Goal: Task Accomplishment & Management: Manage account settings

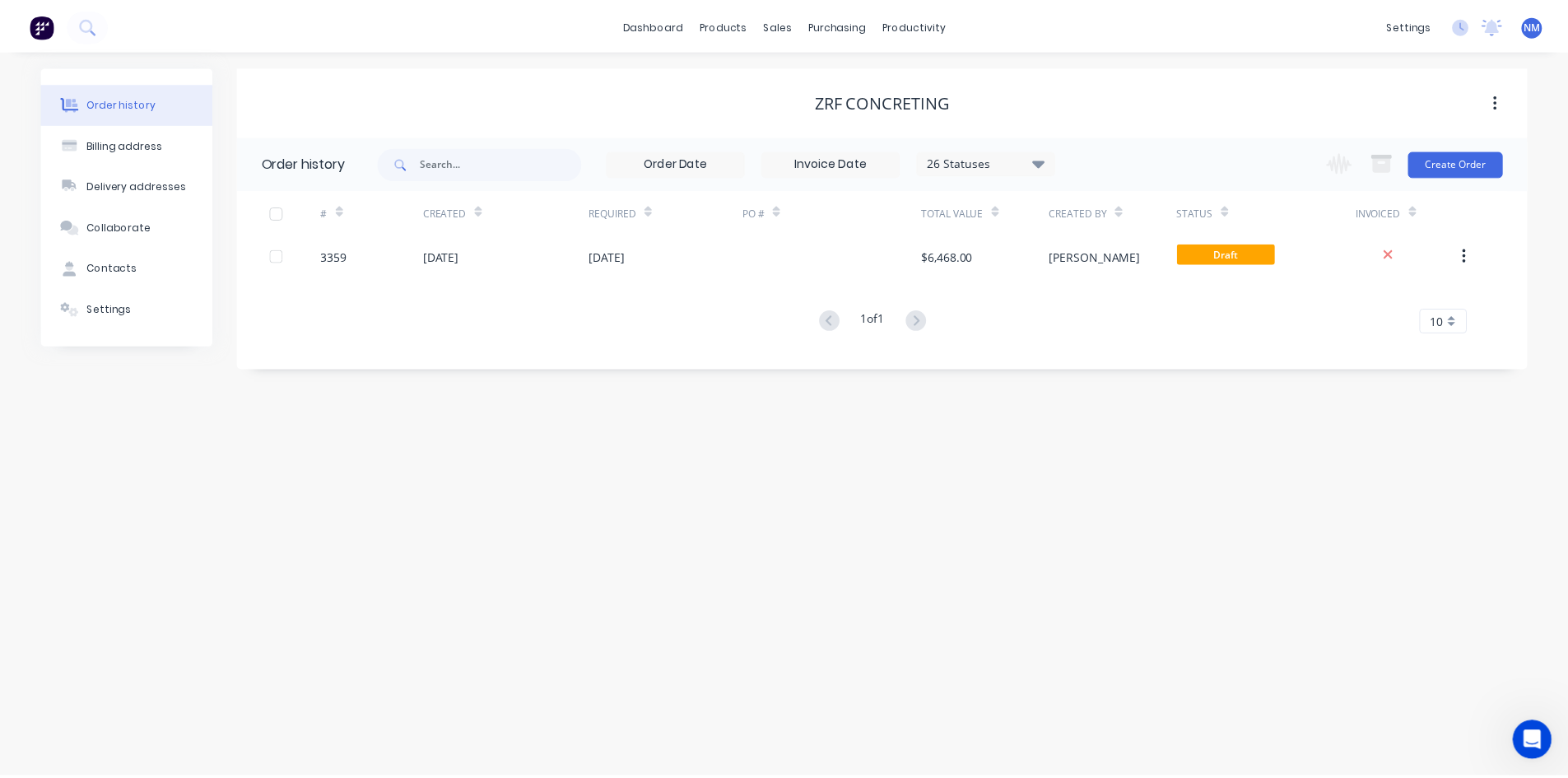
scroll to position [3, 0]
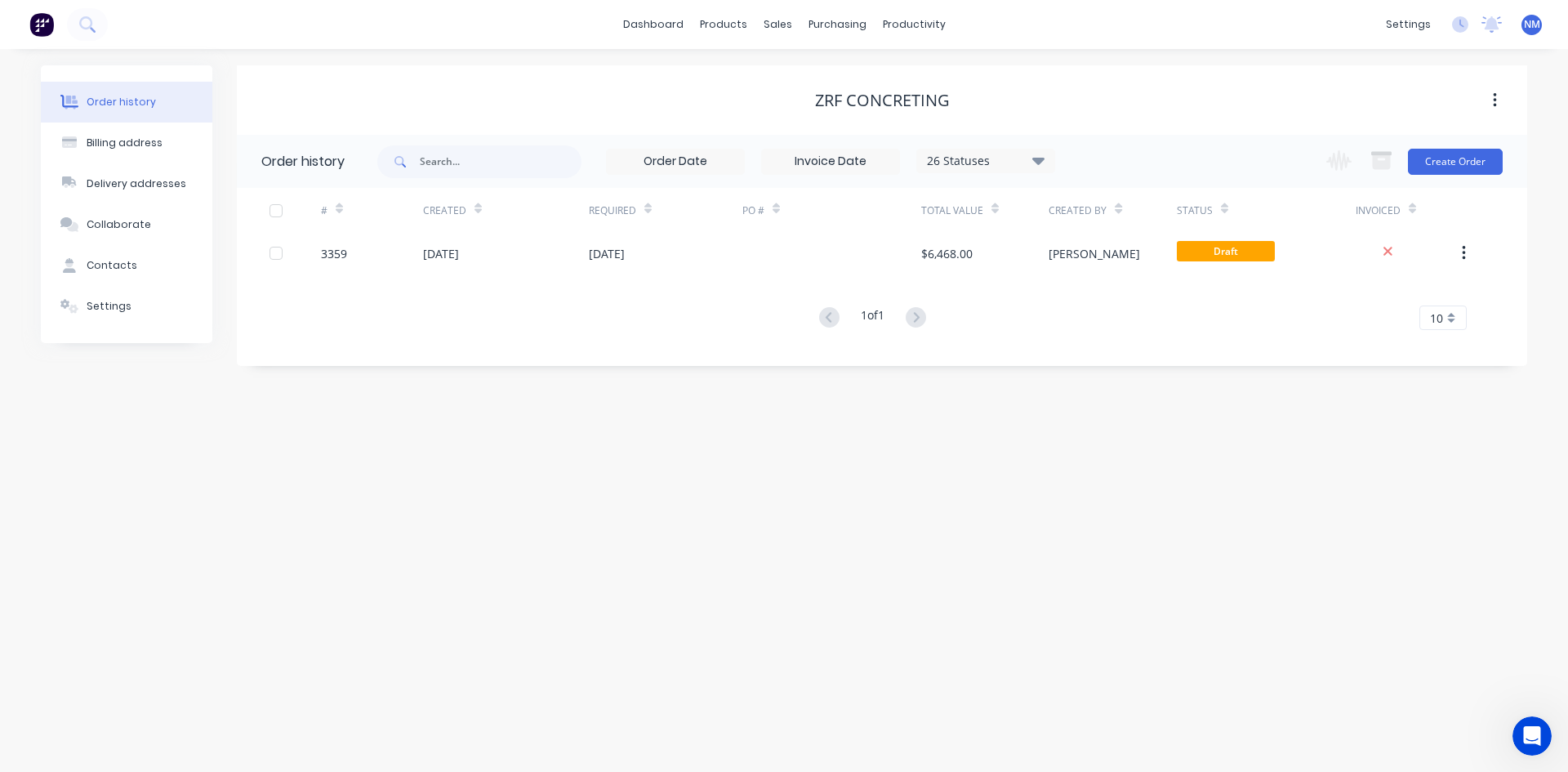
click at [1535, 25] on span "NM" at bounding box center [1532, 25] width 17 height 15
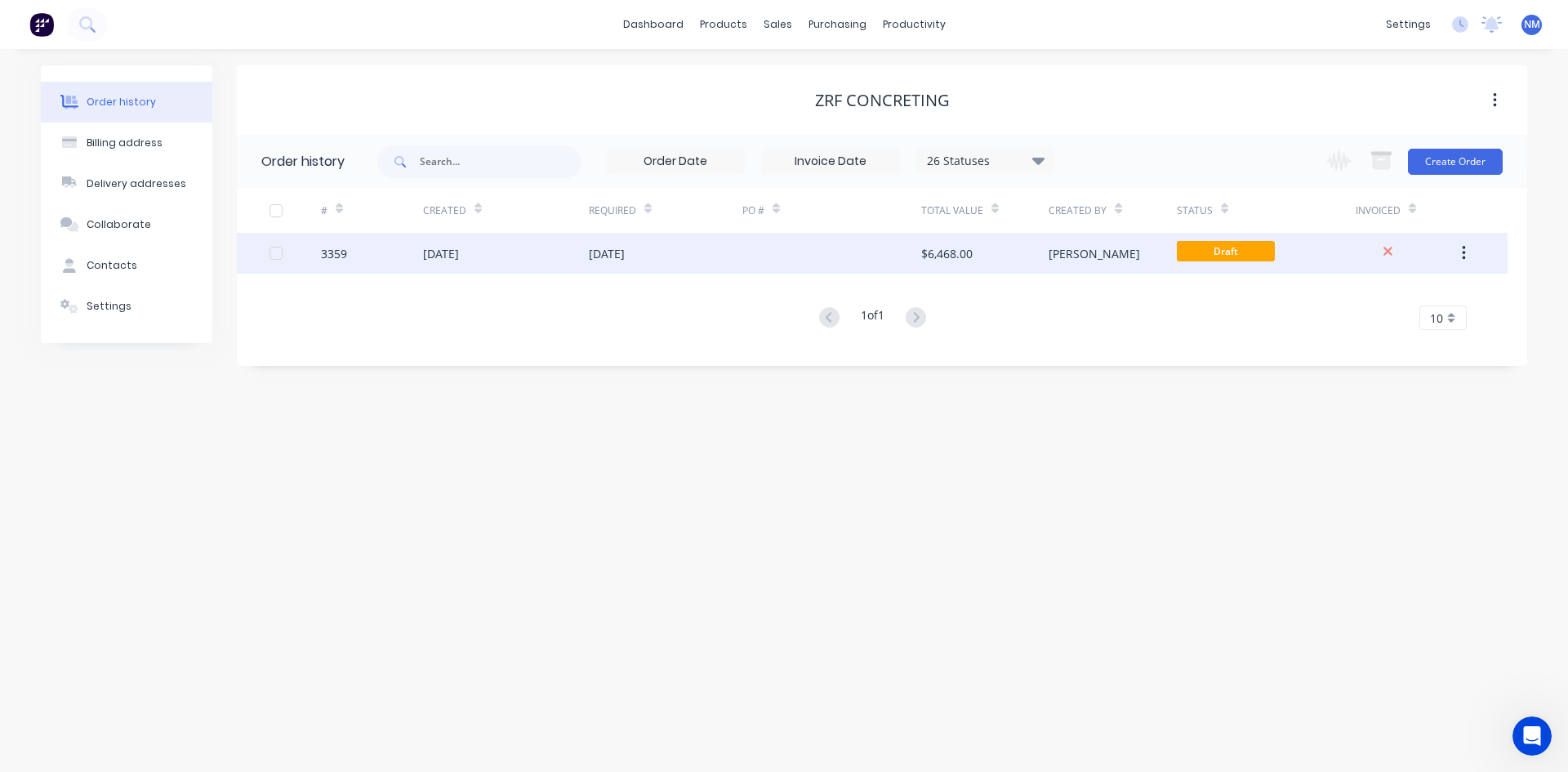
click at [730, 241] on div "[DATE]" at bounding box center [665, 253] width 153 height 41
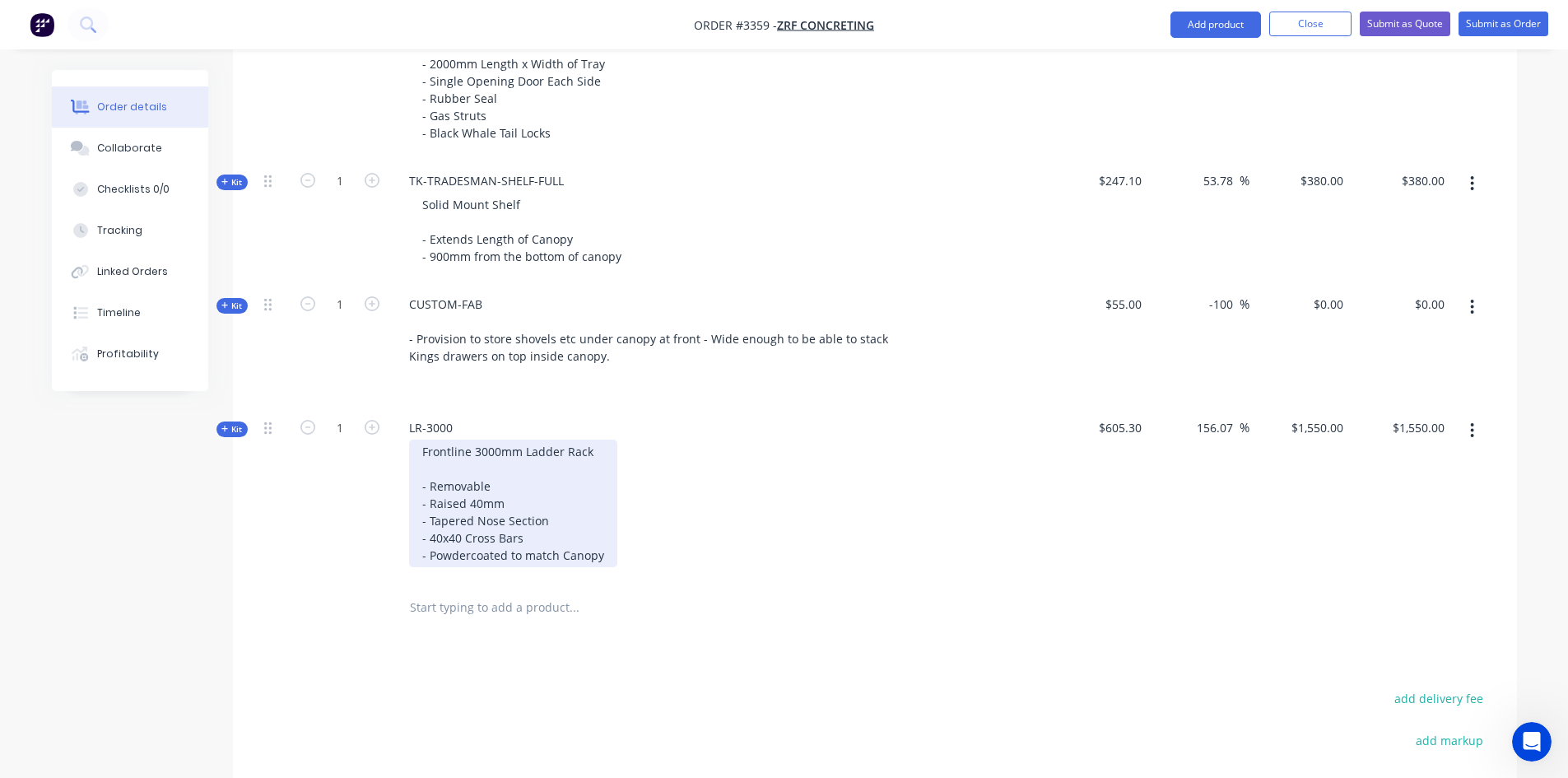
scroll to position [741, 0]
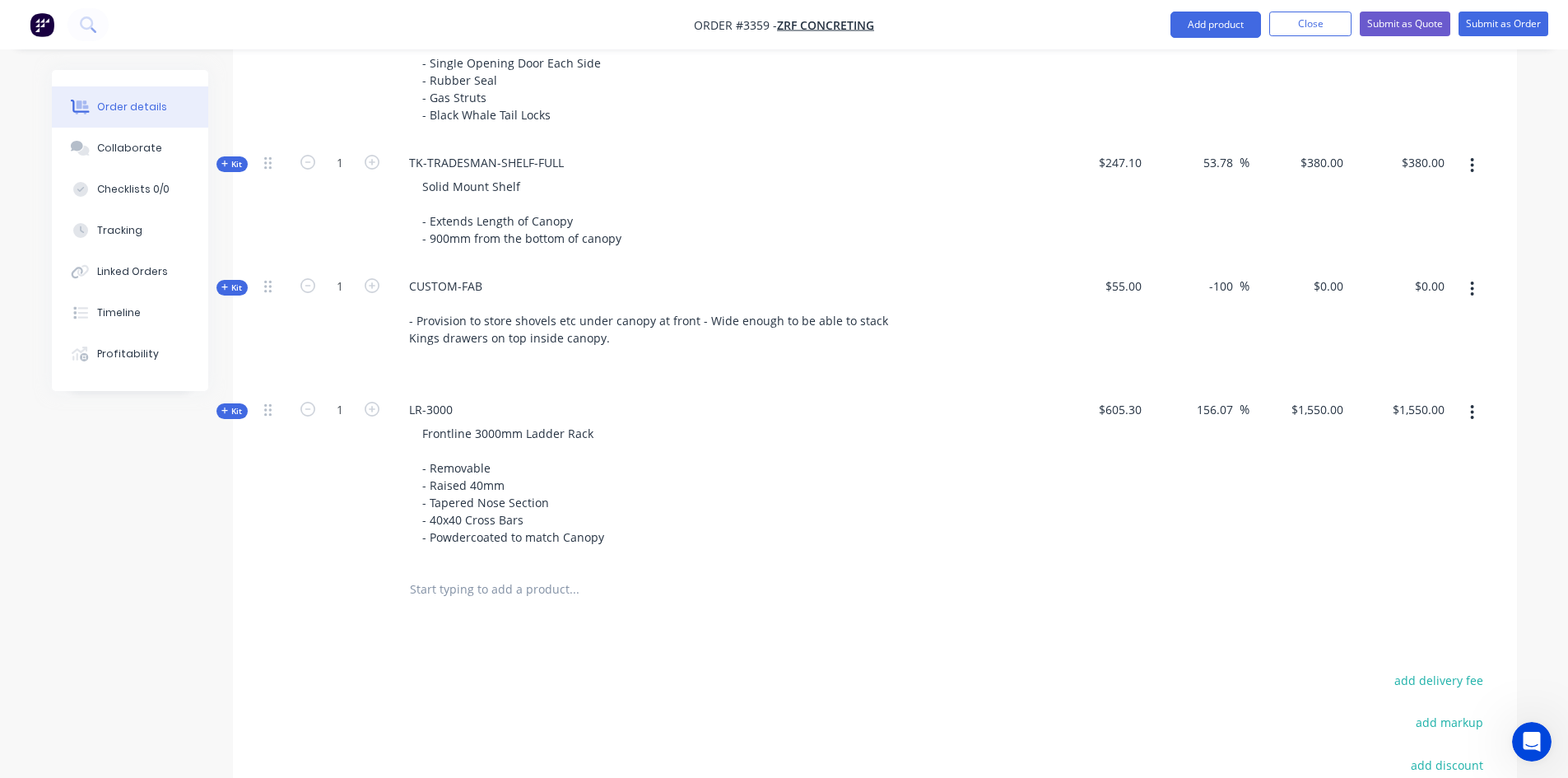
click at [1476, 402] on button "button" at bounding box center [1472, 413] width 38 height 30
click at [1378, 592] on div "Delete" at bounding box center [1414, 588] width 127 height 24
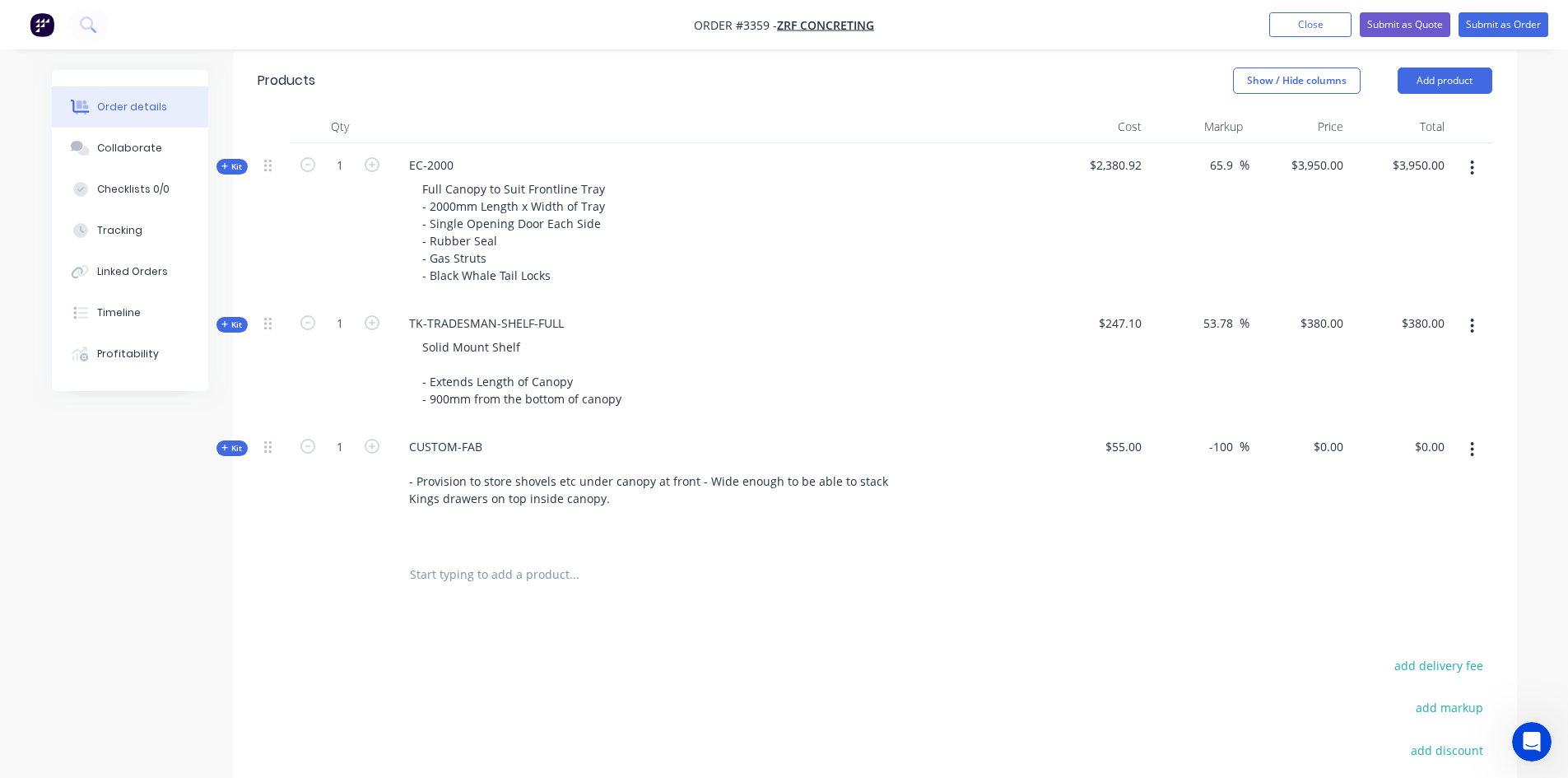
scroll to position [577, 0]
click at [1337, 455] on input "0" at bounding box center [1340, 451] width 19 height 24
type input "$0.00"
click at [229, 451] on span "Kit" at bounding box center [232, 452] width 22 height 13
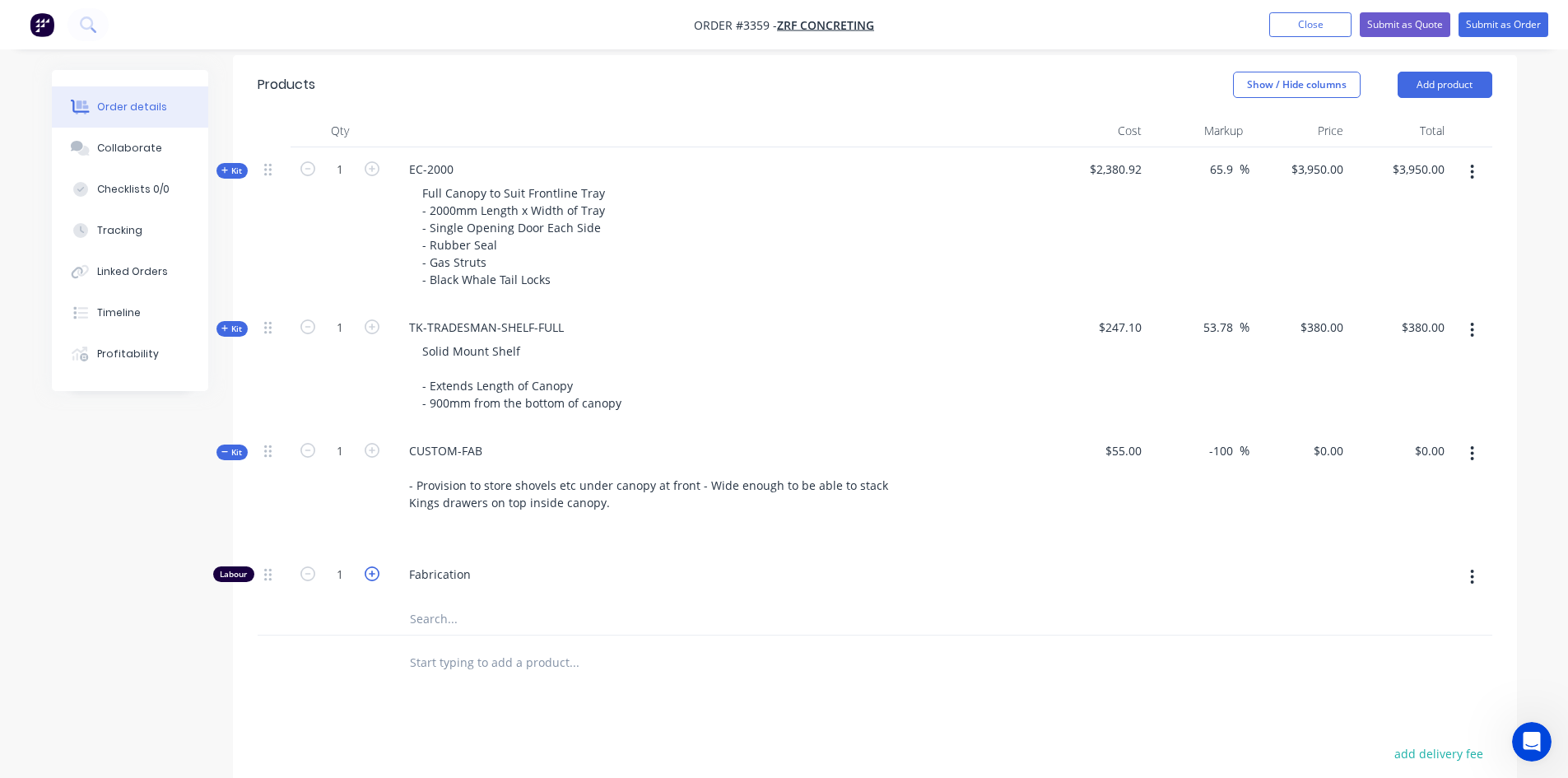
click at [372, 571] on icon "button" at bounding box center [372, 574] width 15 height 15
click at [372, 573] on icon "button" at bounding box center [372, 574] width 15 height 15
type input "4"
click at [230, 451] on span "Kit" at bounding box center [232, 452] width 22 height 13
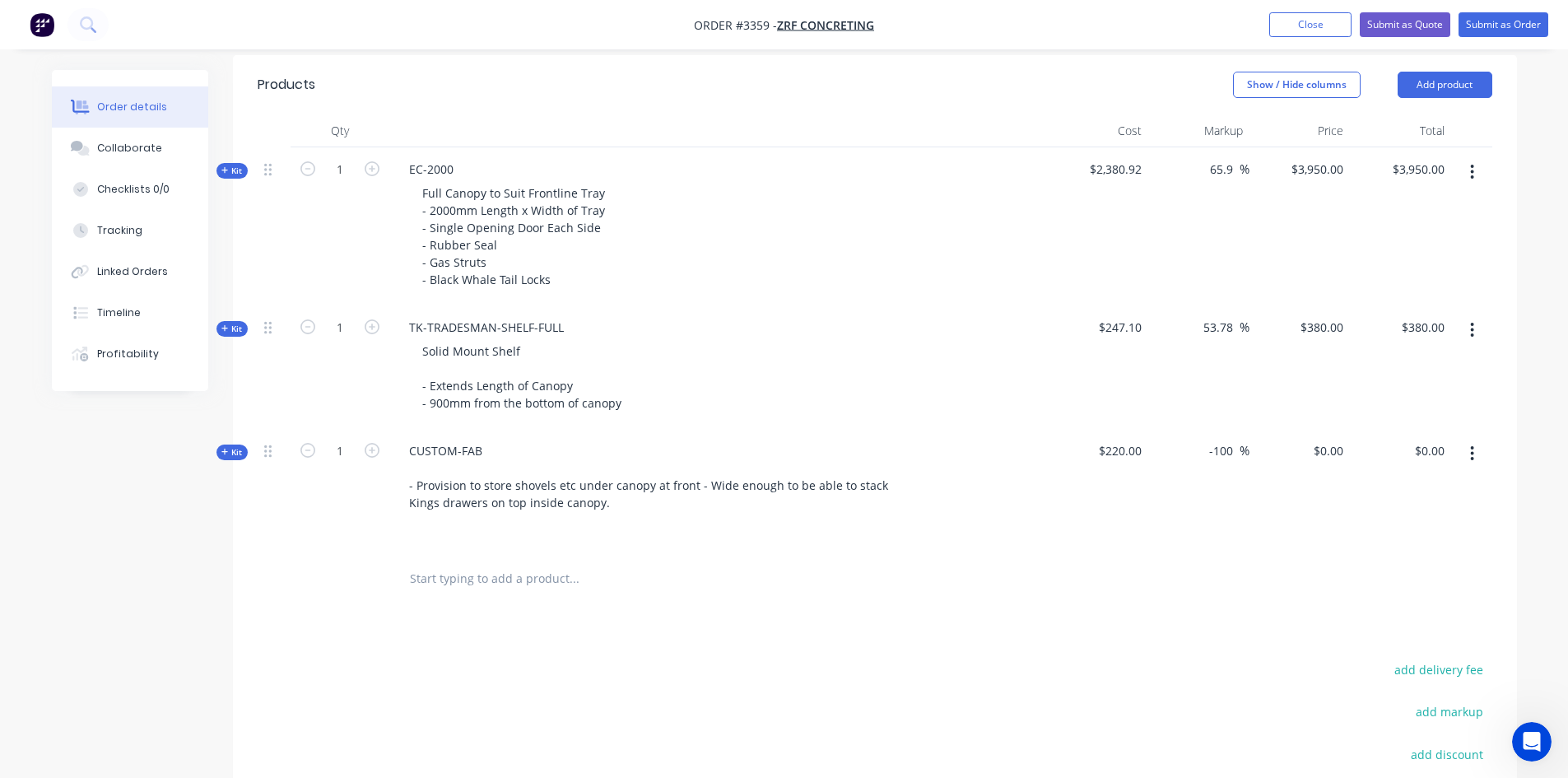
click at [230, 451] on span "Kit" at bounding box center [232, 452] width 22 height 13
click at [1334, 452] on input "0" at bounding box center [1331, 451] width 38 height 24
type input "880"
type input "300"
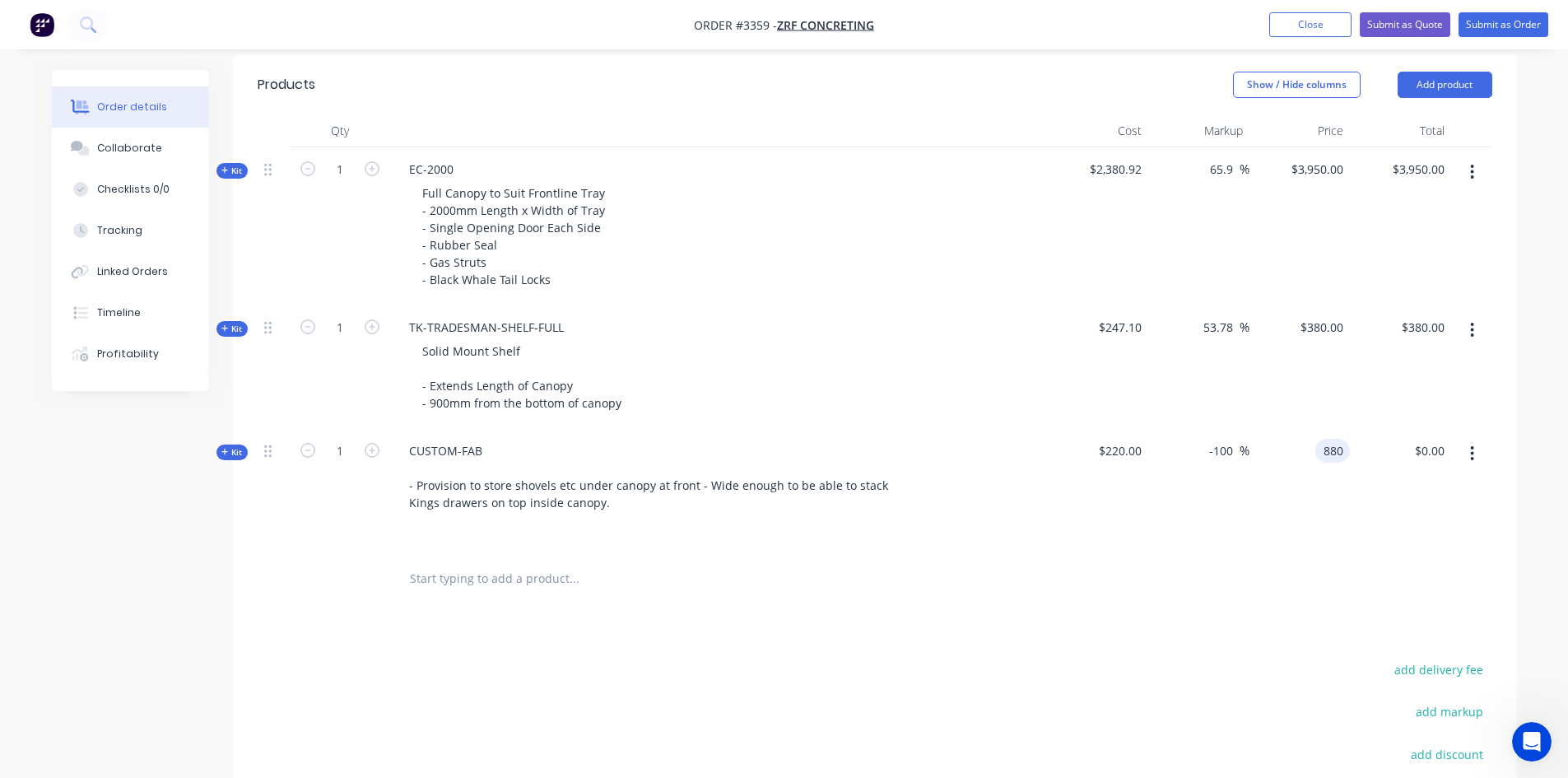
type input "$880.00"
drag, startPoint x: 1152, startPoint y: 605, endPoint x: 1121, endPoint y: 584, distance: 37.4
click at [1154, 599] on div at bounding box center [875, 579] width 1235 height 53
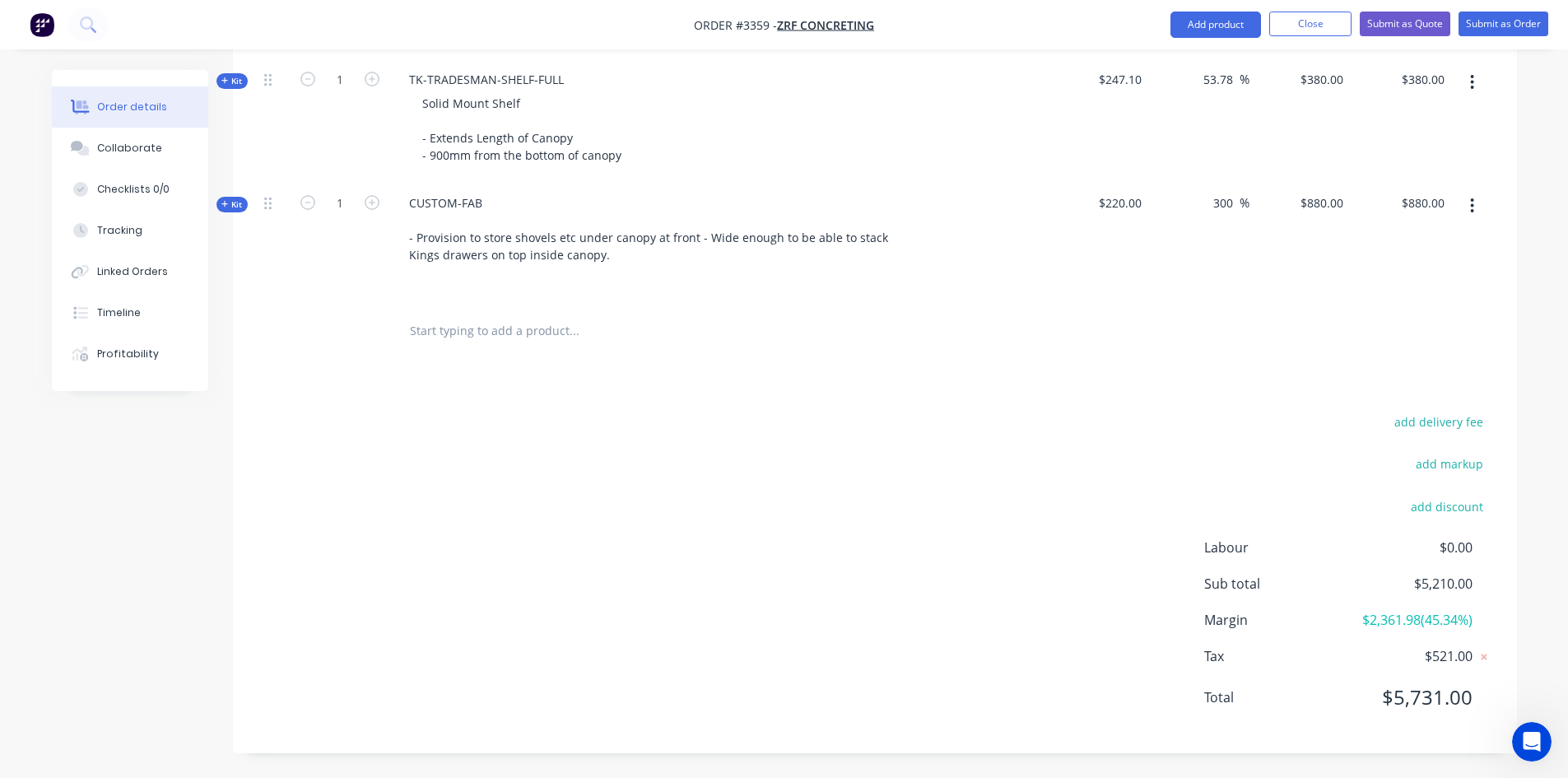
scroll to position [578, 0]
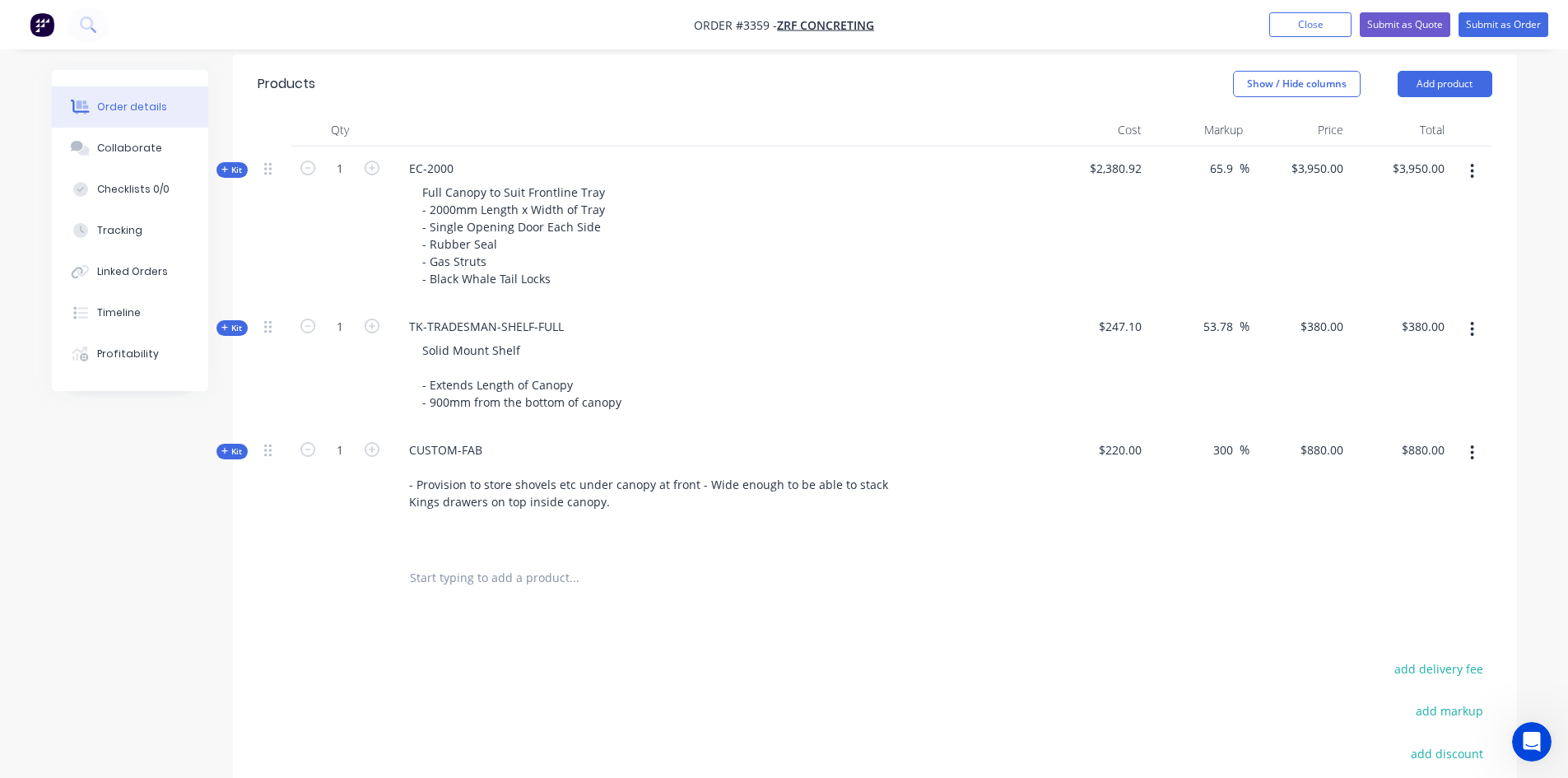
click at [231, 330] on span "Kit" at bounding box center [232, 328] width 22 height 13
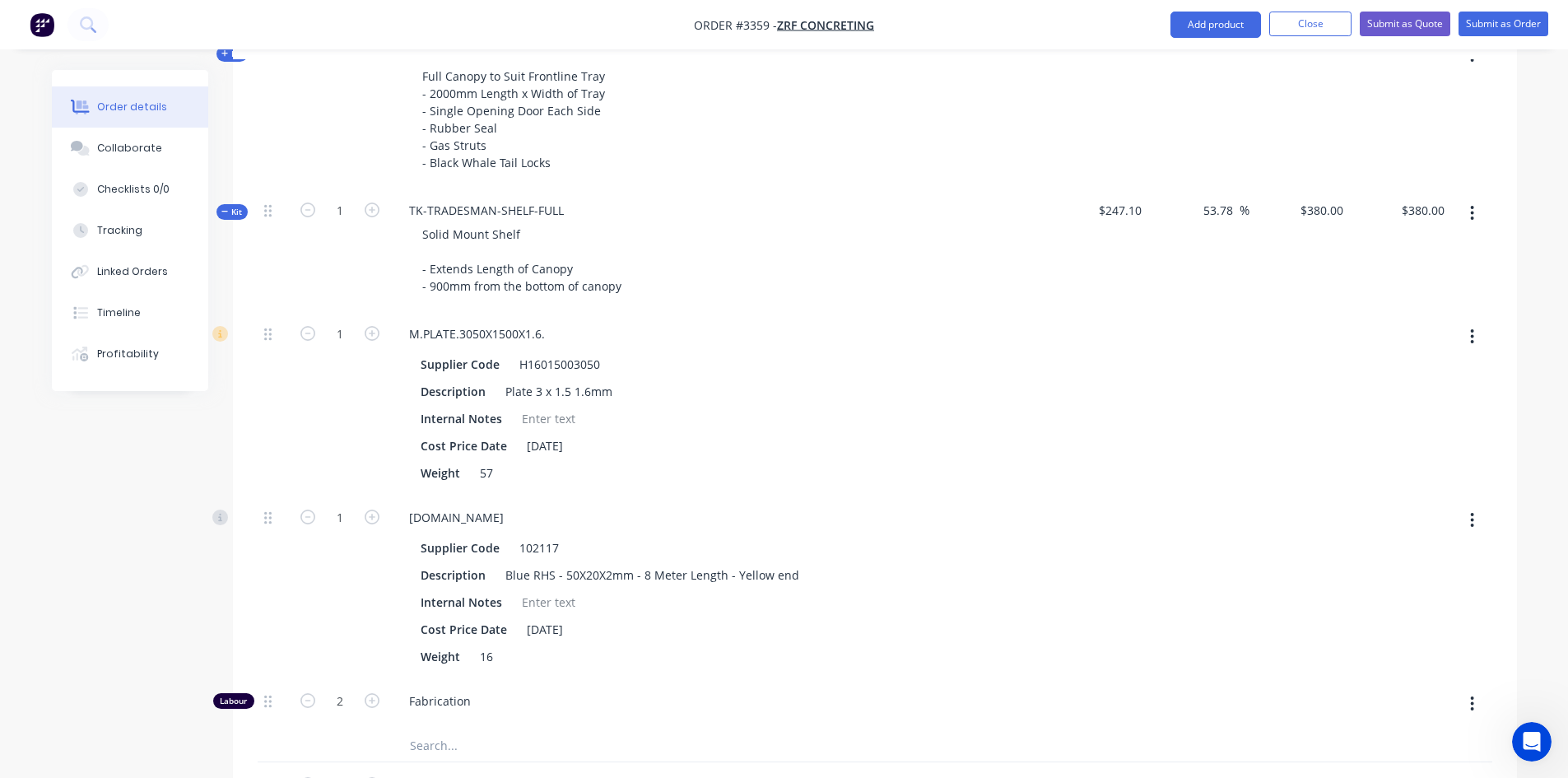
scroll to position [659, 0]
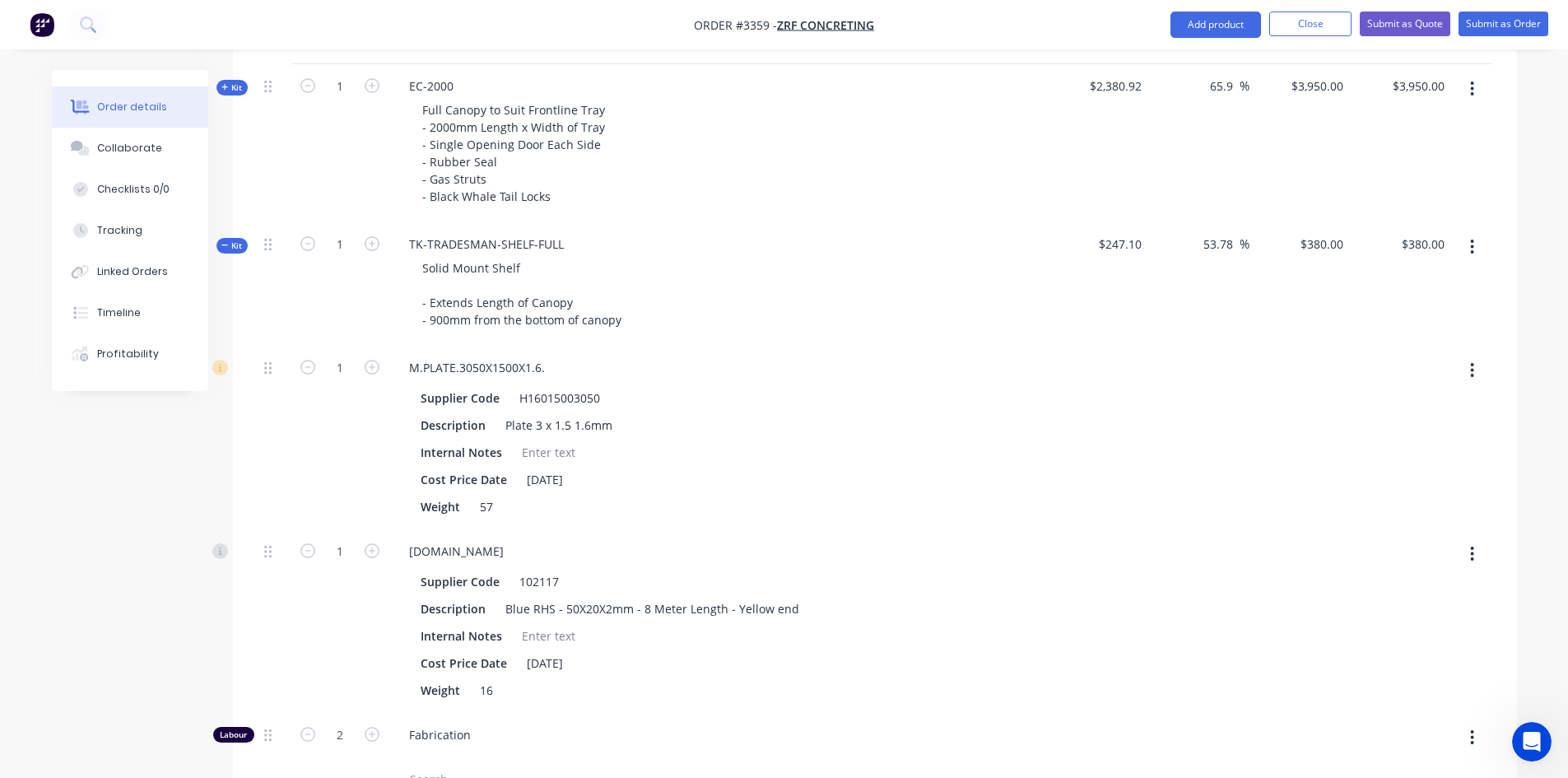
click at [239, 249] on span "Kit" at bounding box center [232, 245] width 22 height 13
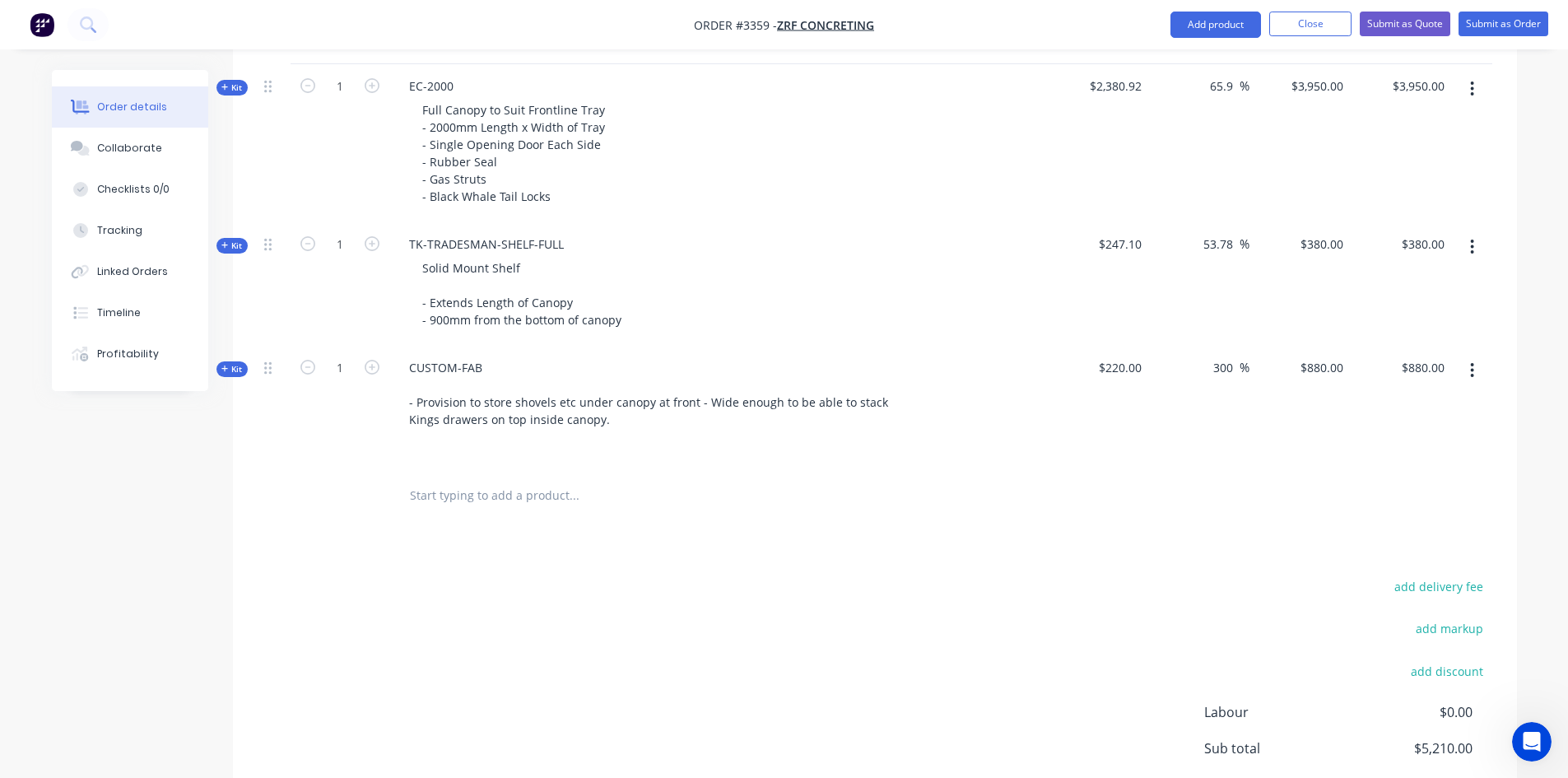
click at [234, 240] on span "Kit" at bounding box center [232, 245] width 22 height 13
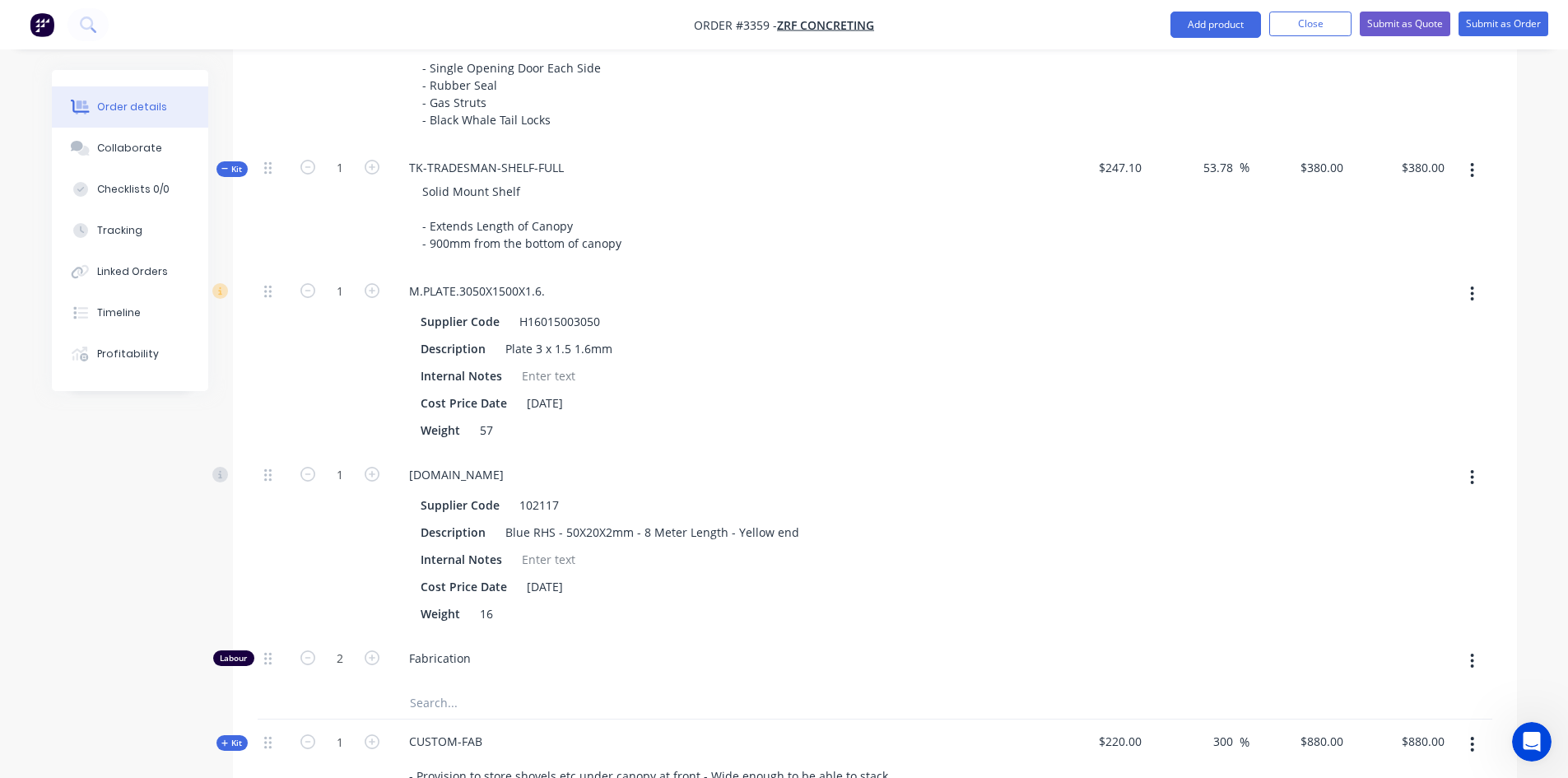
scroll to position [825, 0]
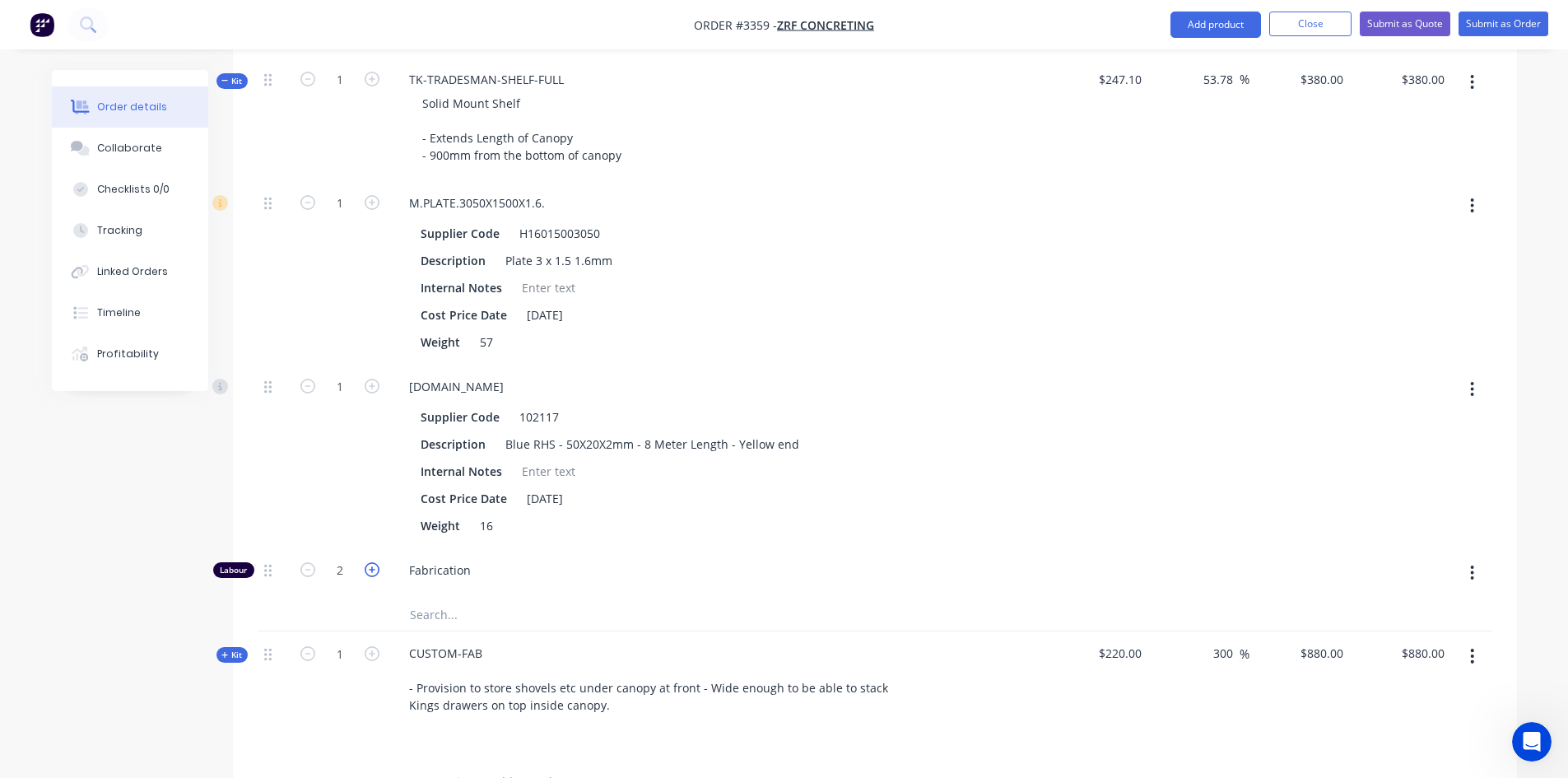
click at [369, 571] on icon "button" at bounding box center [372, 570] width 15 height 15
type input "$464.5811"
type input "$464.58"
type input "3"
click at [369, 570] on icon "button" at bounding box center [372, 570] width 15 height 15
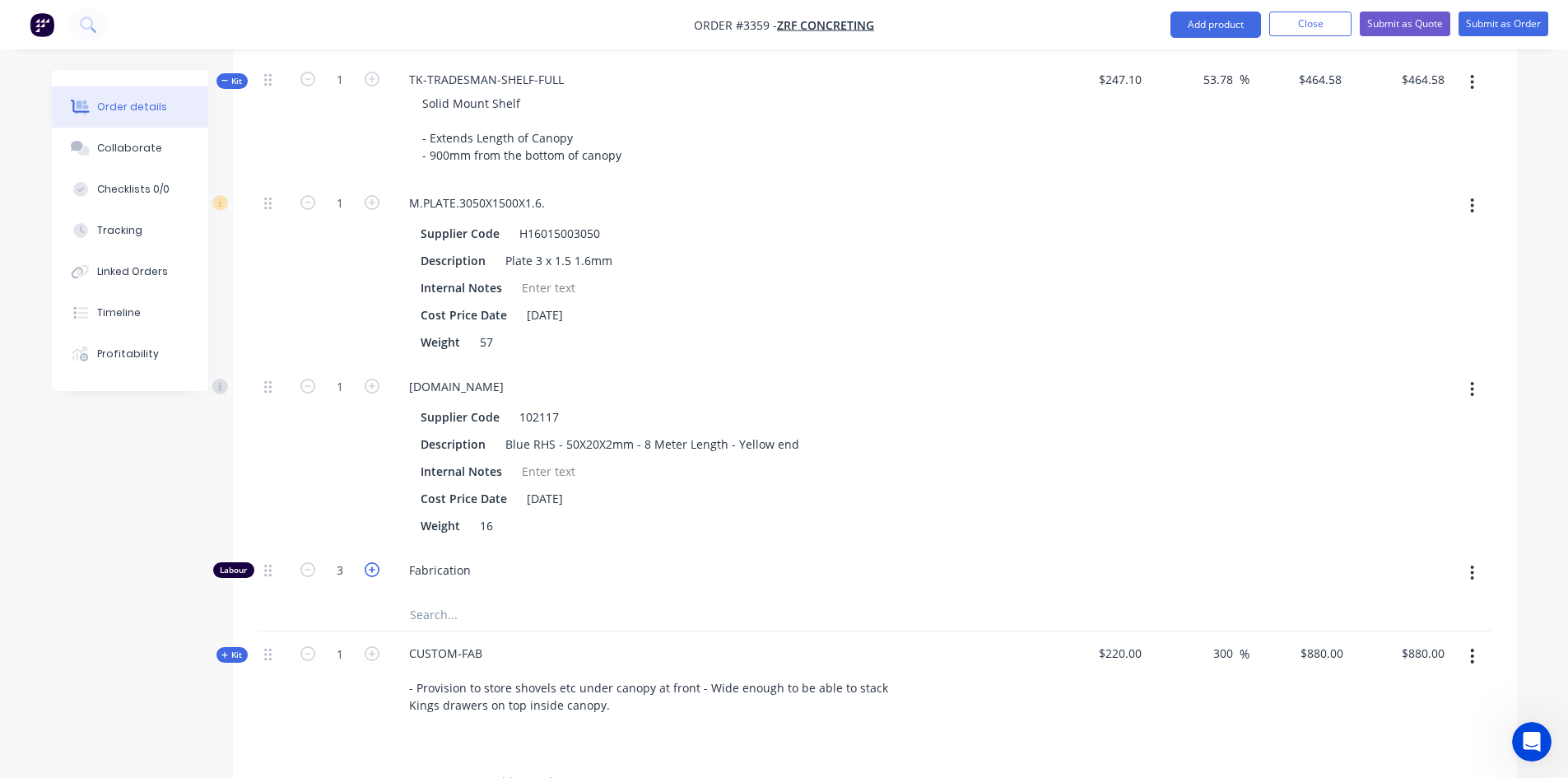
type input "$549.1623"
type input "$549.16"
type input "4"
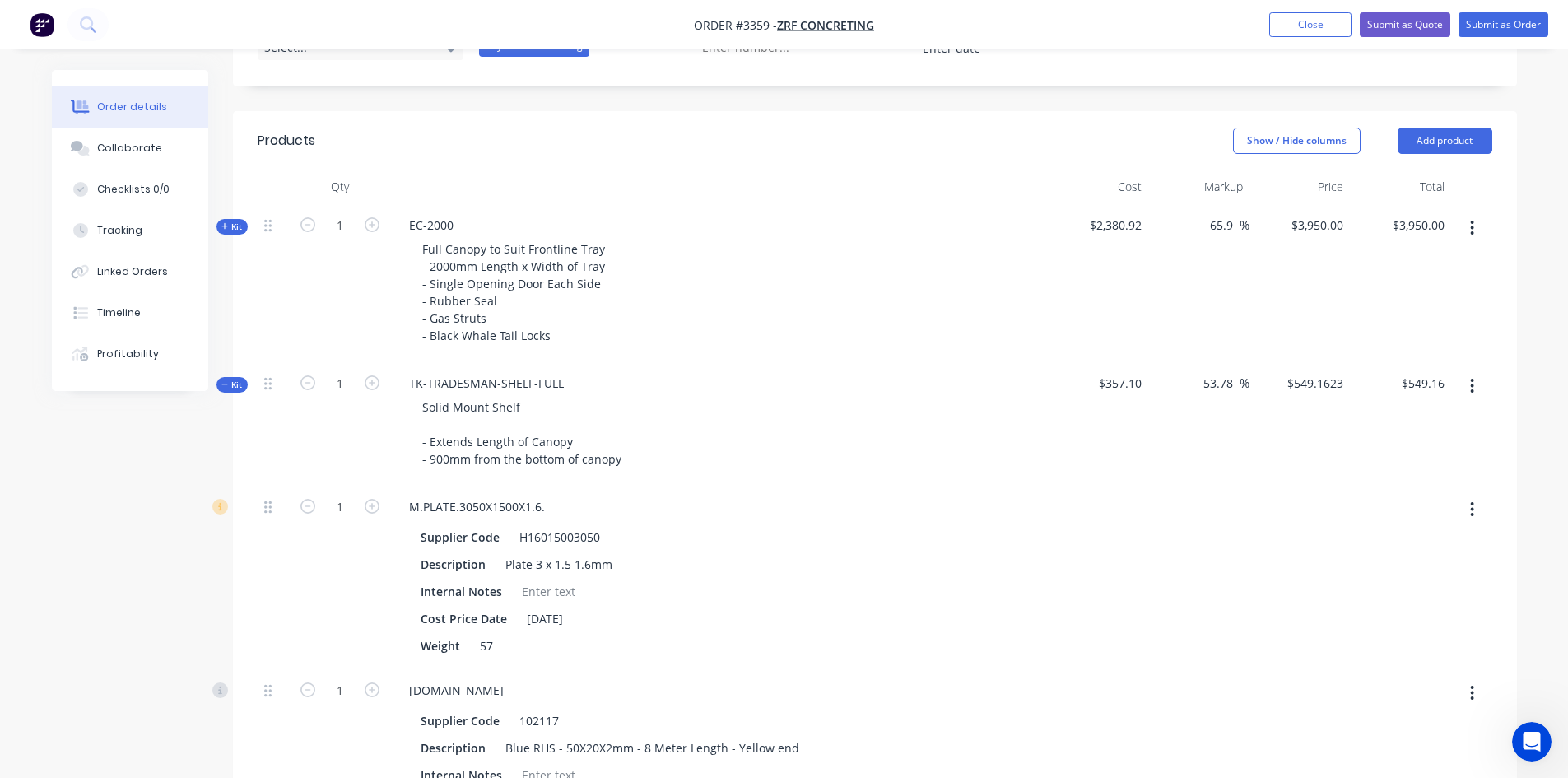
scroll to position [495, 0]
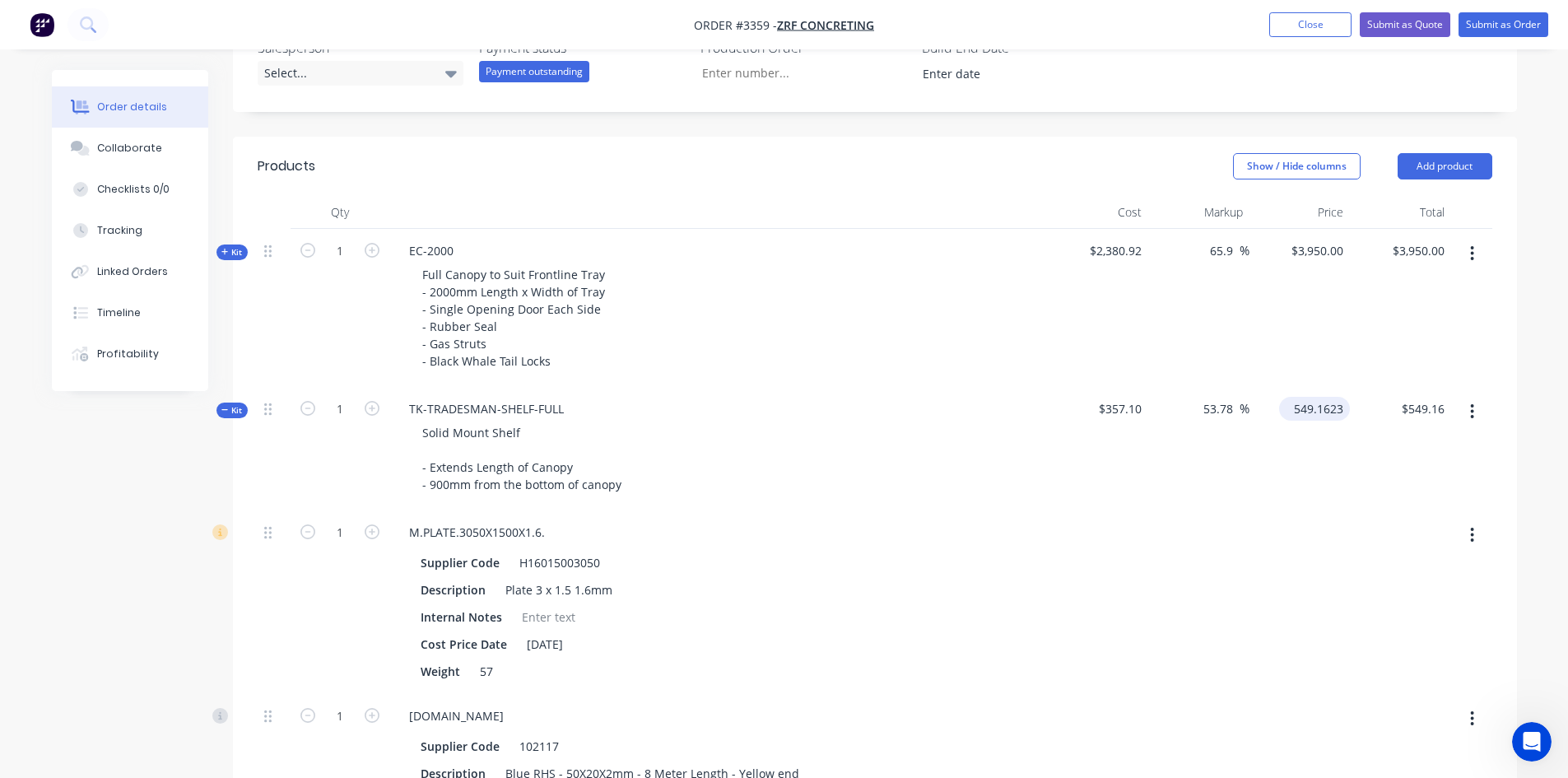
click at [1308, 412] on input "549.1623" at bounding box center [1318, 409] width 64 height 24
type input "620.00"
type input "73.62"
type input "$620.00"
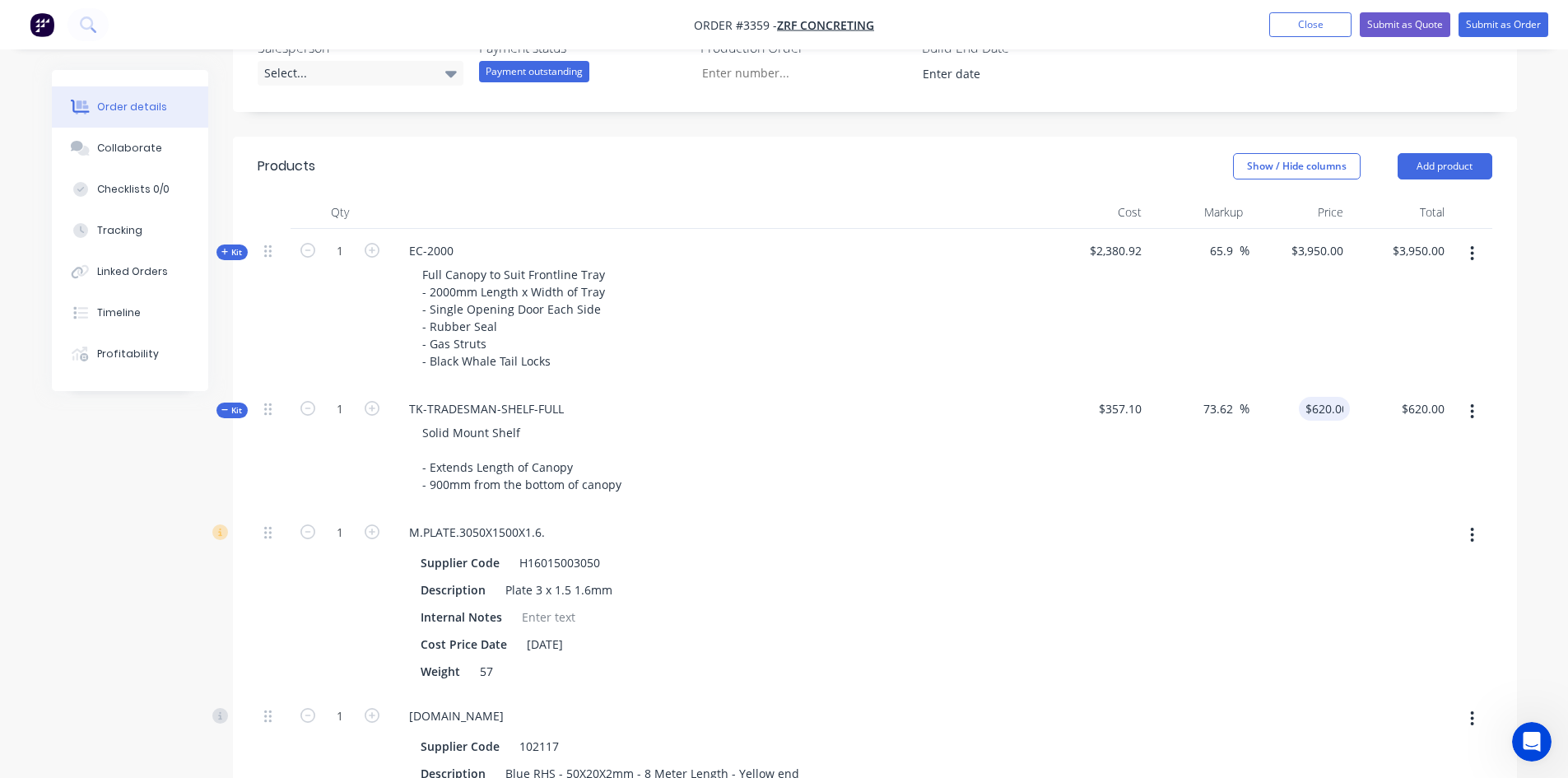
click at [1344, 306] on div "$3,950.00 $3,950.00" at bounding box center [1300, 307] width 101 height 158
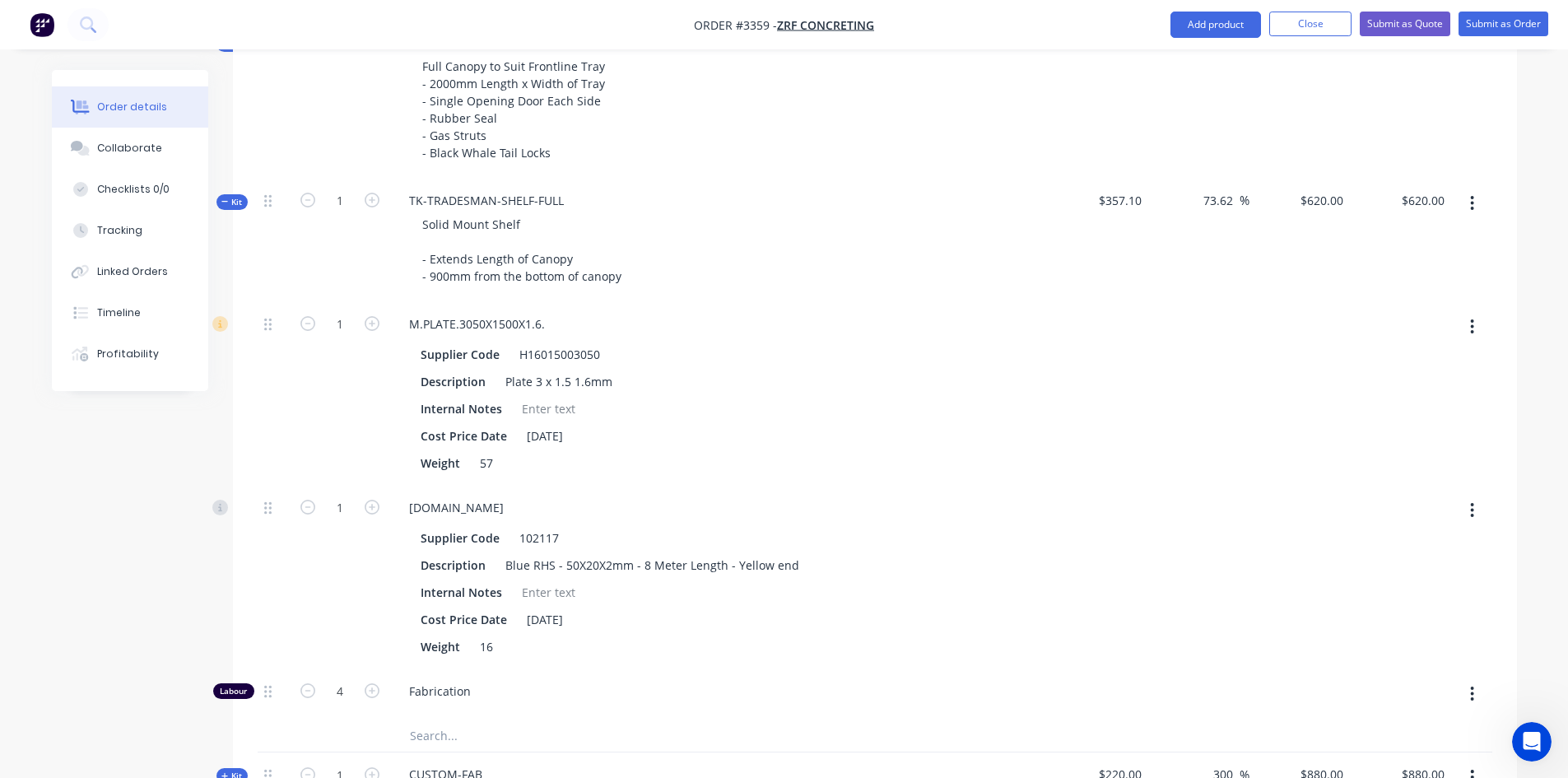
scroll to position [616, 0]
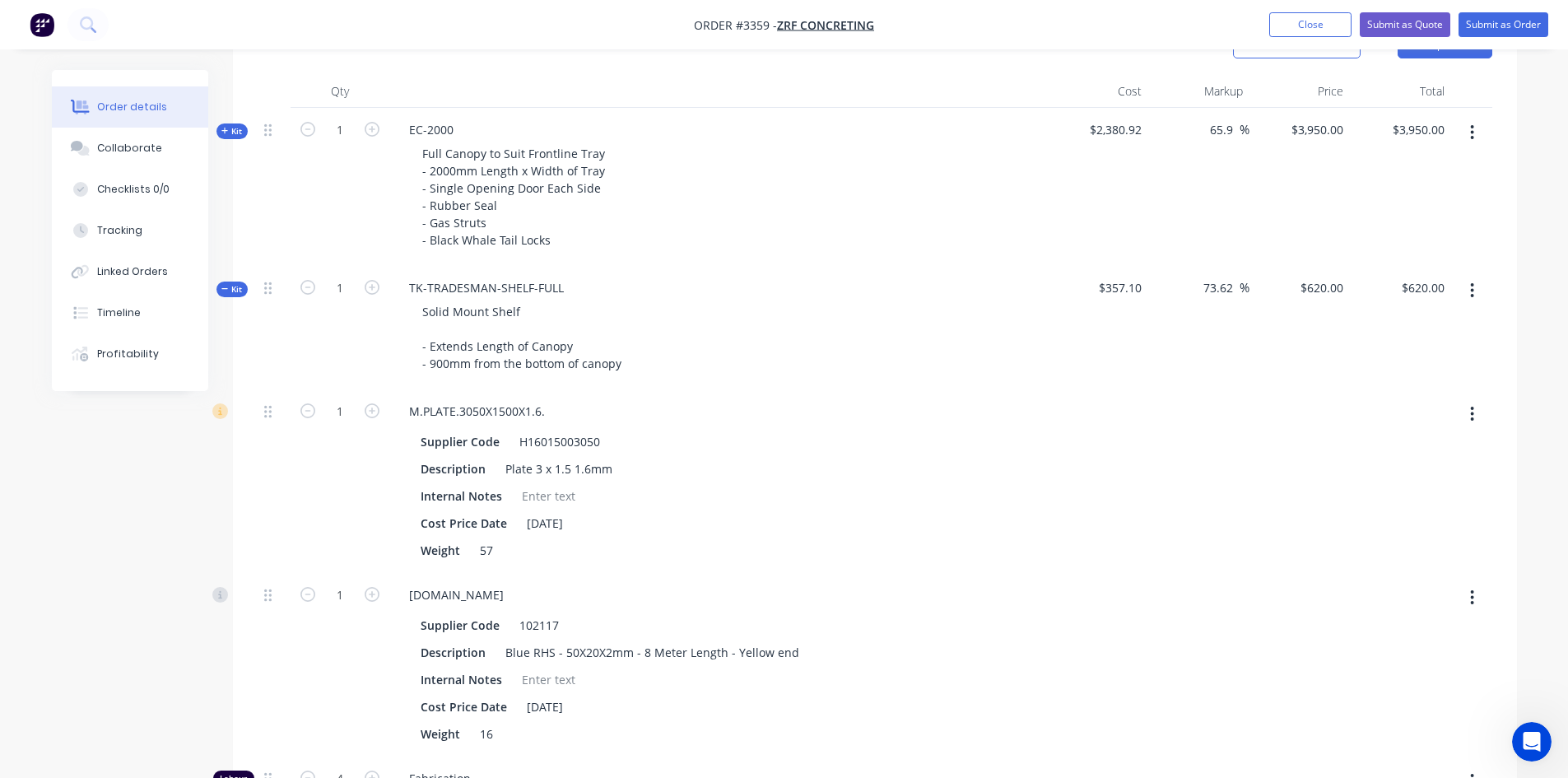
click at [229, 290] on span "Kit" at bounding box center [232, 289] width 22 height 13
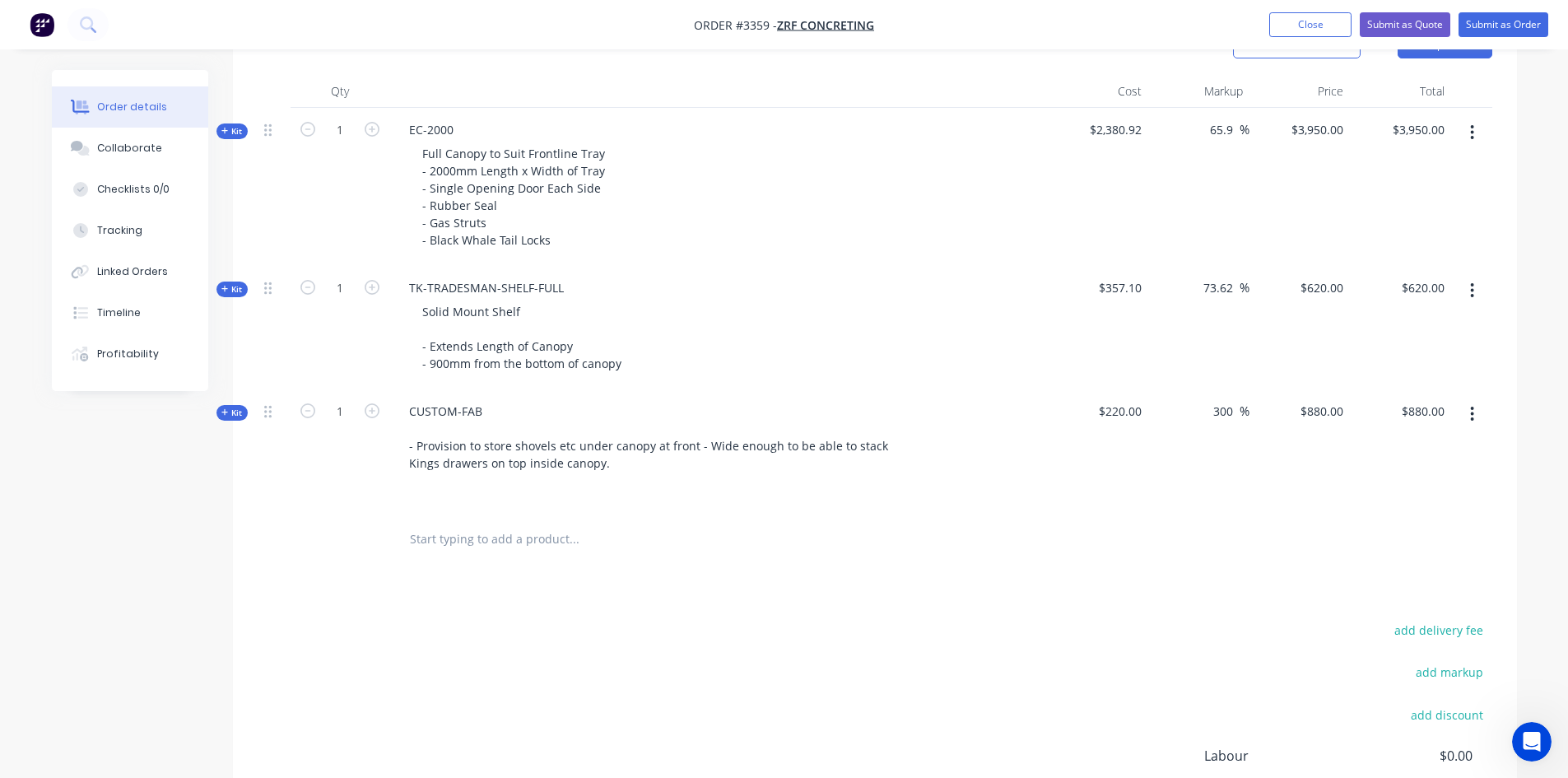
scroll to position [825, 0]
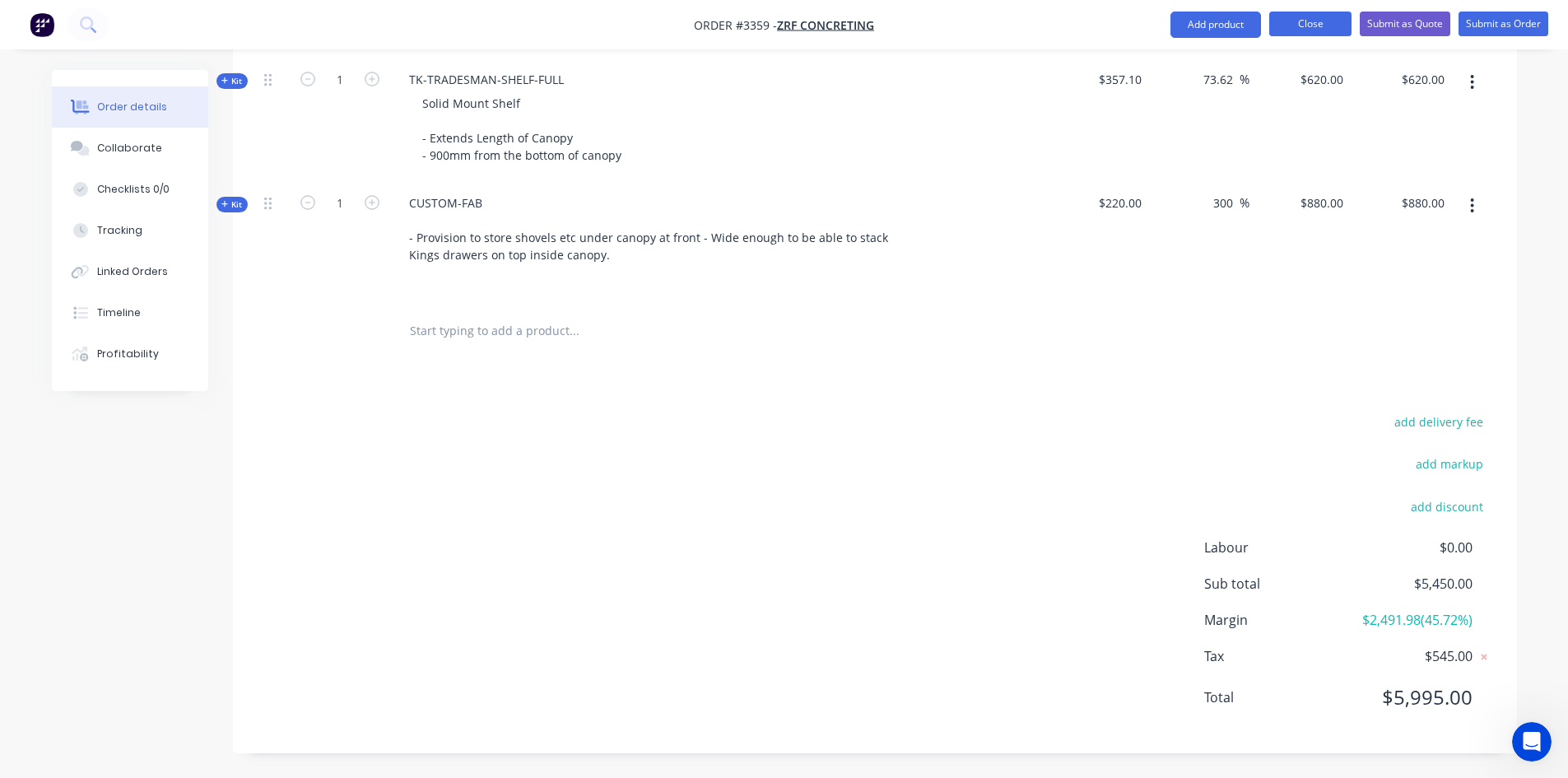
click at [1322, 22] on button "Close" at bounding box center [1310, 24] width 83 height 25
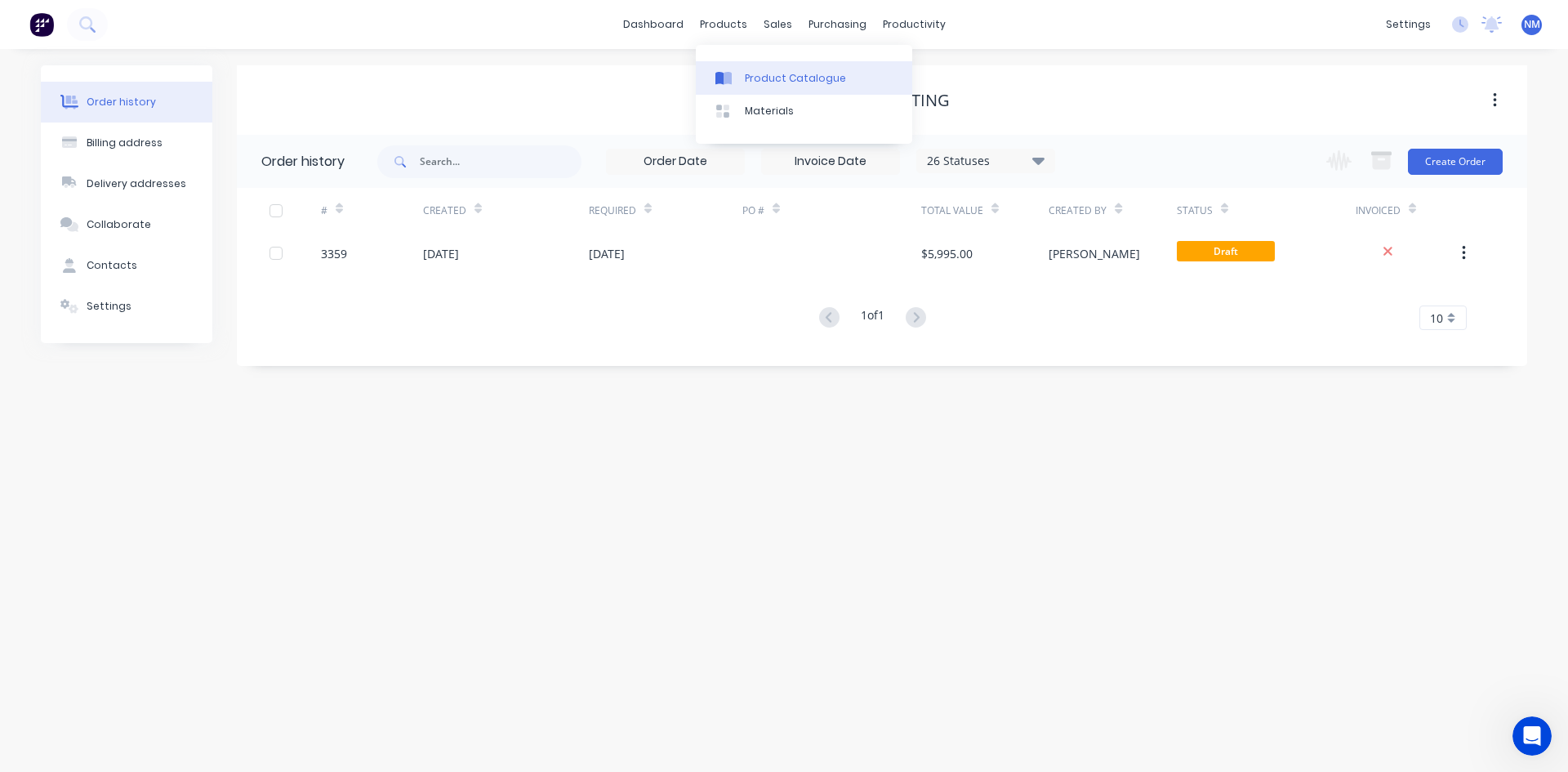
click at [738, 88] on link "Product Catalogue" at bounding box center [804, 77] width 216 height 32
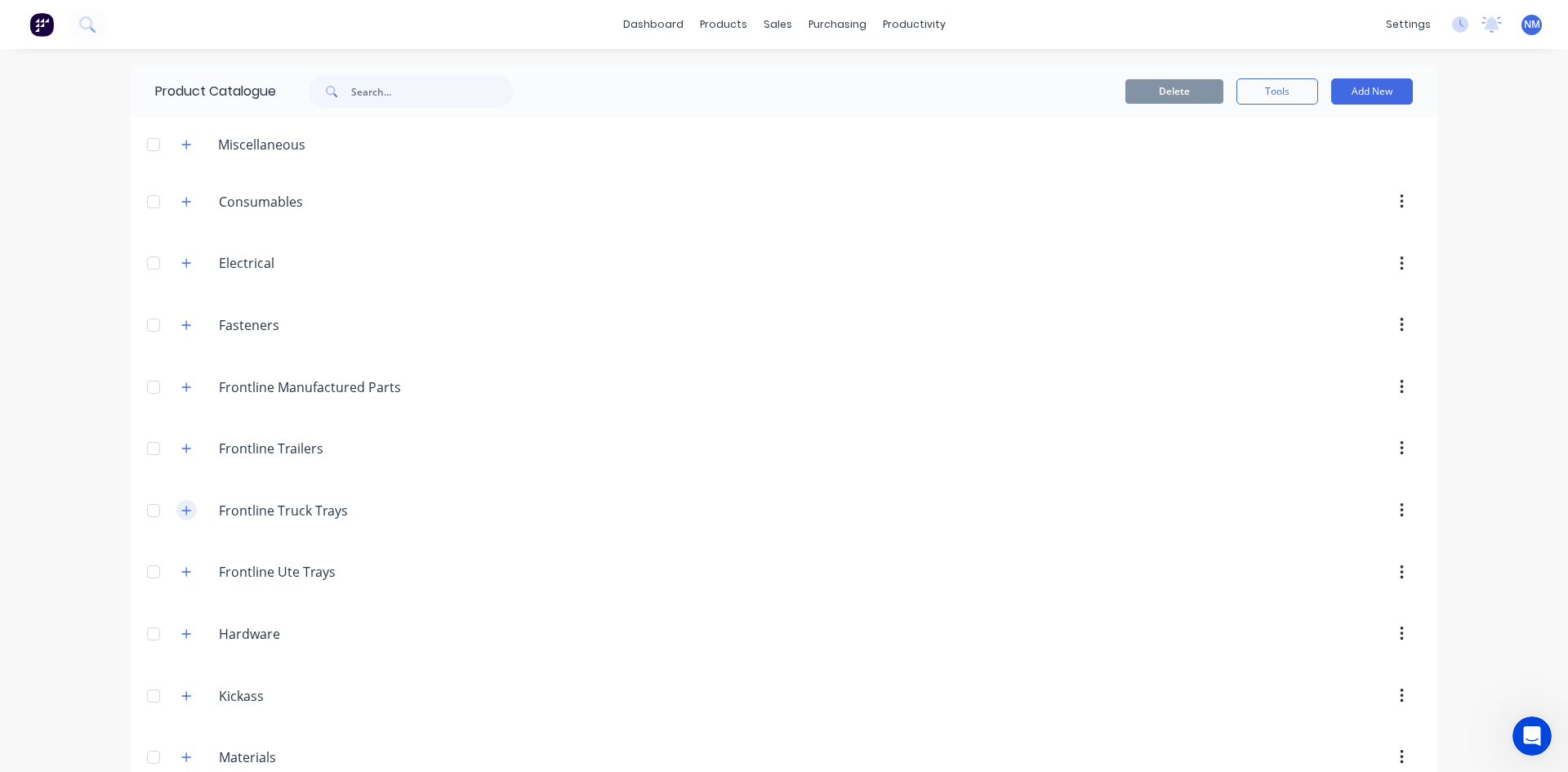
click at [181, 509] on icon "button" at bounding box center [186, 511] width 10 height 12
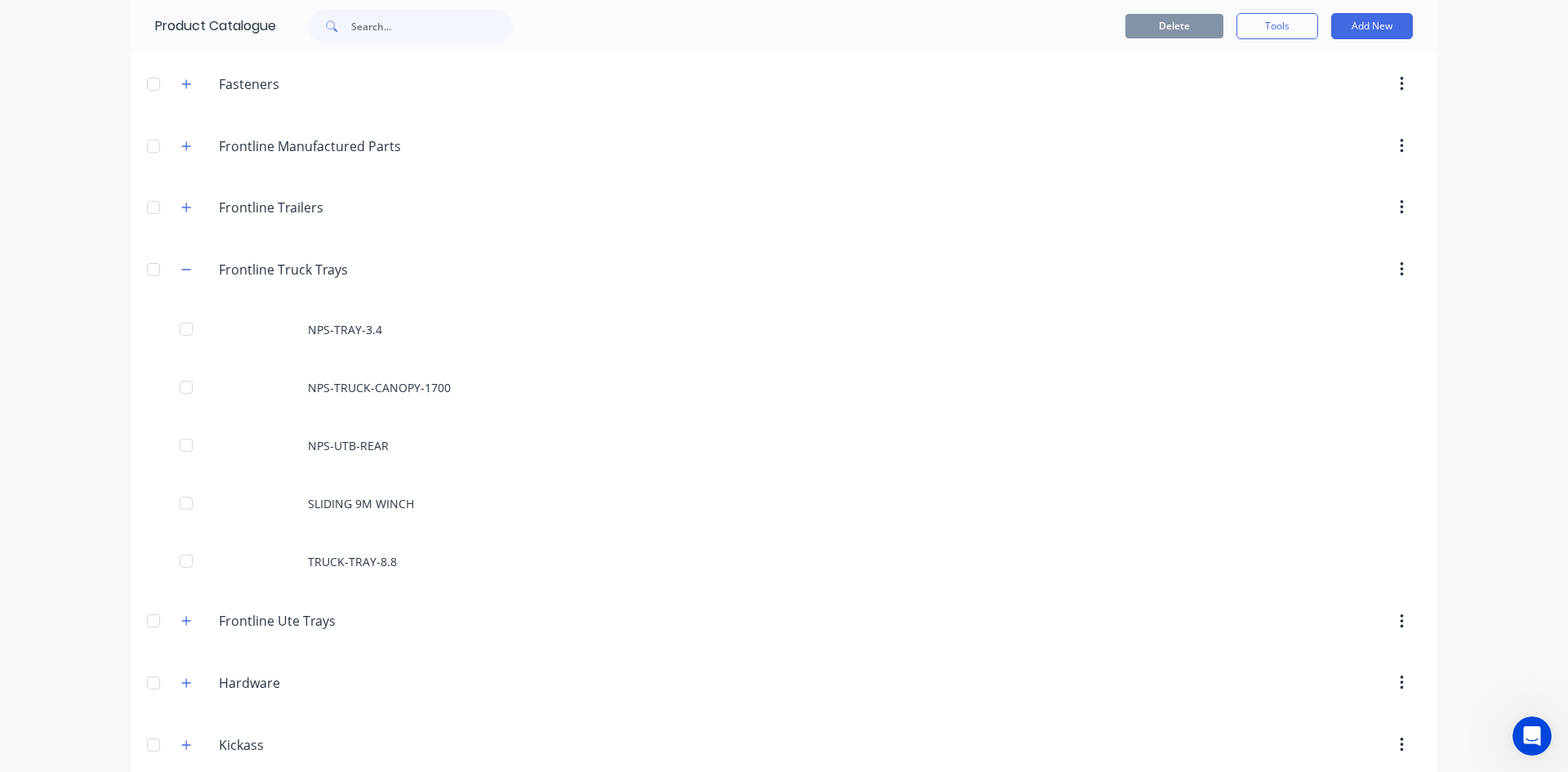
scroll to position [245, 0]
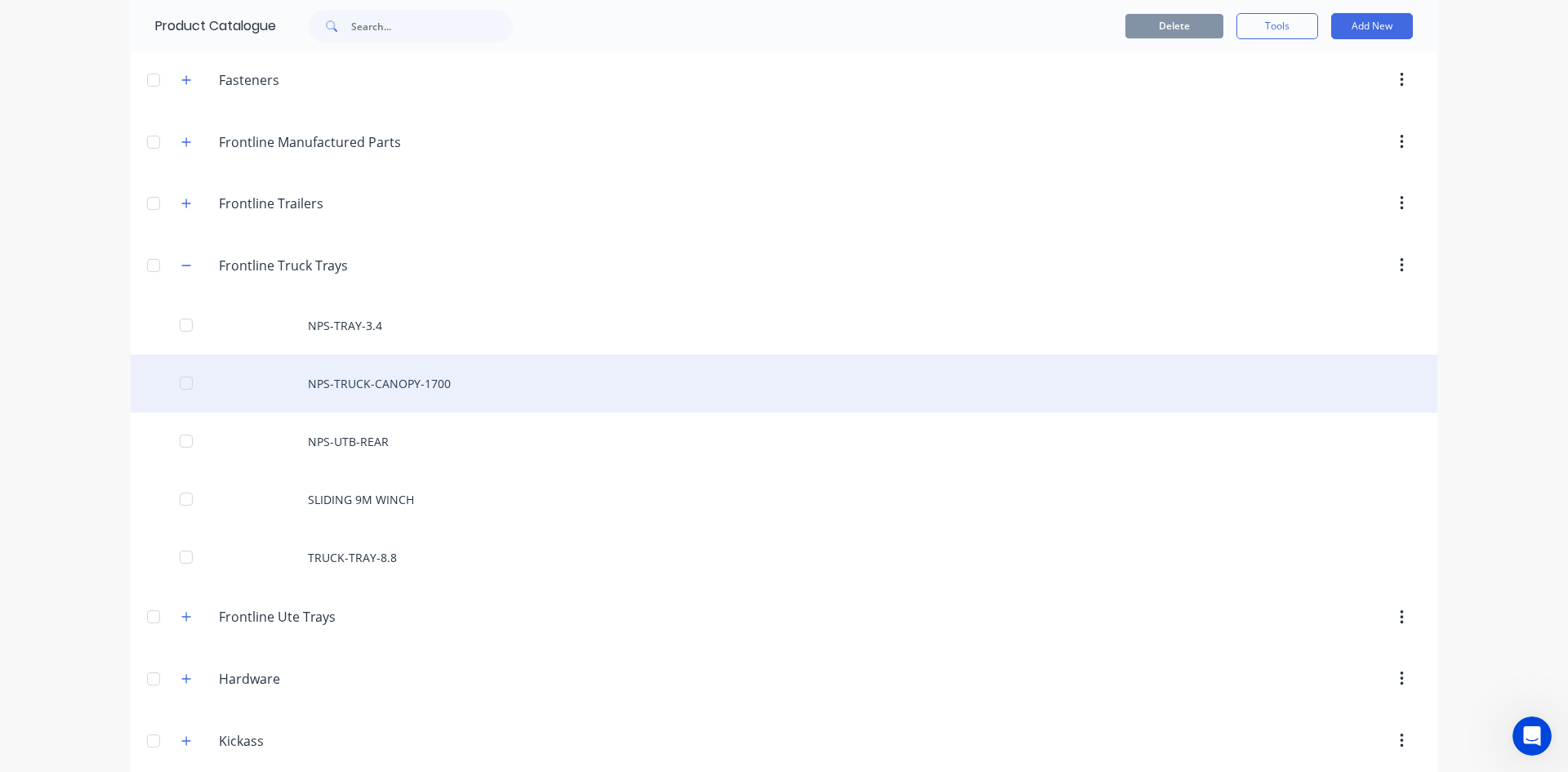
click at [417, 385] on div "NPS-TRUCK-CANOPY-1700" at bounding box center [784, 384] width 1307 height 58
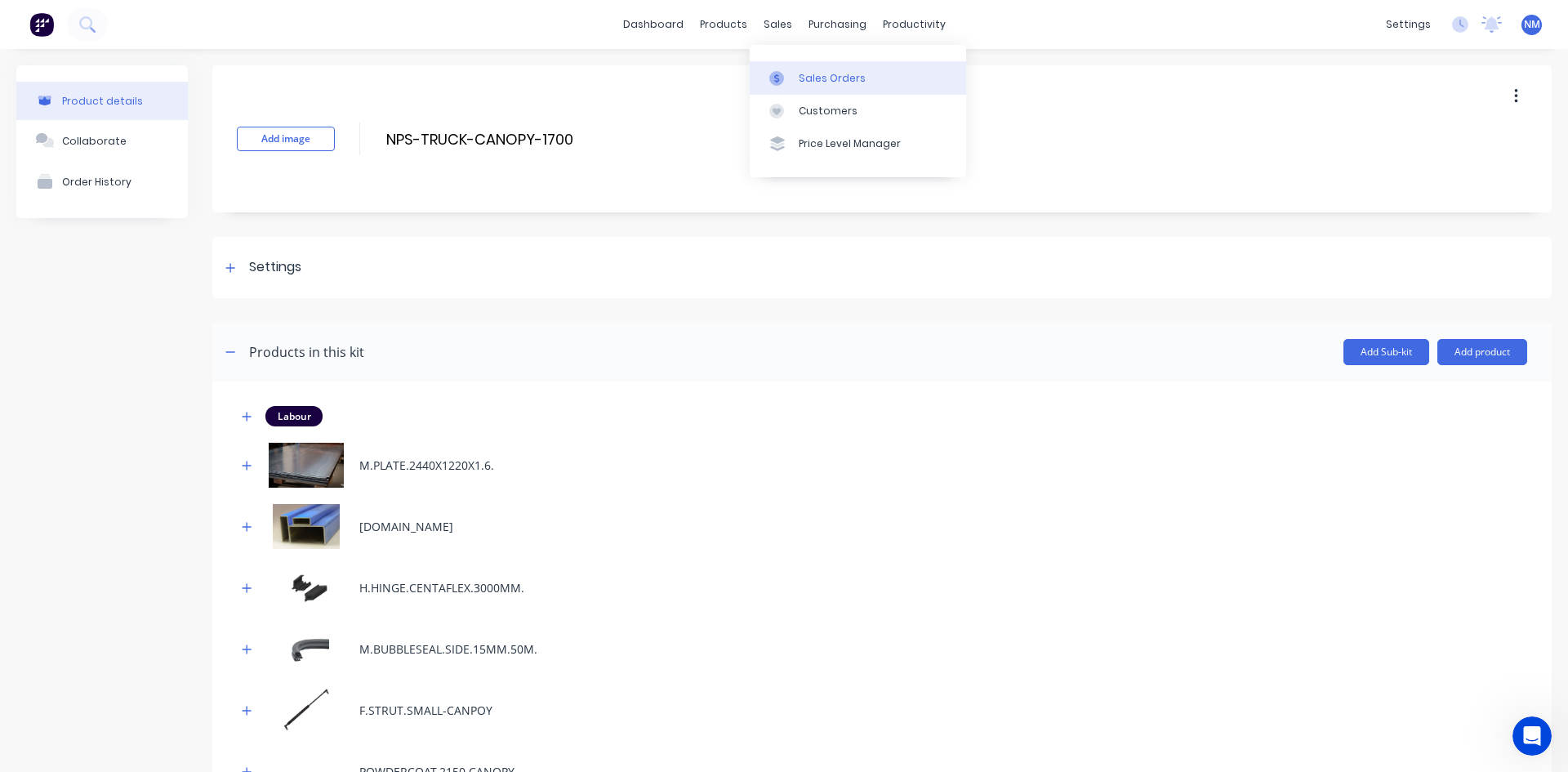
click at [826, 78] on div "Sales Orders" at bounding box center [832, 79] width 67 height 15
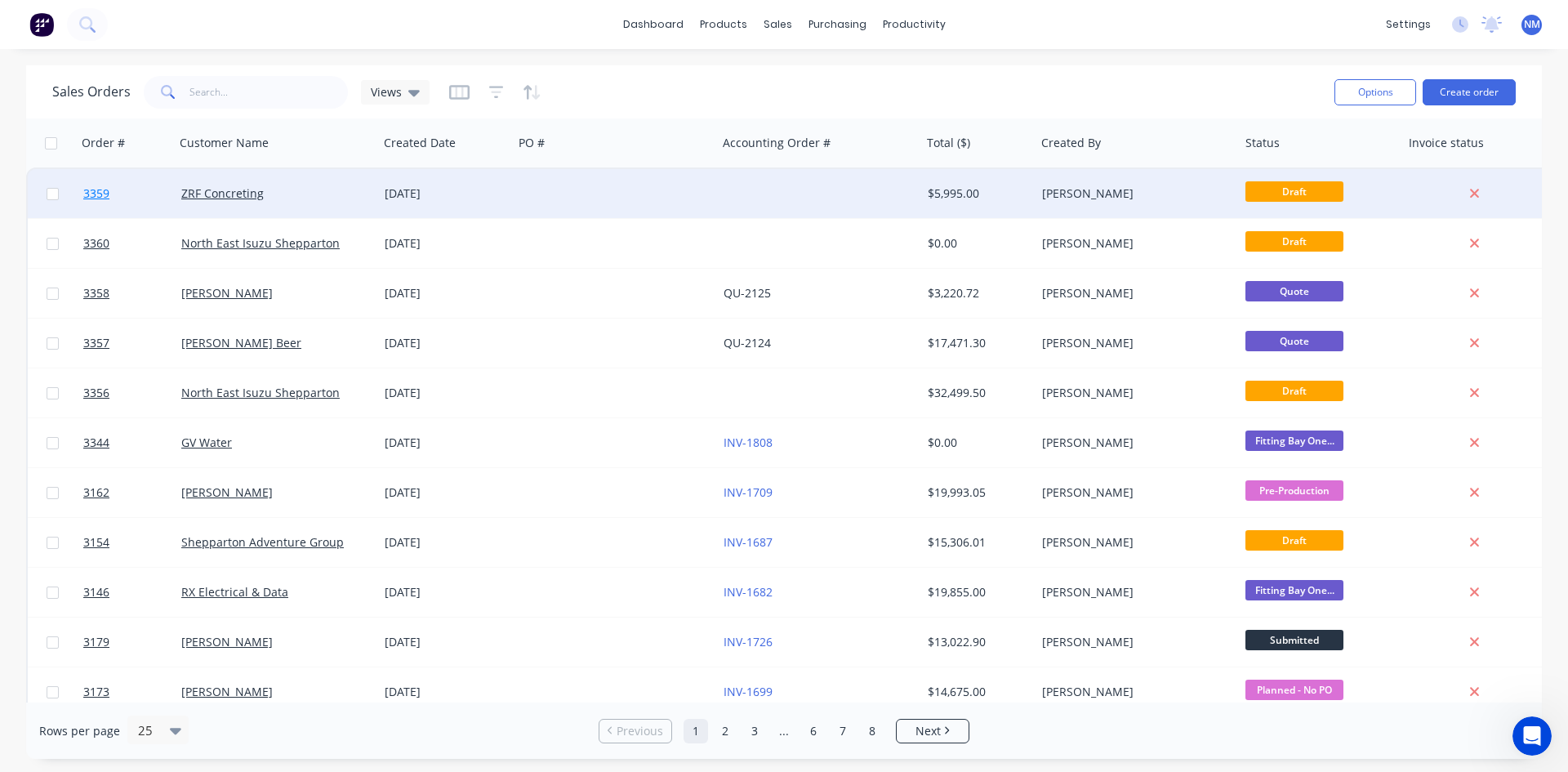
click at [101, 194] on span "3359" at bounding box center [97, 194] width 26 height 17
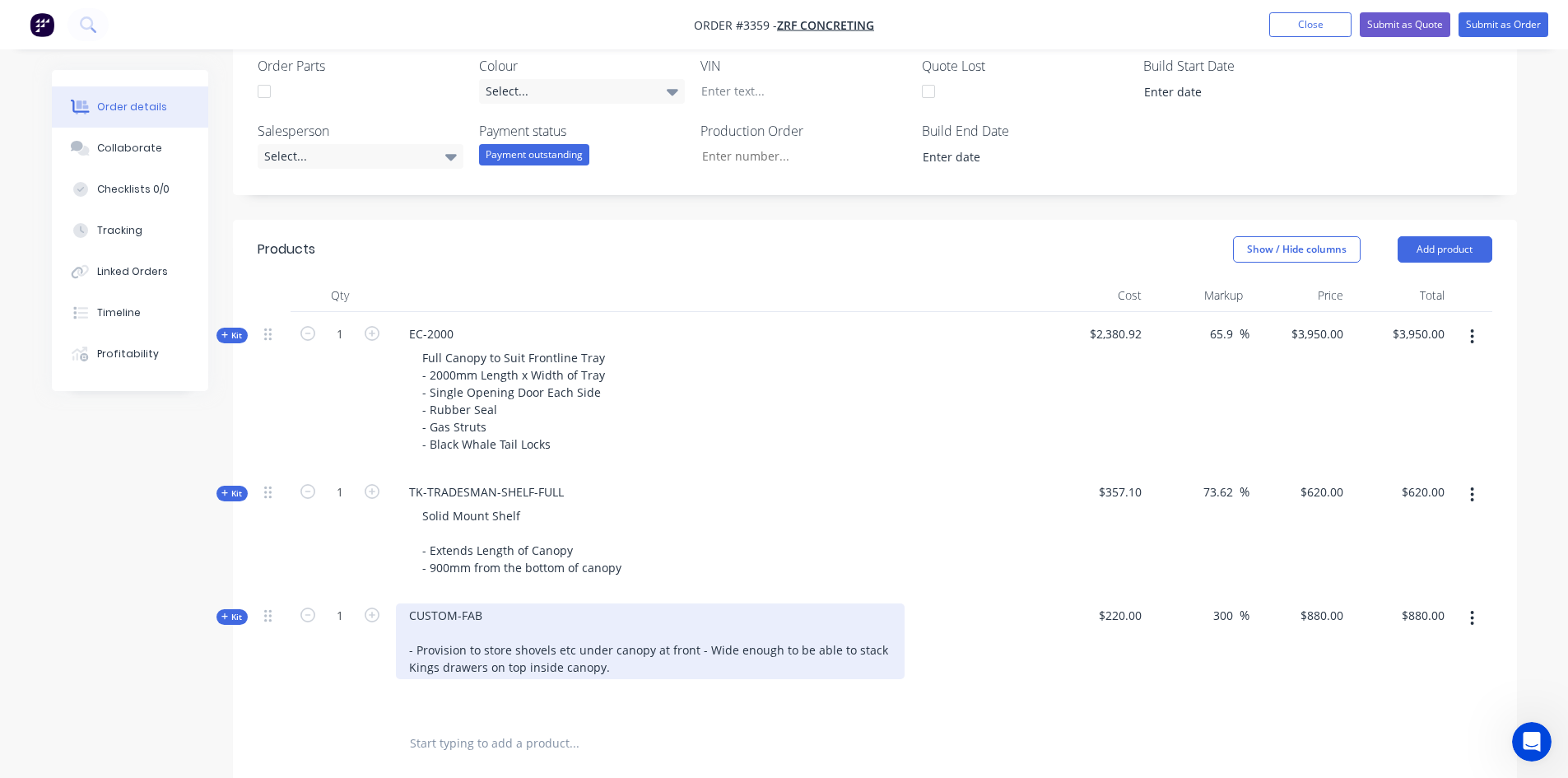
scroll to position [494, 0]
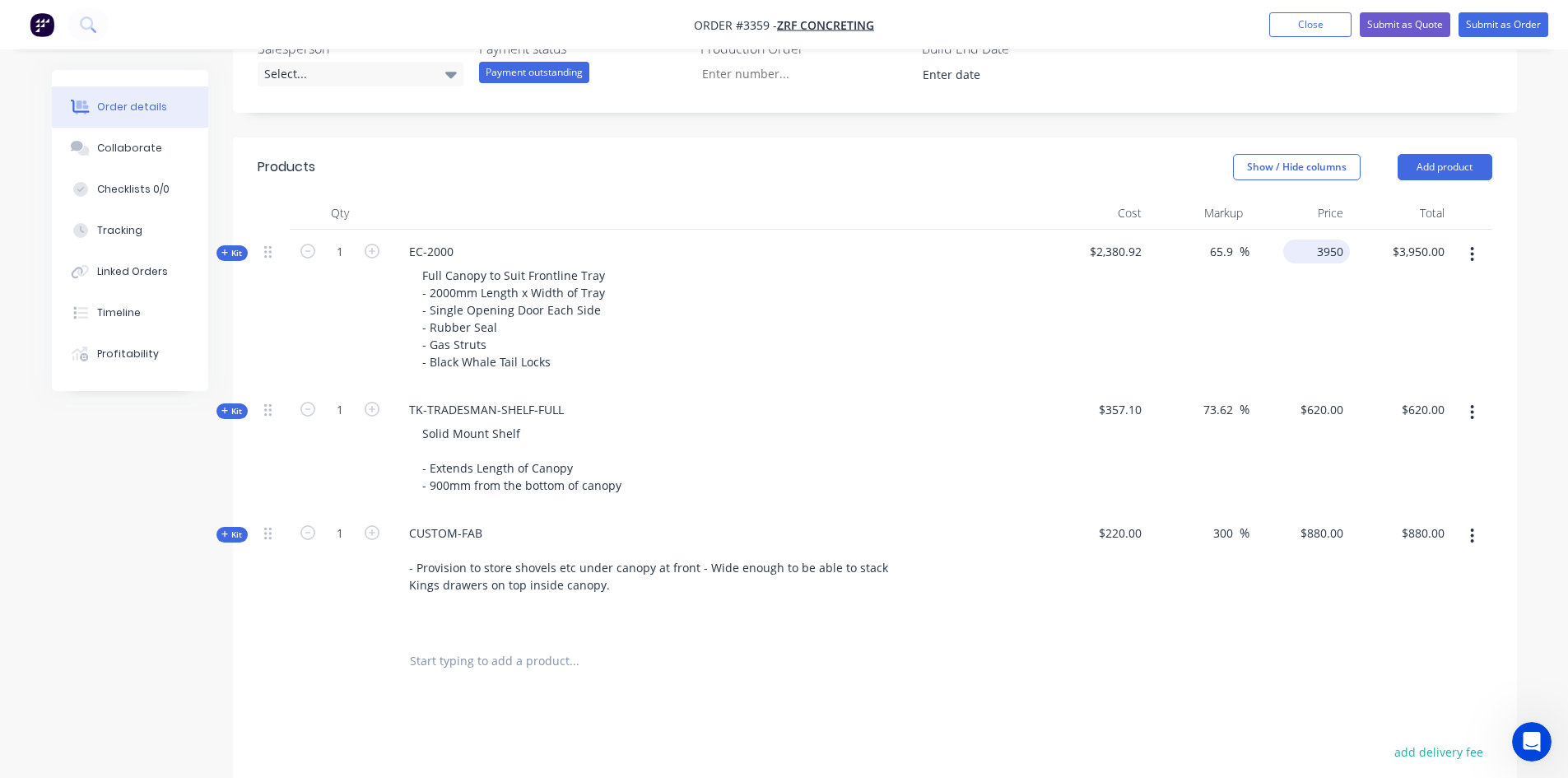
click at [1327, 253] on input "3950" at bounding box center [1320, 251] width 60 height 24
type input "5550"
type input "133.1"
type input "$5,550.00"
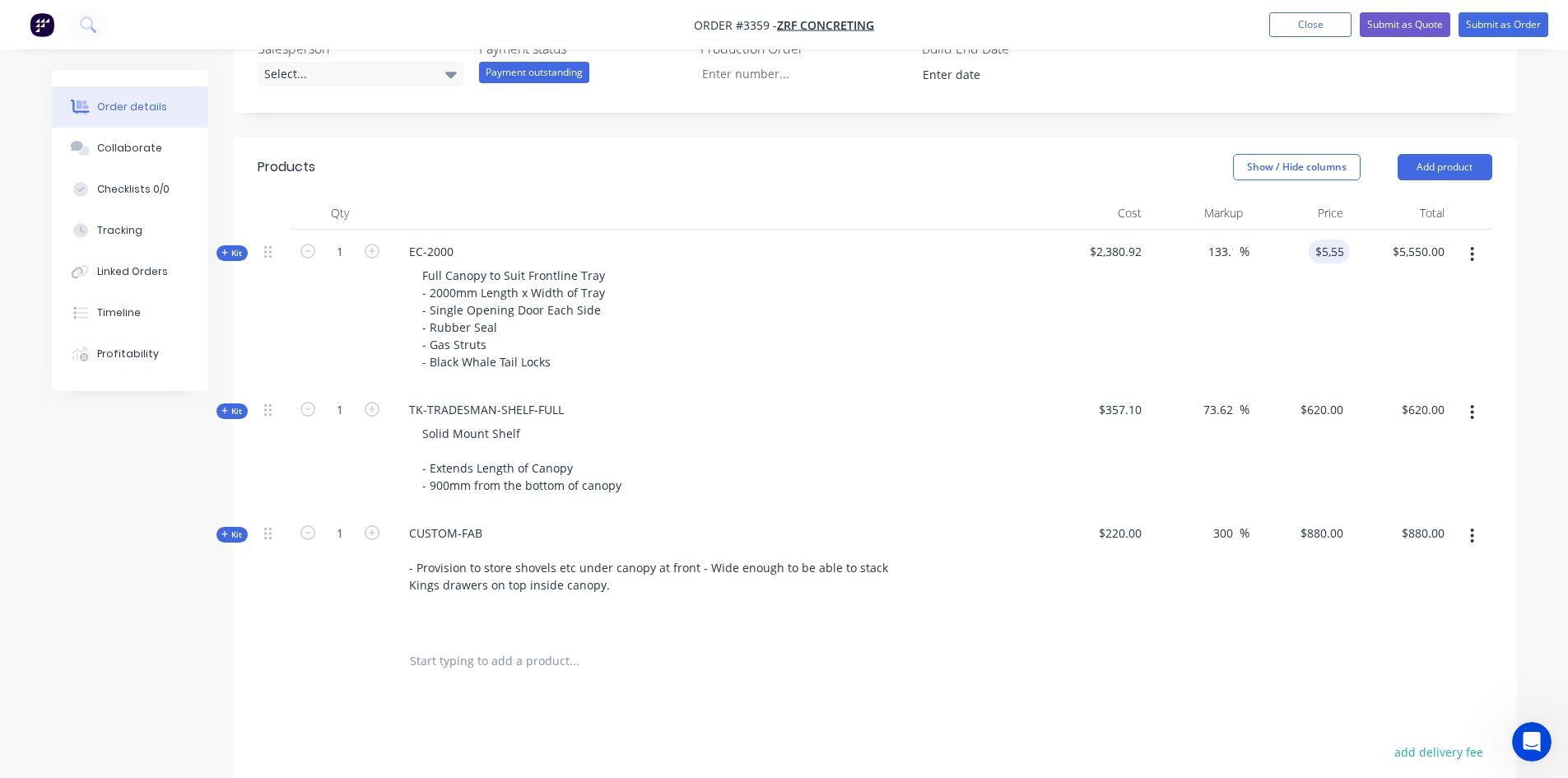
click at [1346, 324] on div "$5,550.00 5550" at bounding box center [1300, 308] width 101 height 158
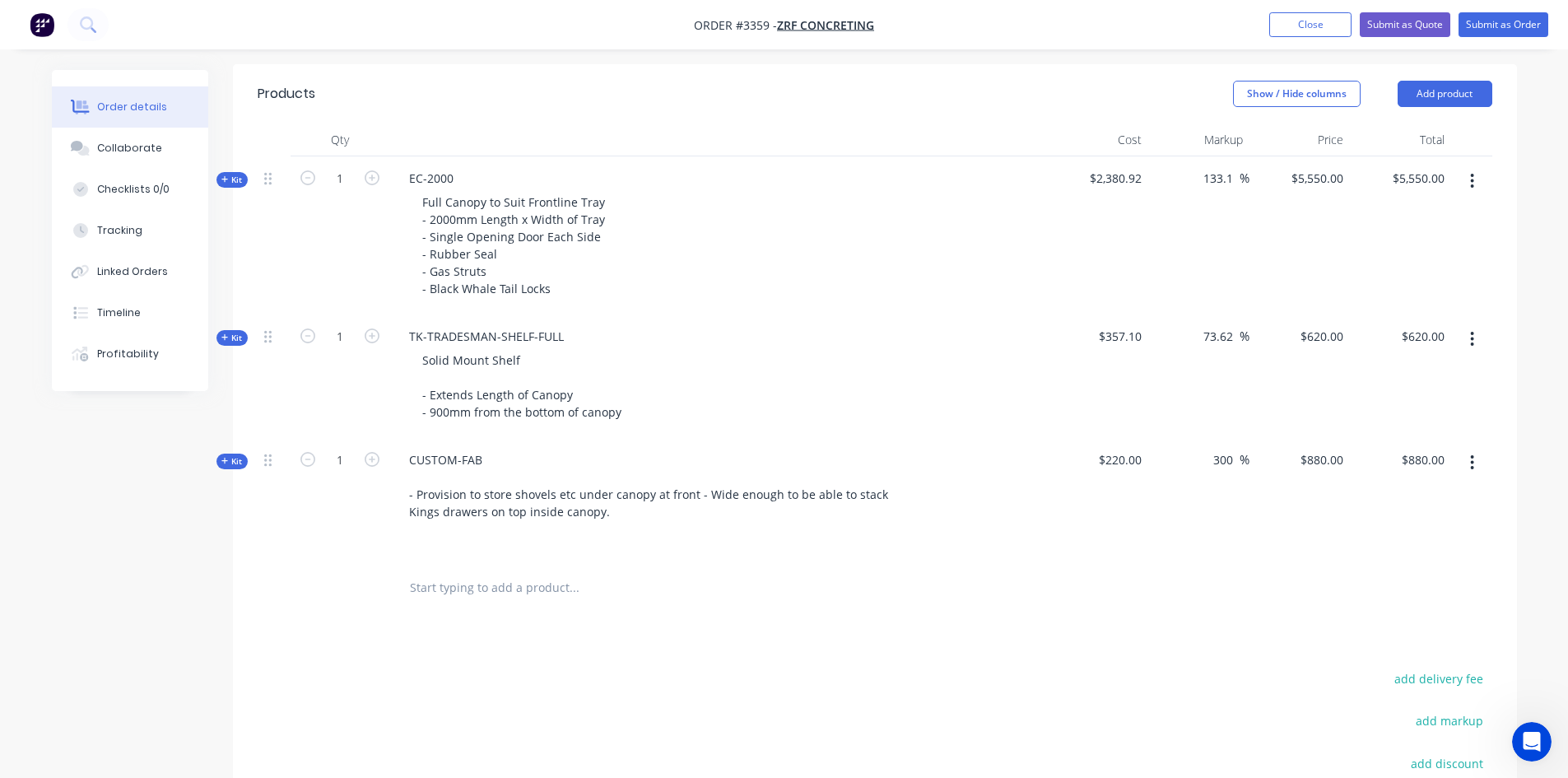
scroll to position [412, 0]
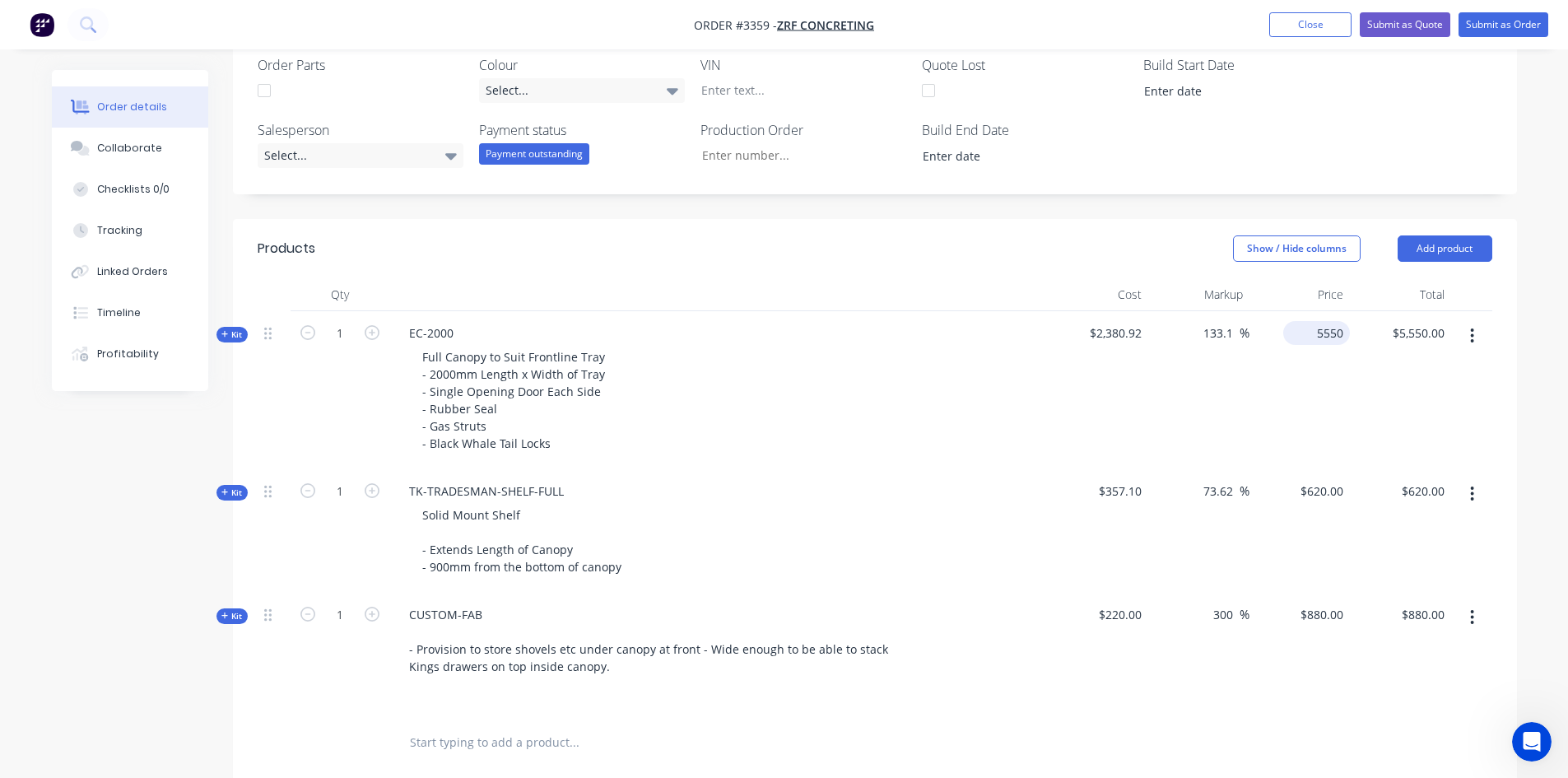
click at [1323, 340] on input "5550" at bounding box center [1320, 333] width 60 height 24
type input "4990"
type input "109.58"
type input "$4,990.00"
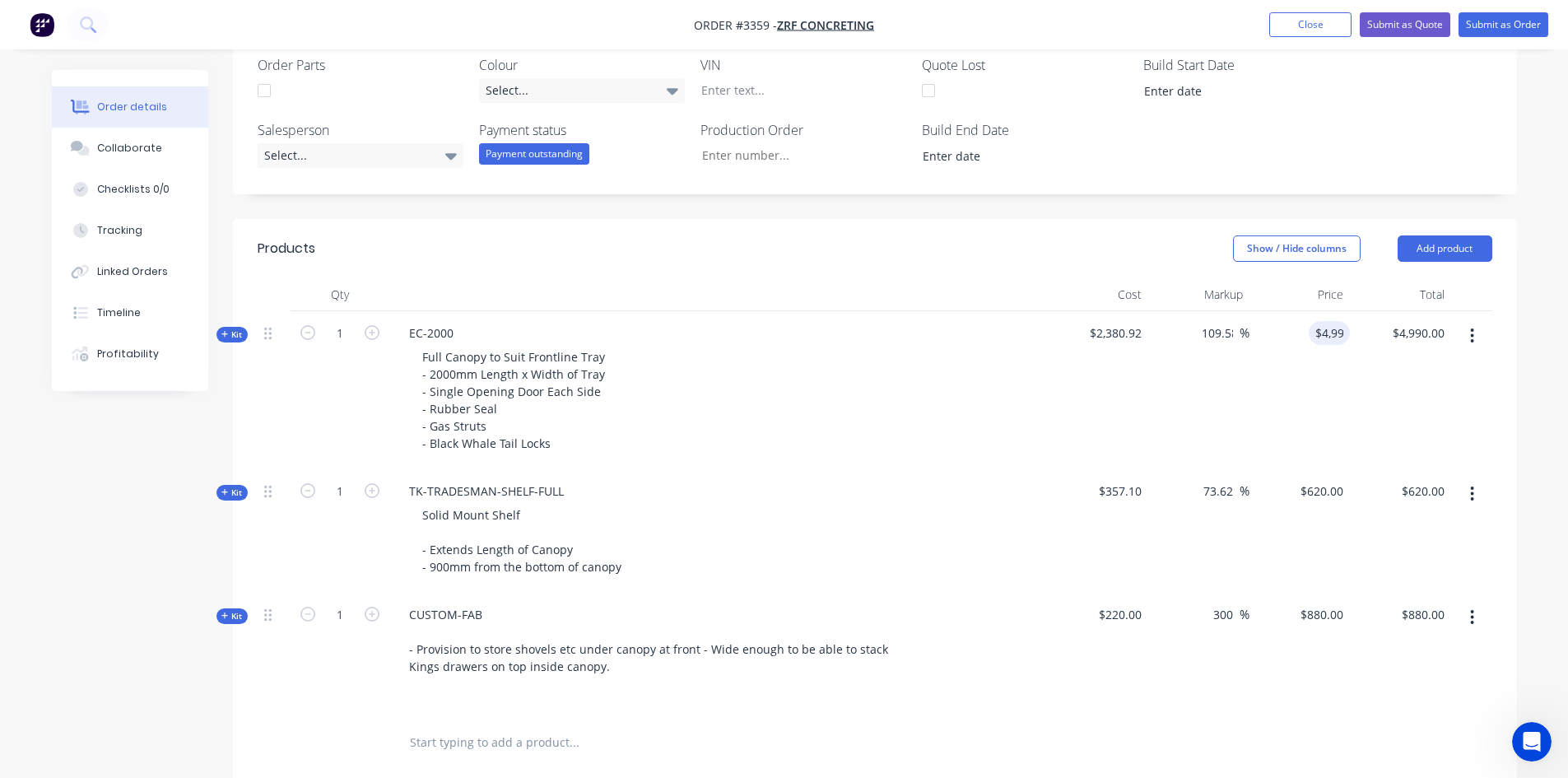
click at [1242, 430] on div "109.58 133.1 %" at bounding box center [1198, 390] width 101 height 158
click at [1338, 326] on input "4990" at bounding box center [1320, 333] width 60 height 24
type input "4790"
type input "101.18"
type input "$4,790.00"
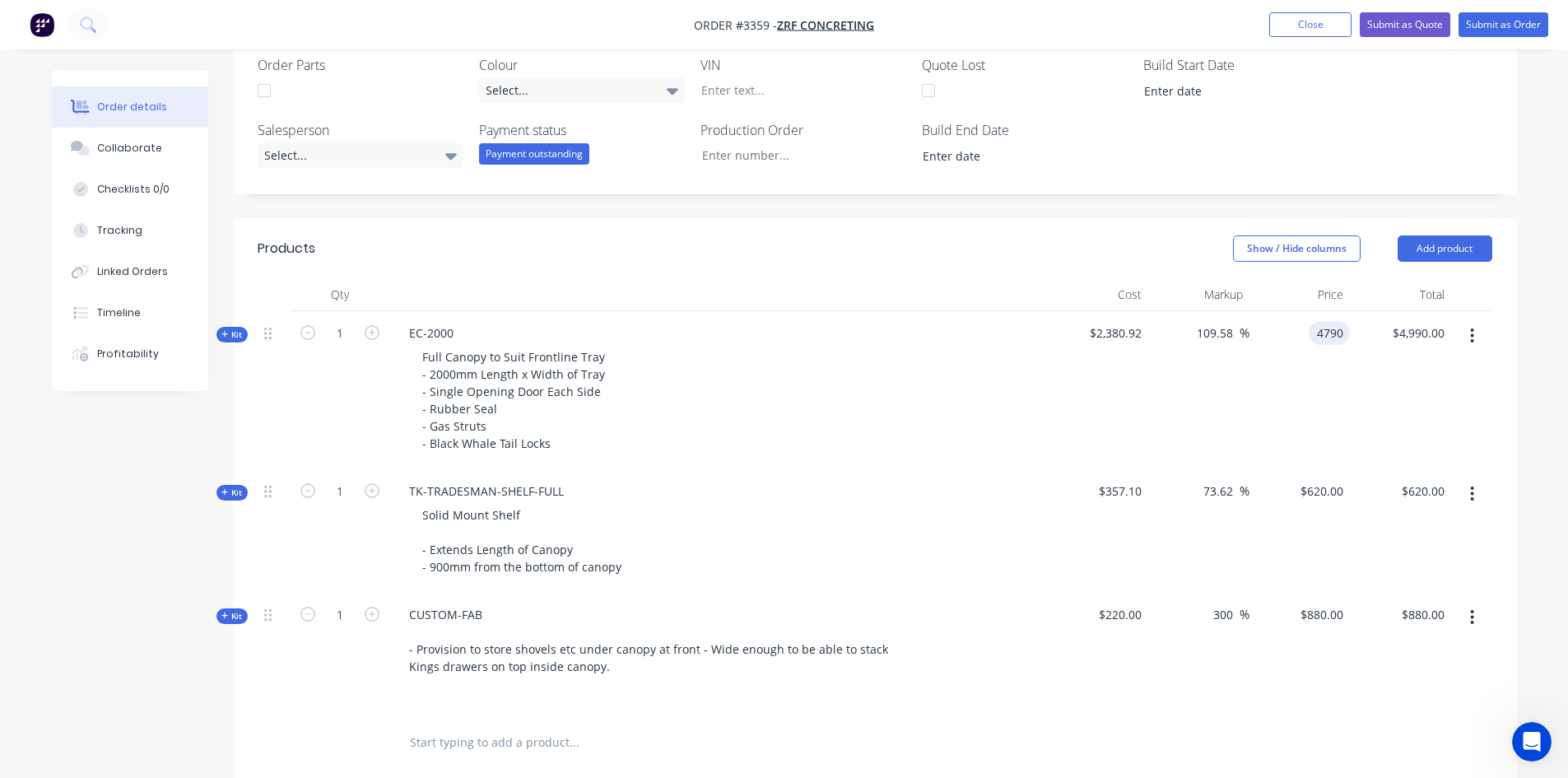
type input "$4,790.00"
click at [996, 420] on div "Full Canopy to Suit Frontline Tray - 2000mm Length x Width of Tray - Single Ope…" at bounding box center [718, 400] width 645 height 110
click at [1318, 337] on input "4790" at bounding box center [1320, 333] width 60 height 24
type input "4850"
type input "103.7"
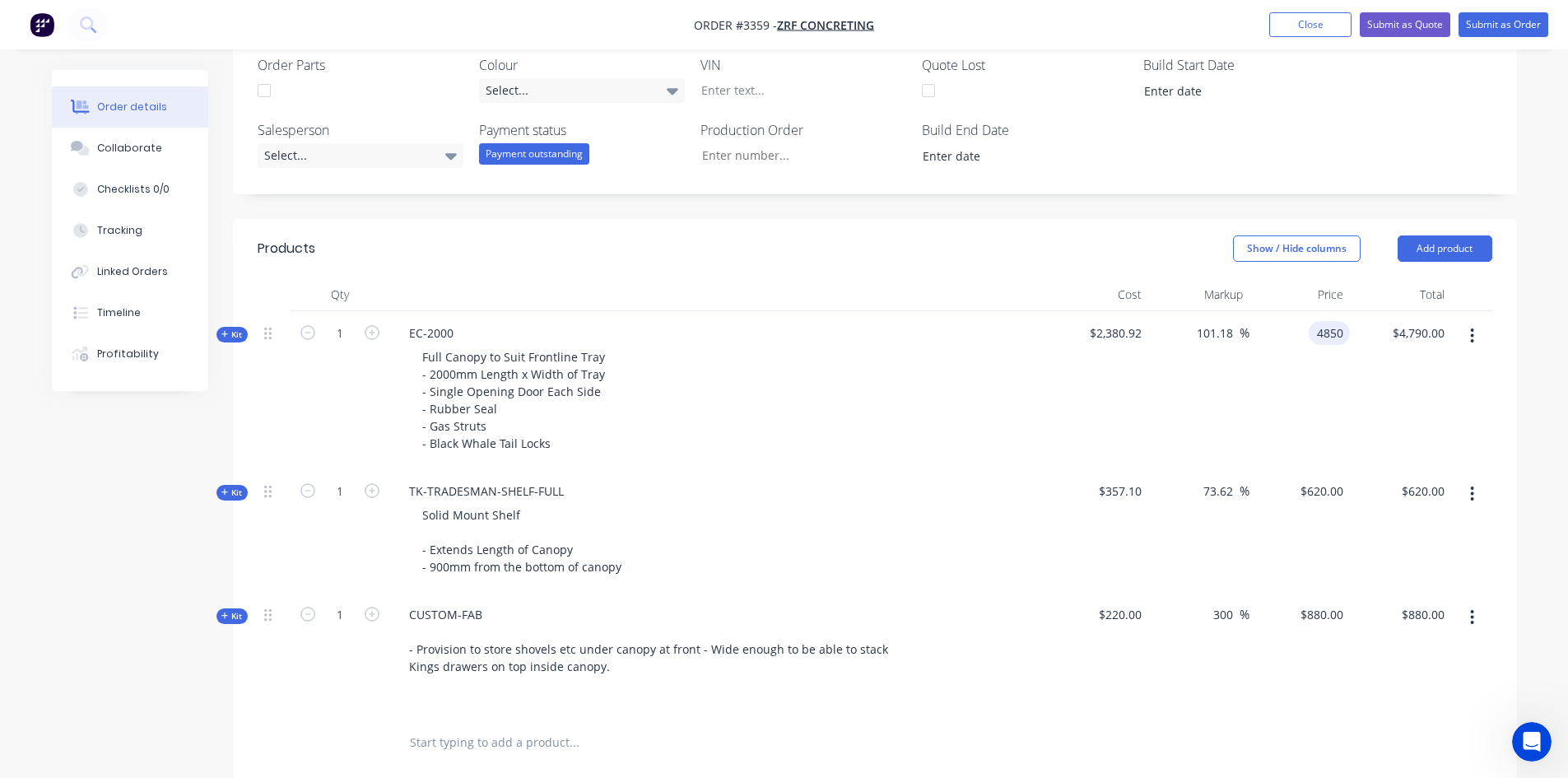
type input "$4,850.00"
click at [1184, 405] on div "103.7 101.18 %" at bounding box center [1198, 390] width 101 height 158
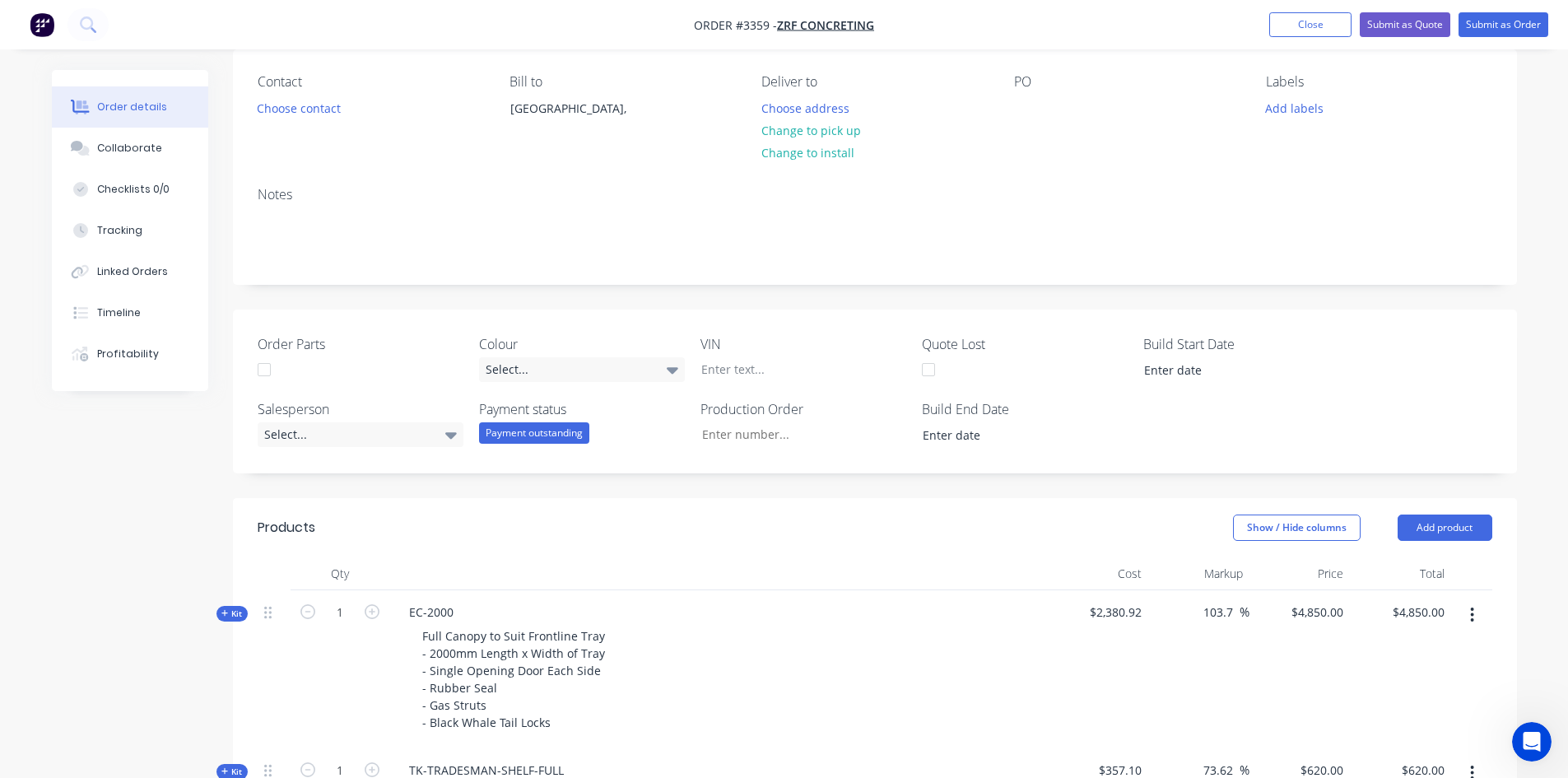
scroll to position [0, 0]
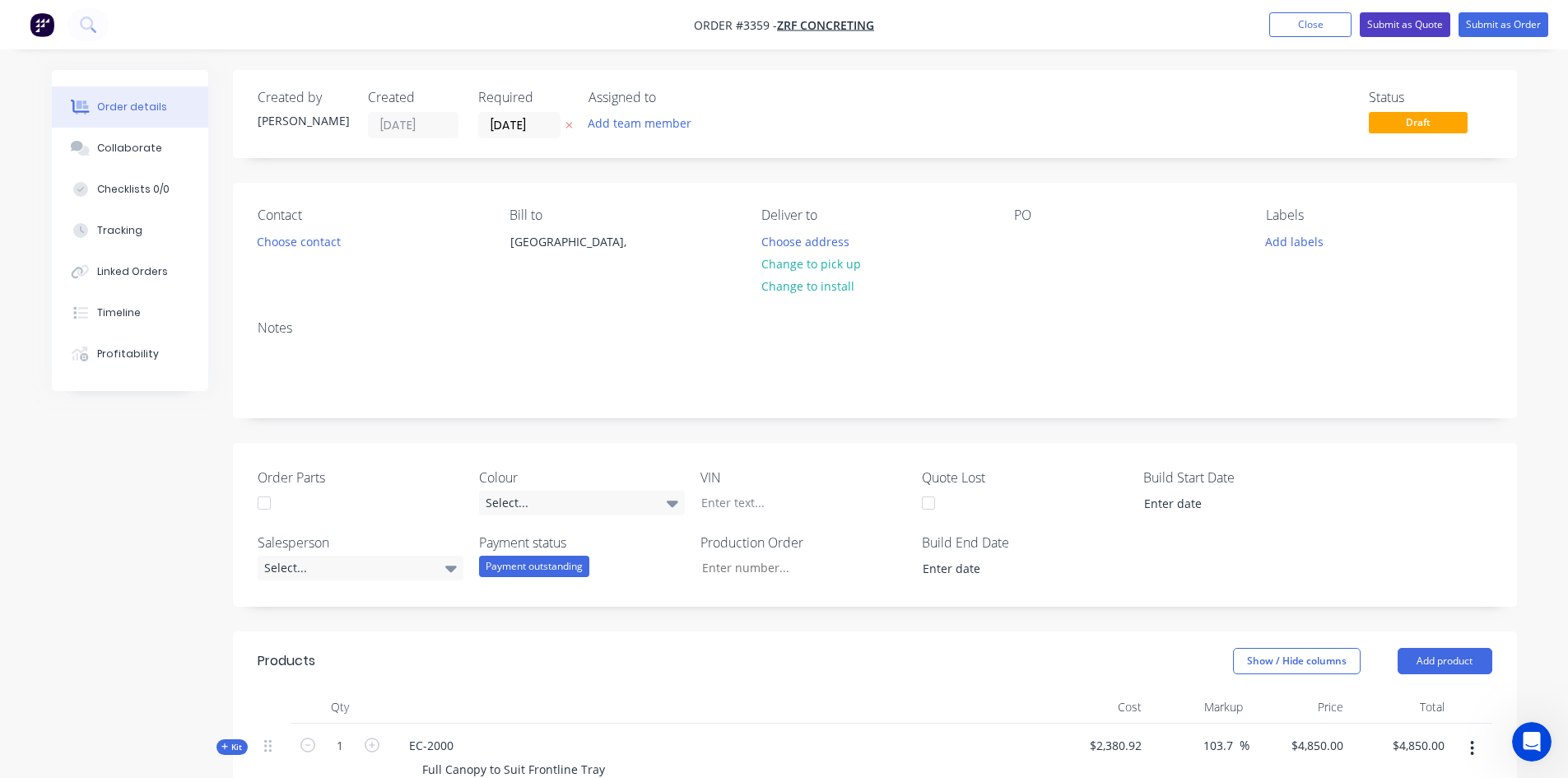
click at [1422, 23] on button "Submit as Quote" at bounding box center [1405, 25] width 91 height 25
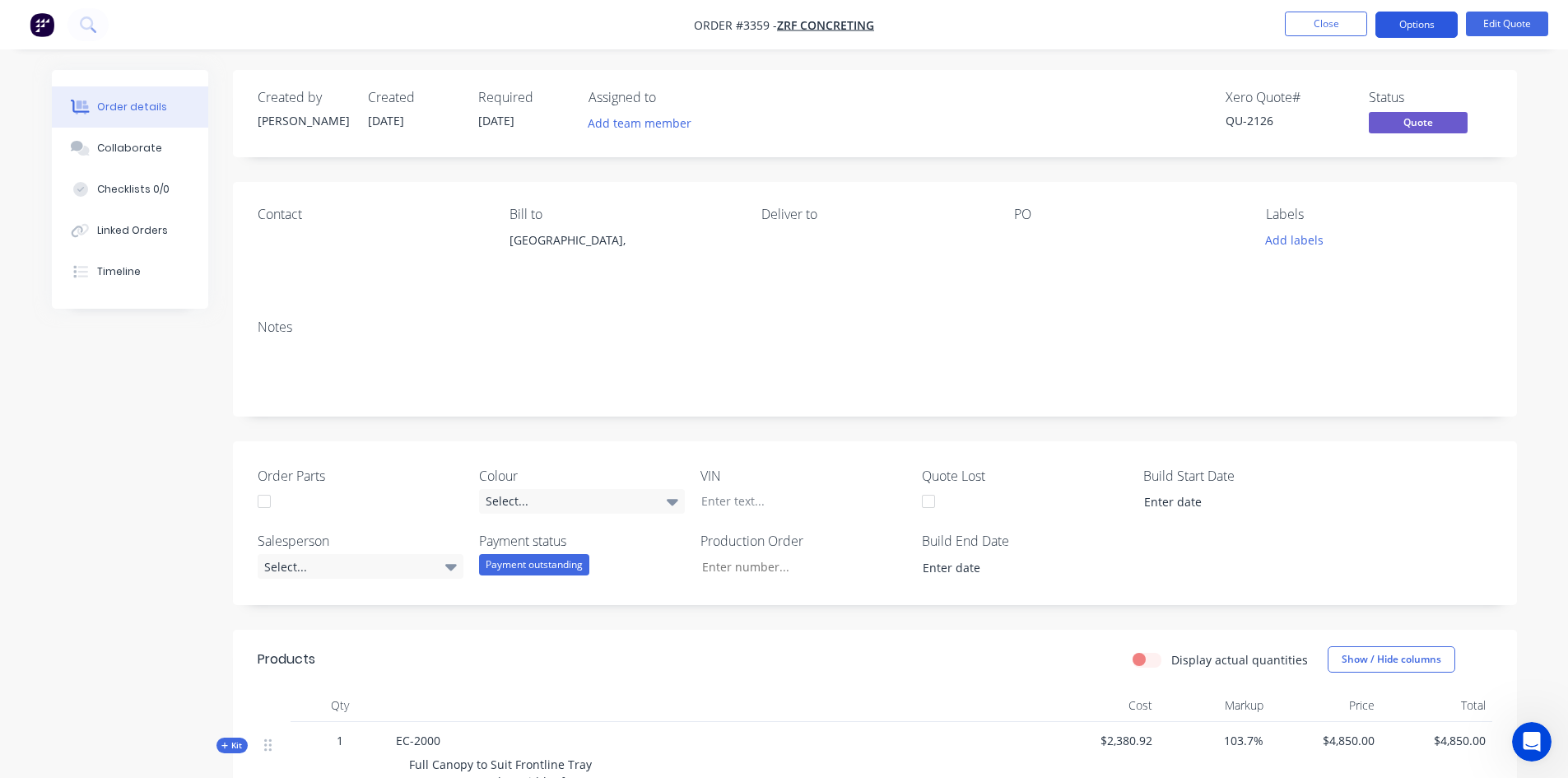
click at [1412, 23] on button "Options" at bounding box center [1417, 25] width 83 height 27
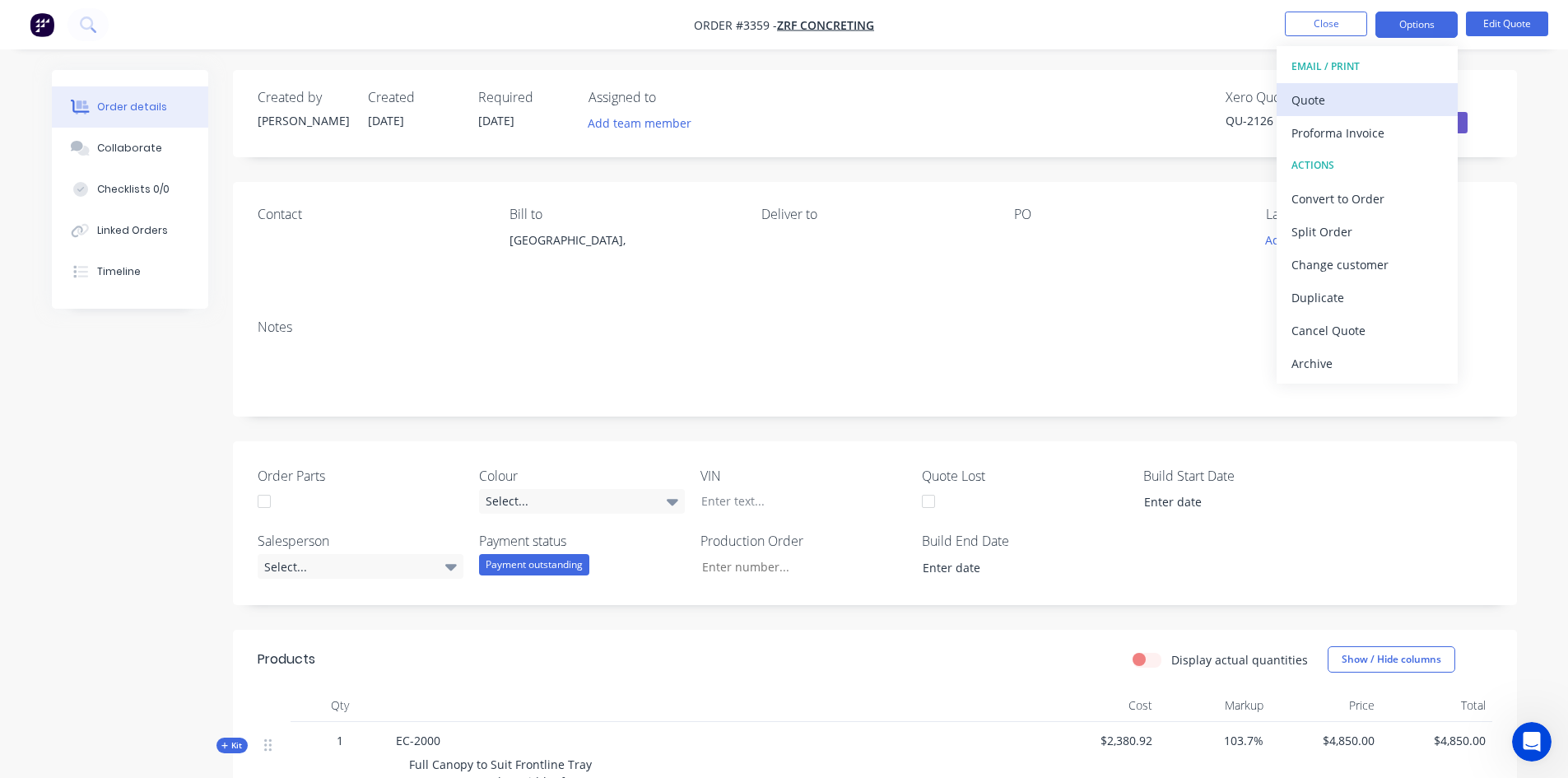
click at [1374, 97] on div "Quote" at bounding box center [1368, 100] width 152 height 24
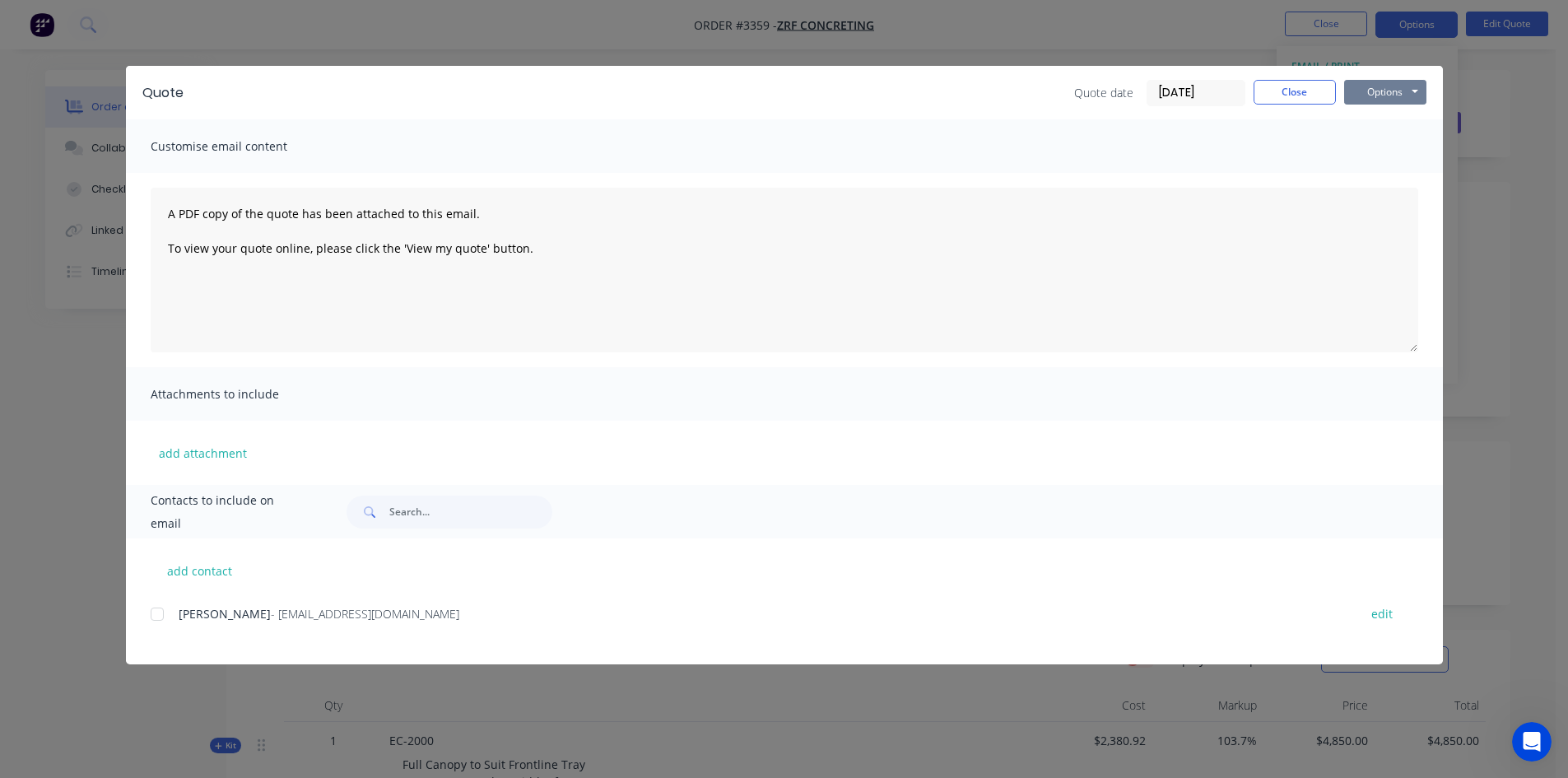
click at [1399, 99] on button "Options" at bounding box center [1385, 93] width 83 height 25
click at [1414, 171] on button "Email" at bounding box center [1397, 175] width 105 height 28
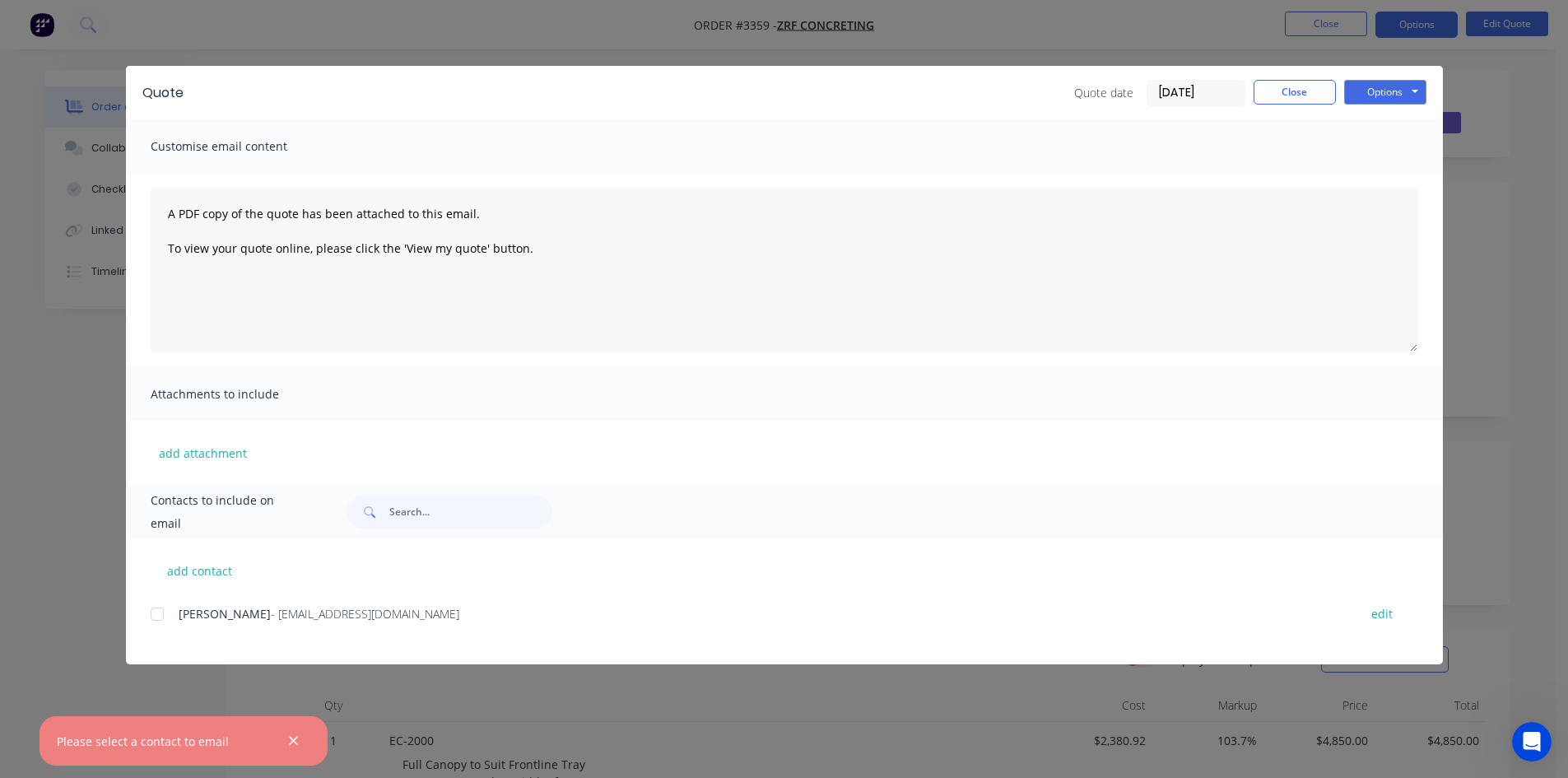
click at [153, 613] on div at bounding box center [157, 614] width 33 height 33
click at [1385, 89] on button "Options" at bounding box center [1385, 93] width 83 height 25
click at [1389, 173] on button "Email" at bounding box center [1397, 175] width 105 height 28
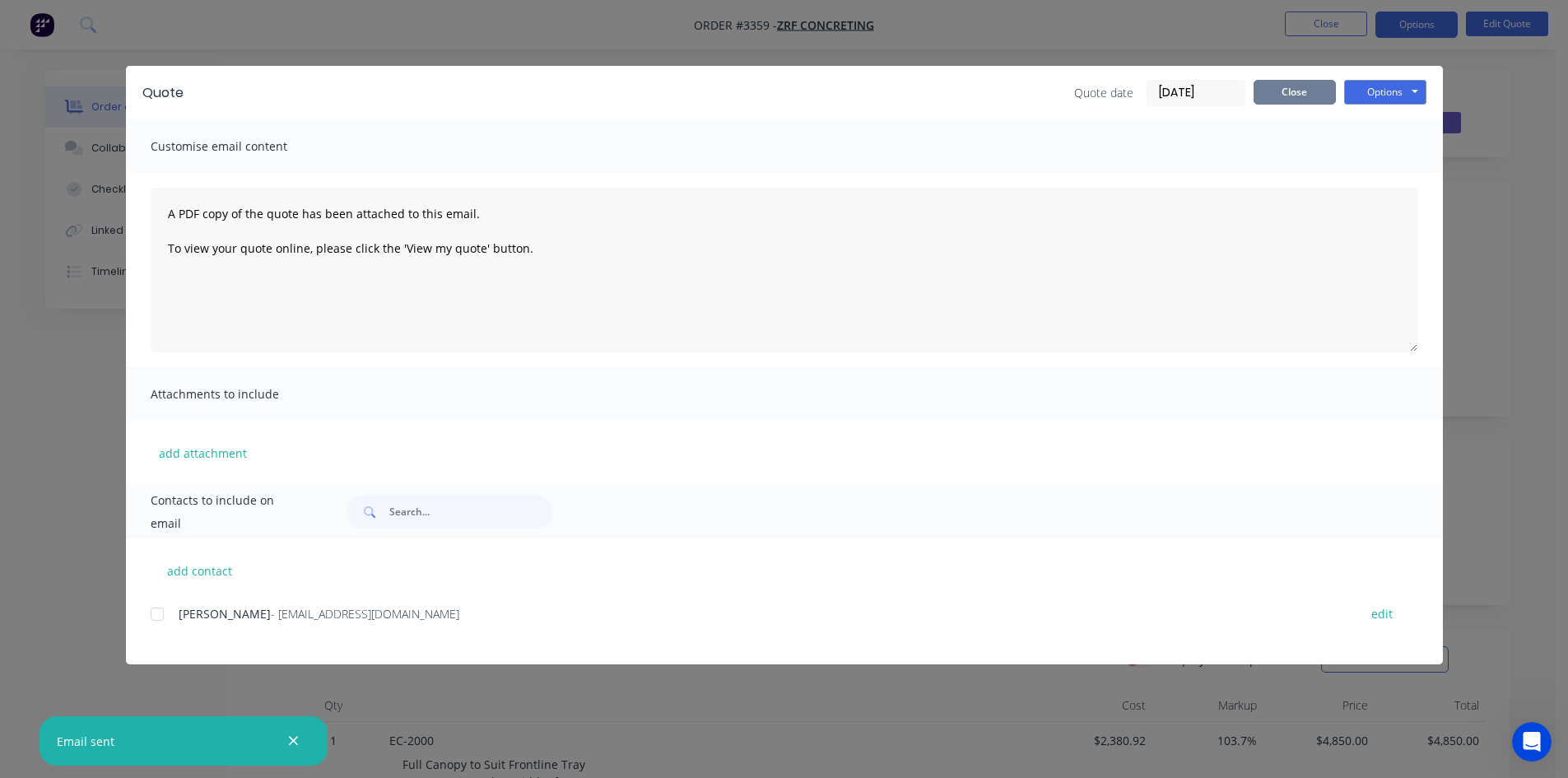
click at [1319, 92] on button "Close" at bounding box center [1295, 93] width 83 height 25
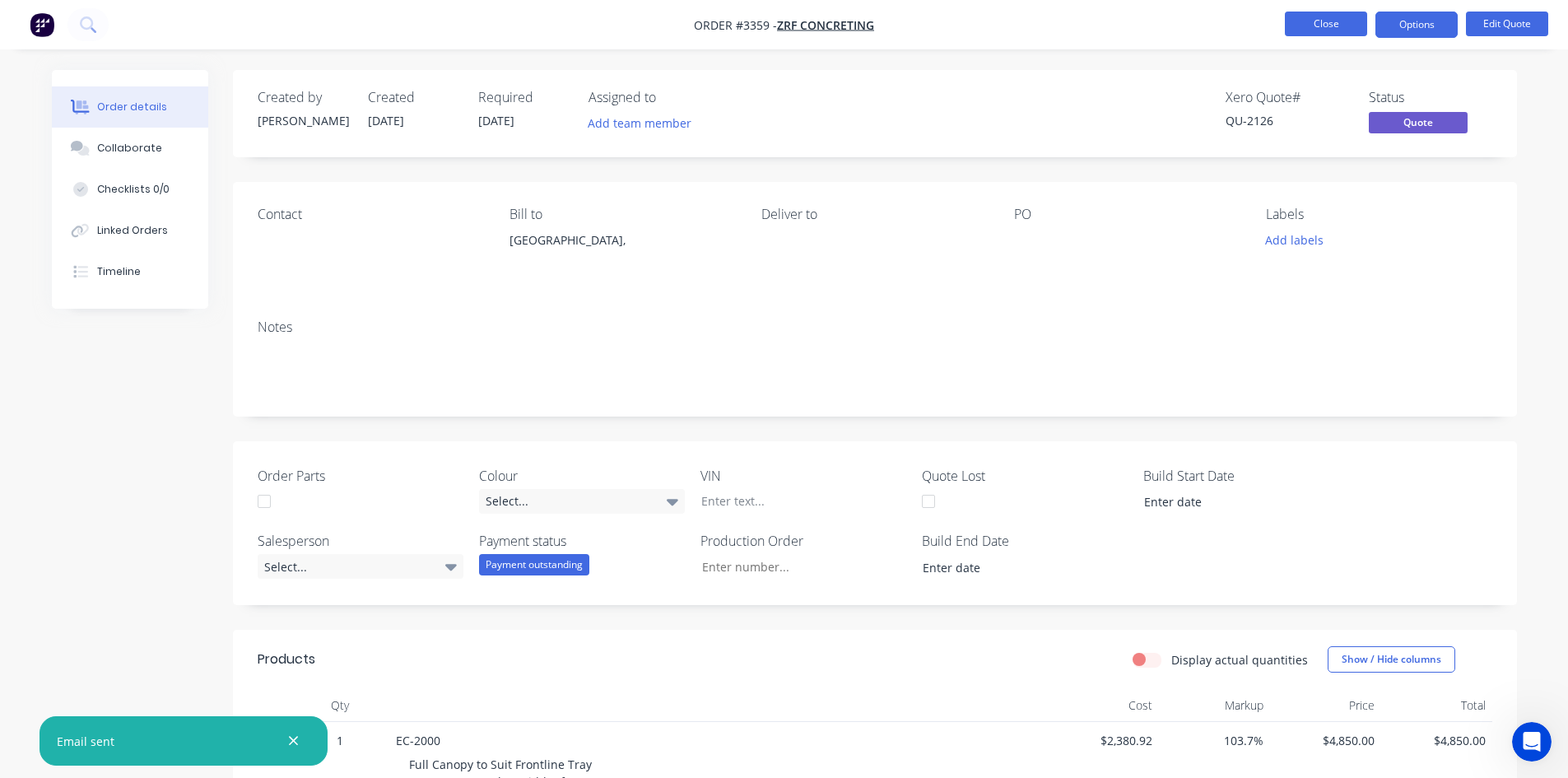
click at [1312, 31] on button "Close" at bounding box center [1326, 24] width 83 height 25
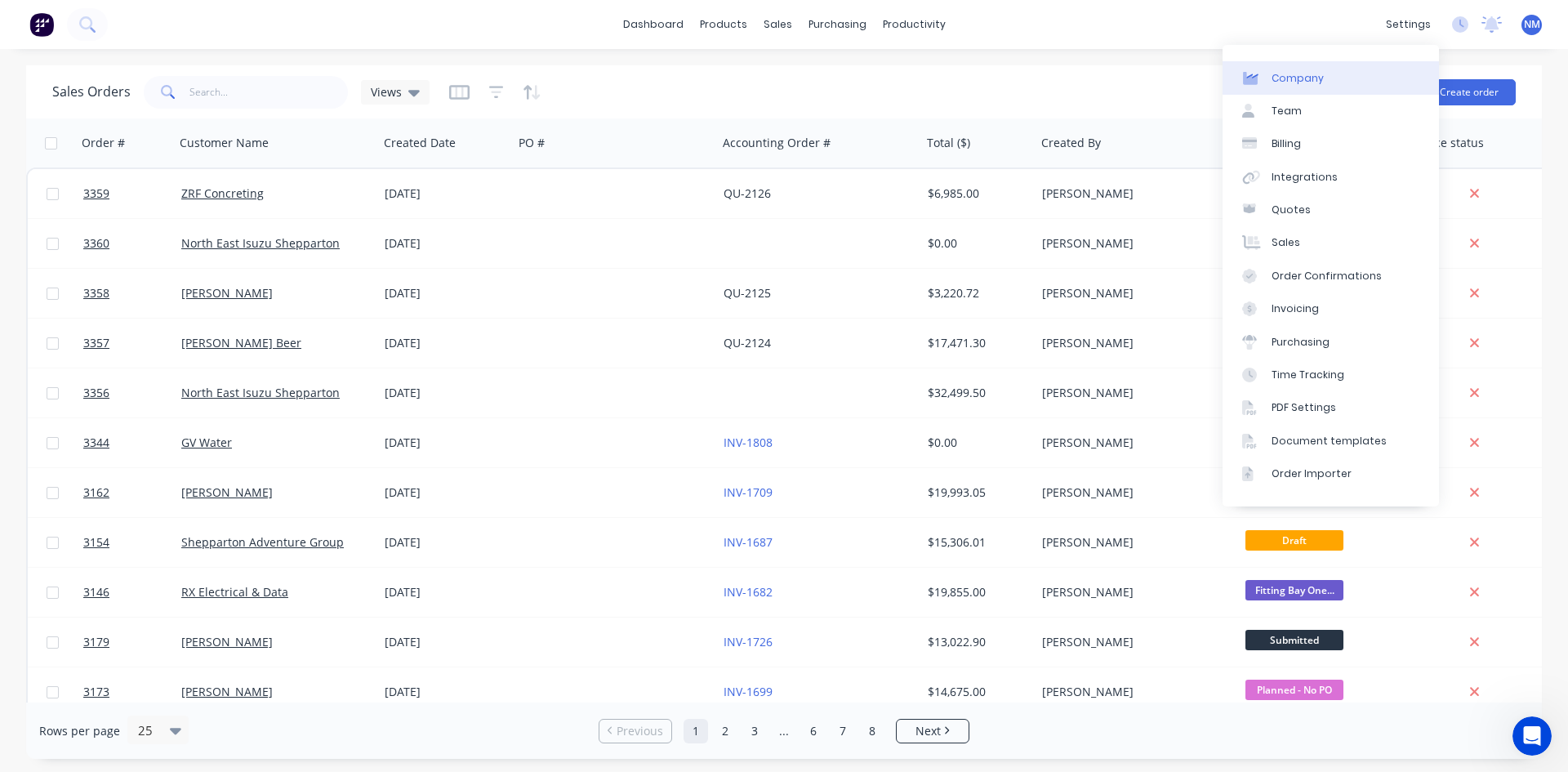
click at [1388, 75] on link "Company" at bounding box center [1330, 77] width 216 height 32
select select "AU"
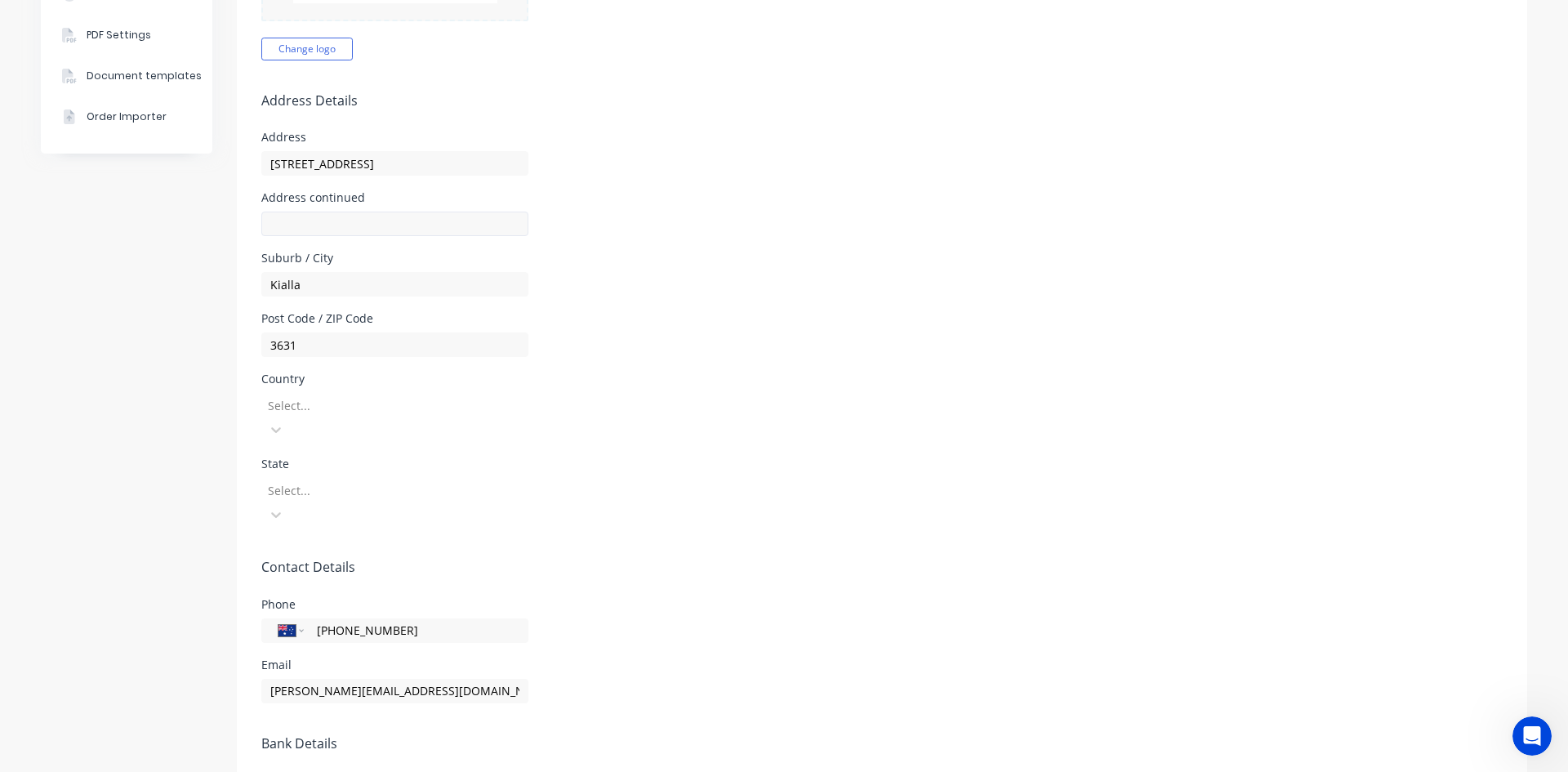
scroll to position [490, 0]
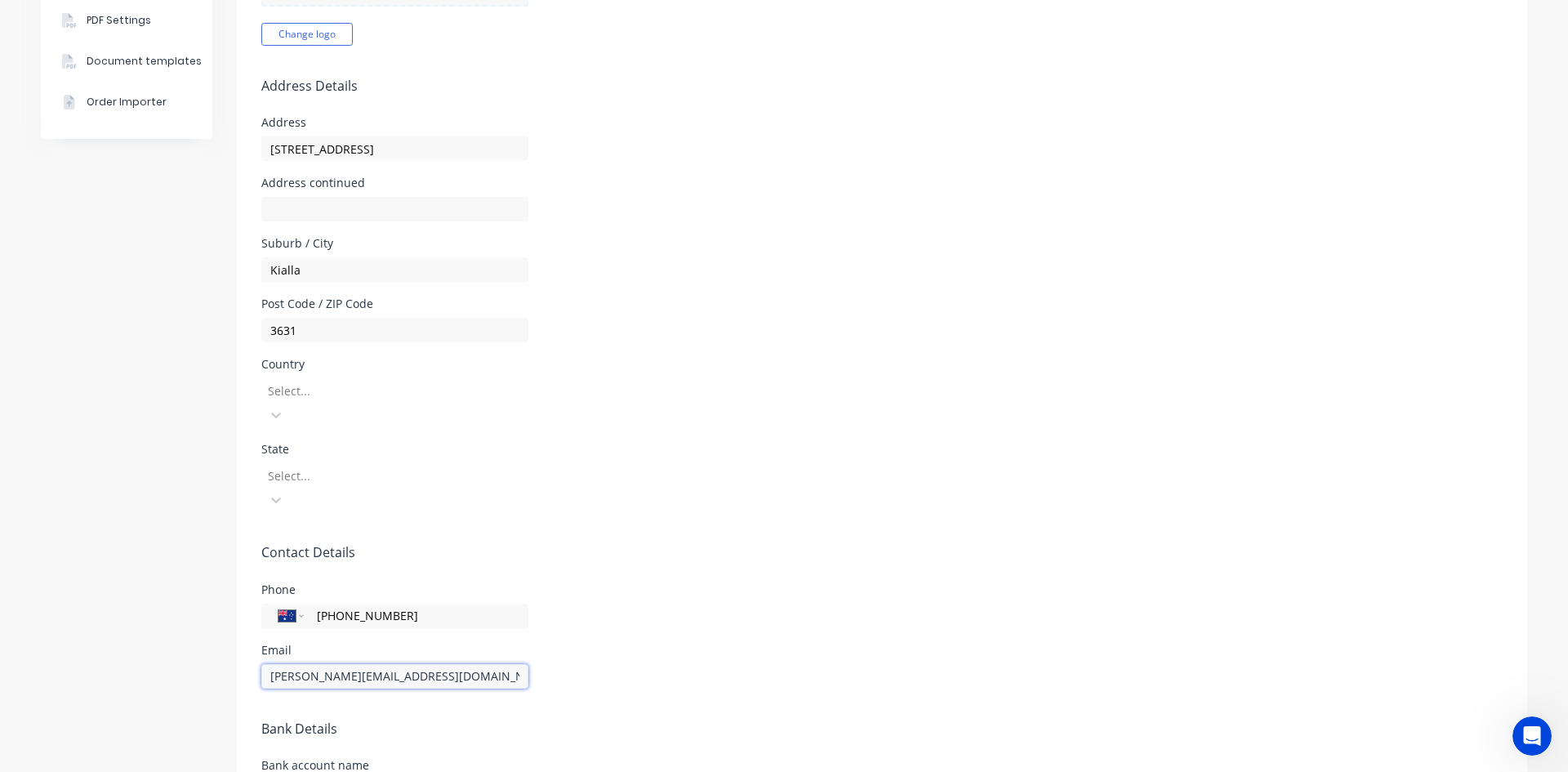
drag, startPoint x: 288, startPoint y: 598, endPoint x: 245, endPoint y: 592, distance: 43.4
click at [238, 593] on form "Company Details Company Name Frontline Trays and Trailers Timezone [GEOGRAPHIC_…" at bounding box center [882, 305] width 1291 height 1354
type input "[EMAIL_ADDRESS][DOMAIN_NAME]"
click at [671, 584] on div "Phone International [GEOGRAPHIC_DATA] [GEOGRAPHIC_DATA] [GEOGRAPHIC_DATA] [GEOG…" at bounding box center [883, 606] width 1242 height 44
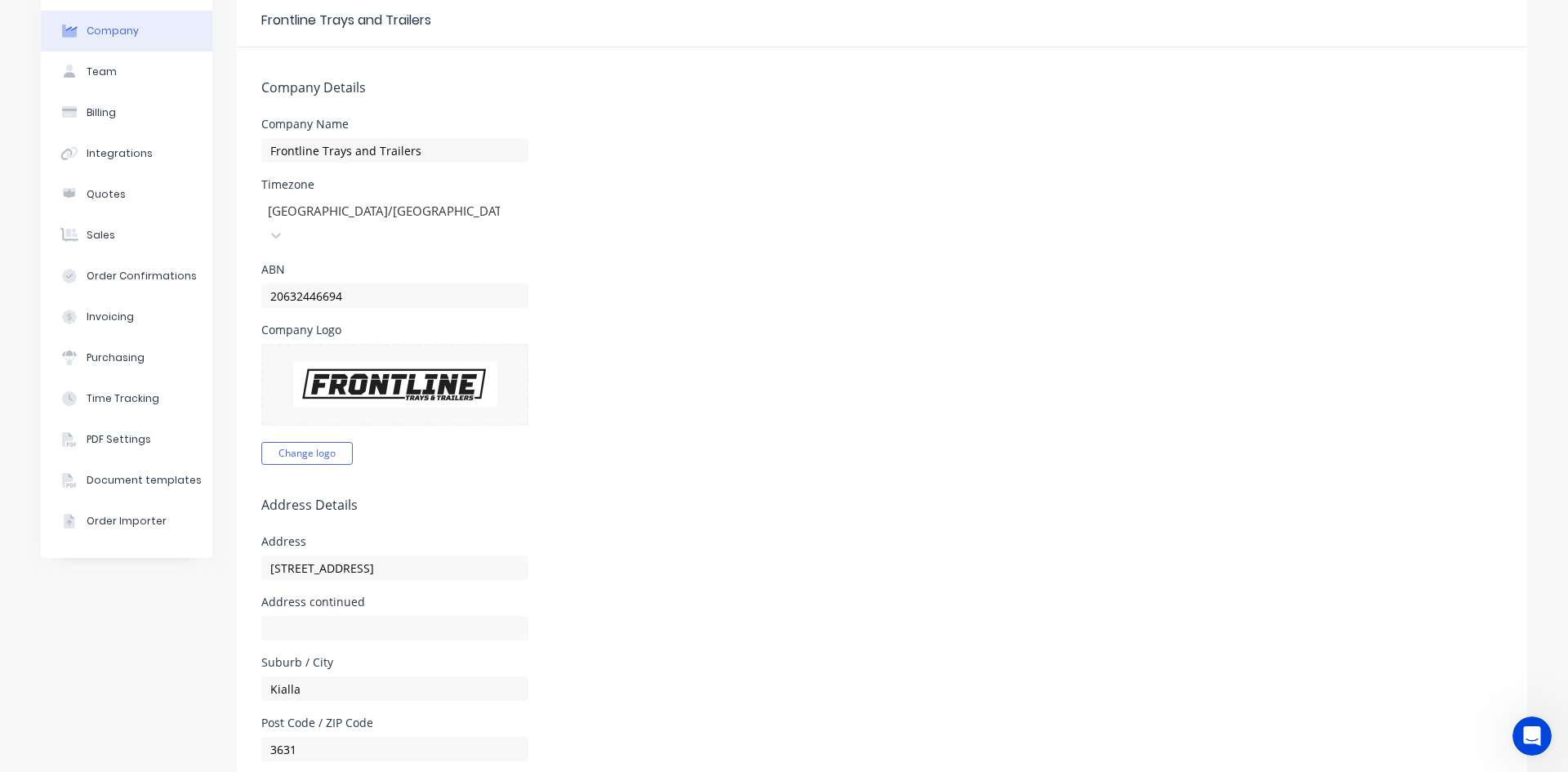
scroll to position [0, 0]
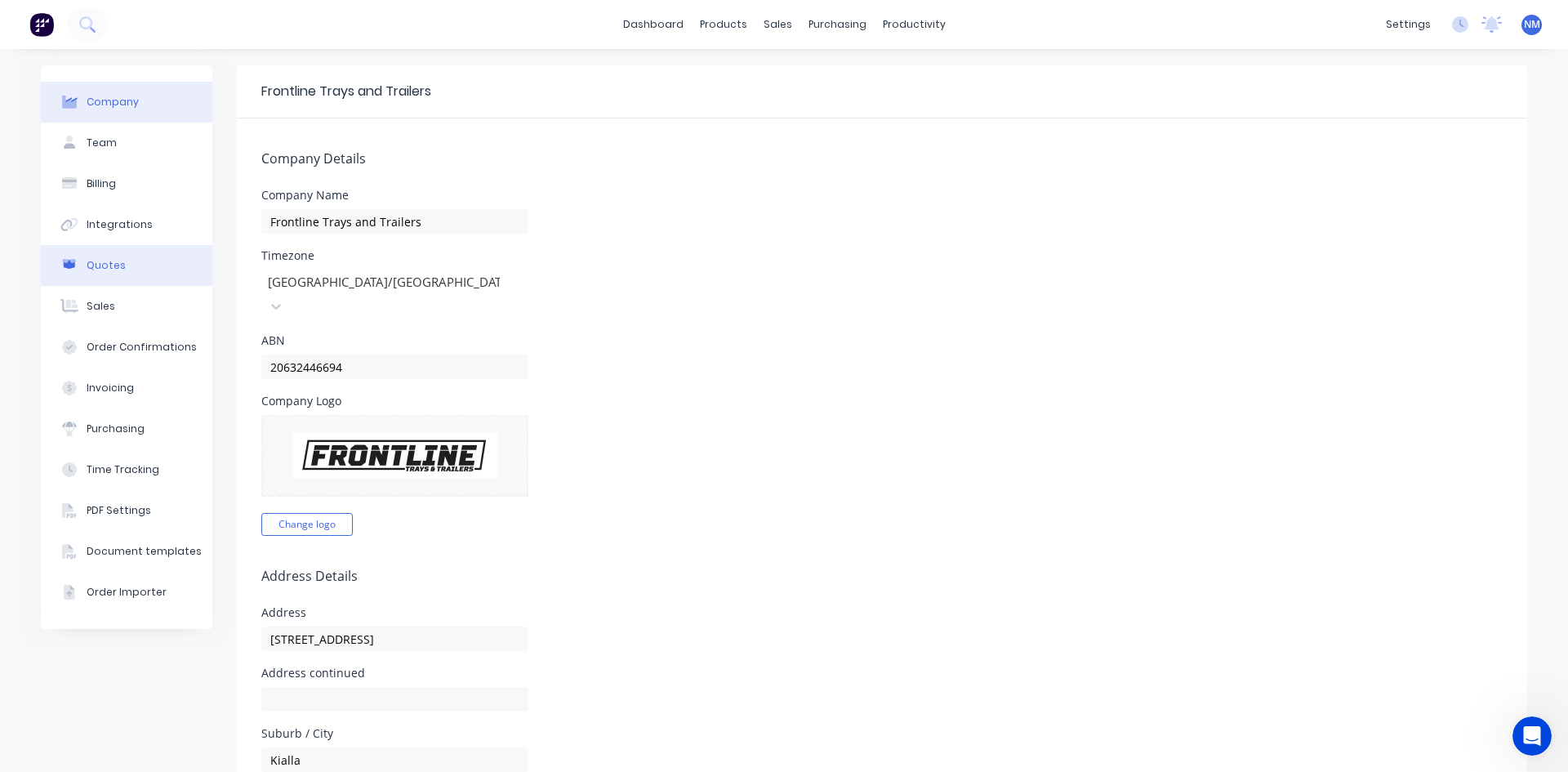
click at [120, 264] on button "Quotes" at bounding box center [126, 265] width 171 height 41
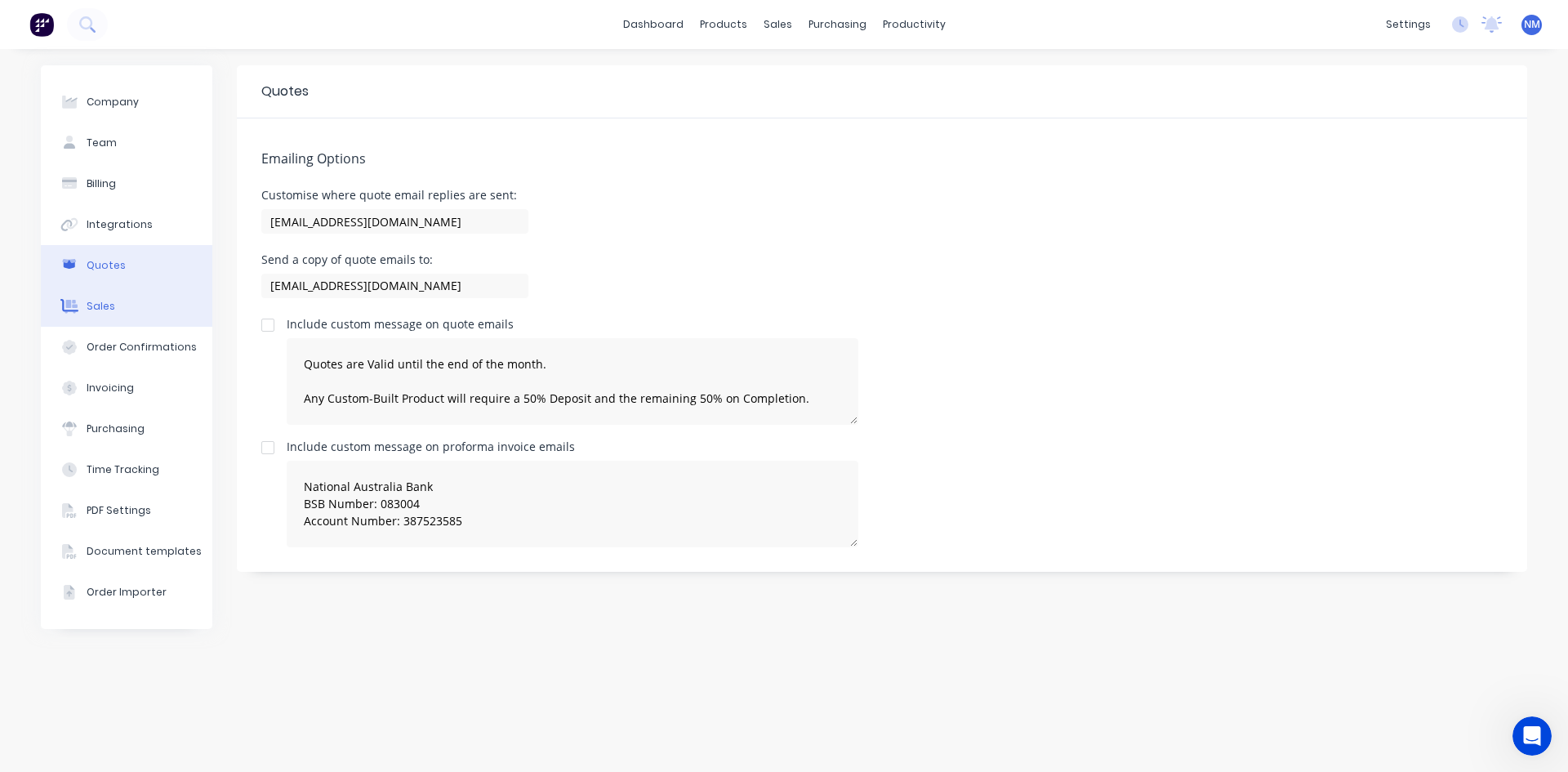
click at [131, 316] on button "Sales" at bounding box center [126, 306] width 171 height 41
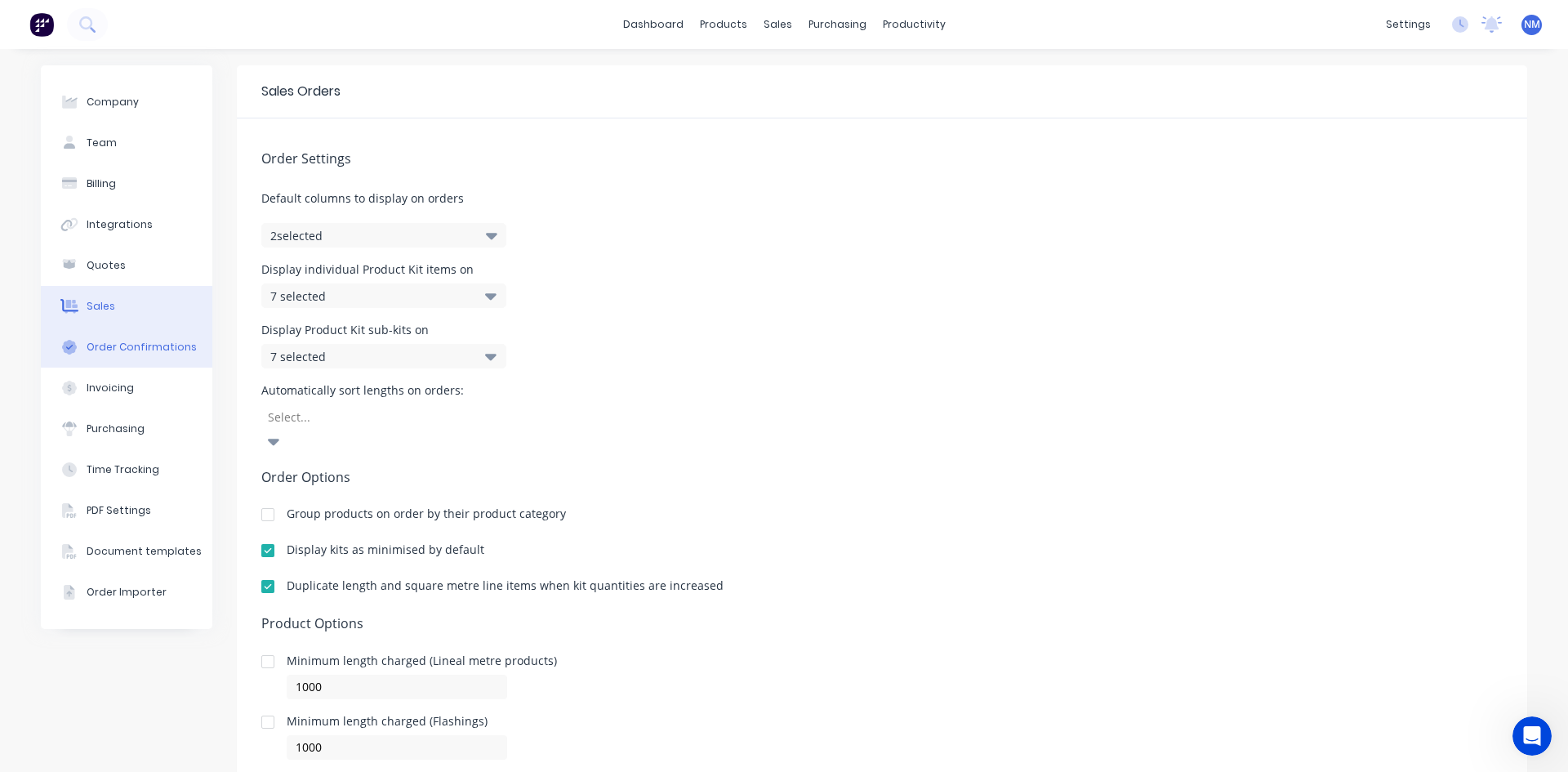
click at [108, 363] on button "Order Confirmations" at bounding box center [126, 347] width 171 height 41
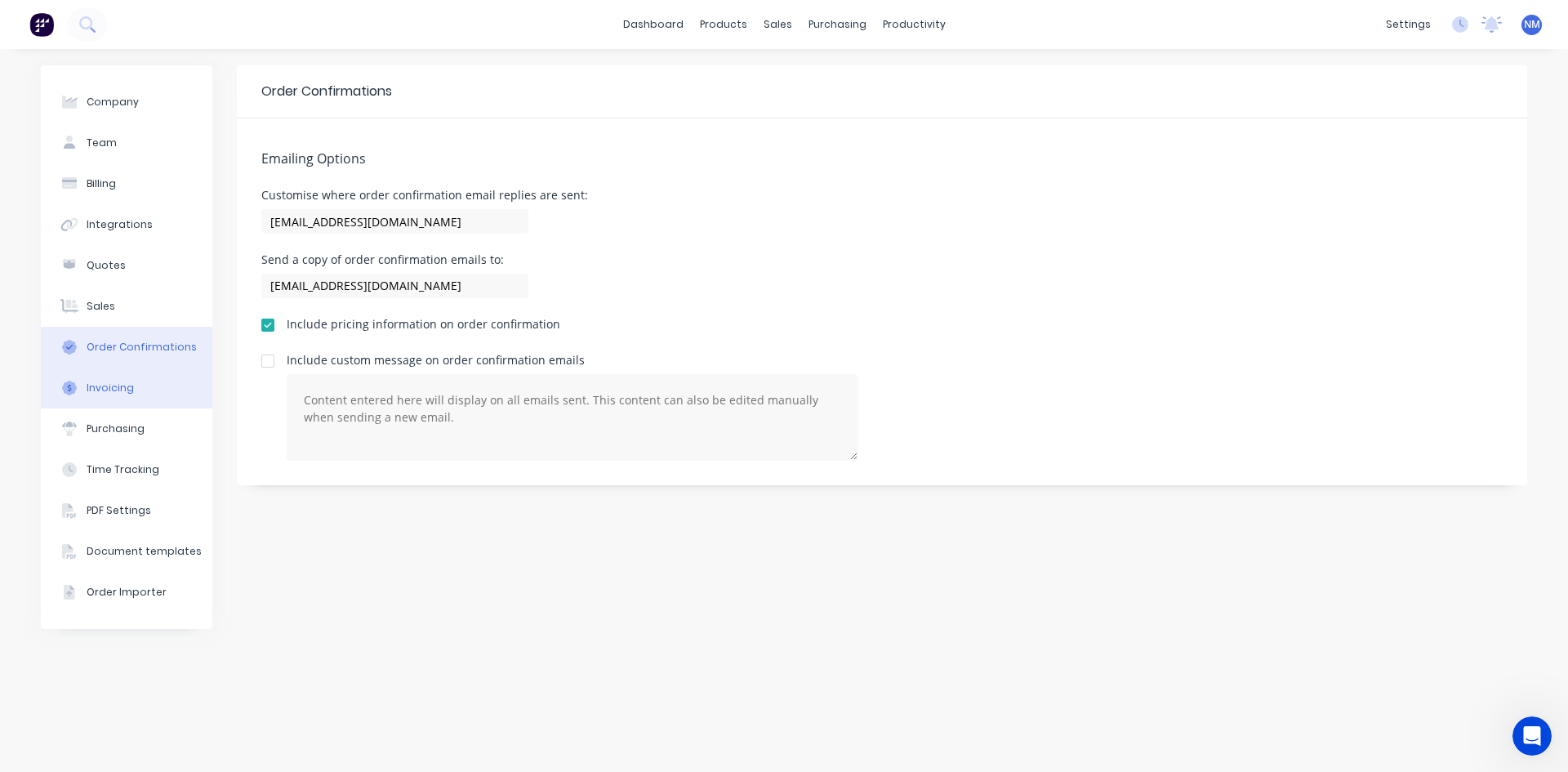
click at [118, 402] on button "Invoicing" at bounding box center [126, 388] width 171 height 41
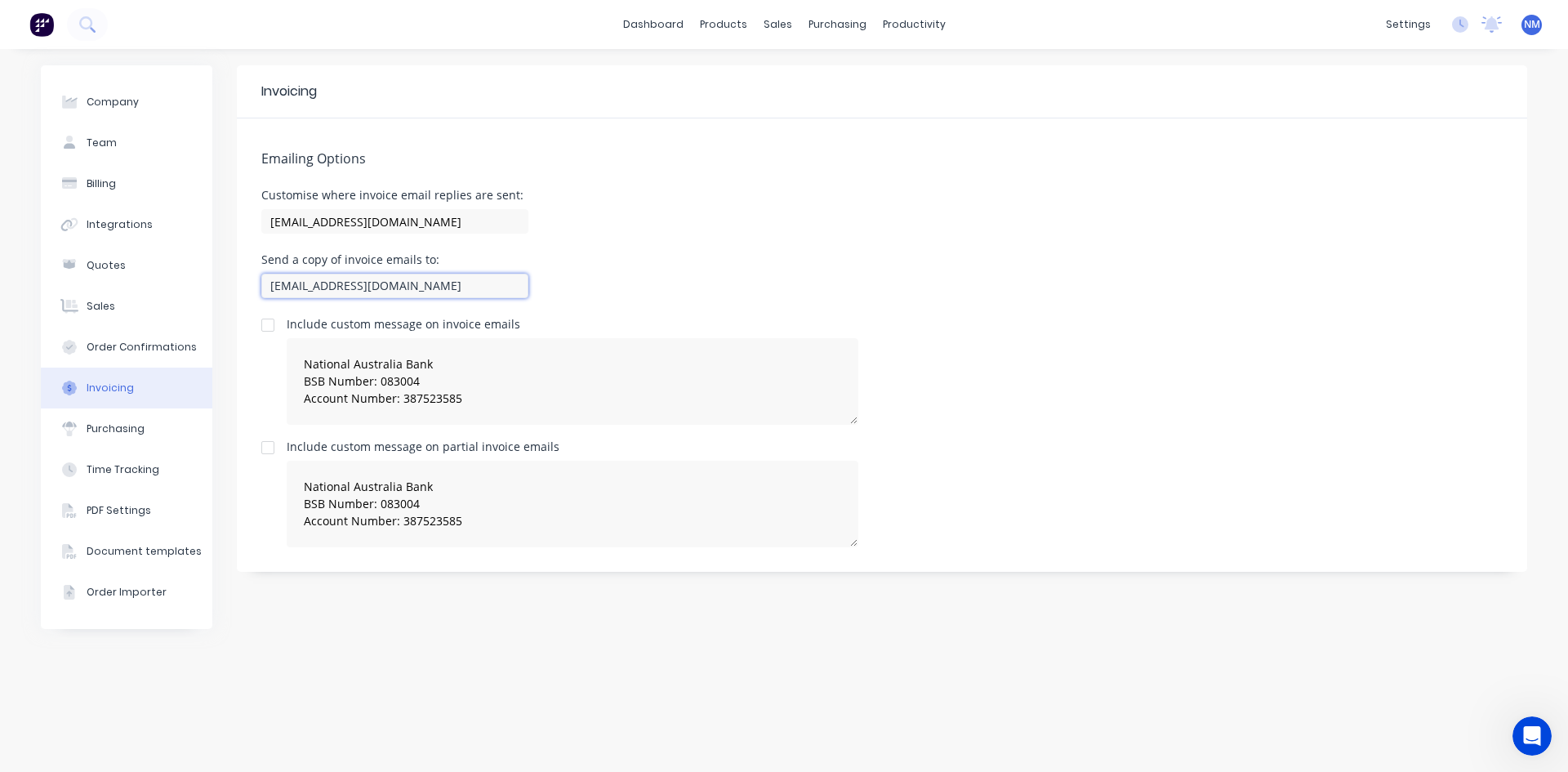
drag, startPoint x: 382, startPoint y: 287, endPoint x: 347, endPoint y: 284, distance: 35.1
click at [347, 284] on input "[EMAIL_ADDRESS][DOMAIN_NAME]" at bounding box center [395, 287] width 267 height 25
type input "[EMAIL_ADDRESS][DOMAIN_NAME]"
drag, startPoint x: 382, startPoint y: 222, endPoint x: 349, endPoint y: 219, distance: 33.1
click at [349, 219] on input "[EMAIL_ADDRESS][DOMAIN_NAME]" at bounding box center [395, 222] width 267 height 25
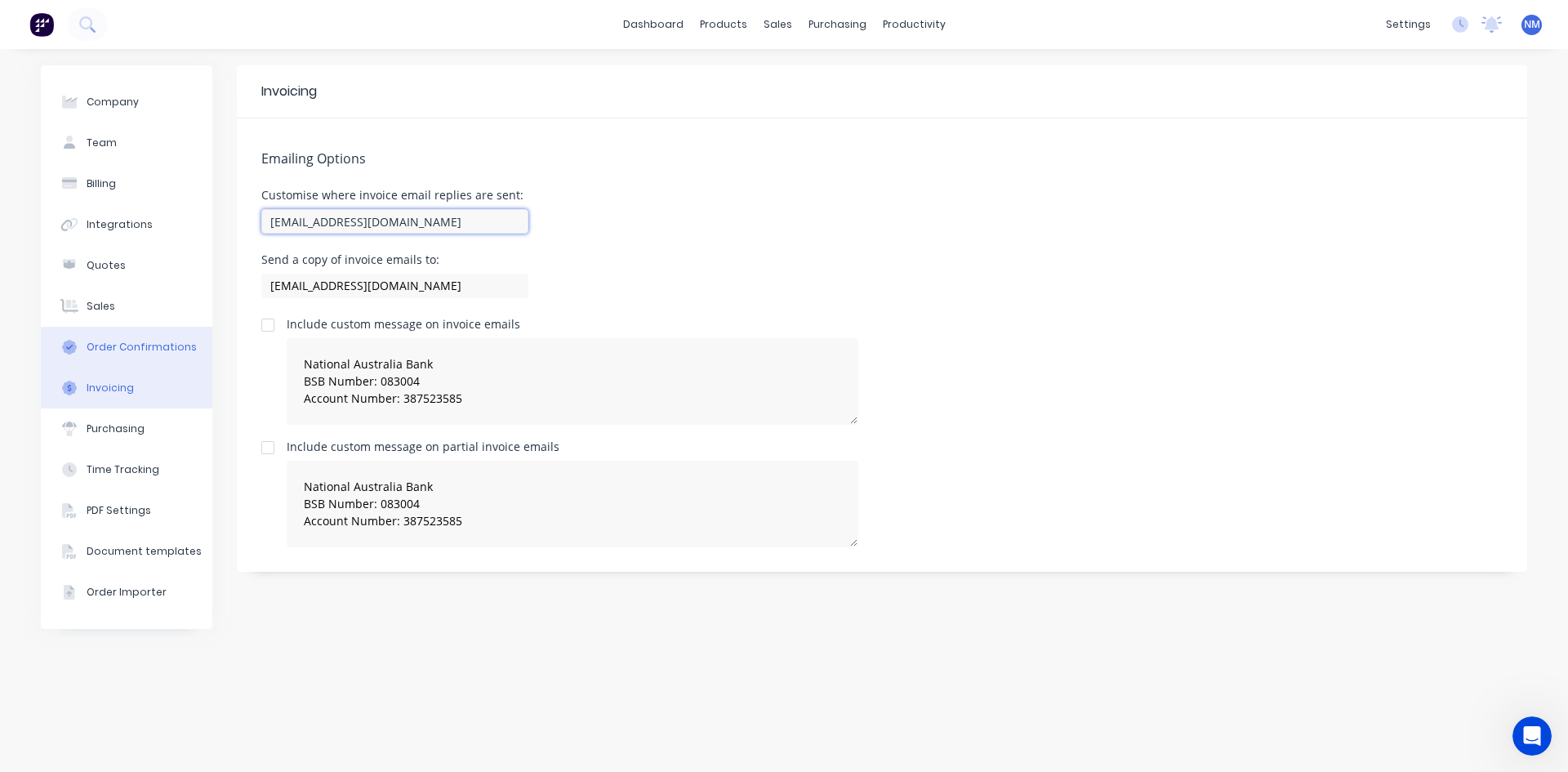
type input "[EMAIL_ADDRESS][DOMAIN_NAME]"
click at [123, 346] on div "Order Confirmations" at bounding box center [142, 347] width 110 height 15
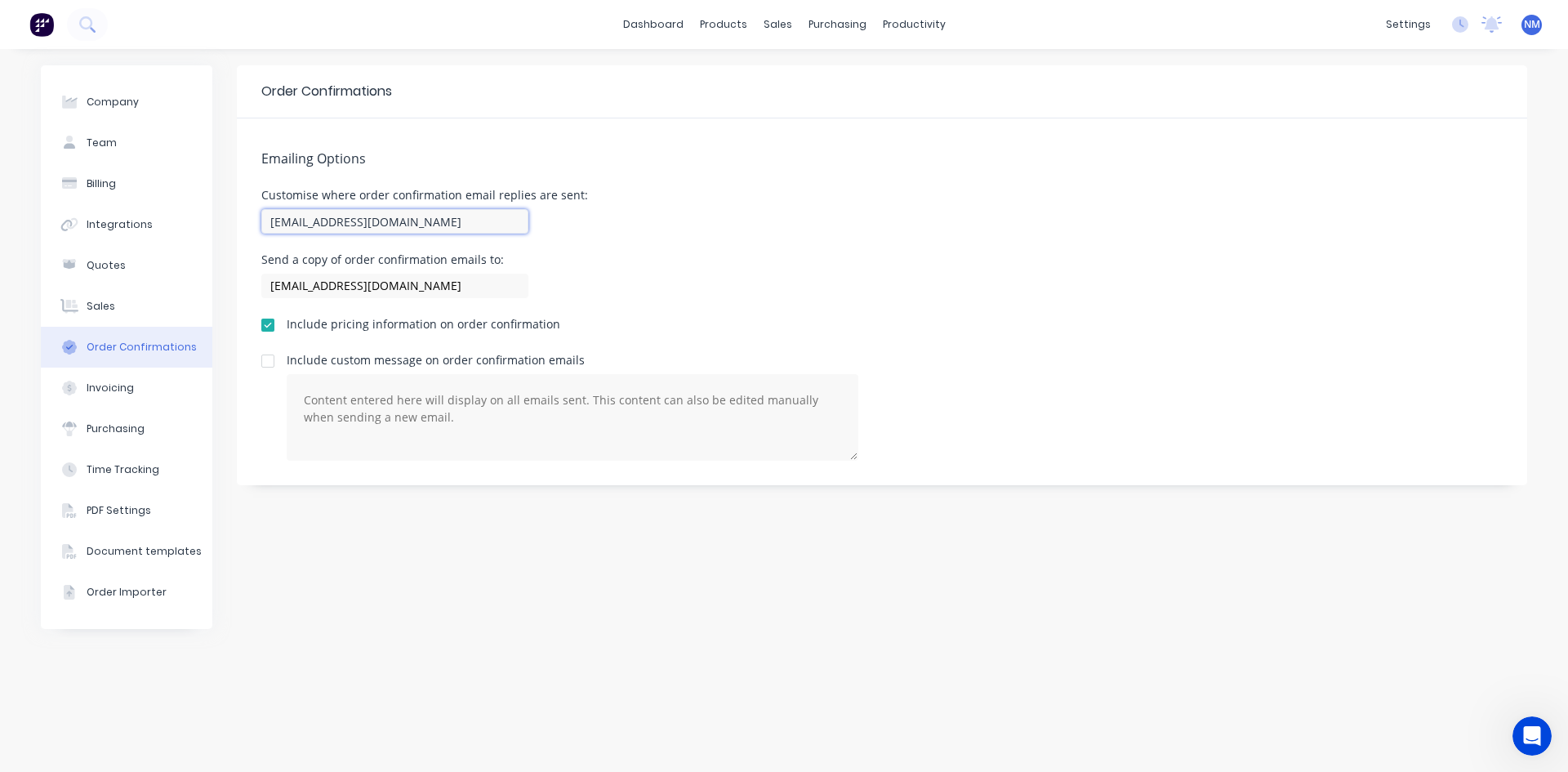
drag, startPoint x: 383, startPoint y: 222, endPoint x: 351, endPoint y: 218, distance: 32.2
click at [351, 218] on input "[EMAIL_ADDRESS][DOMAIN_NAME]" at bounding box center [395, 222] width 267 height 25
type input "[EMAIL_ADDRESS][DOMAIN_NAME]"
click at [381, 291] on input "[EMAIL_ADDRESS][DOMAIN_NAME]" at bounding box center [395, 287] width 267 height 25
click at [382, 288] on input "[EMAIL_ADDRESS][DOMAIN_NAME]" at bounding box center [395, 287] width 267 height 25
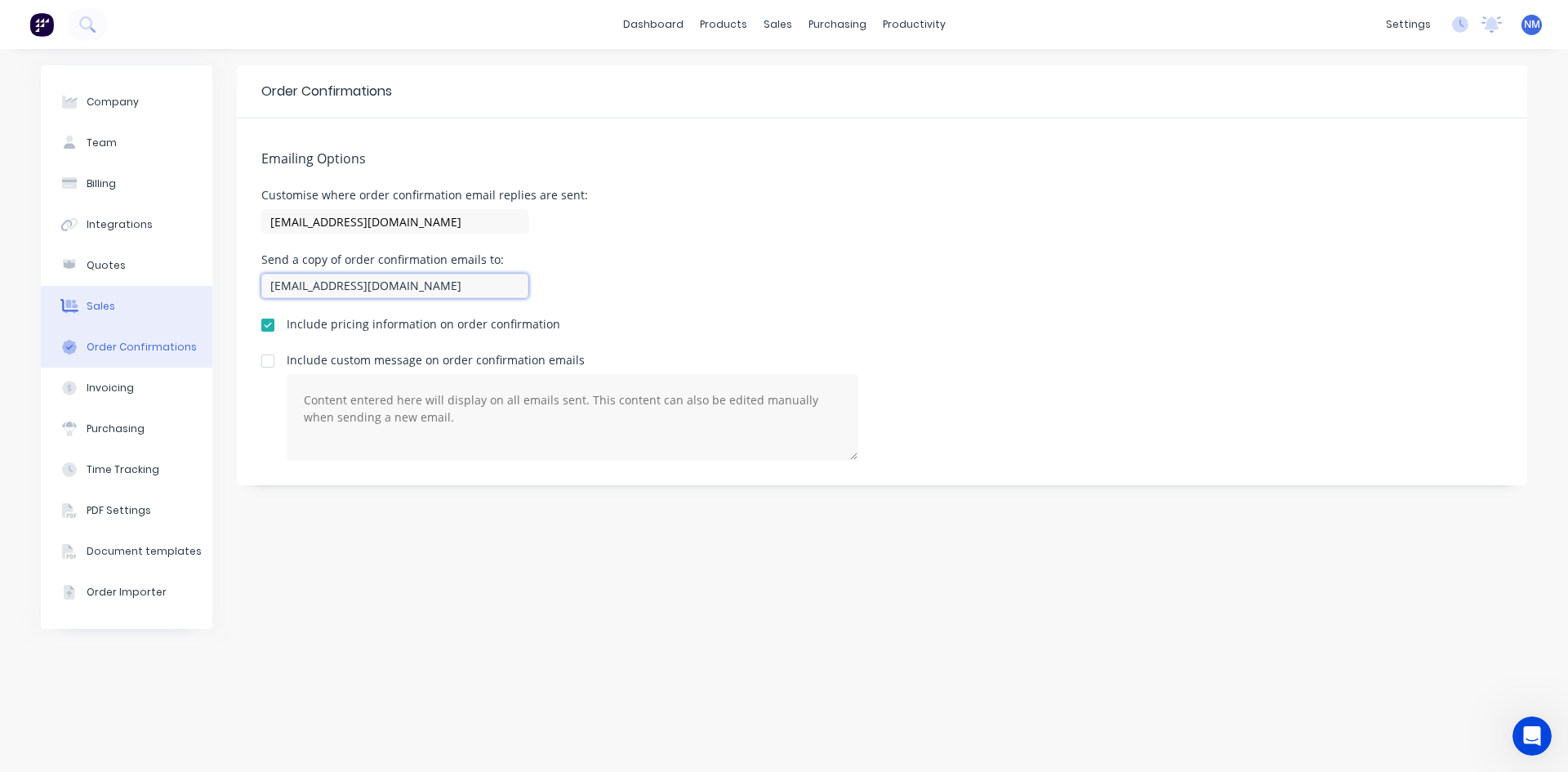
type input "[EMAIL_ADDRESS][DOMAIN_NAME]"
click at [94, 302] on div "Sales" at bounding box center [101, 306] width 29 height 15
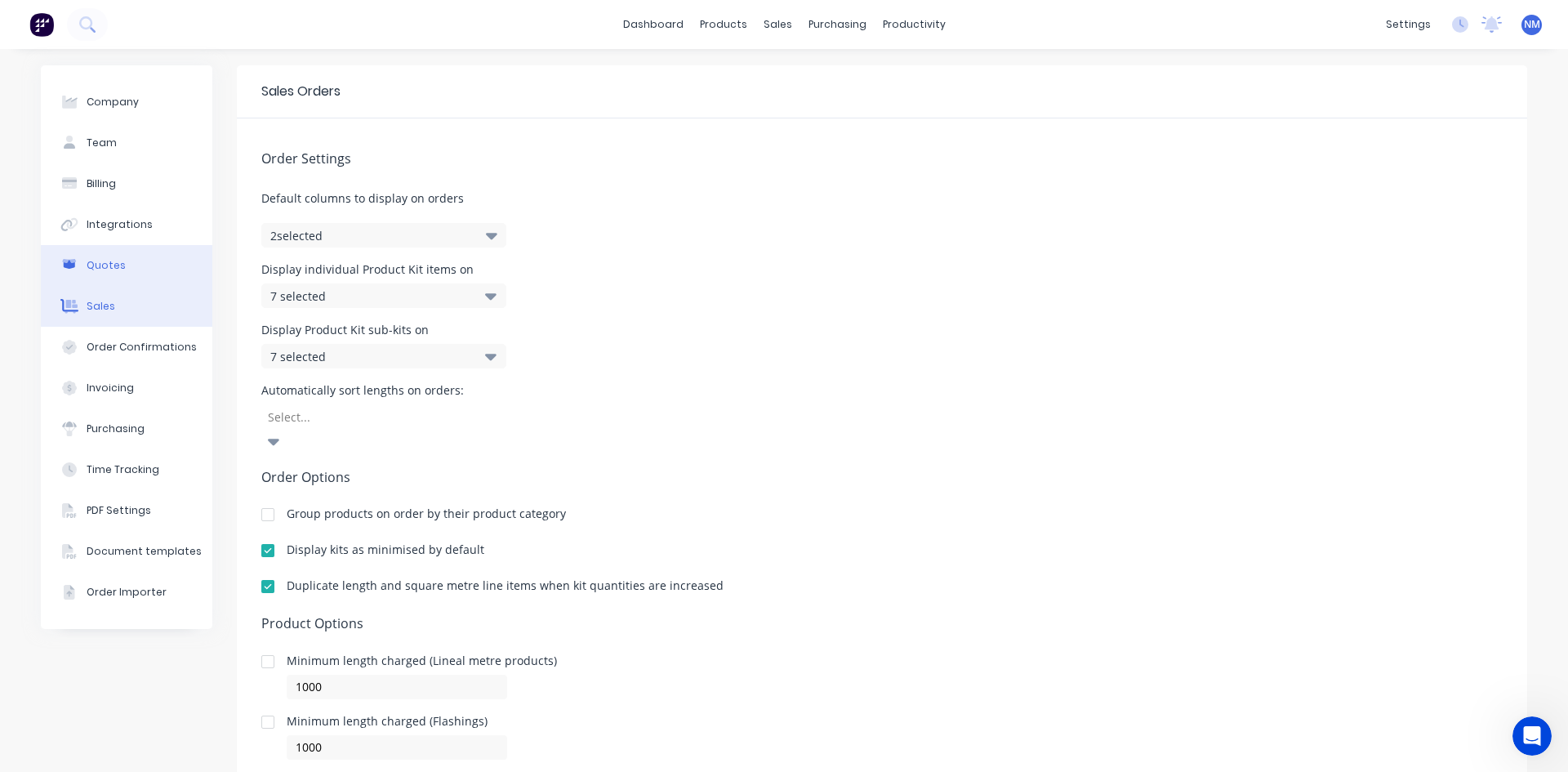
click at [137, 274] on button "Quotes" at bounding box center [126, 265] width 171 height 41
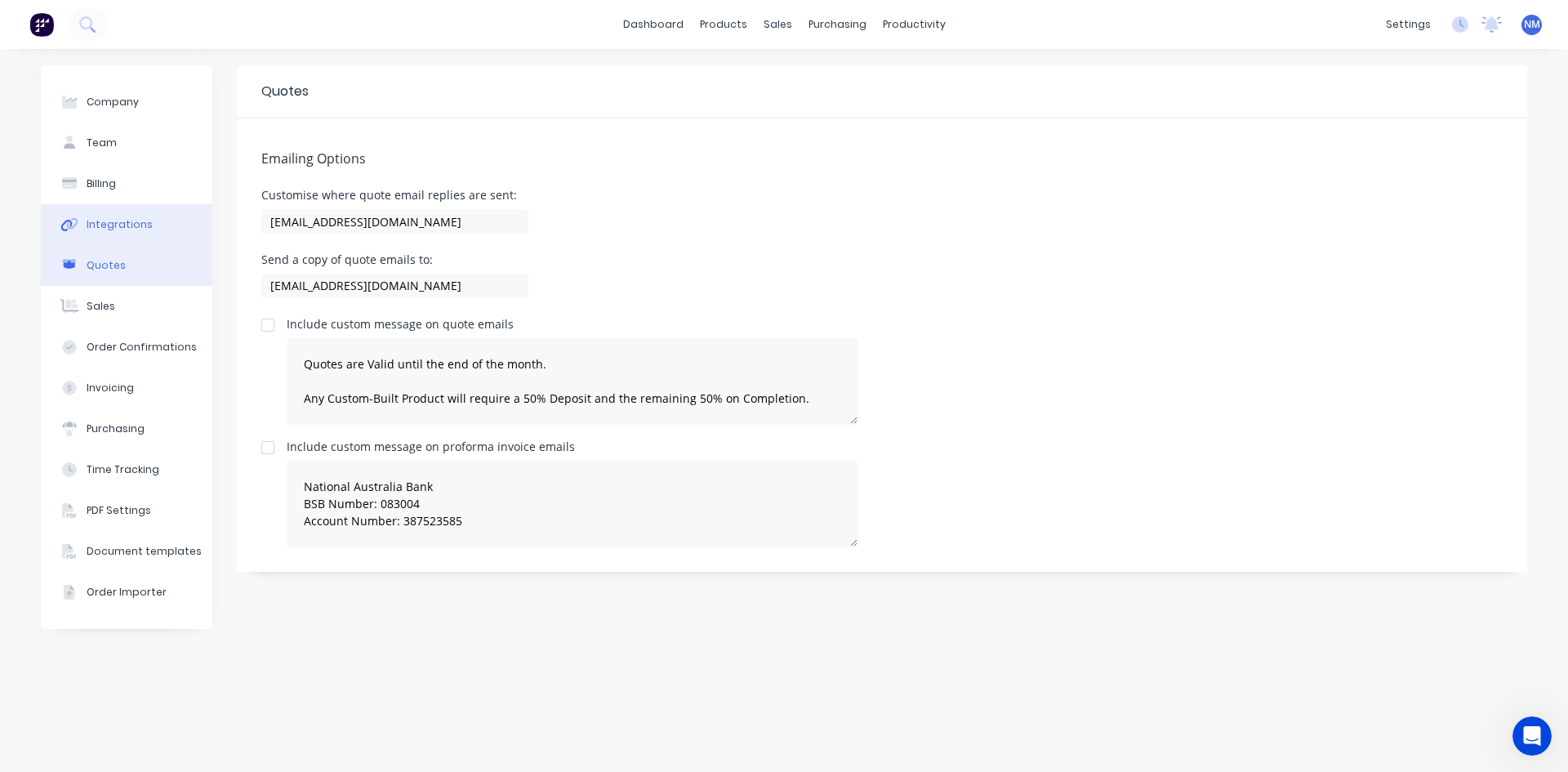
click at [171, 229] on button "Integrations" at bounding box center [126, 224] width 171 height 41
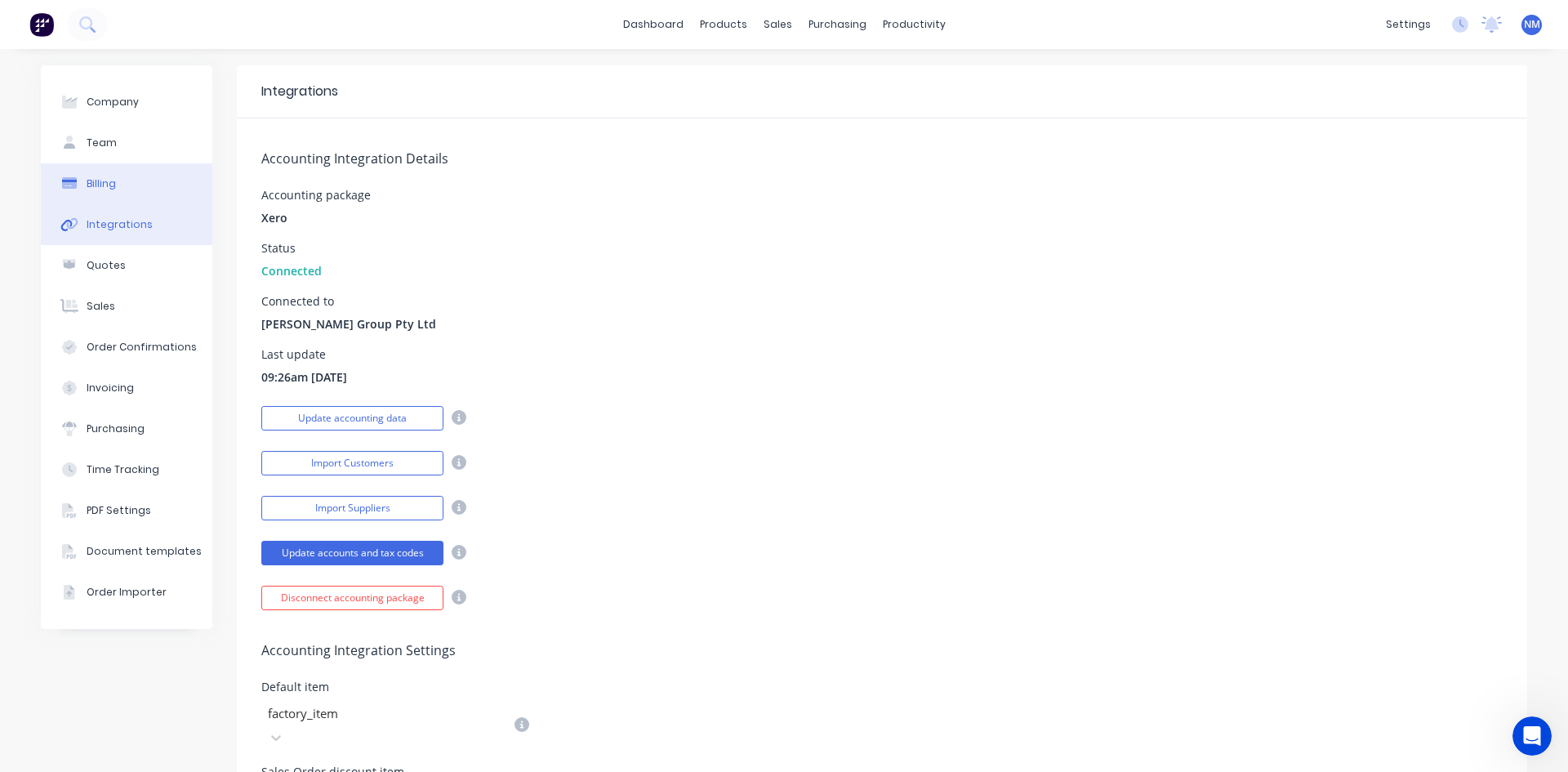
click at [97, 185] on div "Billing" at bounding box center [102, 184] width 30 height 15
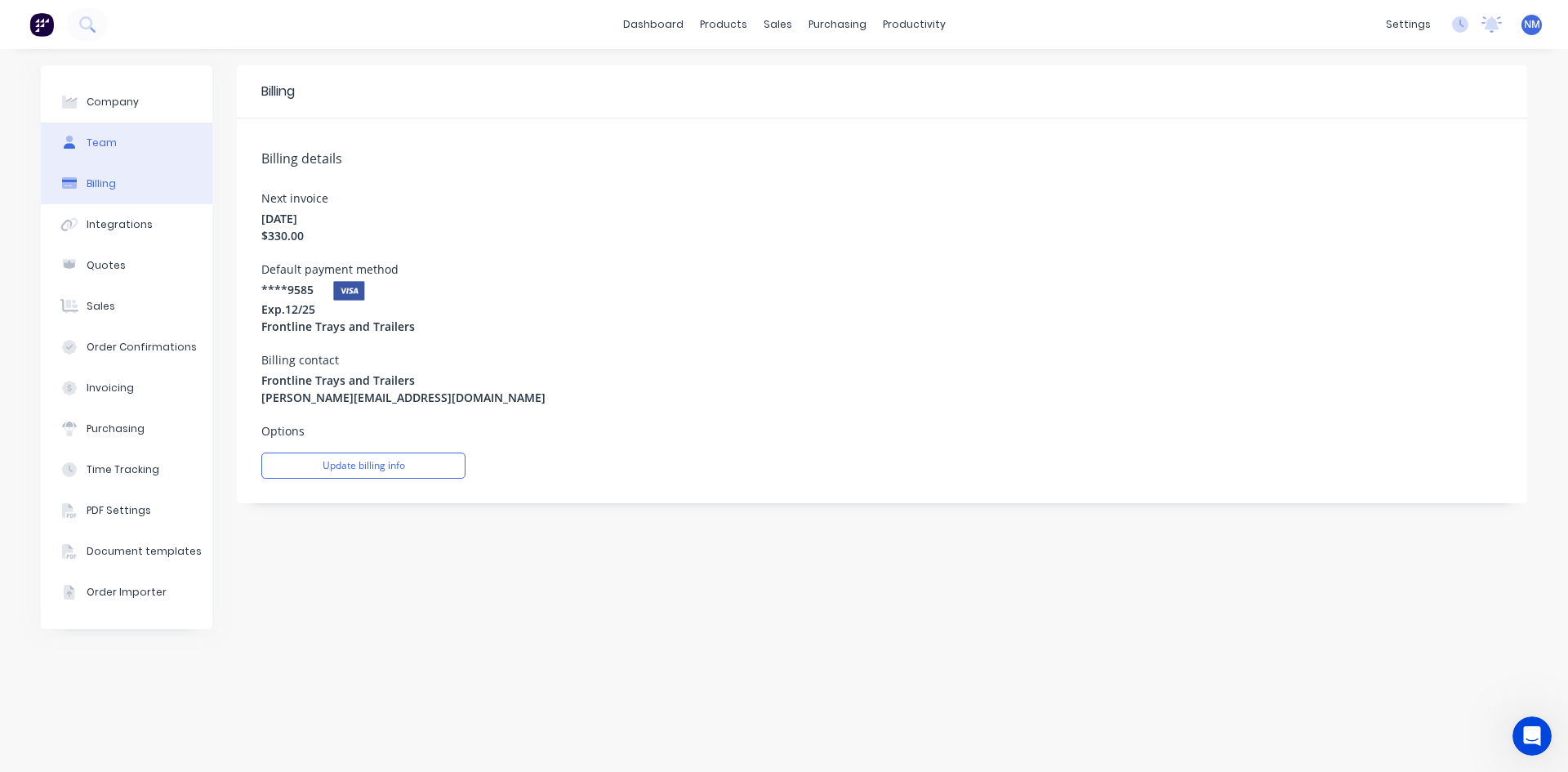
click at [110, 138] on div "Team" at bounding box center [102, 143] width 31 height 15
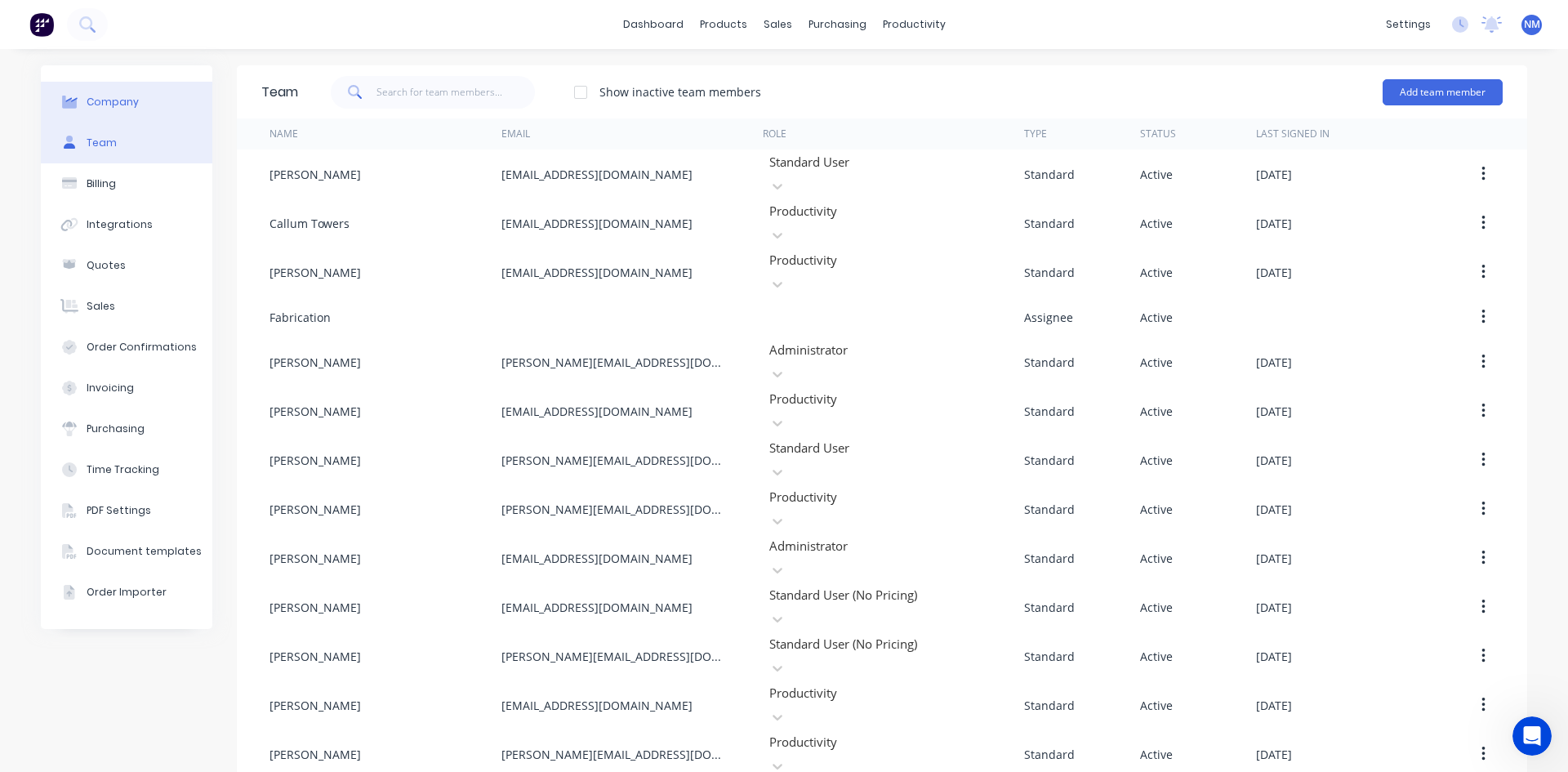
click at [127, 110] on button "Company" at bounding box center [126, 102] width 171 height 41
select select "AU"
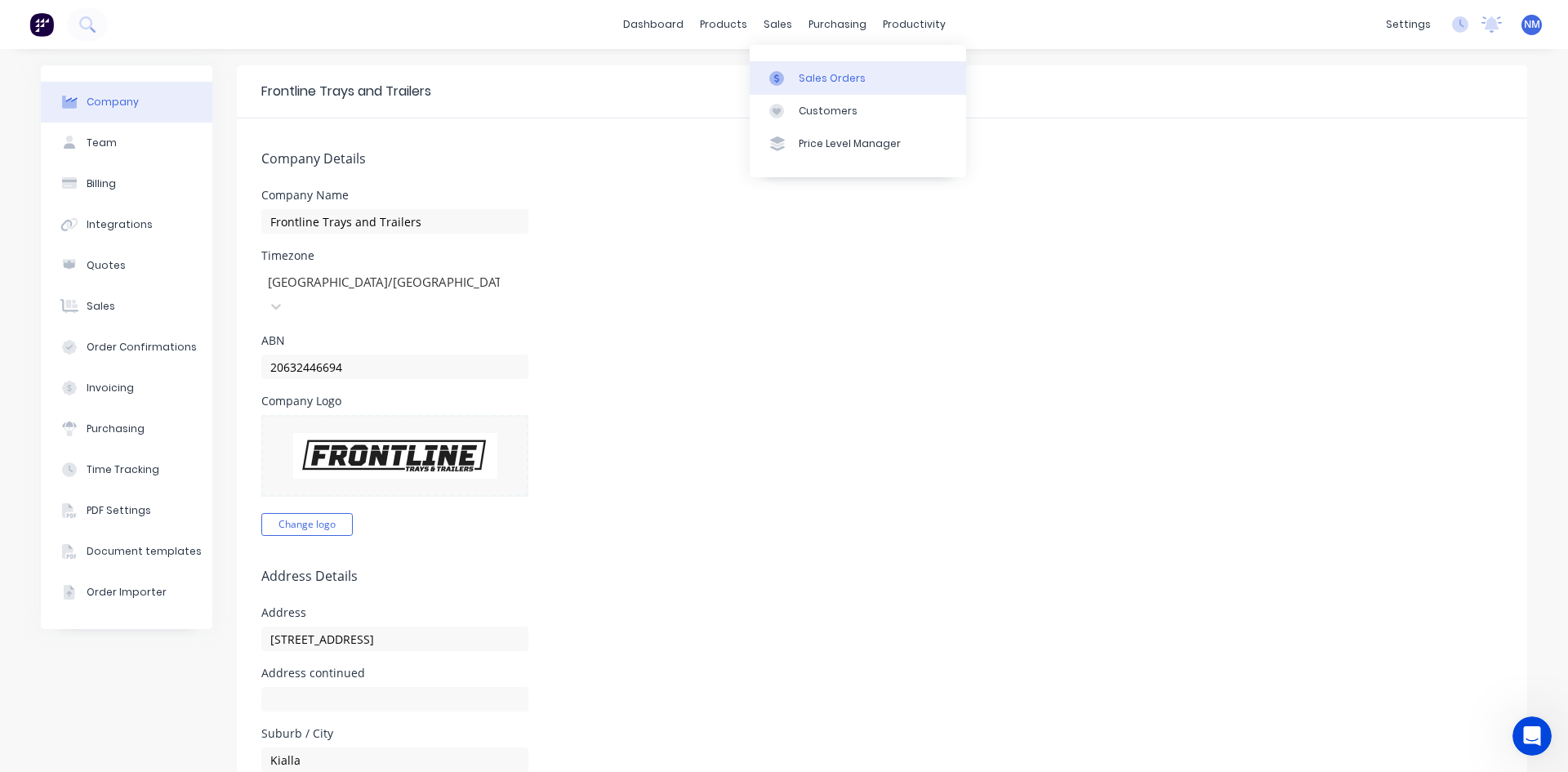
click at [831, 86] on link "Sales Orders" at bounding box center [858, 77] width 216 height 32
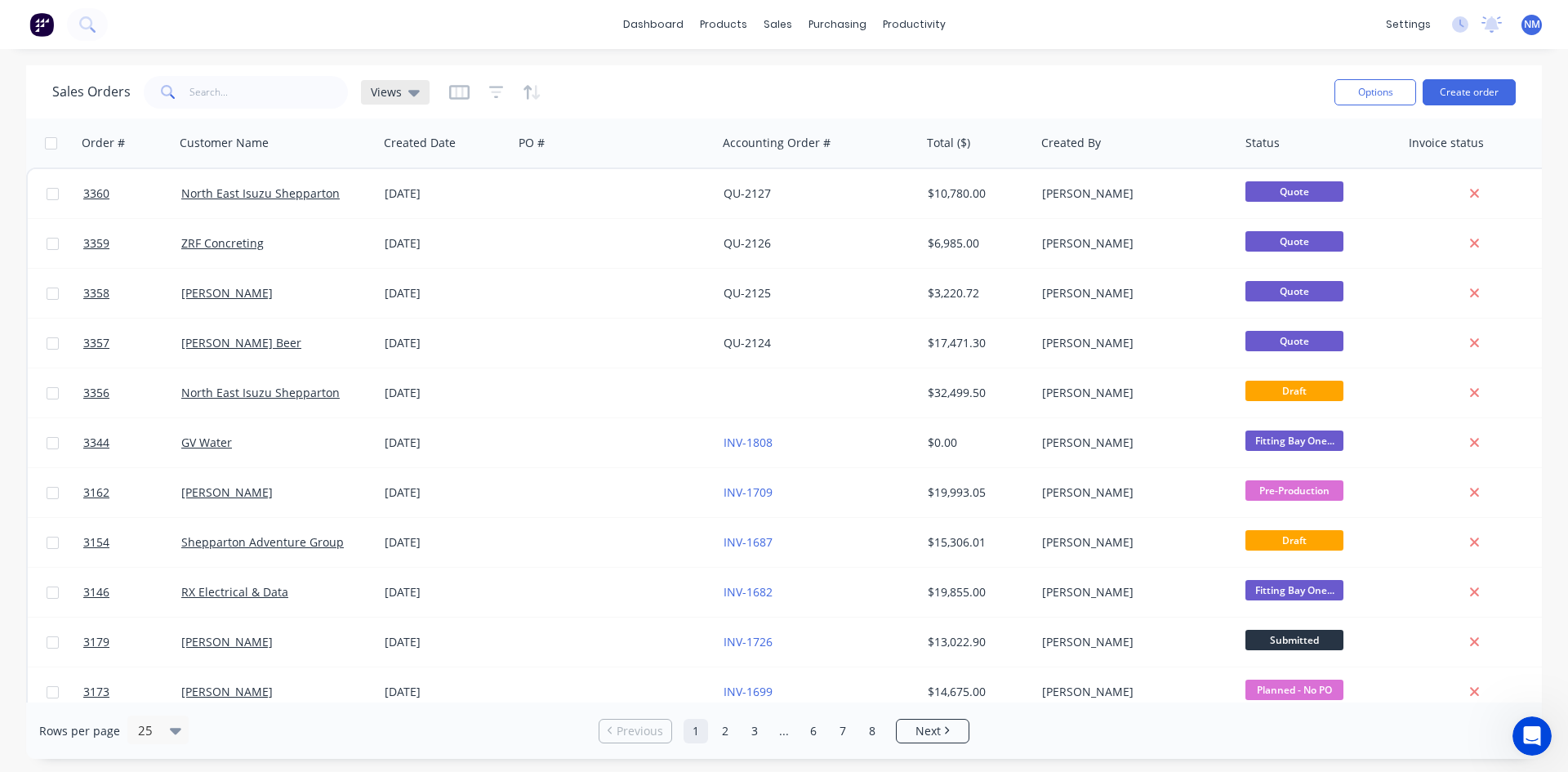
click at [411, 89] on icon at bounding box center [414, 93] width 12 height 18
click at [988, 63] on div "dashboard products sales purchasing productivity dashboard products Product Cat…" at bounding box center [784, 386] width 1568 height 772
drag, startPoint x: 19, startPoint y: 25, endPoint x: 31, endPoint y: 24, distance: 12.0
click at [22, 25] on div at bounding box center [54, 24] width 108 height 32
click at [31, 24] on img at bounding box center [42, 25] width 25 height 25
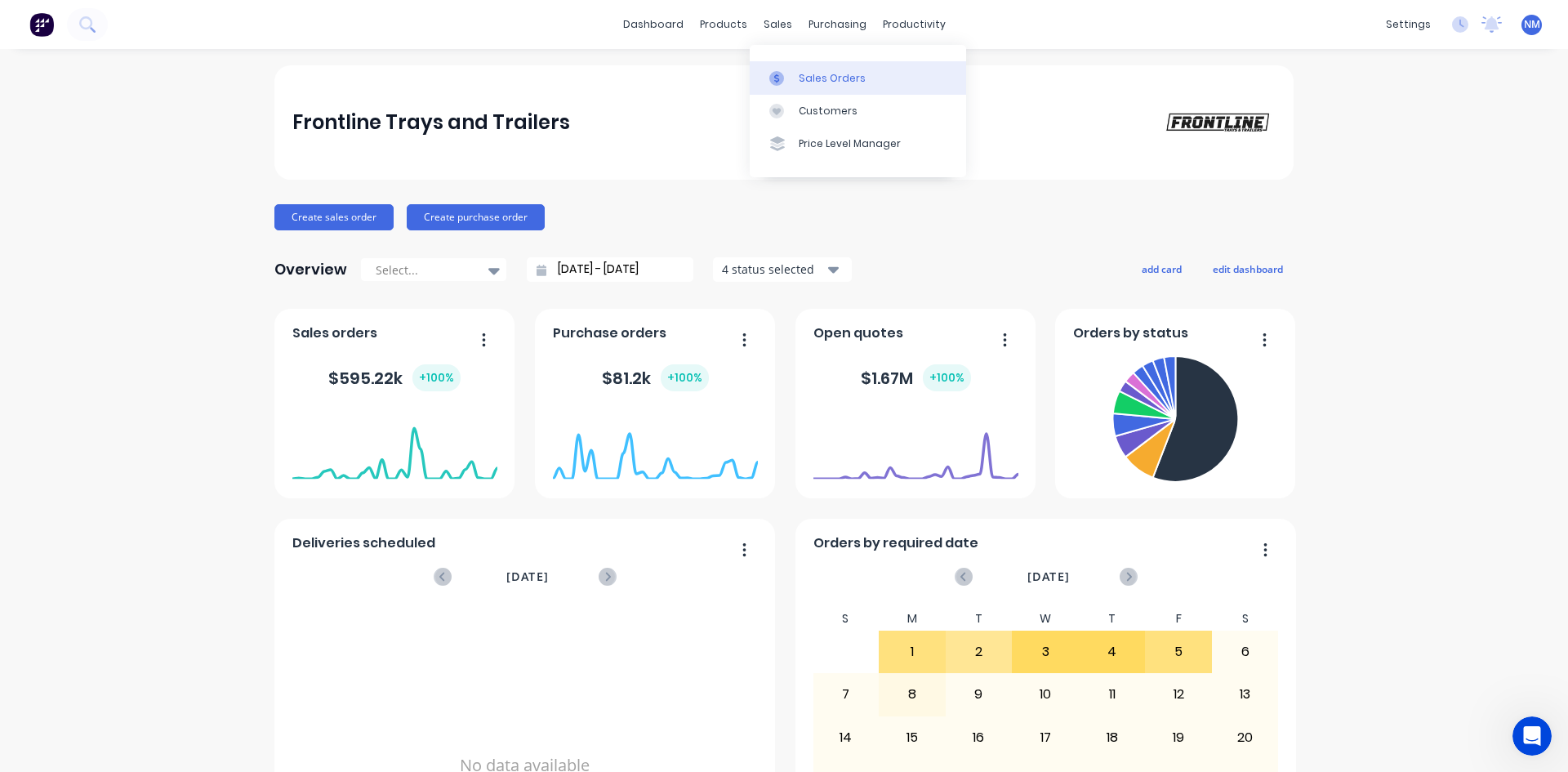
click at [812, 84] on div "Sales Orders" at bounding box center [832, 79] width 67 height 15
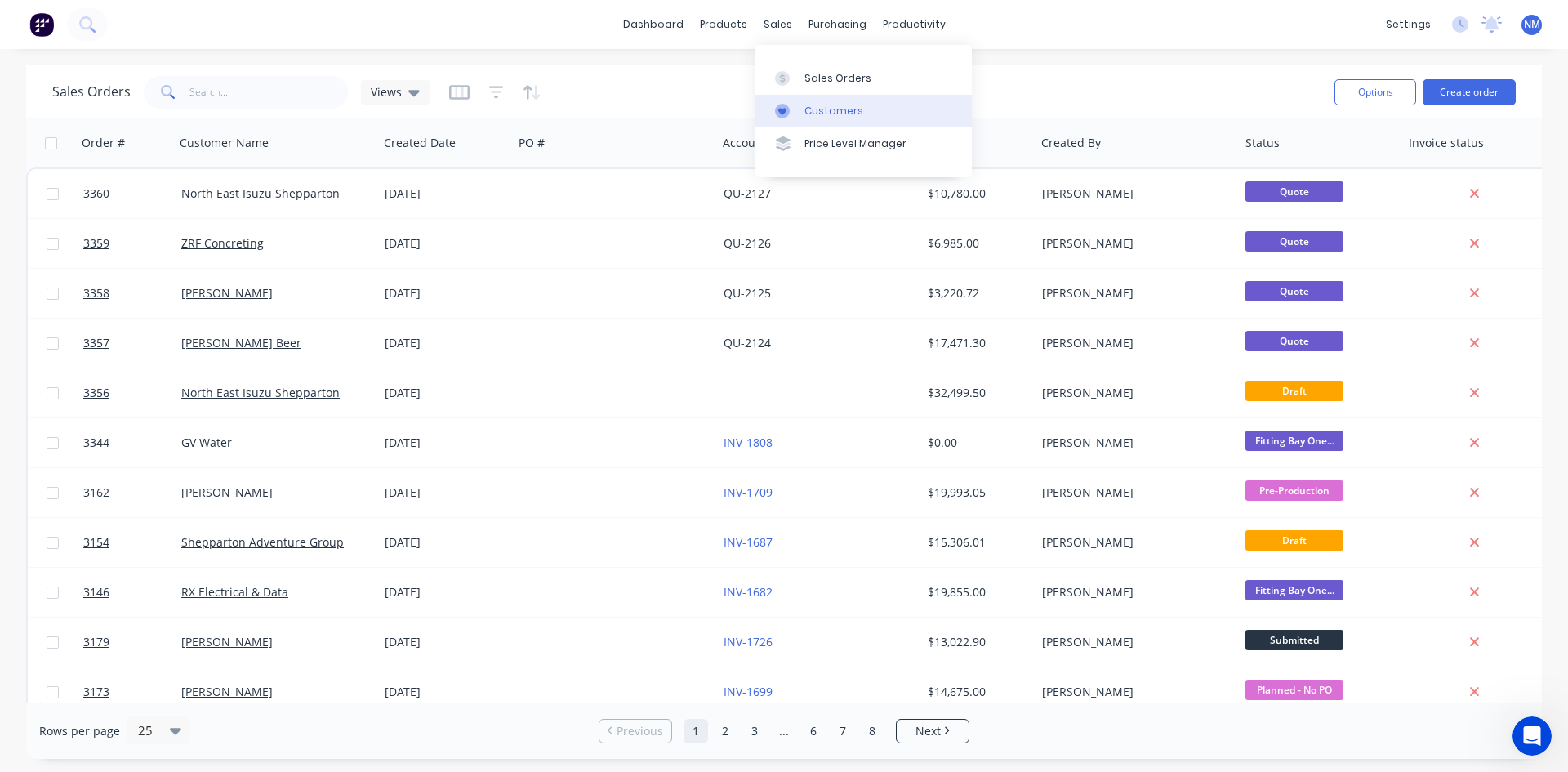
click at [815, 108] on div "Customers" at bounding box center [834, 111] width 59 height 15
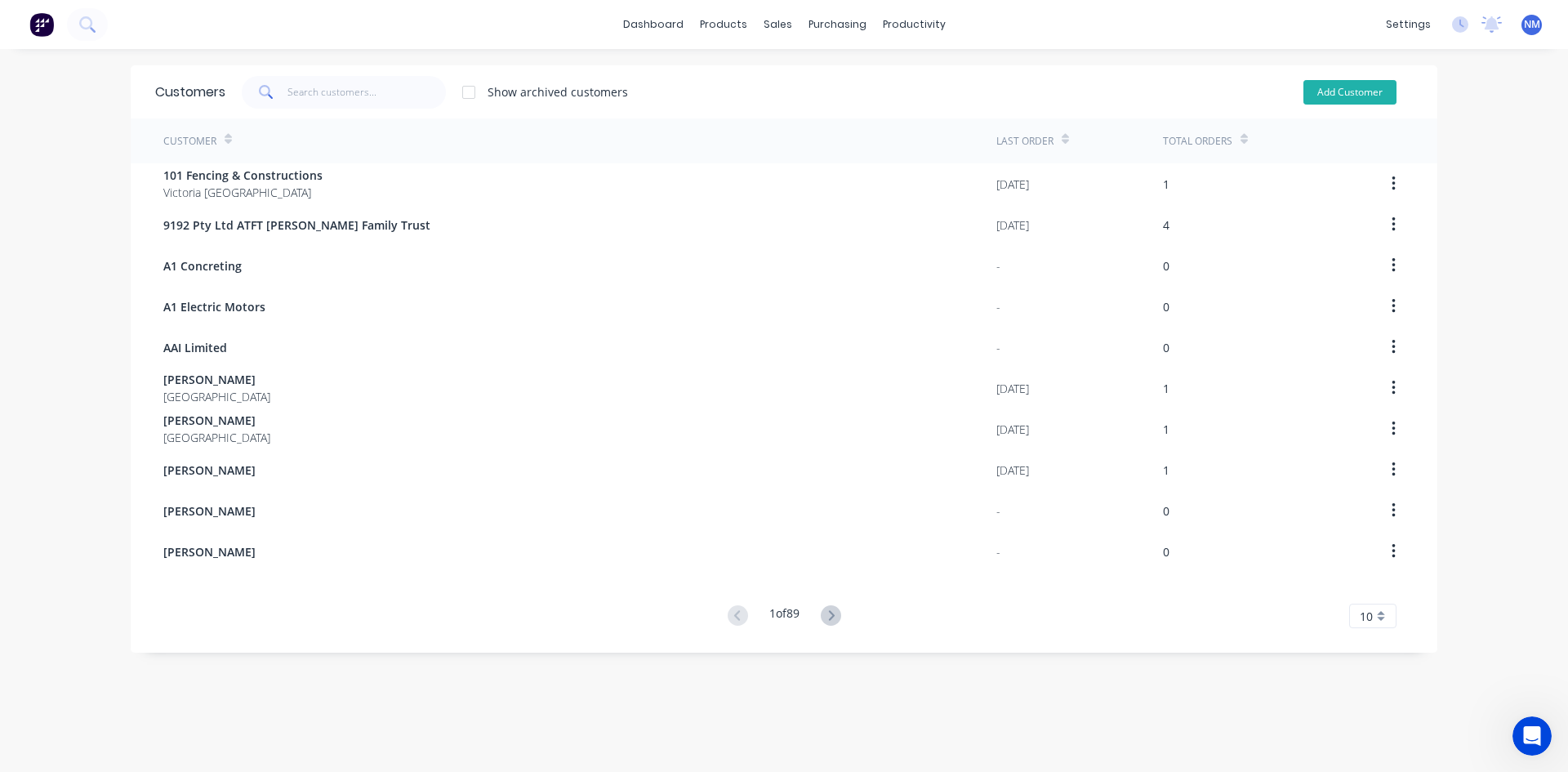
click at [1325, 103] on button "Add Customer" at bounding box center [1350, 93] width 93 height 25
select select "AU"
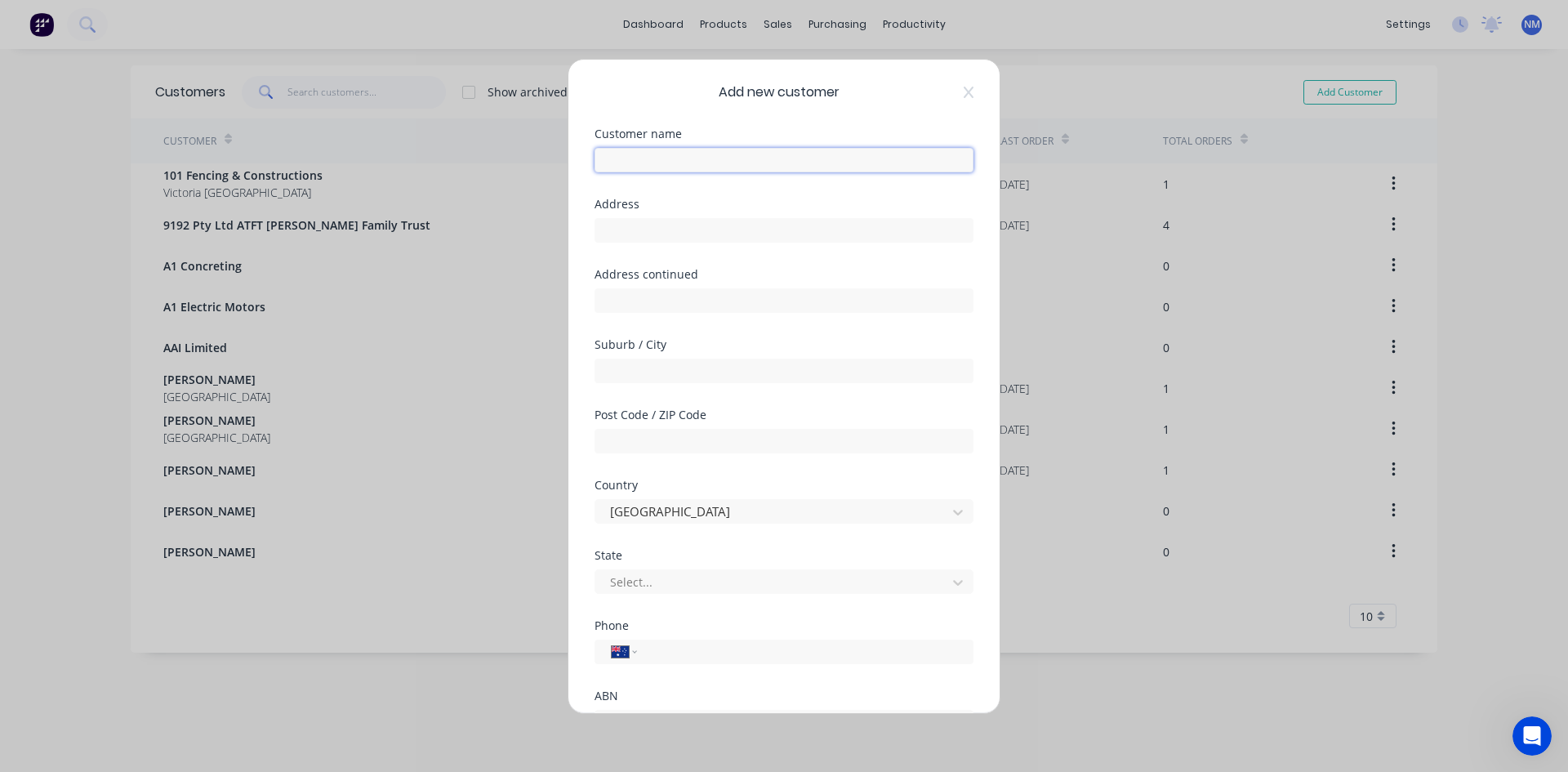
click at [797, 158] on input "text" at bounding box center [784, 161] width 379 height 25
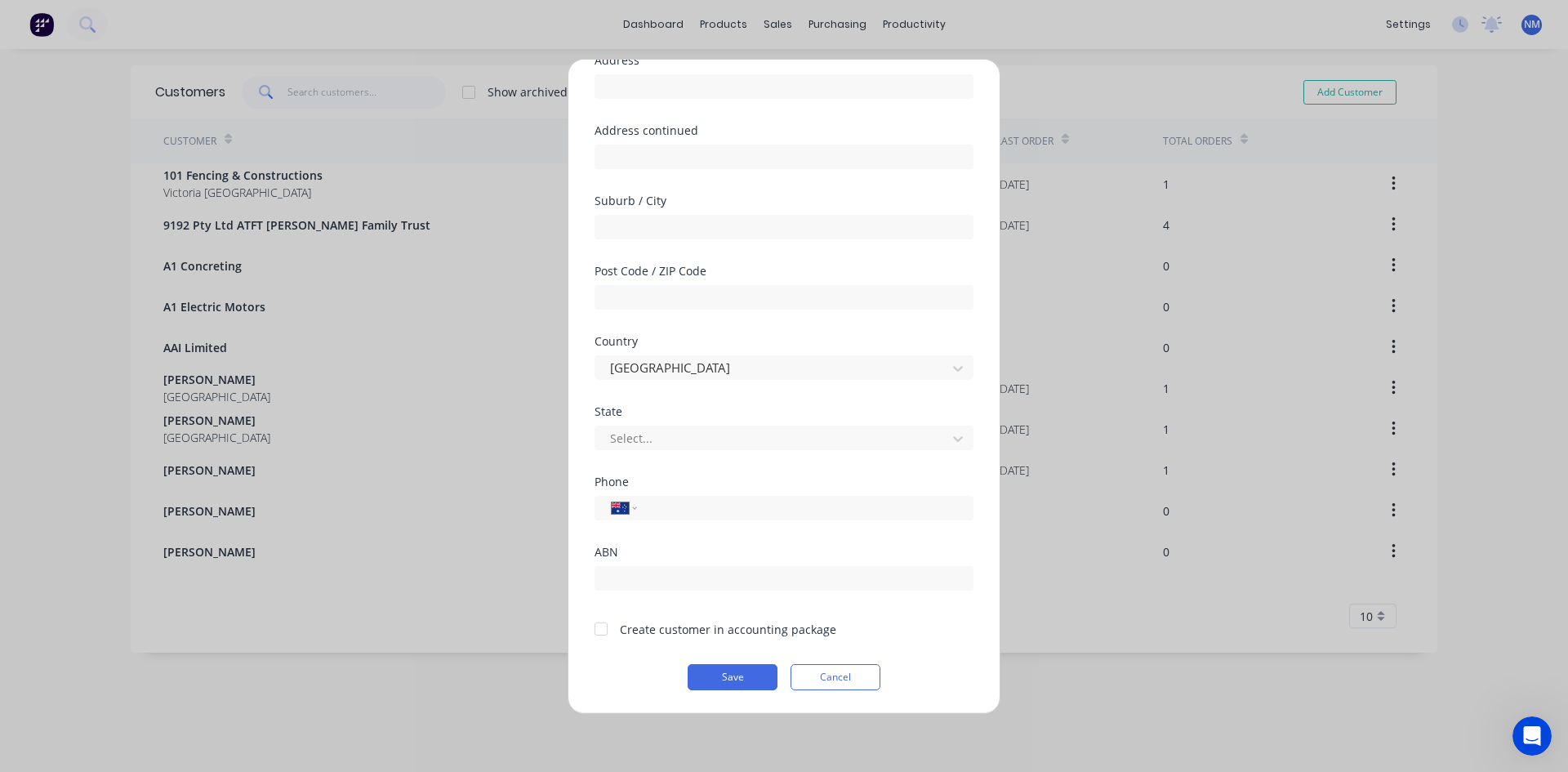
type input "[PERSON_NAME] Water"
click at [604, 632] on div at bounding box center [600, 629] width 32 height 32
click at [765, 673] on button "Save" at bounding box center [733, 678] width 90 height 27
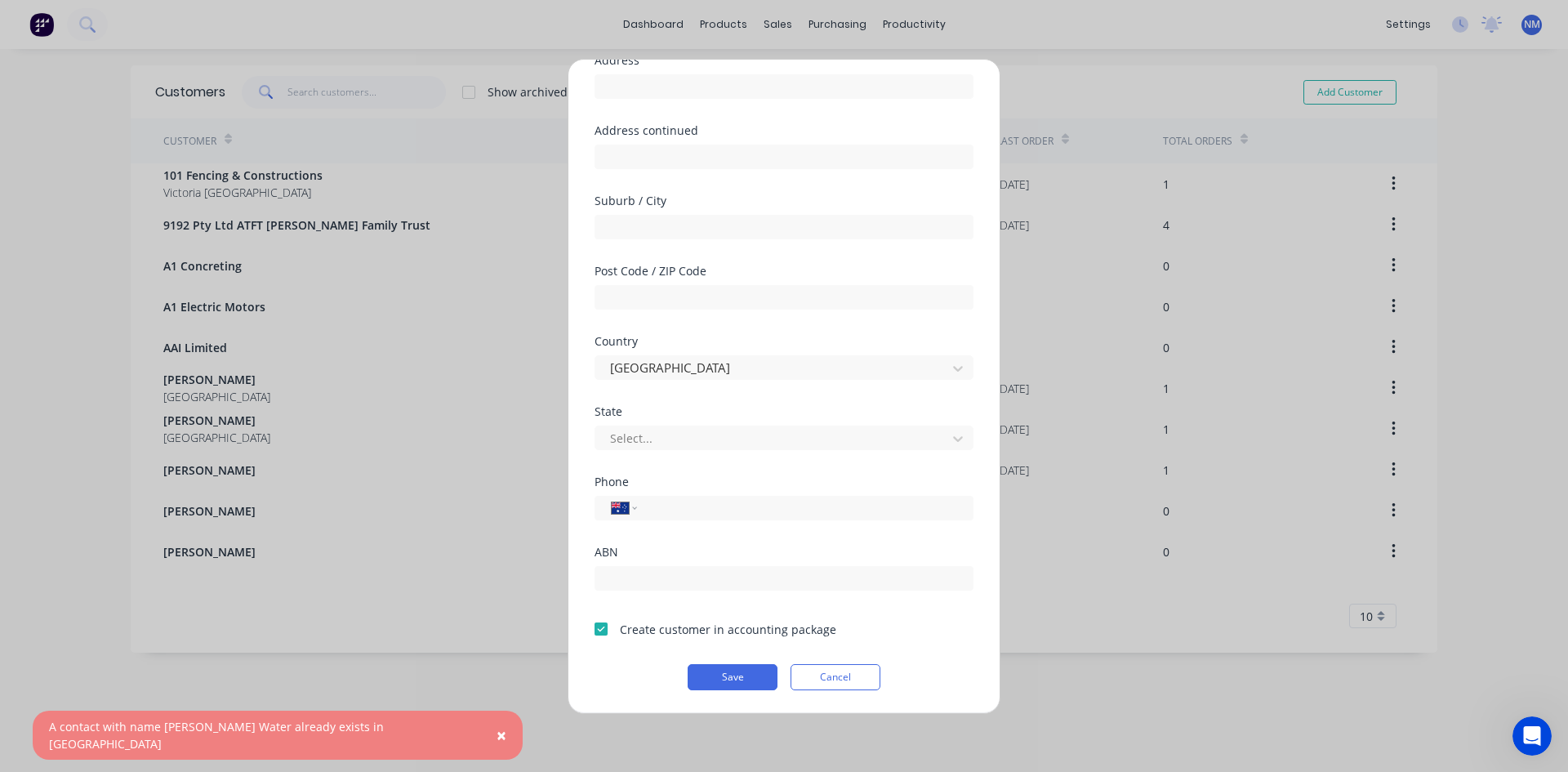
click at [599, 625] on div at bounding box center [600, 629] width 32 height 32
click at [723, 672] on button "Save" at bounding box center [733, 678] width 90 height 27
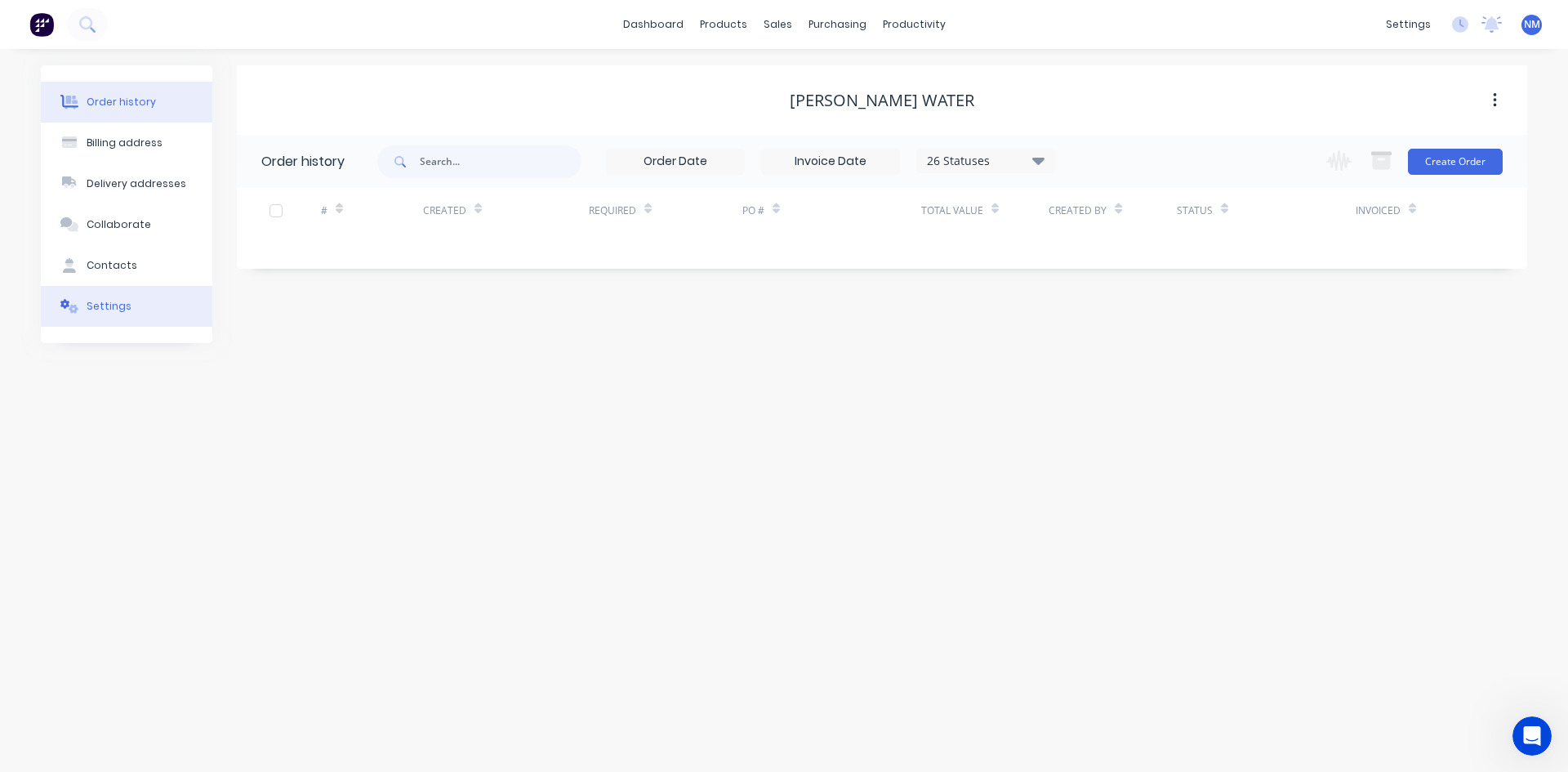
click at [140, 290] on button "Settings" at bounding box center [126, 306] width 171 height 41
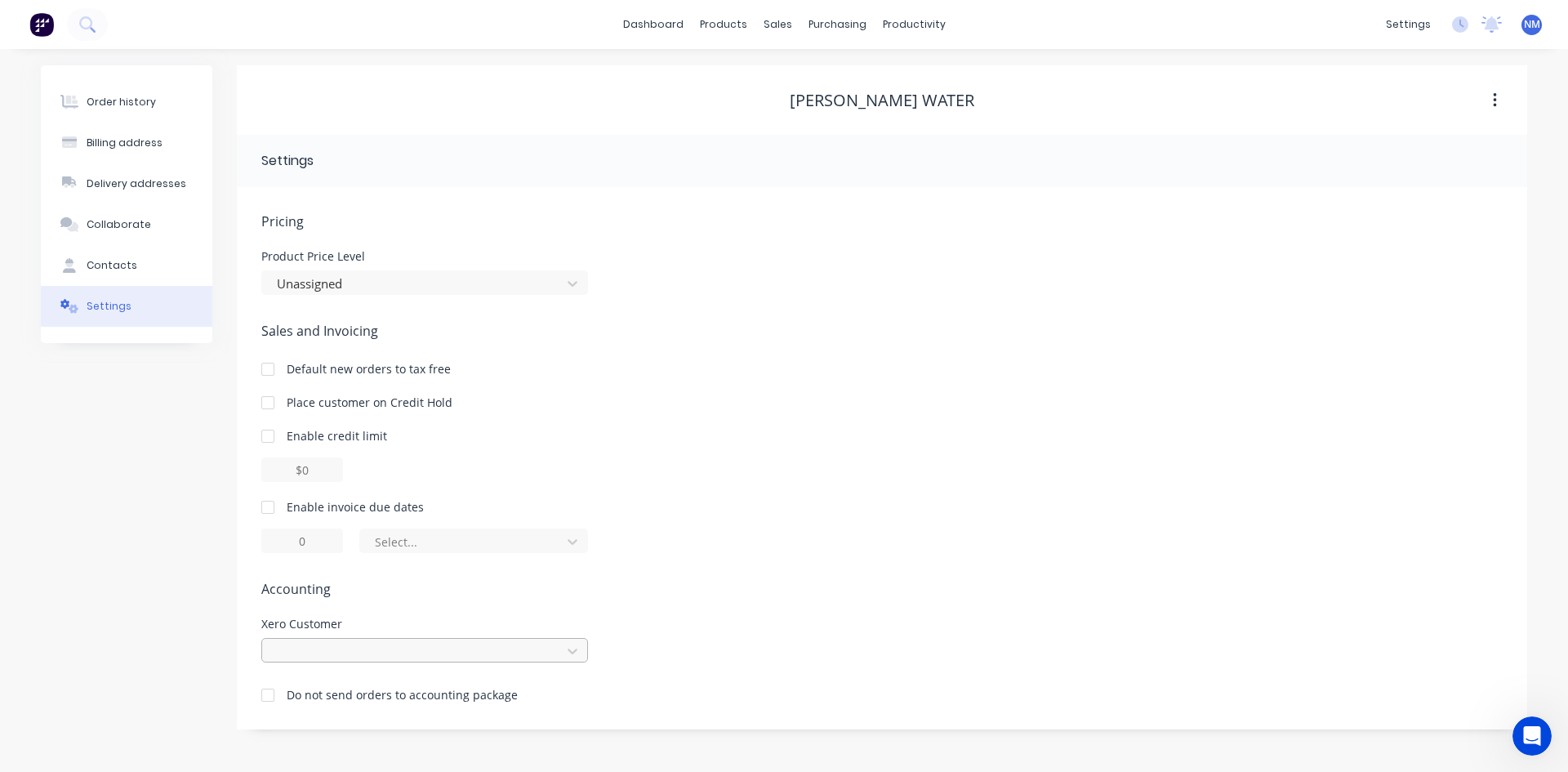
click at [472, 643] on div at bounding box center [425, 651] width 327 height 25
type input "goulburn mur"
click at [375, 697] on div "[PERSON_NAME] Water" at bounding box center [384, 712] width 245 height 31
click at [942, 573] on div "Pricing Product Price Level Unassigned Sales and Invoicing Default new orders t…" at bounding box center [883, 471] width 1242 height 519
click at [113, 258] on div "Contacts" at bounding box center [112, 266] width 51 height 15
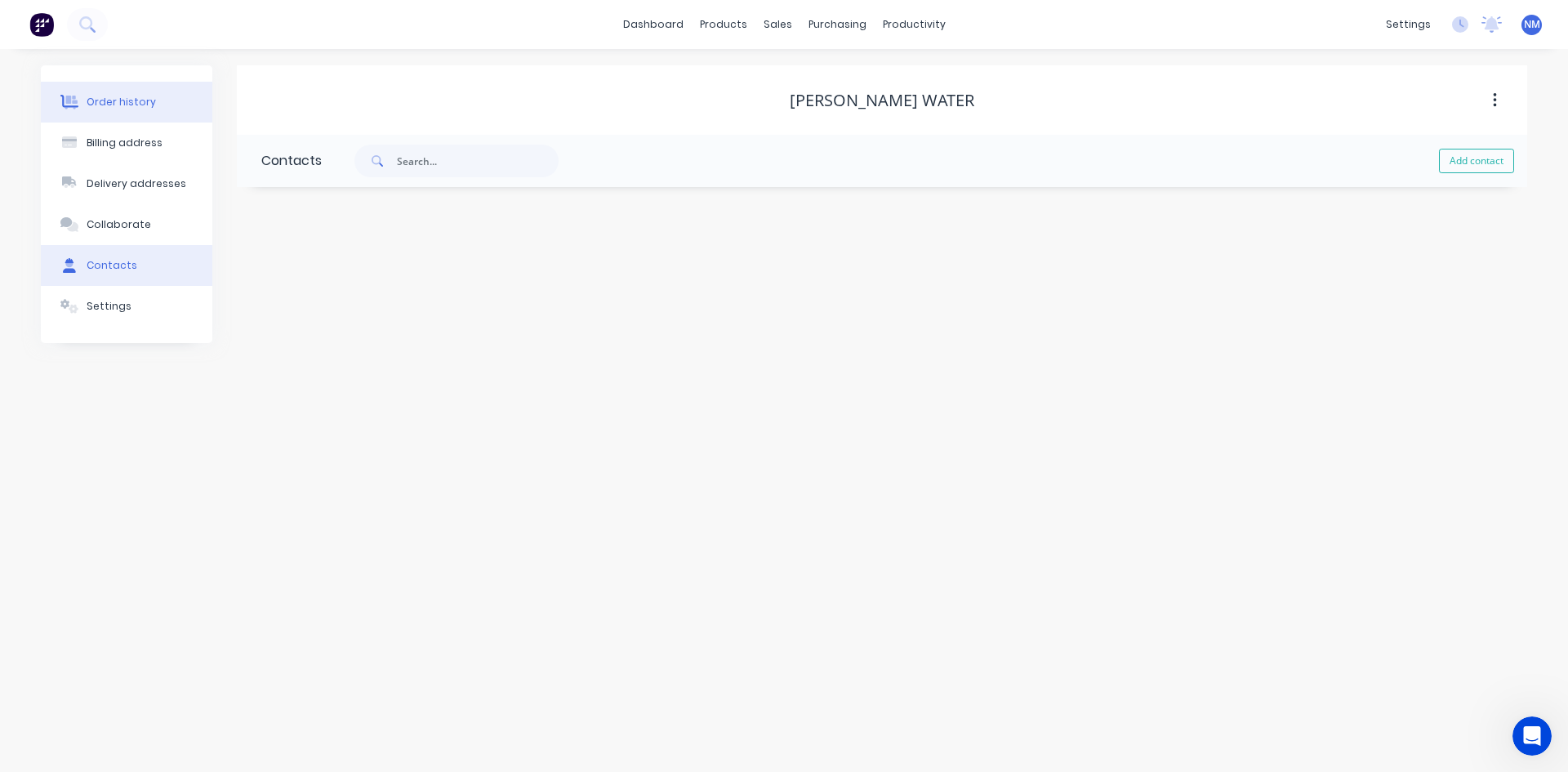
click at [128, 105] on div "Order history" at bounding box center [122, 102] width 70 height 15
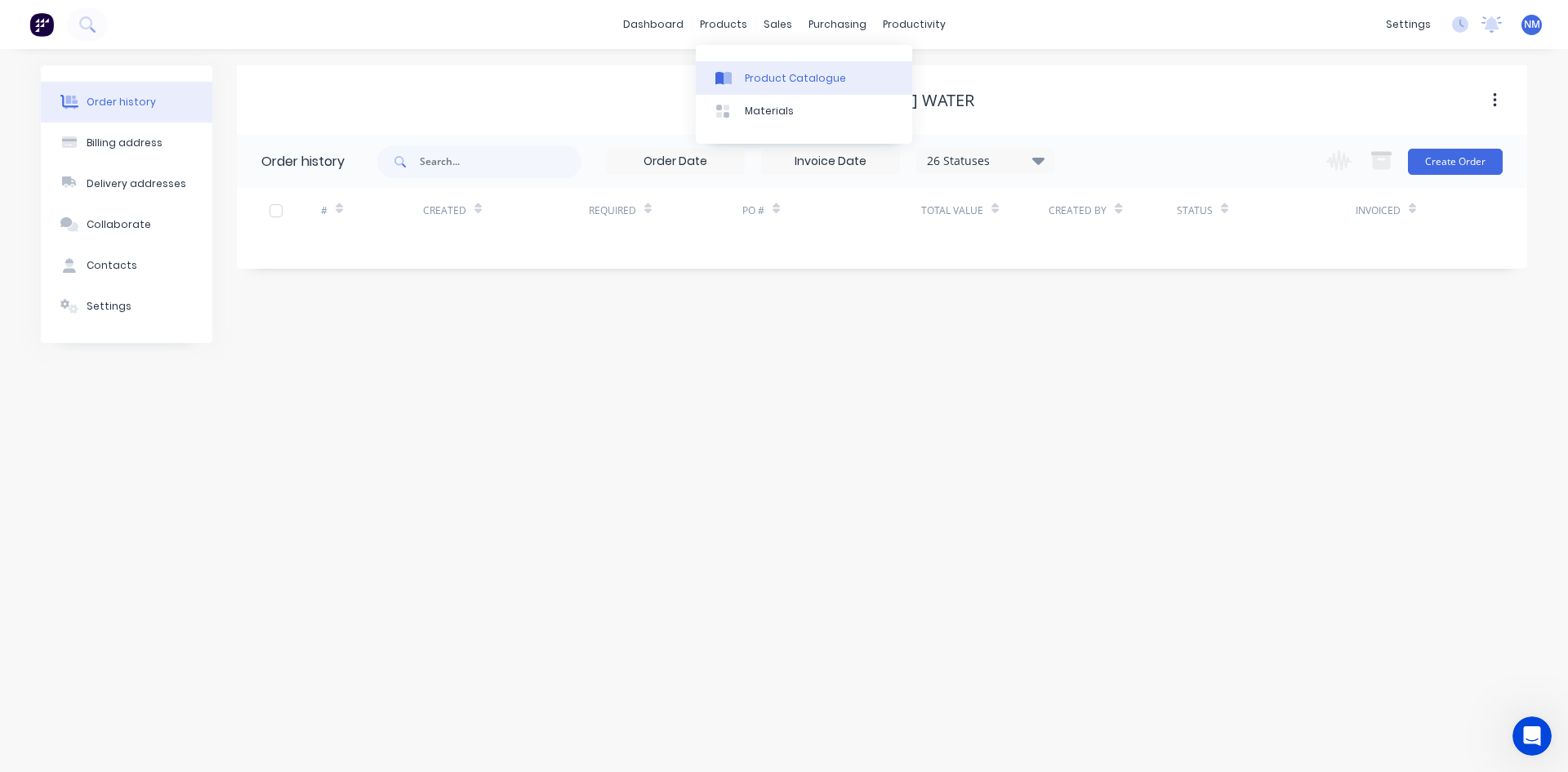
click at [765, 84] on div "Product Catalogue" at bounding box center [796, 79] width 101 height 15
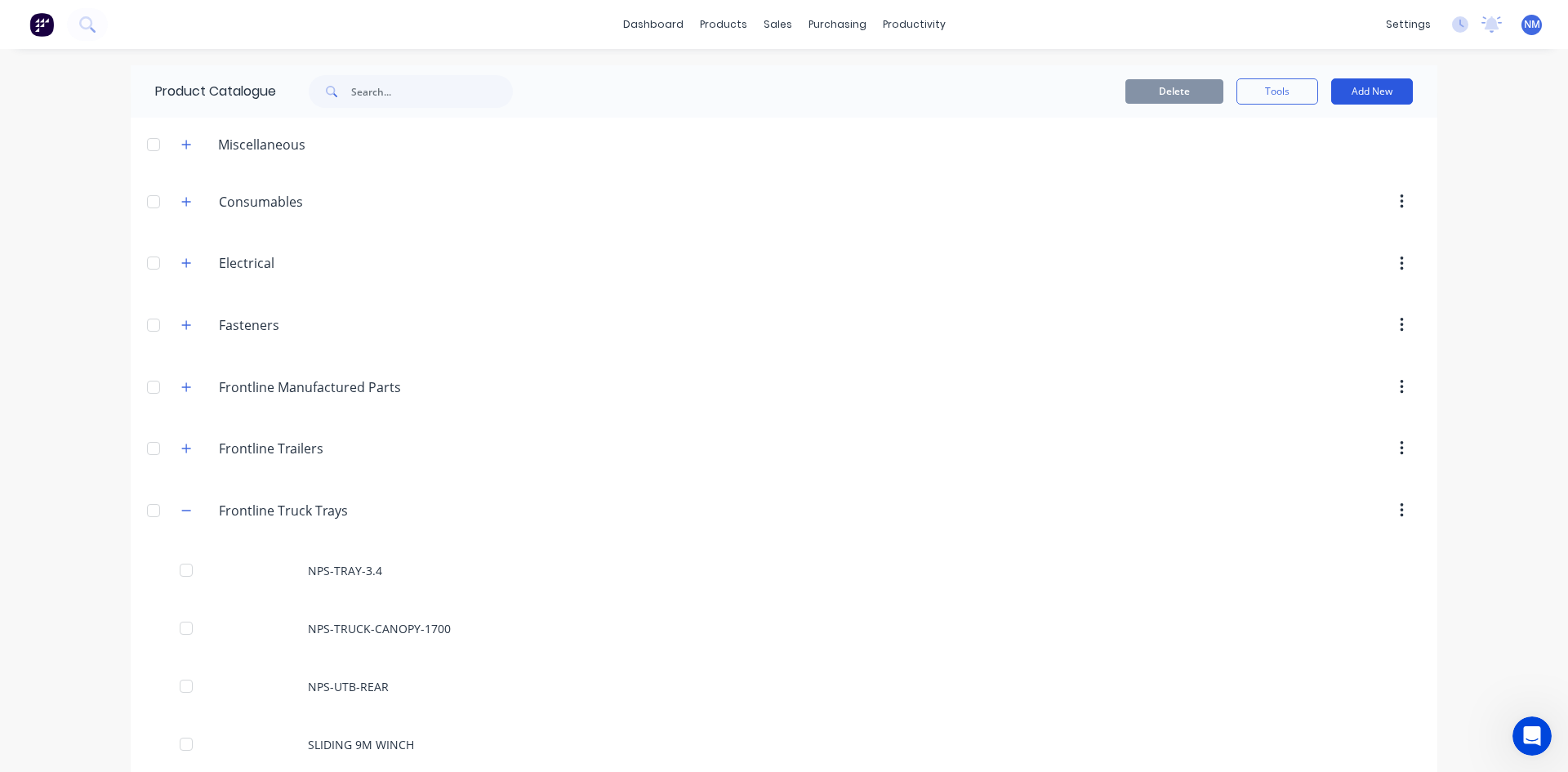
click at [1388, 88] on button "Add New" at bounding box center [1372, 92] width 82 height 27
click at [1326, 167] on div "Product" at bounding box center [1335, 166] width 126 height 24
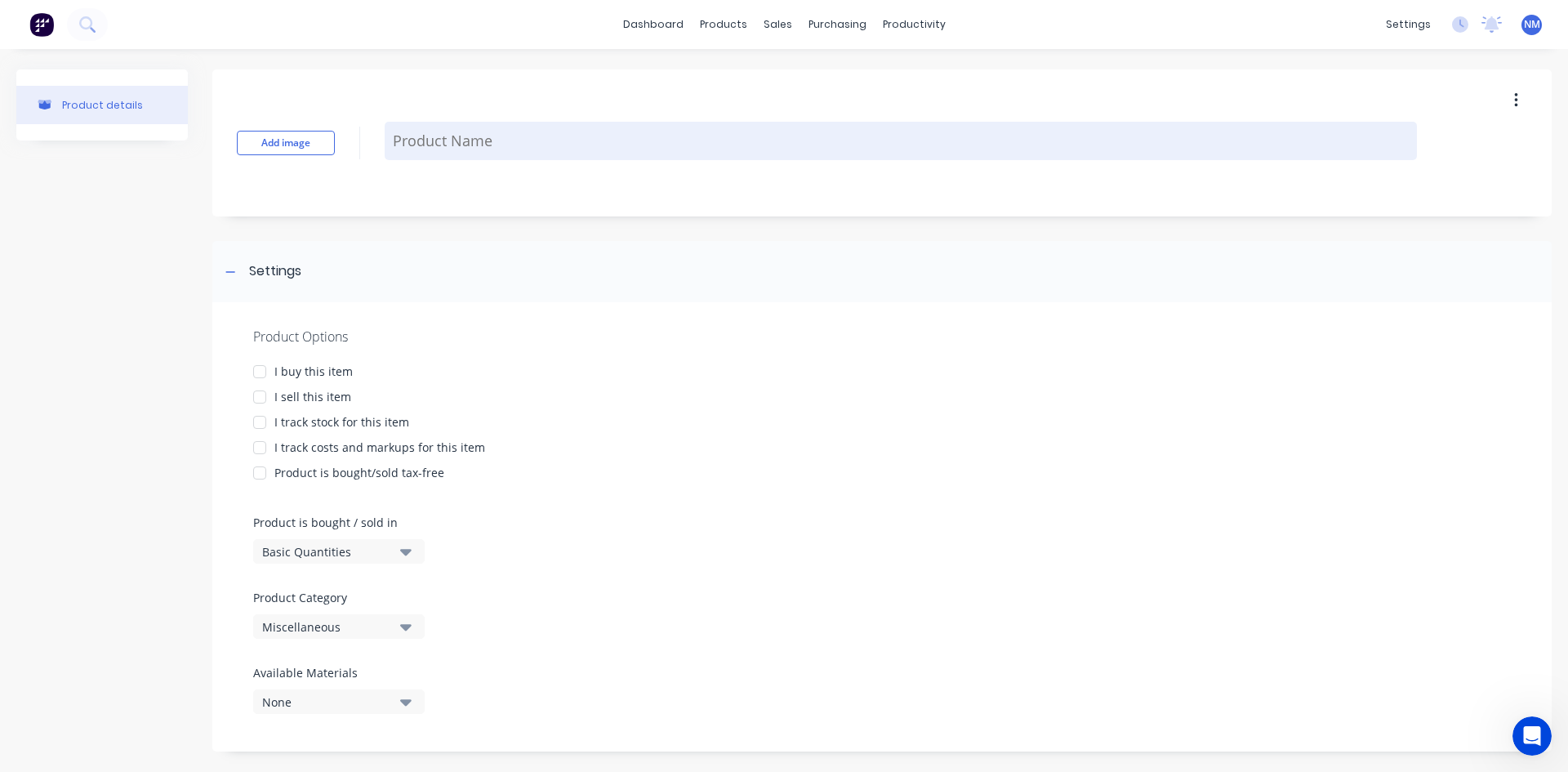
click at [563, 146] on textarea at bounding box center [901, 141] width 1032 height 38
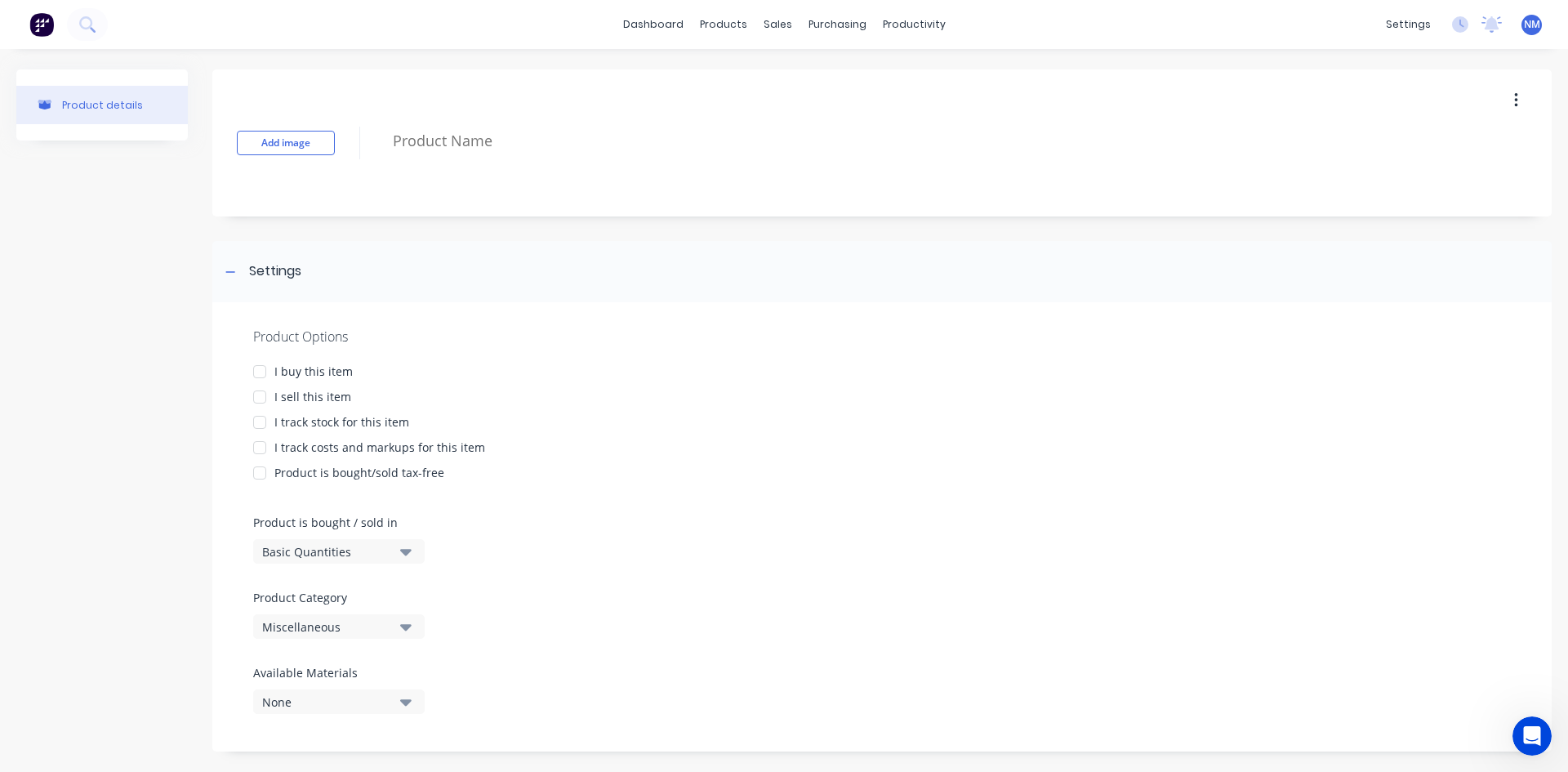
type textarea "x"
type textarea "P"
type textarea "x"
type textarea "Pr"
type textarea "x"
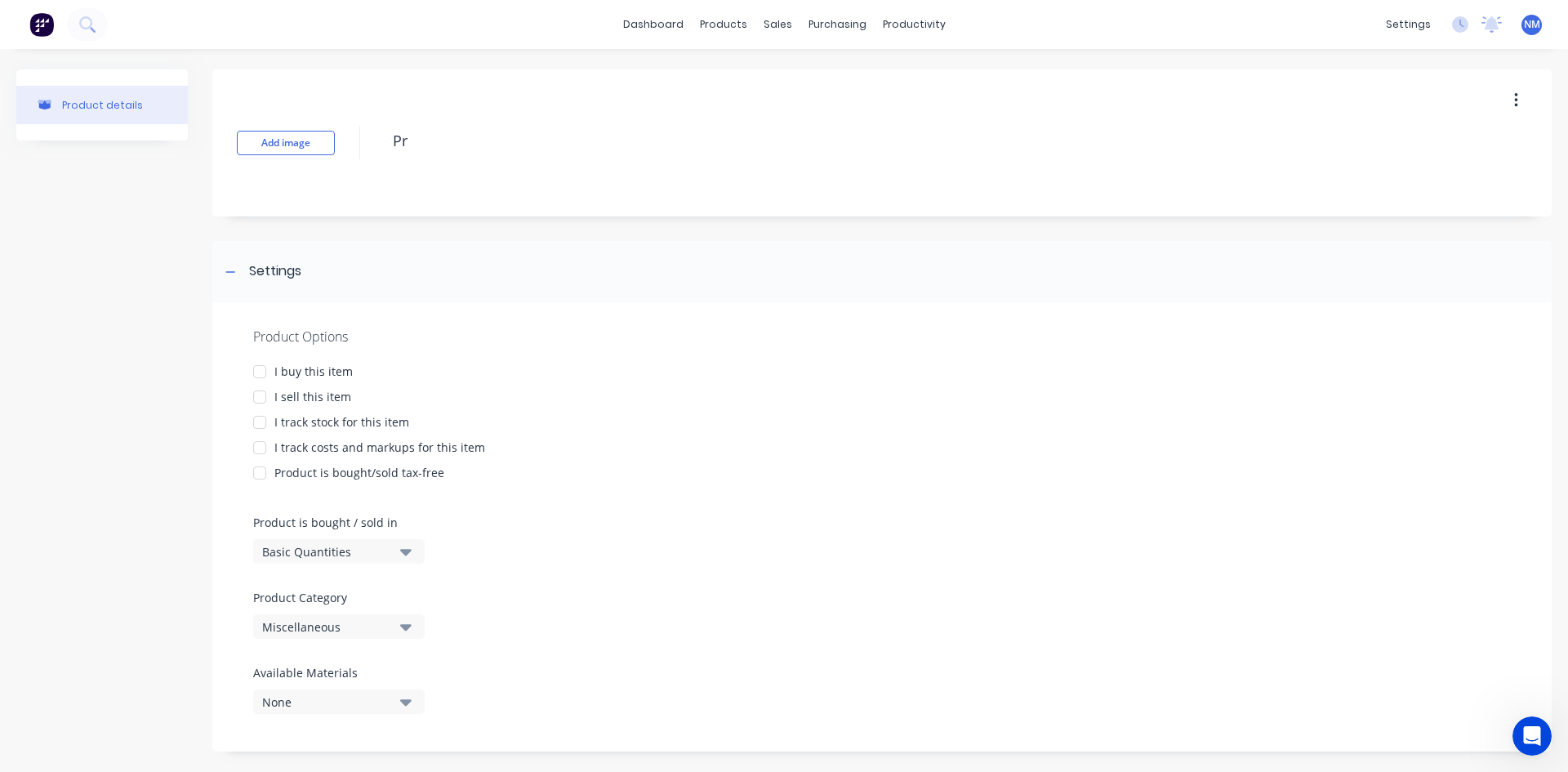
type textarea "Pro"
type textarea "x"
type textarea "Pros"
type textarea "x"
type textarea "Prosp"
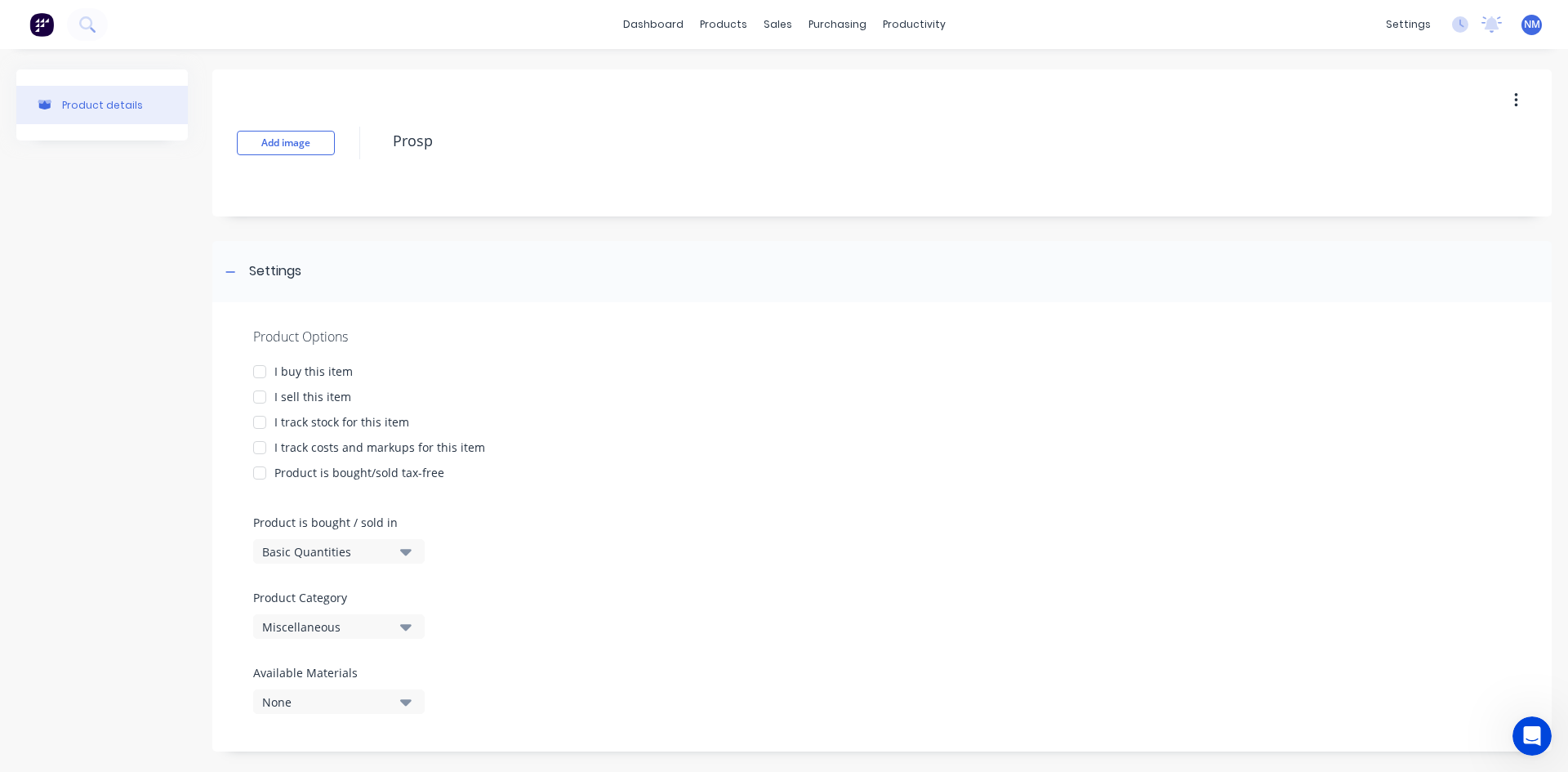
type textarea "x"
type textarea "Prospe"
type textarea "x"
type textarea "Prospec"
type textarea "x"
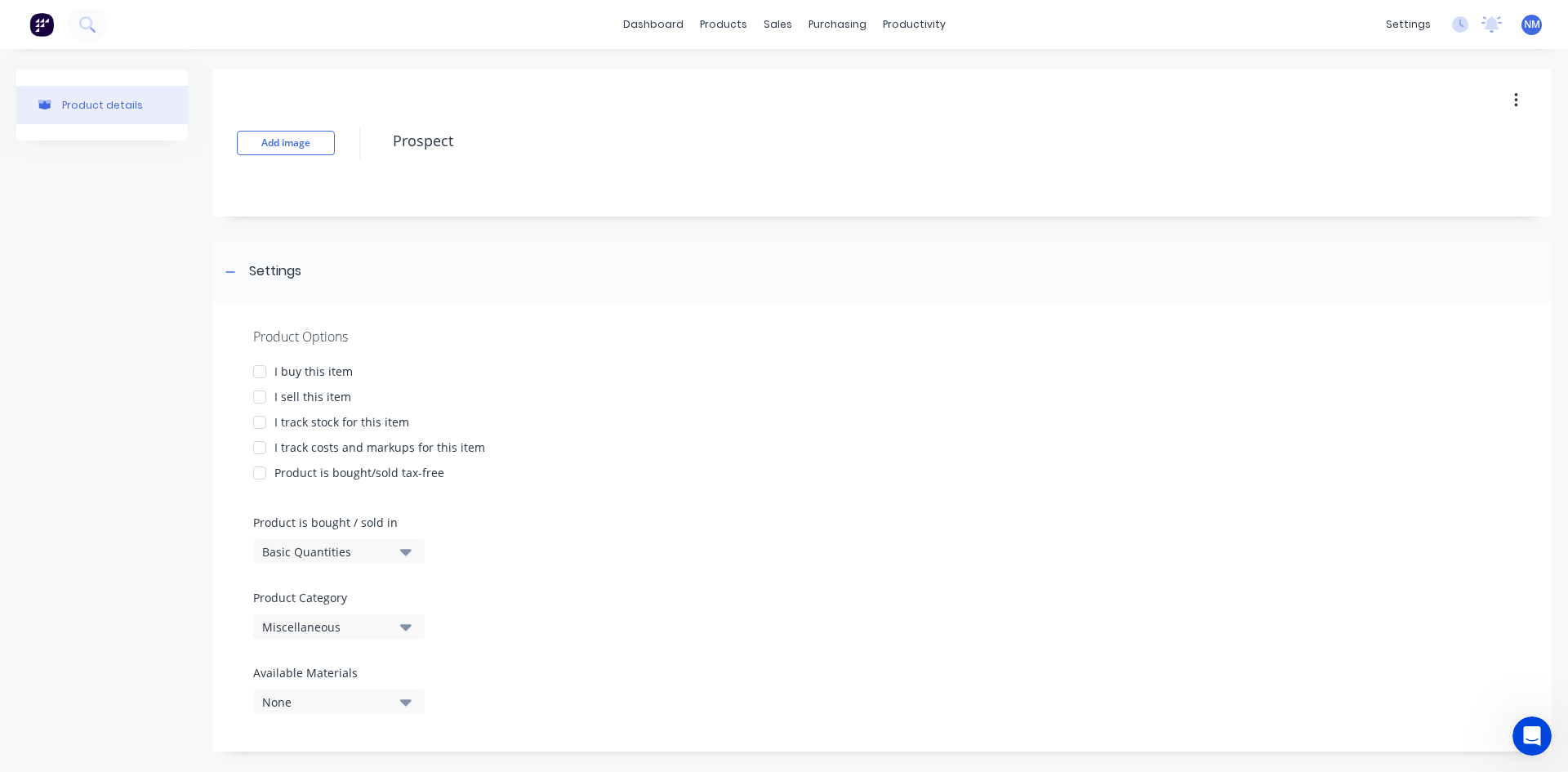
type textarea "Prospect"
type textarea "x"
type textarea "Prospect"
click at [568, 332] on div "Product Options" at bounding box center [882, 337] width 1258 height 20
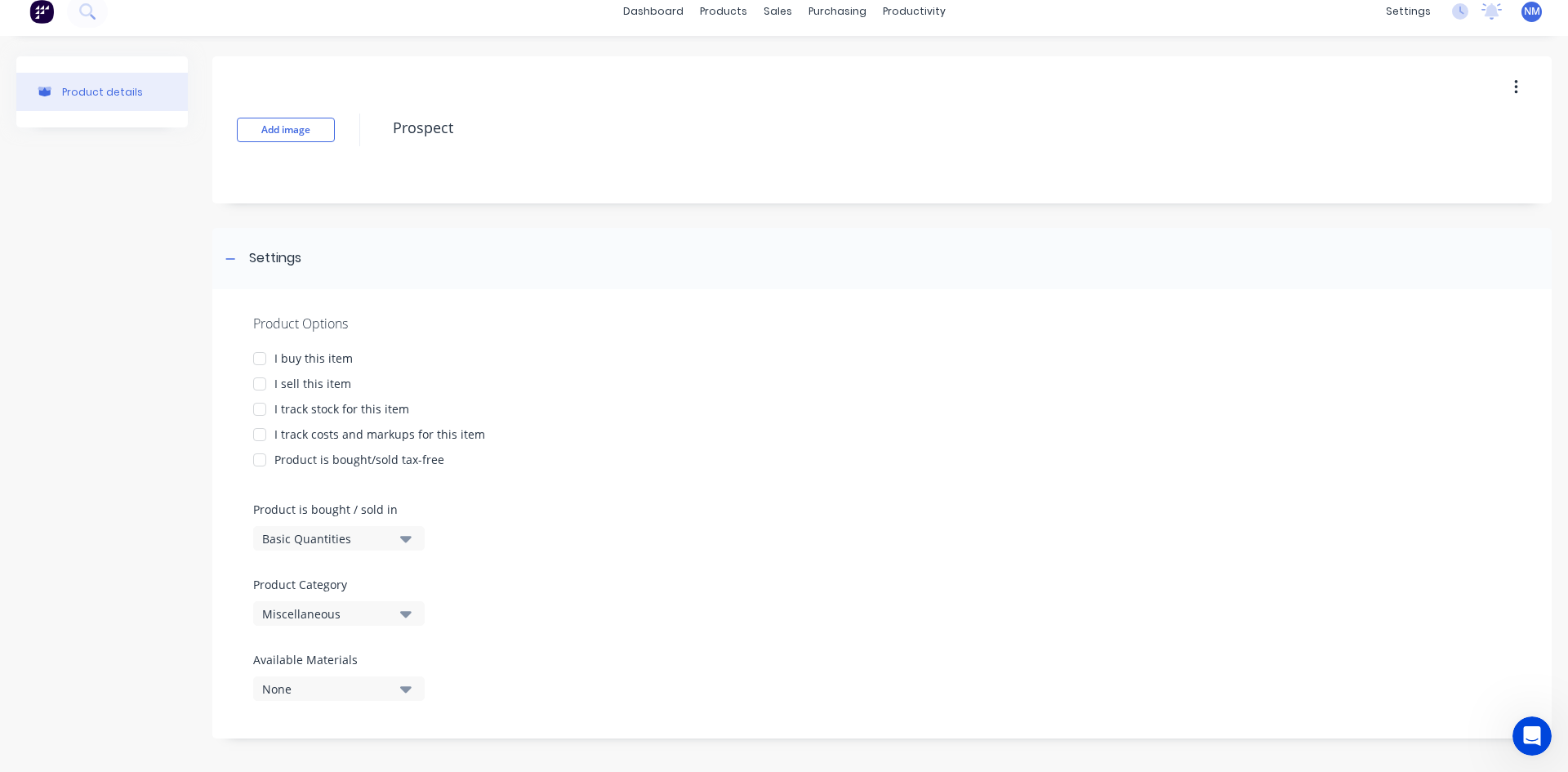
scroll to position [17, 0]
click at [386, 617] on div "Miscellaneous" at bounding box center [328, 610] width 131 height 17
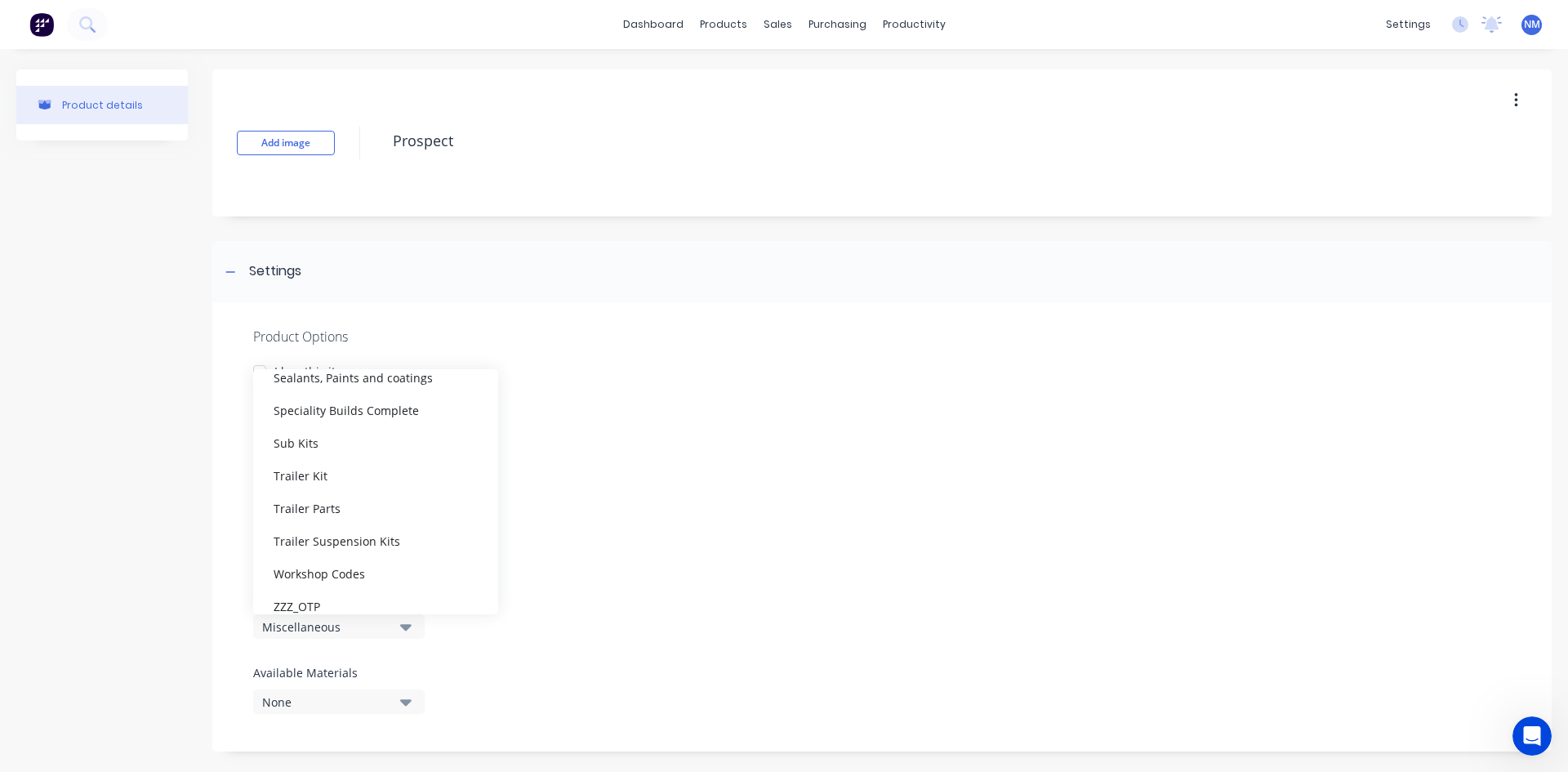
scroll to position [507, 0]
click at [359, 557] on div "Workshop Codes" at bounding box center [376, 557] width 245 height 32
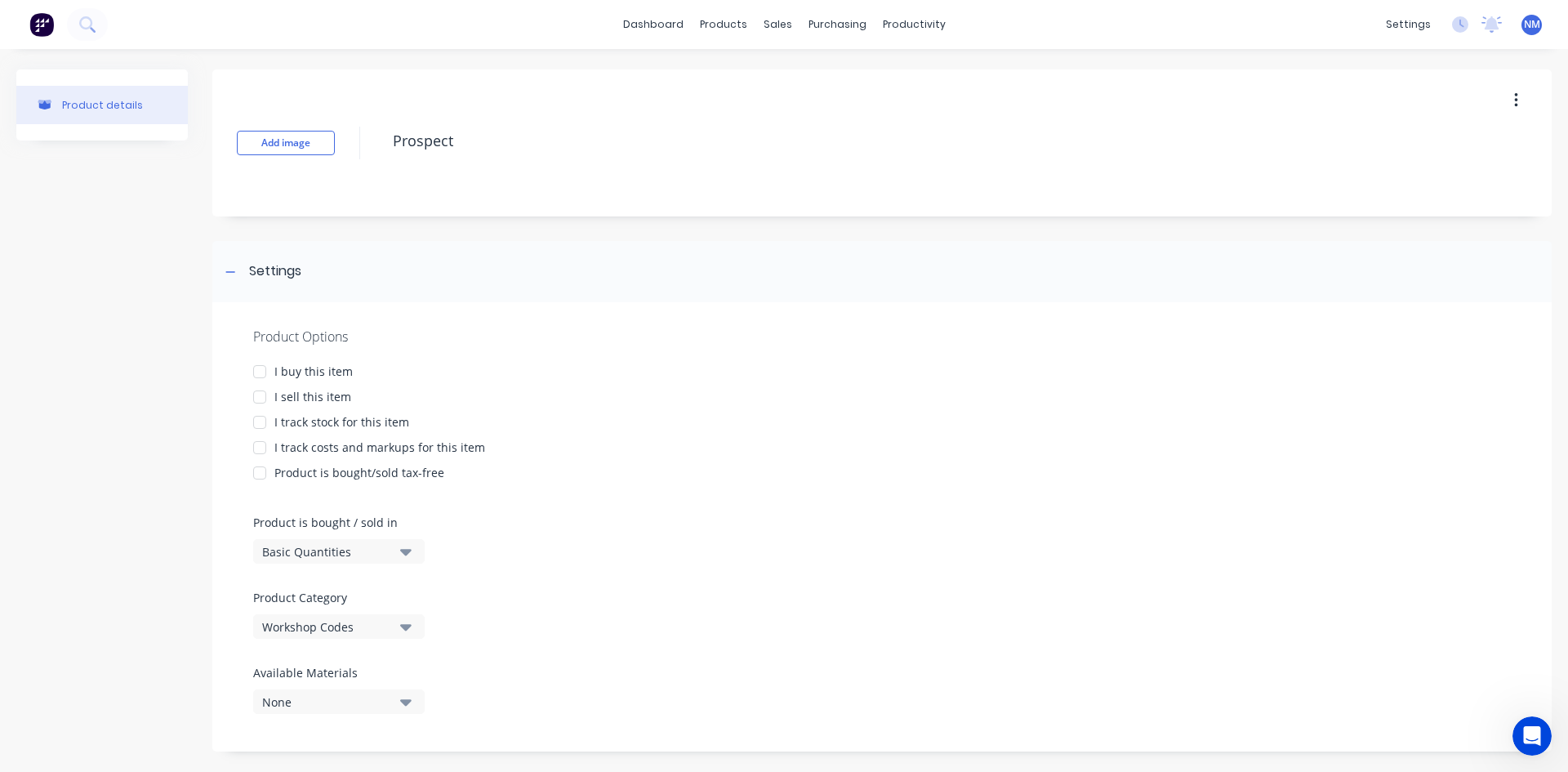
click at [754, 434] on div "Product Options I buy this item I sell this item I track stock for this item I …" at bounding box center [883, 527] width 1340 height 450
click at [281, 374] on div "I buy this item" at bounding box center [313, 371] width 79 height 17
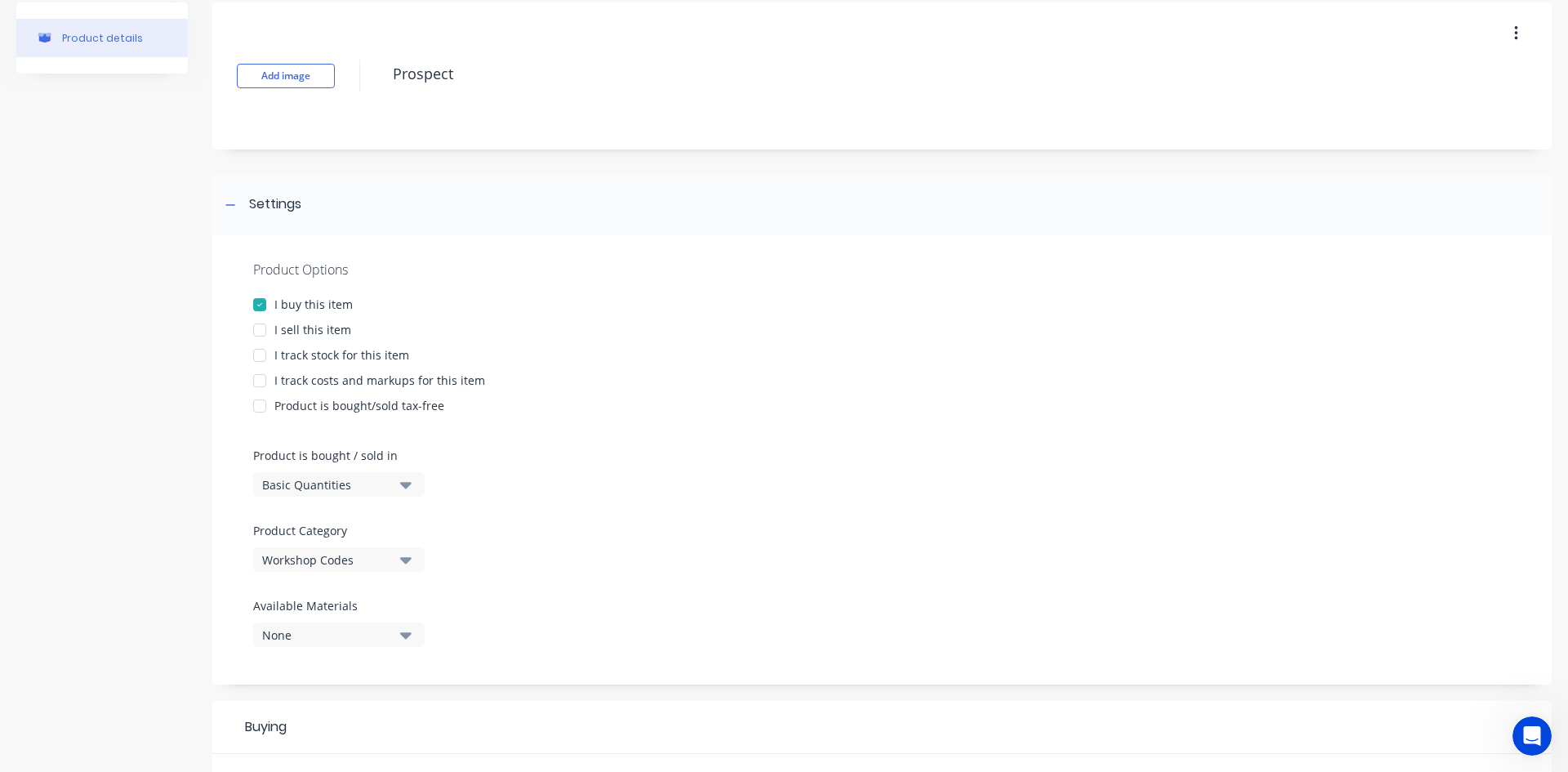
click at [303, 307] on div "I buy this item" at bounding box center [313, 304] width 79 height 17
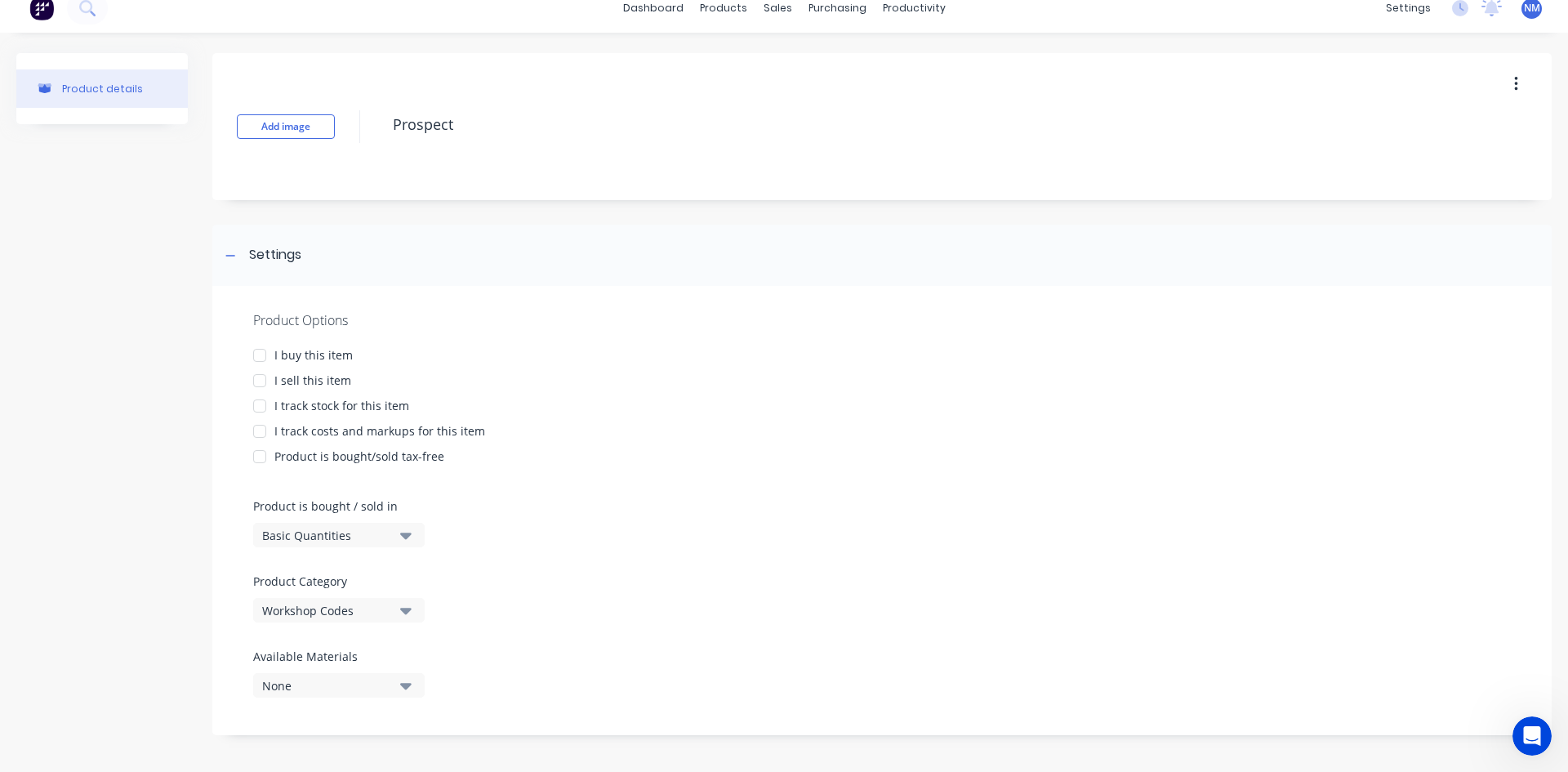
click at [325, 407] on div "I track stock for this item" at bounding box center [341, 405] width 135 height 17
click at [293, 351] on div "I buy this item" at bounding box center [313, 355] width 79 height 17
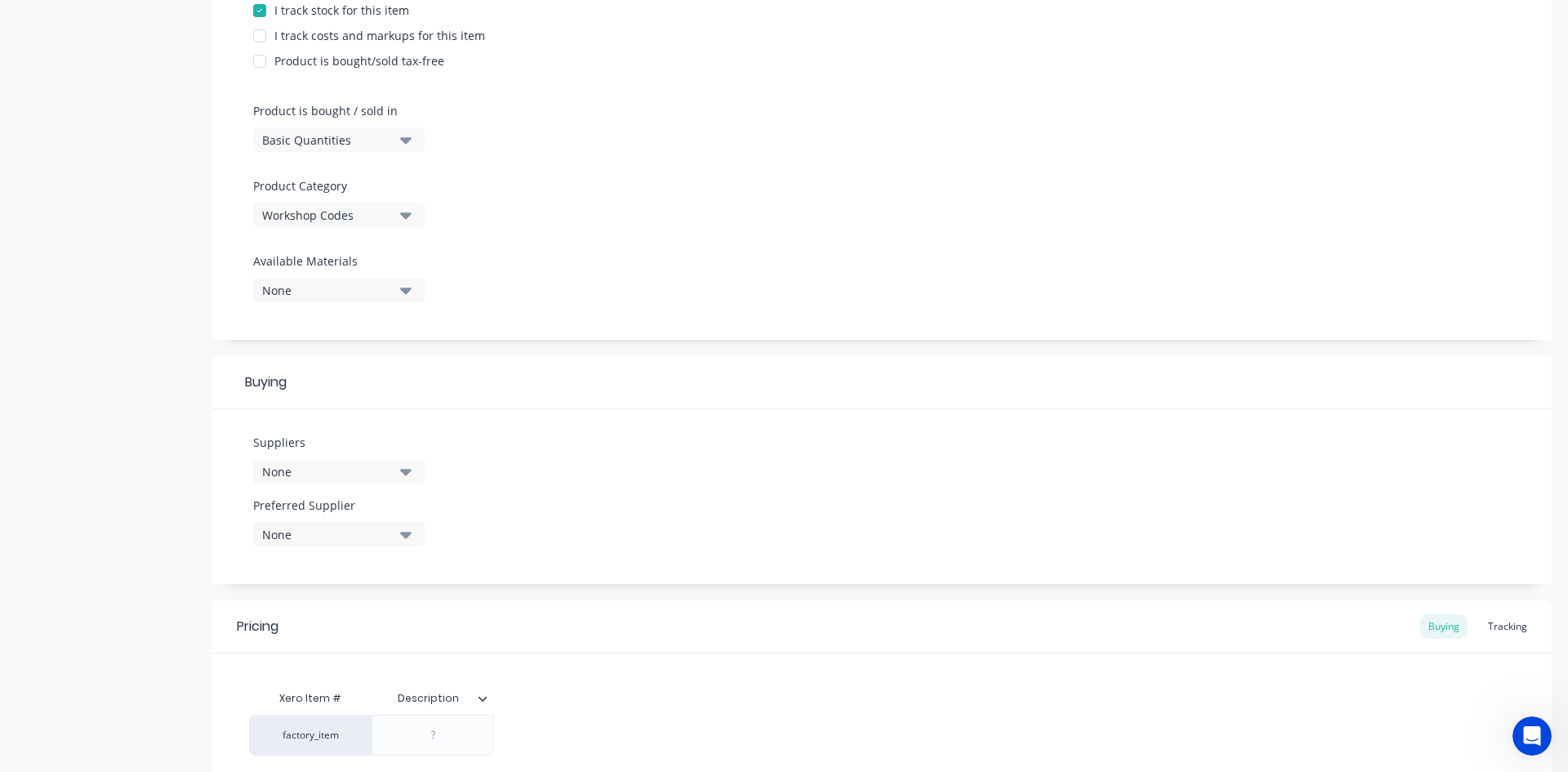
scroll to position [557, 0]
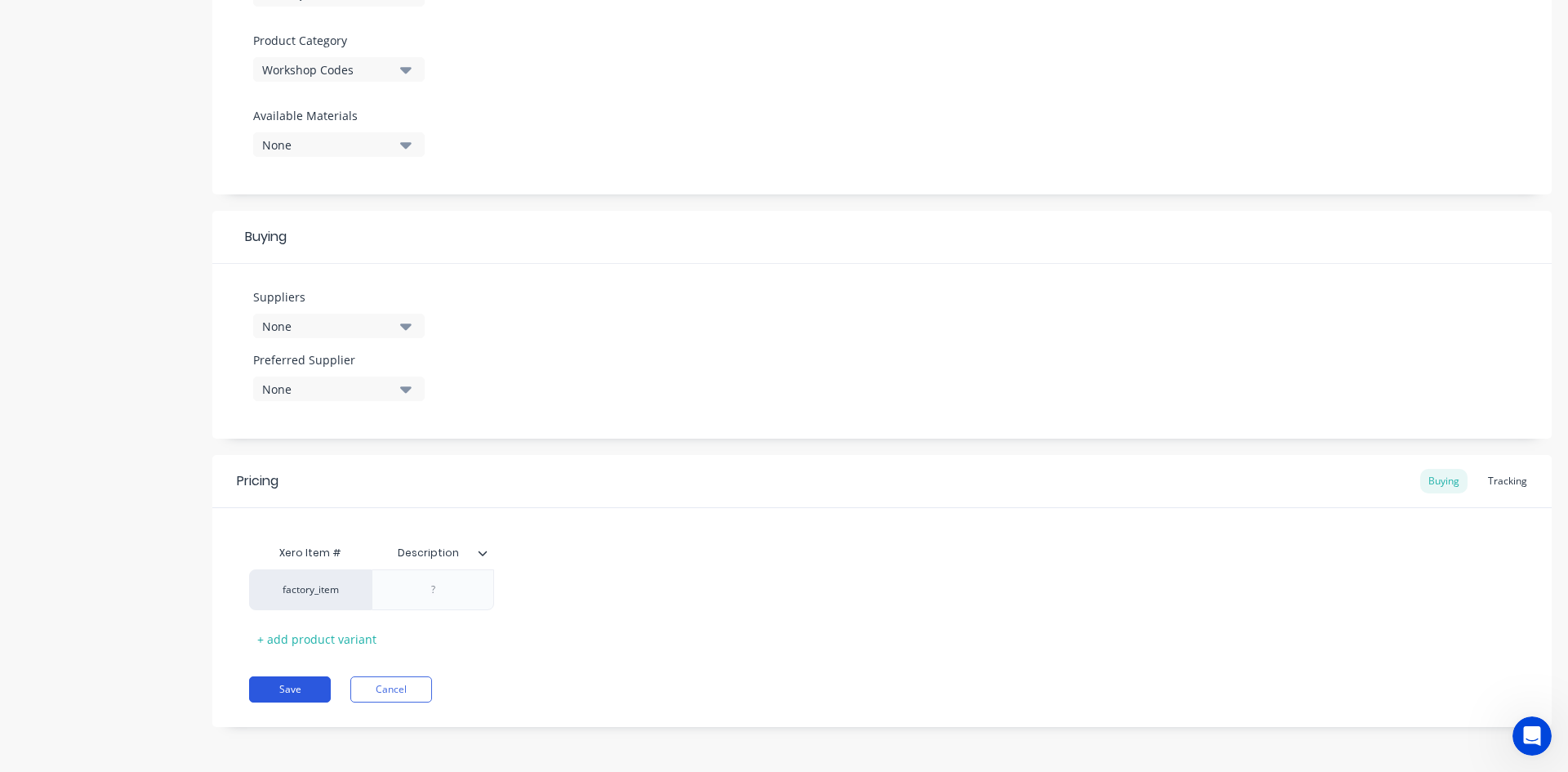
click at [284, 688] on button "Save" at bounding box center [290, 690] width 82 height 27
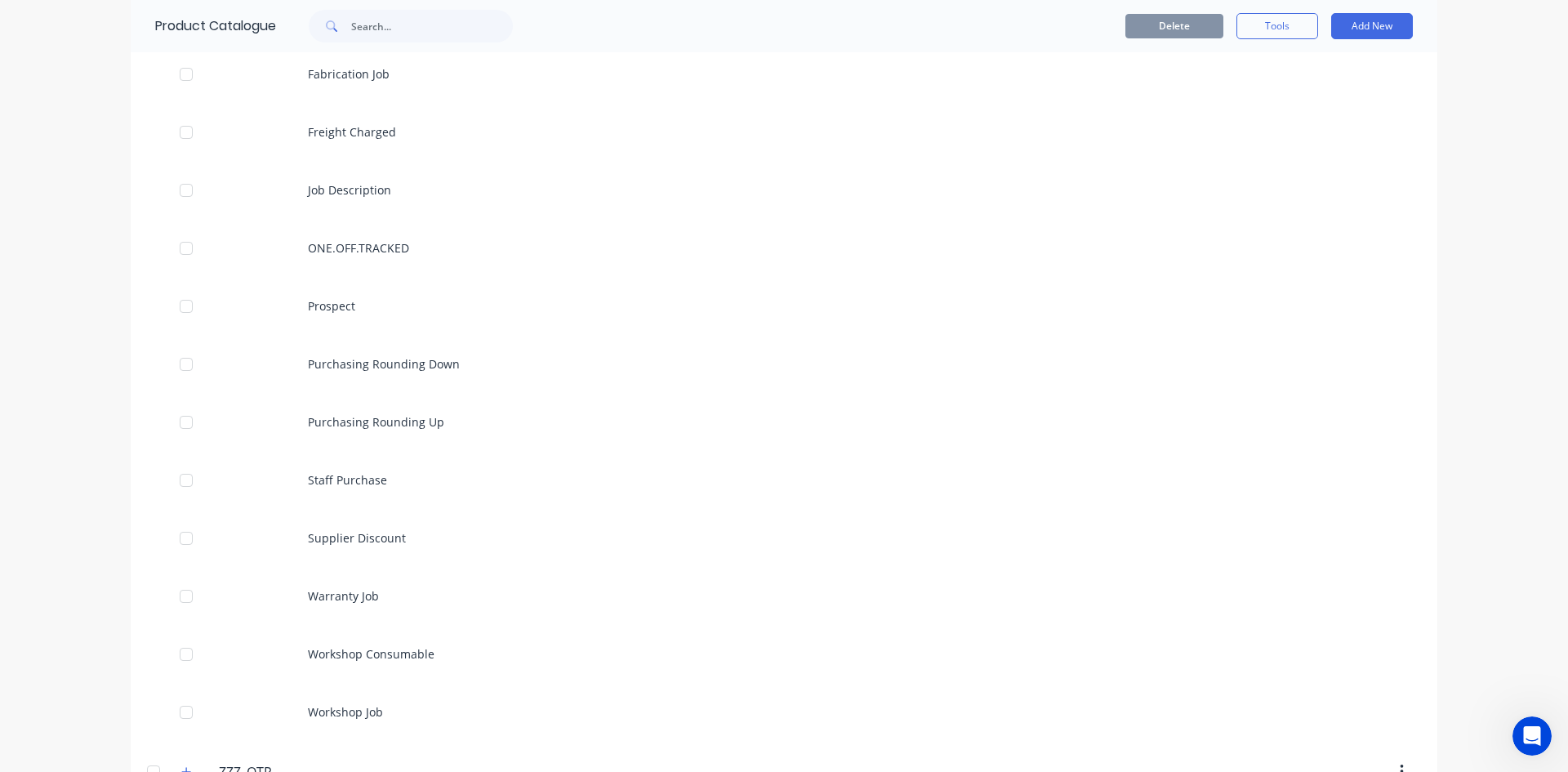
scroll to position [1927, 0]
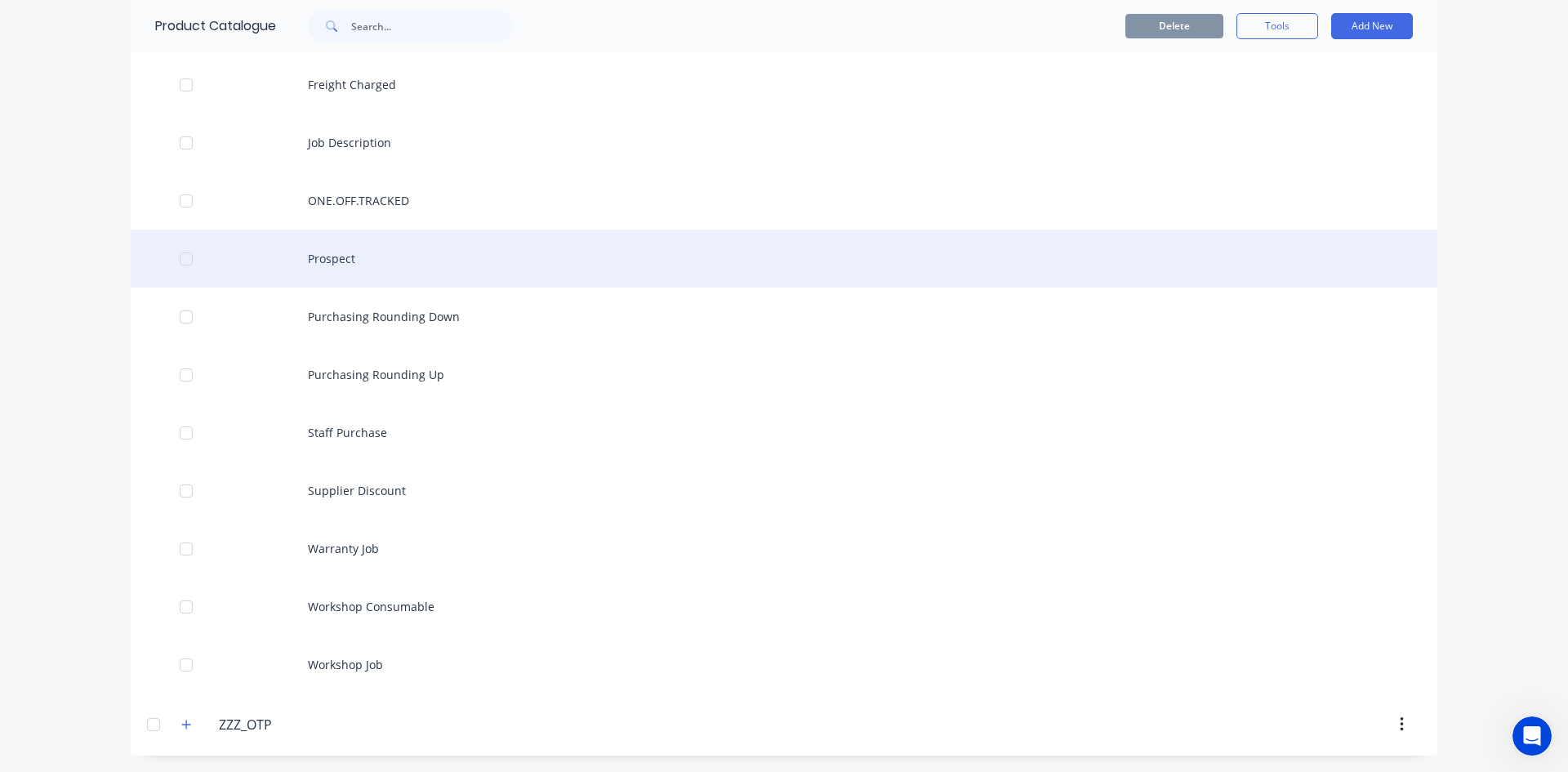
click at [374, 256] on div "Prospect" at bounding box center [784, 258] width 1307 height 58
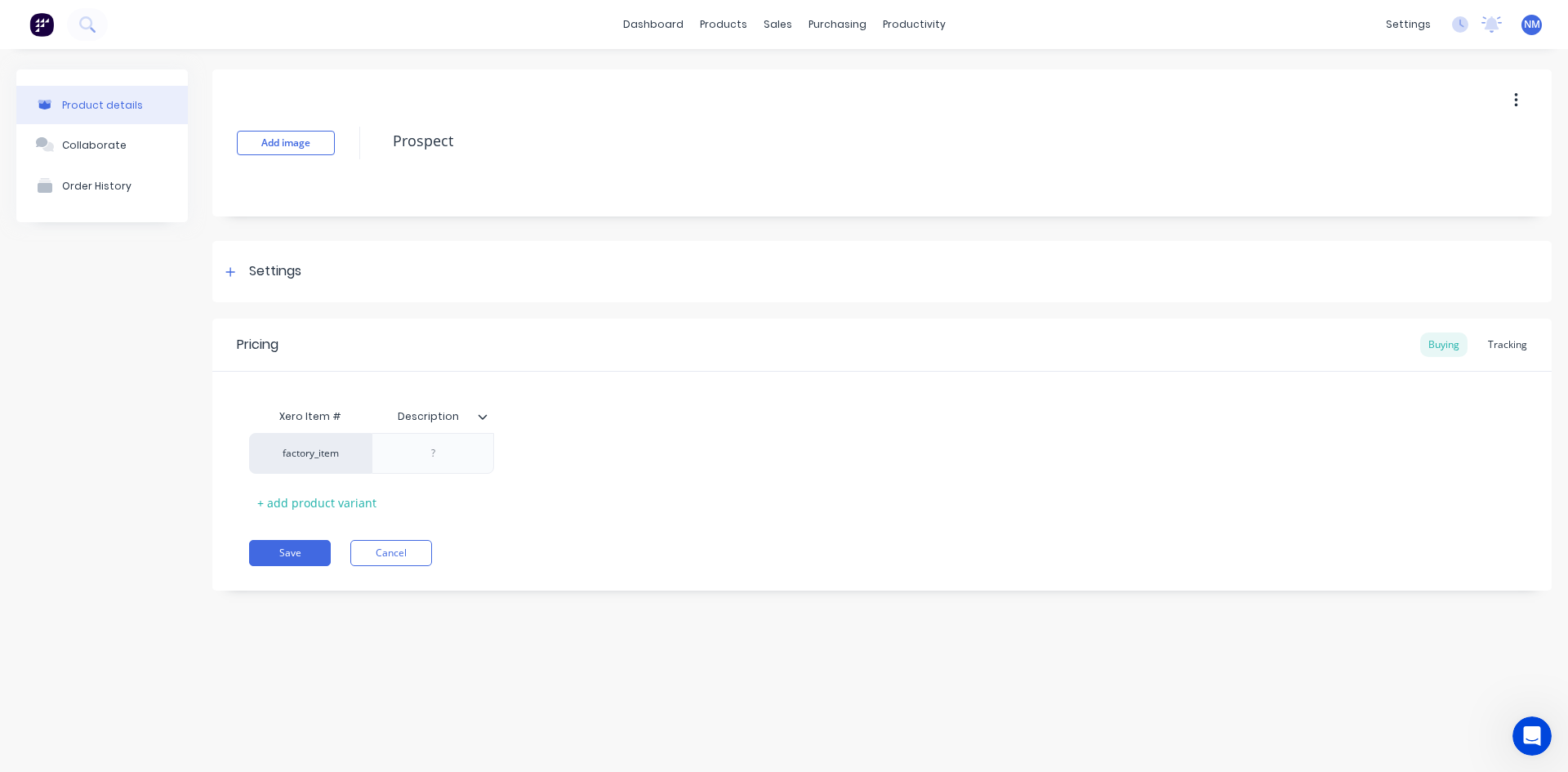
type textarea "x"
click at [1517, 103] on icon "button" at bounding box center [1516, 100] width 4 height 18
click at [1516, 97] on icon "button" at bounding box center [1516, 100] width 4 height 18
click at [791, 80] on div "Product Catalogue" at bounding box center [796, 79] width 101 height 15
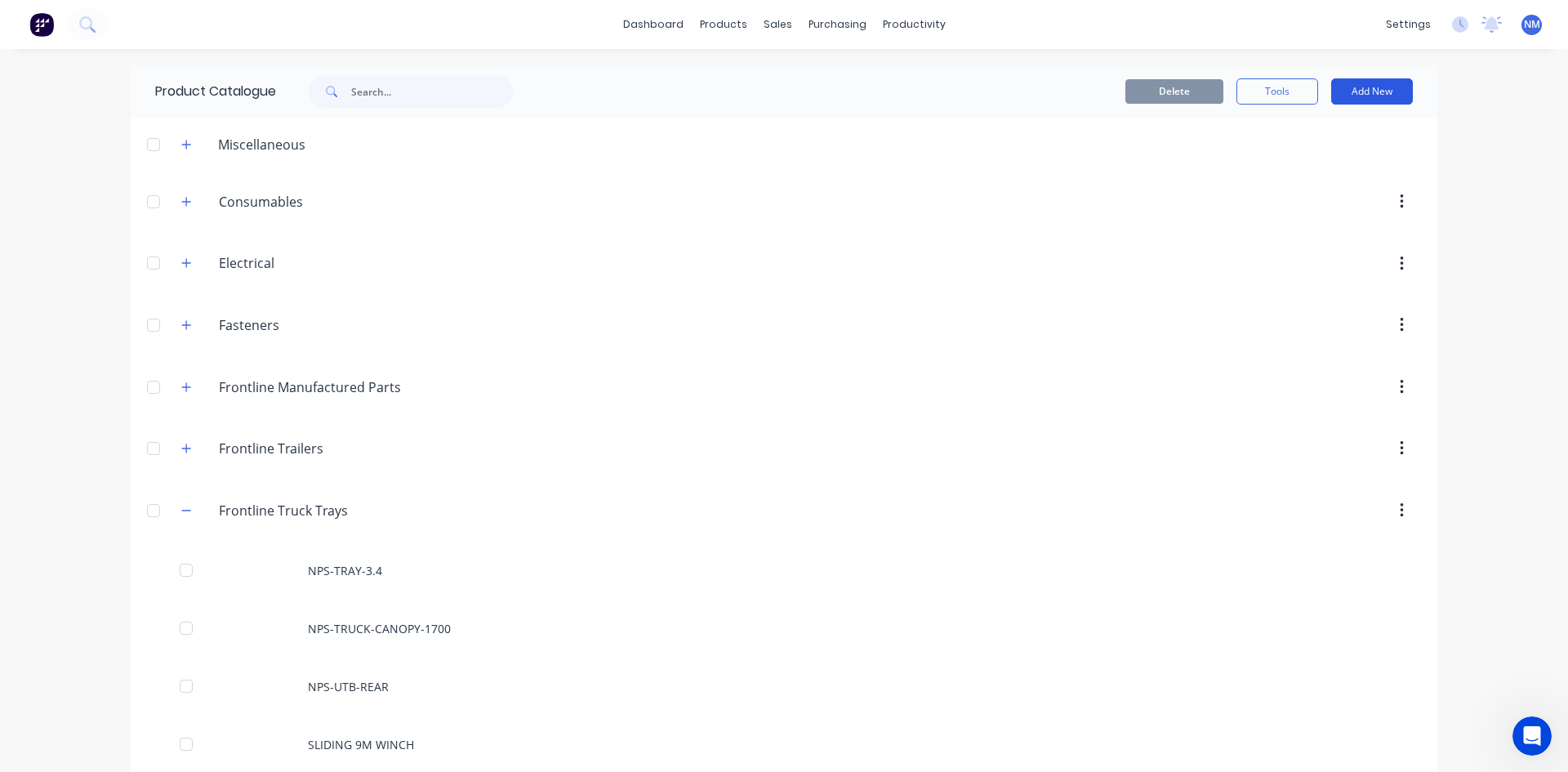
click at [1366, 93] on button "Add New" at bounding box center [1372, 92] width 82 height 27
click at [1309, 138] on div "Category" at bounding box center [1335, 133] width 126 height 24
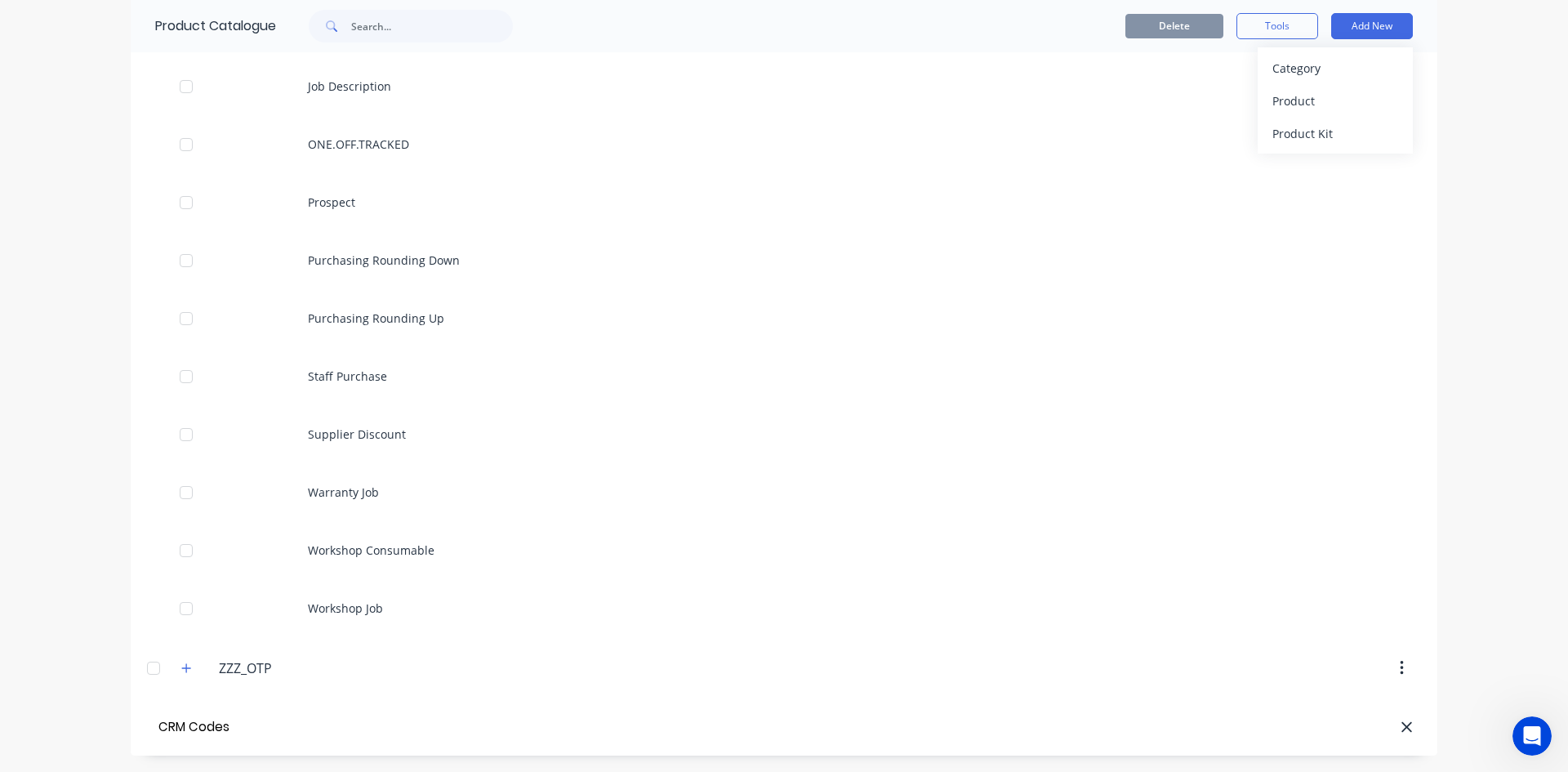
type input "CRM Codes"
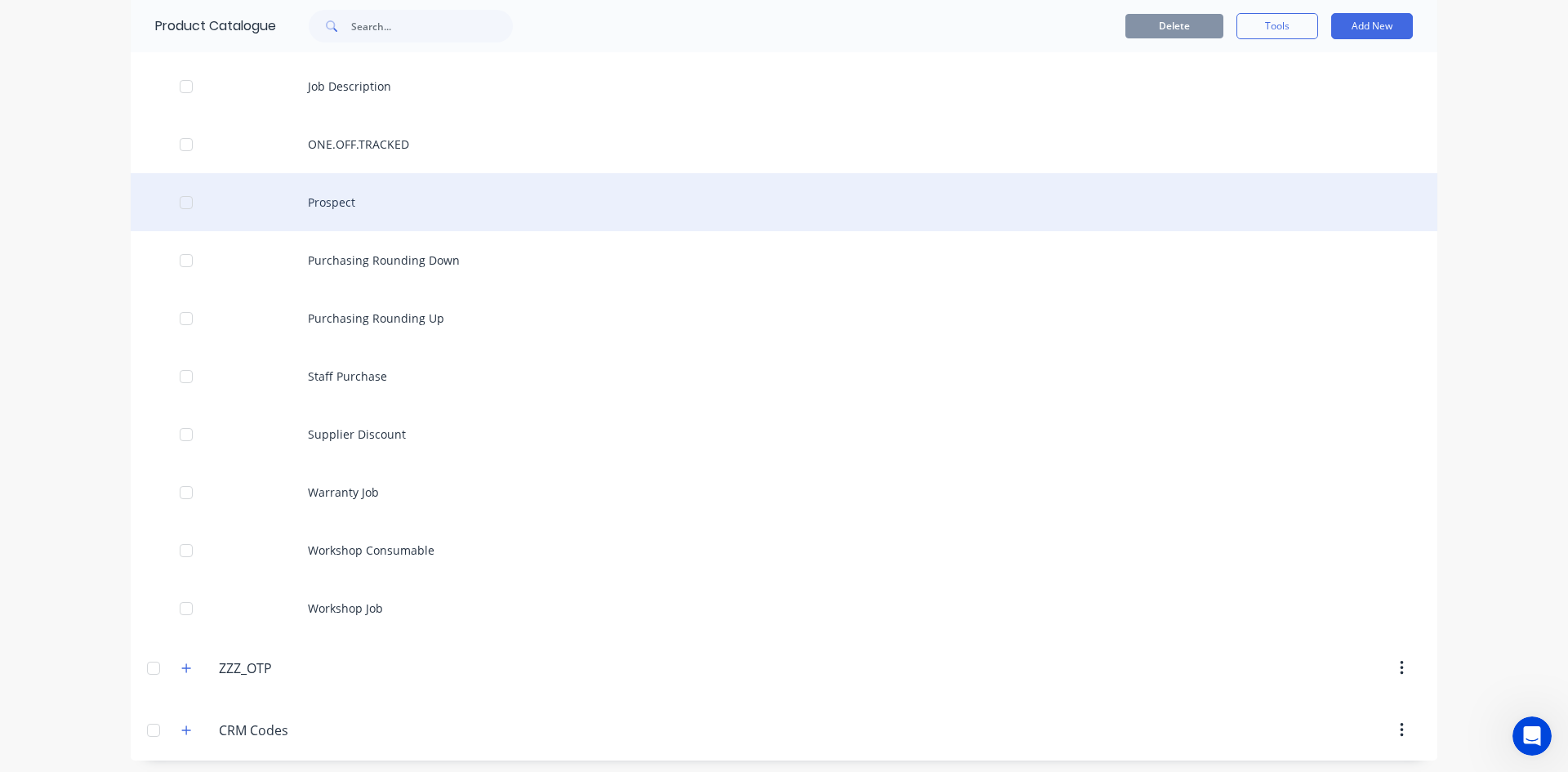
click at [375, 213] on div "Prospect" at bounding box center [784, 202] width 1307 height 58
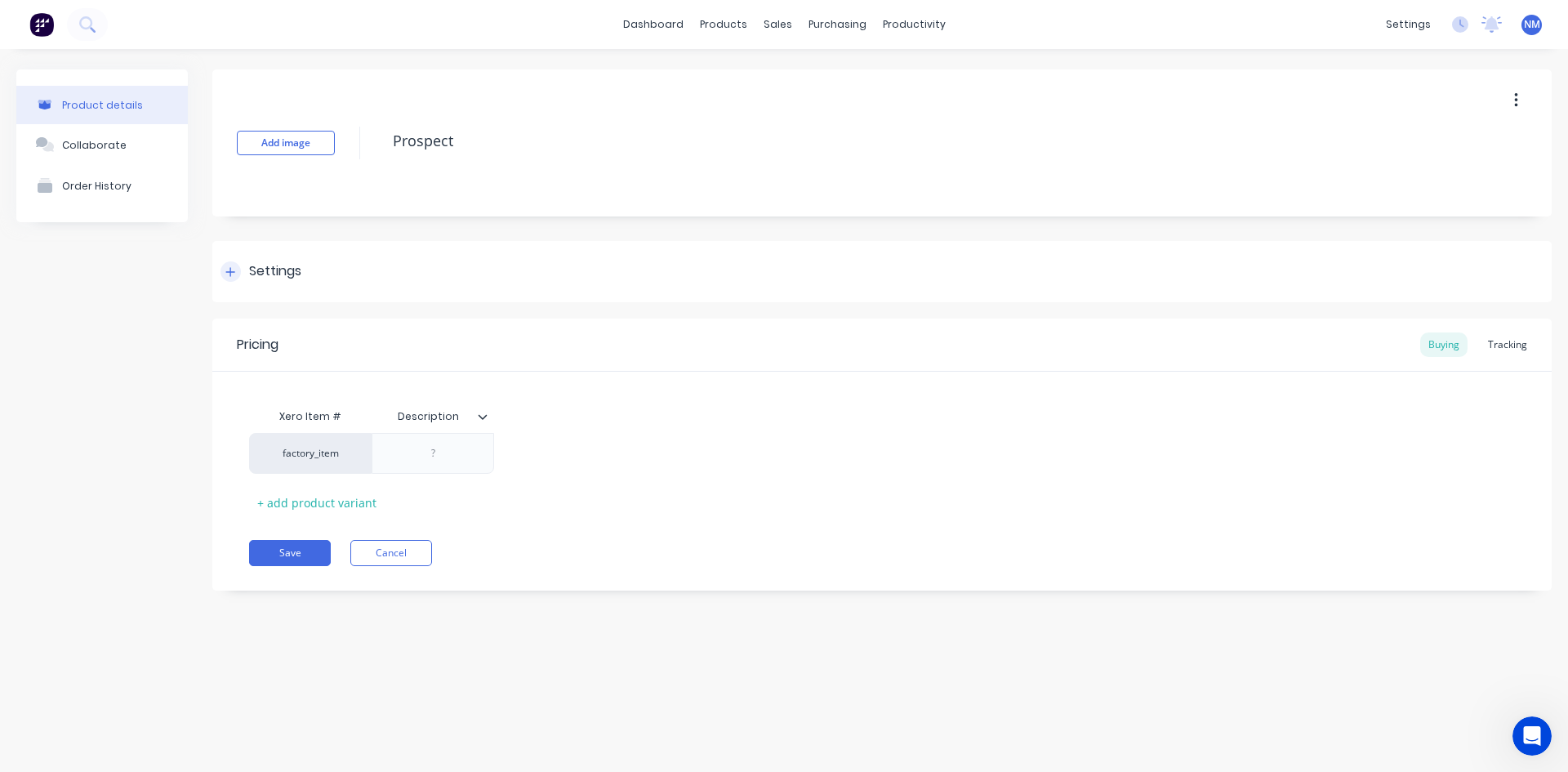
click at [234, 271] on icon at bounding box center [230, 273] width 10 height 12
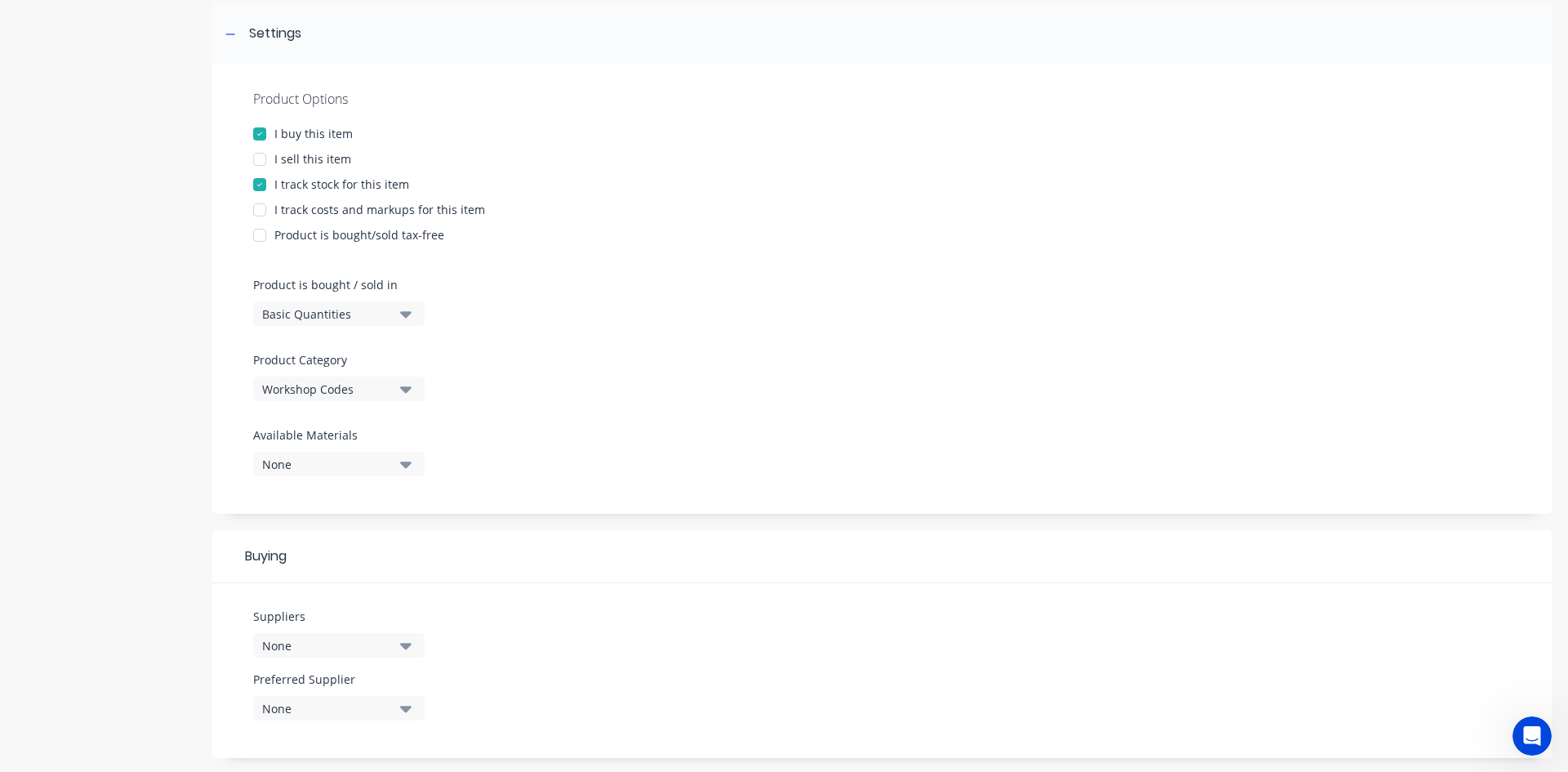
scroll to position [245, 0]
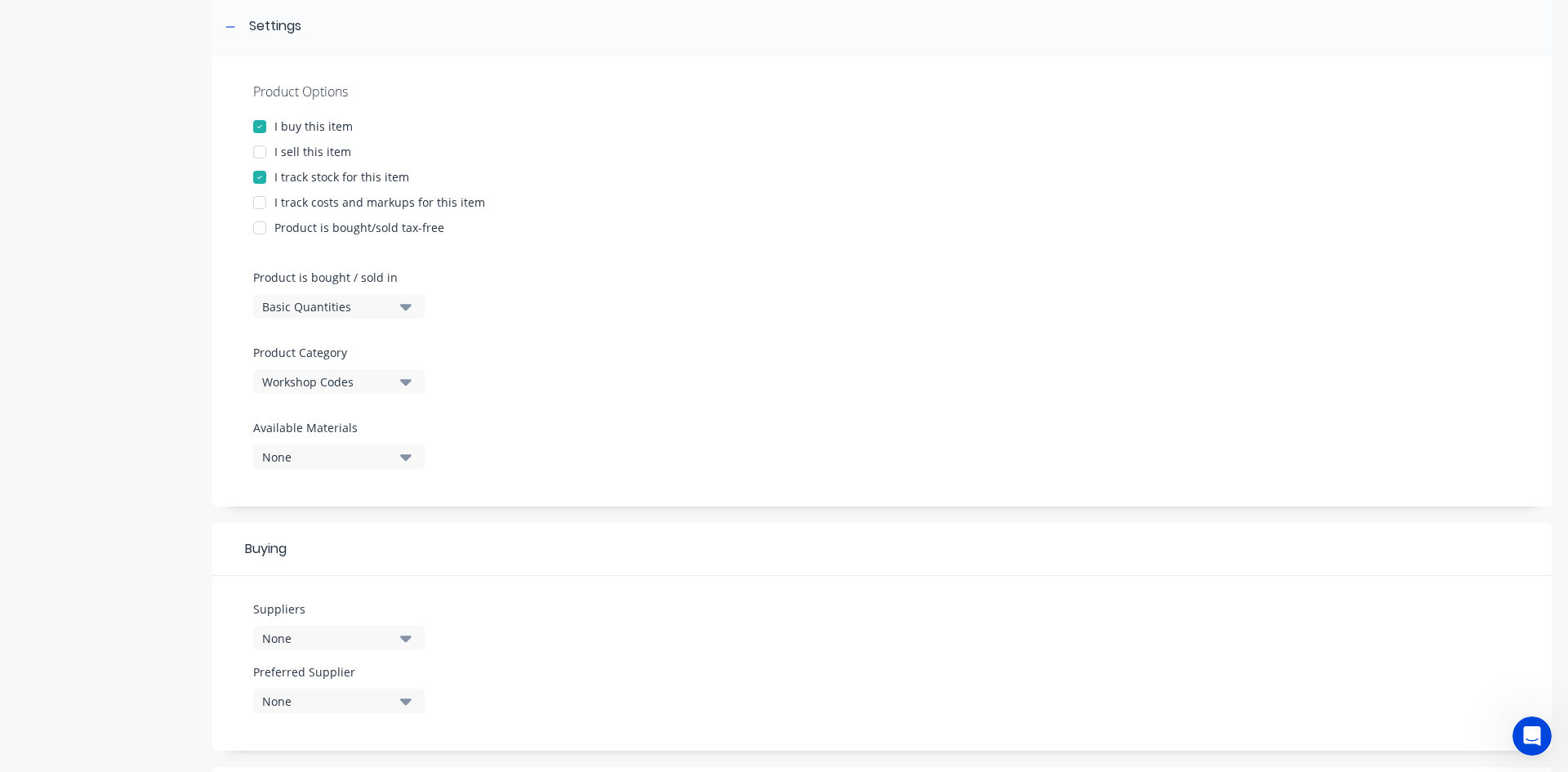
click at [397, 382] on button "Workshop Codes" at bounding box center [339, 382] width 171 height 25
click at [373, 510] on div "CRM Codes" at bounding box center [376, 504] width 245 height 32
click at [880, 343] on div at bounding box center [882, 338] width 1258 height 12
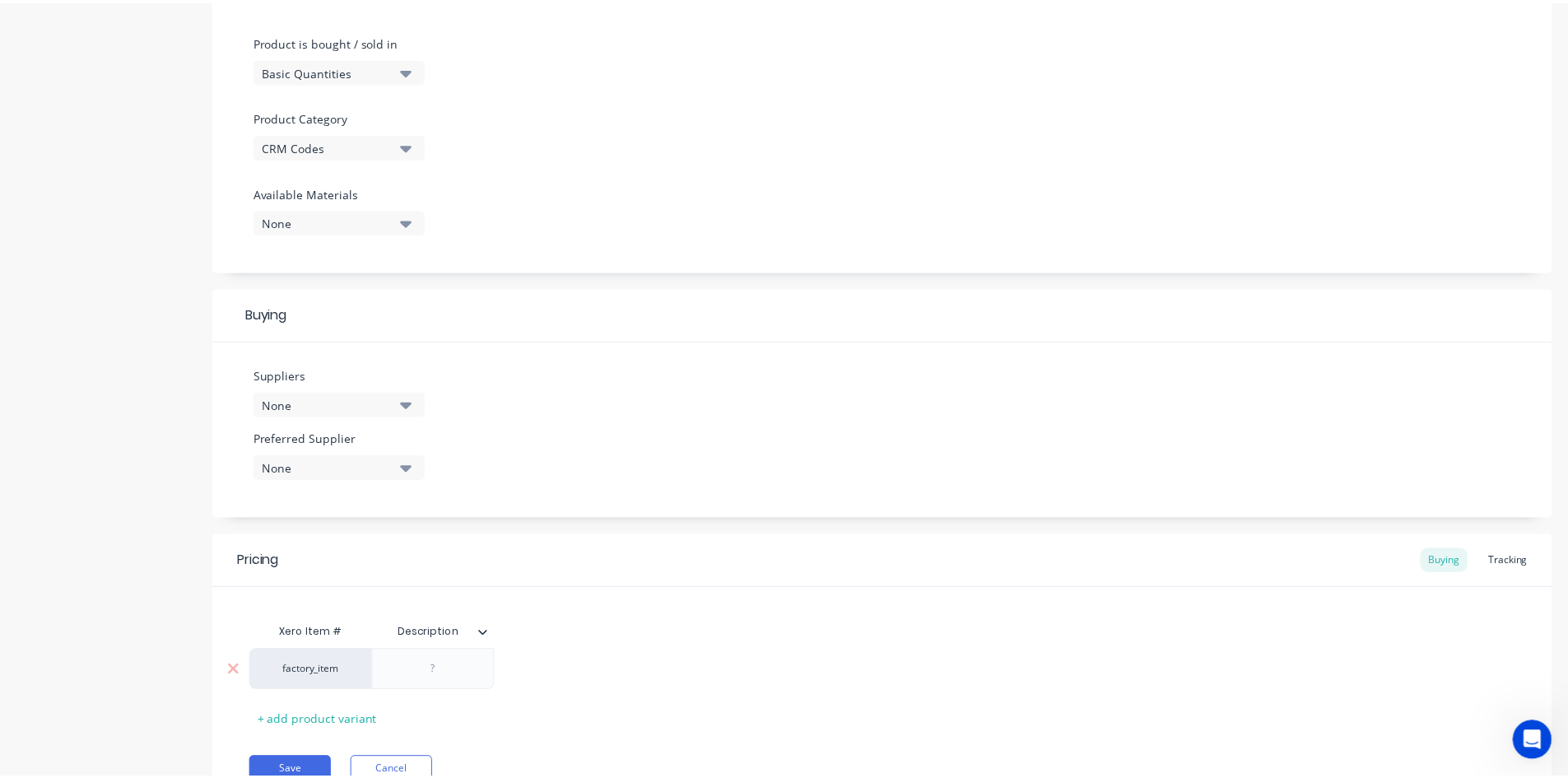
scroll to position [562, 0]
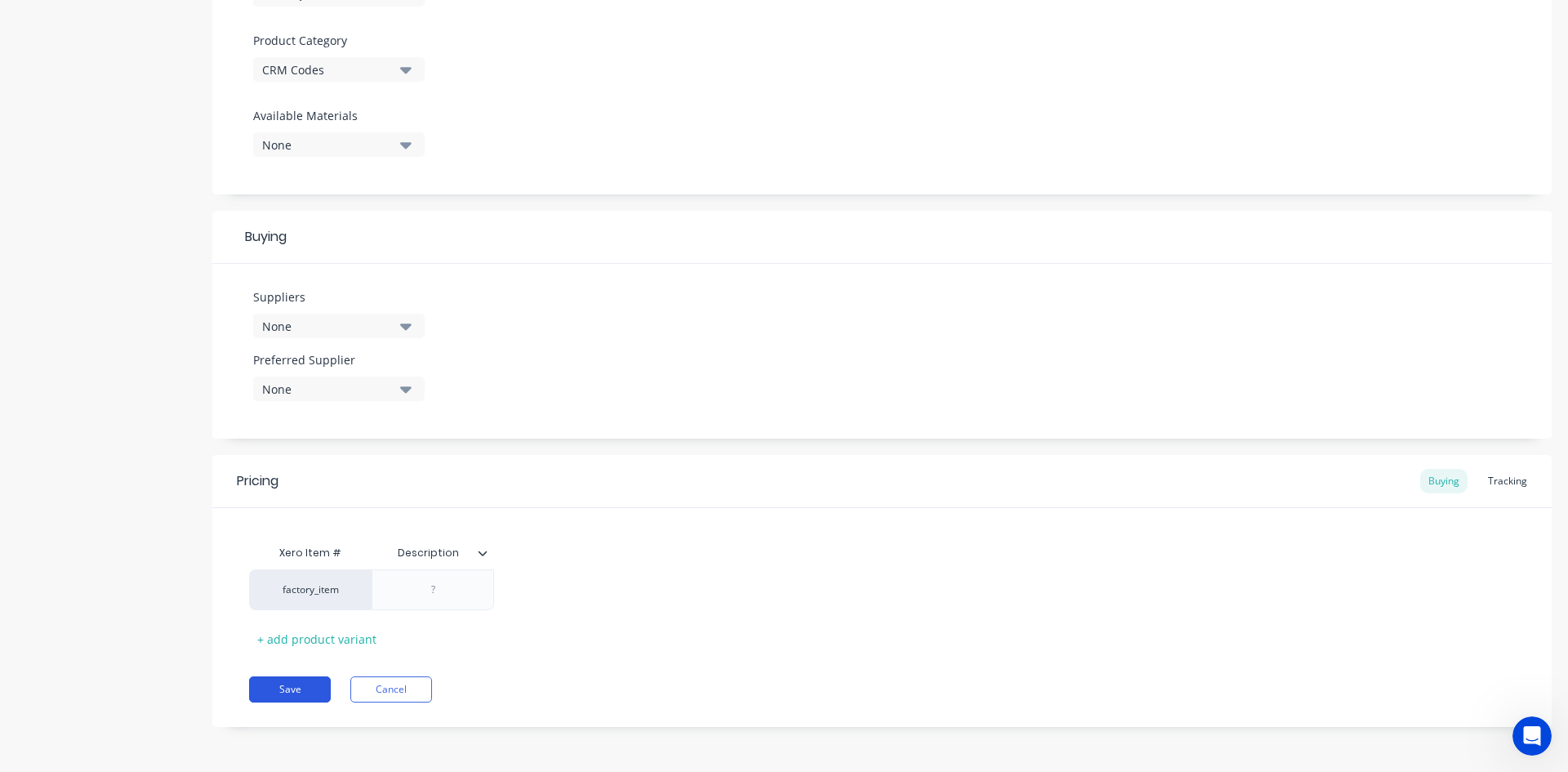
click at [267, 697] on button "Save" at bounding box center [290, 690] width 82 height 27
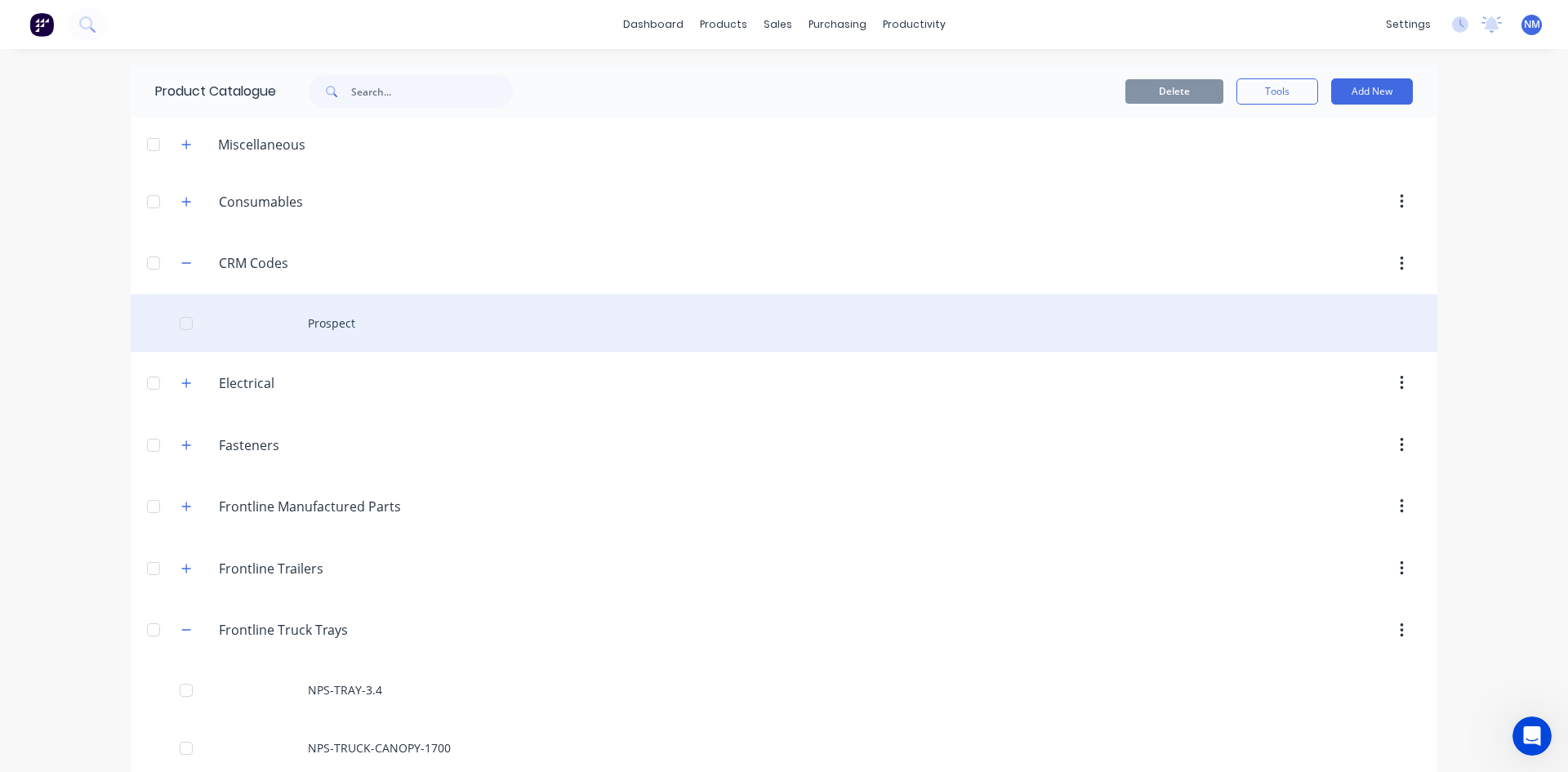
click at [399, 321] on div "Prospect" at bounding box center [784, 323] width 1307 height 58
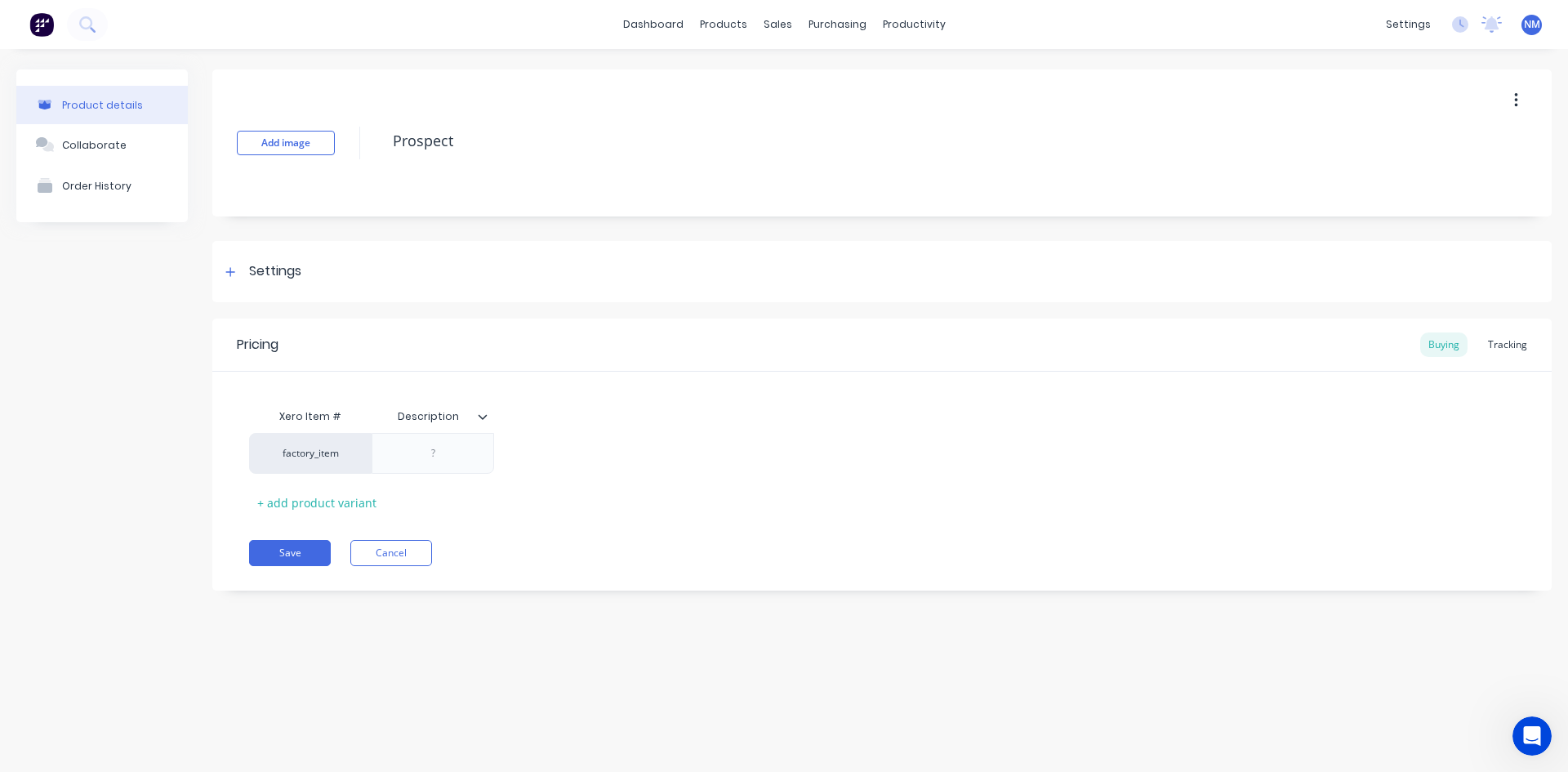
click at [1511, 111] on button "button" at bounding box center [1516, 101] width 38 height 30
click at [1457, 150] on span "Duplicate" at bounding box center [1456, 143] width 123 height 17
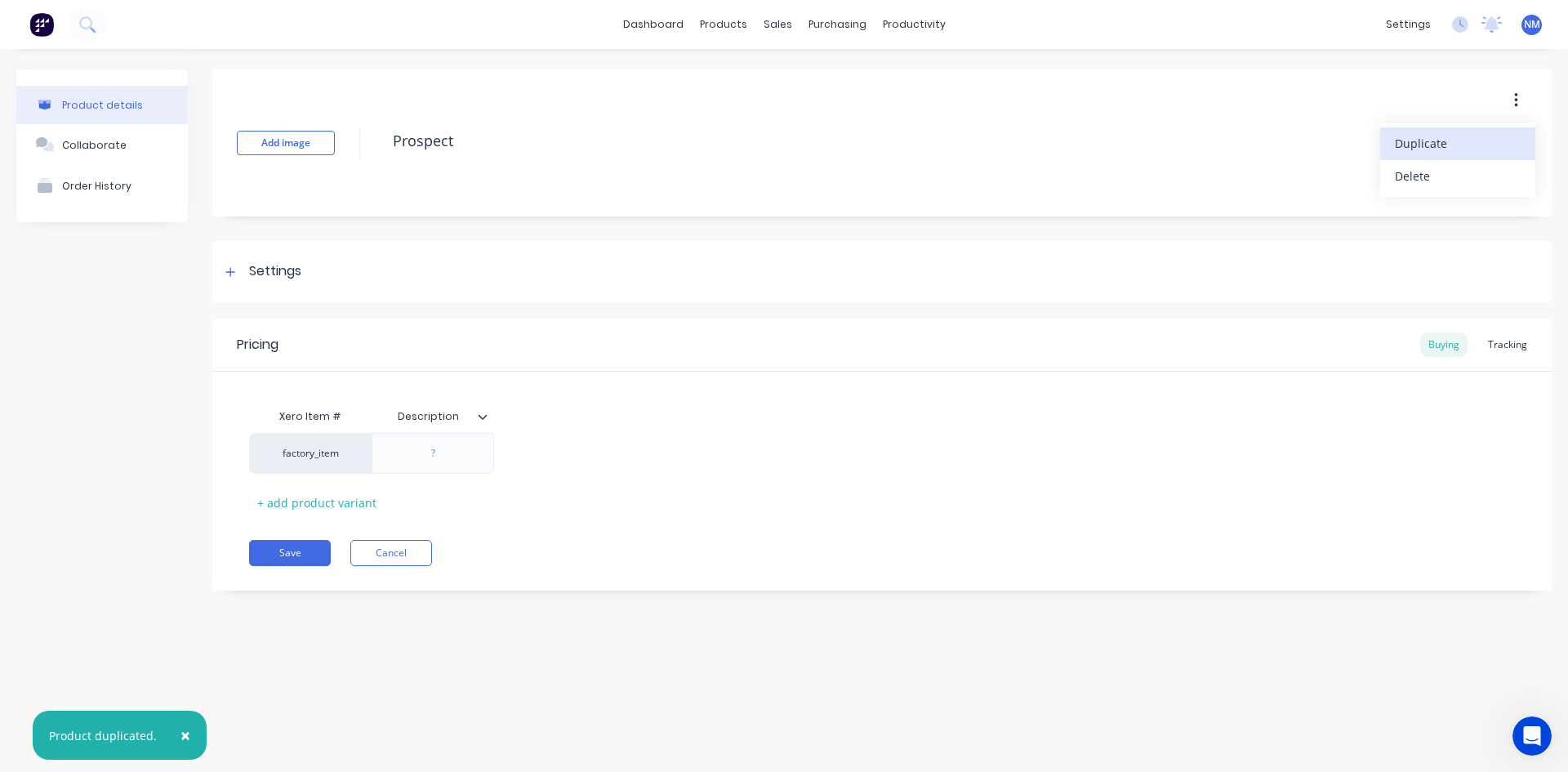
click at [1450, 148] on span "Duplicate" at bounding box center [1456, 143] width 123 height 17
click at [1448, 148] on span "Duplicate" at bounding box center [1456, 143] width 123 height 17
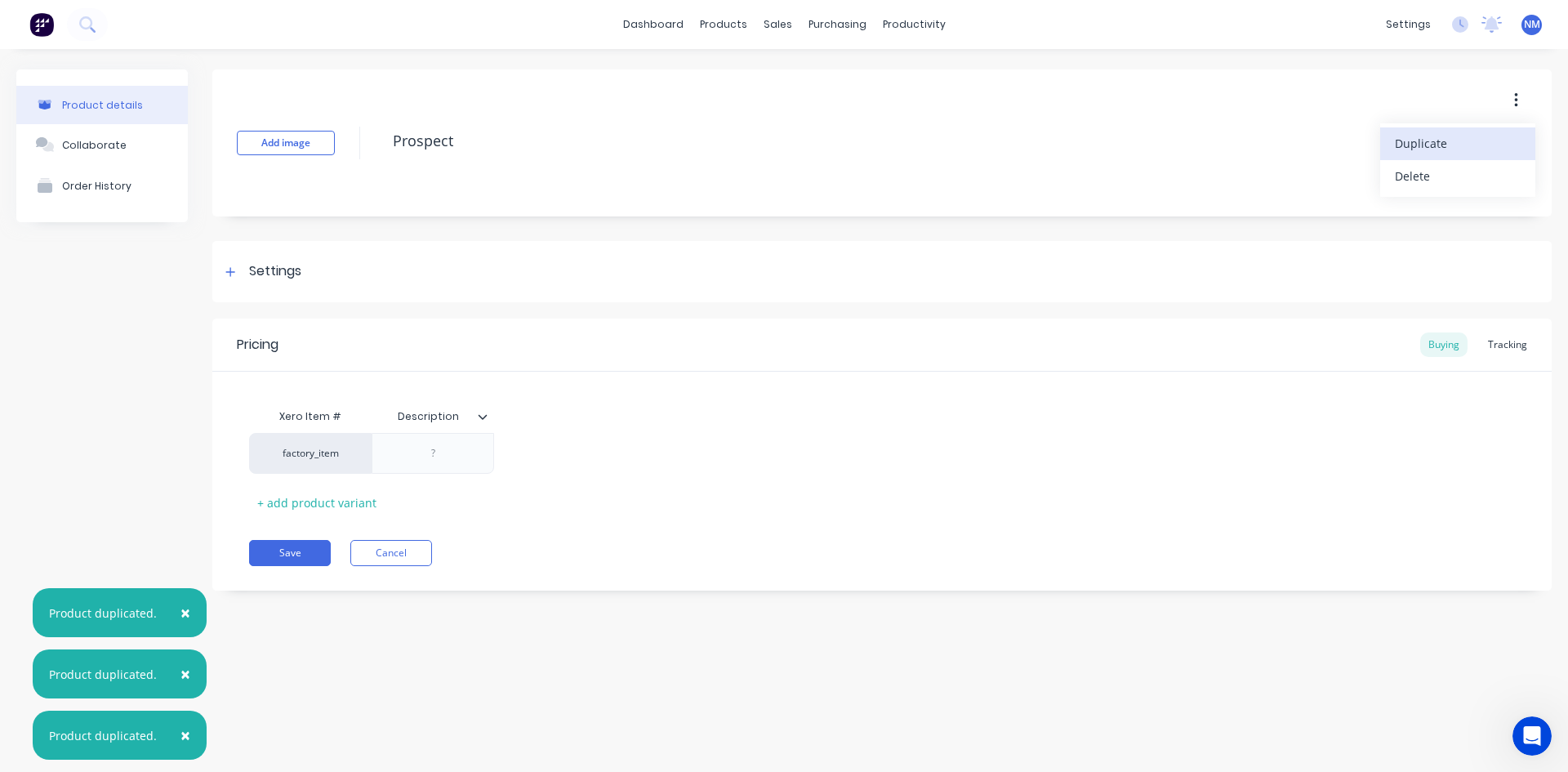
click at [1446, 147] on span "Duplicate" at bounding box center [1456, 143] width 123 height 17
click at [1517, 97] on icon "button" at bounding box center [1516, 100] width 4 height 18
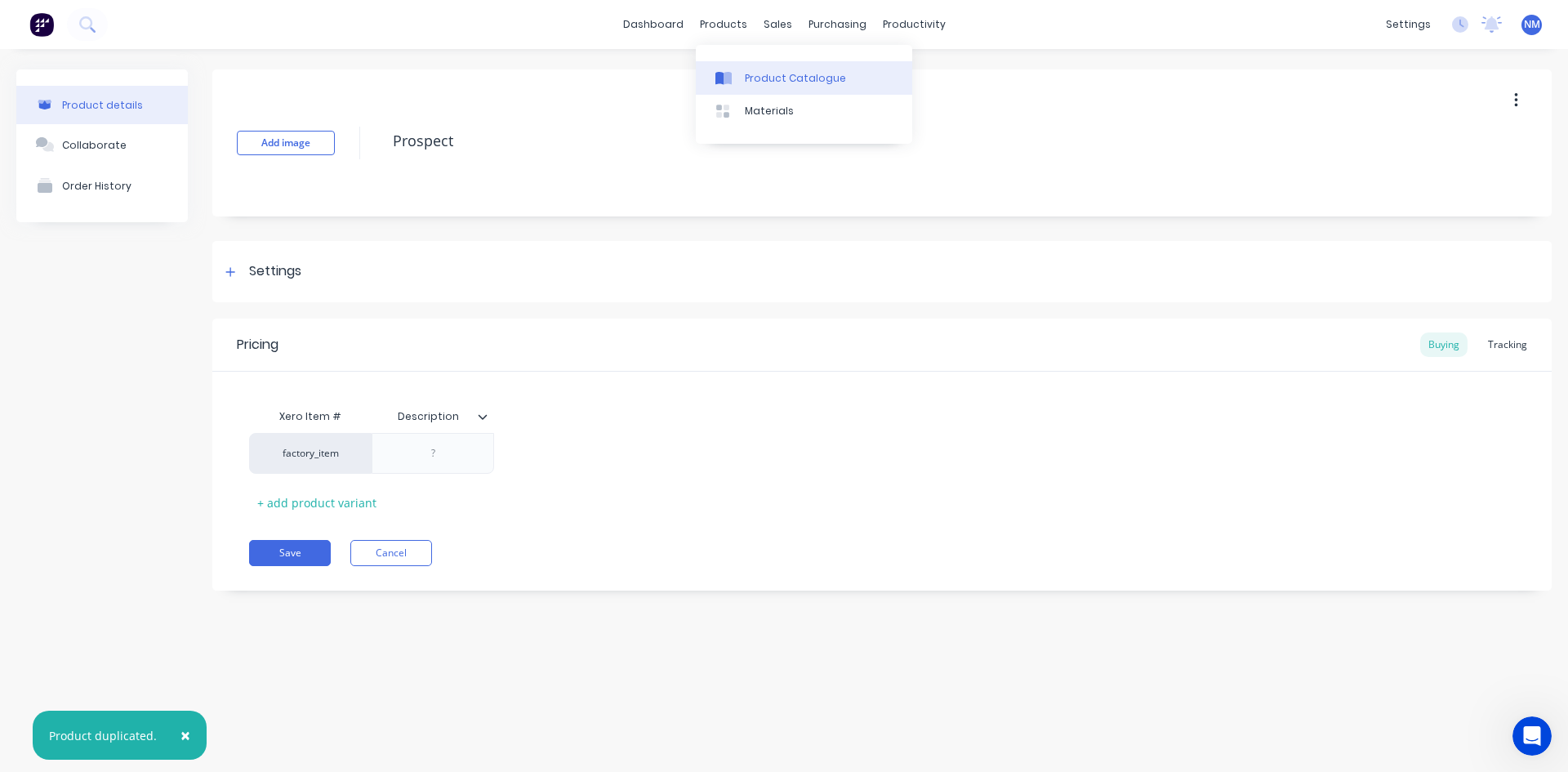
click at [760, 69] on link "Product Catalogue" at bounding box center [804, 77] width 216 height 32
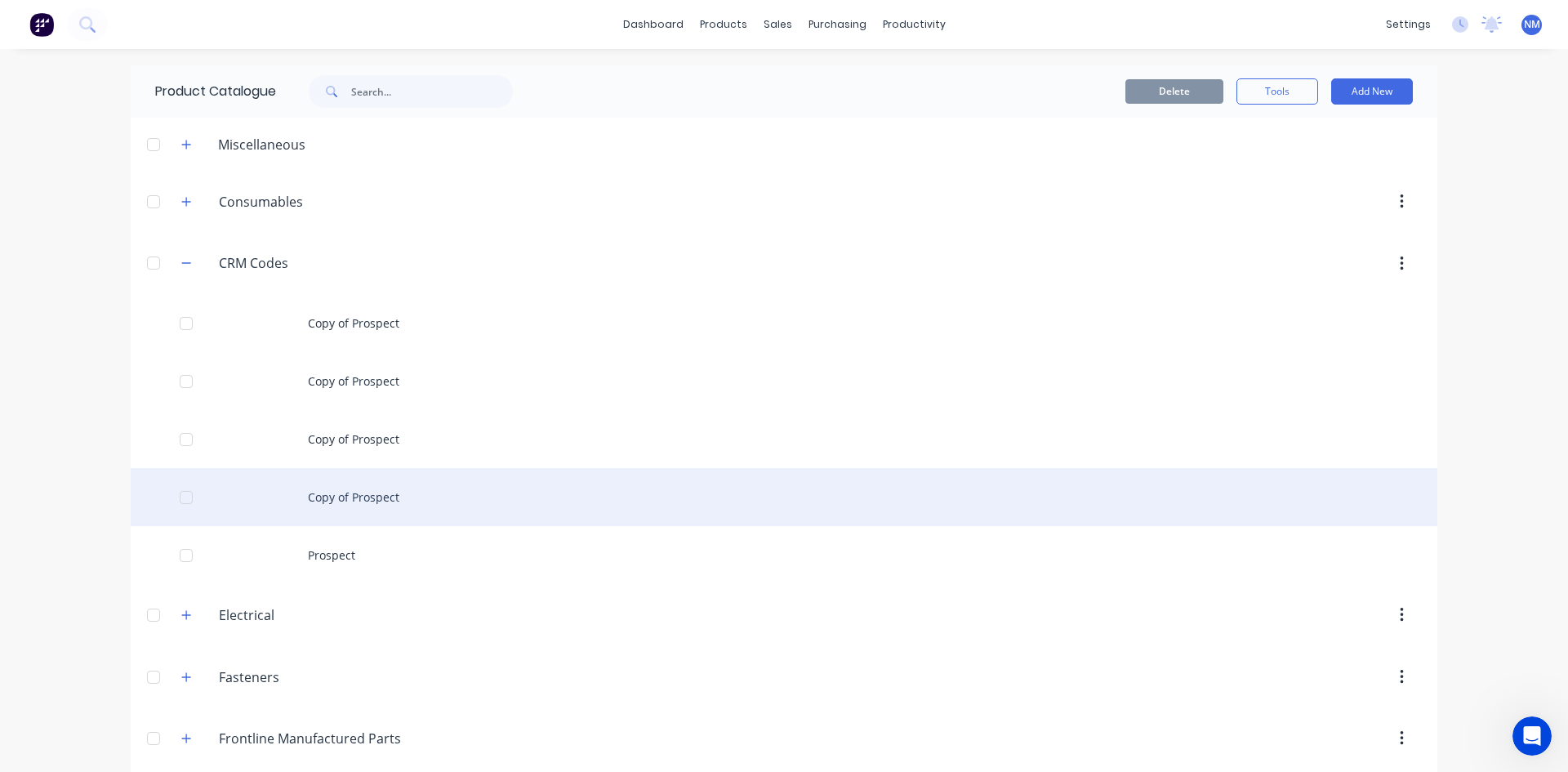
click at [388, 500] on div "Copy of Prospect" at bounding box center [784, 497] width 1307 height 58
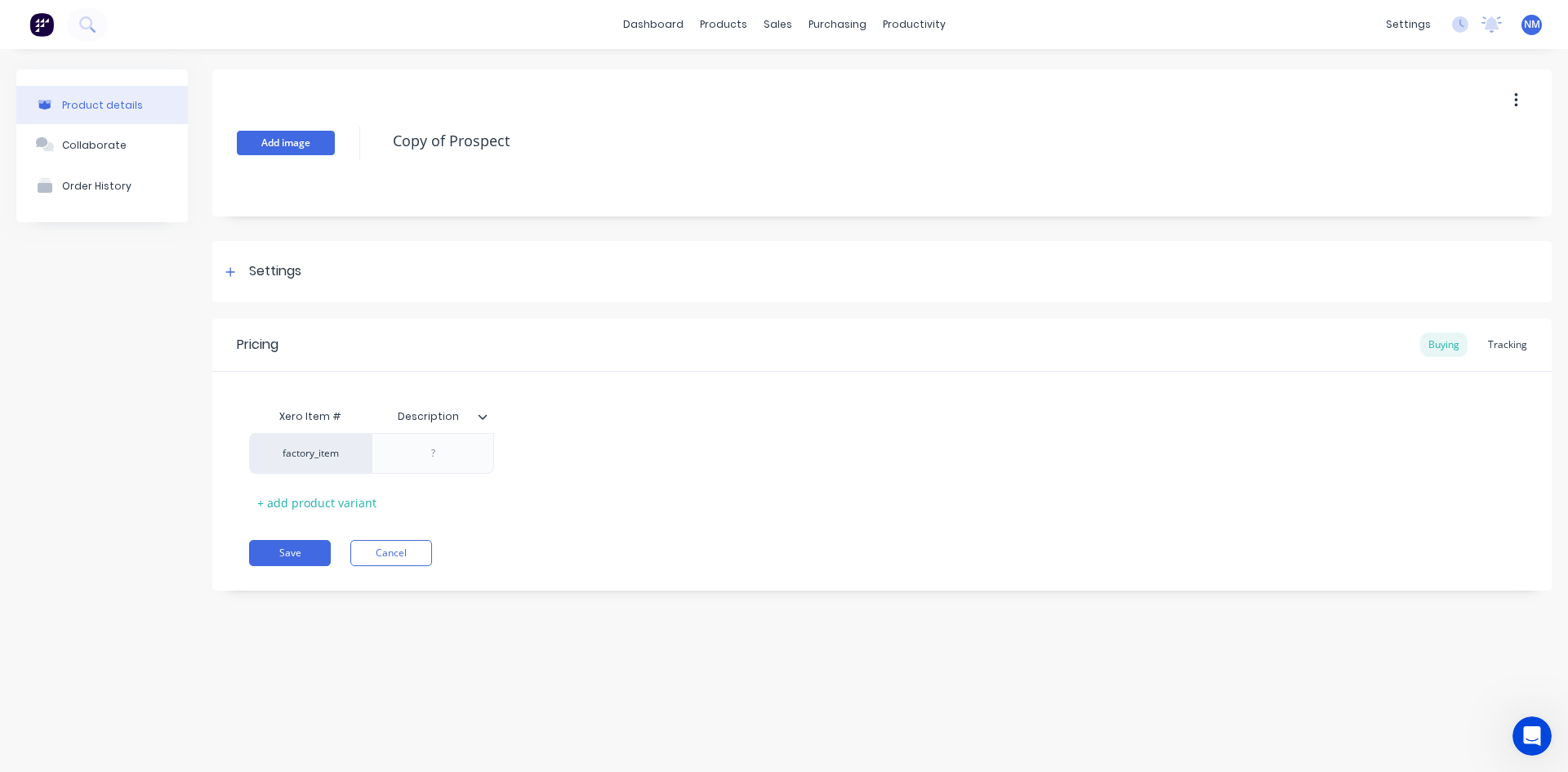
drag, startPoint x: 551, startPoint y: 143, endPoint x: 280, endPoint y: 149, distance: 271.1
click at [280, 149] on div "Add image Copy of Prospect" at bounding box center [883, 143] width 1340 height 147
click at [280, 149] on button "Add image" at bounding box center [286, 143] width 98 height 25
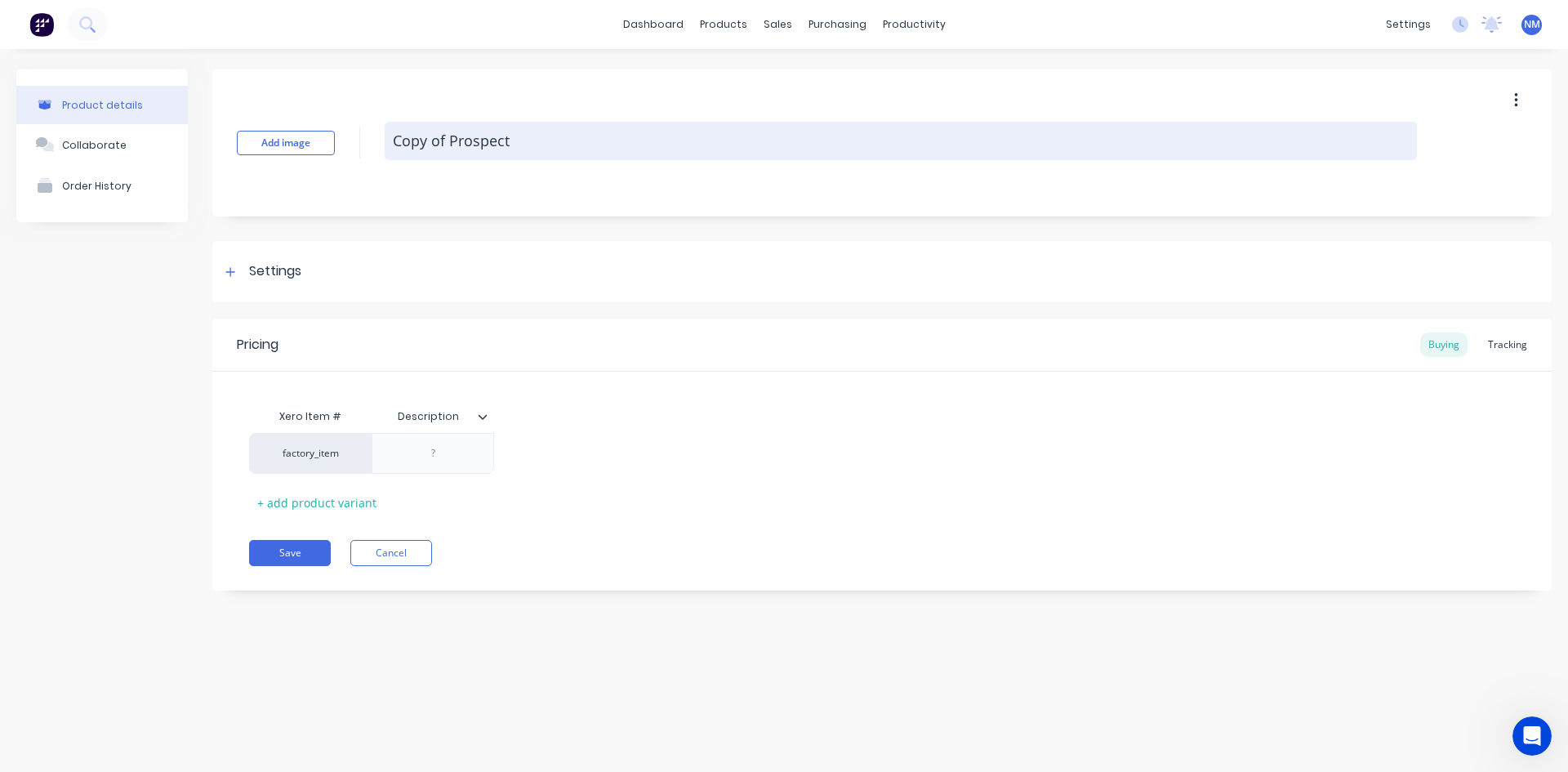
type textarea "x"
type textarea "L"
type textarea "x"
type textarea "Le"
type textarea "x"
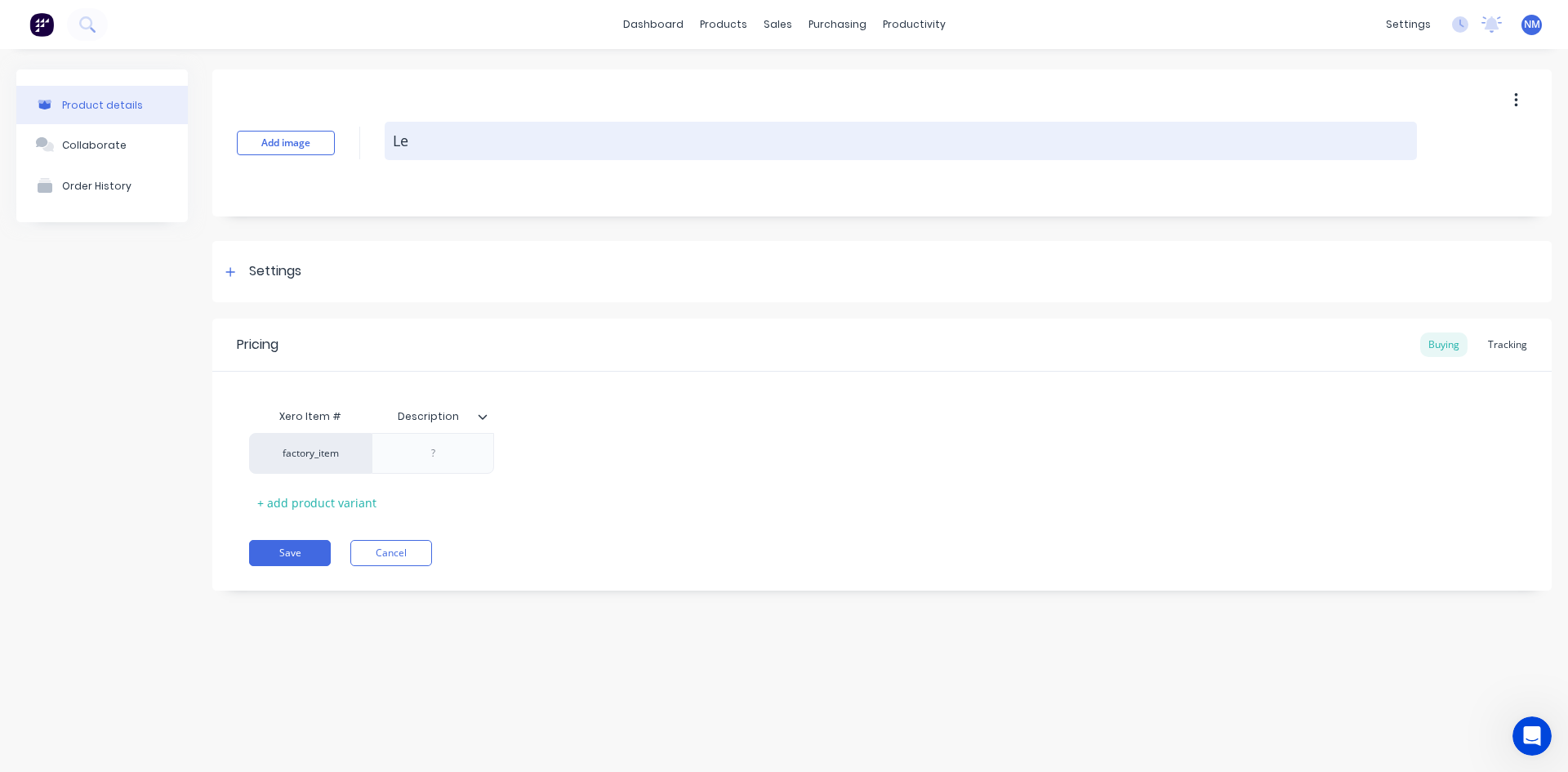
type textarea "Lea"
type textarea "x"
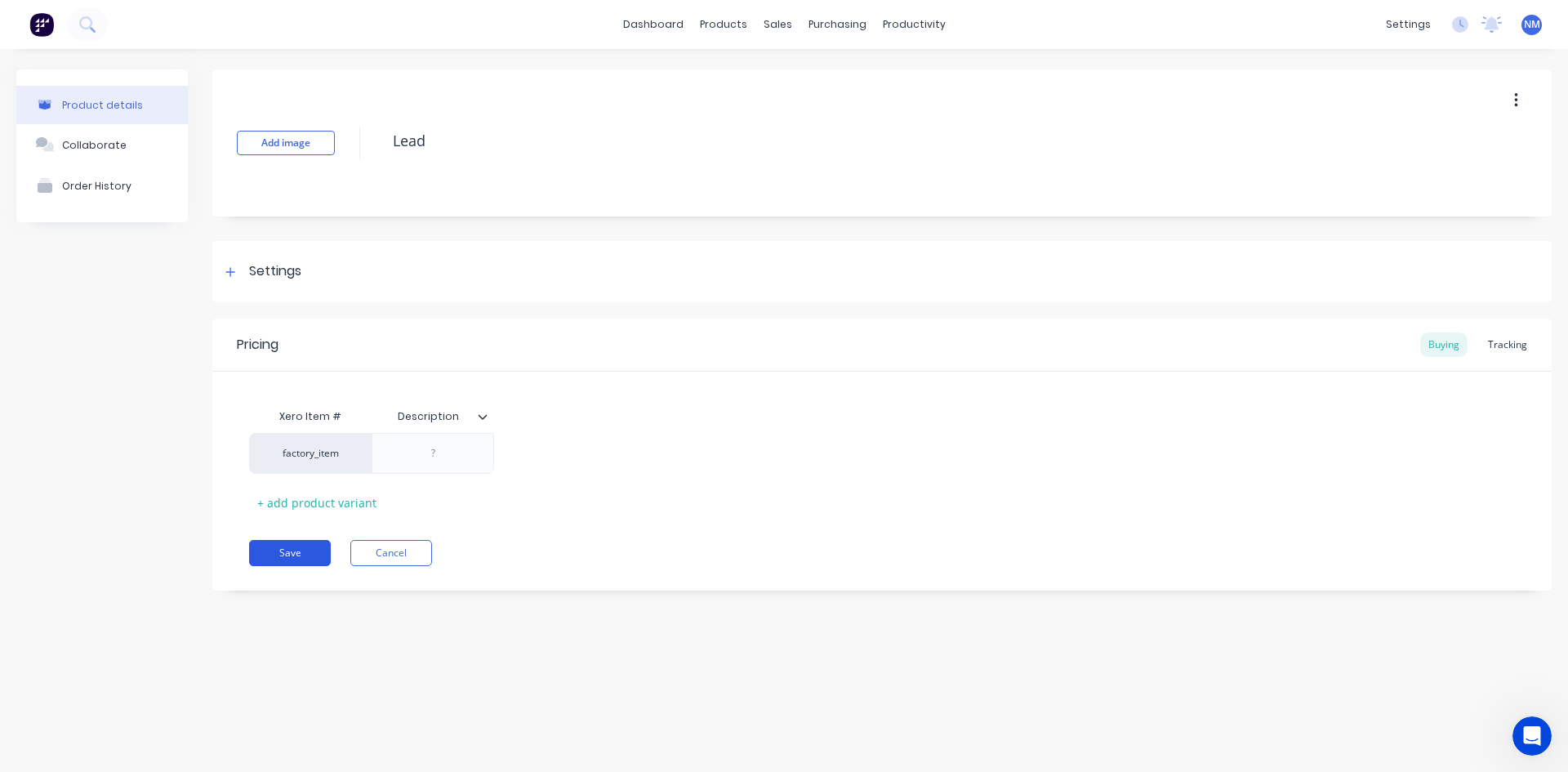
type textarea "Lead"
type textarea "x"
type textarea "Lead"
click at [293, 556] on button "Save" at bounding box center [290, 553] width 82 height 27
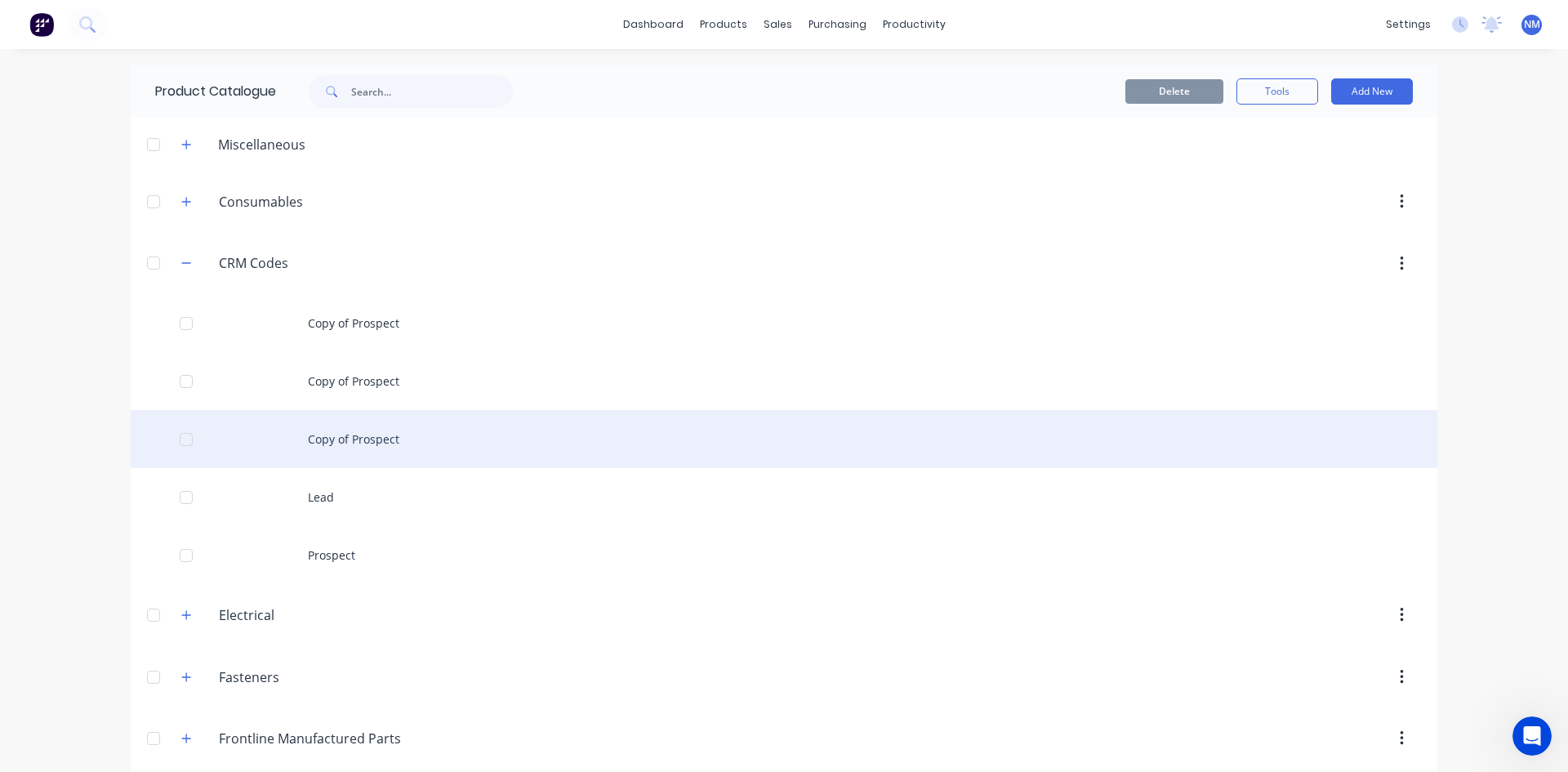
click at [433, 433] on div "Copy of Prospect" at bounding box center [784, 439] width 1307 height 58
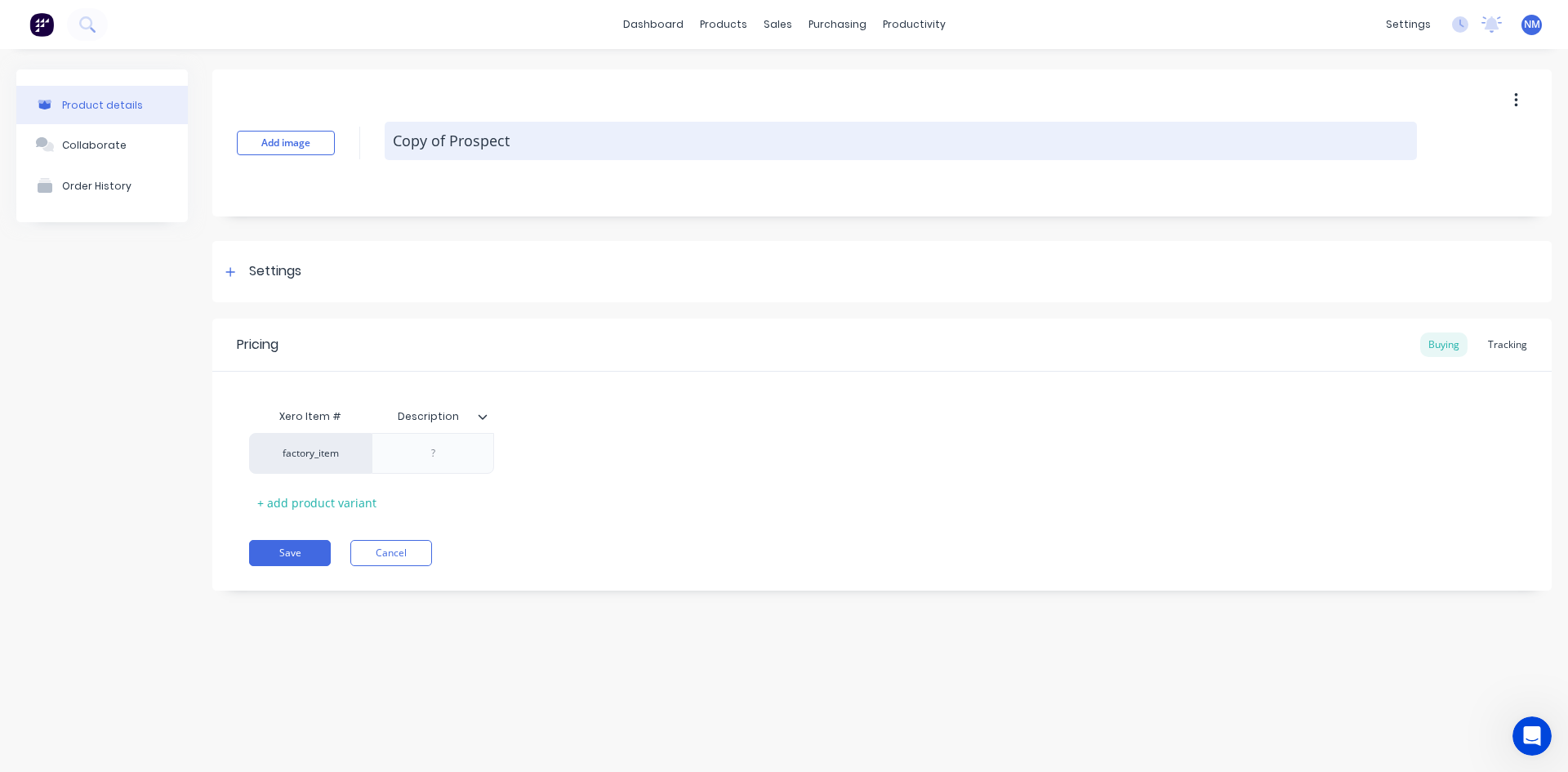
click at [542, 134] on textarea "Copy of Prospect" at bounding box center [901, 141] width 1032 height 38
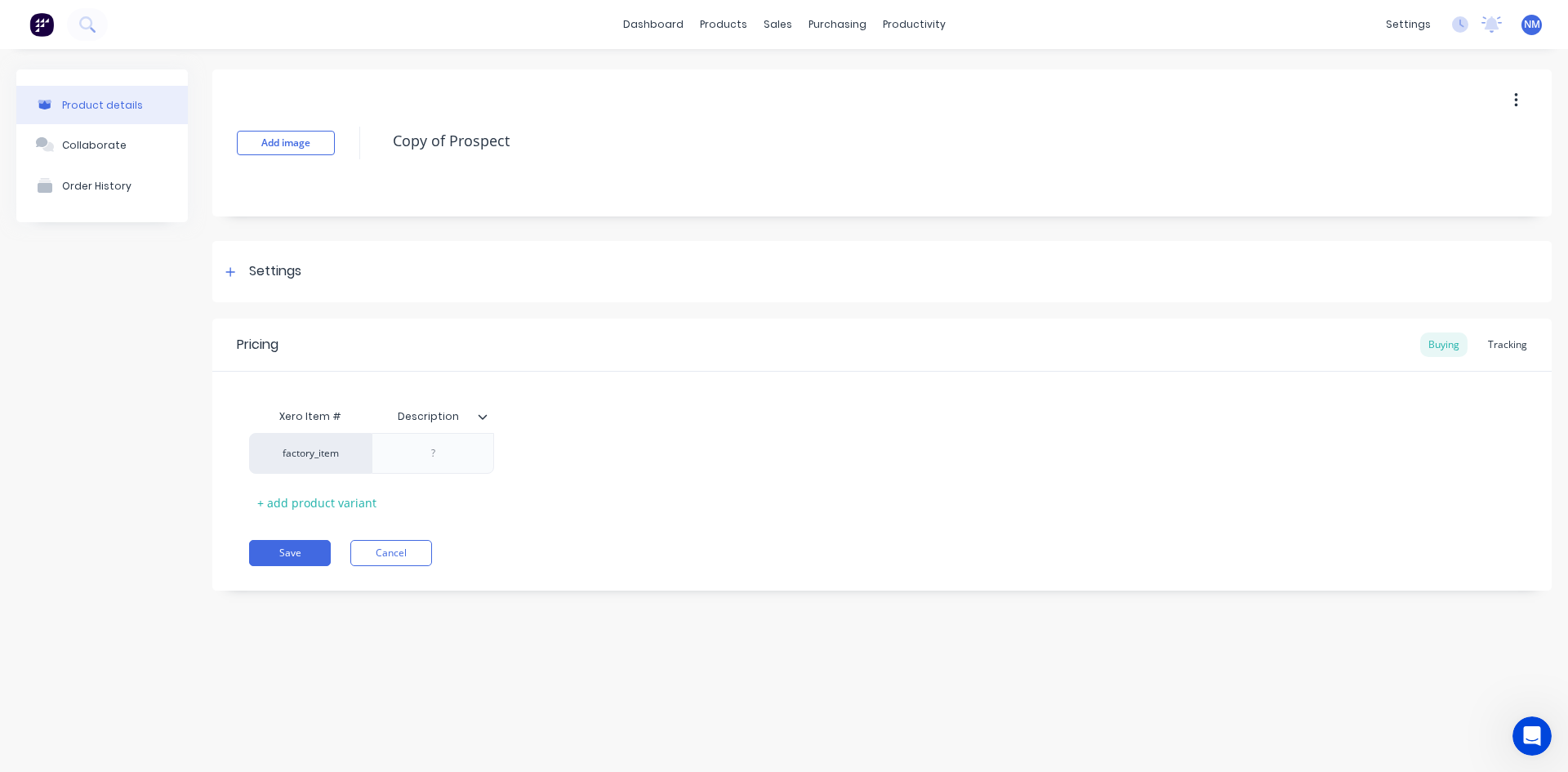
drag, startPoint x: 546, startPoint y: 140, endPoint x: 358, endPoint y: 129, distance: 188.3
click at [358, 129] on div "Add image Copy of Prospect" at bounding box center [883, 143] width 1340 height 147
type textarea "x"
type textarea "W"
type textarea "x"
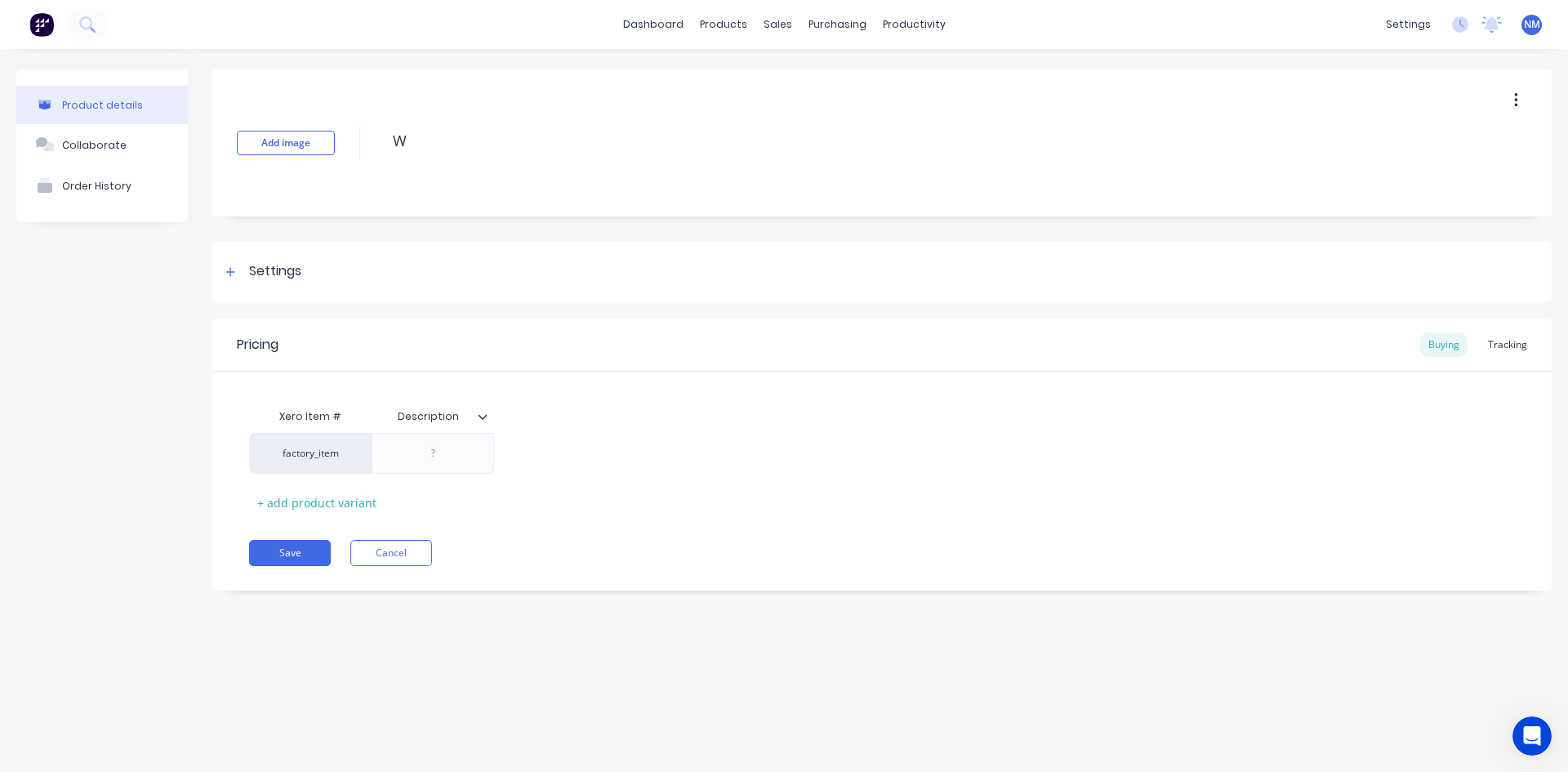
type textarea "Wo"
type textarea "x"
type textarea "Won"
type textarea "x"
type textarea "Won"
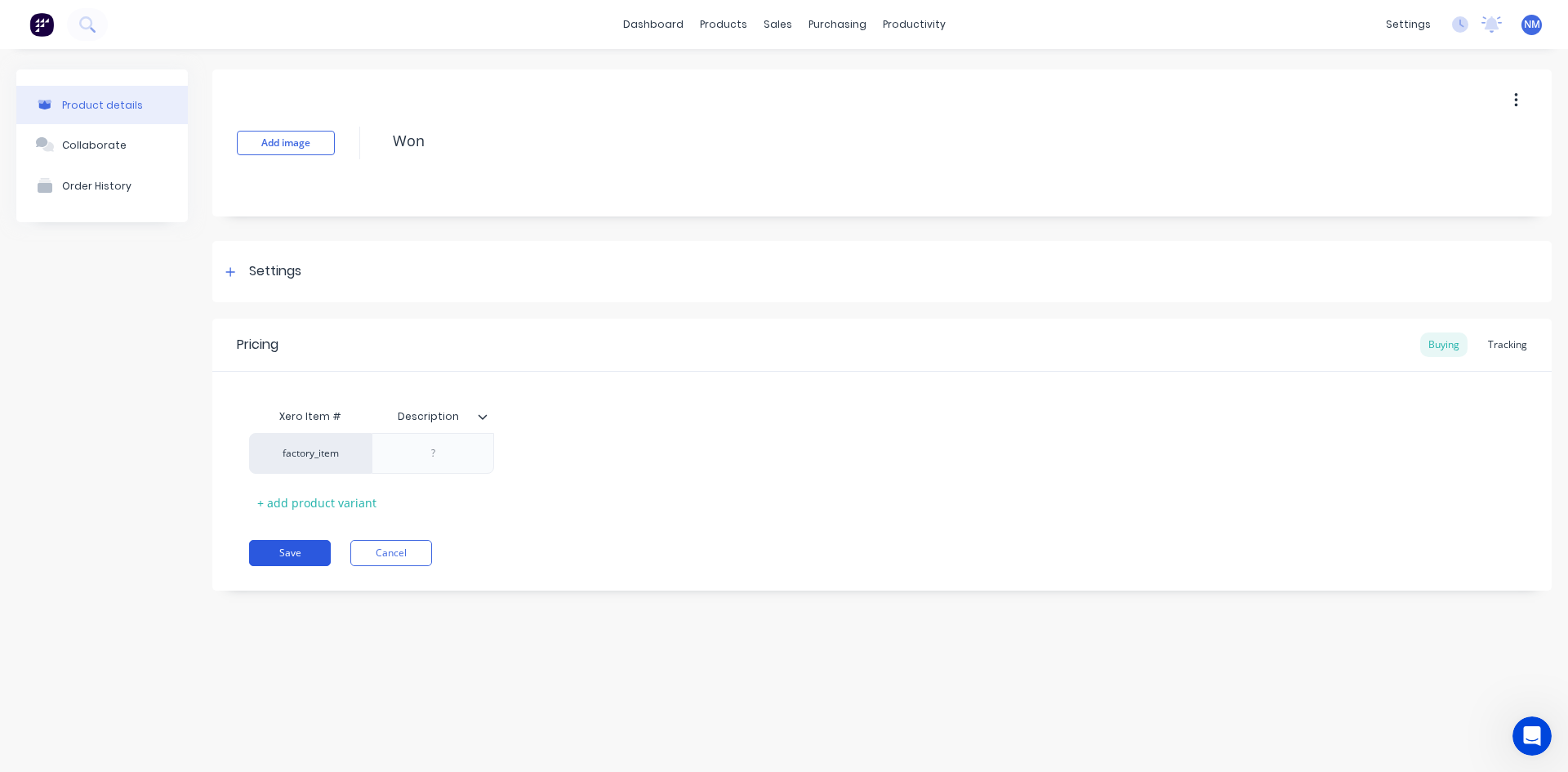
click at [300, 554] on button "Save" at bounding box center [290, 553] width 82 height 27
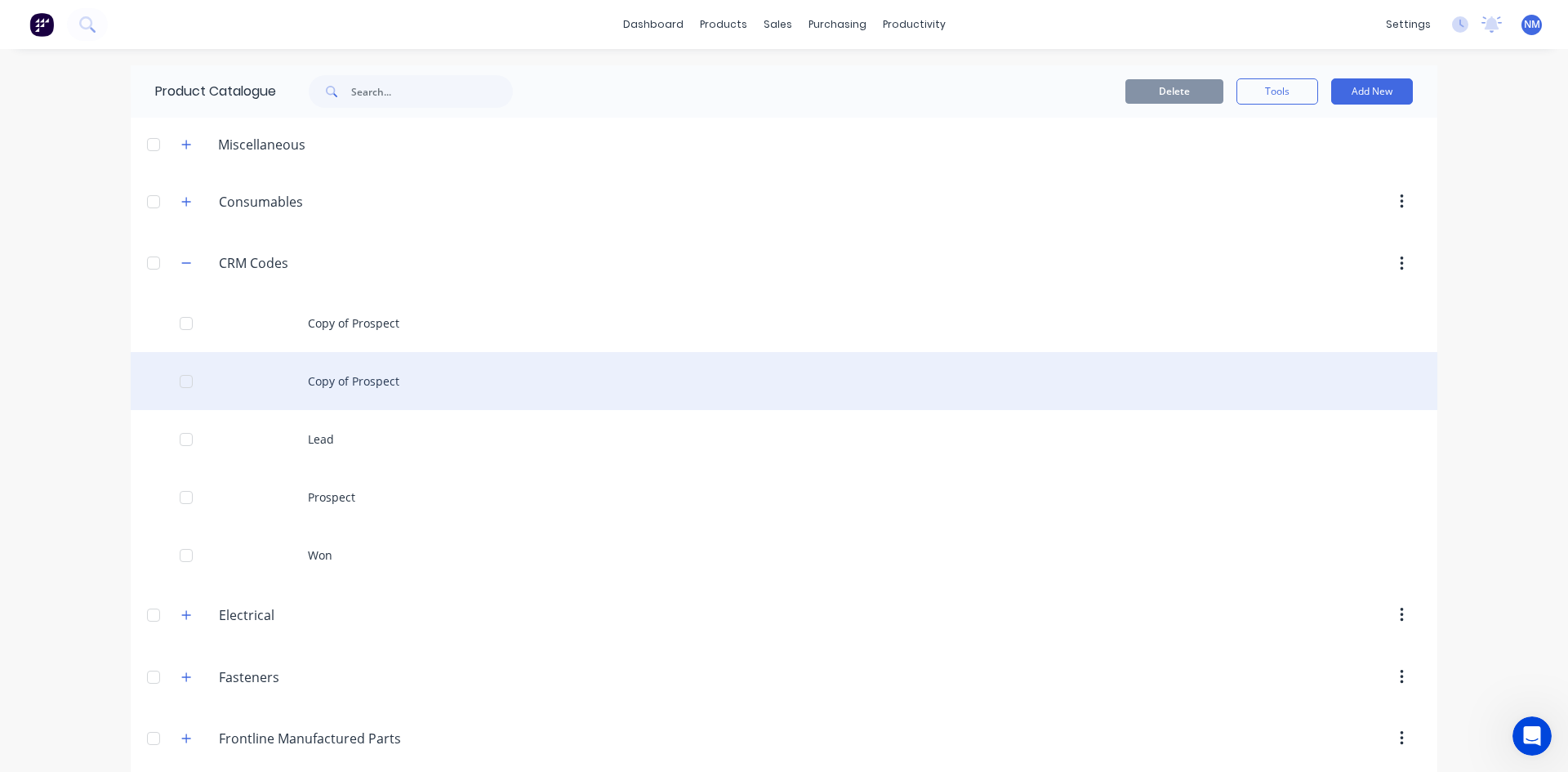
click at [420, 382] on div "Copy of Prospect" at bounding box center [784, 381] width 1307 height 58
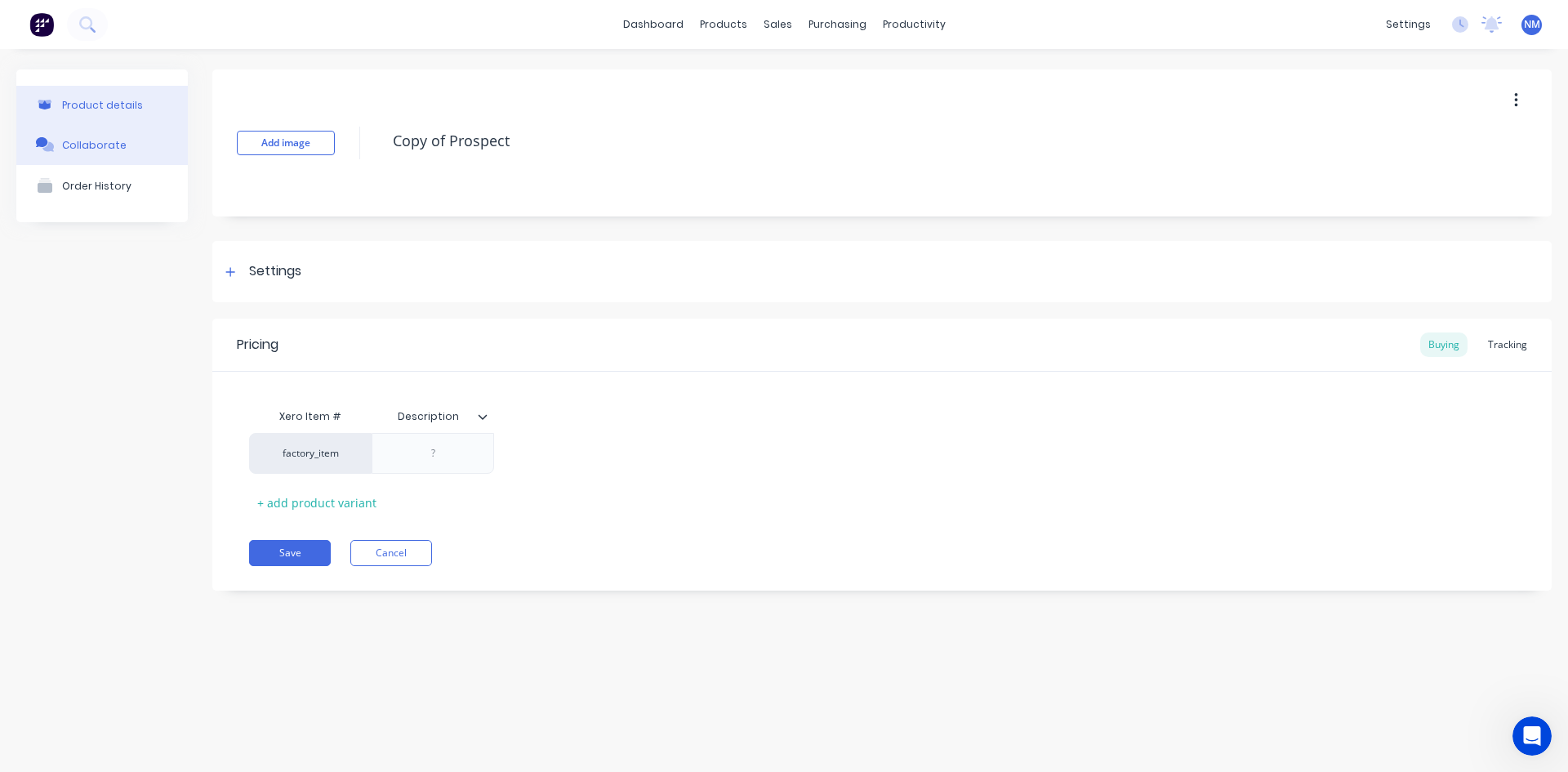
drag, startPoint x: 533, startPoint y: 149, endPoint x: 123, endPoint y: 159, distance: 410.1
click at [123, 159] on div "Product details Collaborate Order History Add image Copy of Prospect Settings P…" at bounding box center [784, 342] width 1536 height 546
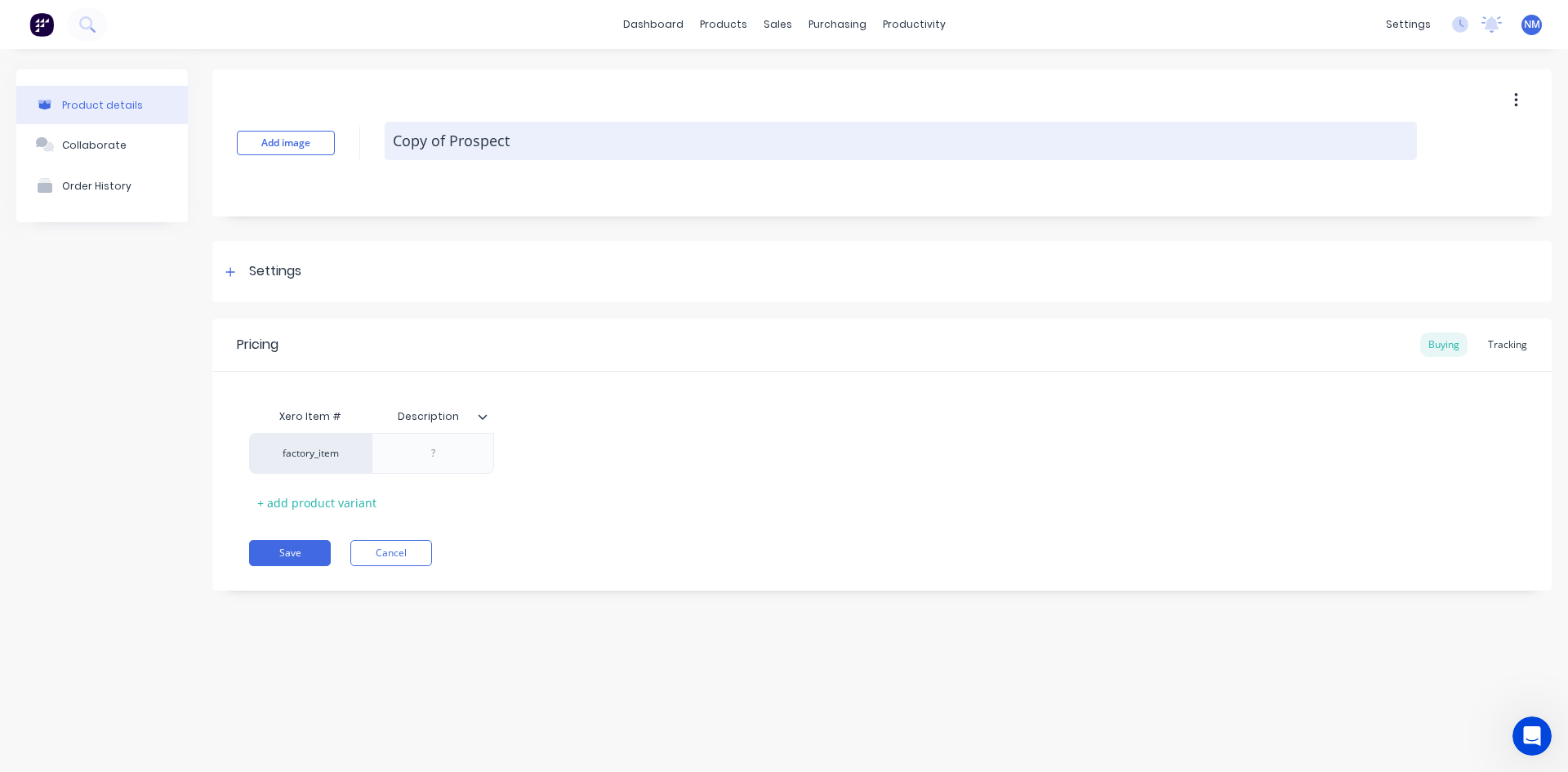
type textarea "x"
type textarea "L"
type textarea "x"
type textarea "Lo"
type textarea "x"
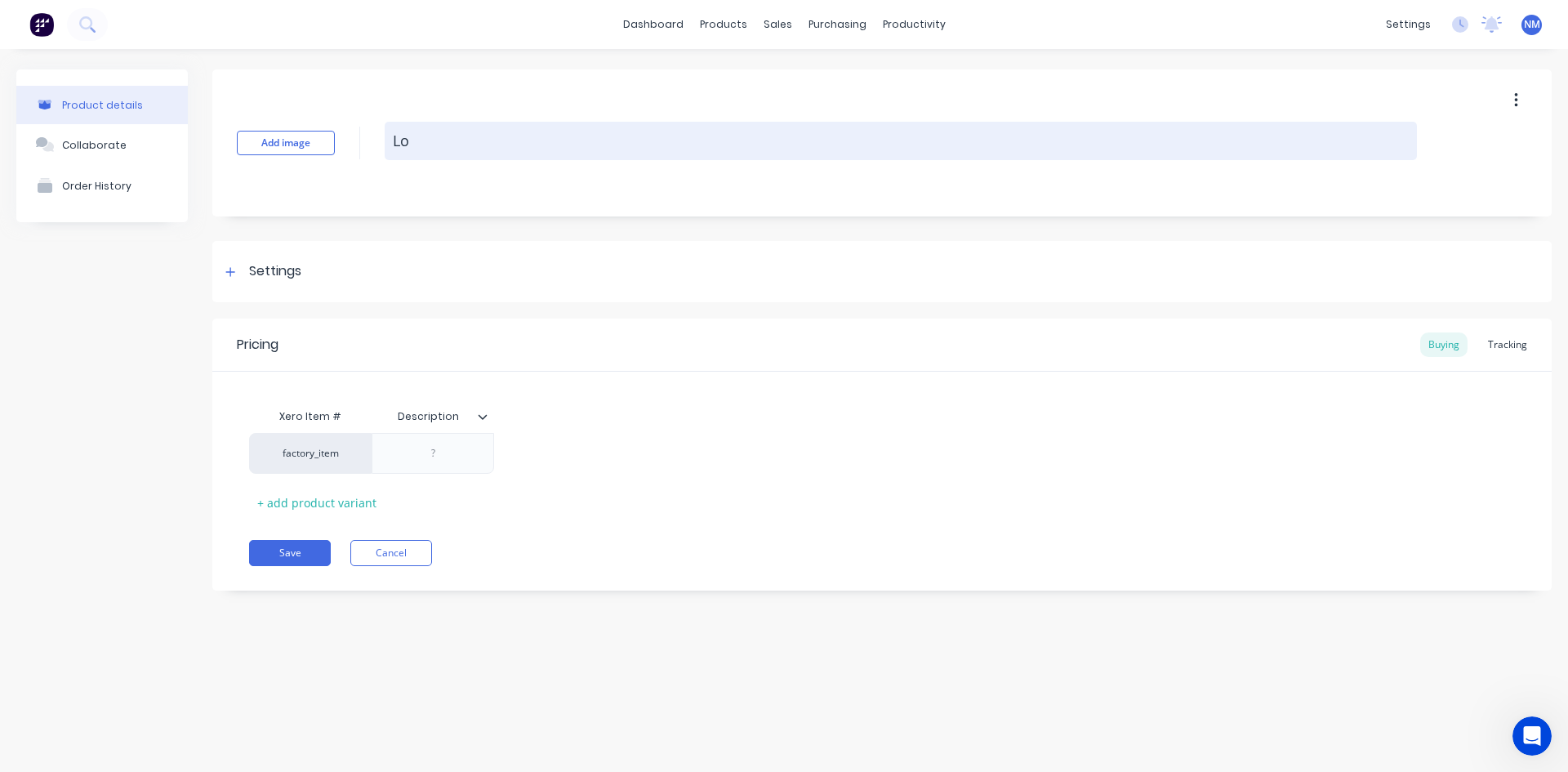
type textarea "Los"
type textarea "x"
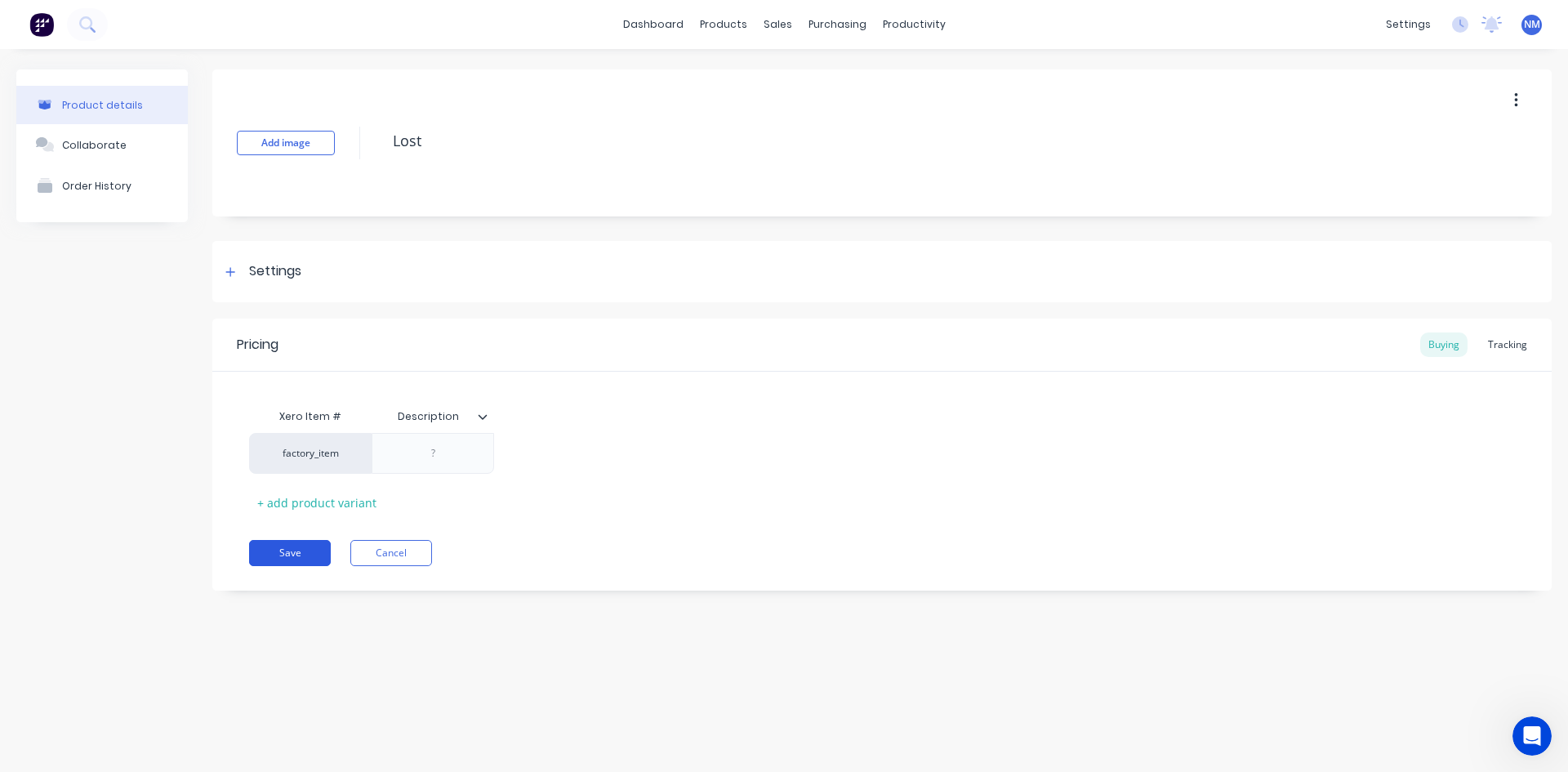
type textarea "Lost"
type textarea "x"
type textarea "Lost"
click at [291, 557] on button "Save" at bounding box center [290, 553] width 82 height 27
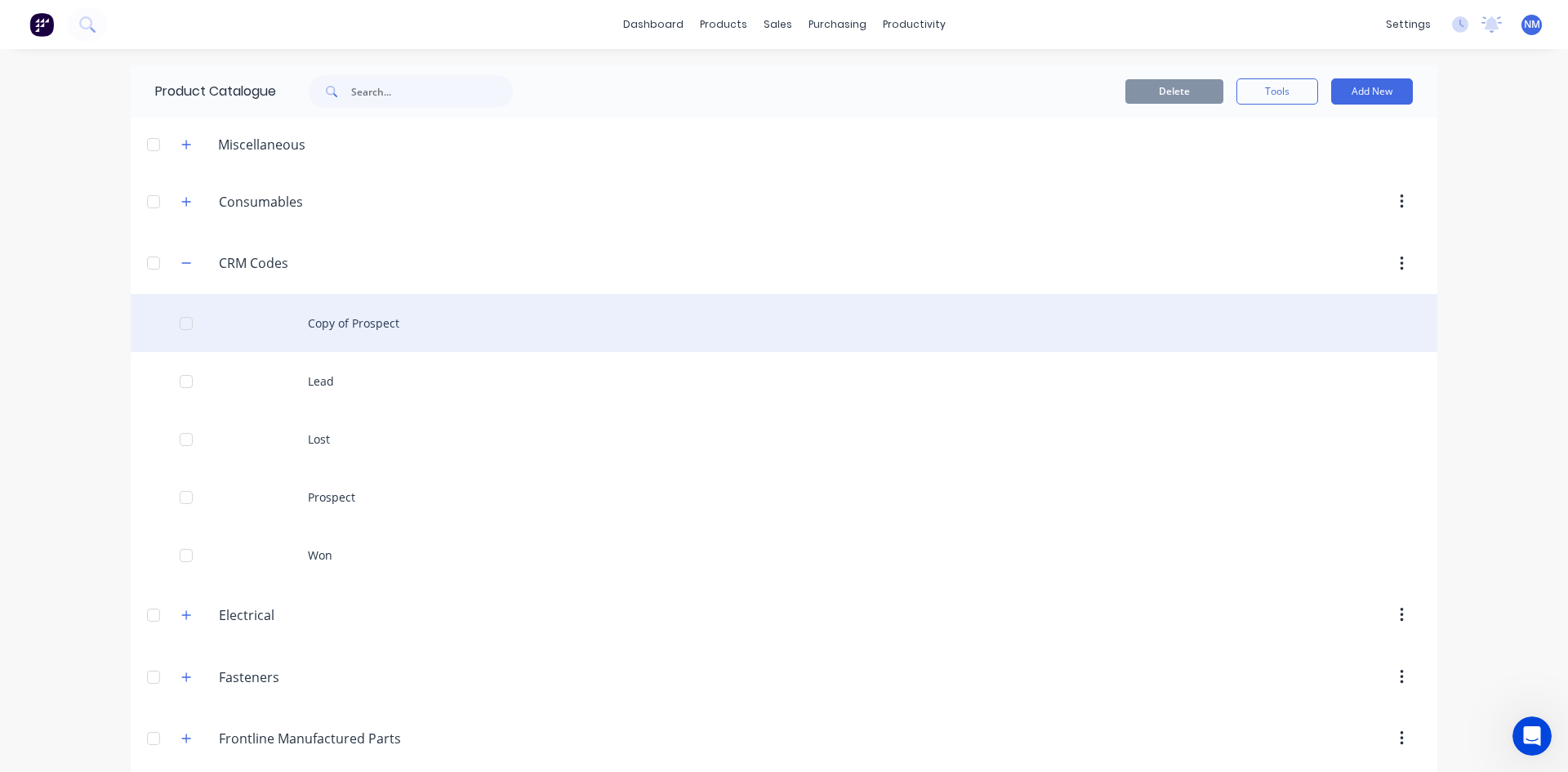
click at [365, 335] on div "Copy of Prospect" at bounding box center [784, 323] width 1307 height 58
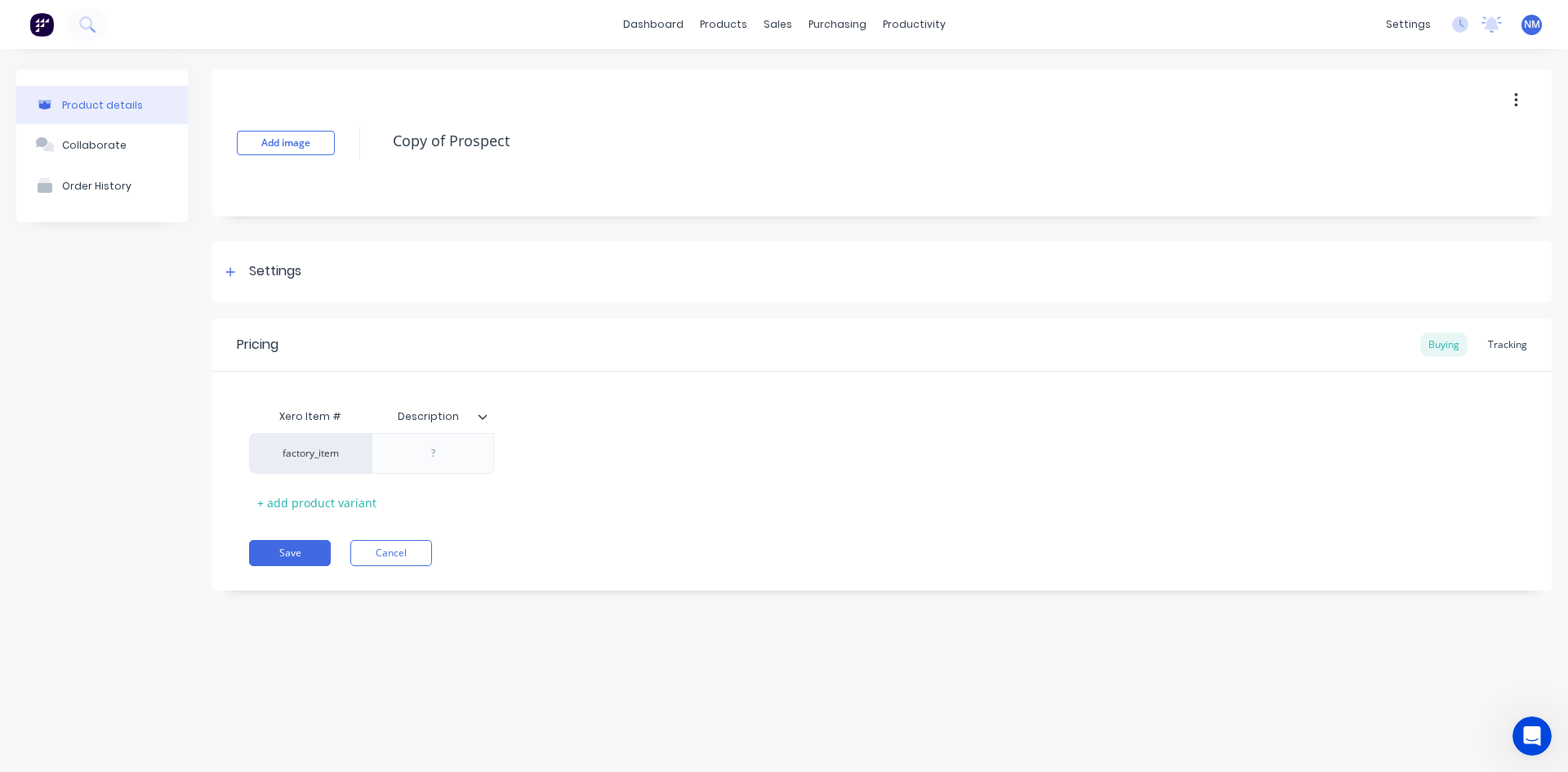
drag, startPoint x: 554, startPoint y: 140, endPoint x: 357, endPoint y: 116, distance: 198.5
click at [351, 135] on div "Add image Copy of Prospect" at bounding box center [883, 143] width 1340 height 147
type textarea "x"
type textarea "I"
type textarea "x"
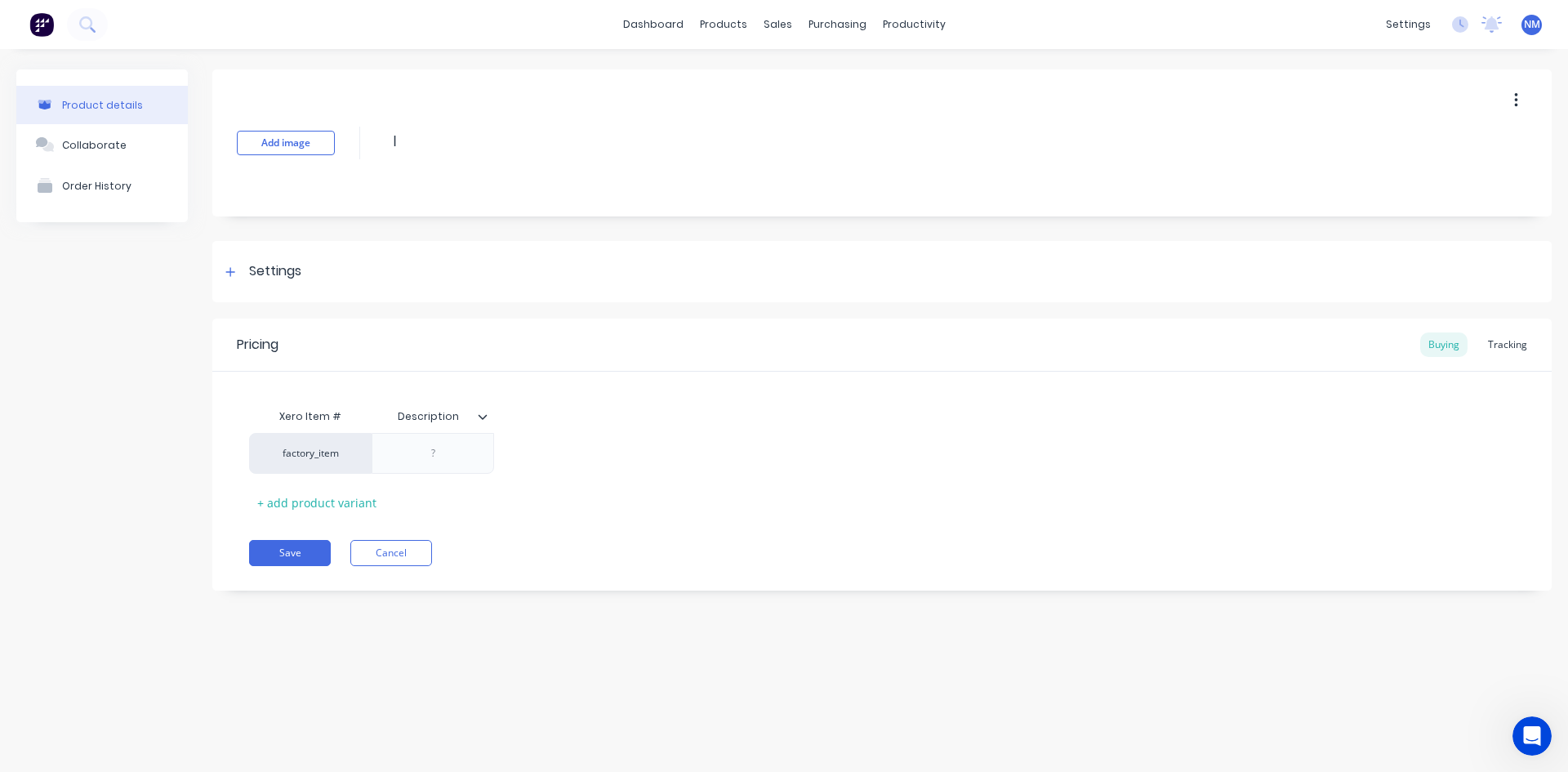
type textarea "In"
type textarea "x"
type textarea "In"
type textarea "x"
type textarea "In P"
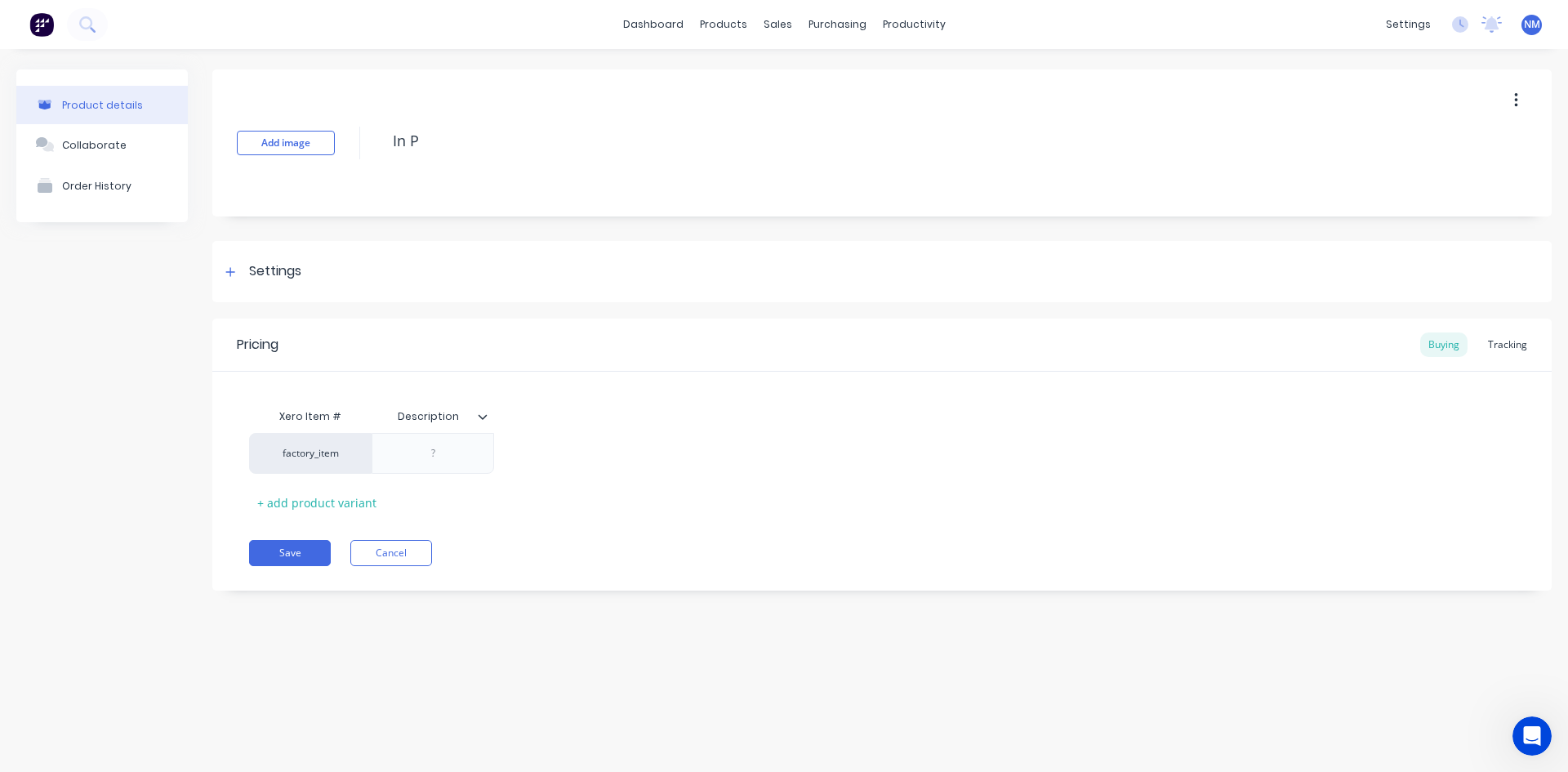
type textarea "x"
type textarea "In Pr"
type textarea "x"
type textarea "In Pro"
type textarea "x"
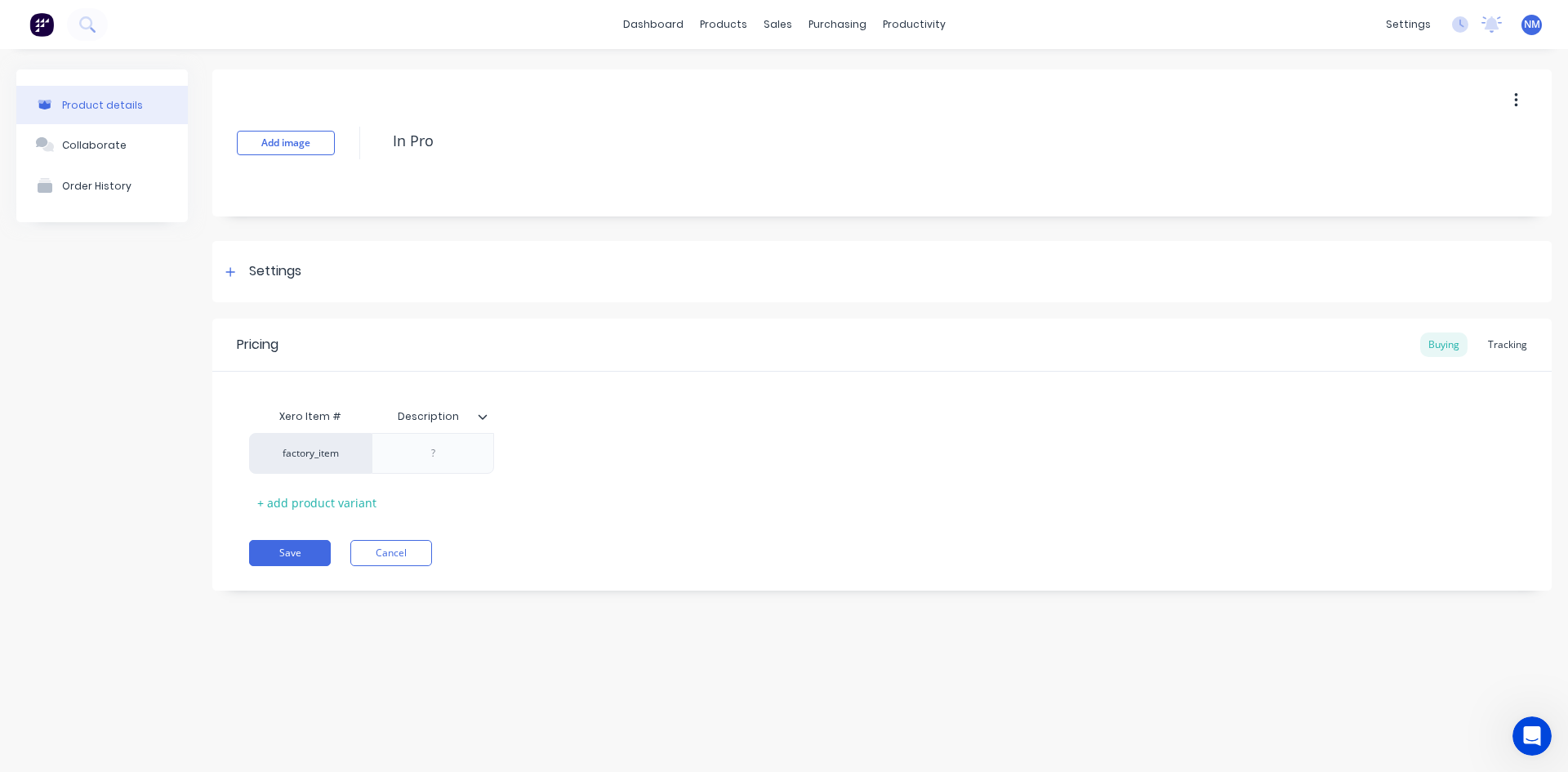
type textarea "In Prog"
type textarea "x"
type textarea "In Progr"
type textarea "x"
type textarea "In Progre"
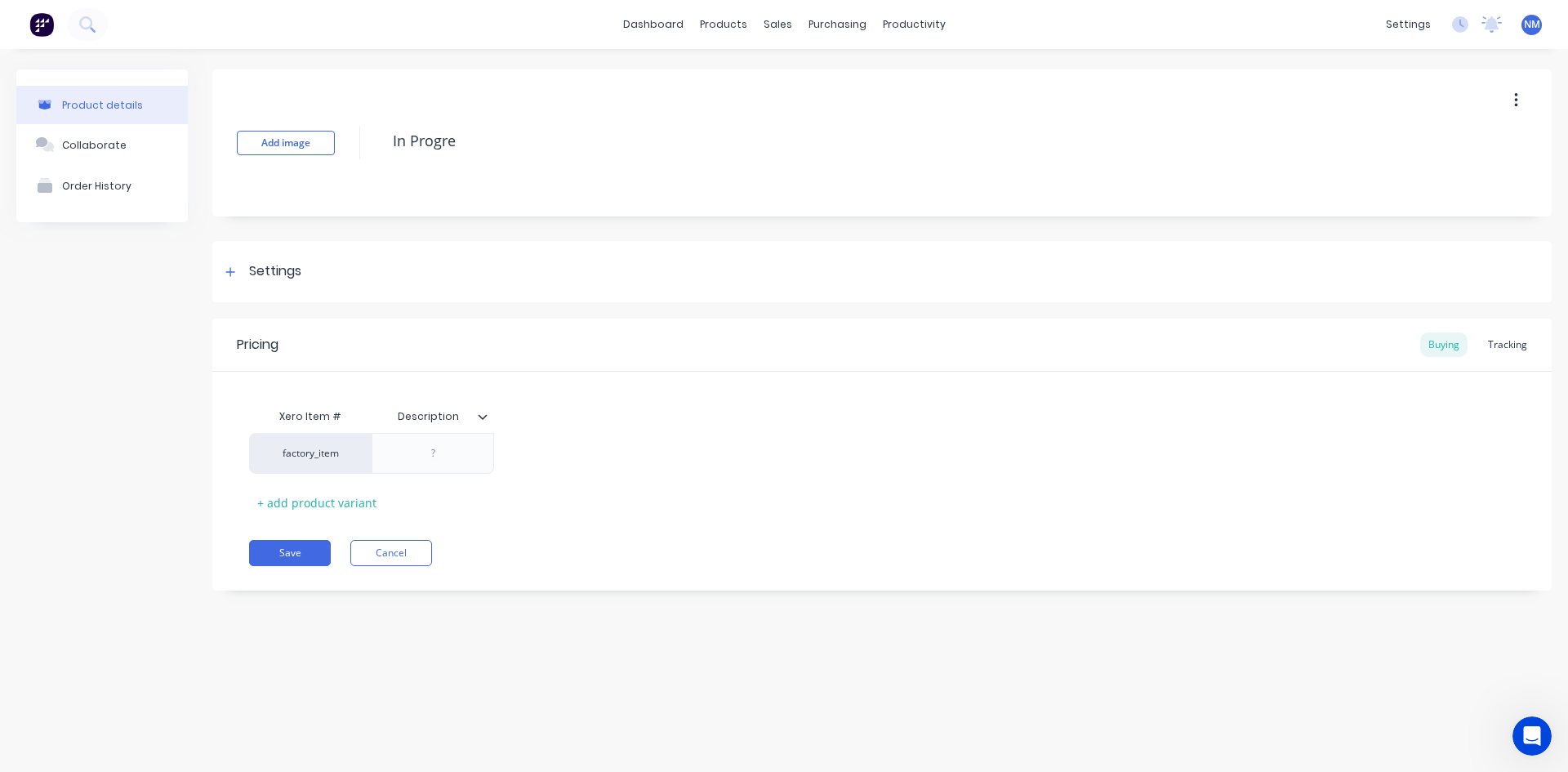
type textarea "x"
type textarea "In Progres"
type textarea "x"
type textarea "In Progress"
type textarea "x"
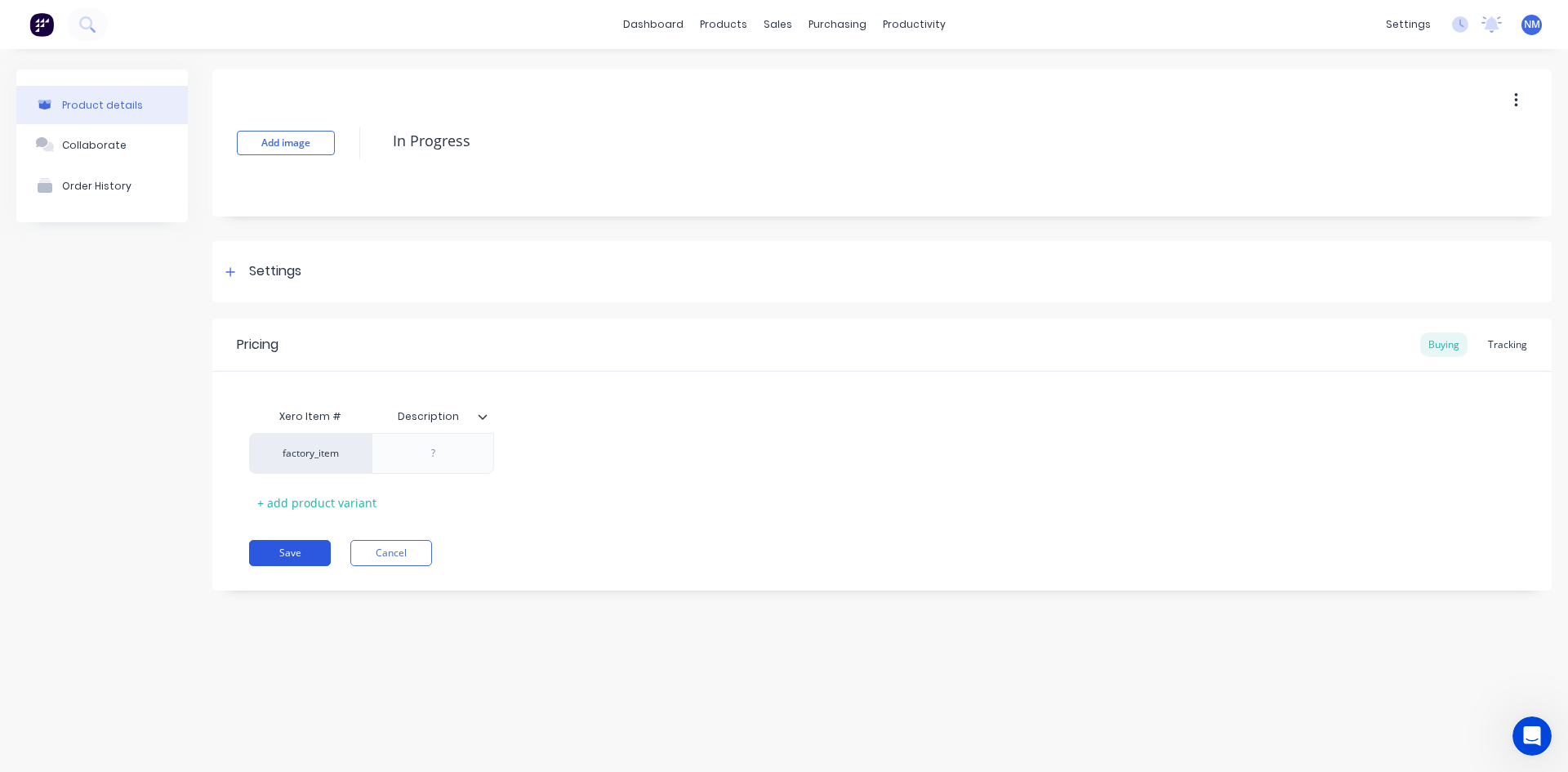
type textarea "In Progress"
click at [305, 547] on button "Save" at bounding box center [290, 553] width 82 height 27
type textarea "x"
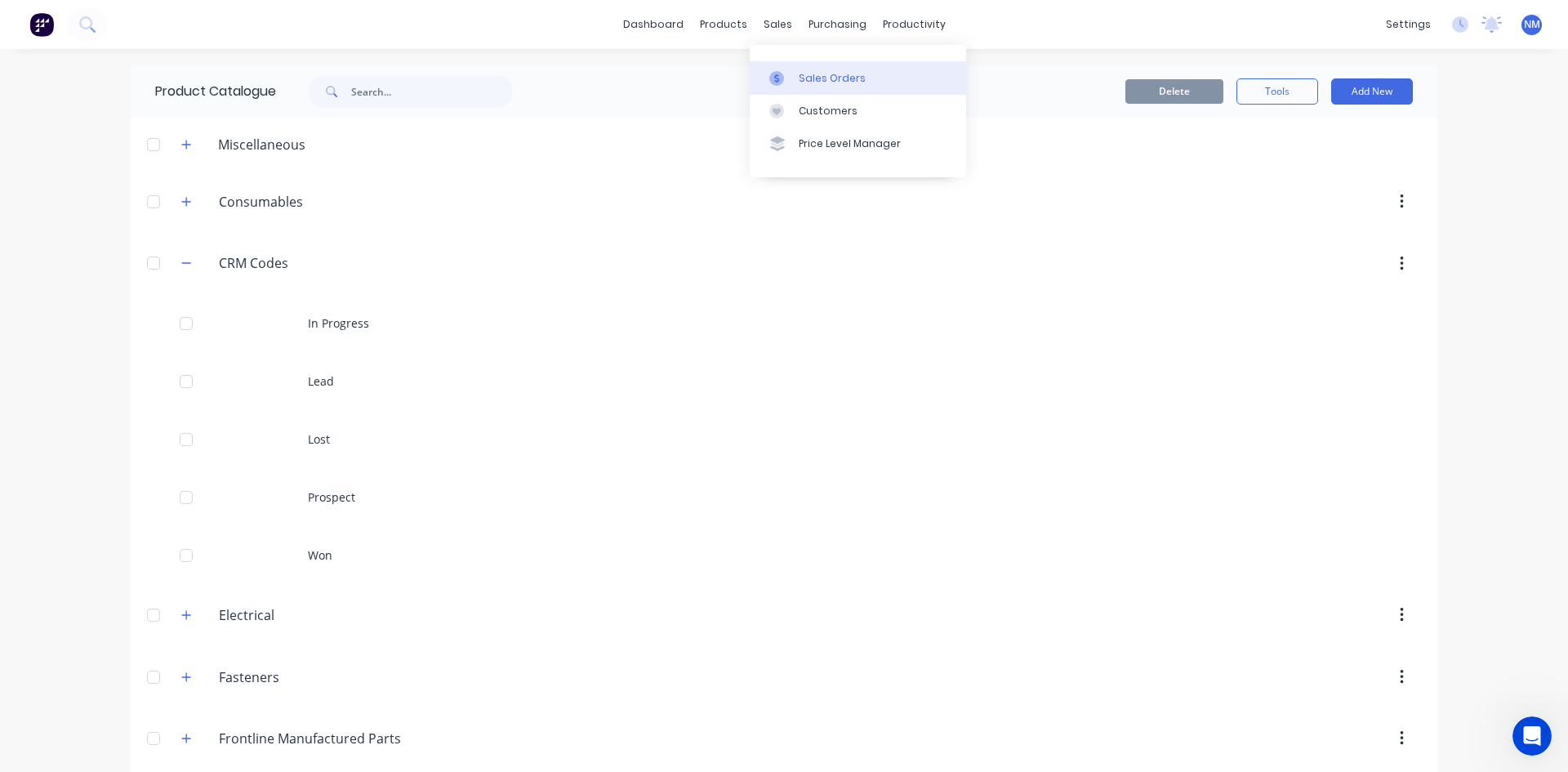
click at [801, 71] on div "Sales Orders" at bounding box center [832, 79] width 67 height 15
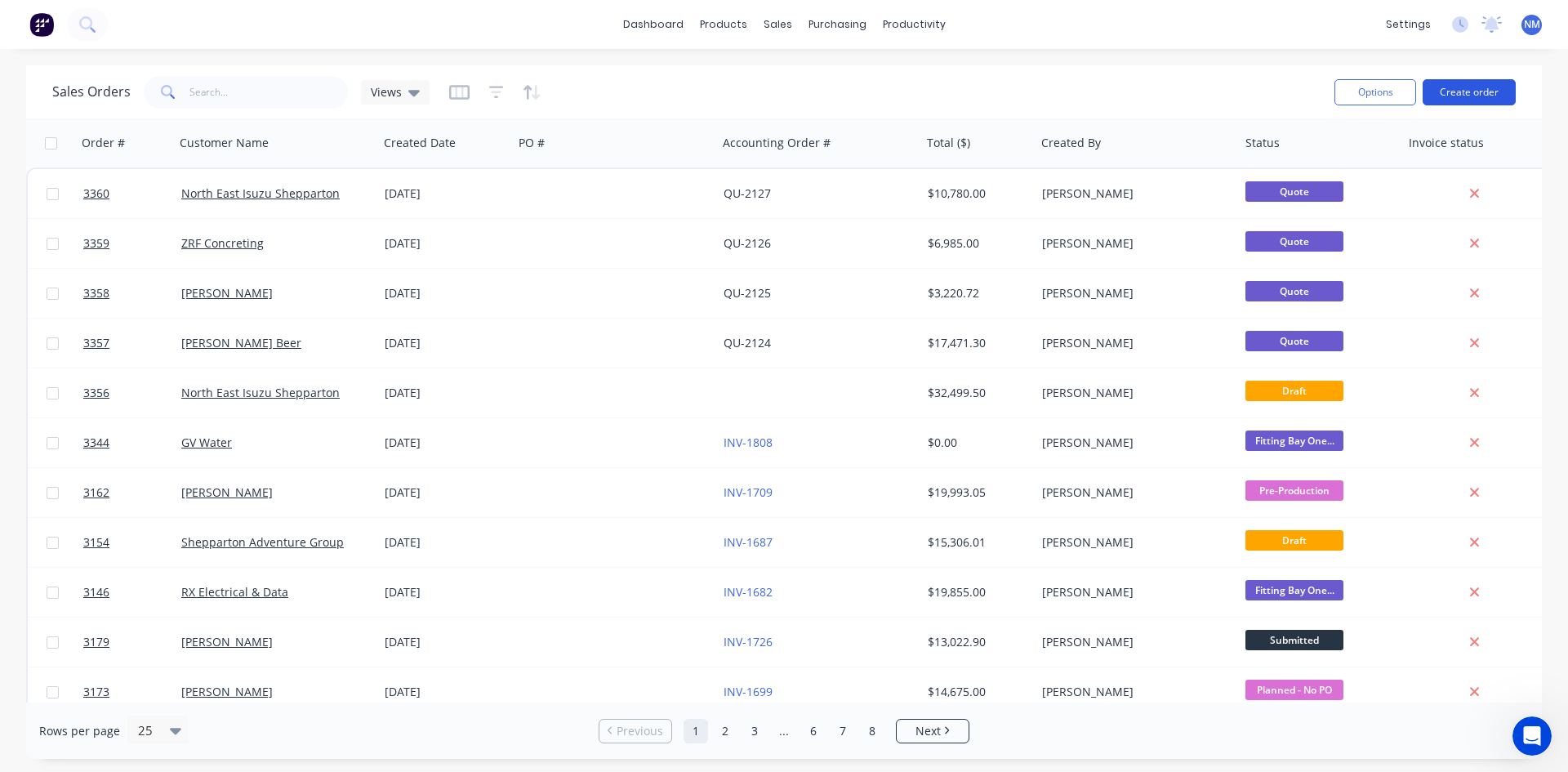
click at [1476, 93] on button "Create order" at bounding box center [1469, 93] width 93 height 27
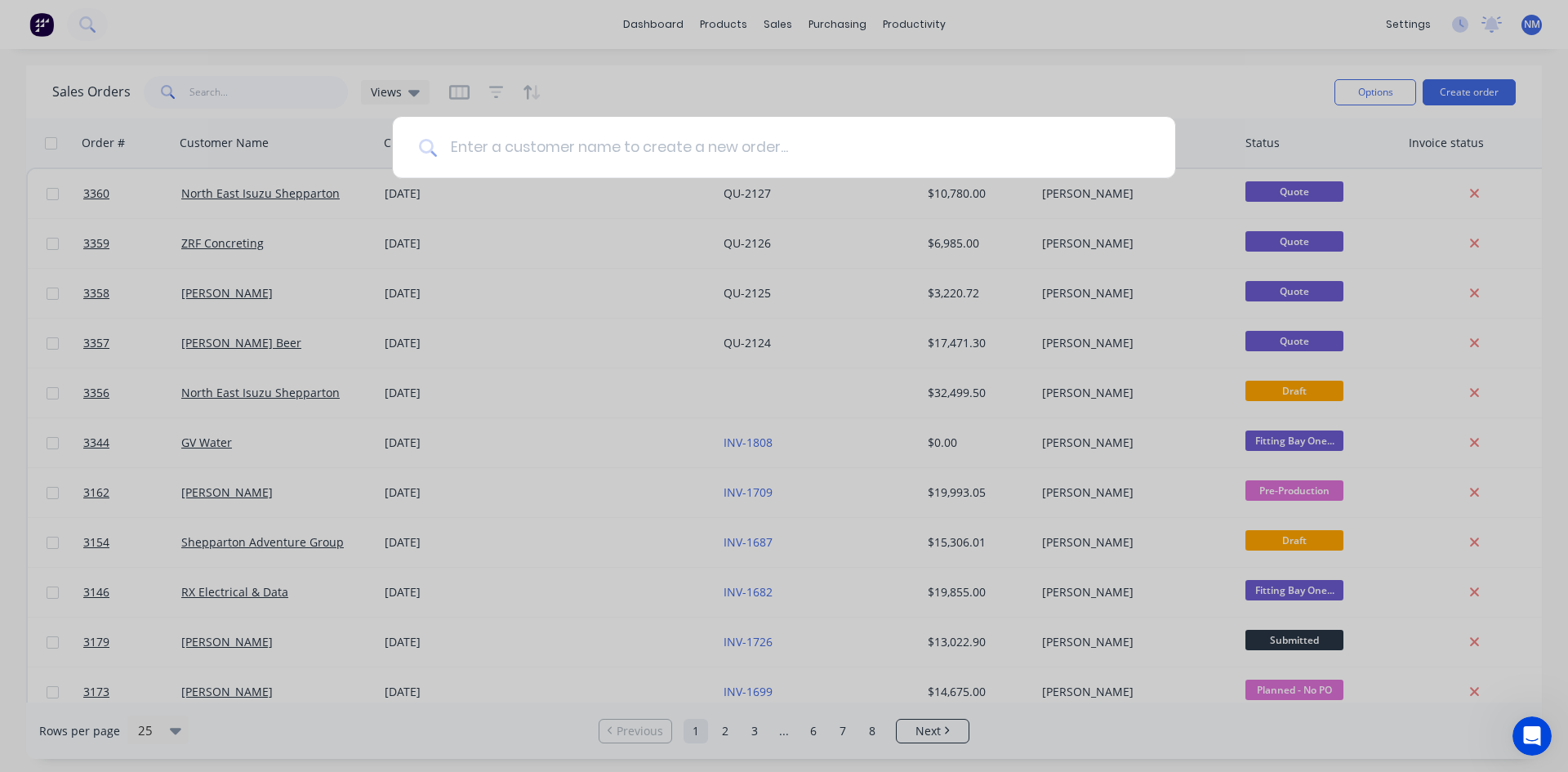
click at [702, 152] on input at bounding box center [793, 147] width 712 height 61
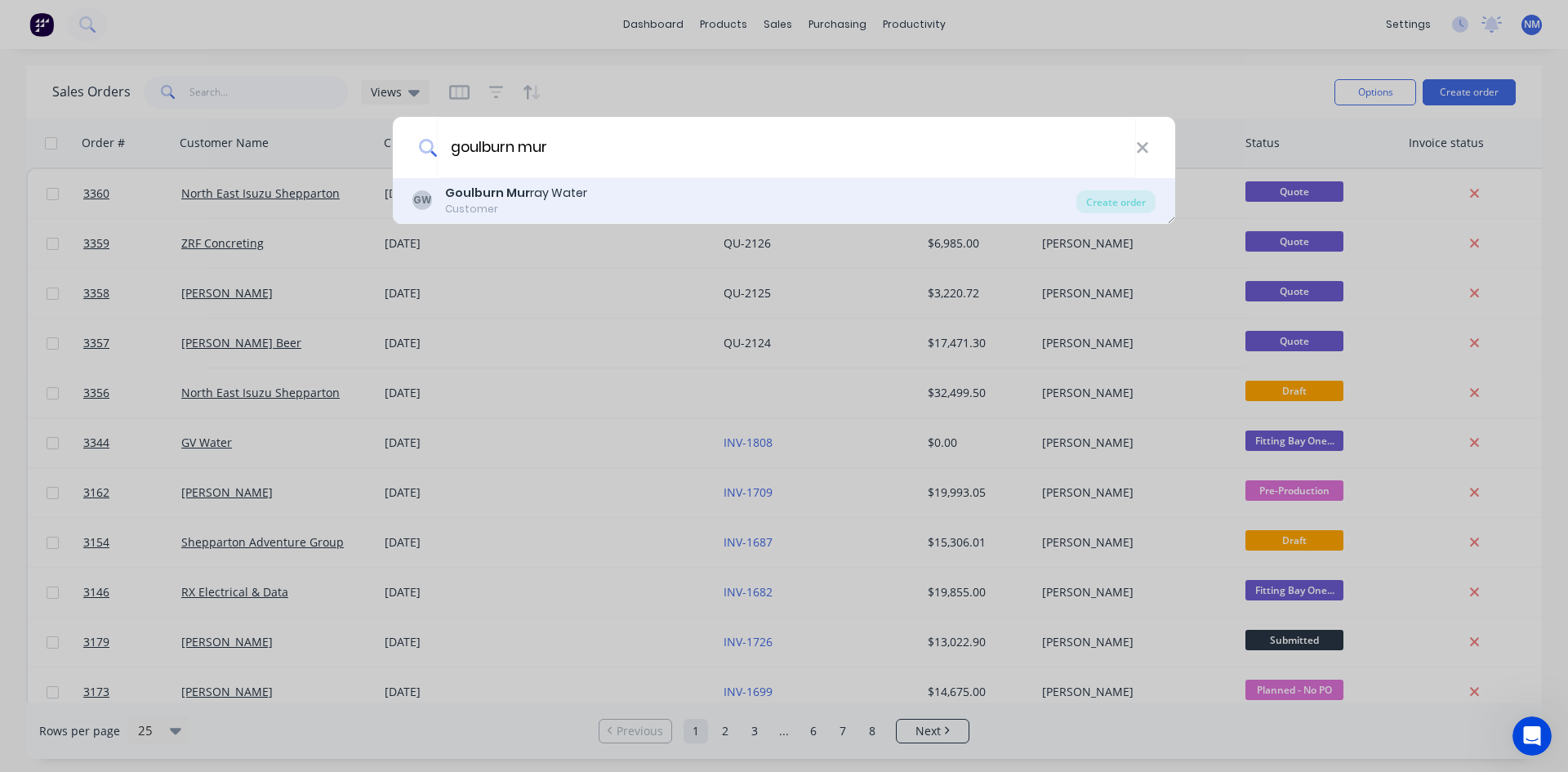
type input "goulburn mur"
click at [587, 205] on div "GW Goulburn Mur ray Water Customer" at bounding box center [744, 200] width 664 height 31
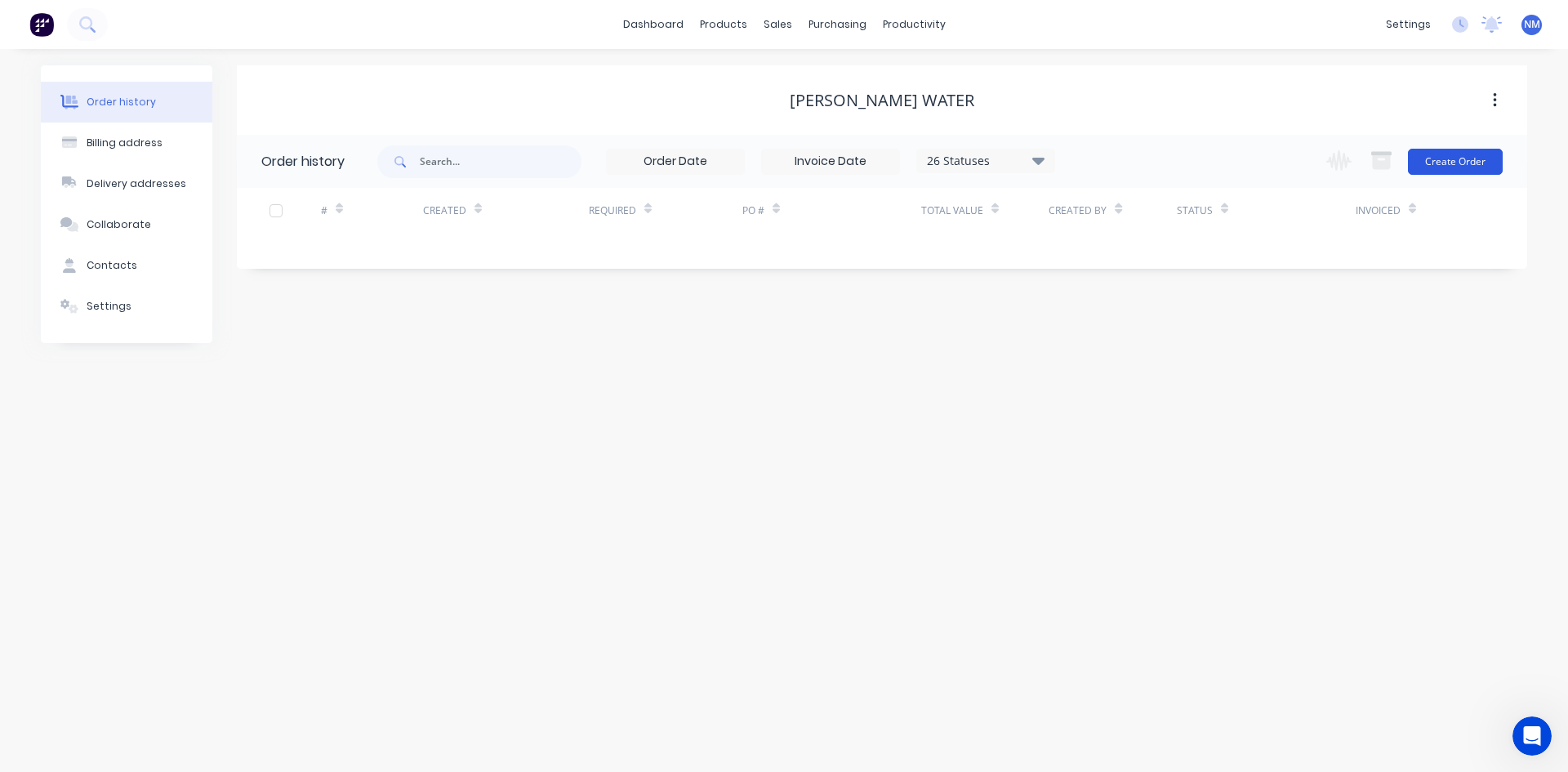
click at [1451, 170] on button "Create Order" at bounding box center [1455, 162] width 94 height 27
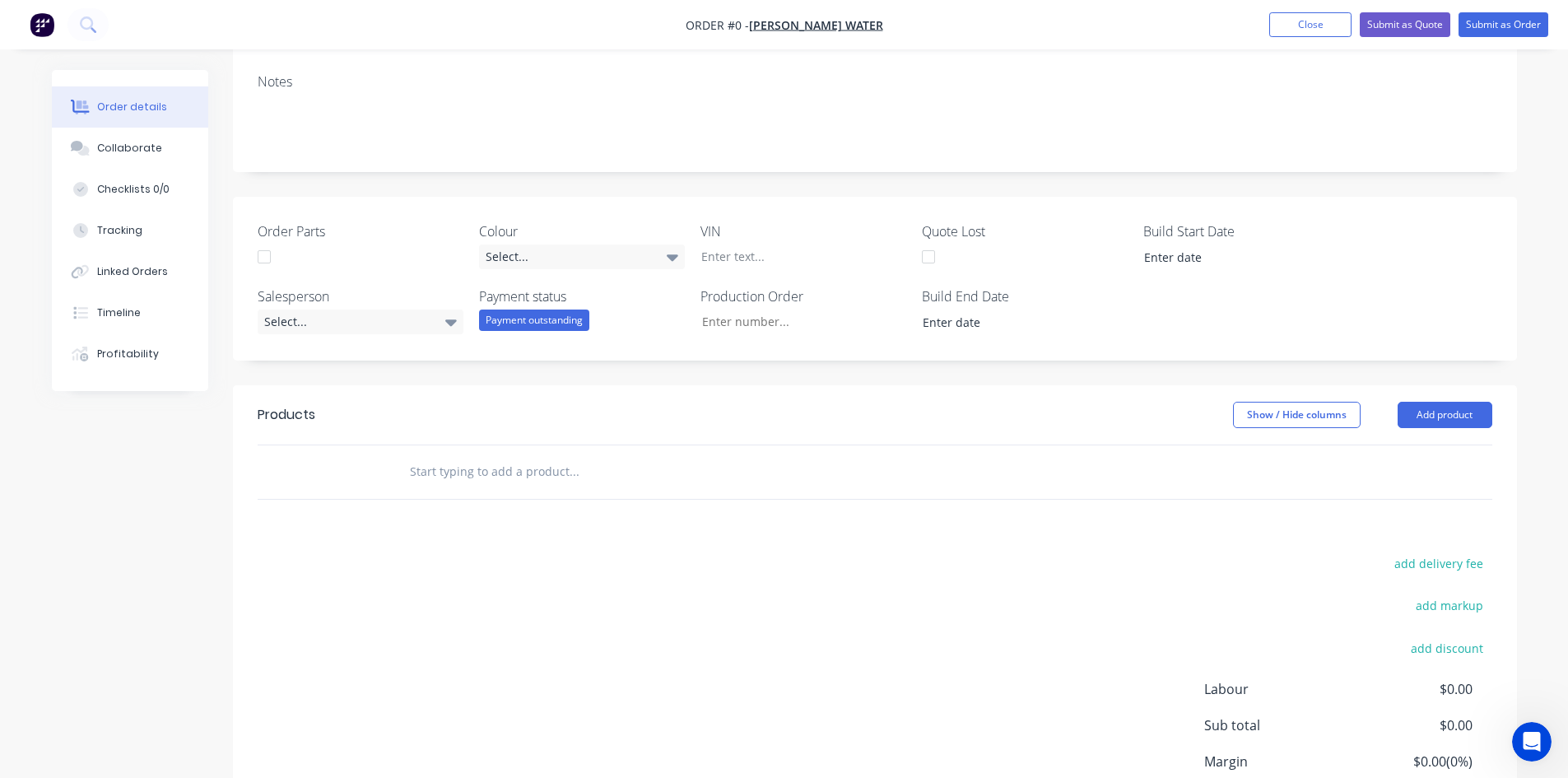
scroll to position [247, 0]
click at [1456, 402] on button "Add product" at bounding box center [1444, 414] width 94 height 27
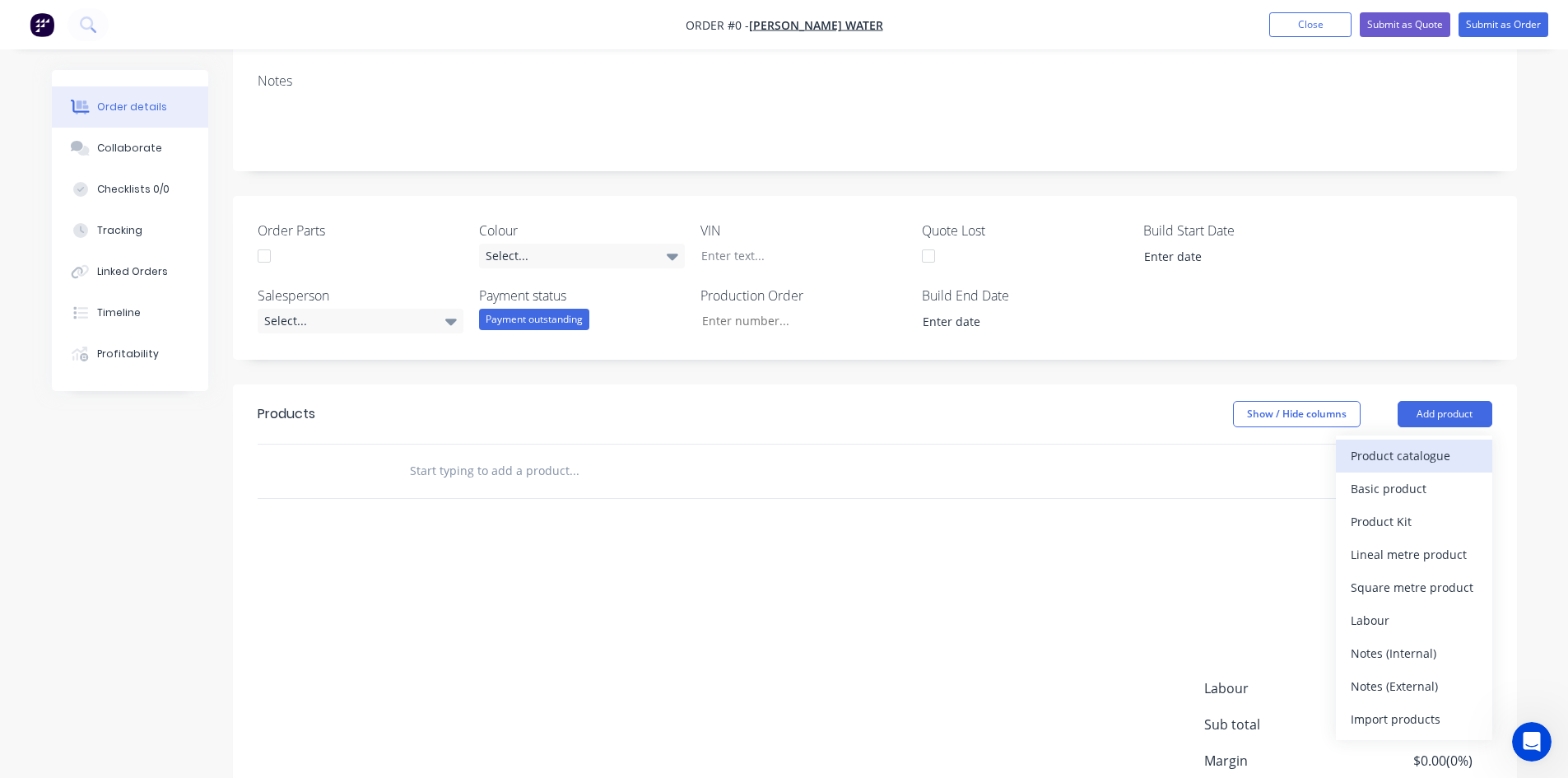
click at [1439, 462] on div "Product catalogue" at bounding box center [1414, 456] width 127 height 24
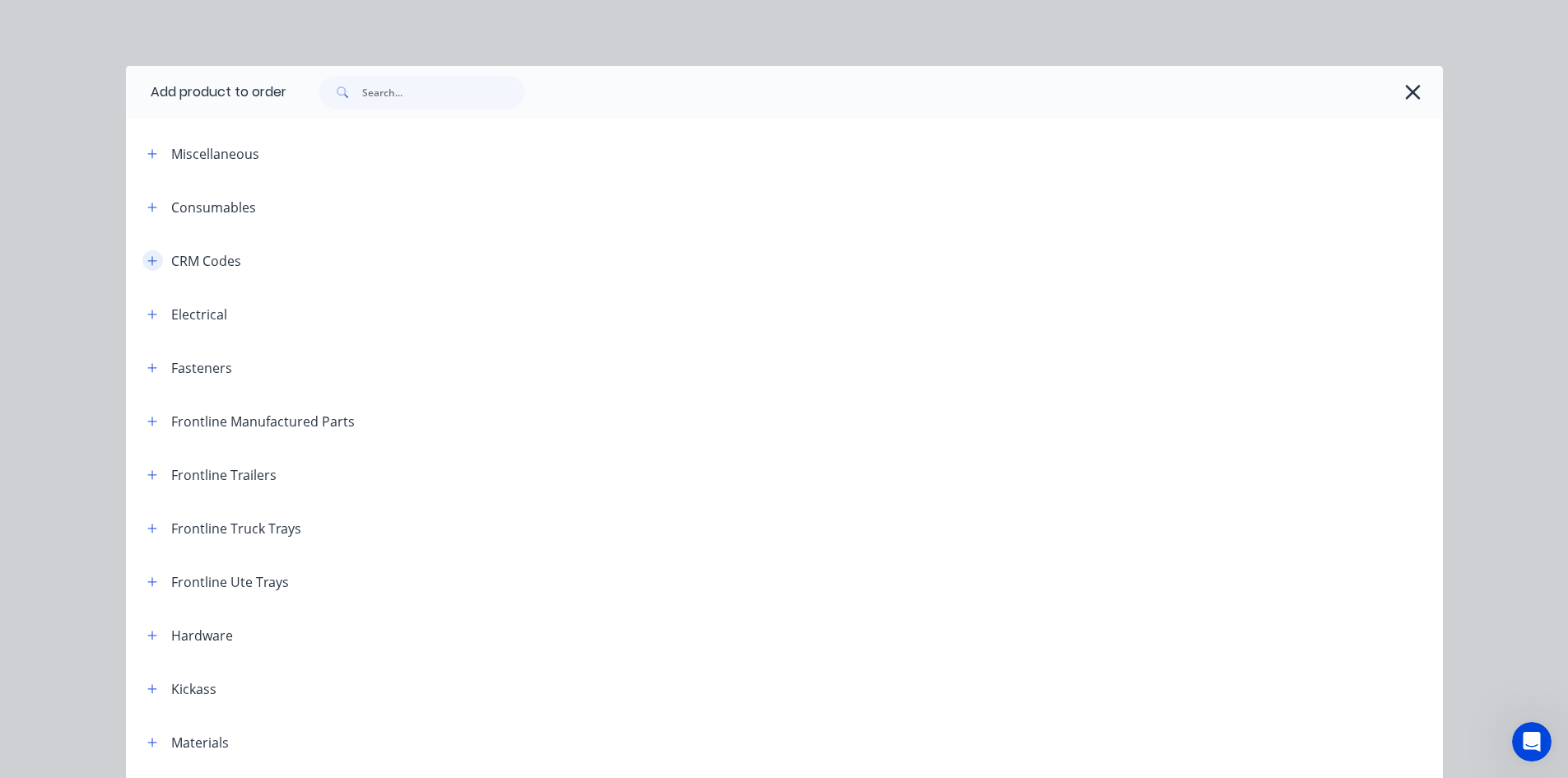
click at [152, 258] on button "button" at bounding box center [153, 260] width 21 height 21
click at [399, 84] on input "text" at bounding box center [443, 92] width 163 height 33
type input "prospect"
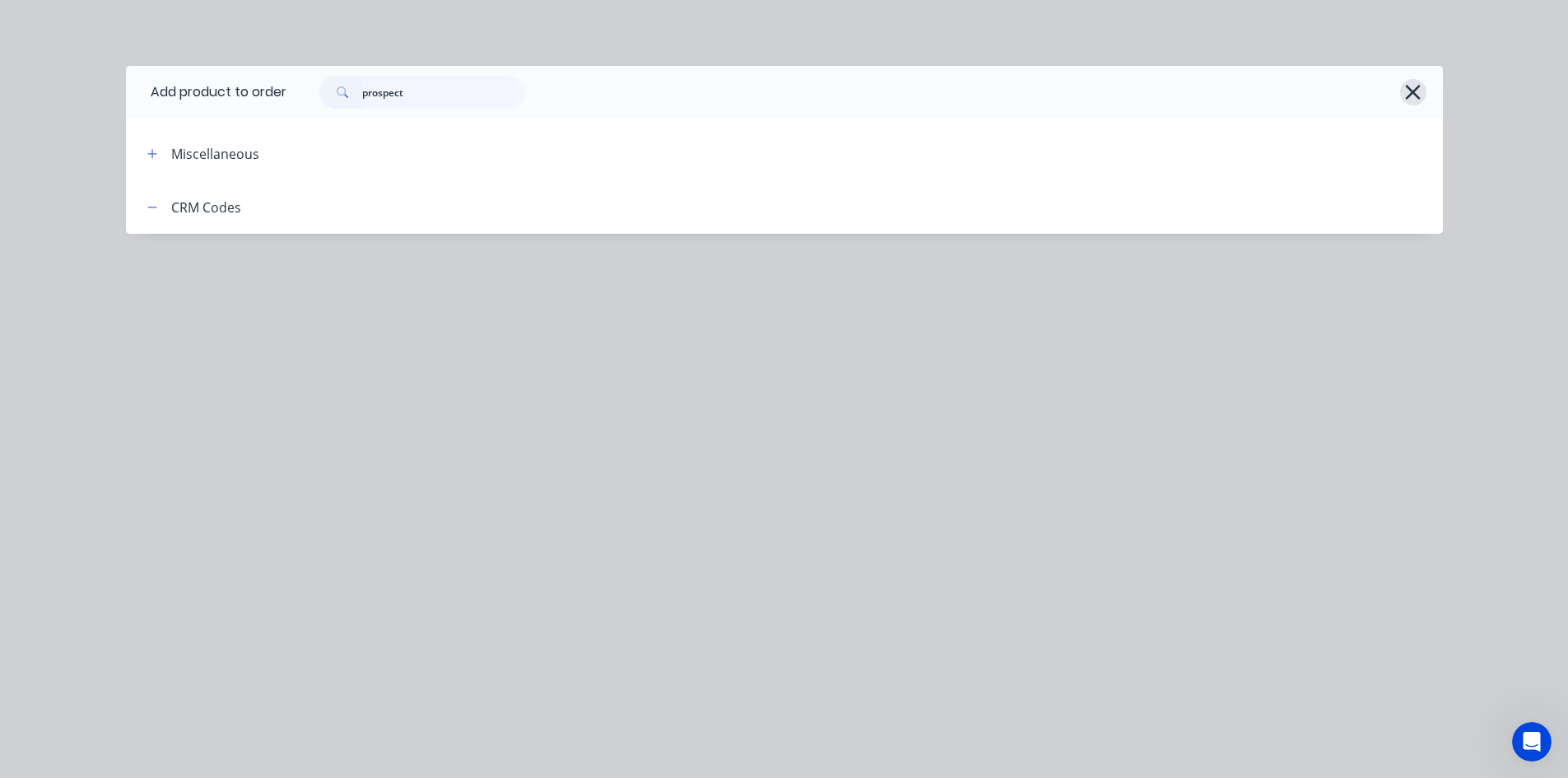
click at [1409, 88] on icon "button" at bounding box center [1414, 93] width 15 height 15
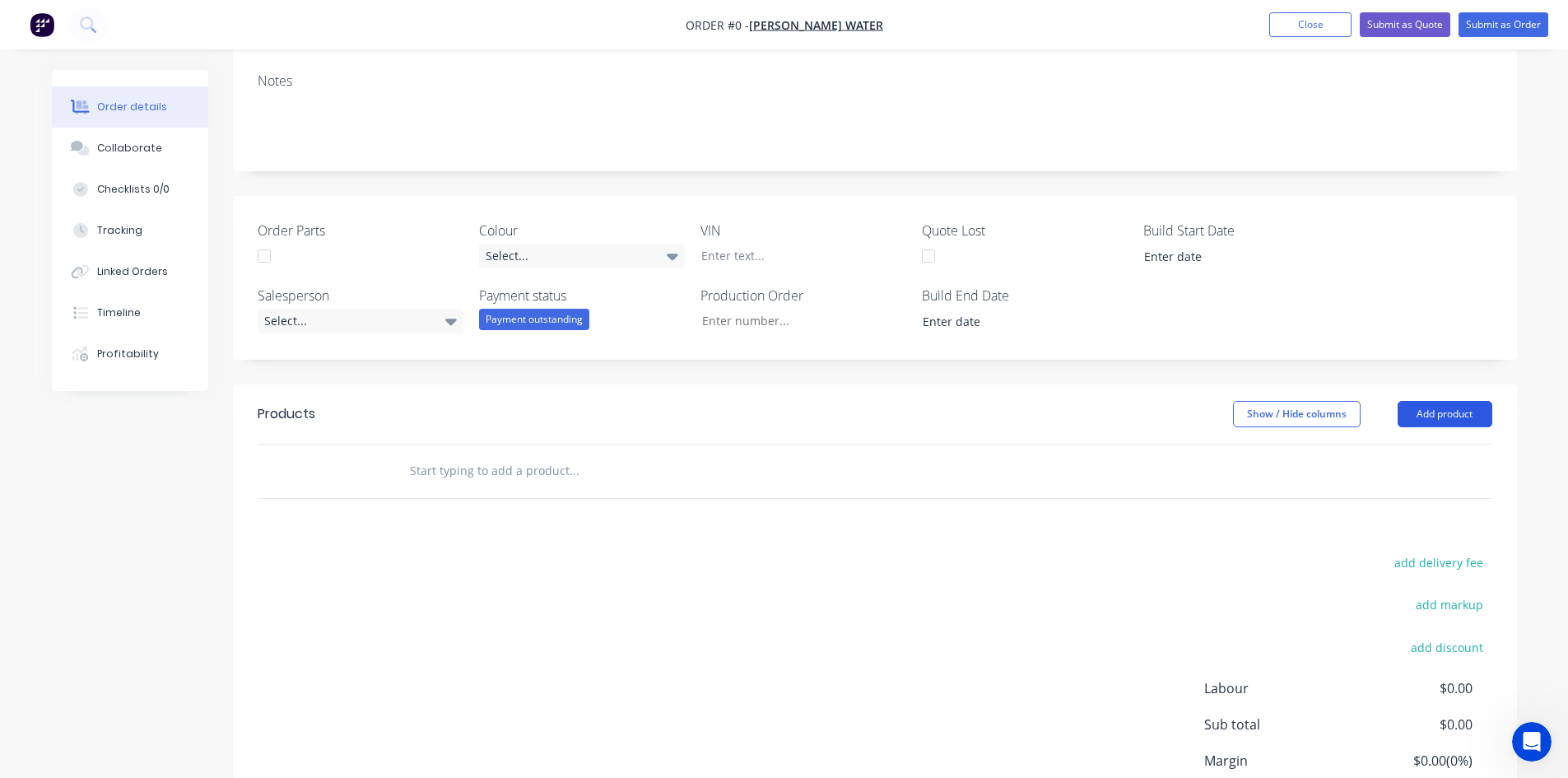
click at [1432, 409] on button "Add product" at bounding box center [1444, 414] width 94 height 27
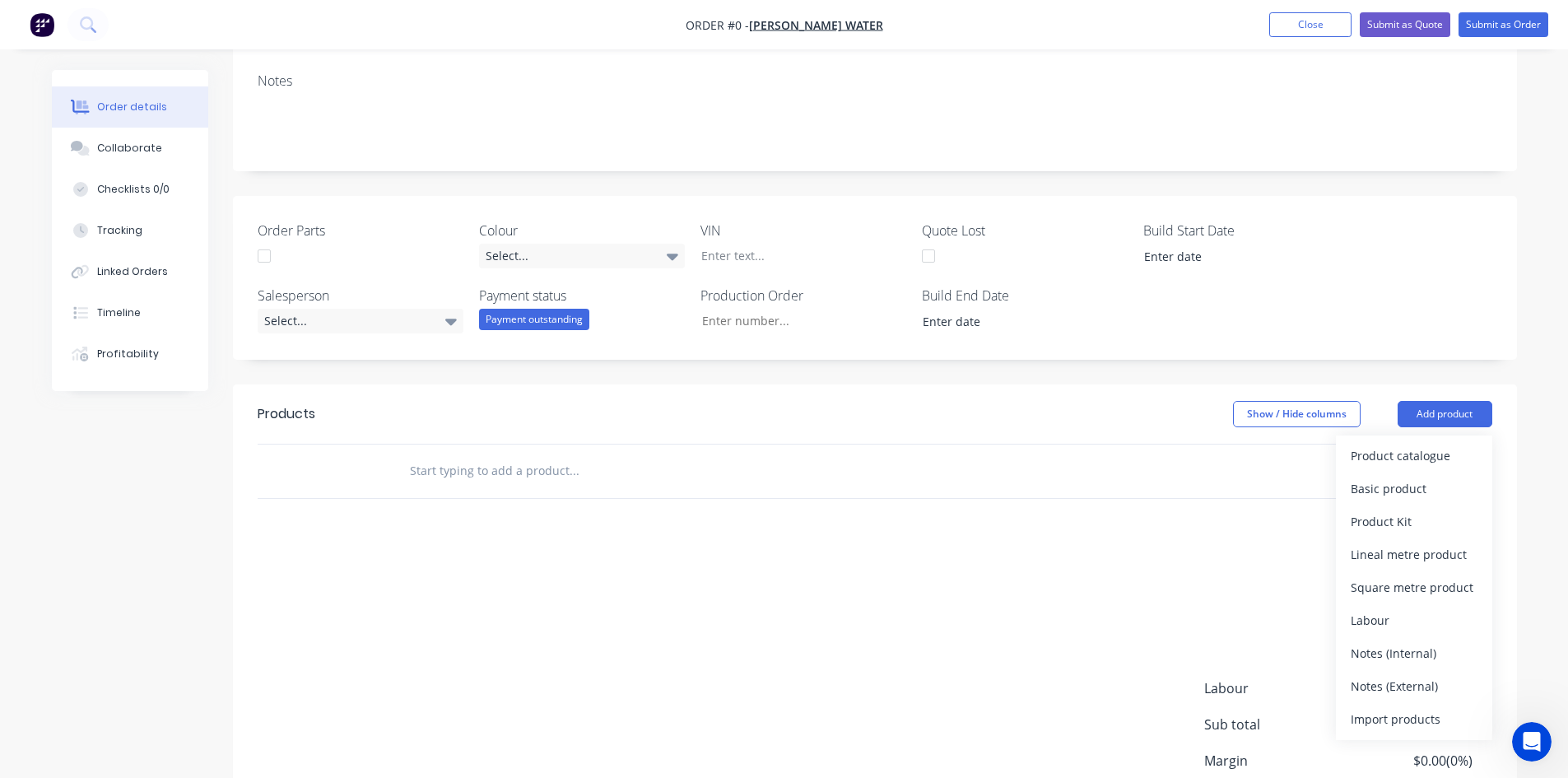
drag, startPoint x: 1071, startPoint y: 495, endPoint x: 1097, endPoint y: 457, distance: 46.0
click at [1071, 494] on div at bounding box center [875, 472] width 1235 height 53
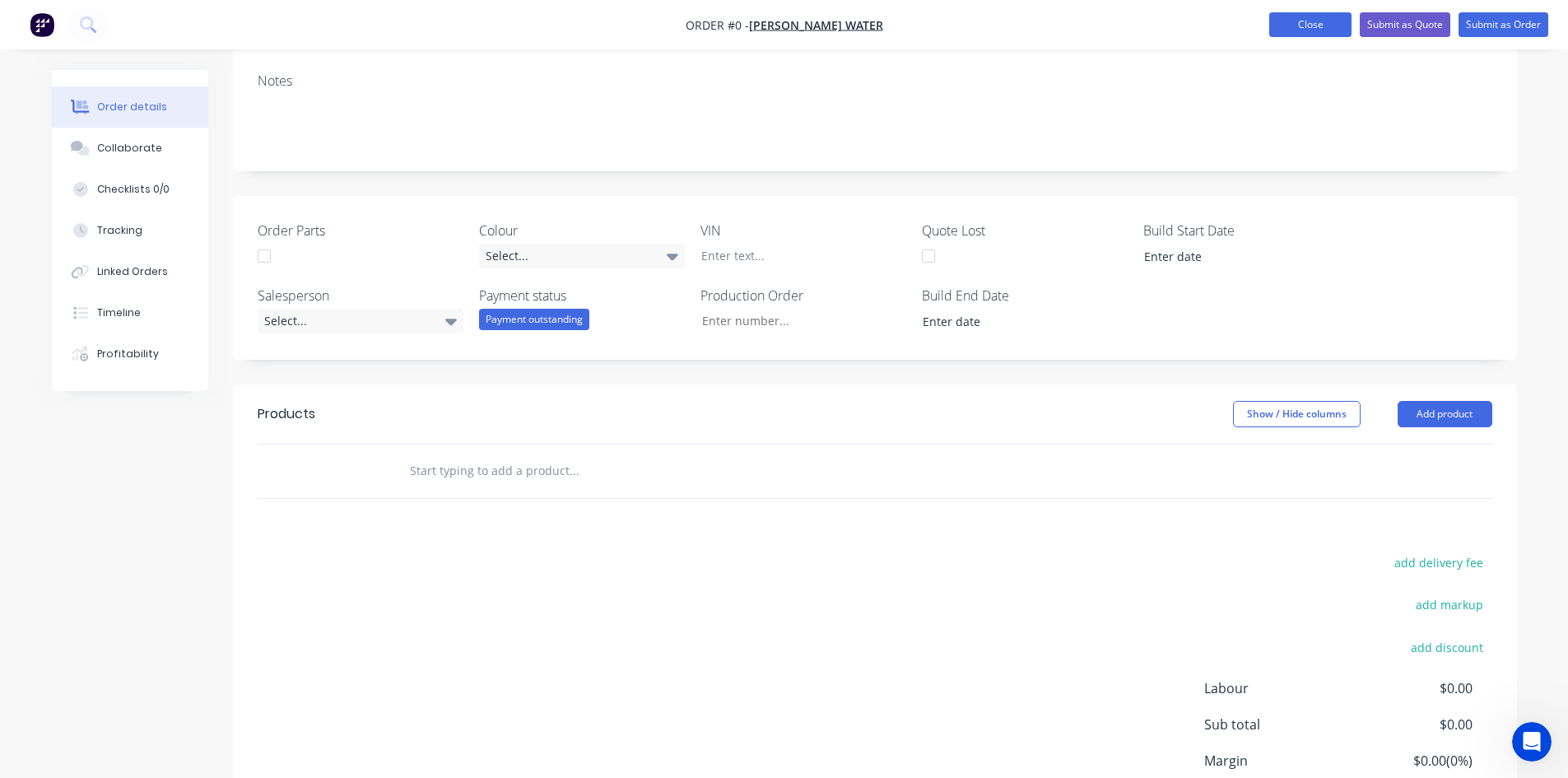
click at [1295, 28] on button "Close" at bounding box center [1310, 25] width 83 height 25
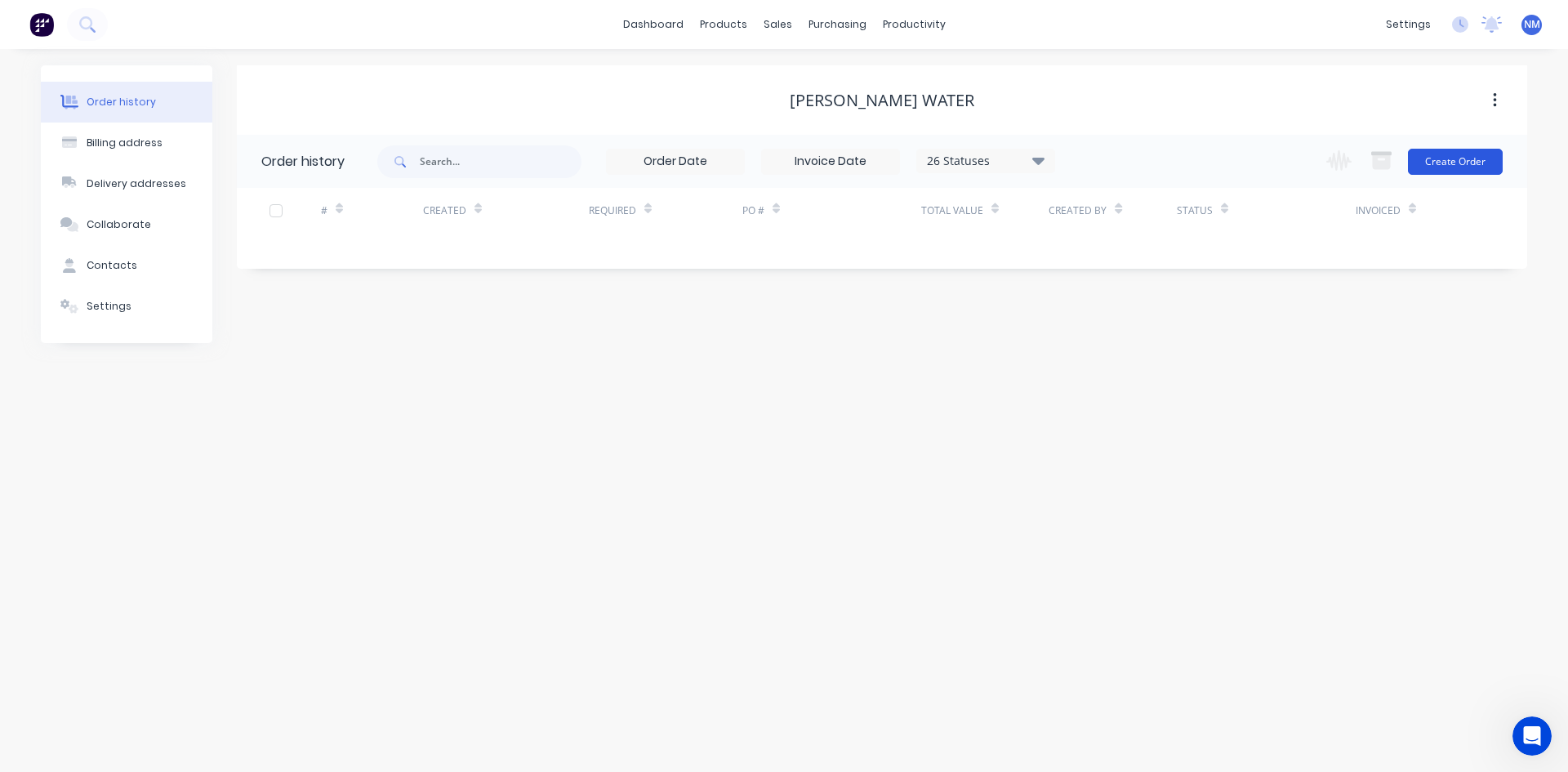
click at [1435, 167] on button "Create Order" at bounding box center [1455, 162] width 94 height 27
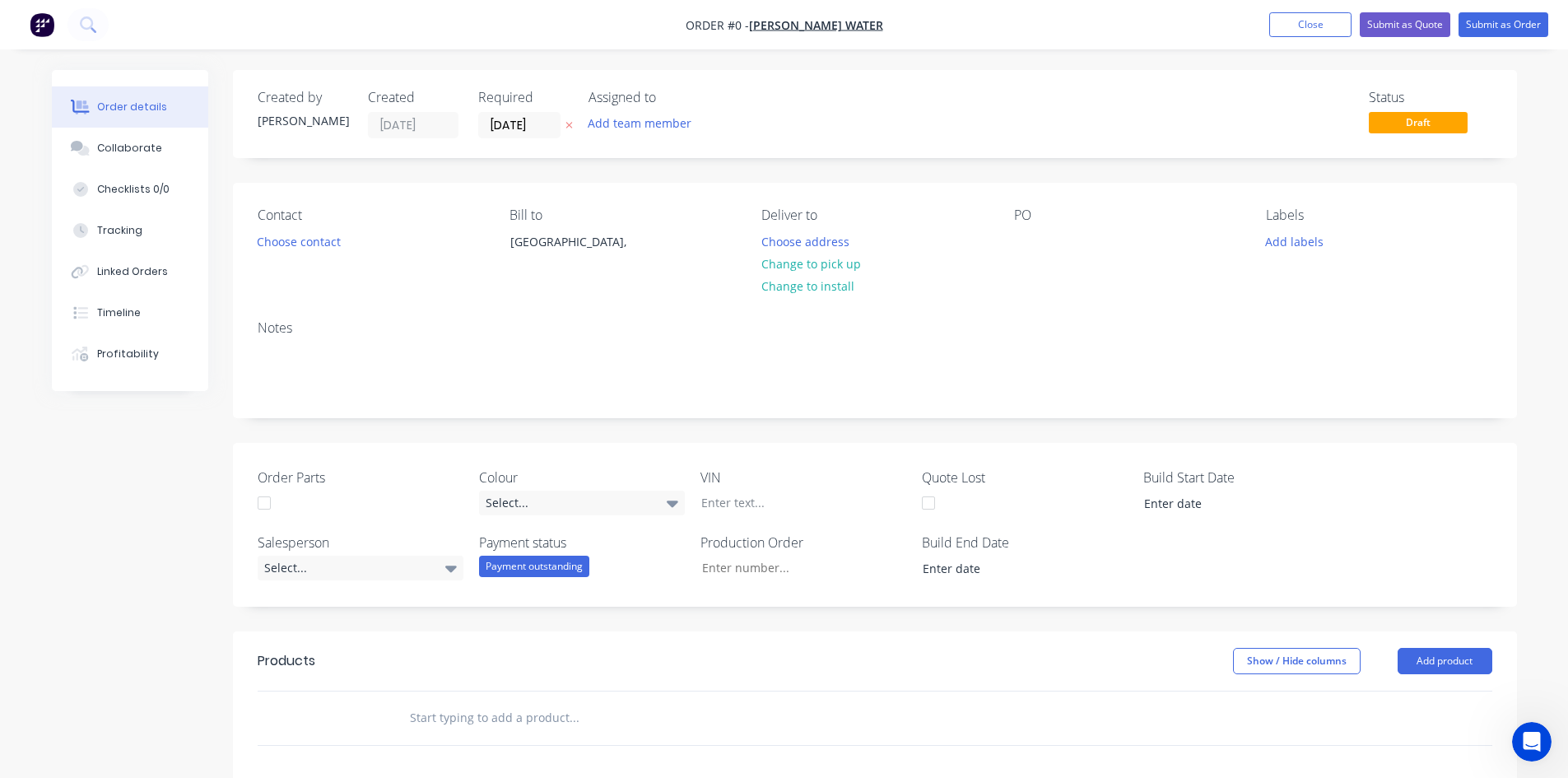
click at [1314, 38] on nav "Order #0 - [PERSON_NAME] Water Add product Close Submit as Quote Submit as Order" at bounding box center [784, 24] width 1568 height 49
click at [1304, 28] on button "Close" at bounding box center [1310, 25] width 83 height 25
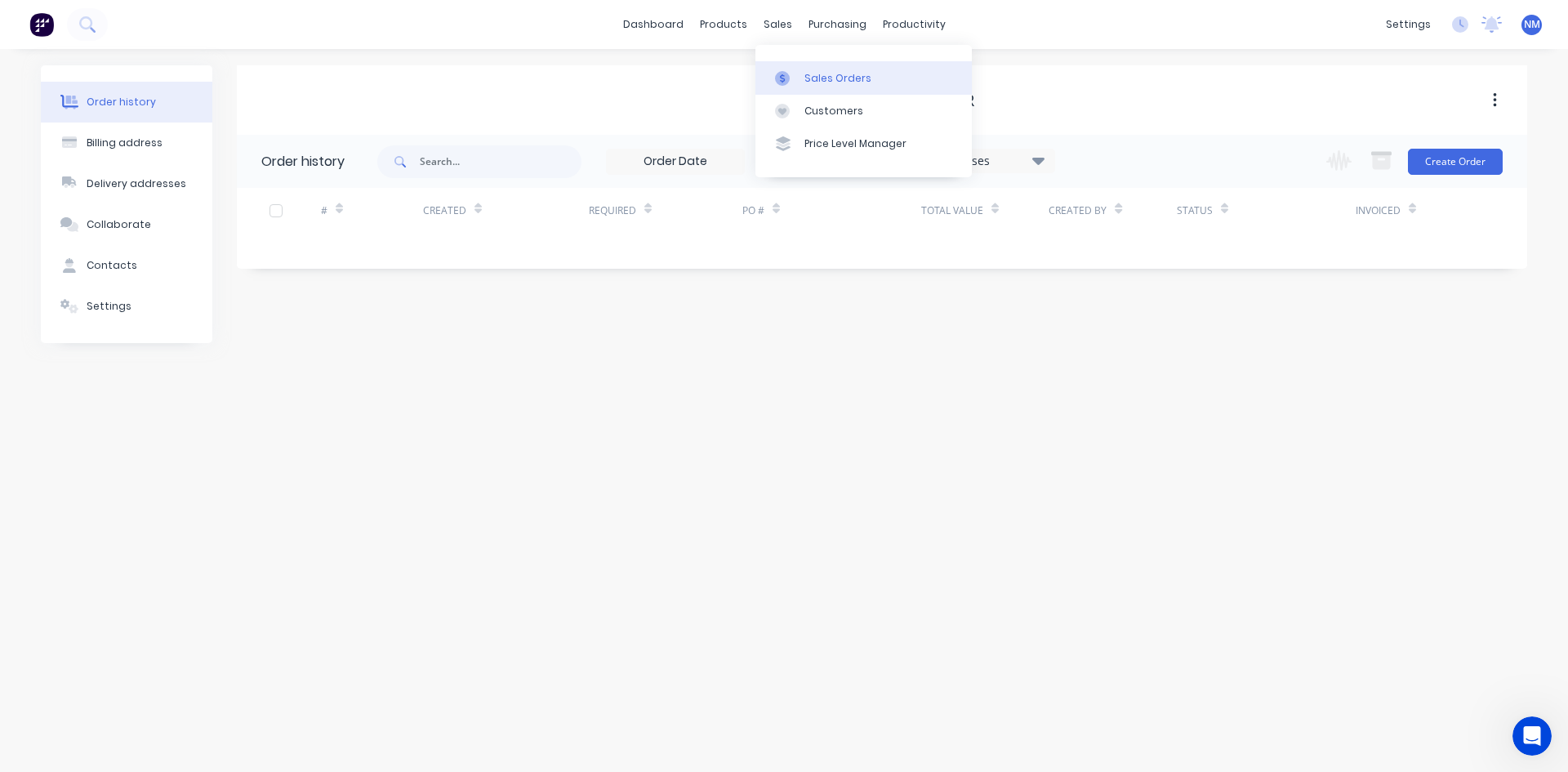
click at [805, 89] on link "Sales Orders" at bounding box center [863, 77] width 216 height 32
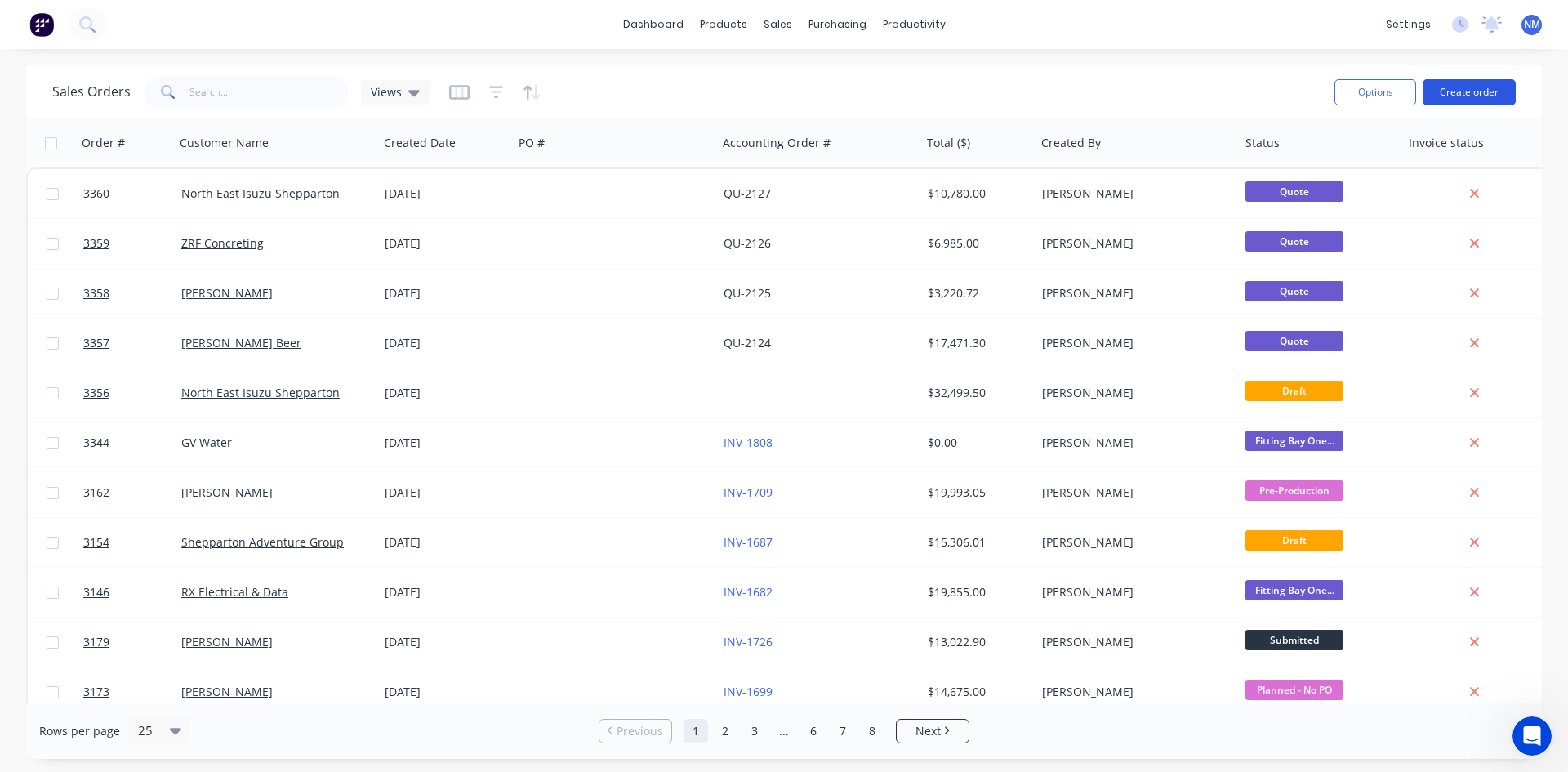
click at [1455, 95] on button "Create order" at bounding box center [1469, 93] width 93 height 27
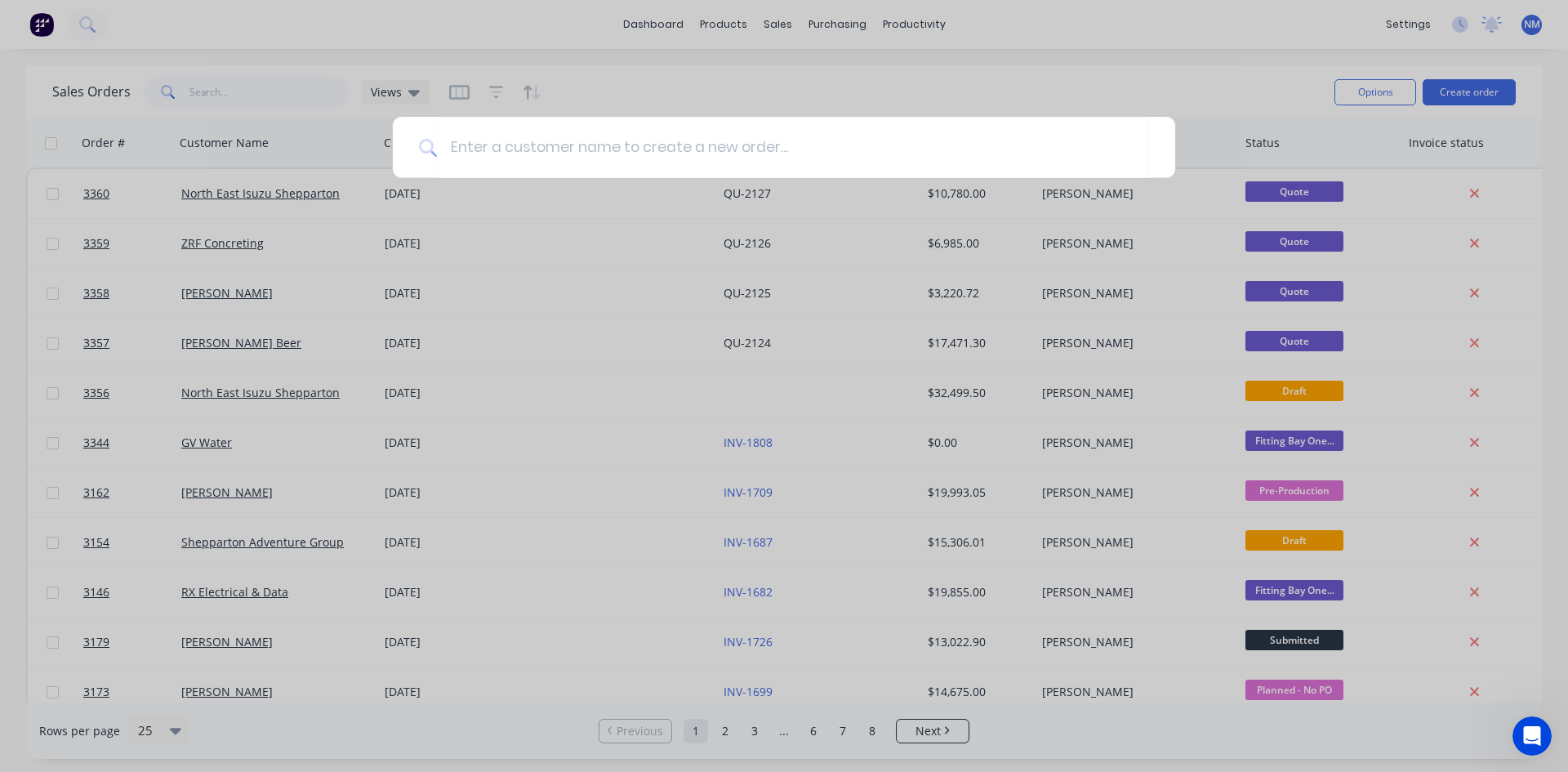
click at [812, 73] on div at bounding box center [784, 386] width 1568 height 772
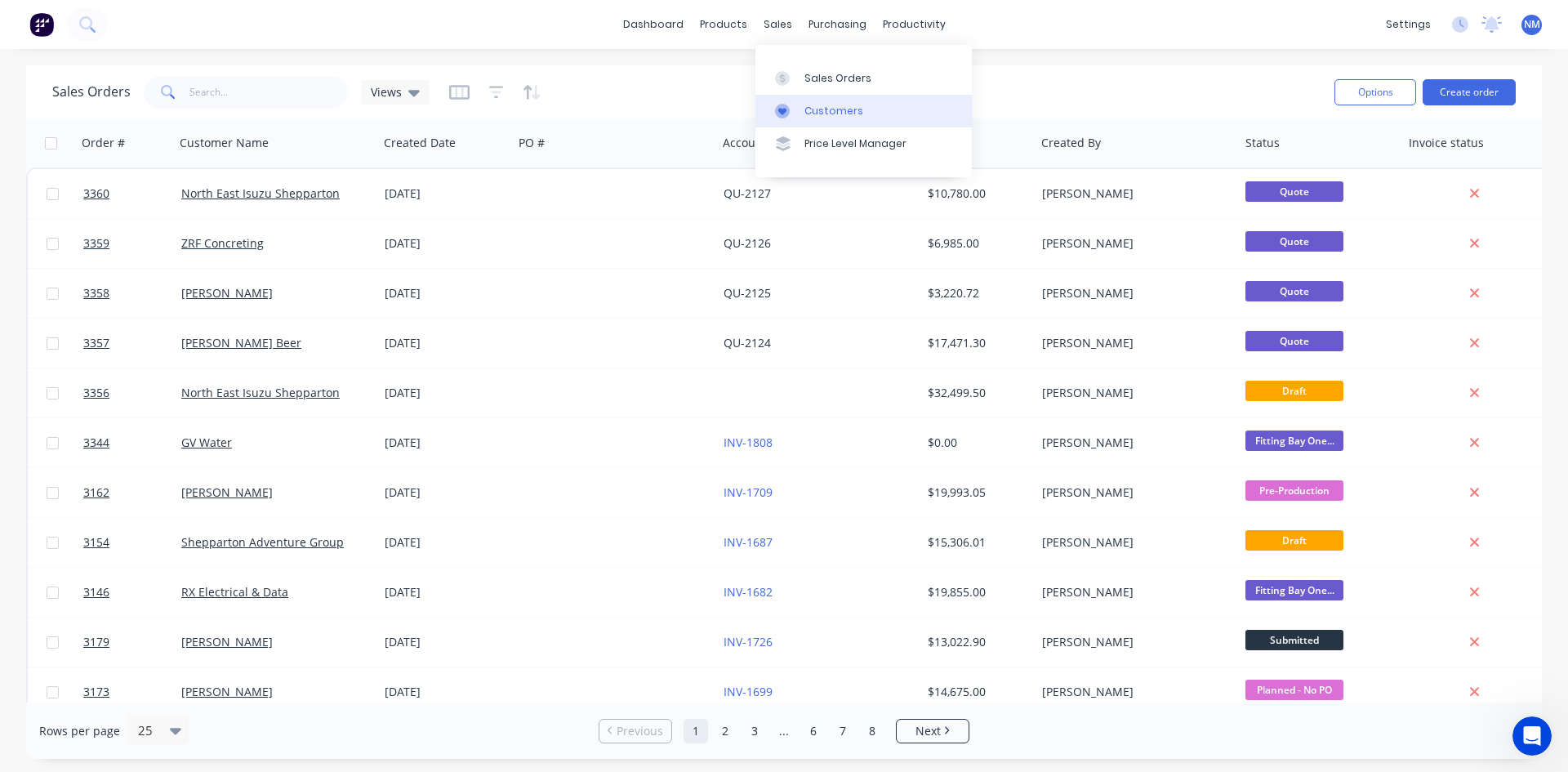
click at [823, 117] on div "Customers" at bounding box center [834, 111] width 59 height 15
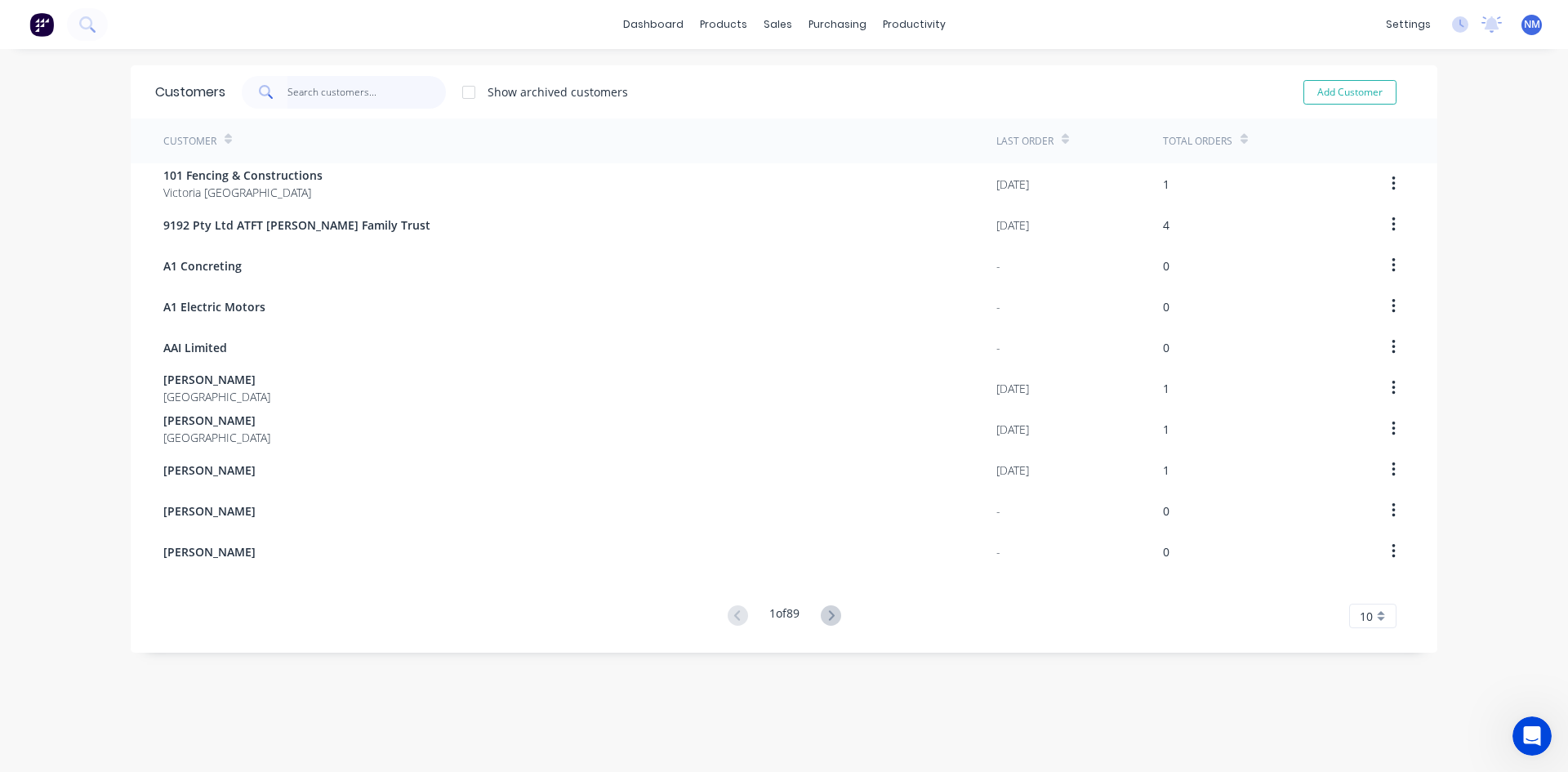
click at [339, 92] on input "text" at bounding box center [367, 92] width 159 height 32
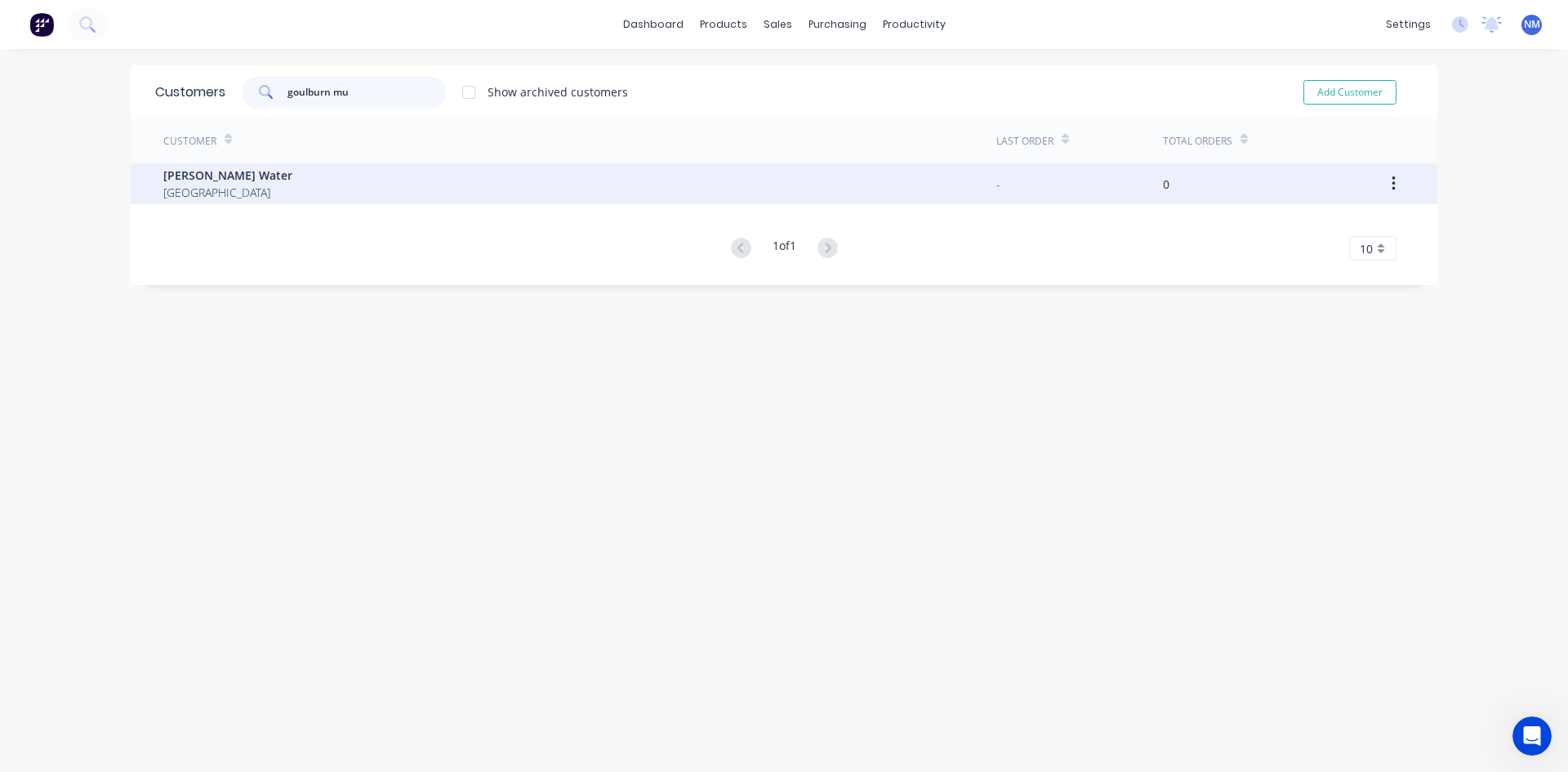
type input "goulburn mu"
click at [353, 181] on div "Goulburn [PERSON_NAME] Water [GEOGRAPHIC_DATA]" at bounding box center [580, 183] width 833 height 41
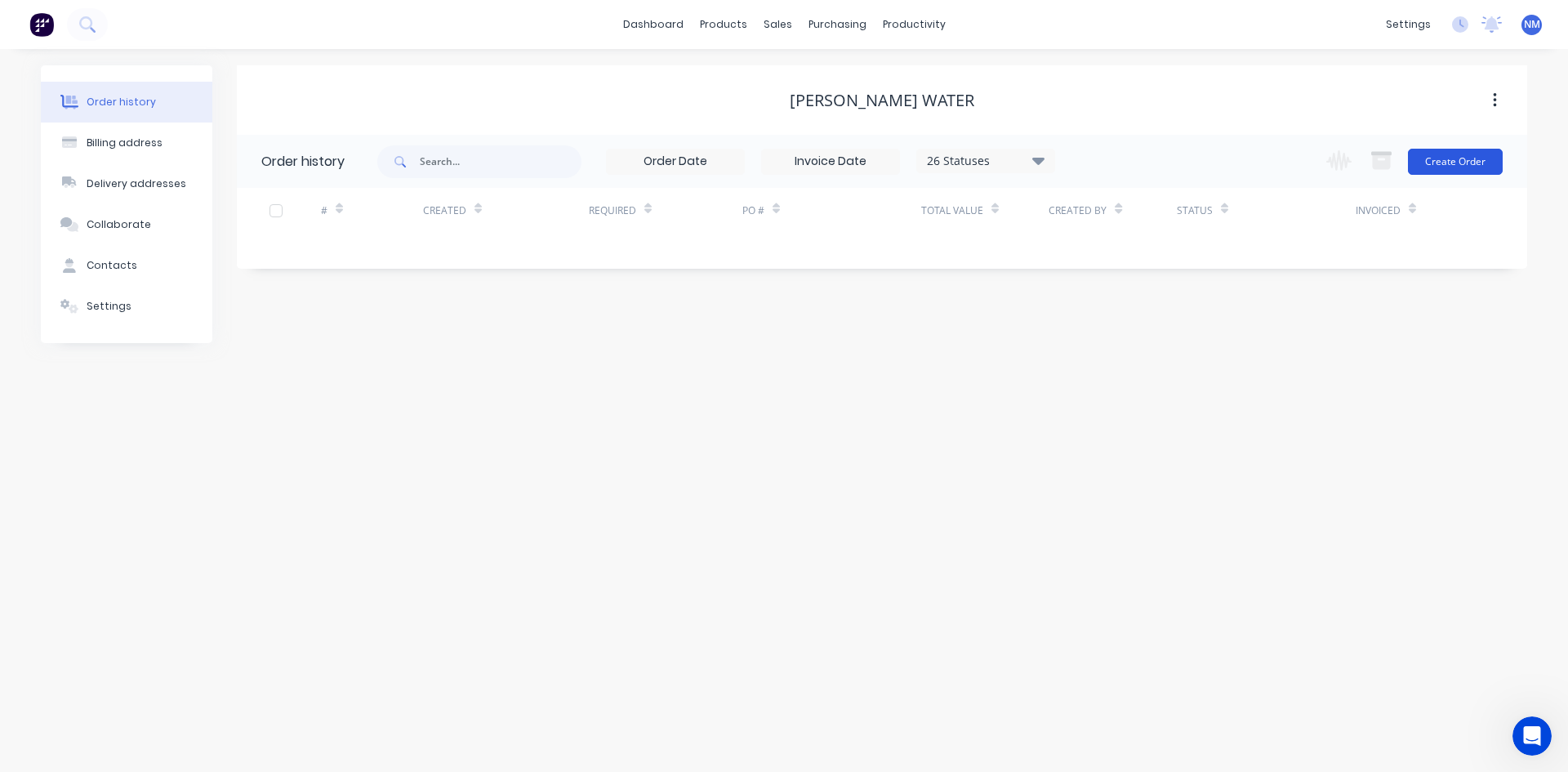
click at [1494, 160] on button "Create Order" at bounding box center [1455, 162] width 94 height 27
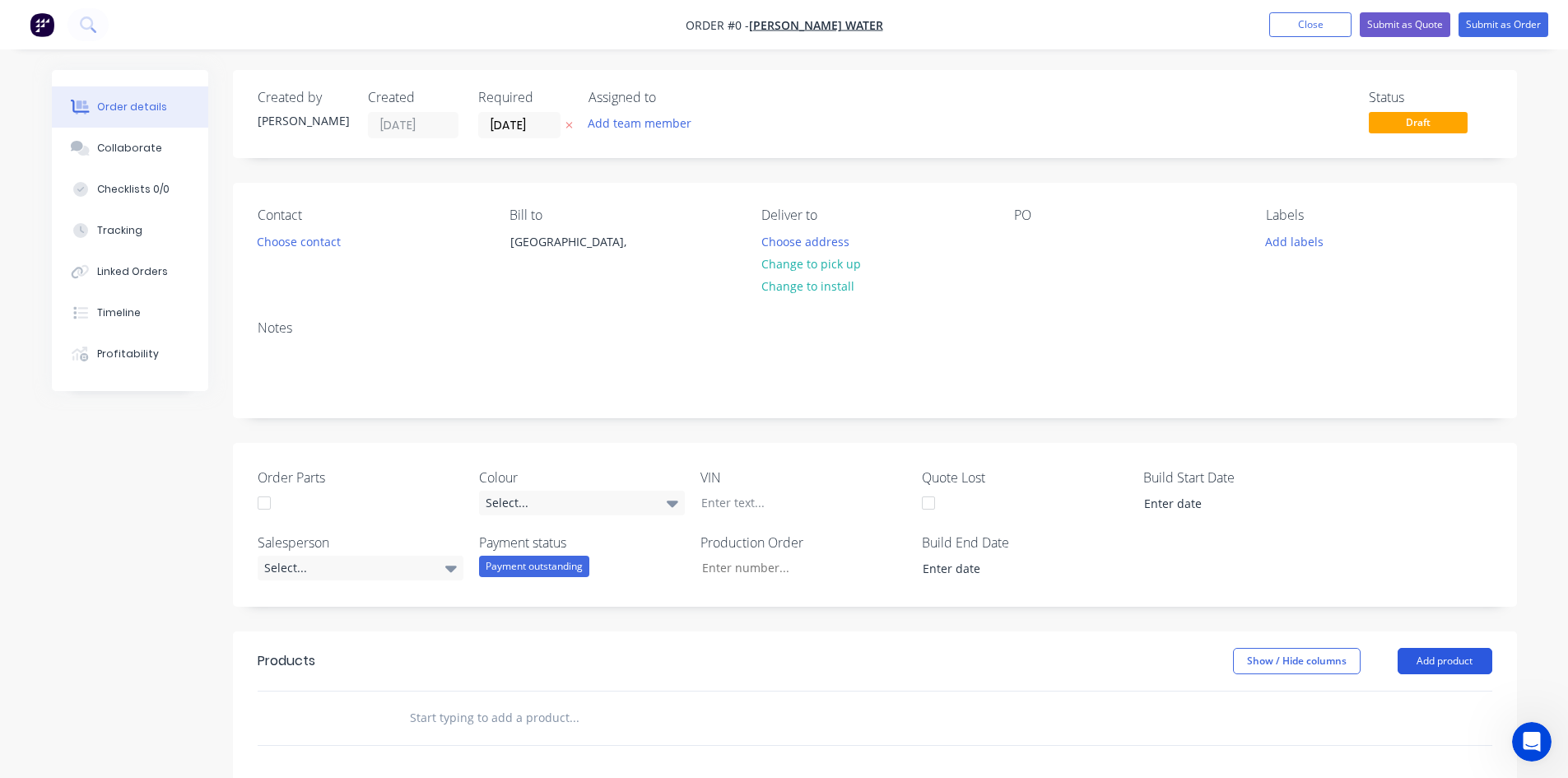
click at [1460, 666] on button "Add product" at bounding box center [1444, 661] width 94 height 27
click at [1431, 695] on div "Product catalogue" at bounding box center [1414, 703] width 127 height 24
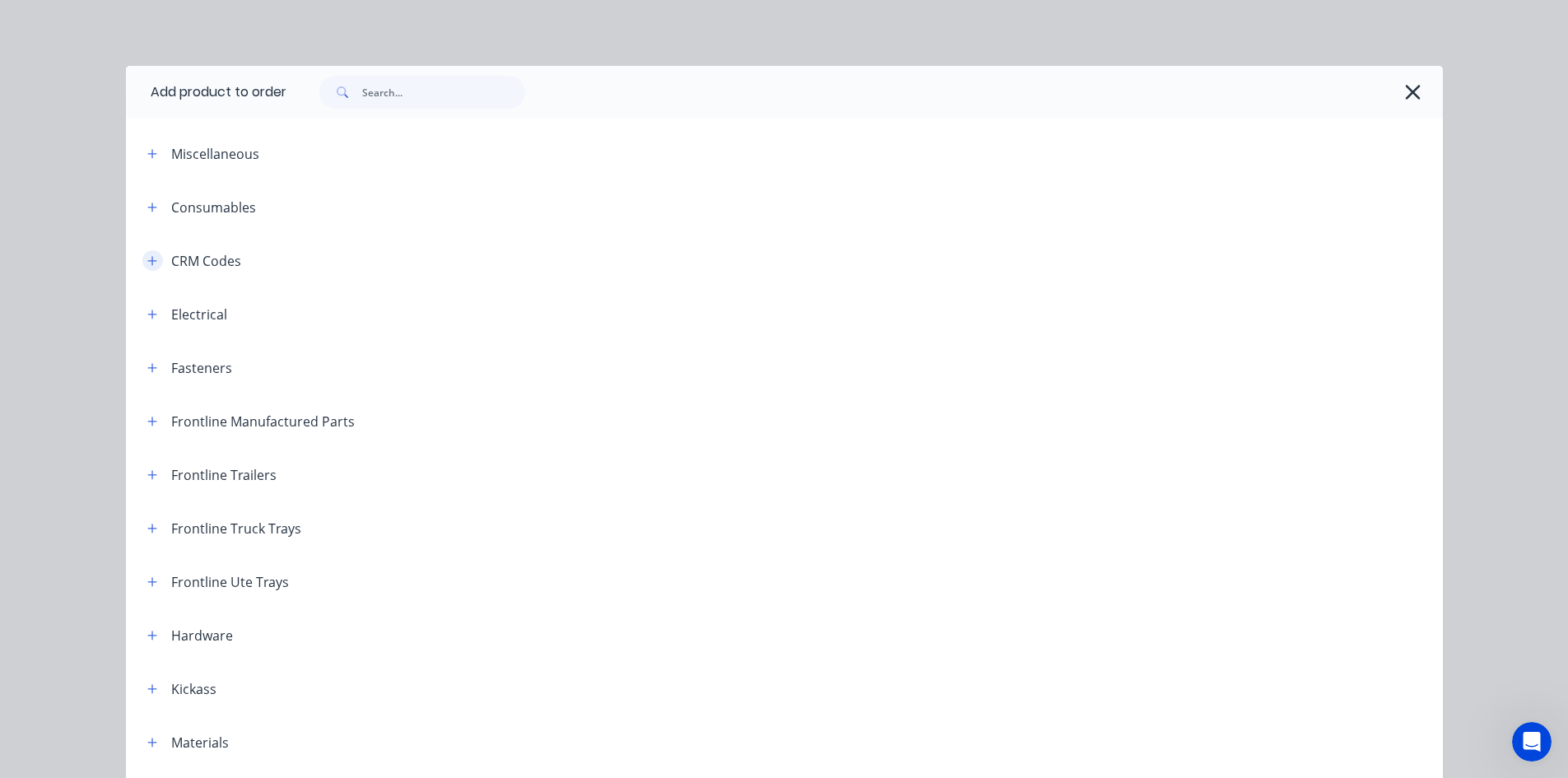
click at [148, 262] on icon "button" at bounding box center [153, 261] width 10 height 12
drag, startPoint x: 138, startPoint y: 270, endPoint x: 154, endPoint y: 257, distance: 20.6
click at [147, 264] on span at bounding box center [153, 260] width 21 height 21
click at [153, 257] on button "button" at bounding box center [153, 260] width 21 height 21
click at [385, 78] on input "text" at bounding box center [443, 92] width 163 height 33
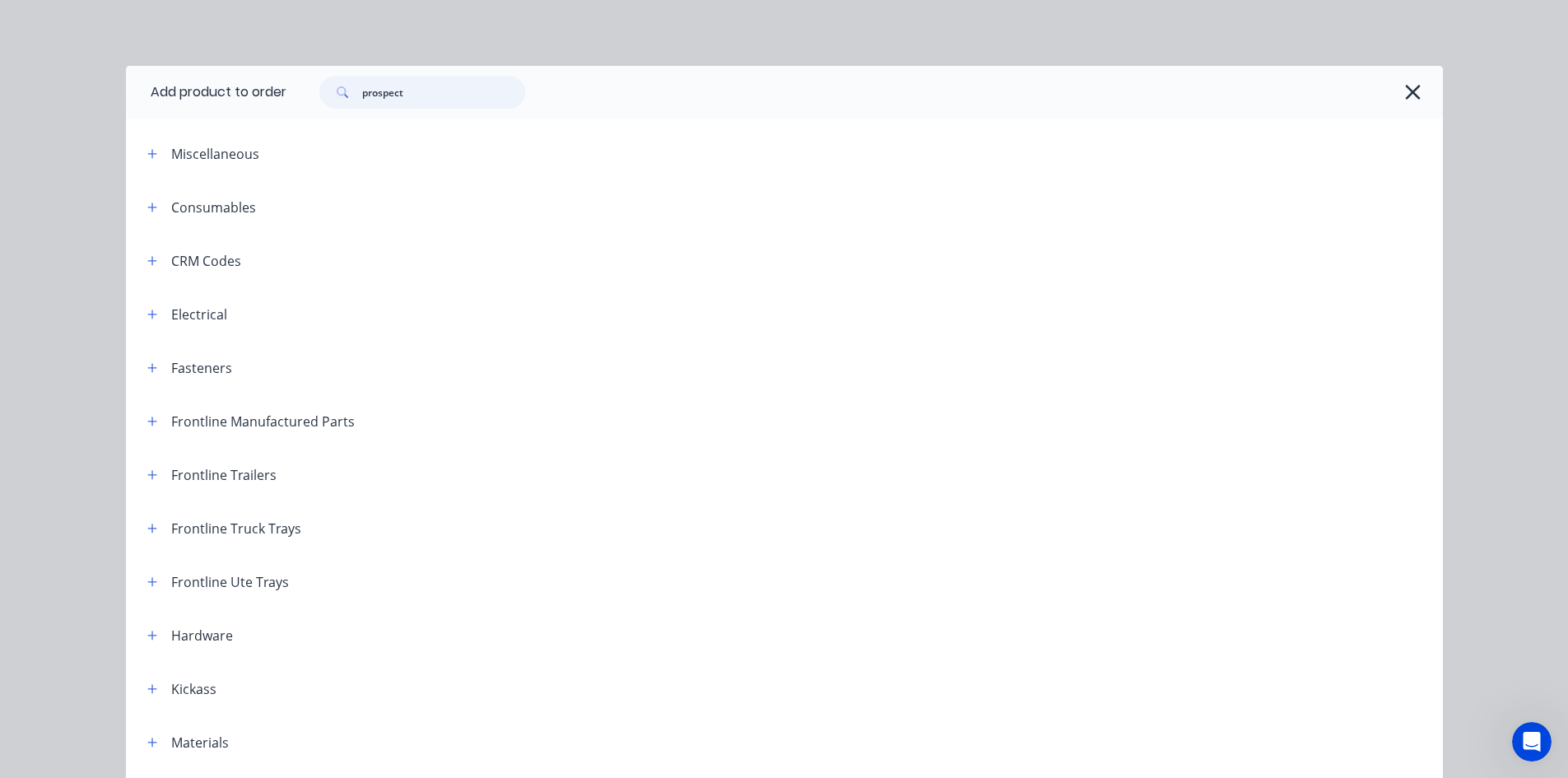
type input "prospect"
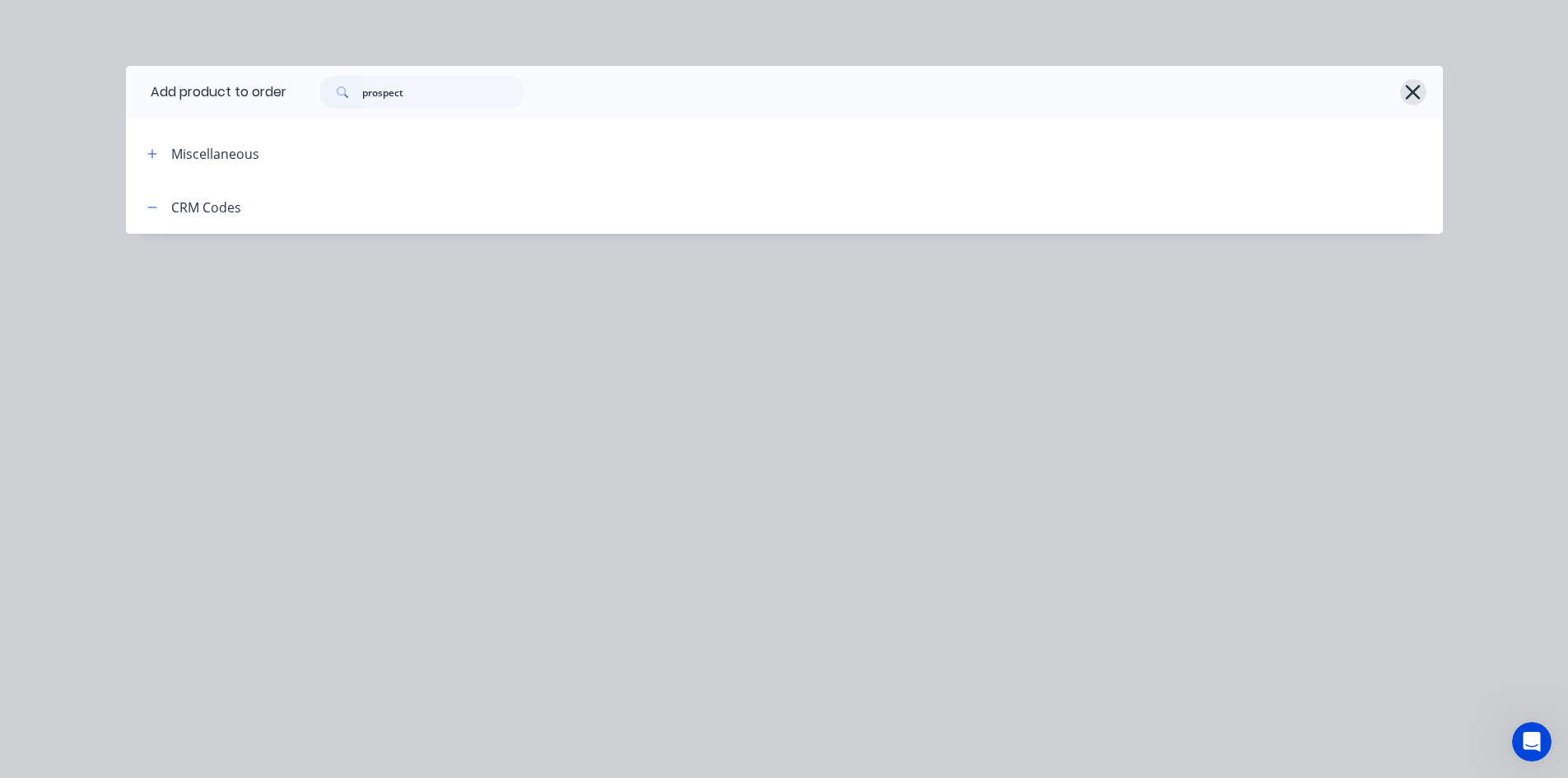
click at [1417, 83] on icon "button" at bounding box center [1413, 93] width 18 height 23
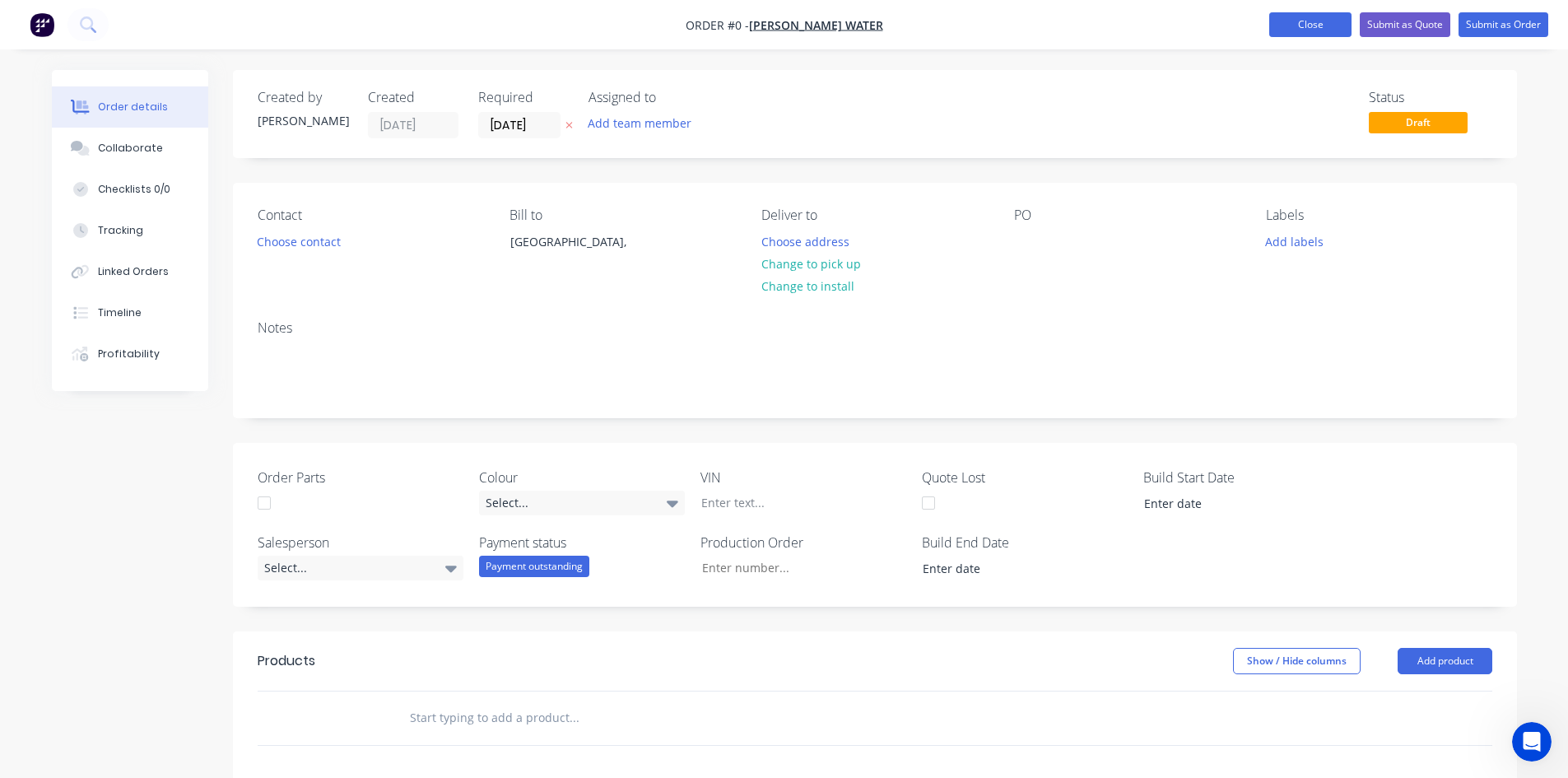
click at [1336, 17] on button "Close" at bounding box center [1310, 25] width 83 height 25
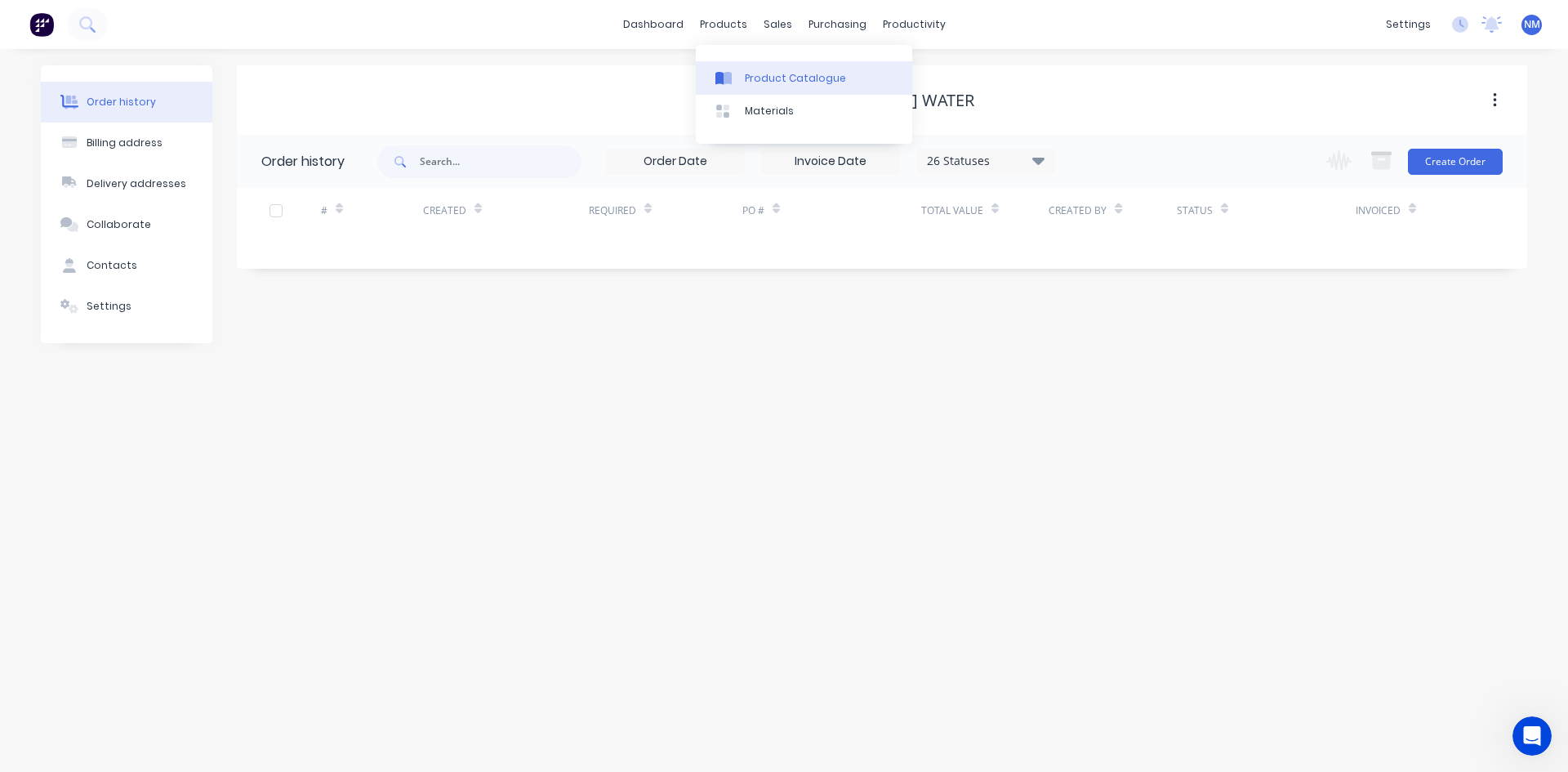
click at [743, 73] on link "Product Catalogue" at bounding box center [804, 77] width 216 height 32
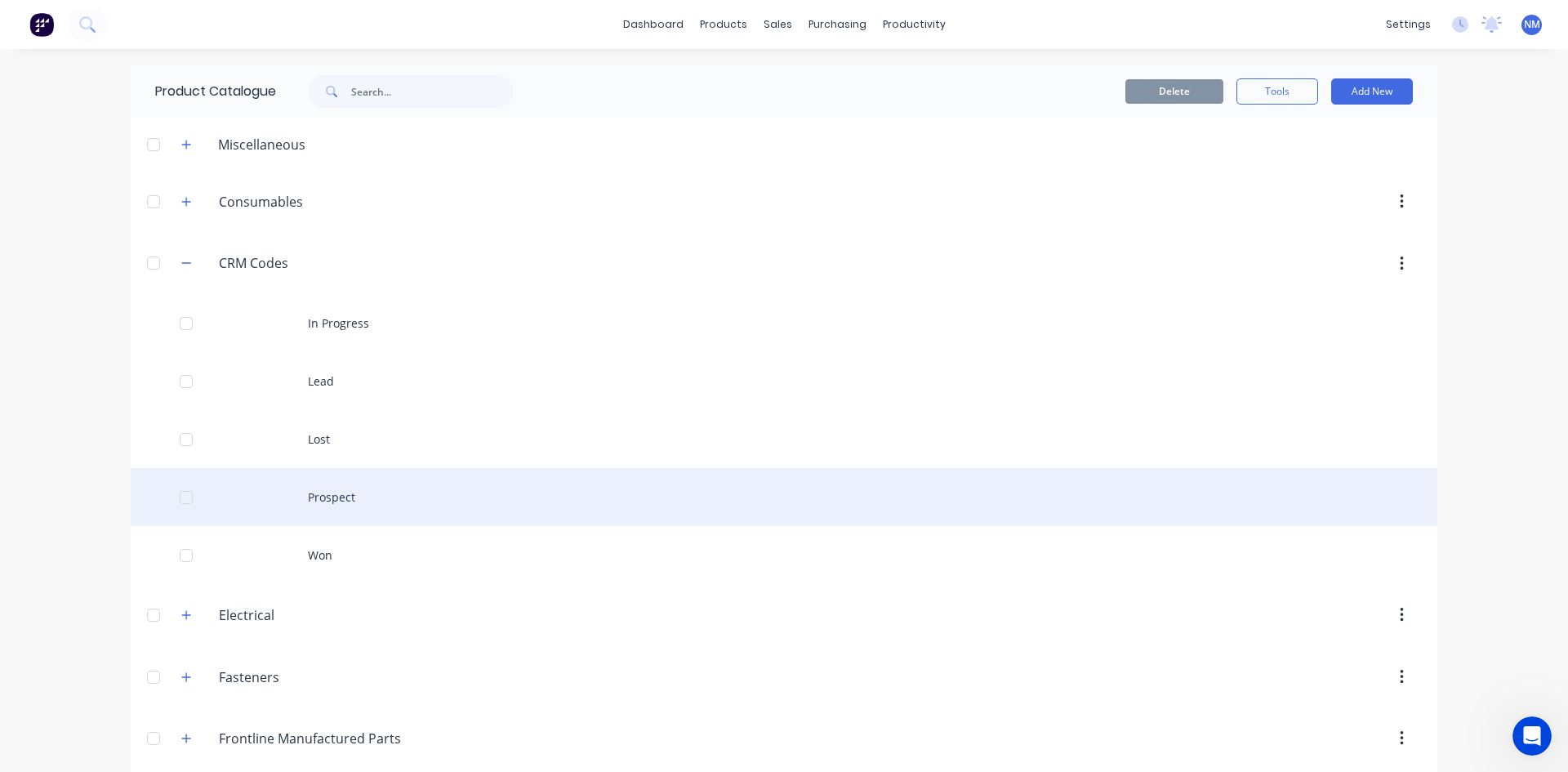
click at [368, 490] on div "Prospect" at bounding box center [784, 497] width 1307 height 58
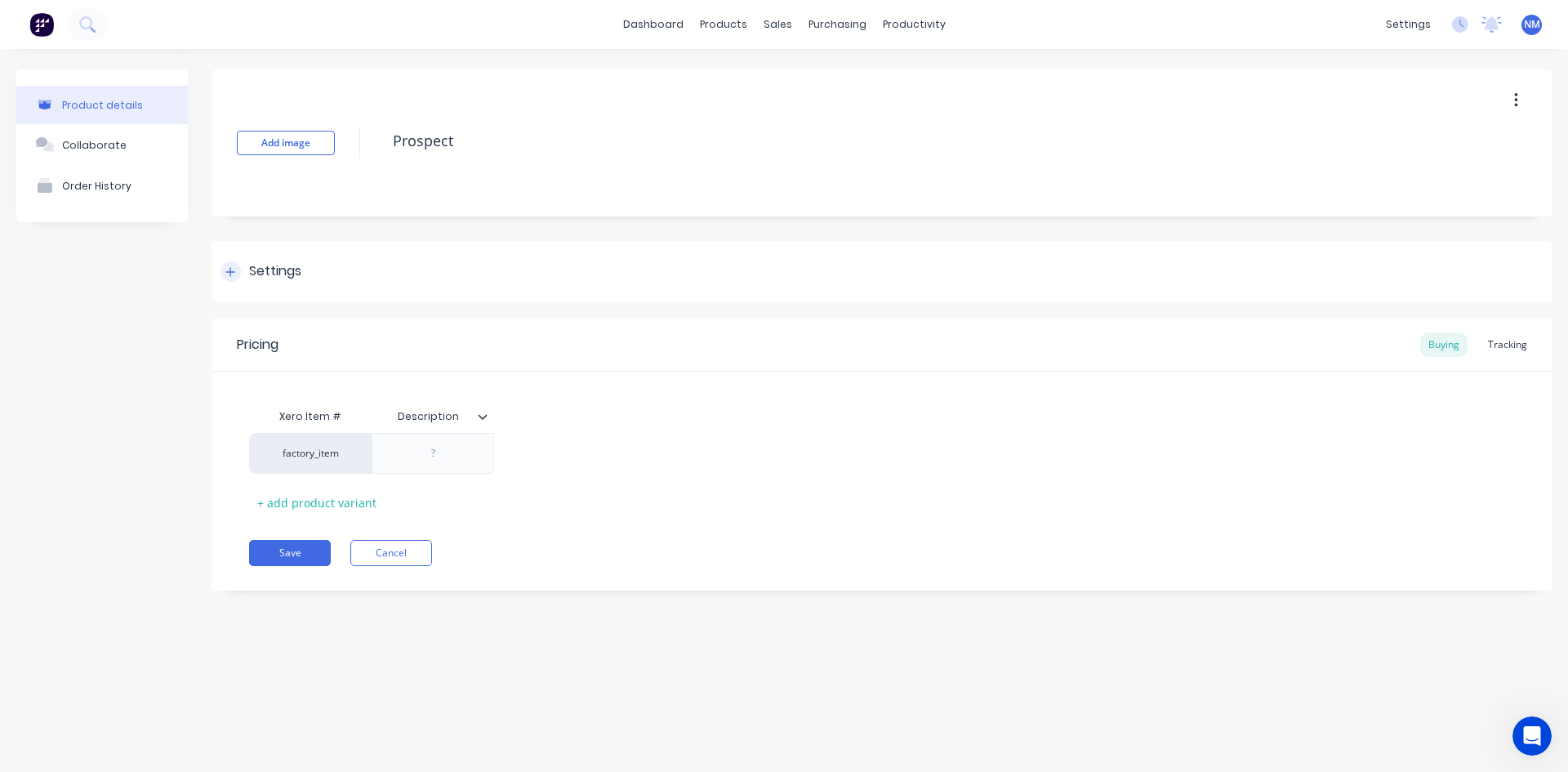
click at [221, 260] on div "Settings" at bounding box center [883, 272] width 1340 height 61
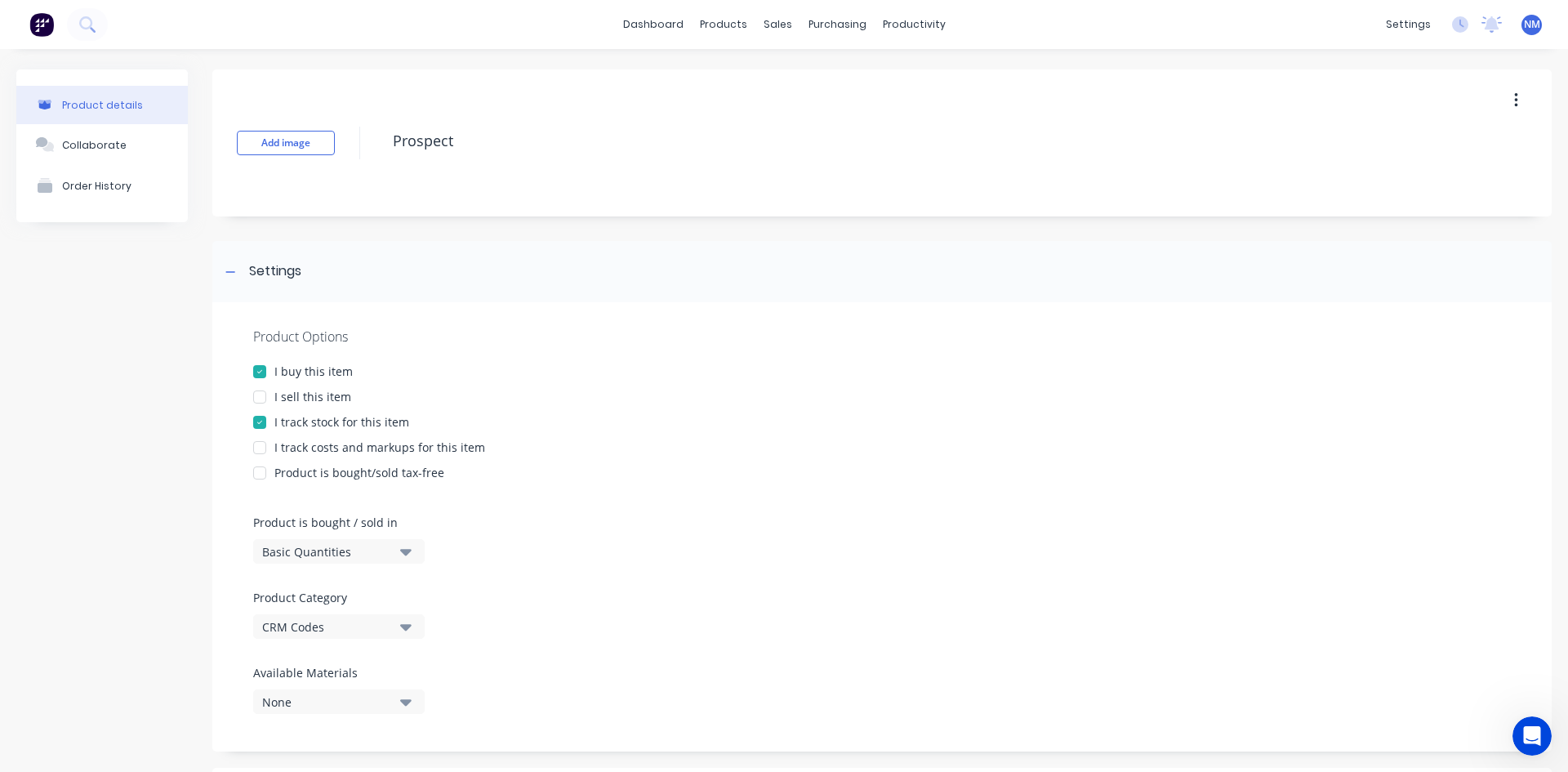
drag, startPoint x: 266, startPoint y: 393, endPoint x: 358, endPoint y: 396, distance: 92.0
click at [267, 393] on div at bounding box center [259, 397] width 32 height 32
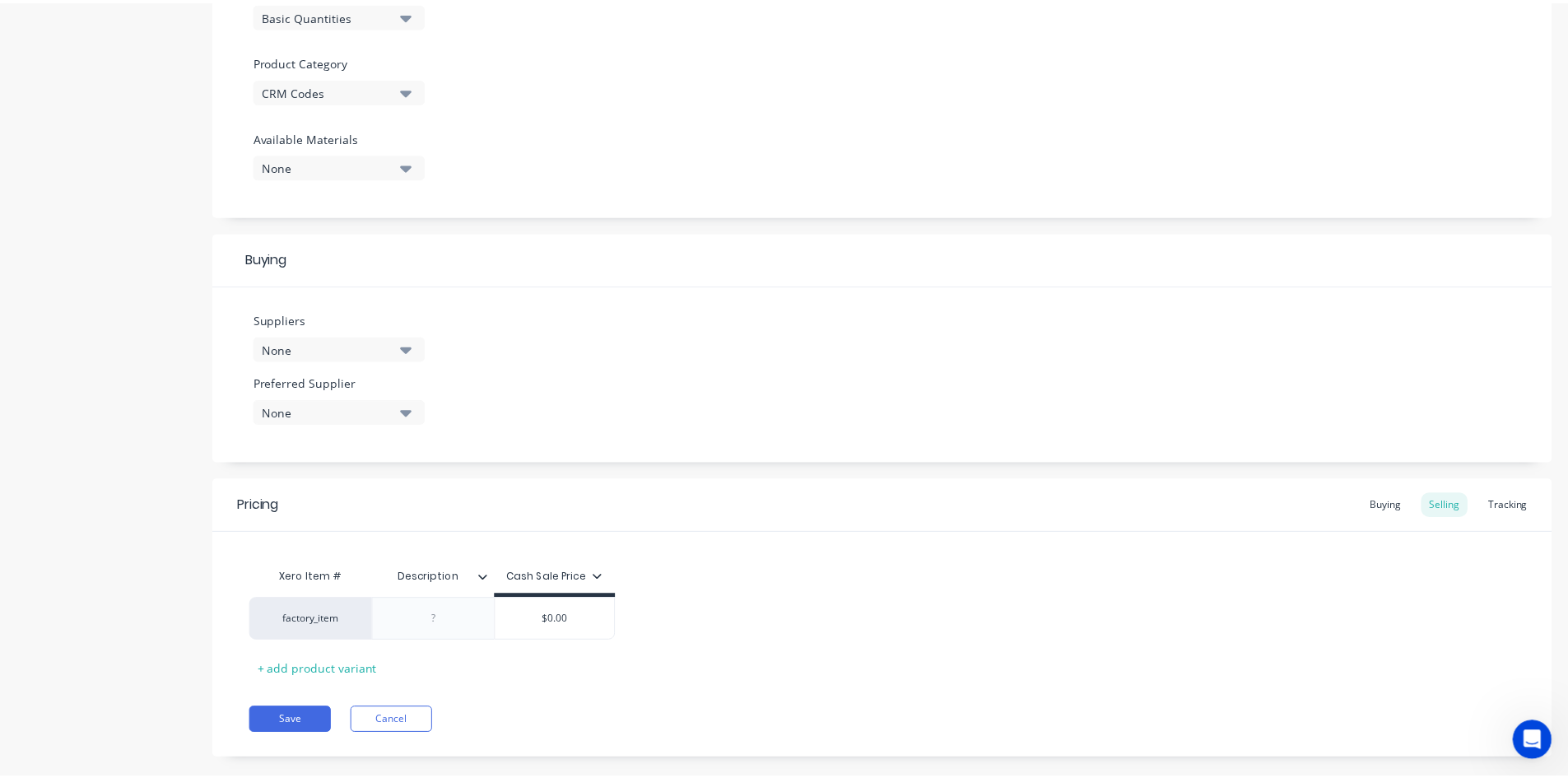
scroll to position [568, 0]
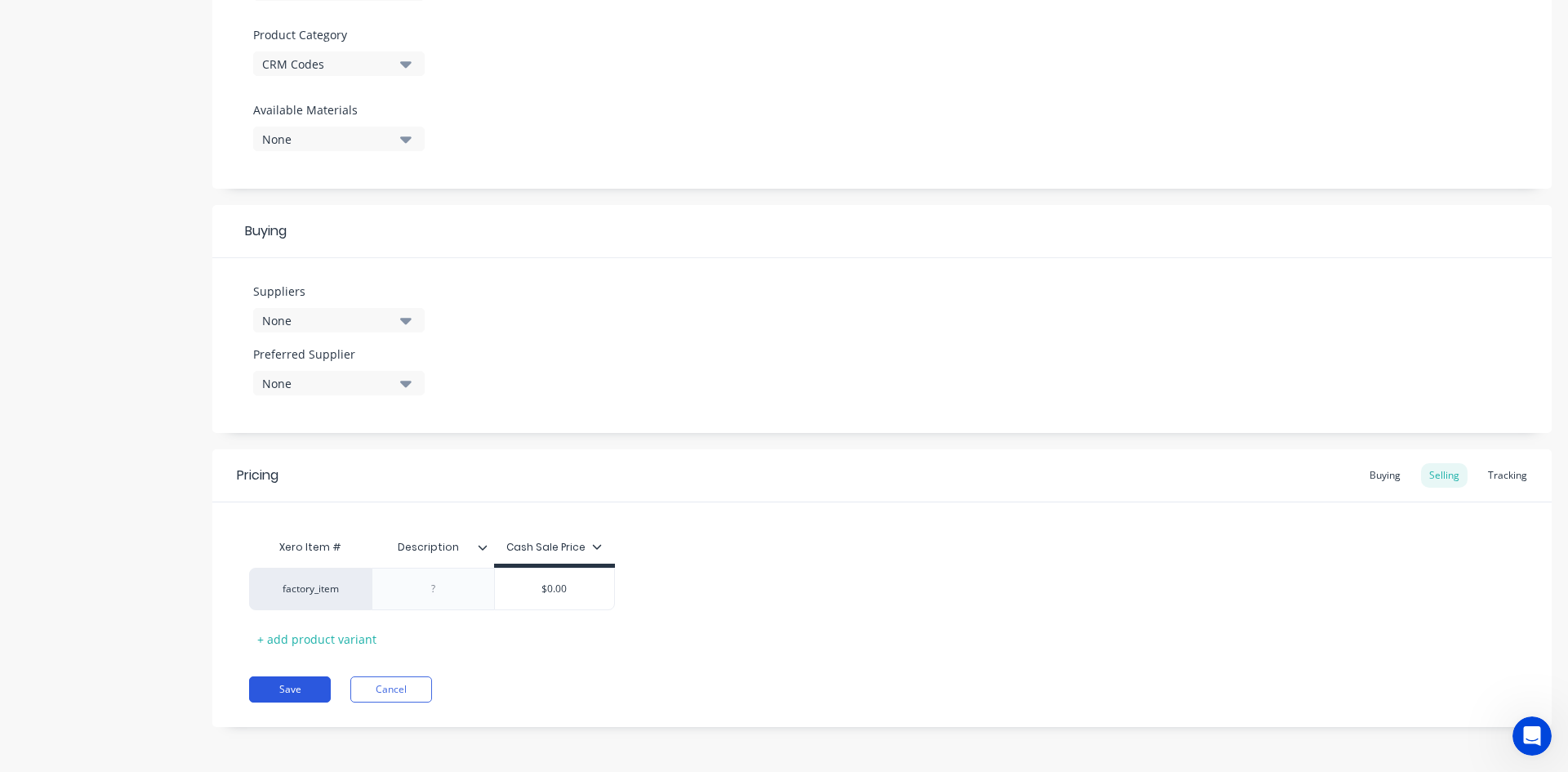
click at [305, 689] on button "Save" at bounding box center [290, 690] width 82 height 27
type textarea "x"
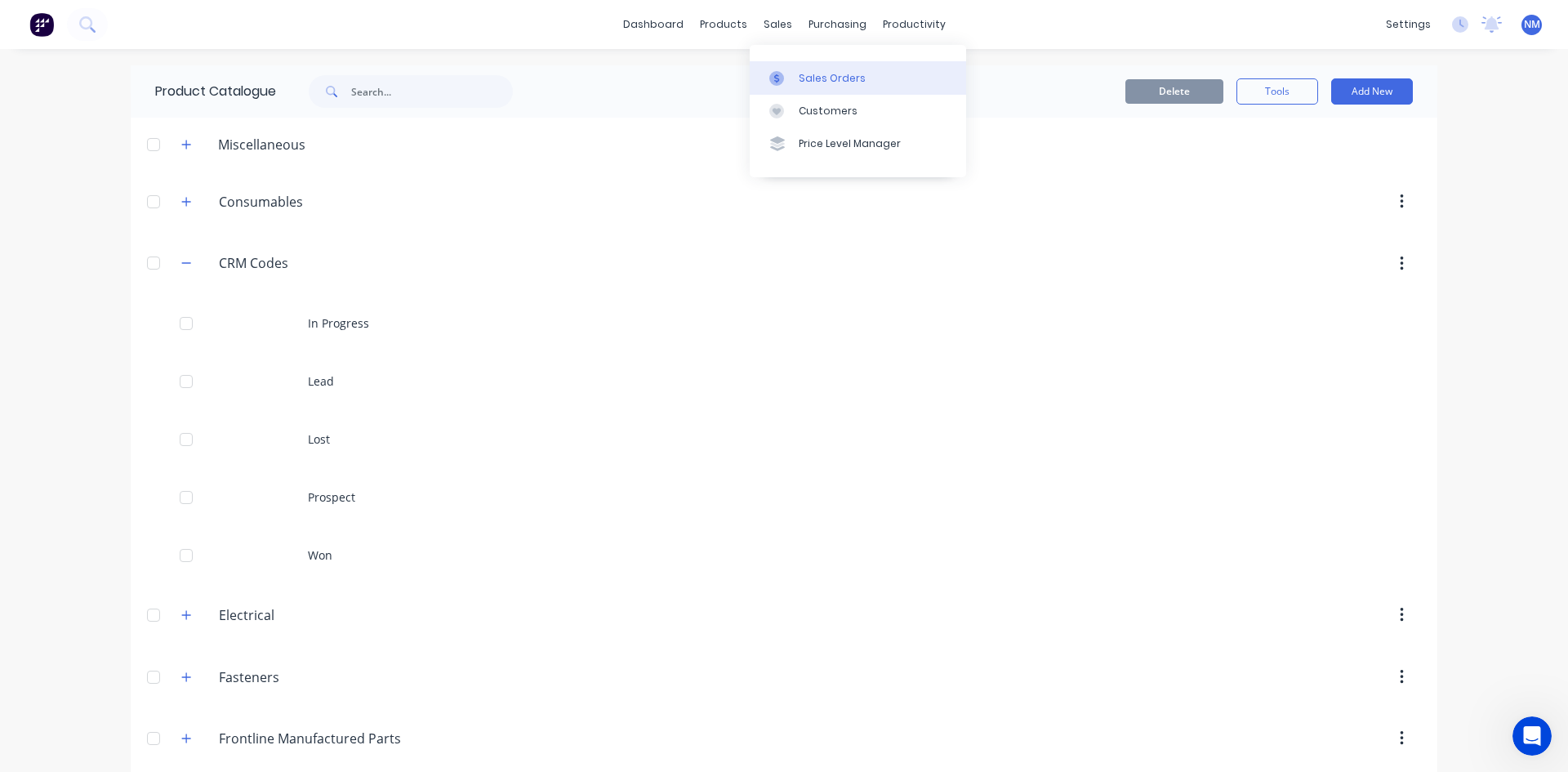
click at [819, 85] on div "Sales Orders" at bounding box center [832, 79] width 67 height 15
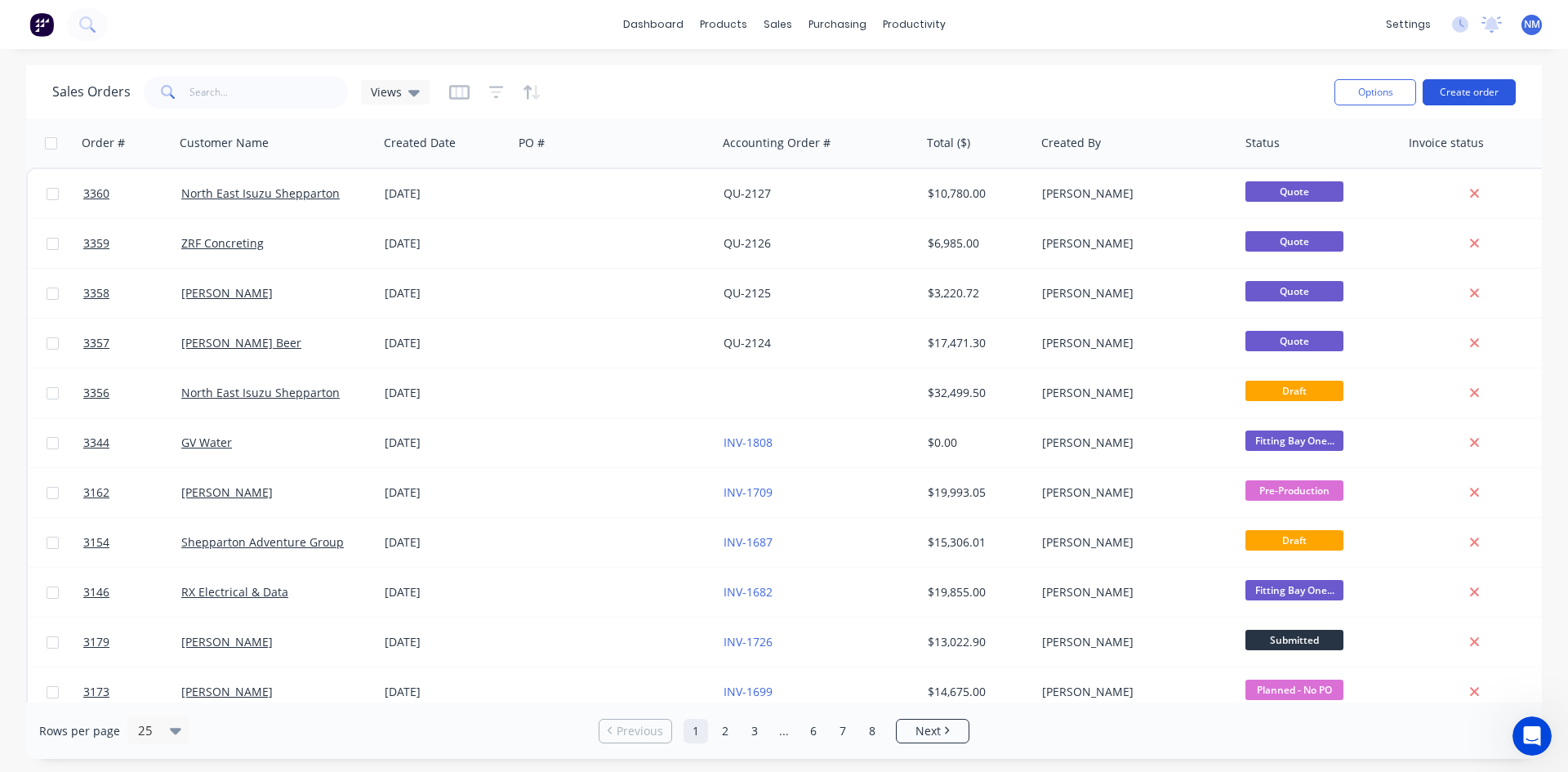
click at [1484, 99] on button "Create order" at bounding box center [1469, 93] width 93 height 27
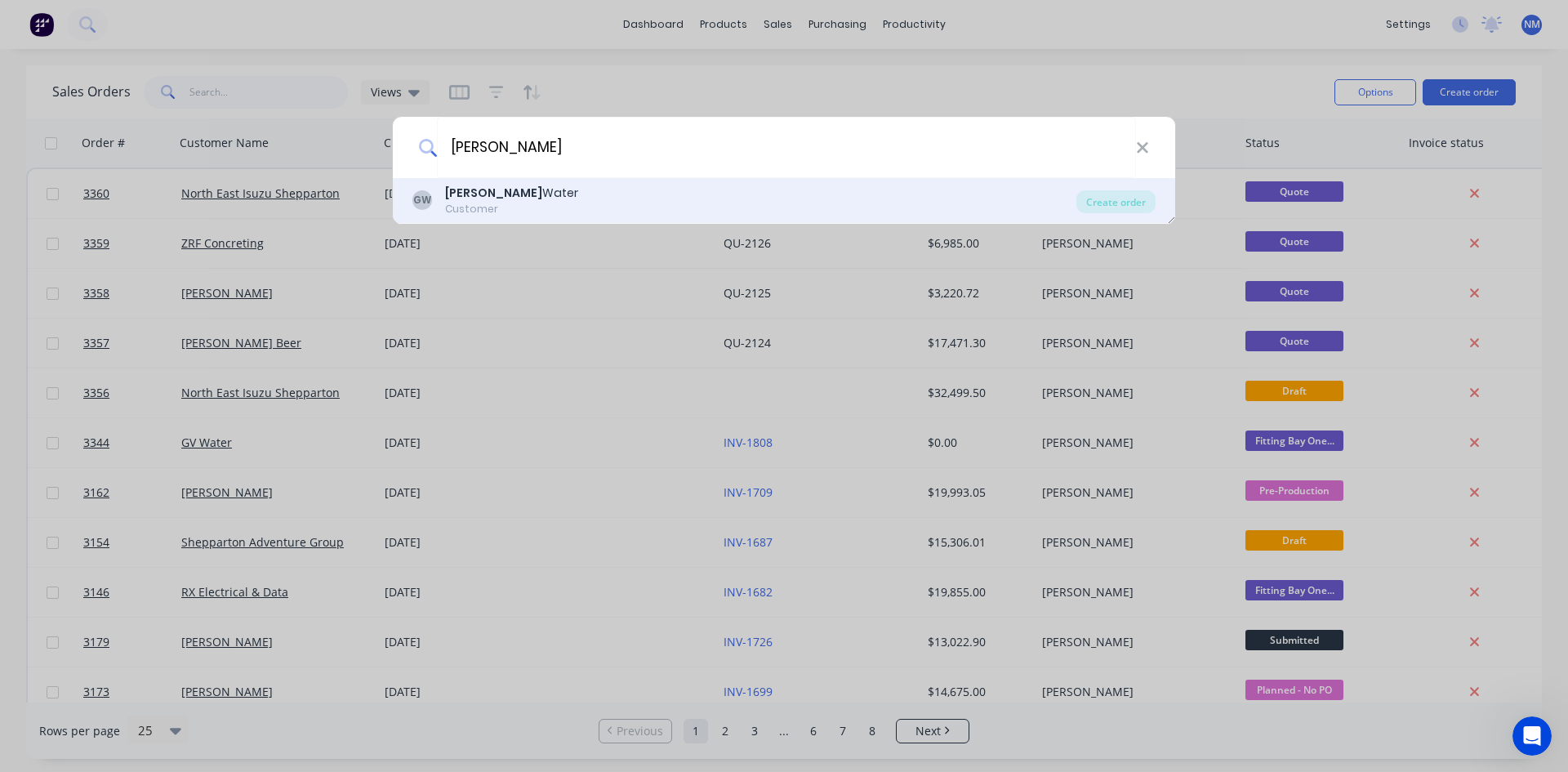
type input "[PERSON_NAME]"
click at [596, 195] on div "GW Goulburn [PERSON_NAME] Water Customer" at bounding box center [744, 200] width 664 height 31
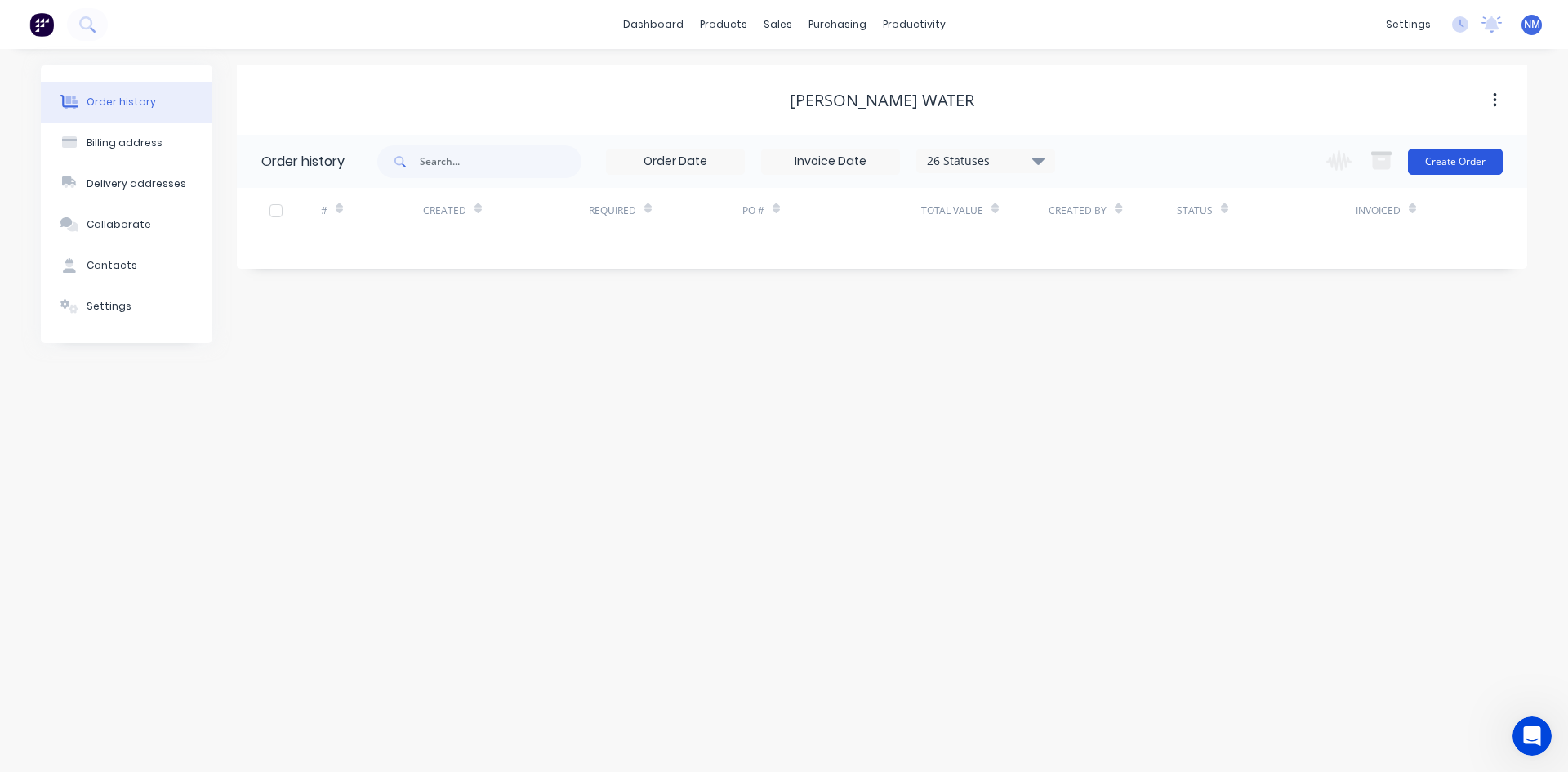
click at [1479, 166] on button "Create Order" at bounding box center [1455, 162] width 94 height 27
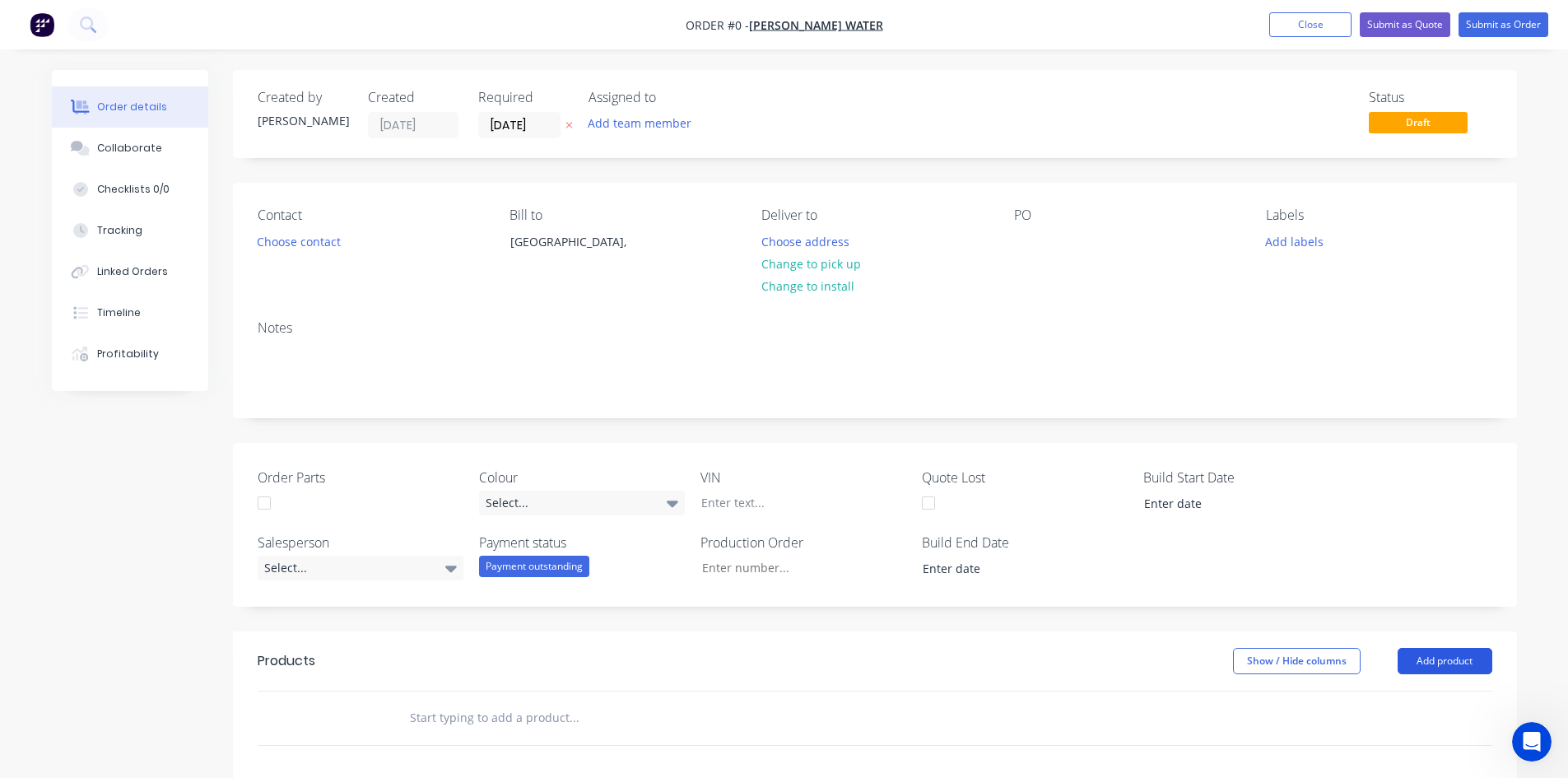
click at [1482, 664] on button "Add product" at bounding box center [1444, 661] width 94 height 27
click at [1407, 699] on div "Product catalogue" at bounding box center [1414, 703] width 127 height 24
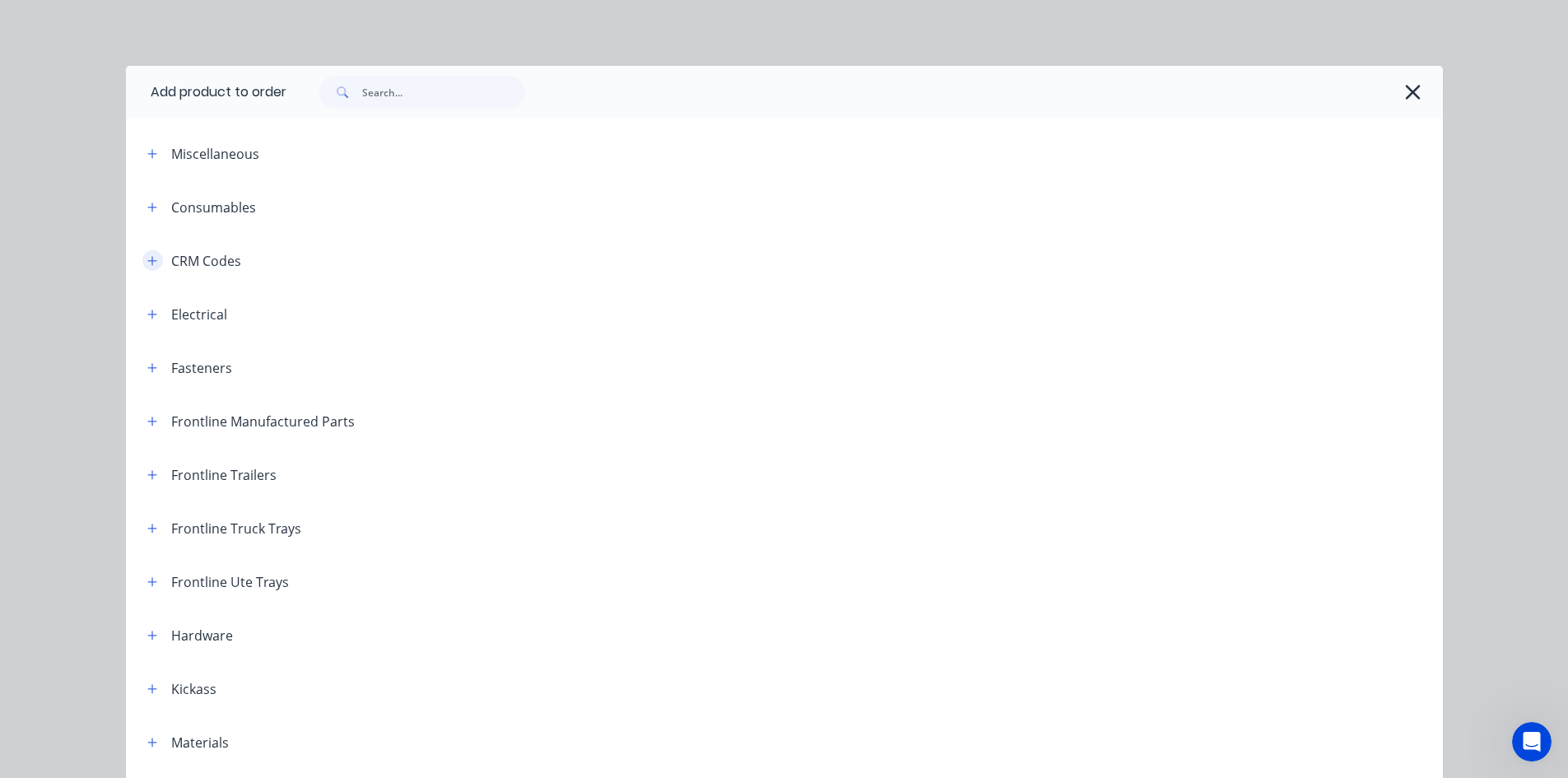
click at [153, 255] on button "button" at bounding box center [153, 260] width 21 height 21
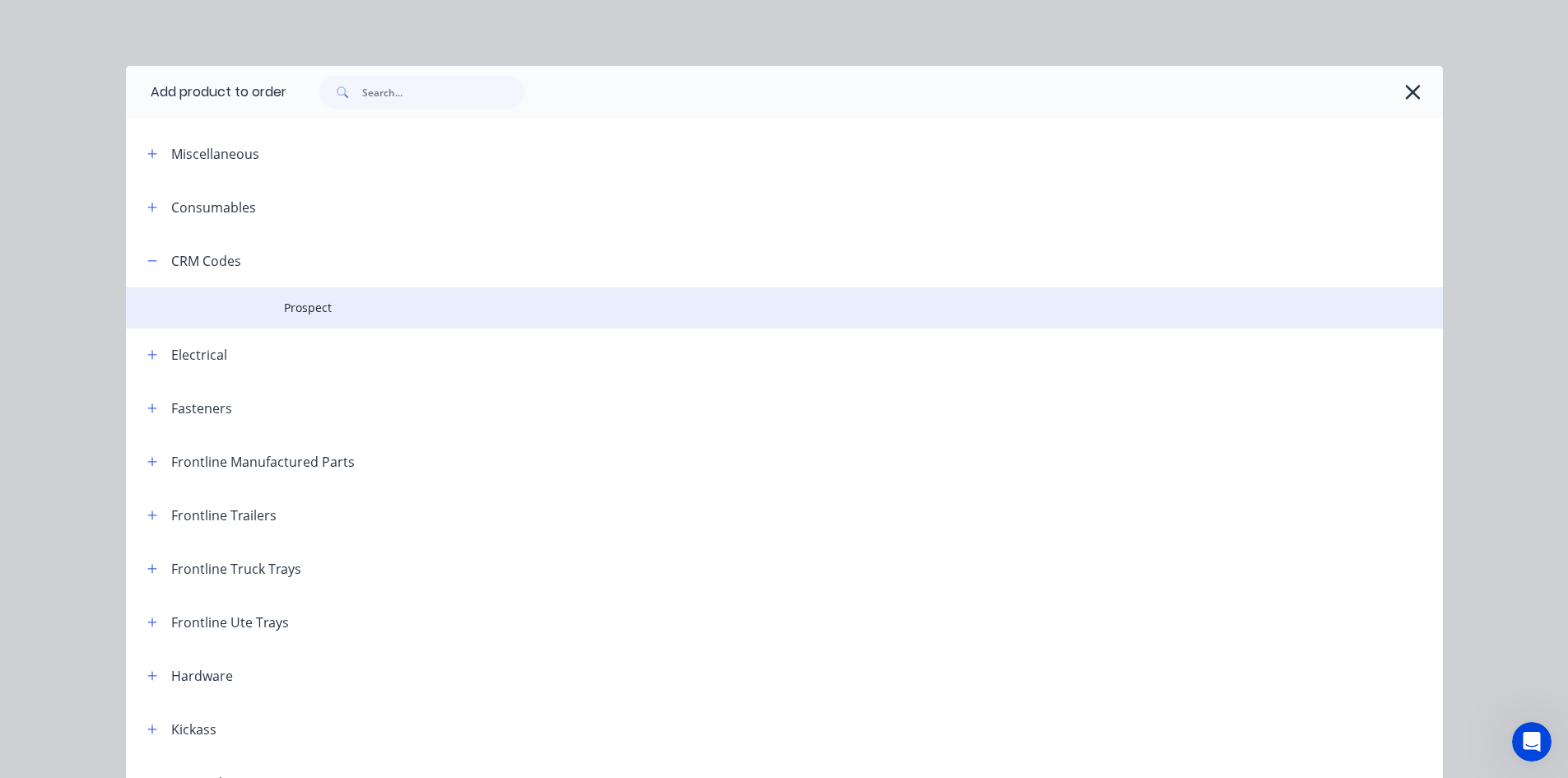
click at [335, 301] on span "Prospect" at bounding box center [747, 307] width 927 height 18
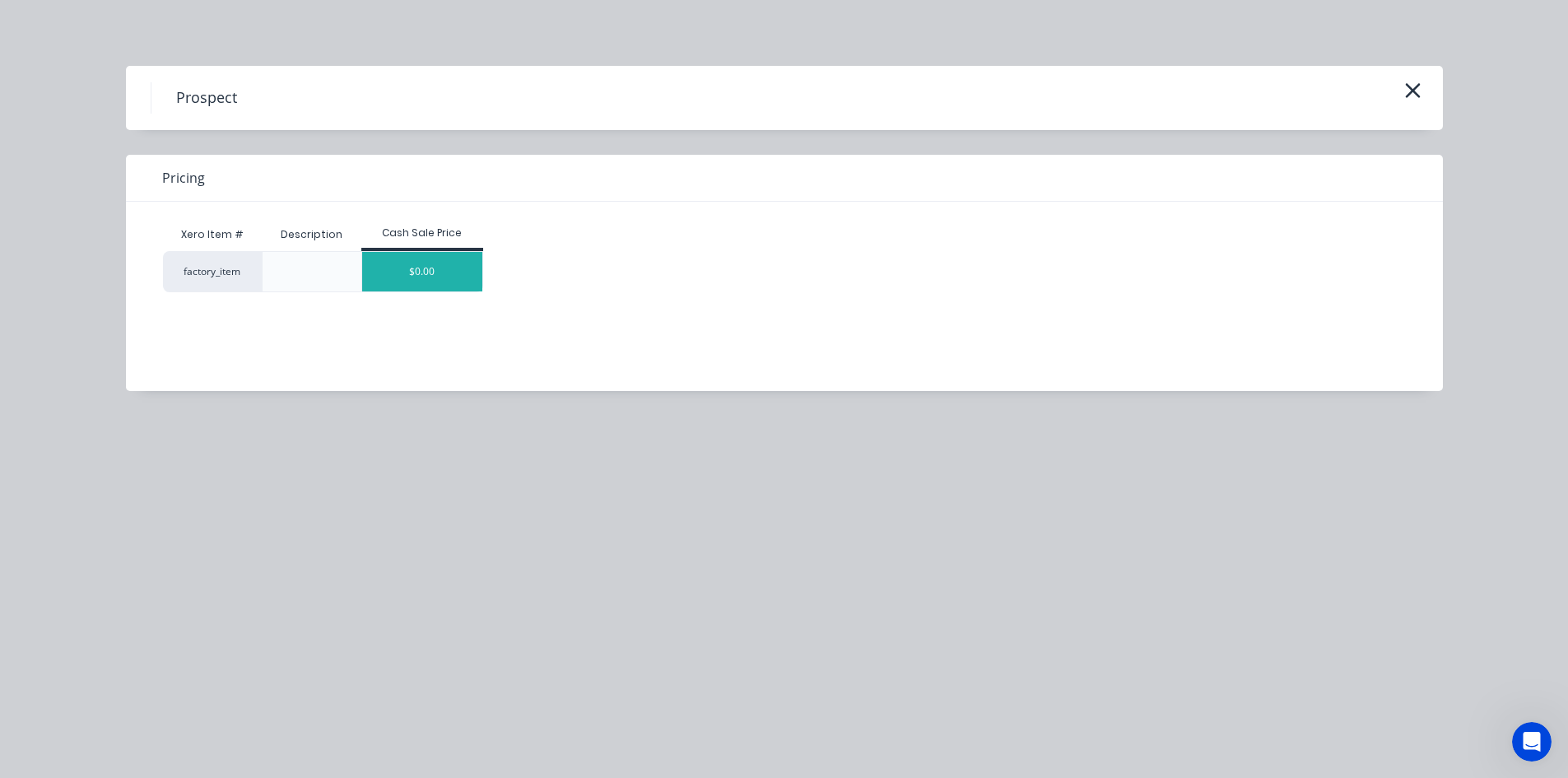
click at [453, 276] on div "$0.00" at bounding box center [422, 271] width 120 height 39
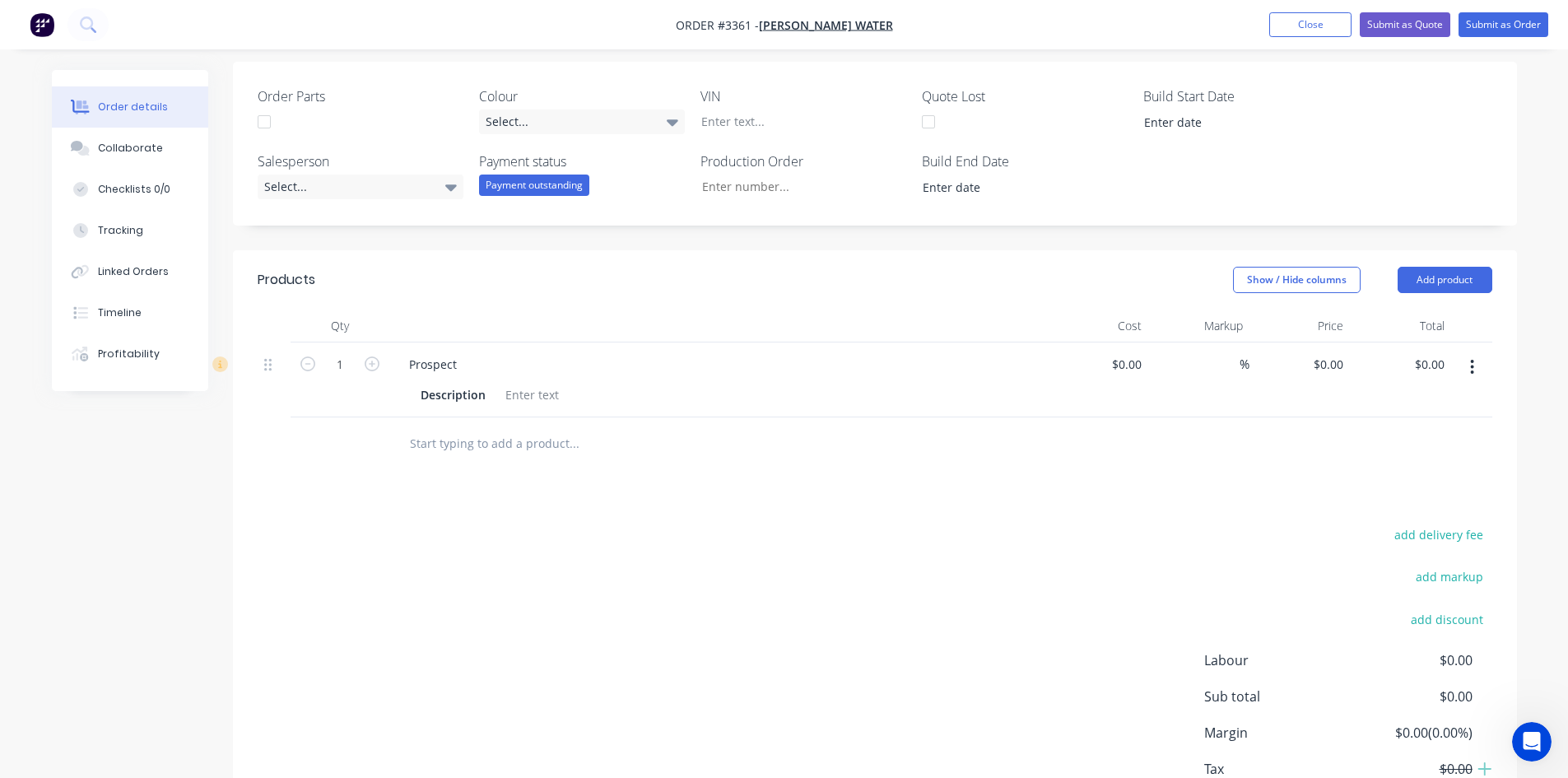
scroll to position [412, 0]
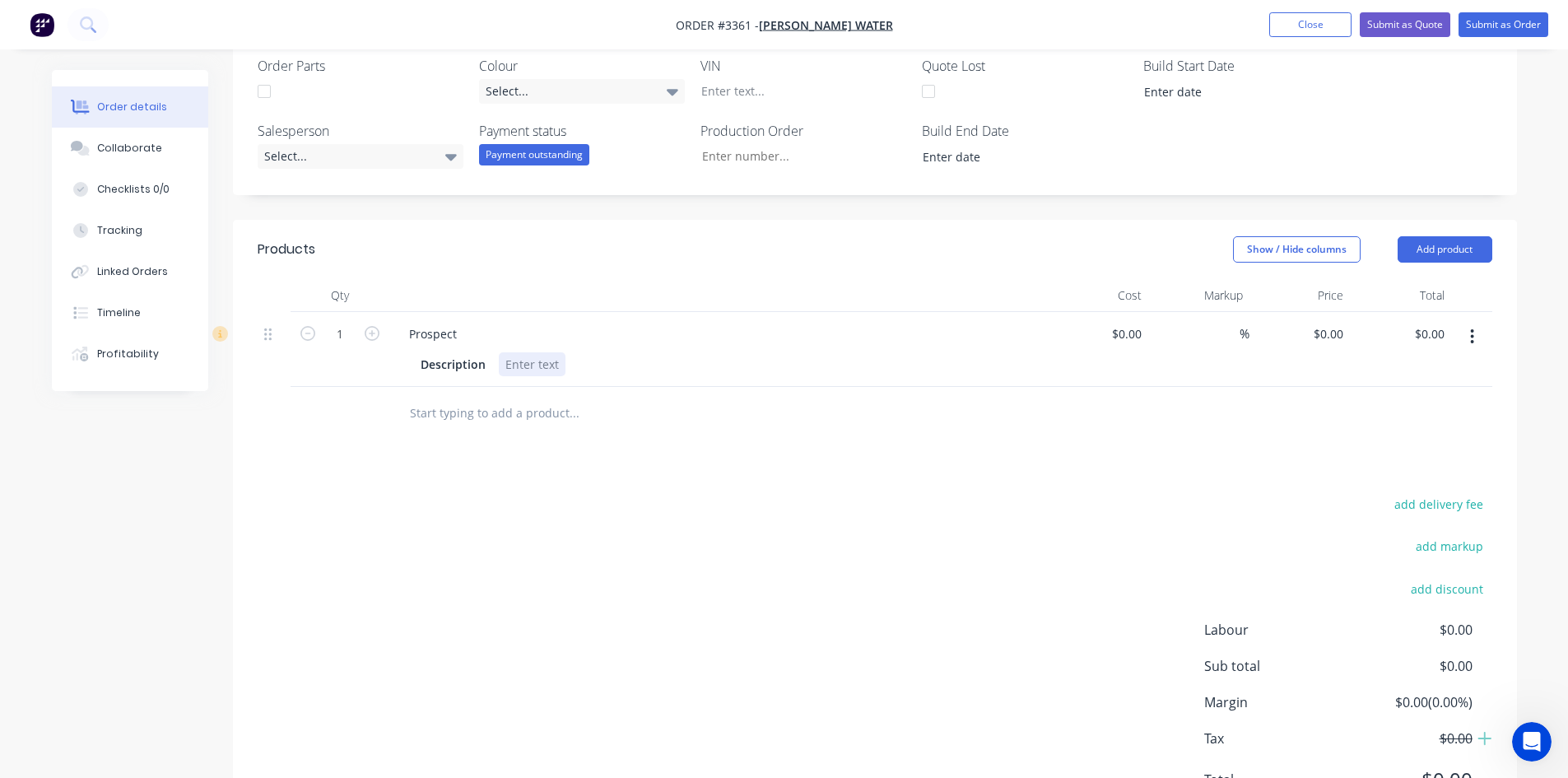
click at [535, 371] on div at bounding box center [532, 364] width 67 height 24
click at [526, 364] on div at bounding box center [532, 364] width 67 height 24
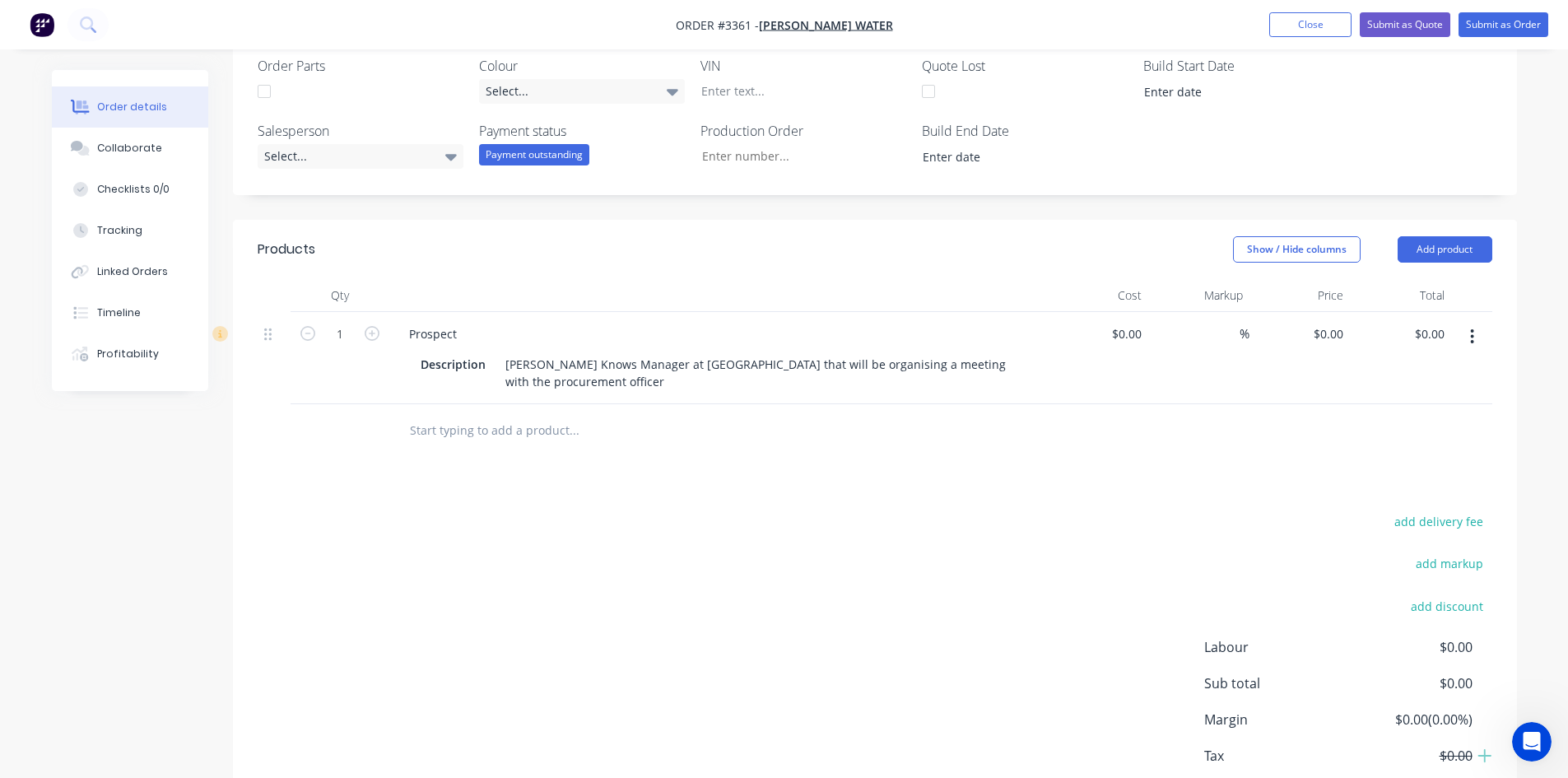
click at [1031, 460] on div "Products Show / Hide columns Add product Qty Cost Markup Price Total 1 Prospect…" at bounding box center [875, 536] width 1284 height 634
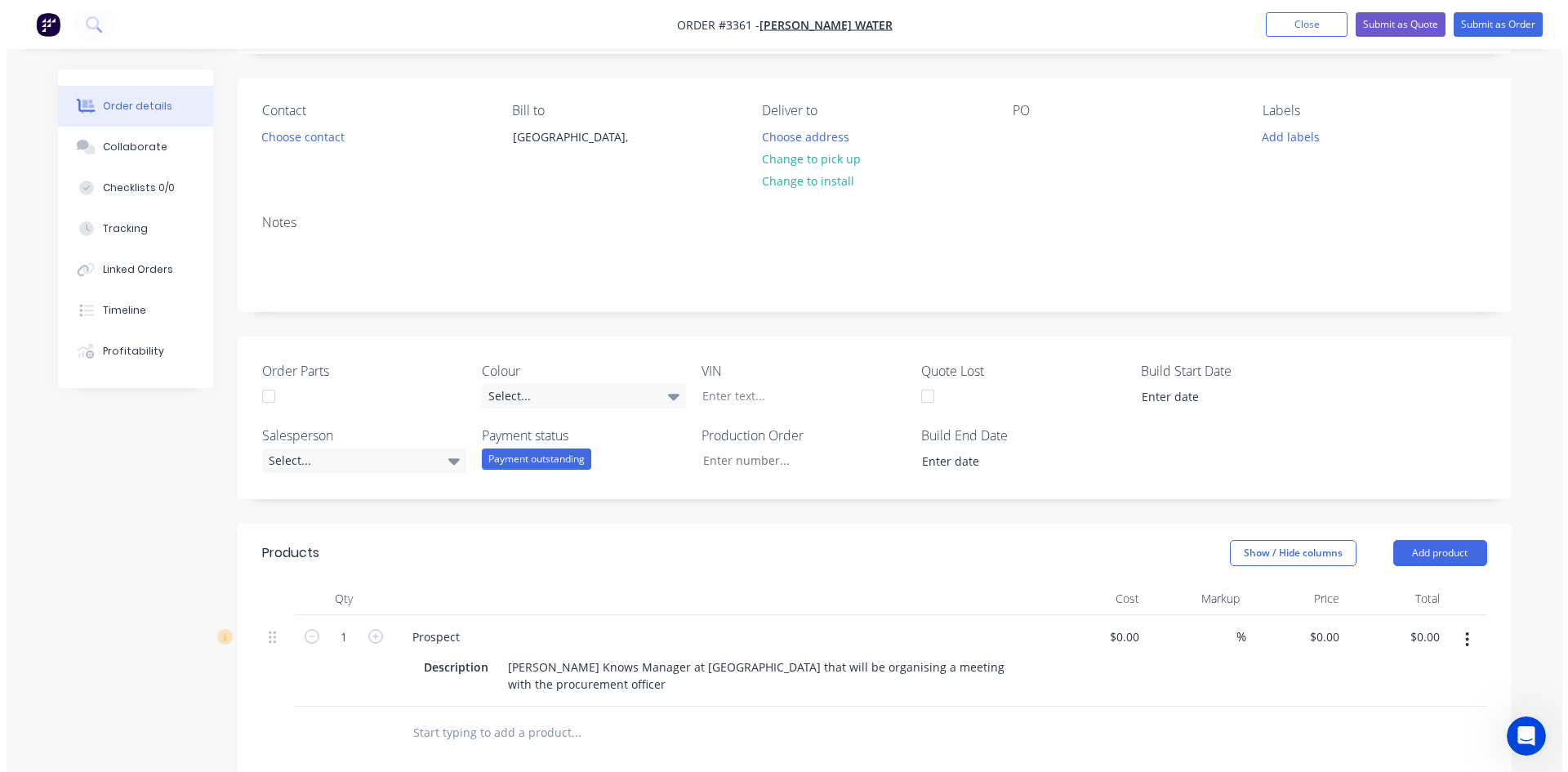
scroll to position [0, 0]
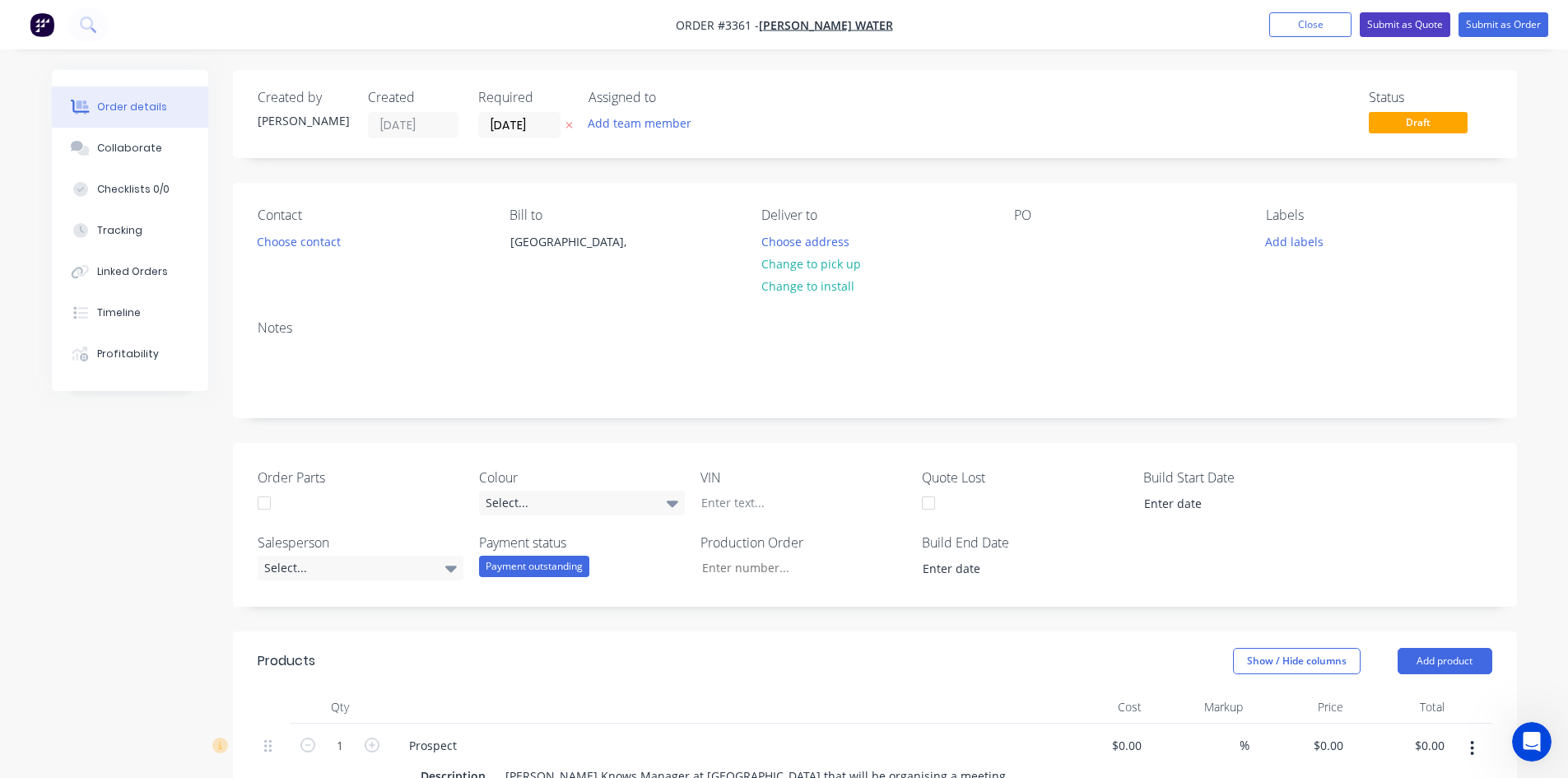
click at [1404, 26] on button "Submit as Quote" at bounding box center [1405, 25] width 91 height 25
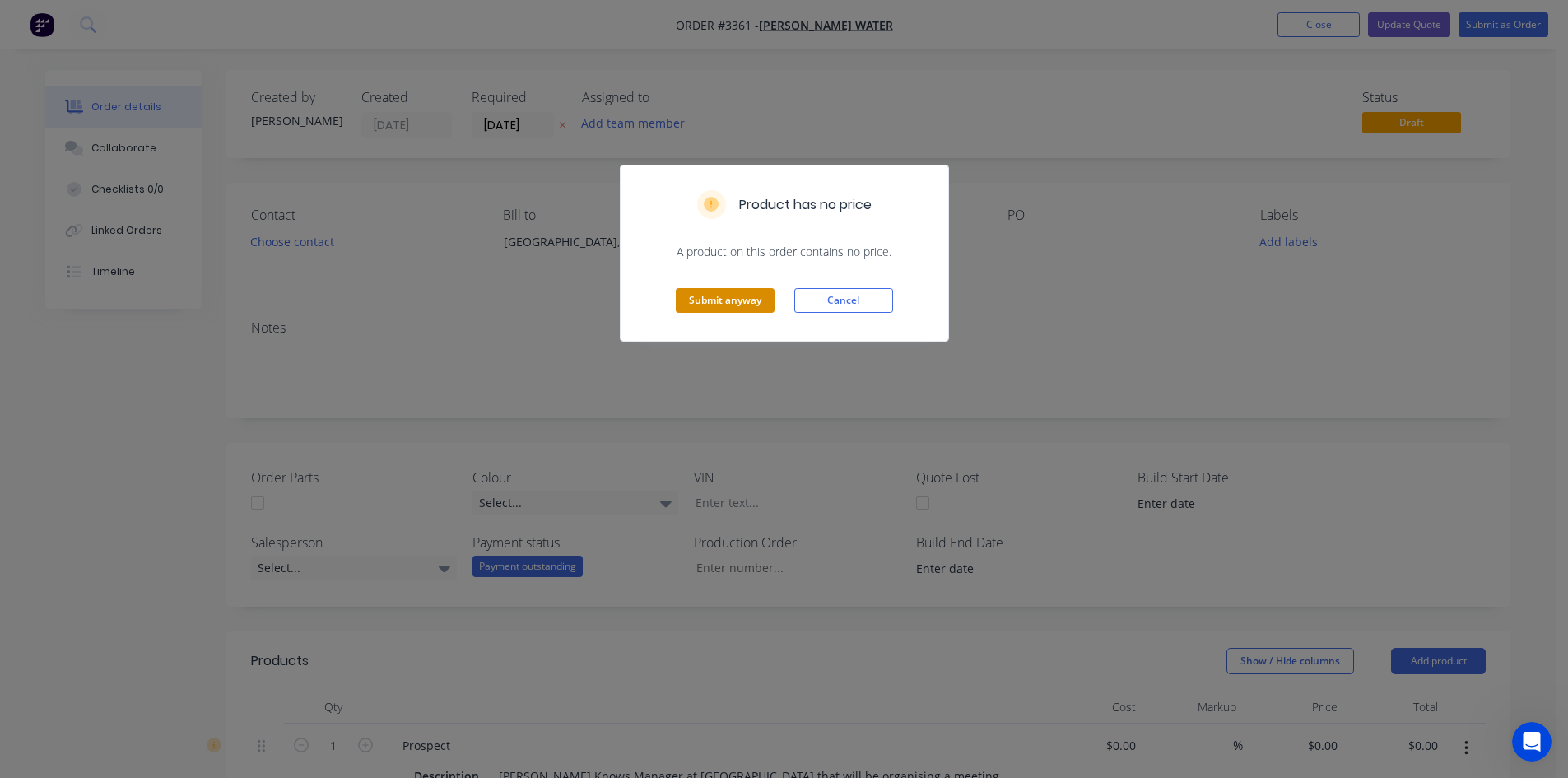
click at [741, 294] on button "Submit anyway" at bounding box center [725, 301] width 98 height 25
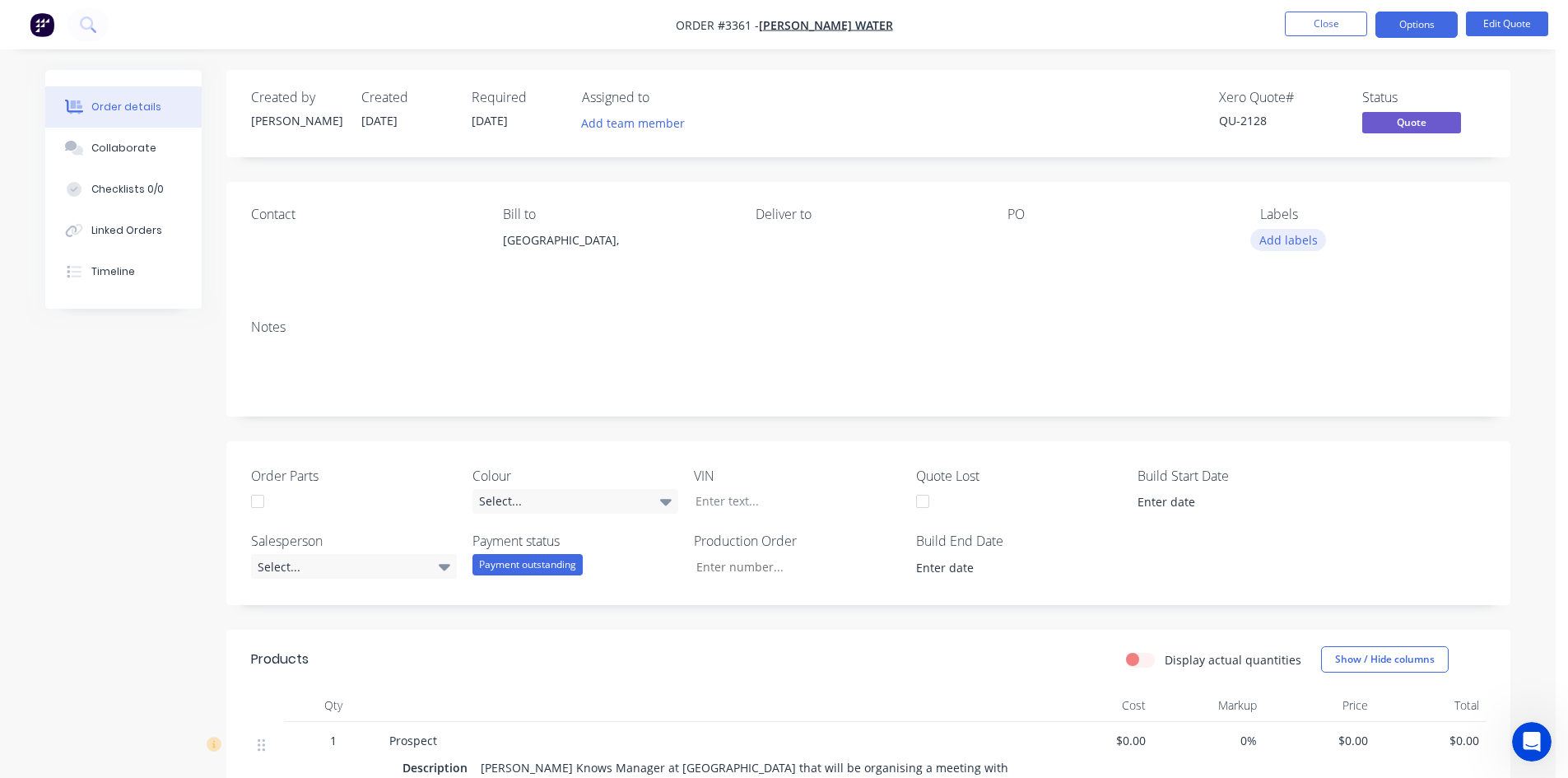
click at [1302, 241] on button "Add labels" at bounding box center [1288, 240] width 76 height 23
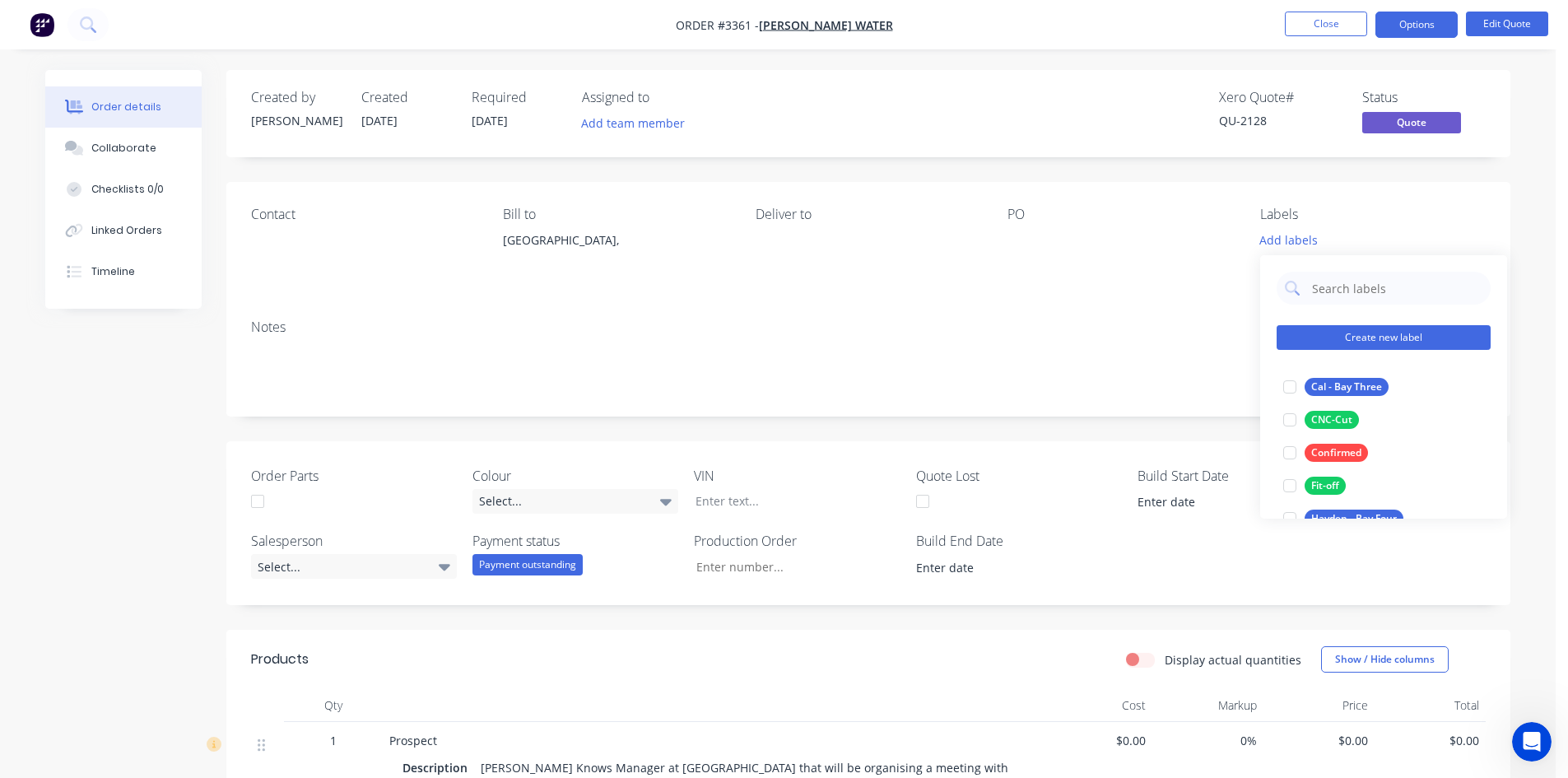
click at [1409, 341] on button "Create new label" at bounding box center [1384, 338] width 214 height 25
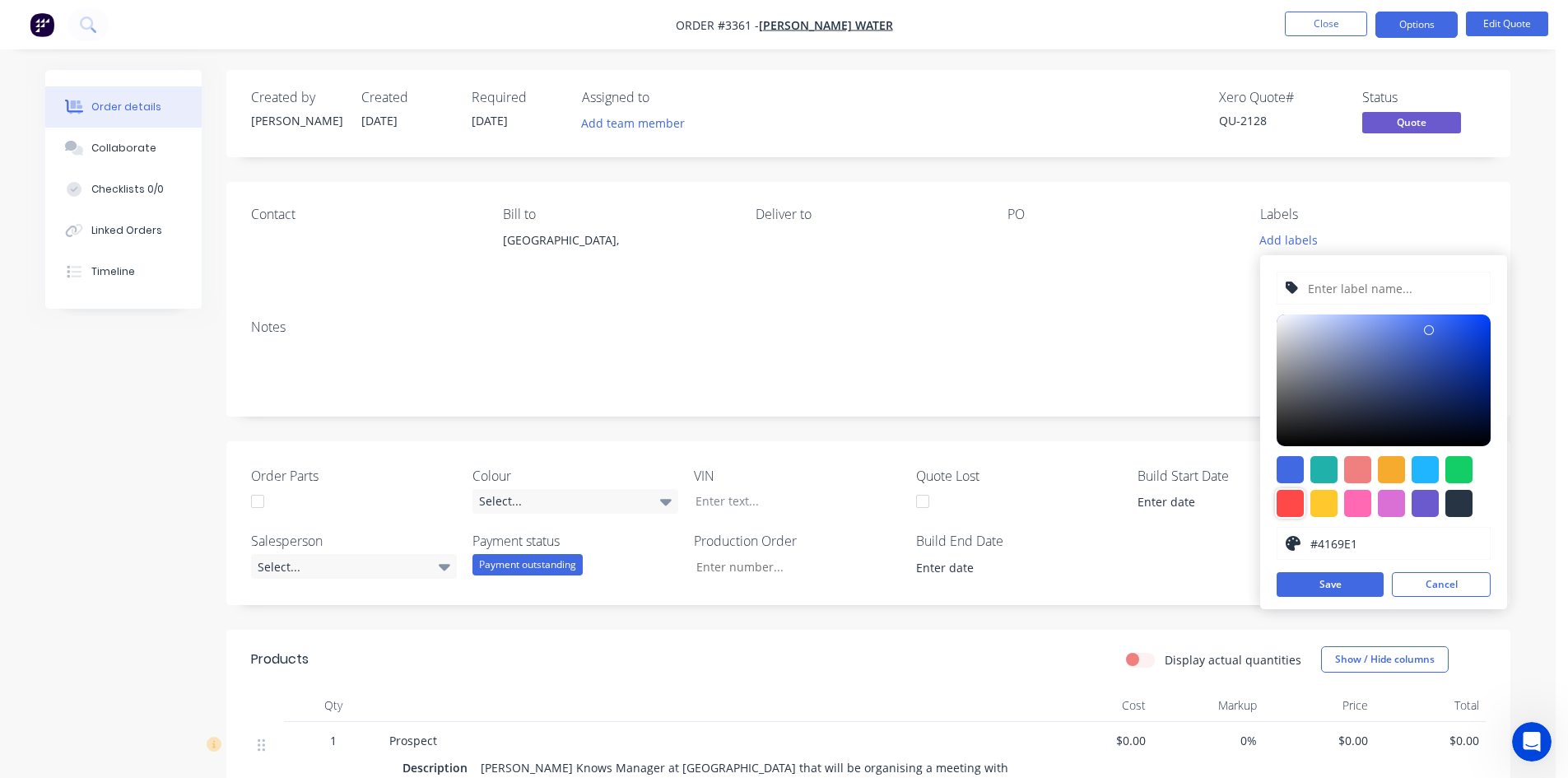
click at [1298, 502] on div at bounding box center [1290, 503] width 28 height 28
type input "#FF4949"
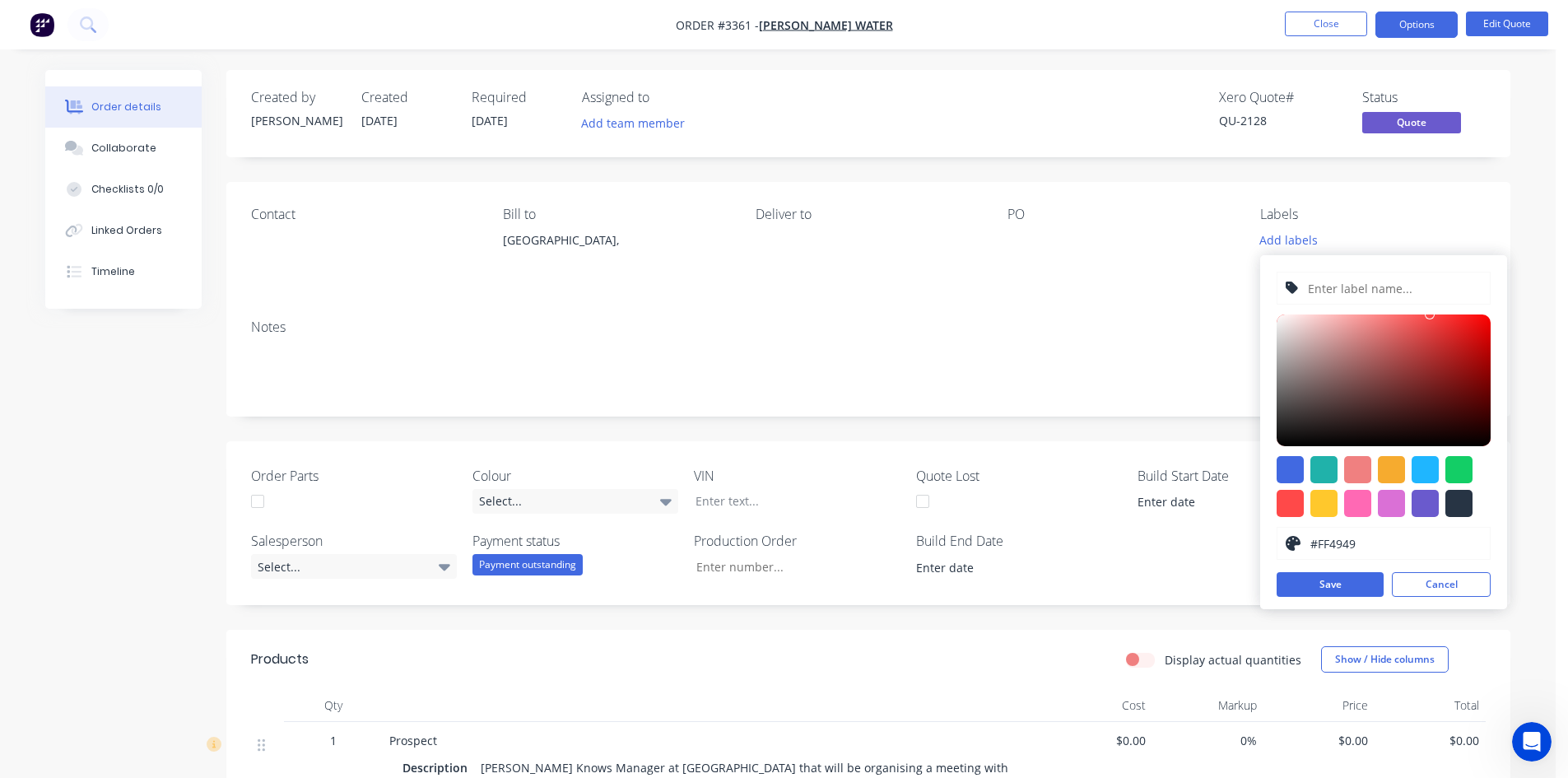
click at [1386, 297] on input "text" at bounding box center [1394, 288] width 175 height 31
type input "Prospect"
click at [1355, 574] on button "Save" at bounding box center [1330, 585] width 107 height 25
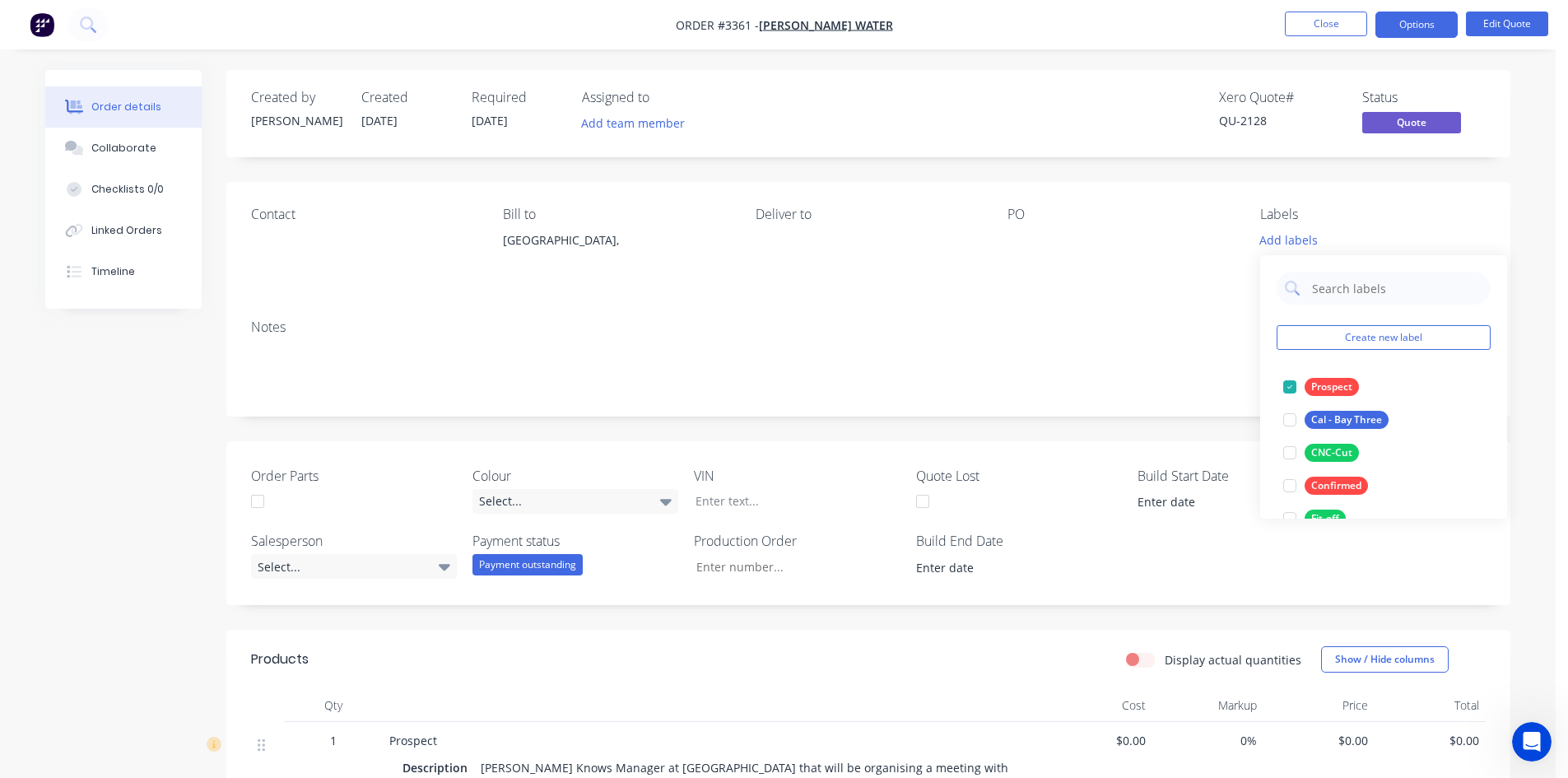
click at [1120, 290] on div "Contact Bill to [GEOGRAPHIC_DATA], Deliver to PO Labels Add labels" at bounding box center [868, 244] width 1284 height 124
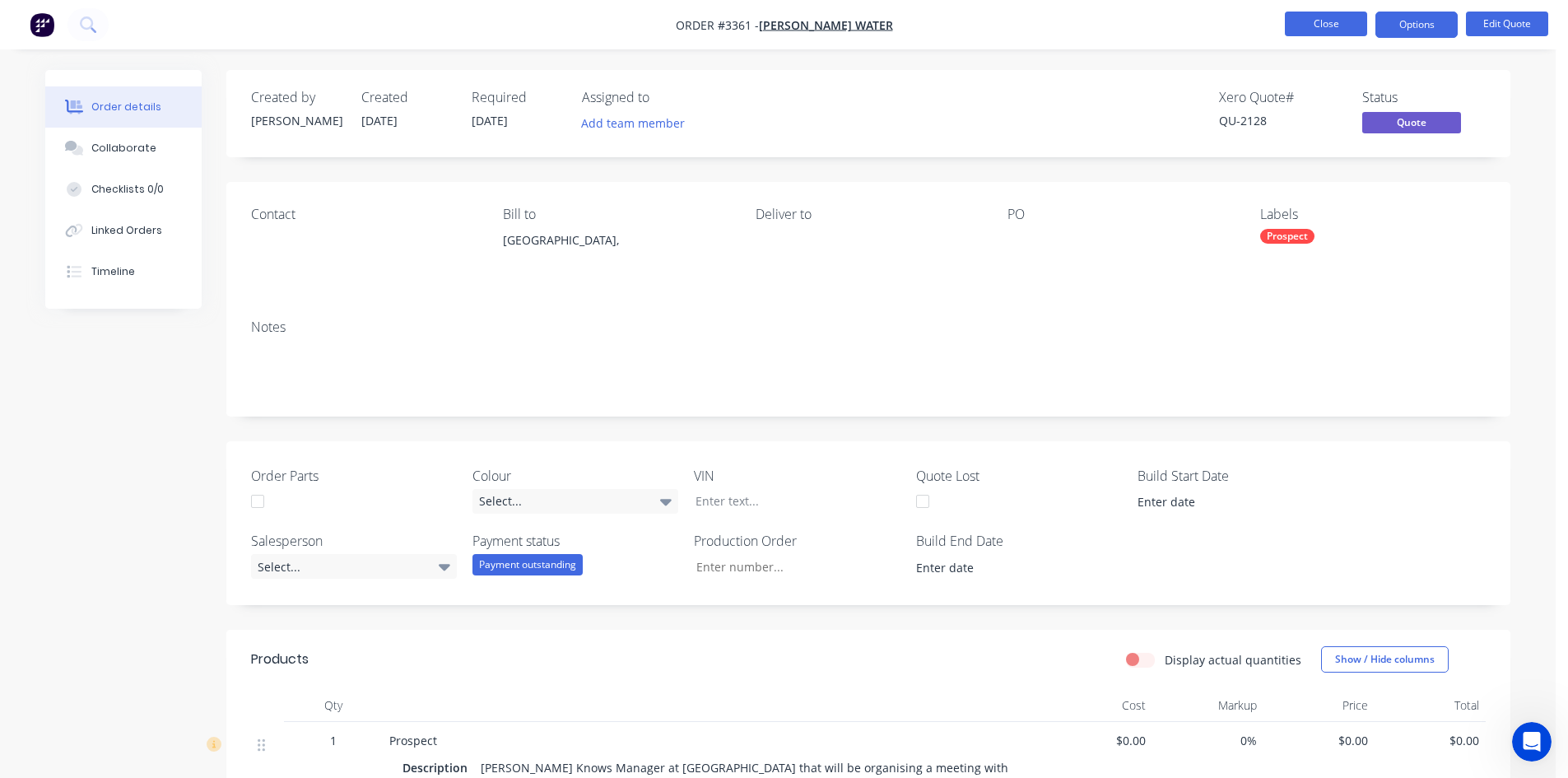
click at [1325, 23] on button "Close" at bounding box center [1326, 24] width 83 height 25
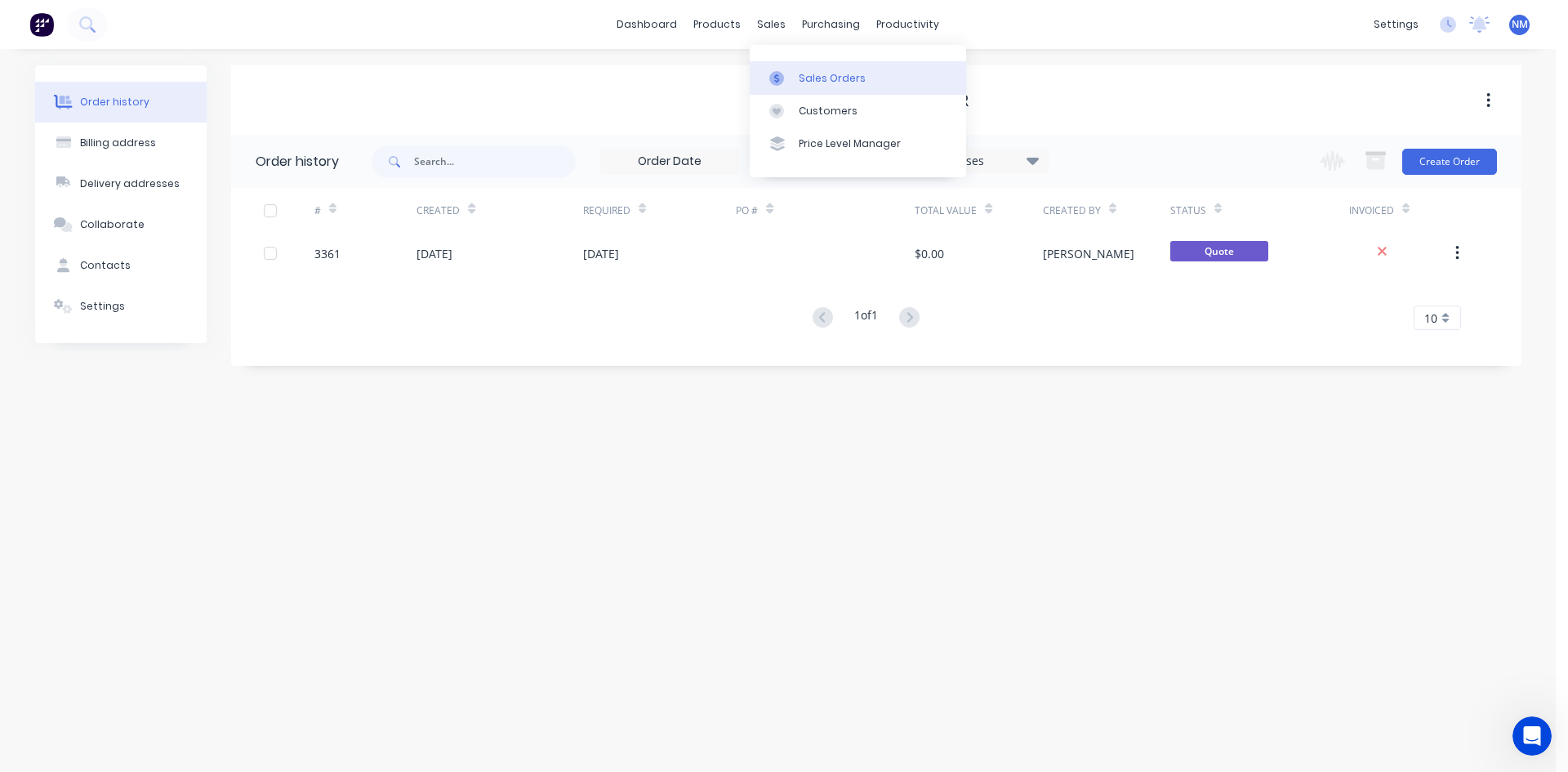
click at [824, 75] on div "Sales Orders" at bounding box center [832, 79] width 67 height 15
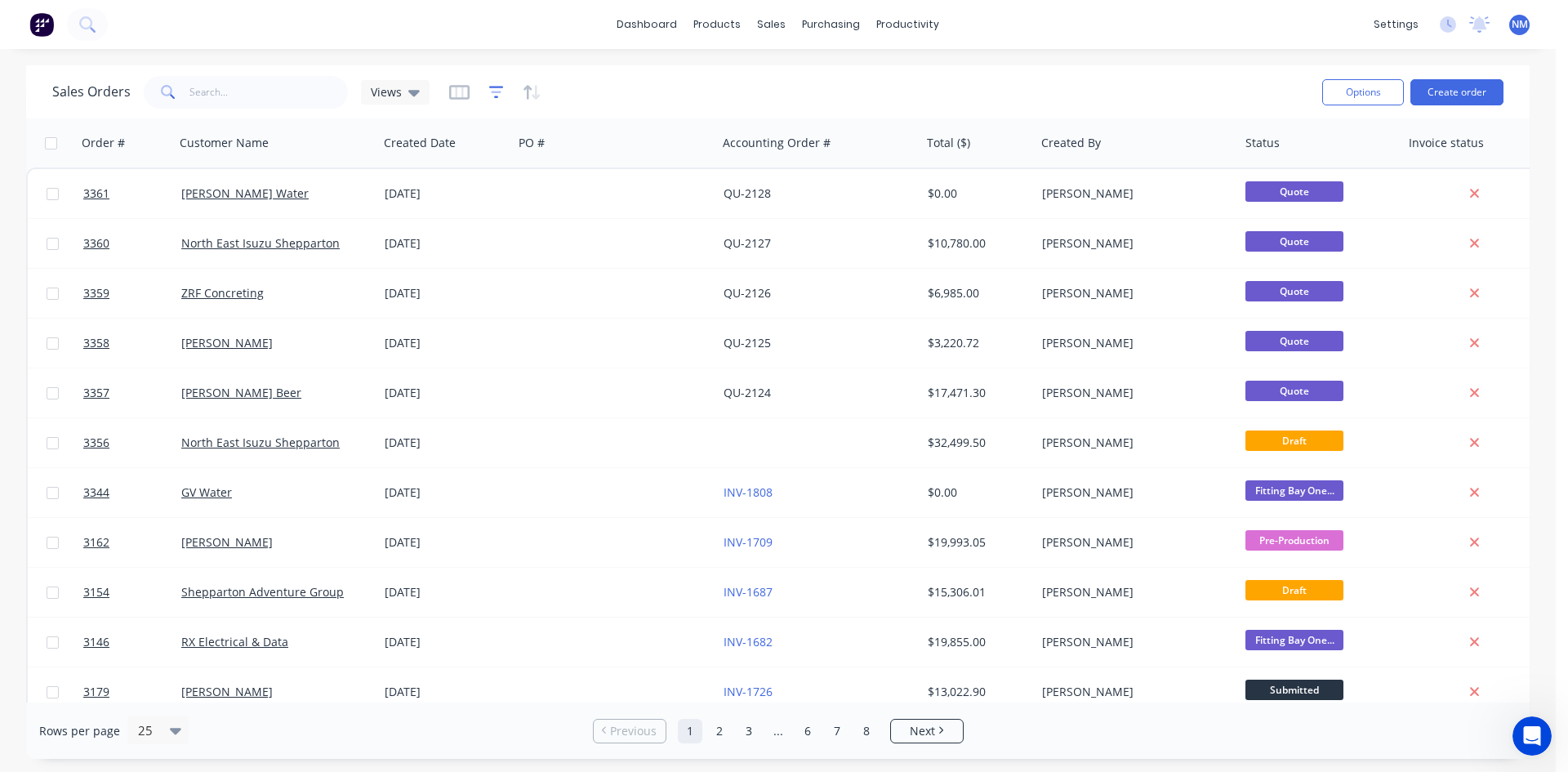
click at [498, 89] on icon "button" at bounding box center [497, 93] width 15 height 17
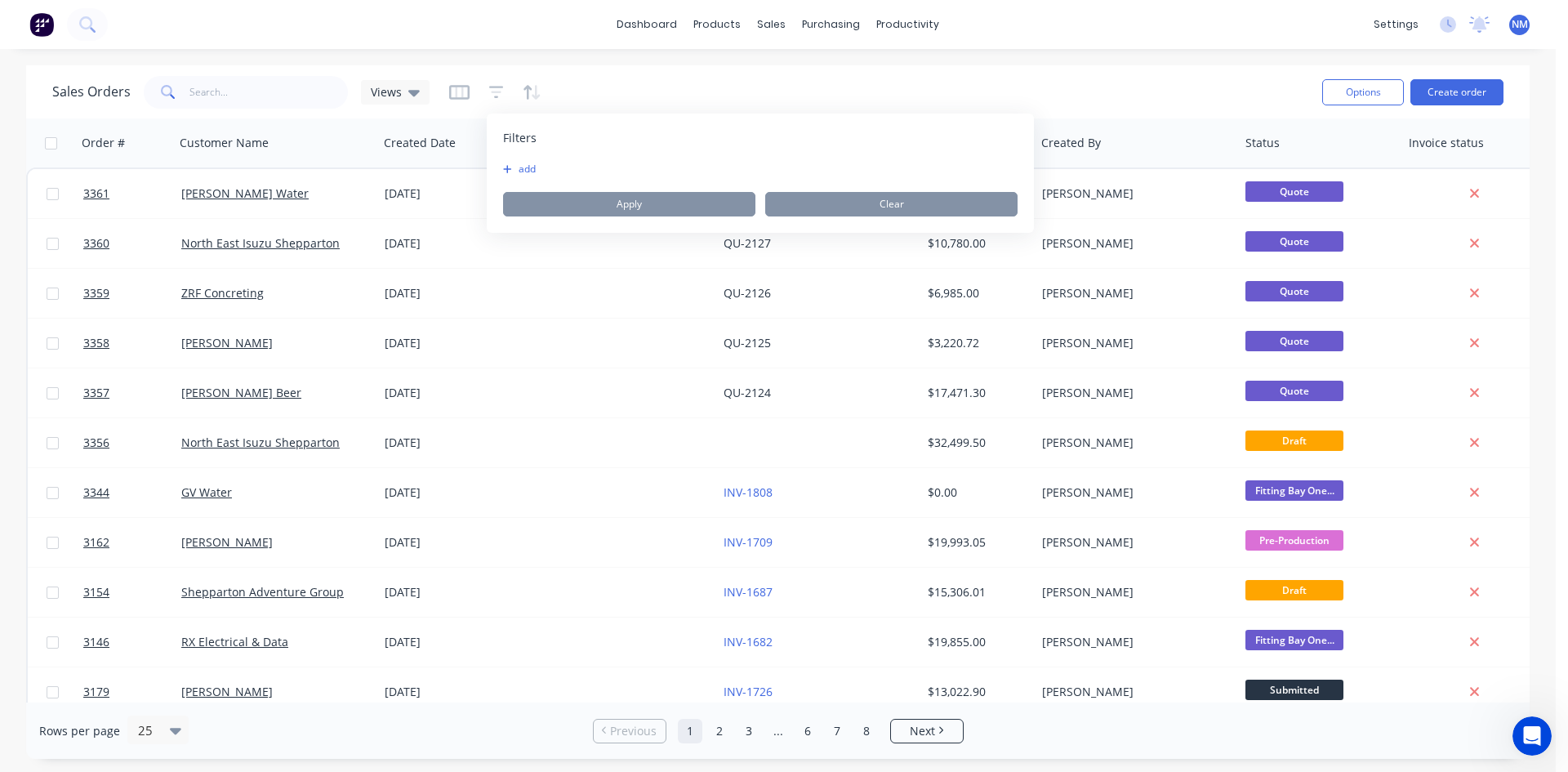
drag, startPoint x: 499, startPoint y: 178, endPoint x: 527, endPoint y: 162, distance: 32.2
click at [521, 162] on div "Filters add Apply Clear" at bounding box center [760, 173] width 547 height 119
click at [527, 162] on button "add" at bounding box center [523, 169] width 41 height 13
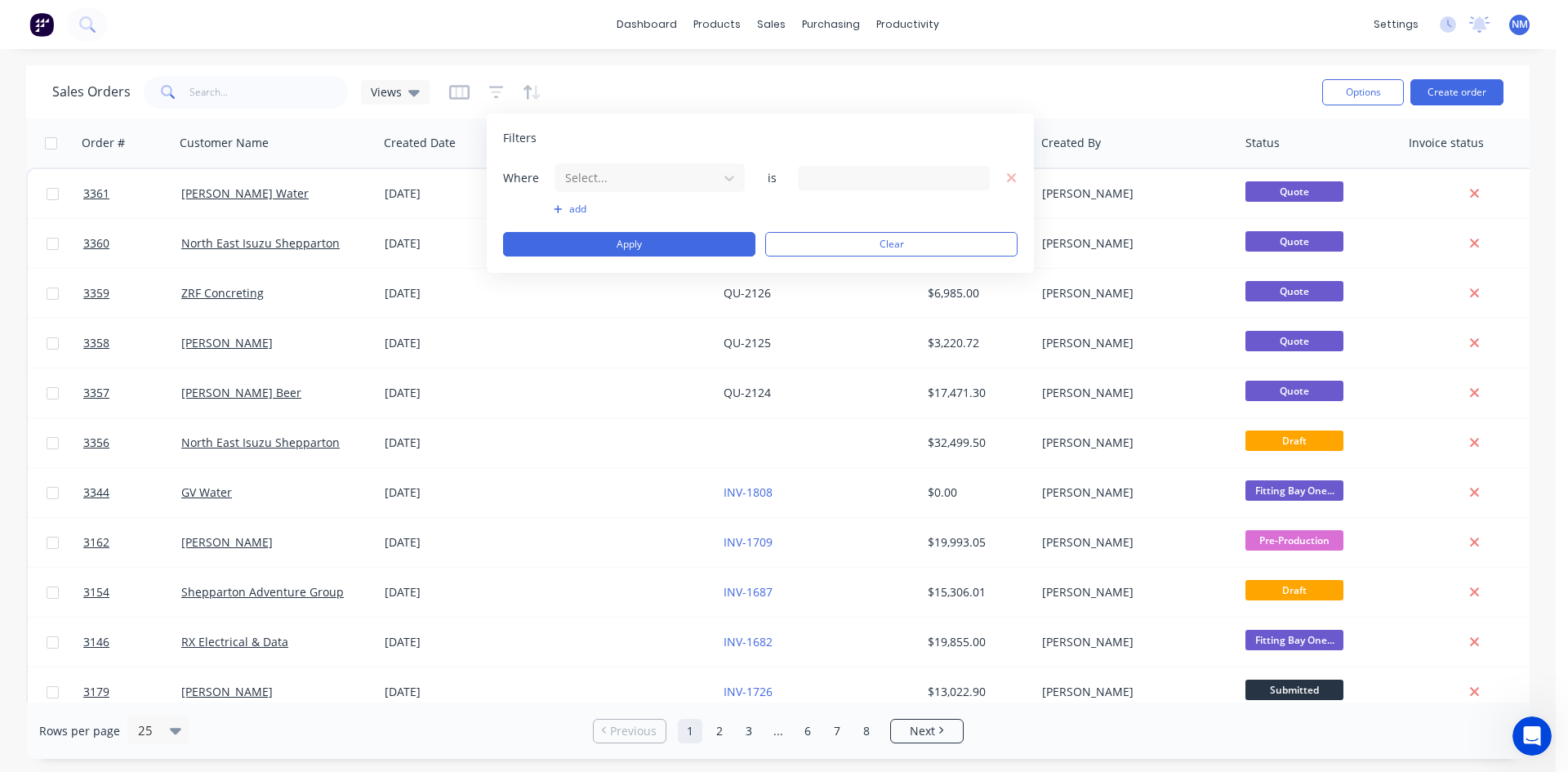
click at [623, 162] on div "Select..." at bounding box center [650, 177] width 192 height 31
click at [622, 171] on div at bounding box center [637, 177] width 147 height 21
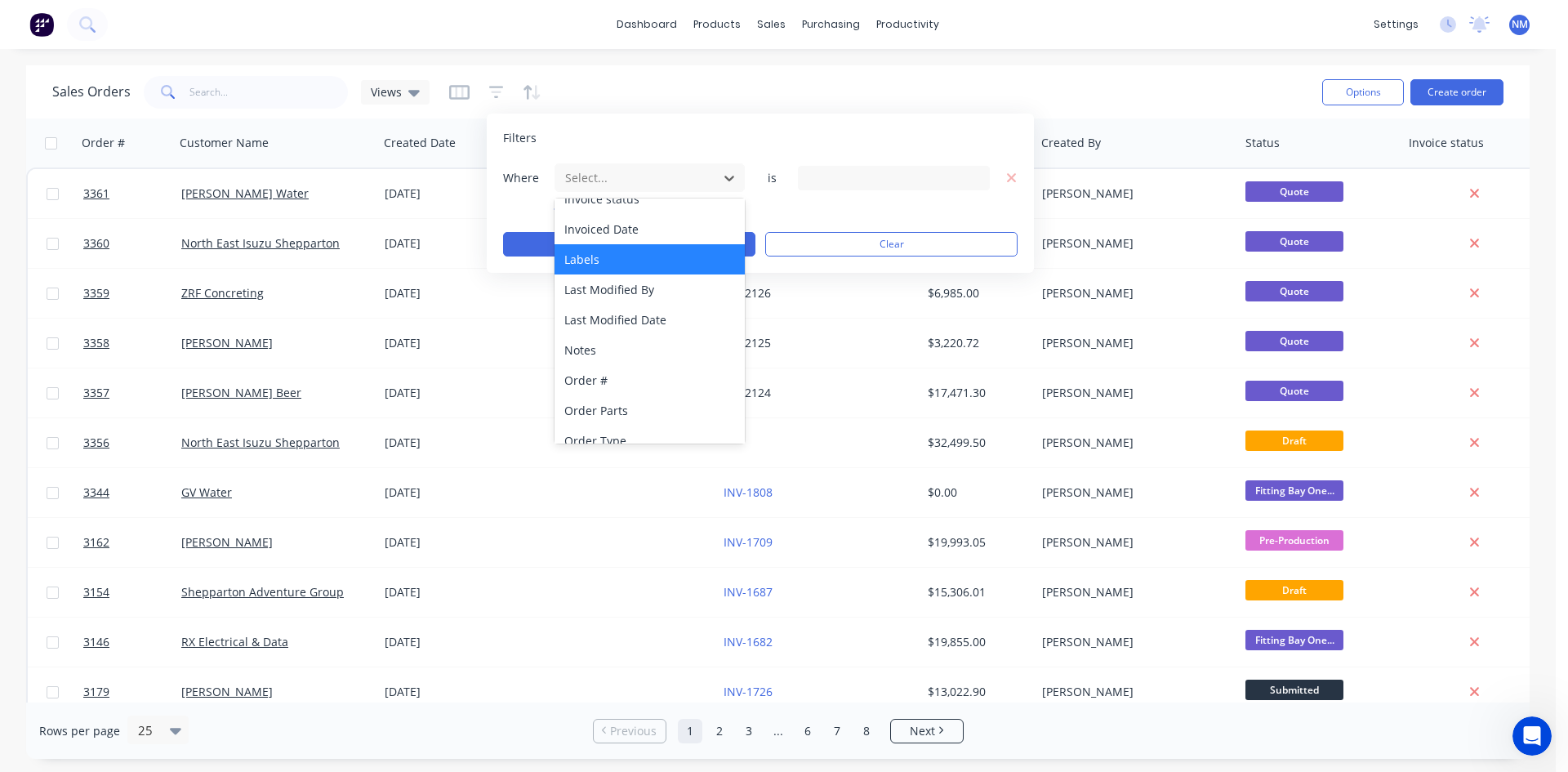
scroll to position [408, 0]
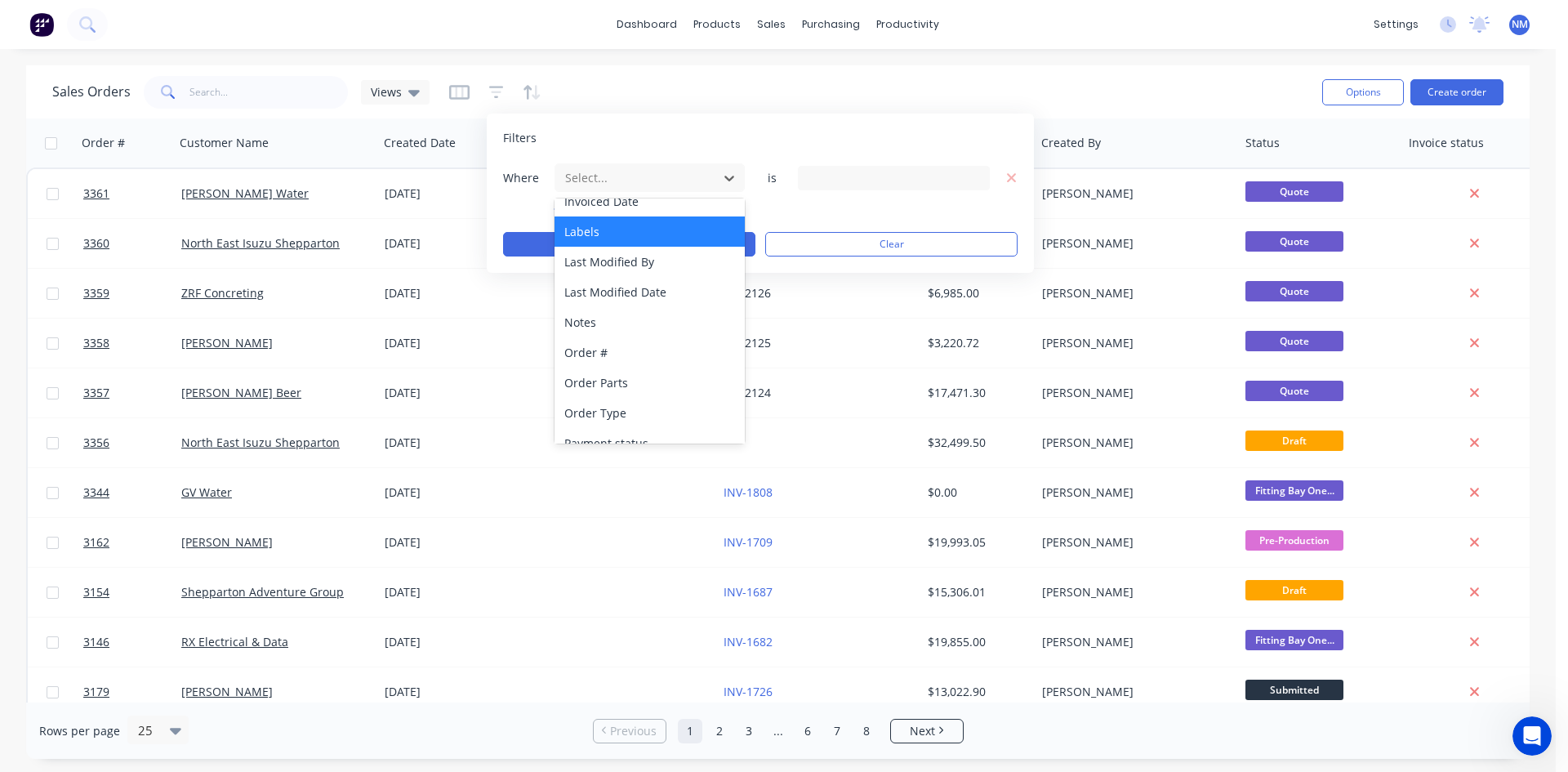
click at [637, 237] on div "Labels" at bounding box center [650, 231] width 190 height 31
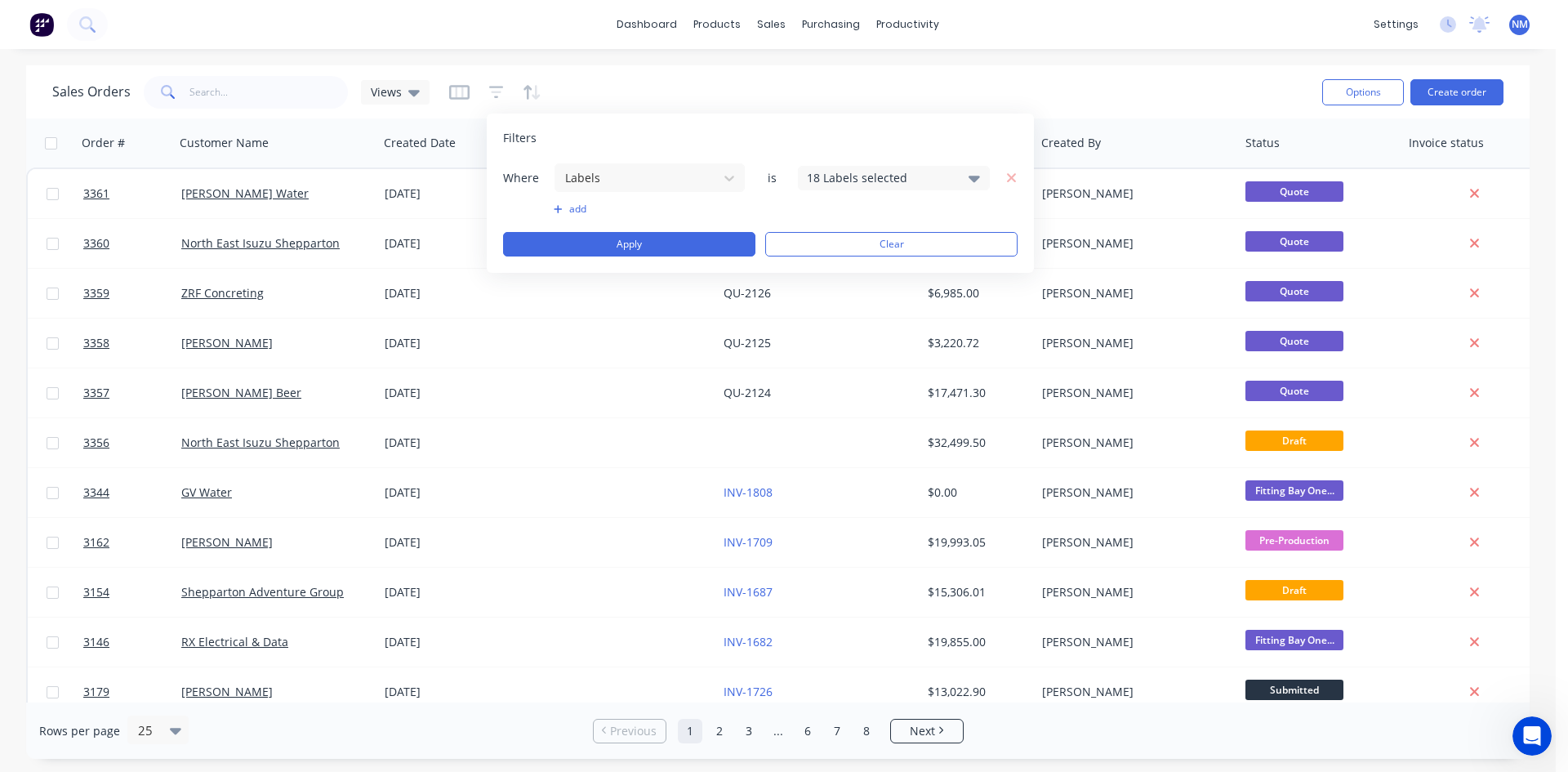
drag, startPoint x: 823, startPoint y: 194, endPoint x: 847, endPoint y: 178, distance: 28.8
click at [833, 186] on div "Where Labels is 18 Labels selected add Apply Clear" at bounding box center [761, 209] width 515 height 94
click at [847, 178] on div "18 Labels selected" at bounding box center [881, 177] width 148 height 17
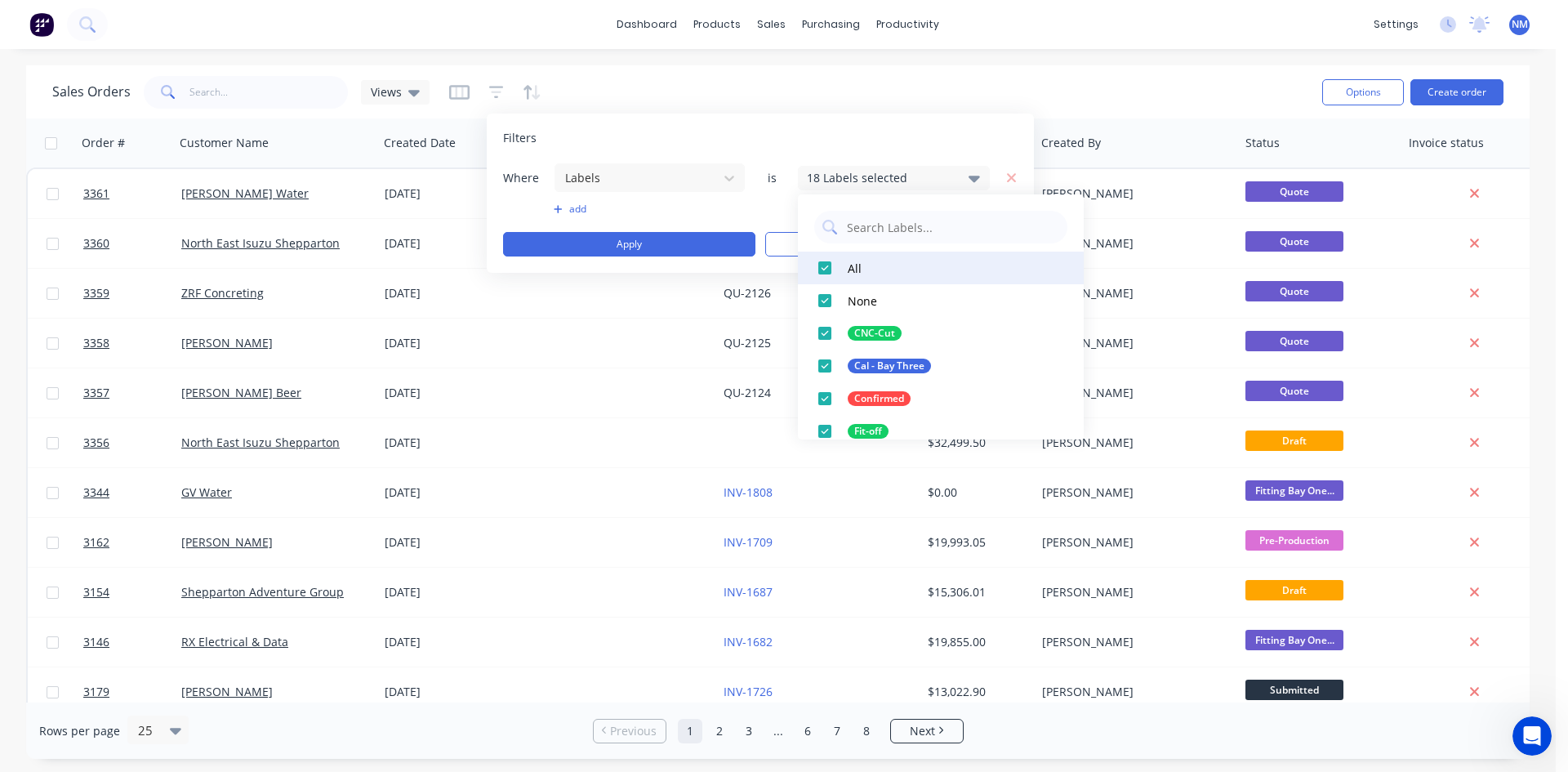
click at [823, 262] on div at bounding box center [825, 268] width 32 height 32
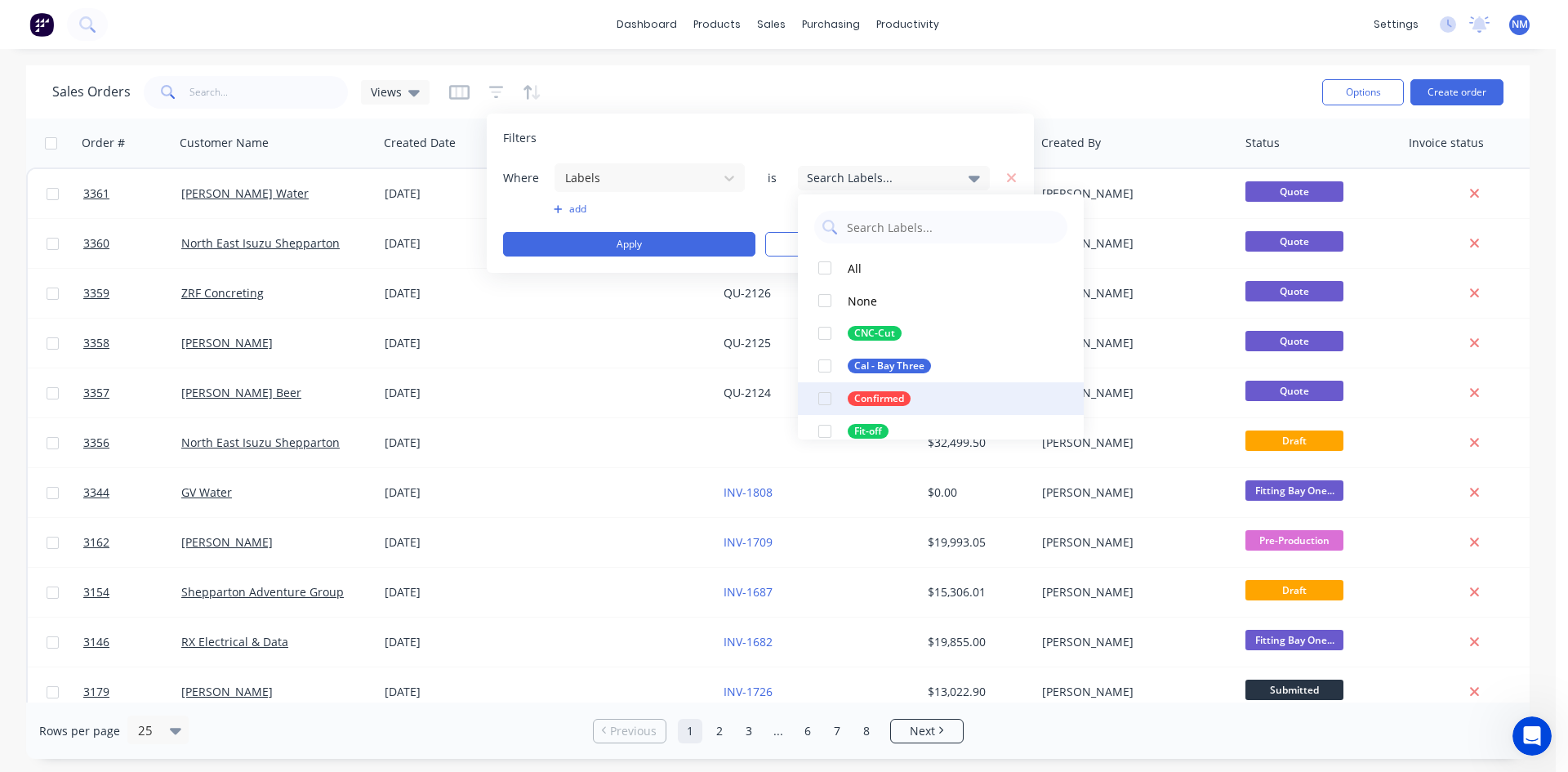
click at [834, 392] on div at bounding box center [825, 398] width 32 height 32
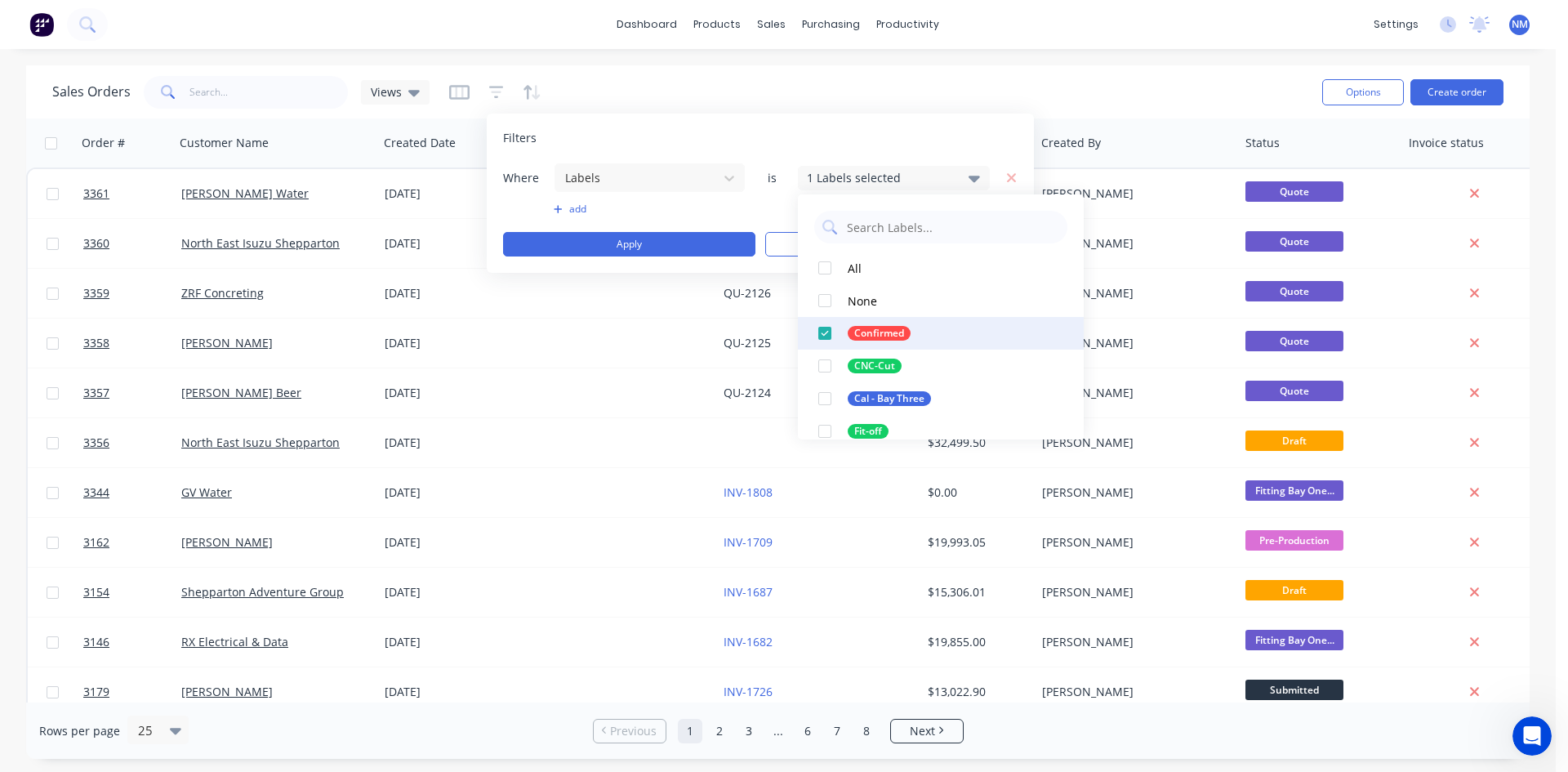
click at [825, 332] on div at bounding box center [825, 333] width 32 height 32
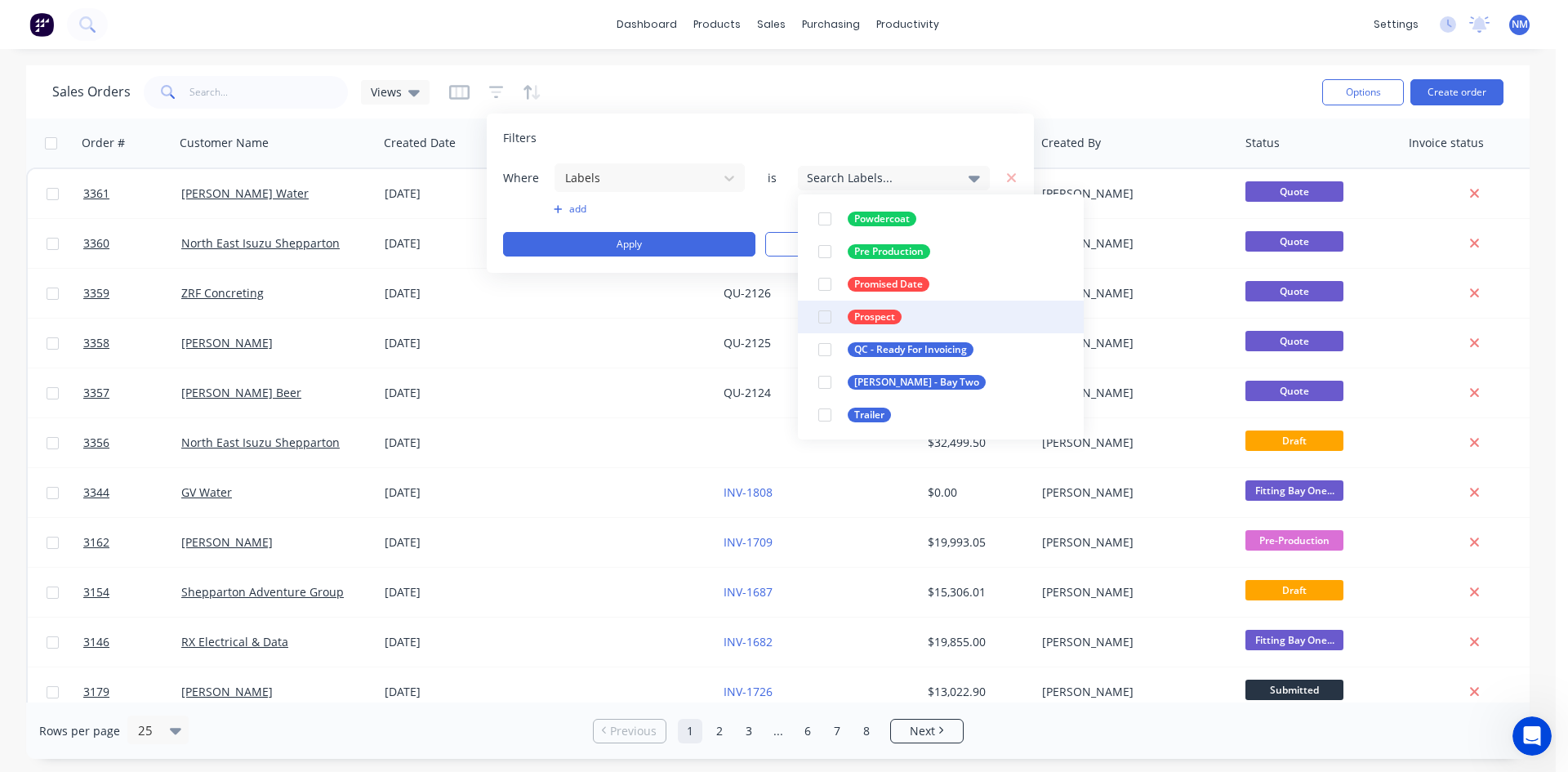
click at [828, 310] on div at bounding box center [825, 316] width 32 height 32
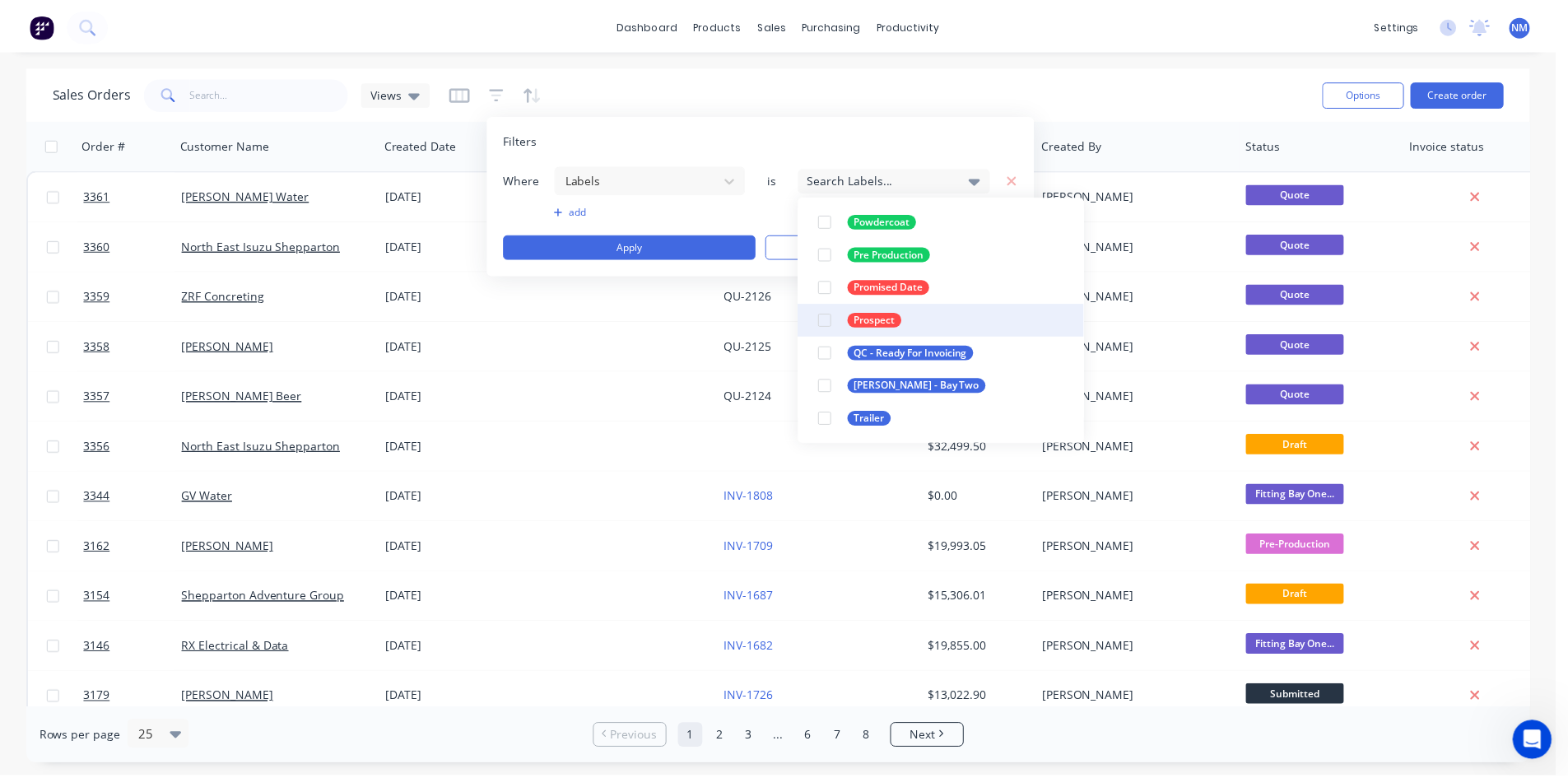
scroll to position [17, 0]
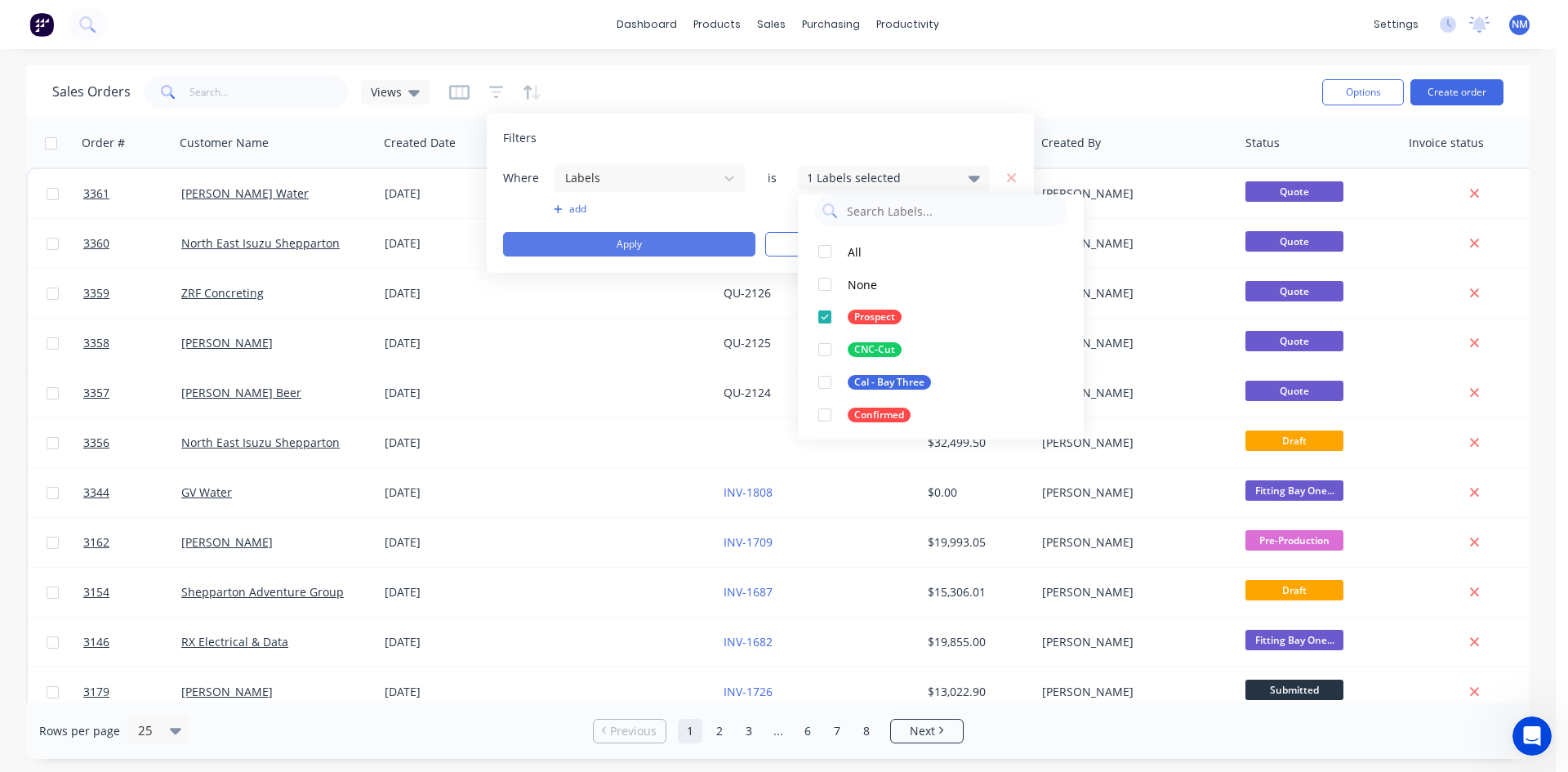
click at [671, 247] on button "Apply" at bounding box center [629, 244] width 253 height 25
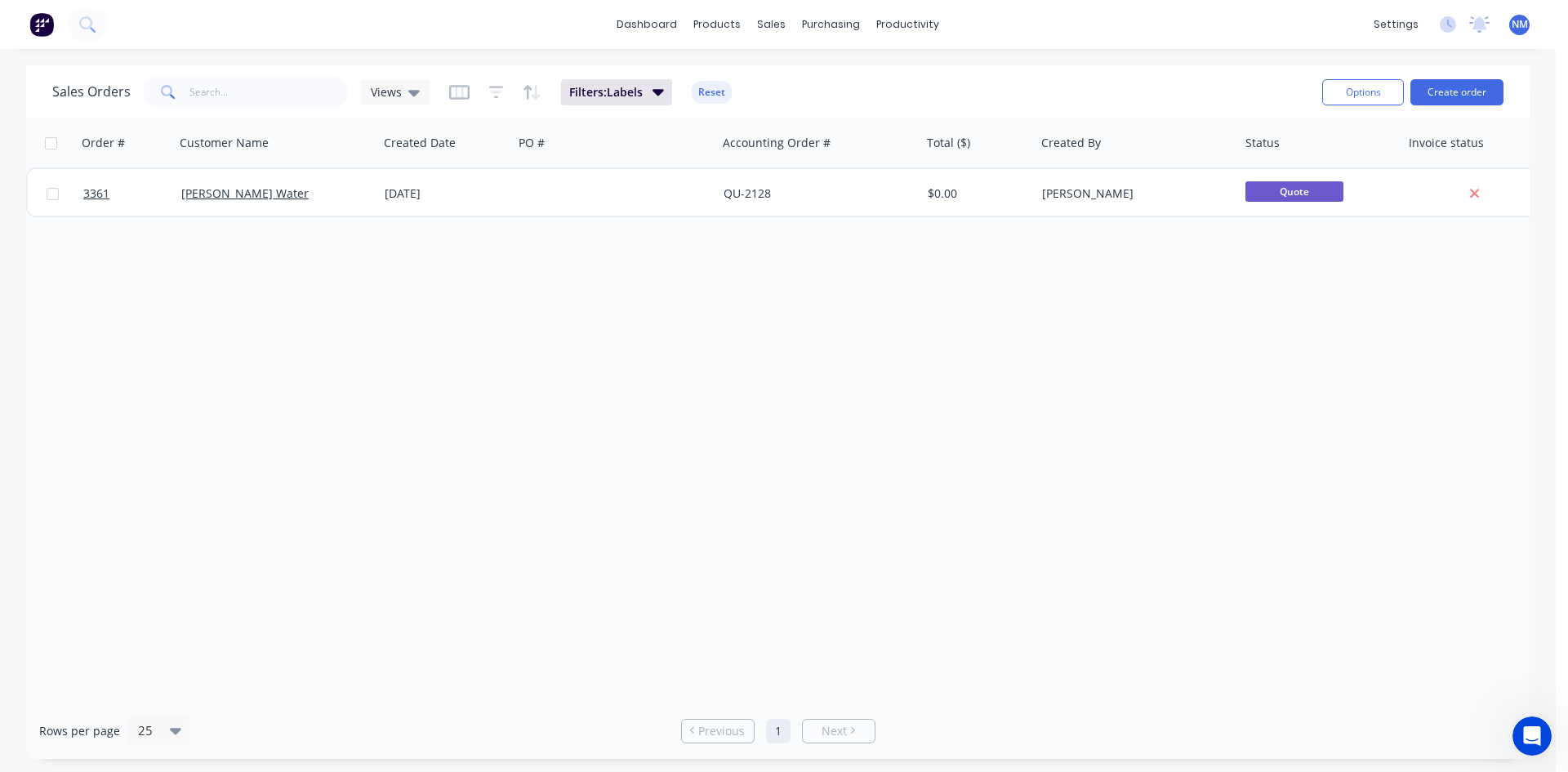
click at [756, 439] on div "Order # Customer Name Created Date PO # Accounting Order # Total ($) Created By…" at bounding box center [778, 410] width 1503 height 584
click at [654, 89] on icon "button" at bounding box center [658, 92] width 12 height 18
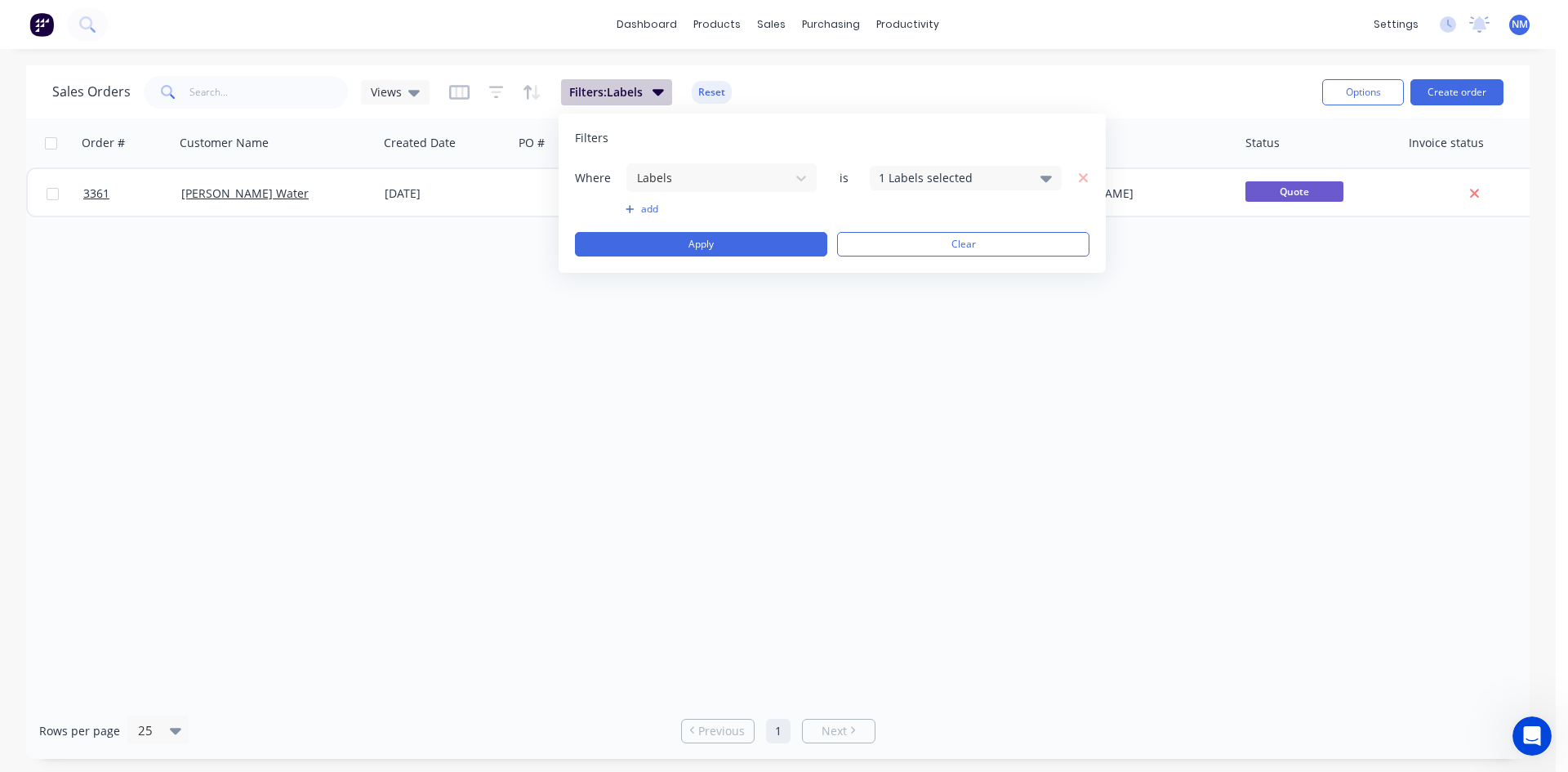
click at [643, 94] on button "Filters: Labels" at bounding box center [617, 93] width 111 height 27
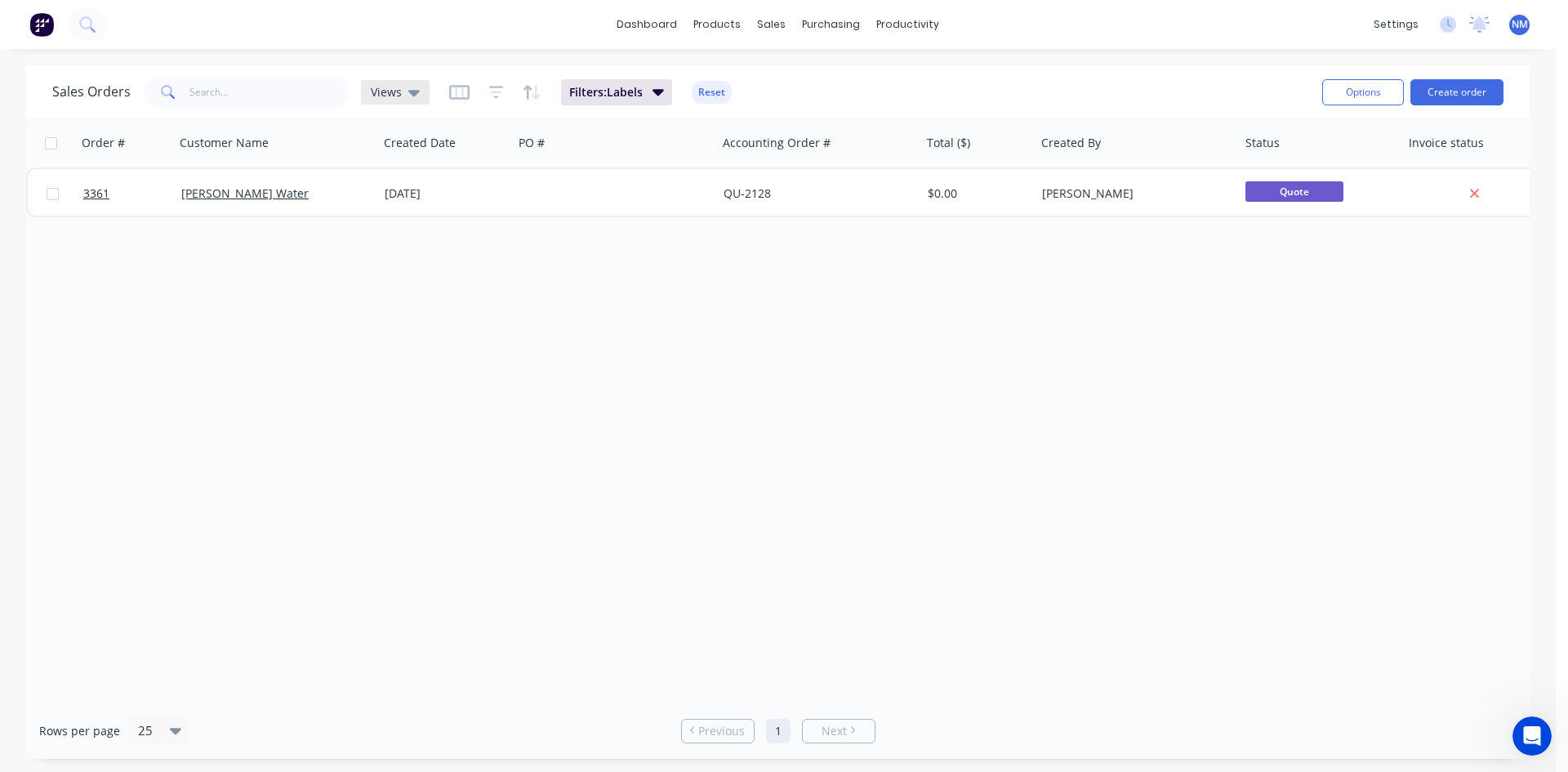
click at [381, 94] on span "Views" at bounding box center [386, 92] width 31 height 17
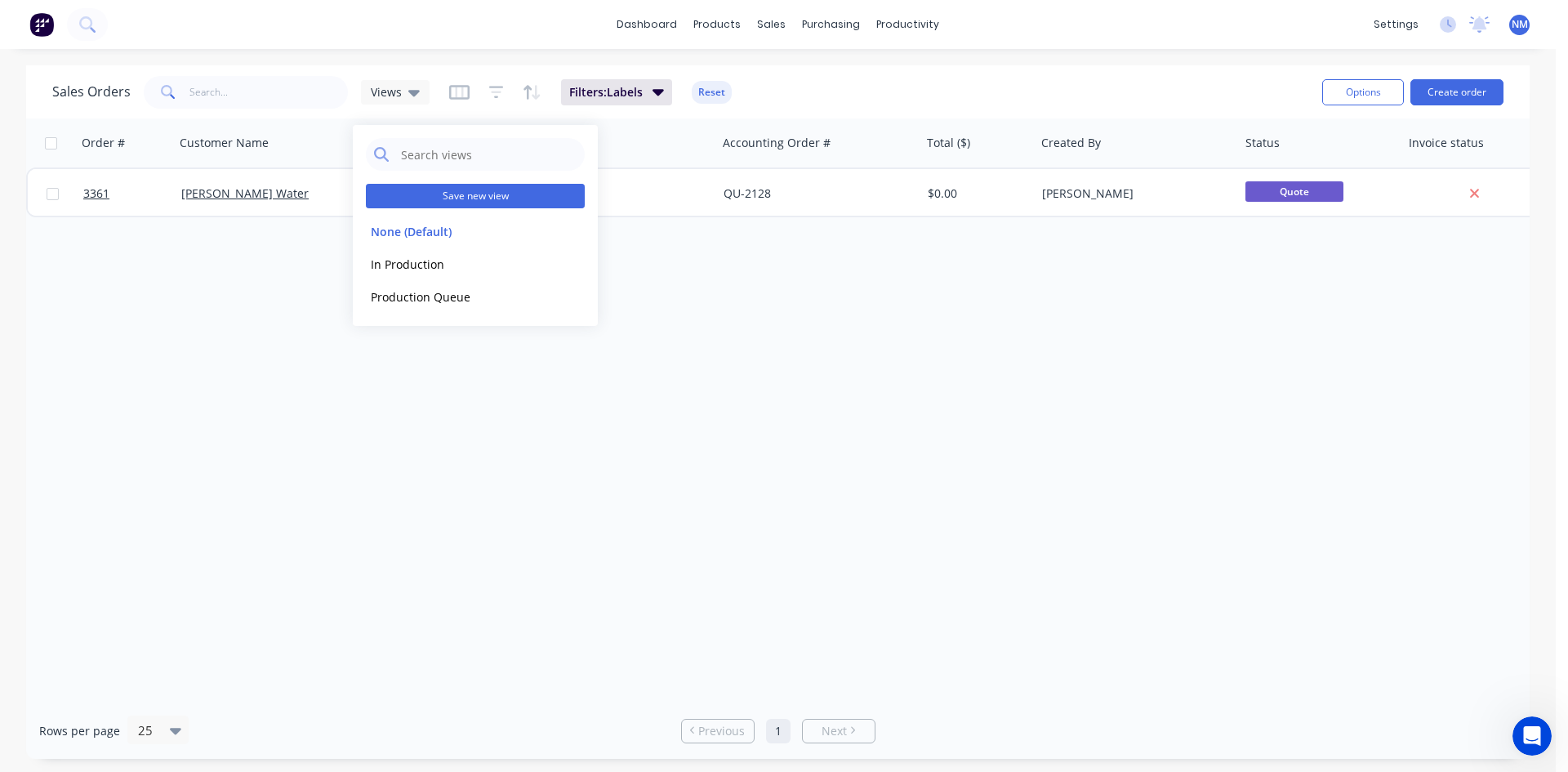
click at [476, 201] on button "Save new view" at bounding box center [475, 196] width 219 height 25
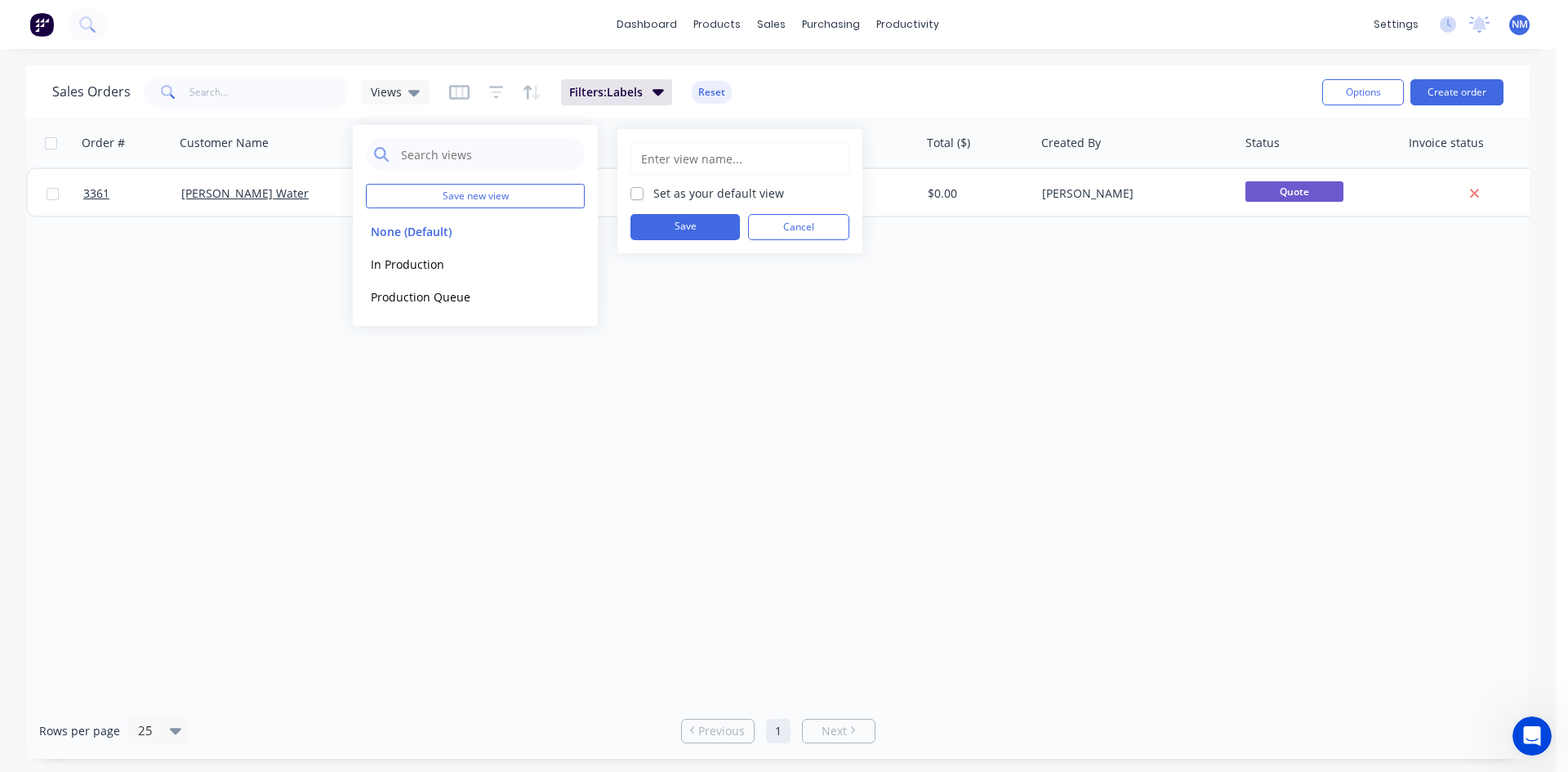
click at [713, 159] on input "text" at bounding box center [740, 158] width 201 height 31
type input "B2B Prospects"
click at [706, 226] on button "Save" at bounding box center [685, 227] width 109 height 27
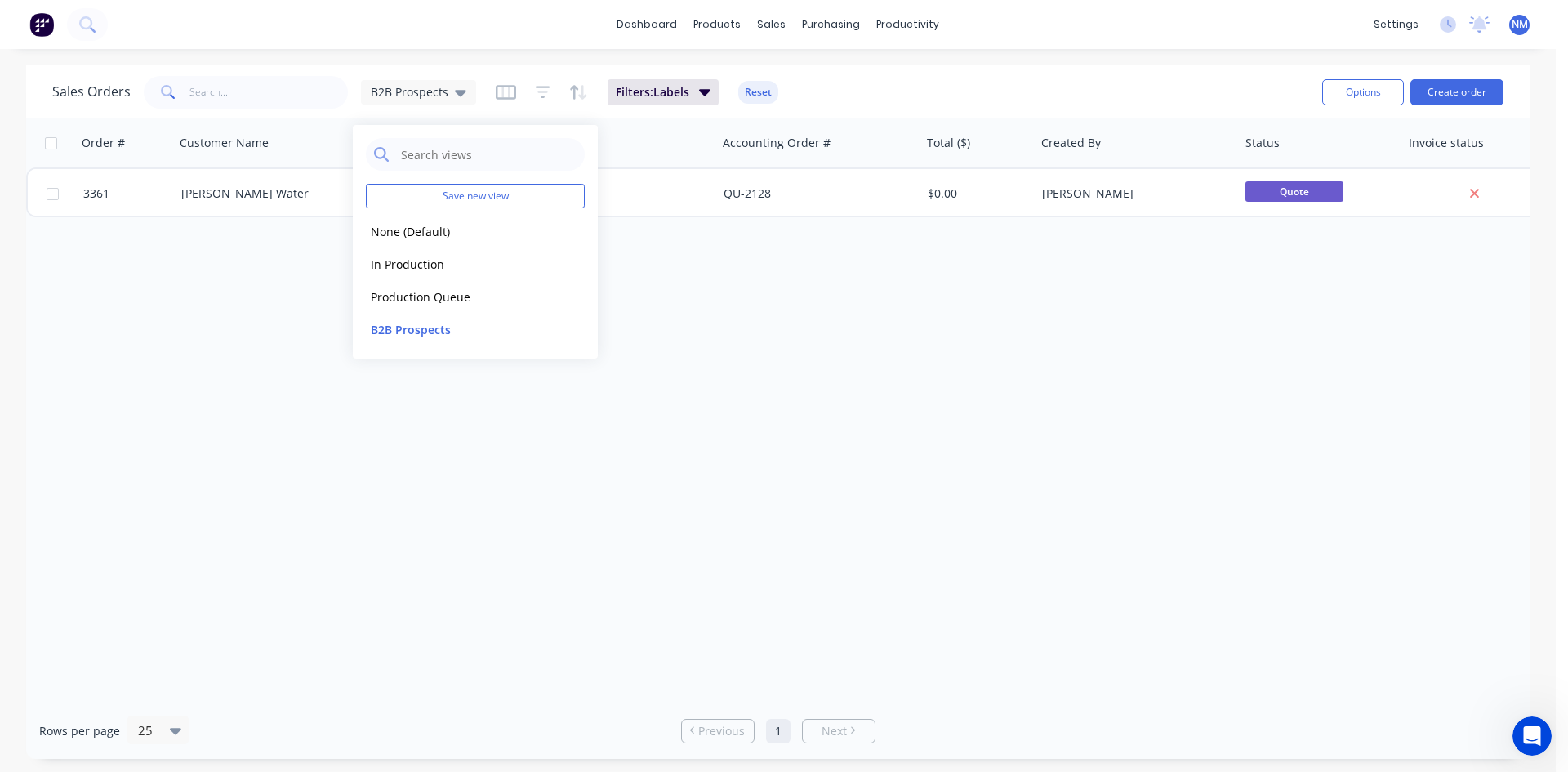
click at [902, 442] on div "Order # Customer Name Created Date PO # Accounting Order # Total ($) Created By…" at bounding box center [778, 410] width 1503 height 584
click at [459, 99] on icon at bounding box center [461, 93] width 12 height 18
click at [426, 324] on button "B2B Prospects" at bounding box center [459, 330] width 186 height 19
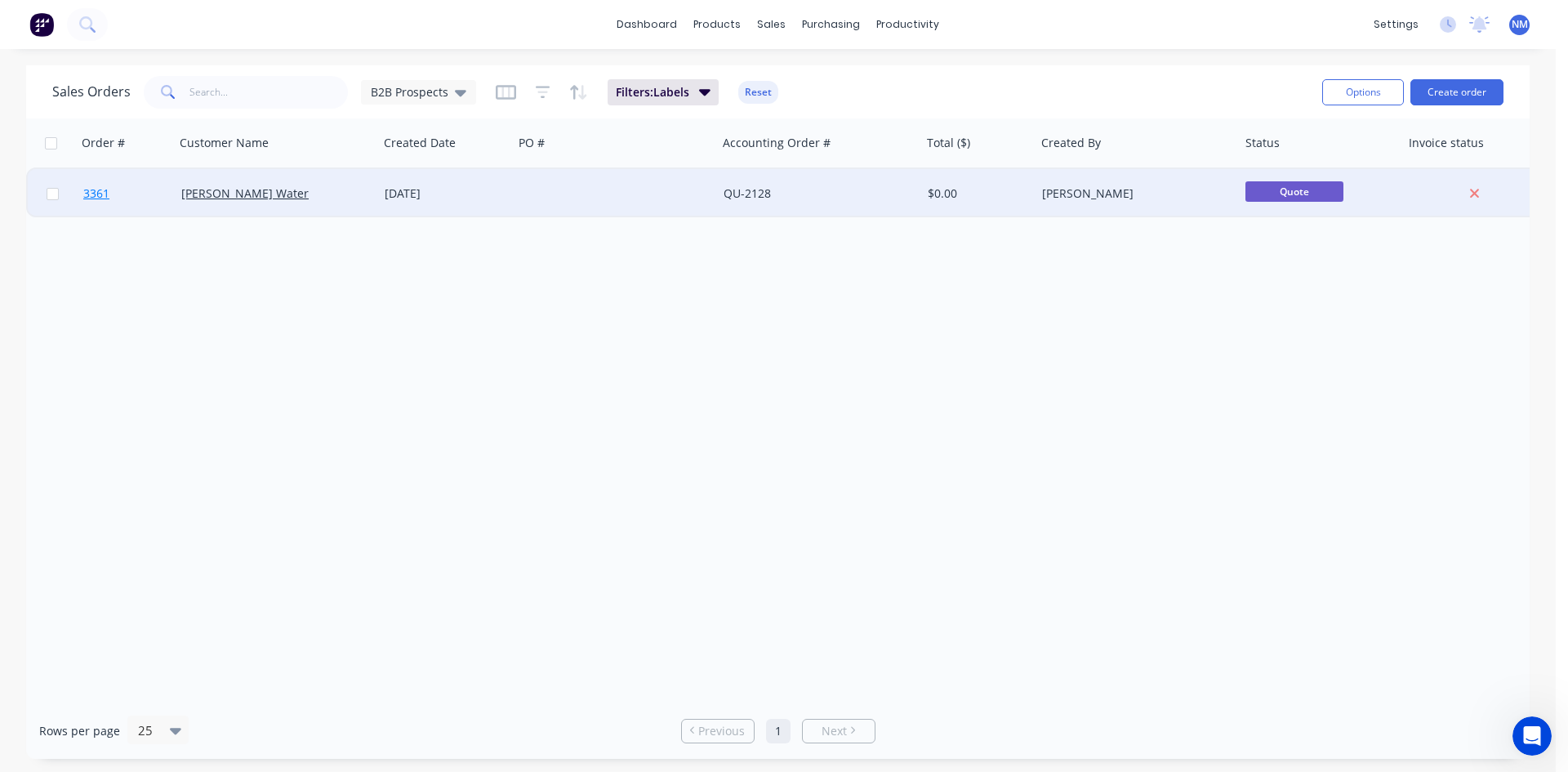
click at [103, 193] on span "3361" at bounding box center [97, 194] width 26 height 17
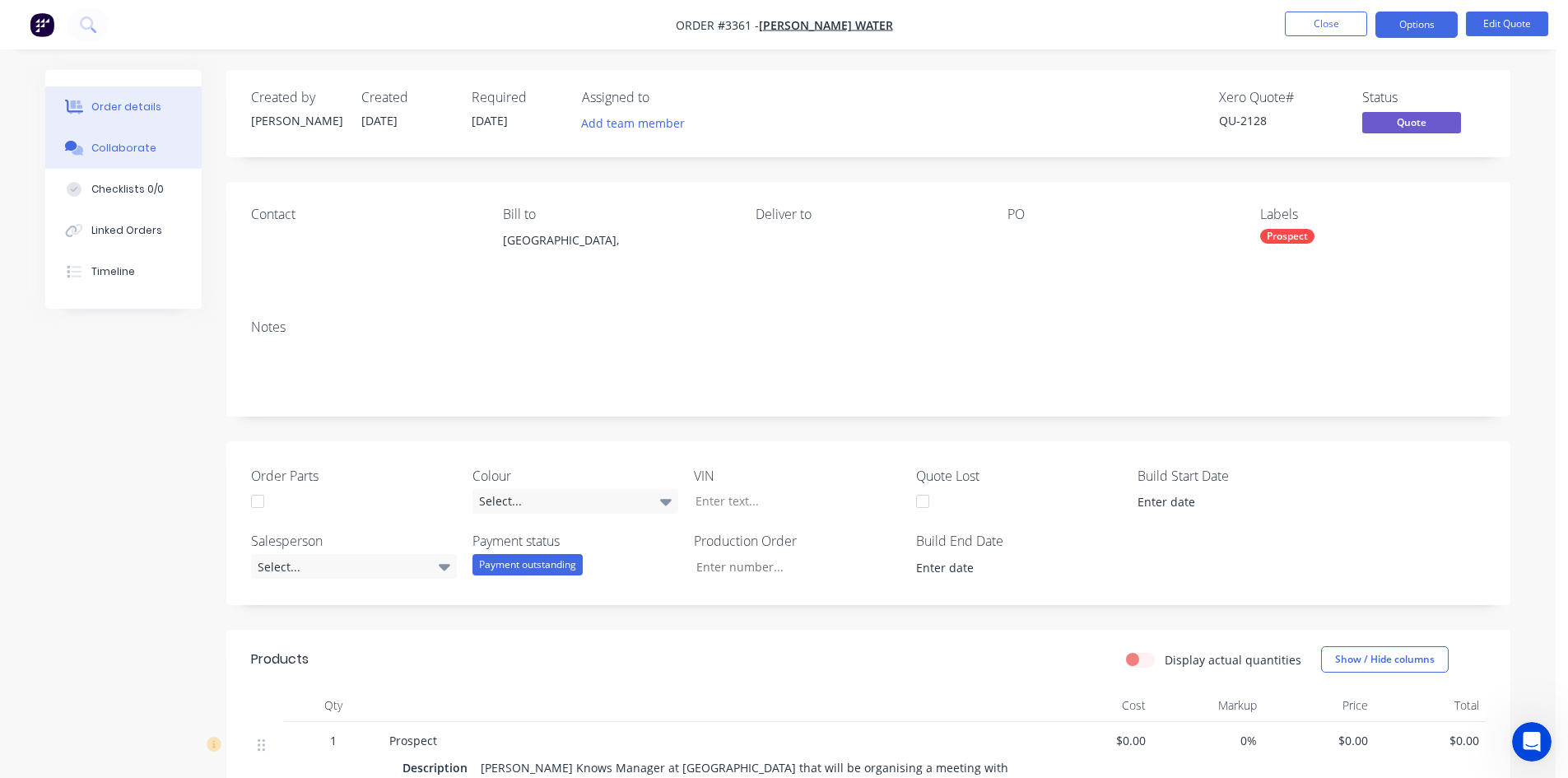
click at [121, 158] on button "Collaborate" at bounding box center [123, 148] width 156 height 41
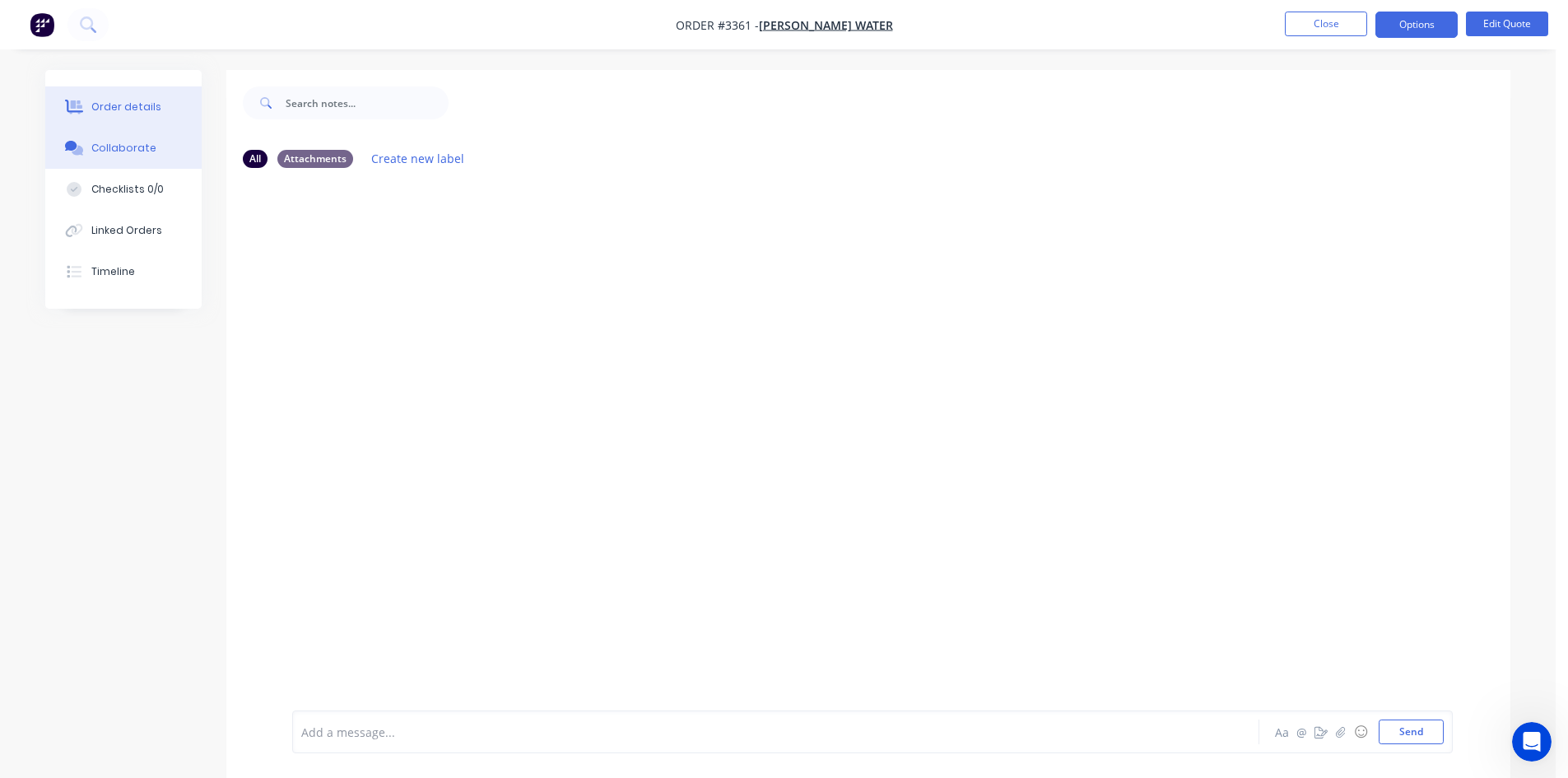
click at [139, 108] on div "Order details" at bounding box center [127, 107] width 70 height 15
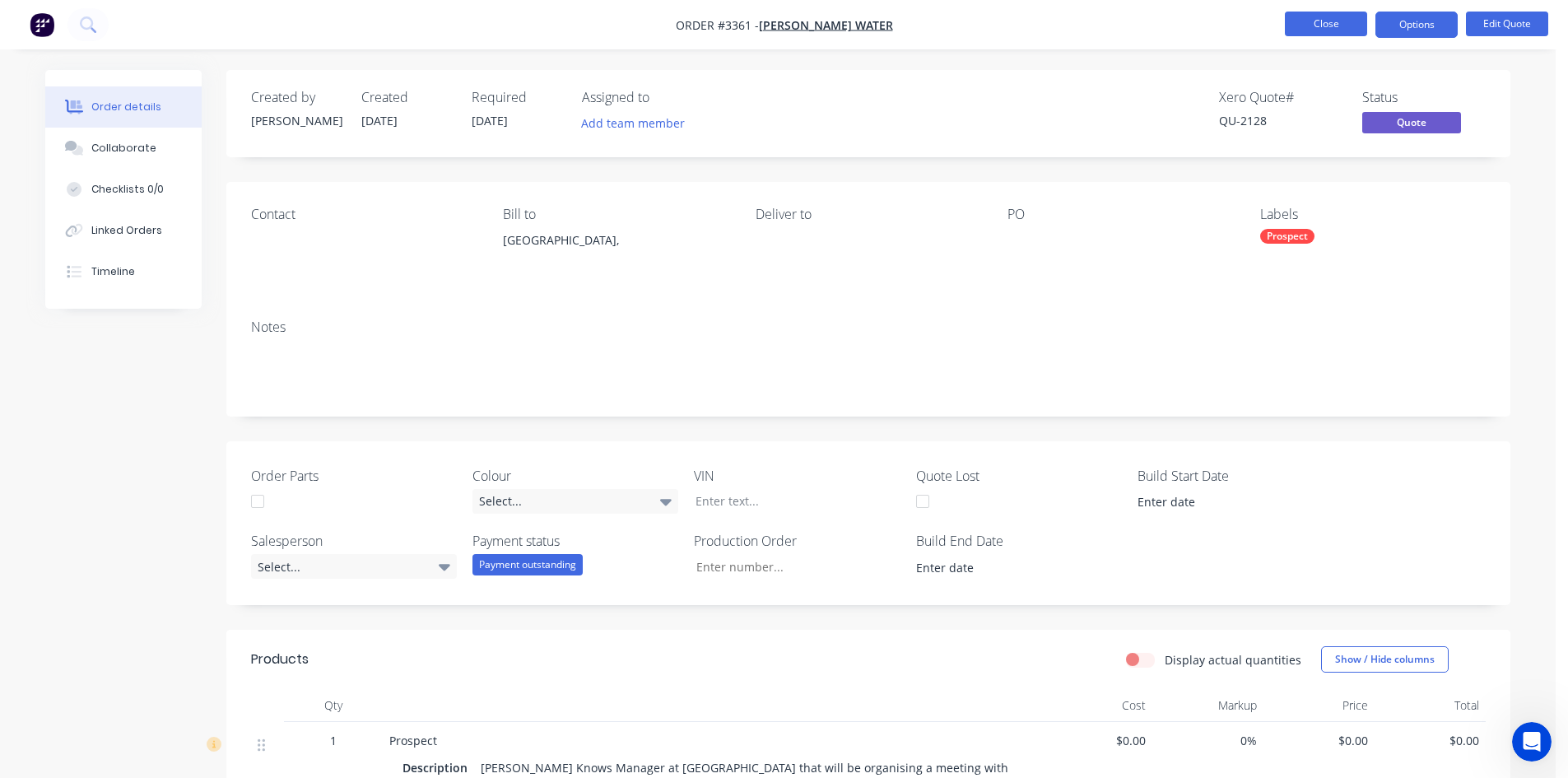
click at [1317, 31] on button "Close" at bounding box center [1326, 24] width 83 height 25
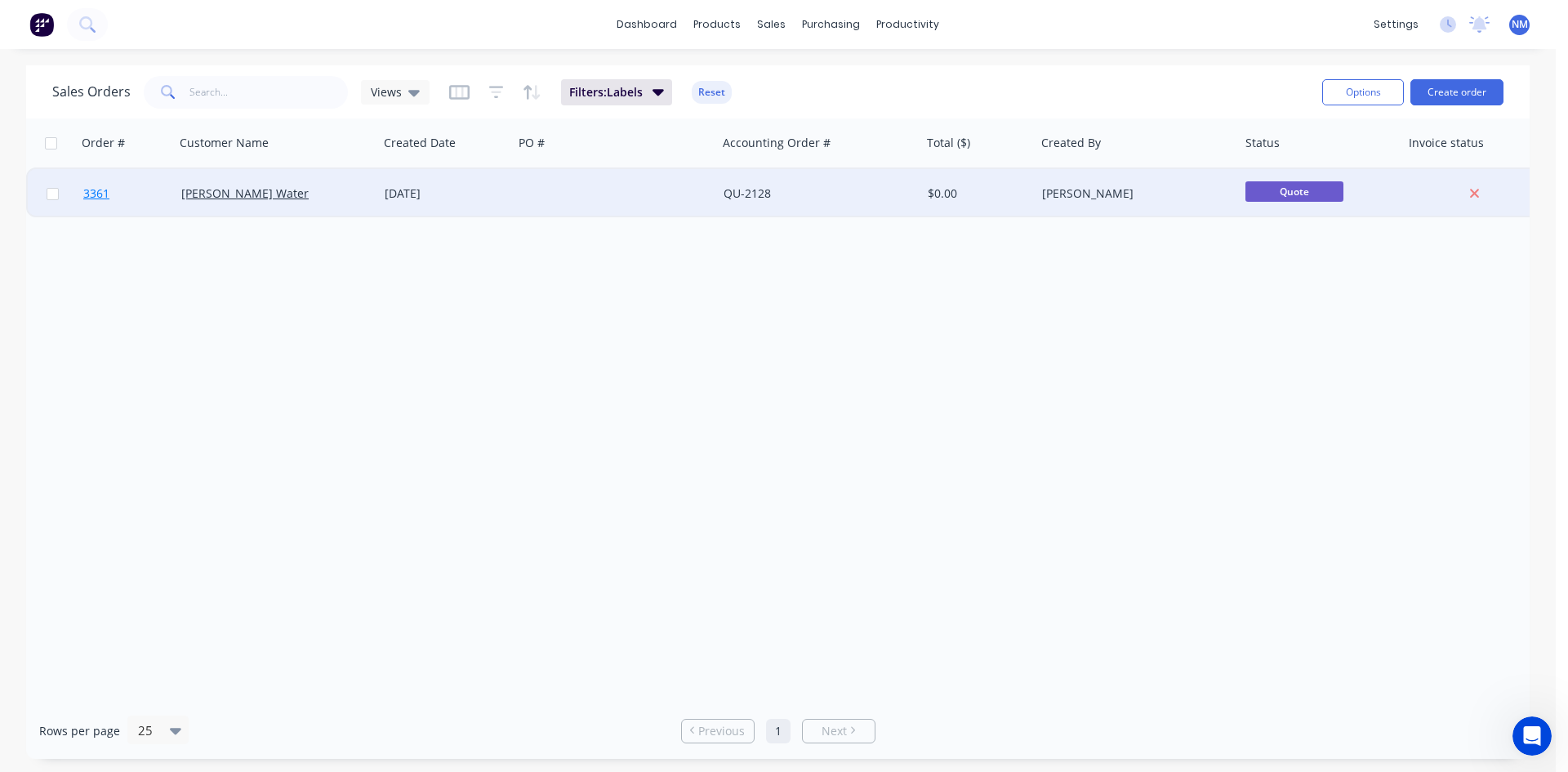
click at [105, 194] on span "3361" at bounding box center [97, 194] width 26 height 17
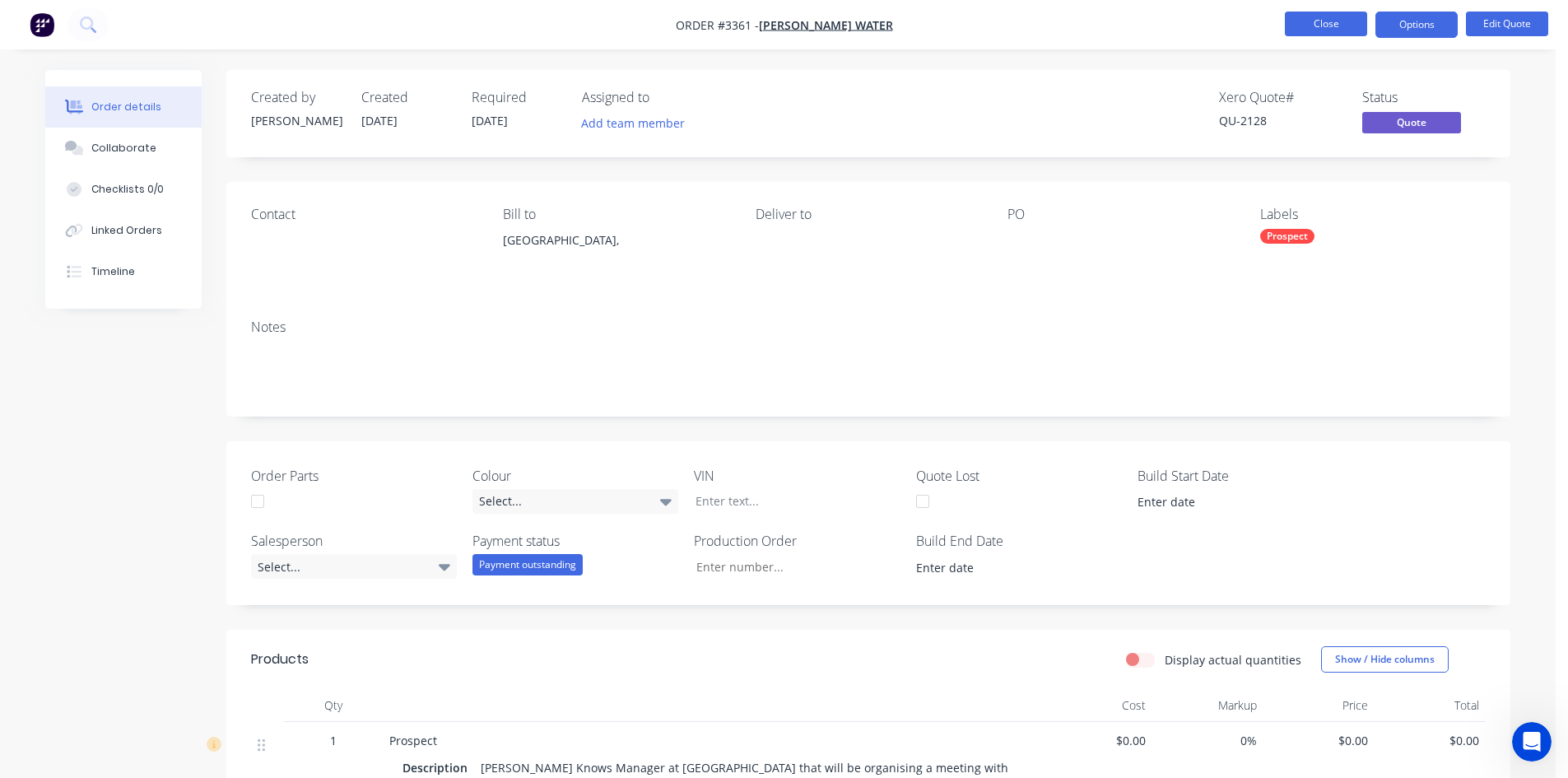
click at [1311, 30] on button "Close" at bounding box center [1326, 24] width 83 height 25
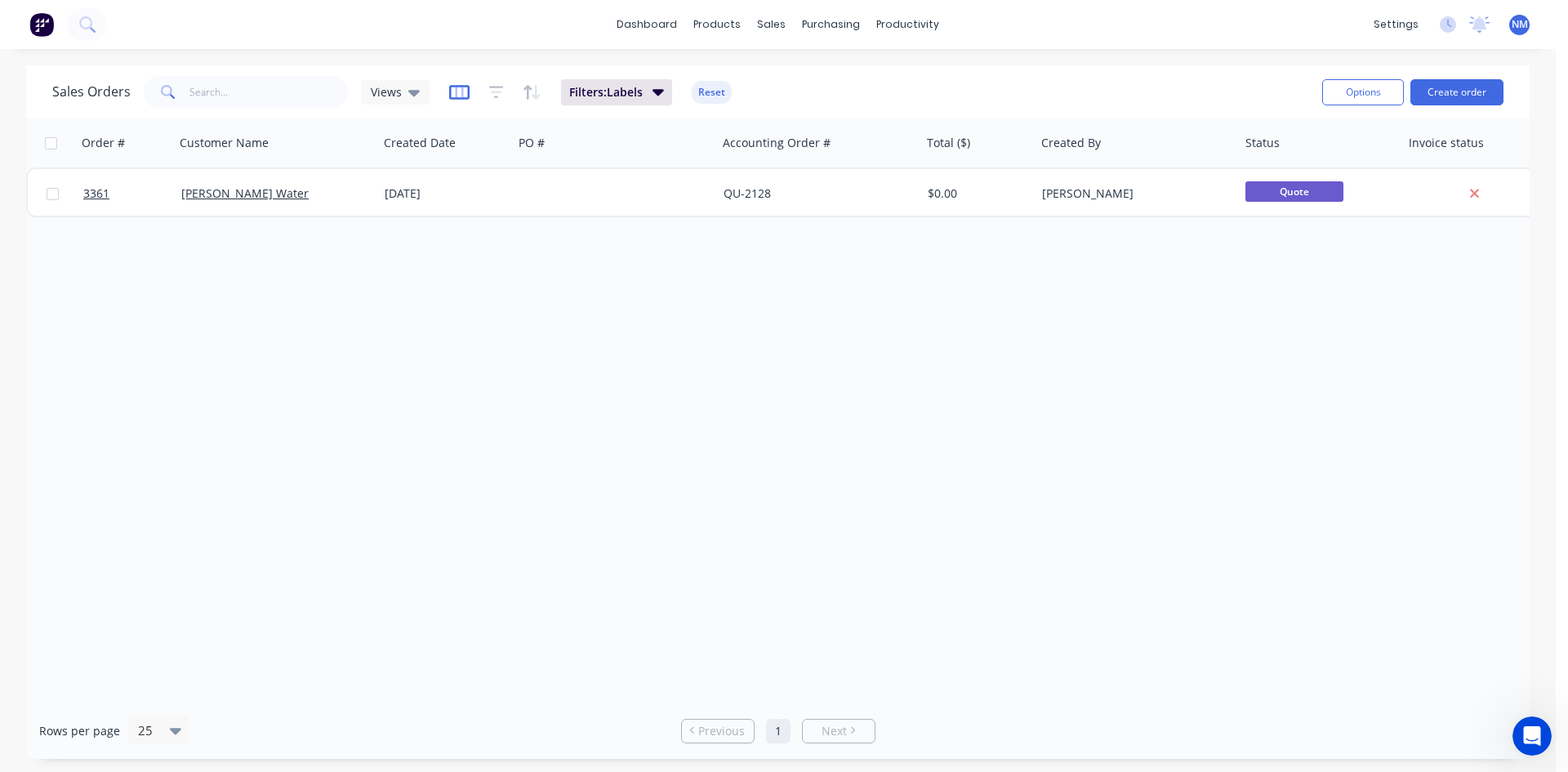
click at [453, 95] on icon "button" at bounding box center [459, 93] width 21 height 17
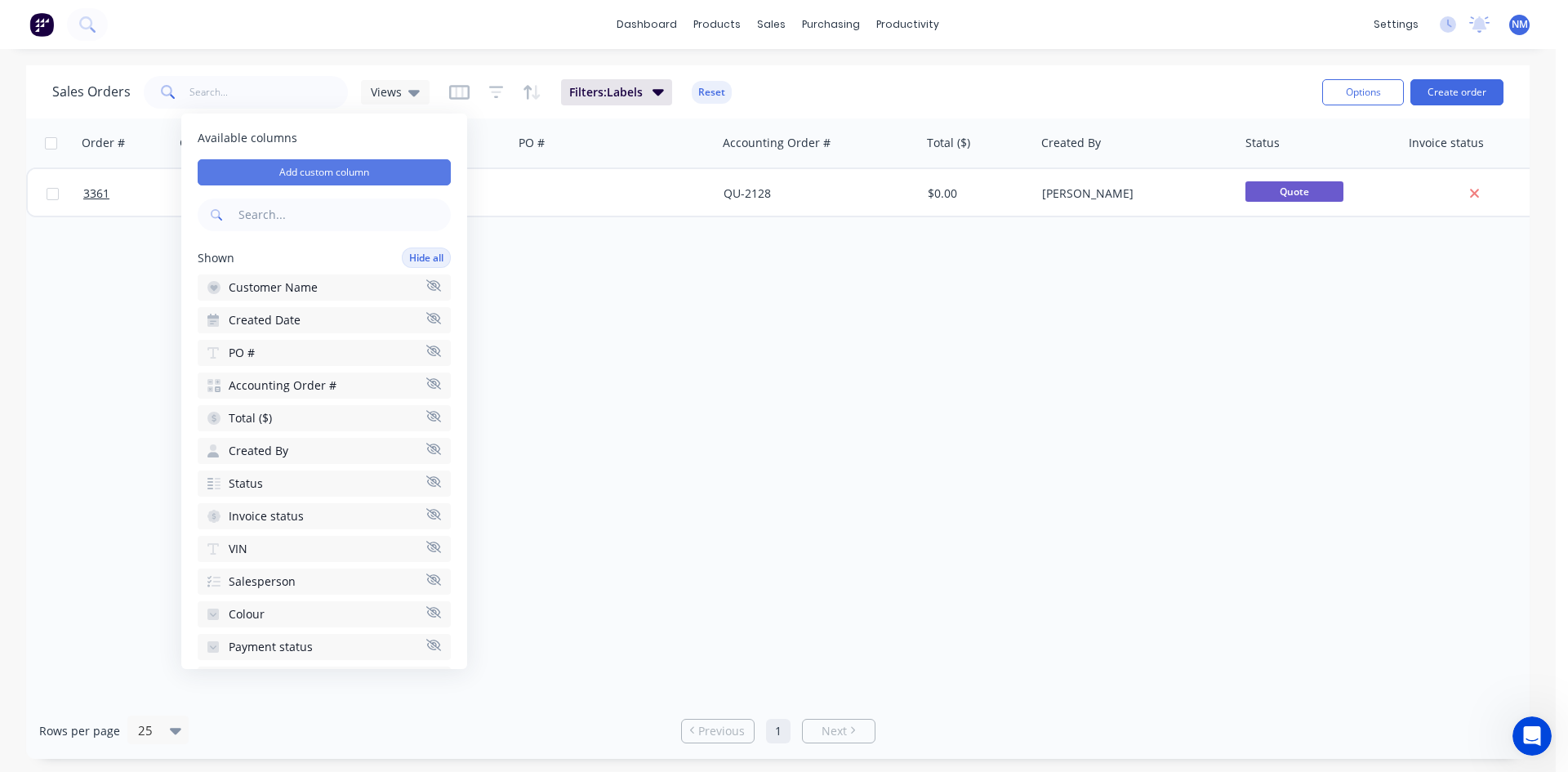
click at [402, 171] on button "Add custom column" at bounding box center [325, 172] width 253 height 27
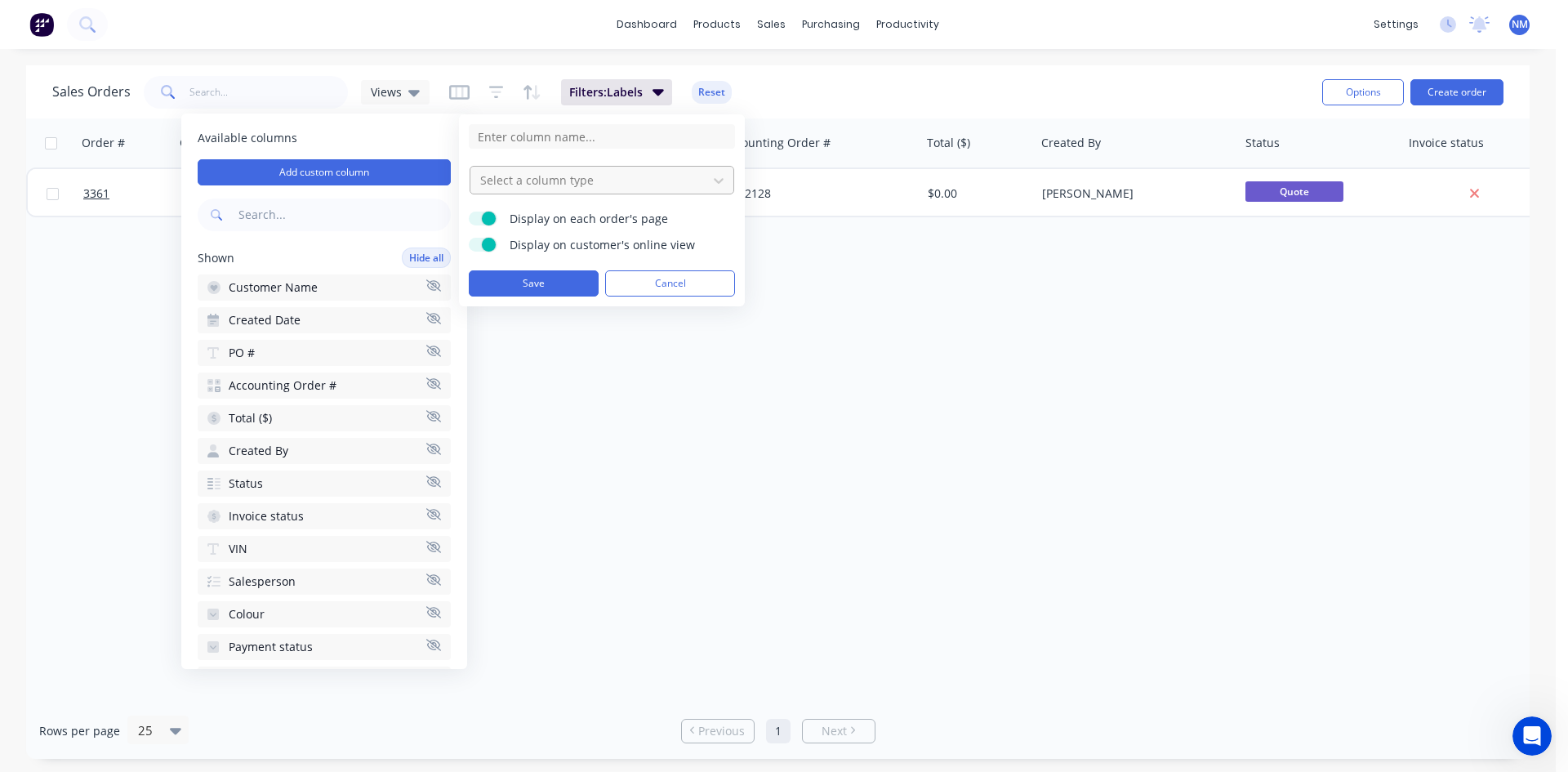
click at [648, 175] on div at bounding box center [589, 180] width 220 height 21
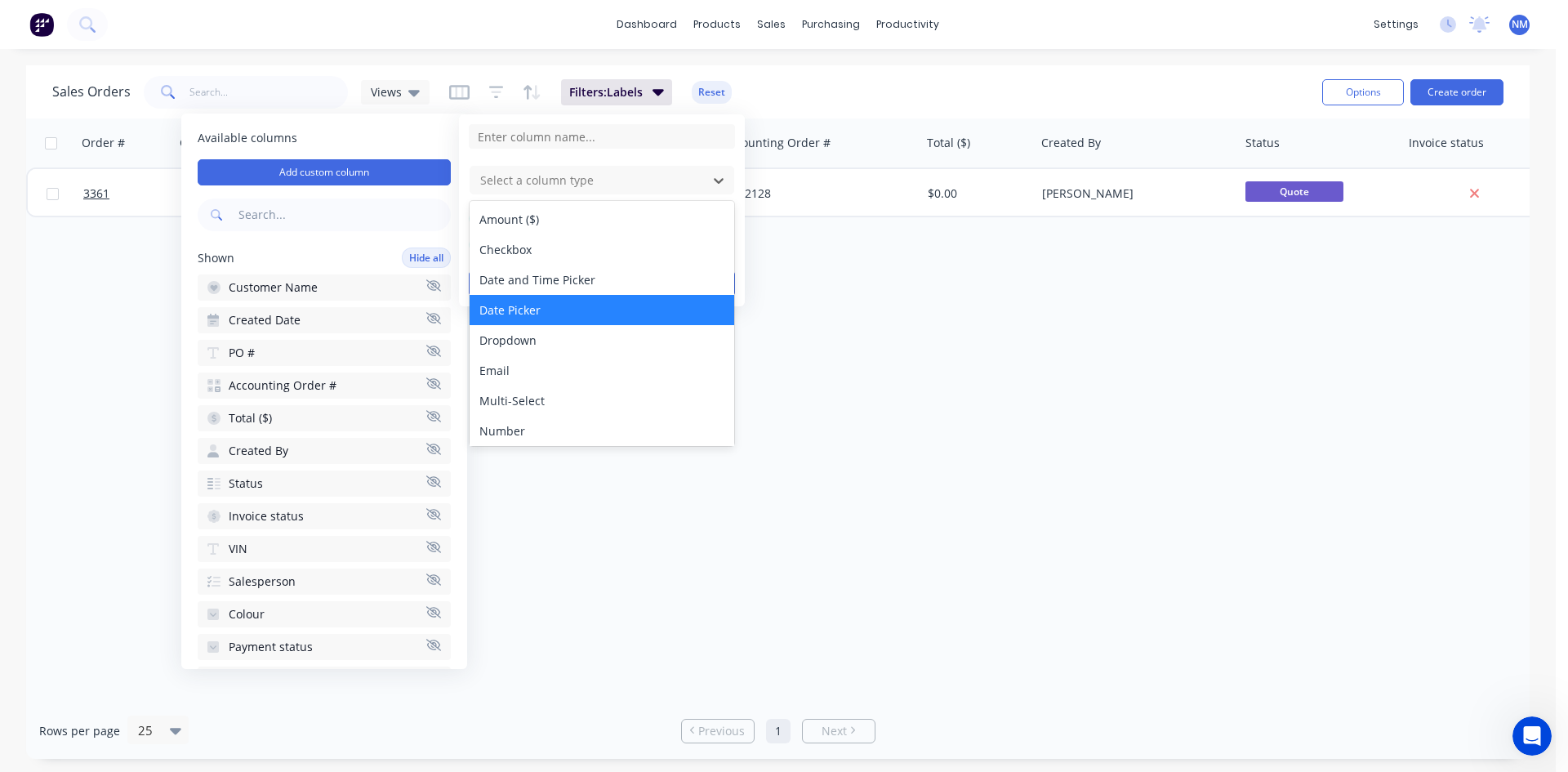
click at [589, 311] on div "Date Picker" at bounding box center [602, 310] width 265 height 31
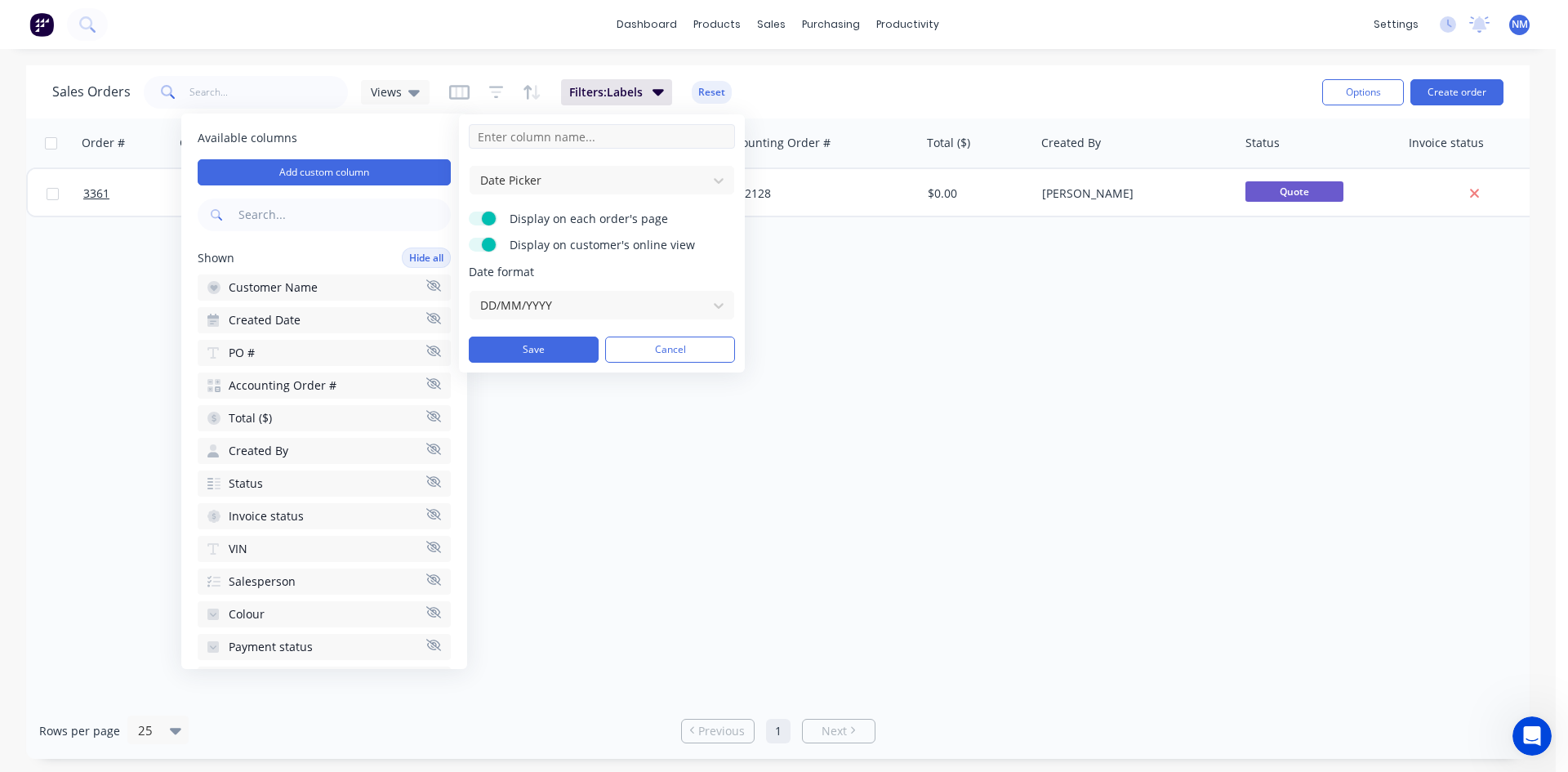
click at [542, 147] on input at bounding box center [602, 137] width 267 height 25
type input "Follow up date"
click at [551, 350] on button "Save" at bounding box center [533, 350] width 130 height 27
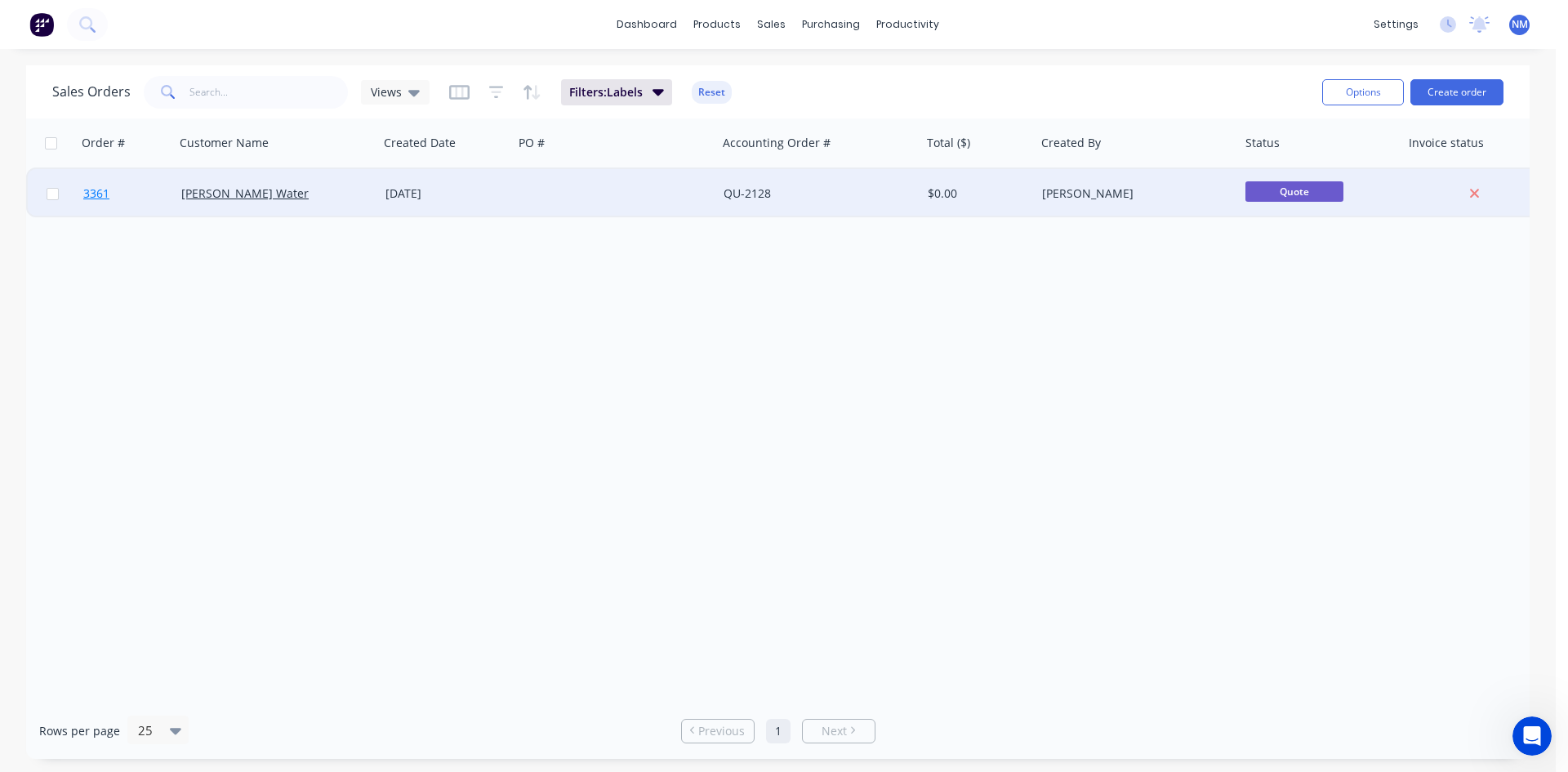
click at [103, 195] on span "3361" at bounding box center [97, 194] width 26 height 17
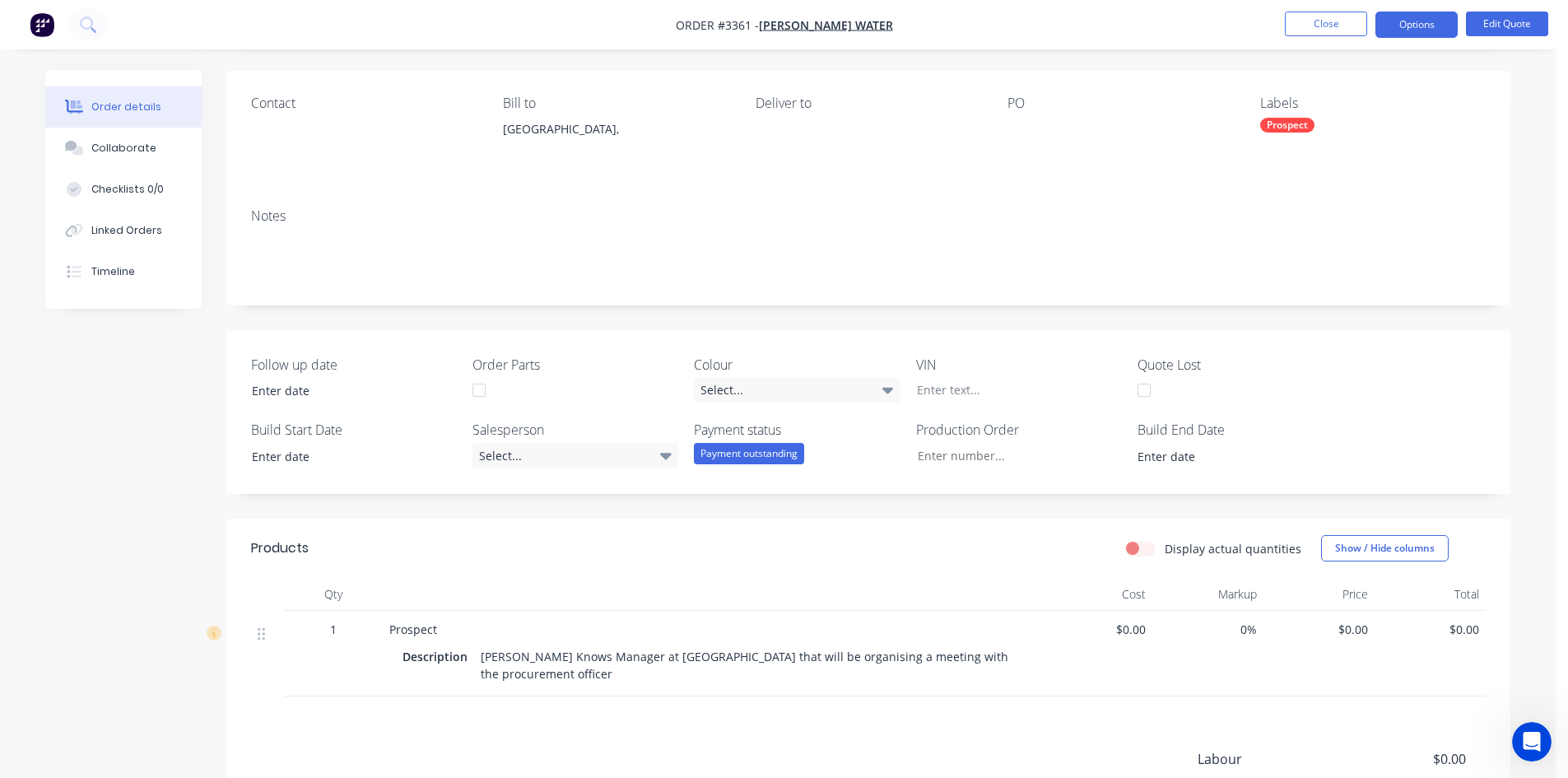
scroll to position [83, 0]
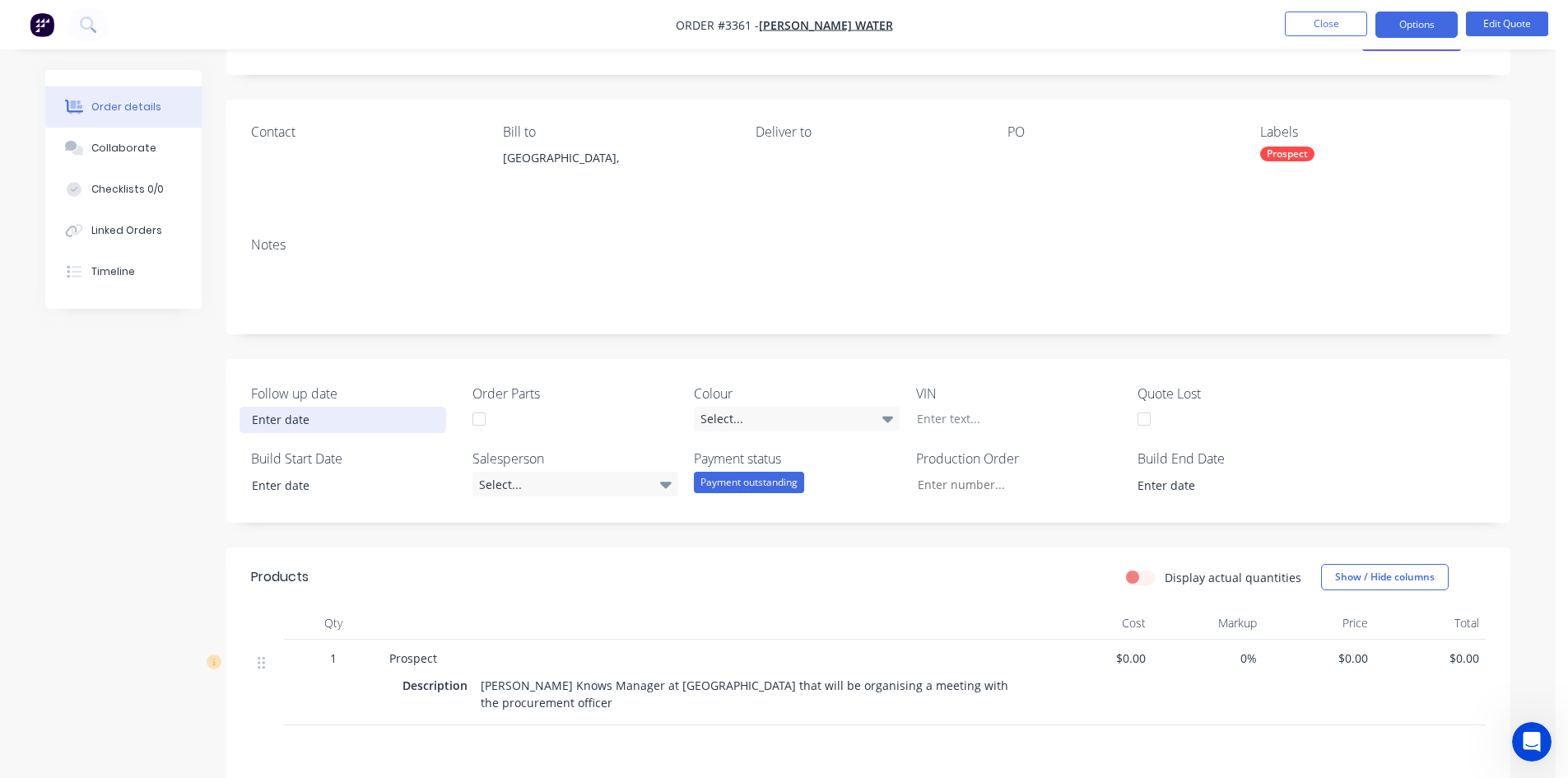
click at [292, 415] on input at bounding box center [343, 420] width 205 height 25
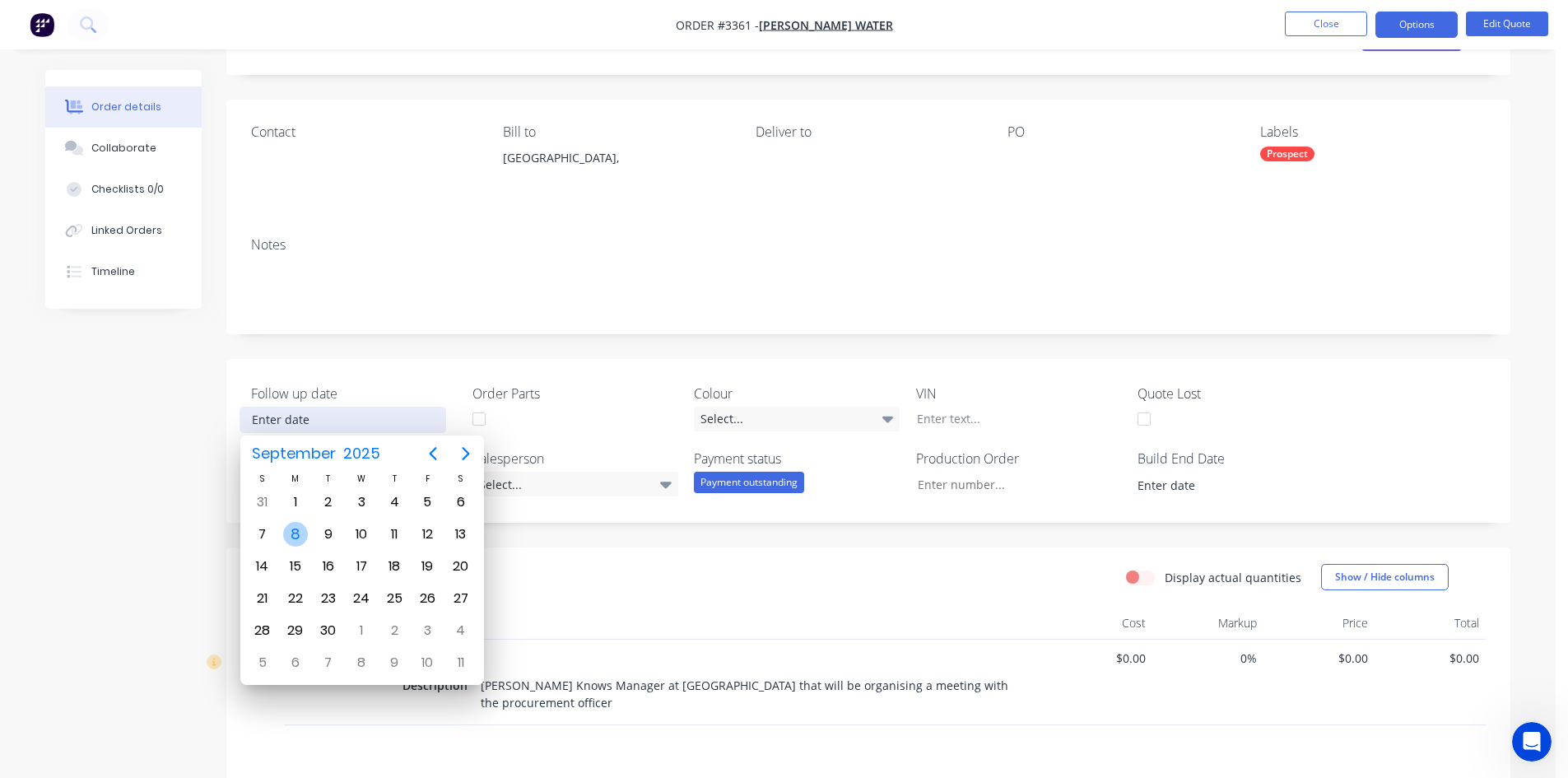
click at [290, 538] on div "8" at bounding box center [295, 535] width 25 height 25
type input "[DATE]"
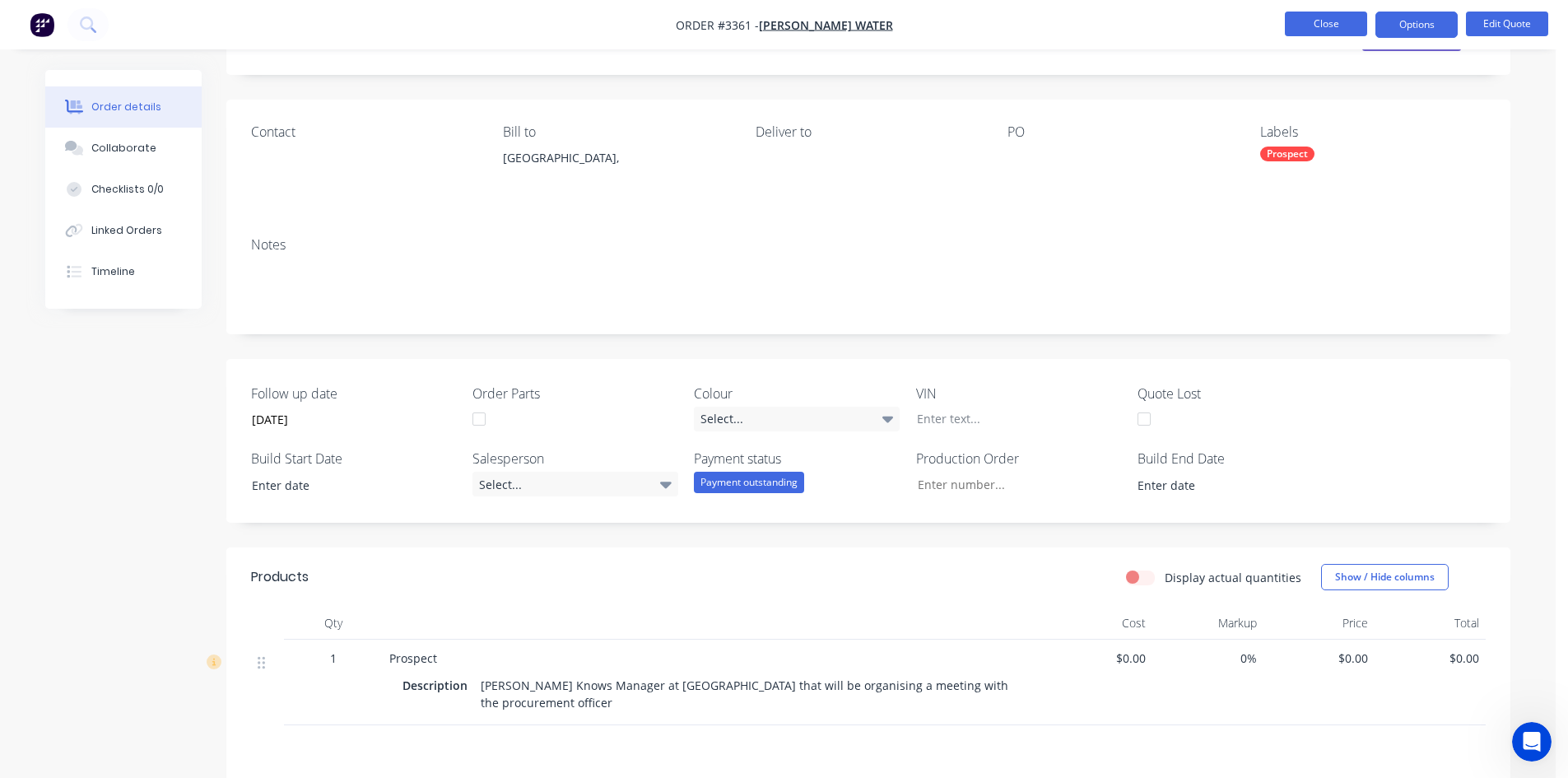
click at [1333, 17] on button "Close" at bounding box center [1326, 24] width 83 height 25
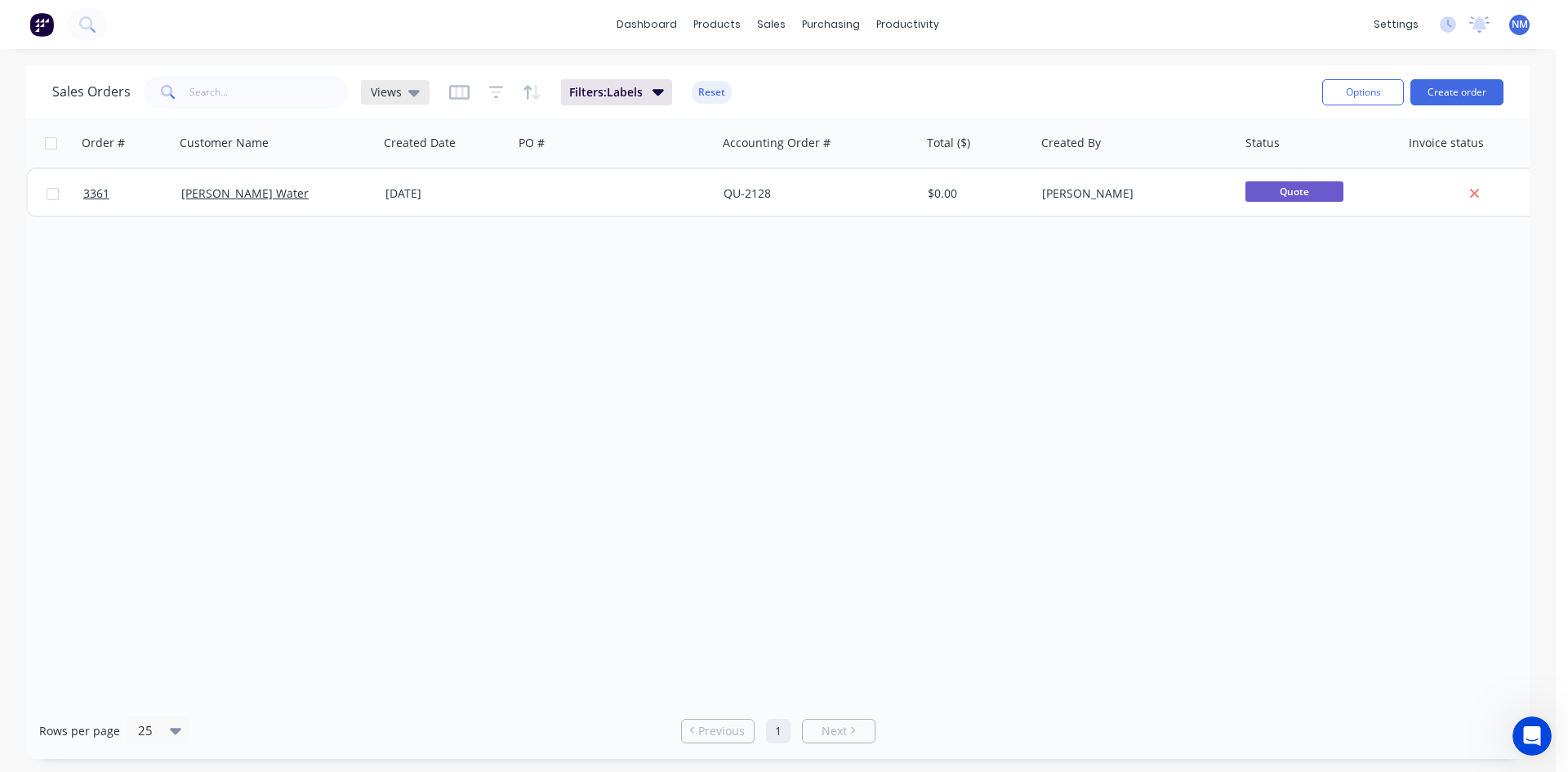
click at [398, 92] on span "Views" at bounding box center [386, 92] width 31 height 17
click at [448, 224] on button "None (Default)" at bounding box center [459, 231] width 186 height 19
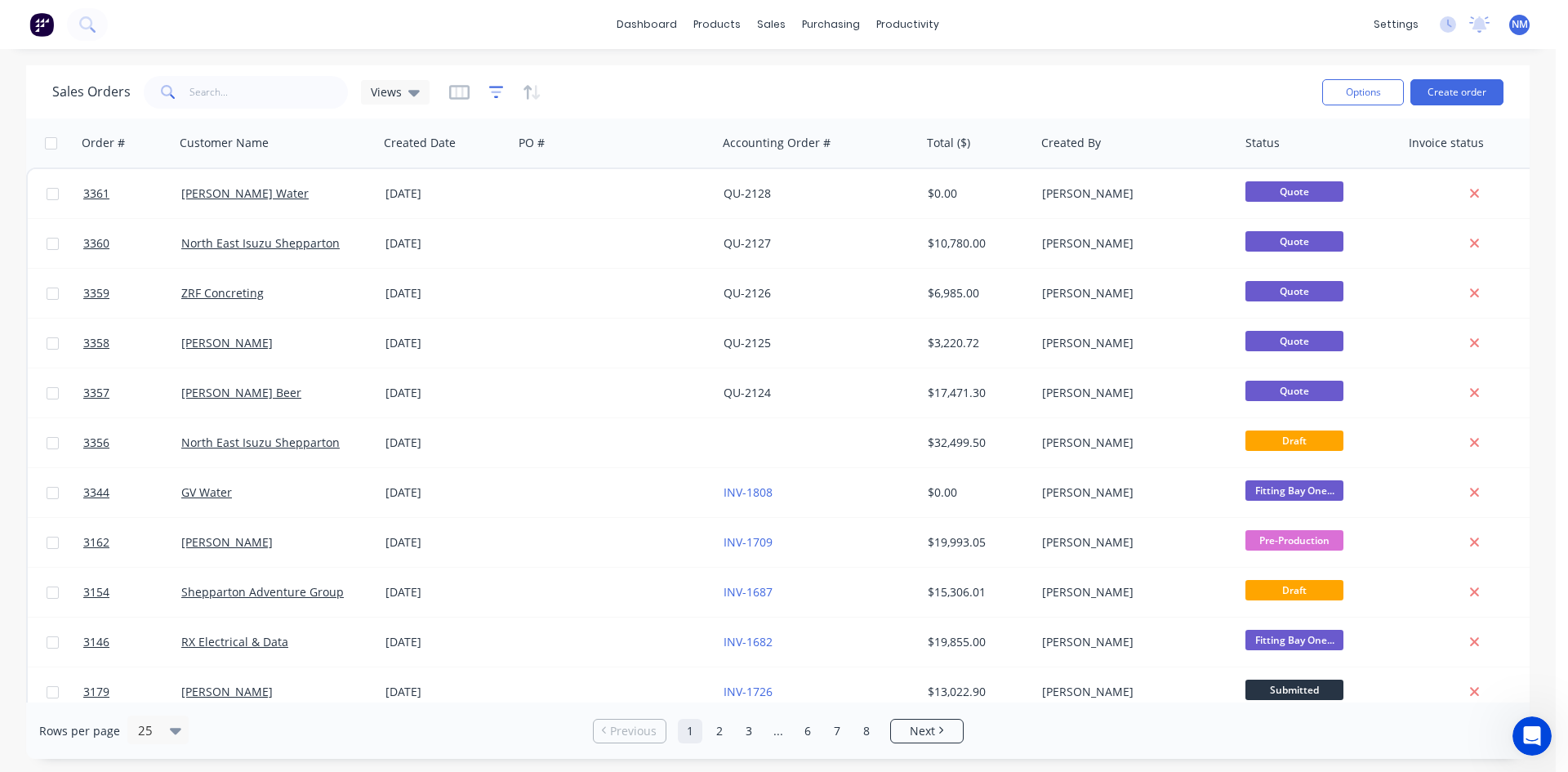
click at [492, 92] on icon "button" at bounding box center [496, 92] width 11 height 2
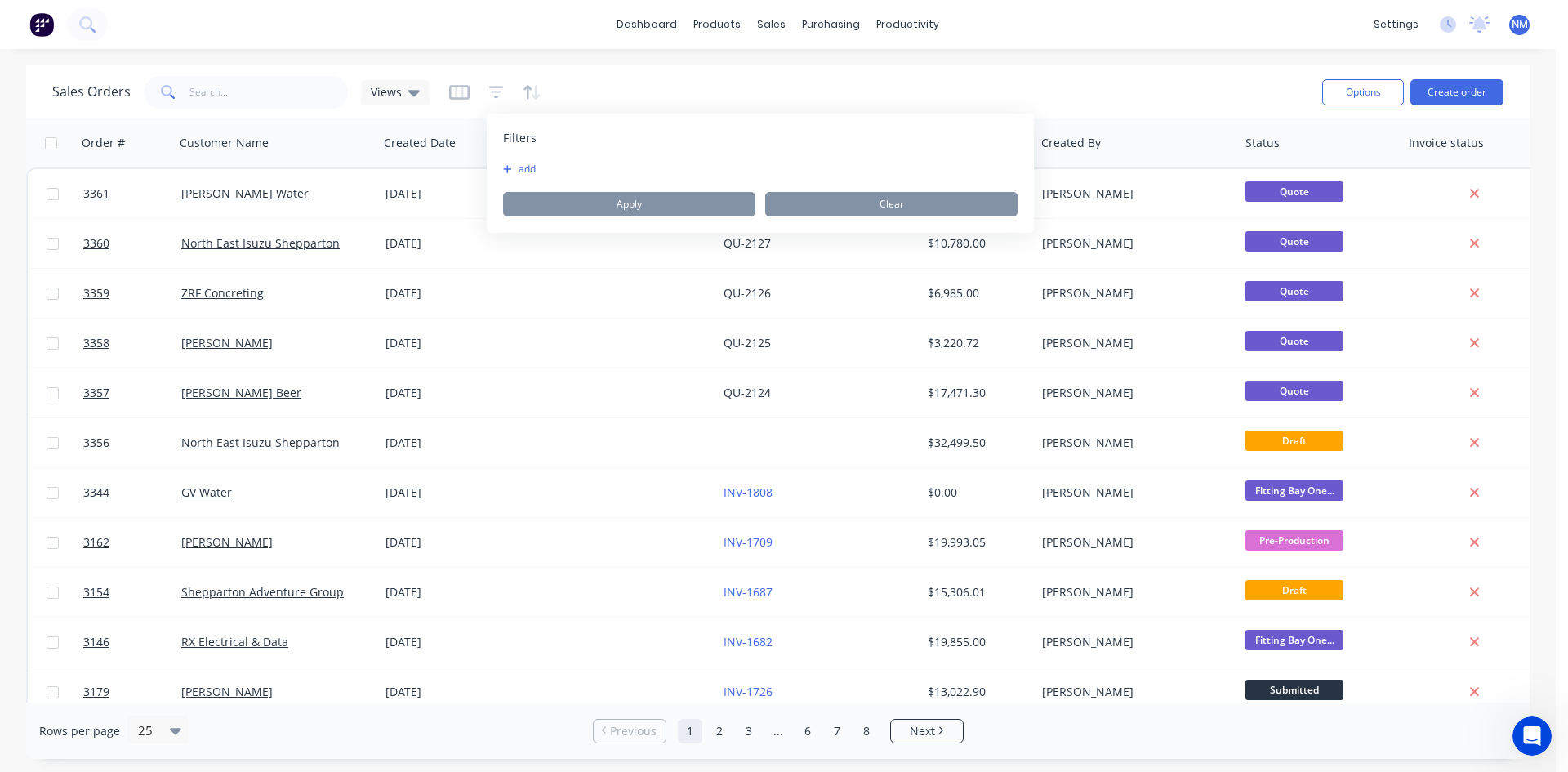
click at [528, 171] on button "add" at bounding box center [523, 169] width 41 height 13
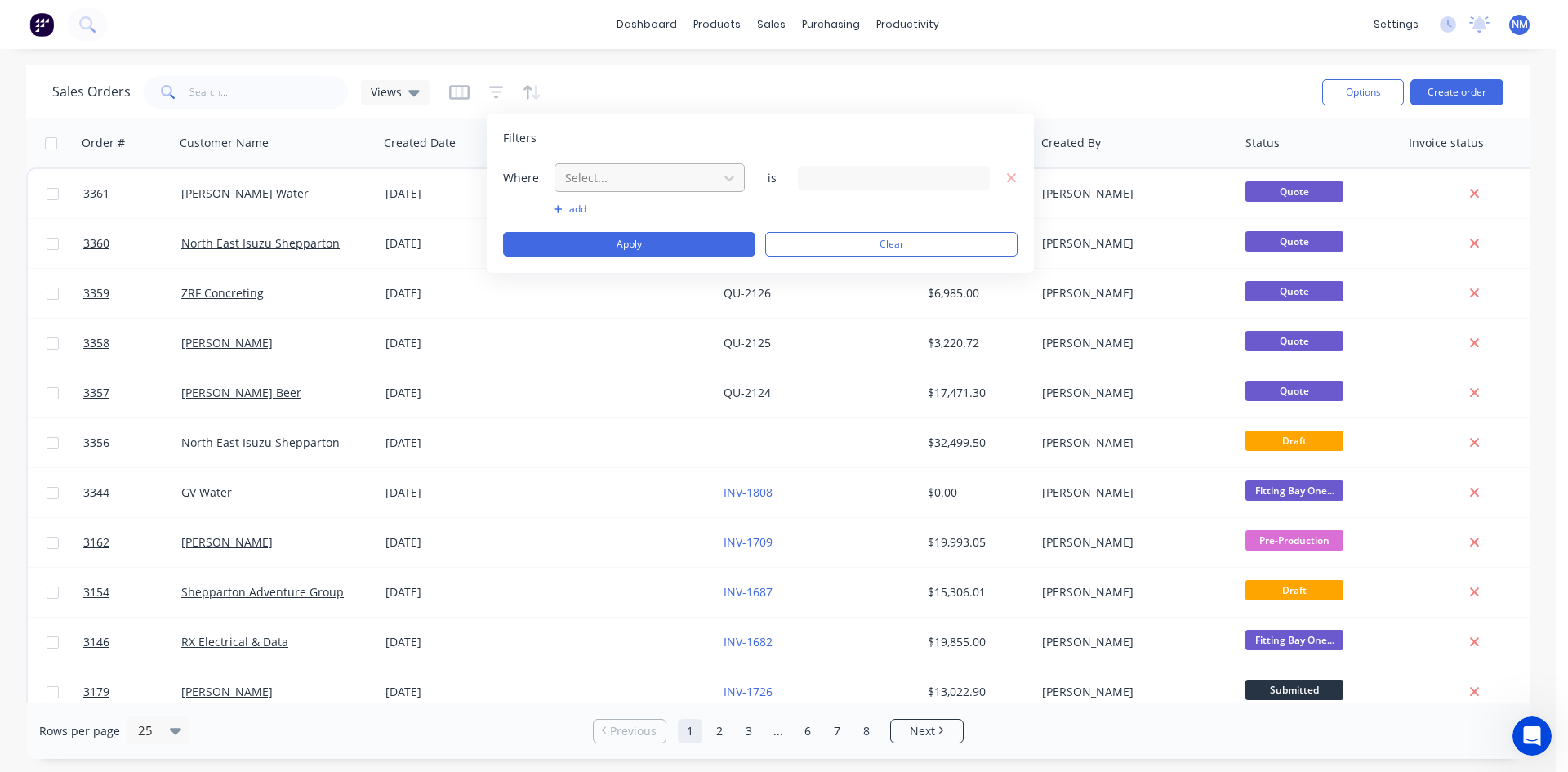
click at [626, 174] on div at bounding box center [637, 177] width 147 height 21
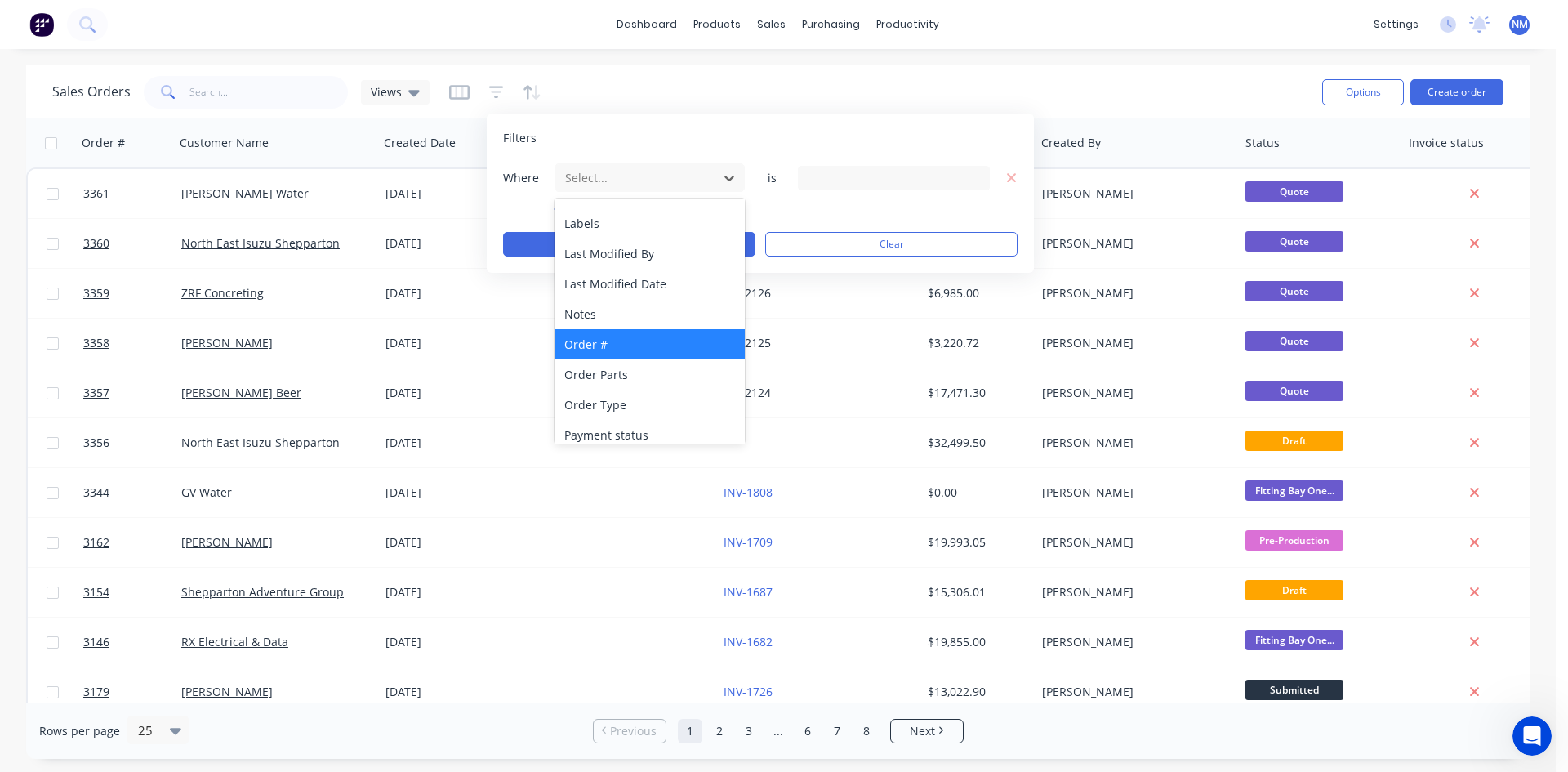
scroll to position [408, 0]
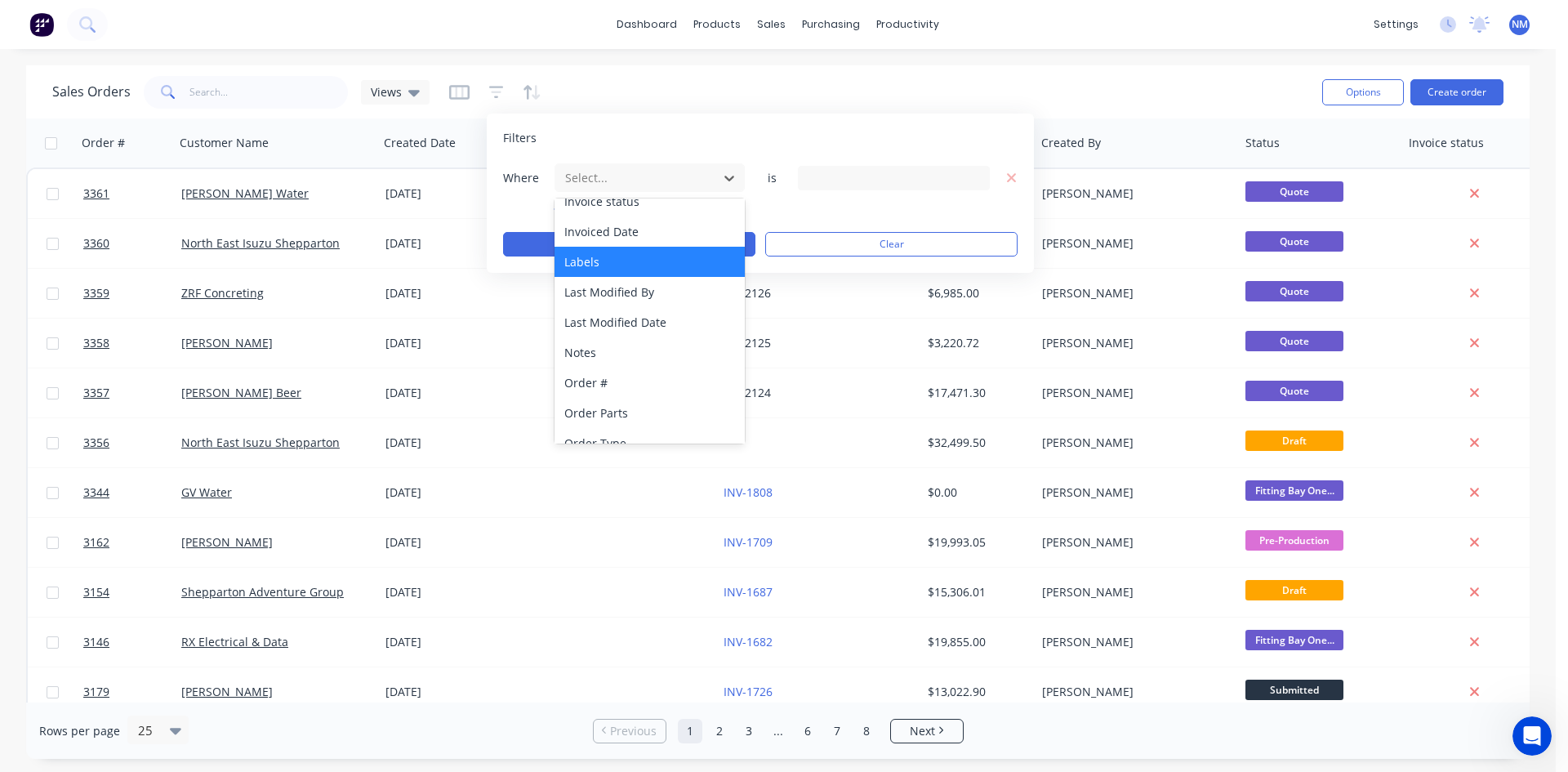
click at [614, 269] on div "Labels" at bounding box center [650, 262] width 190 height 31
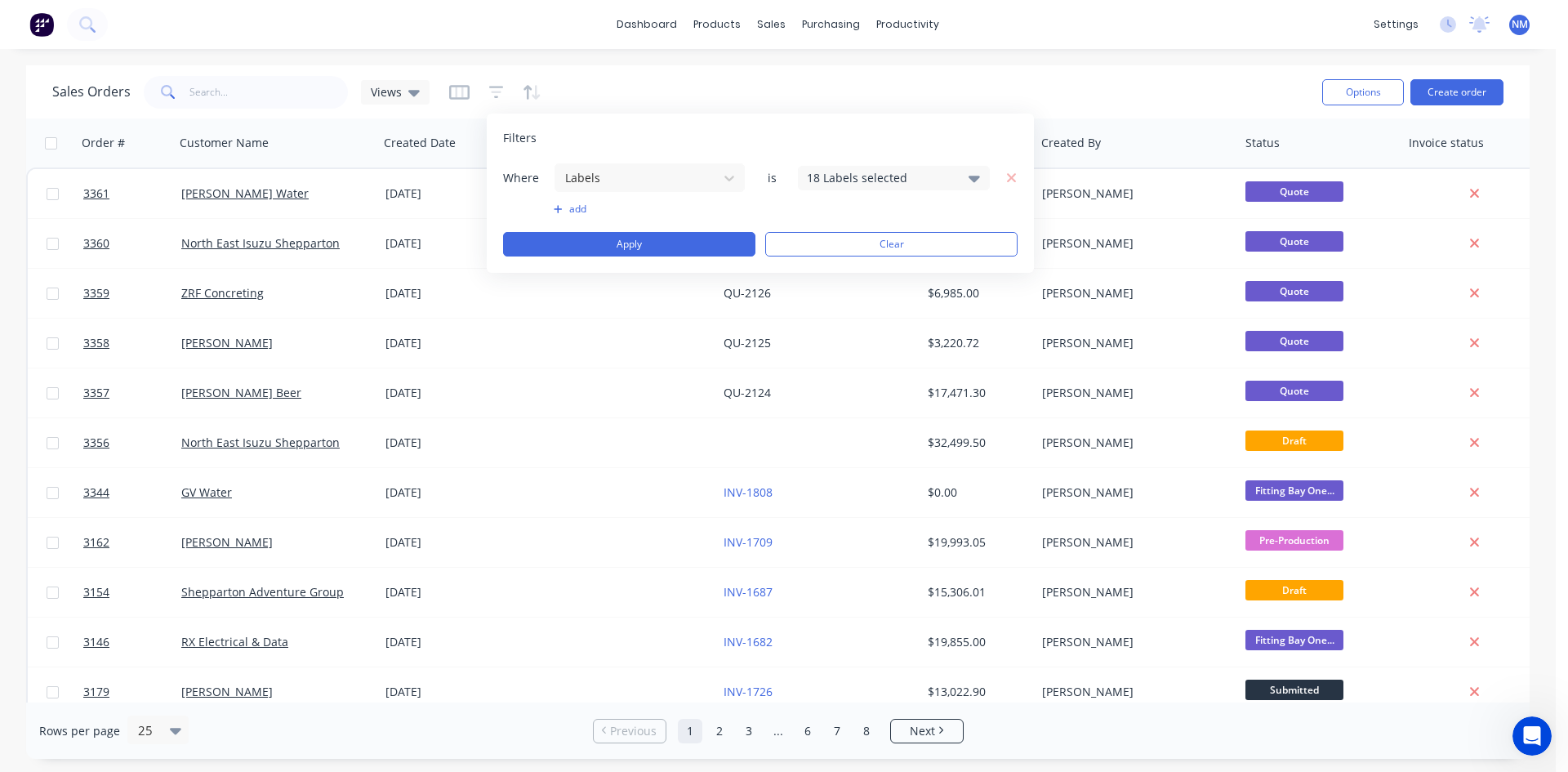
click at [868, 175] on div "18 Labels selected" at bounding box center [881, 177] width 148 height 17
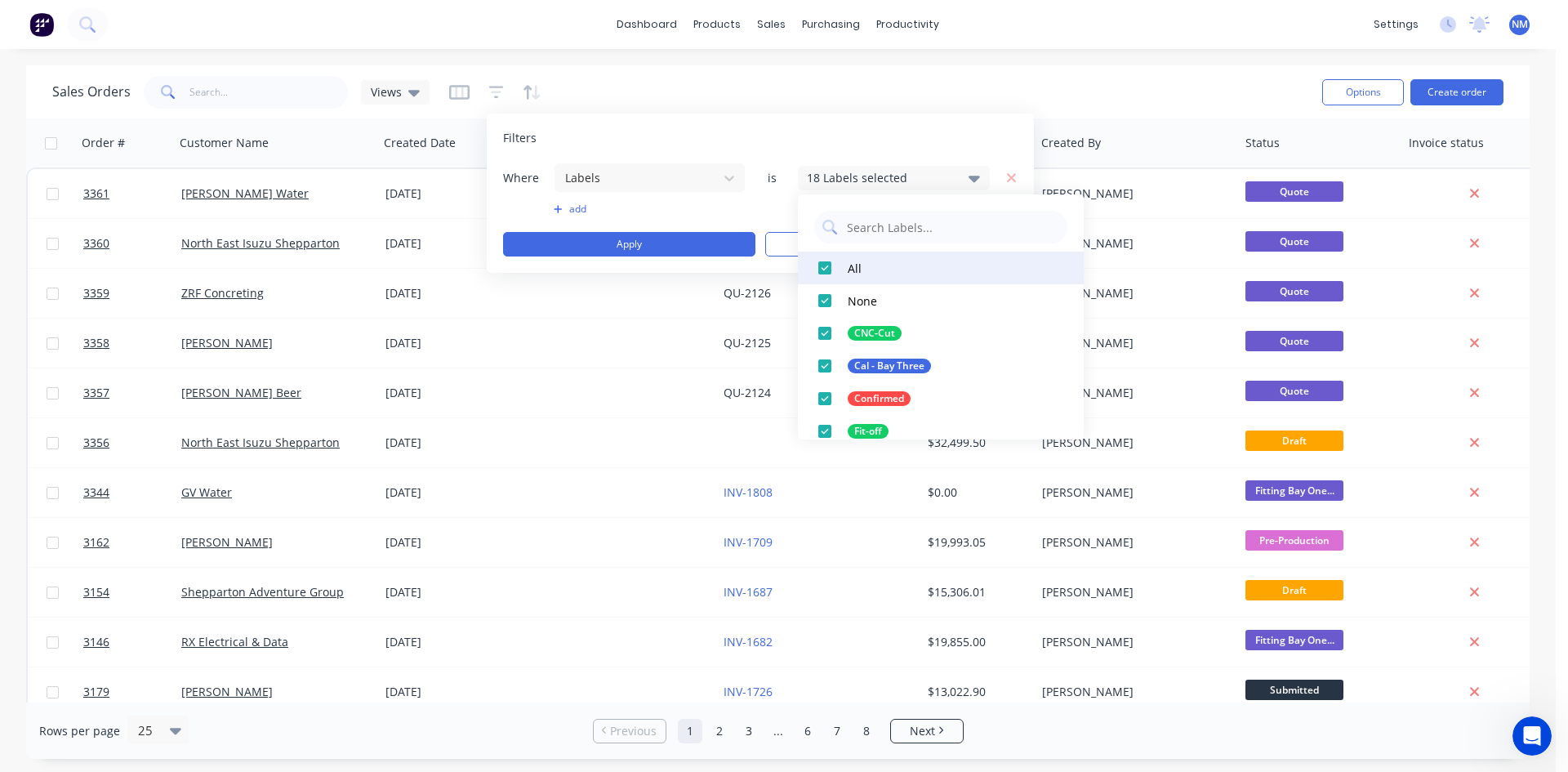
click at [825, 264] on div at bounding box center [825, 268] width 32 height 32
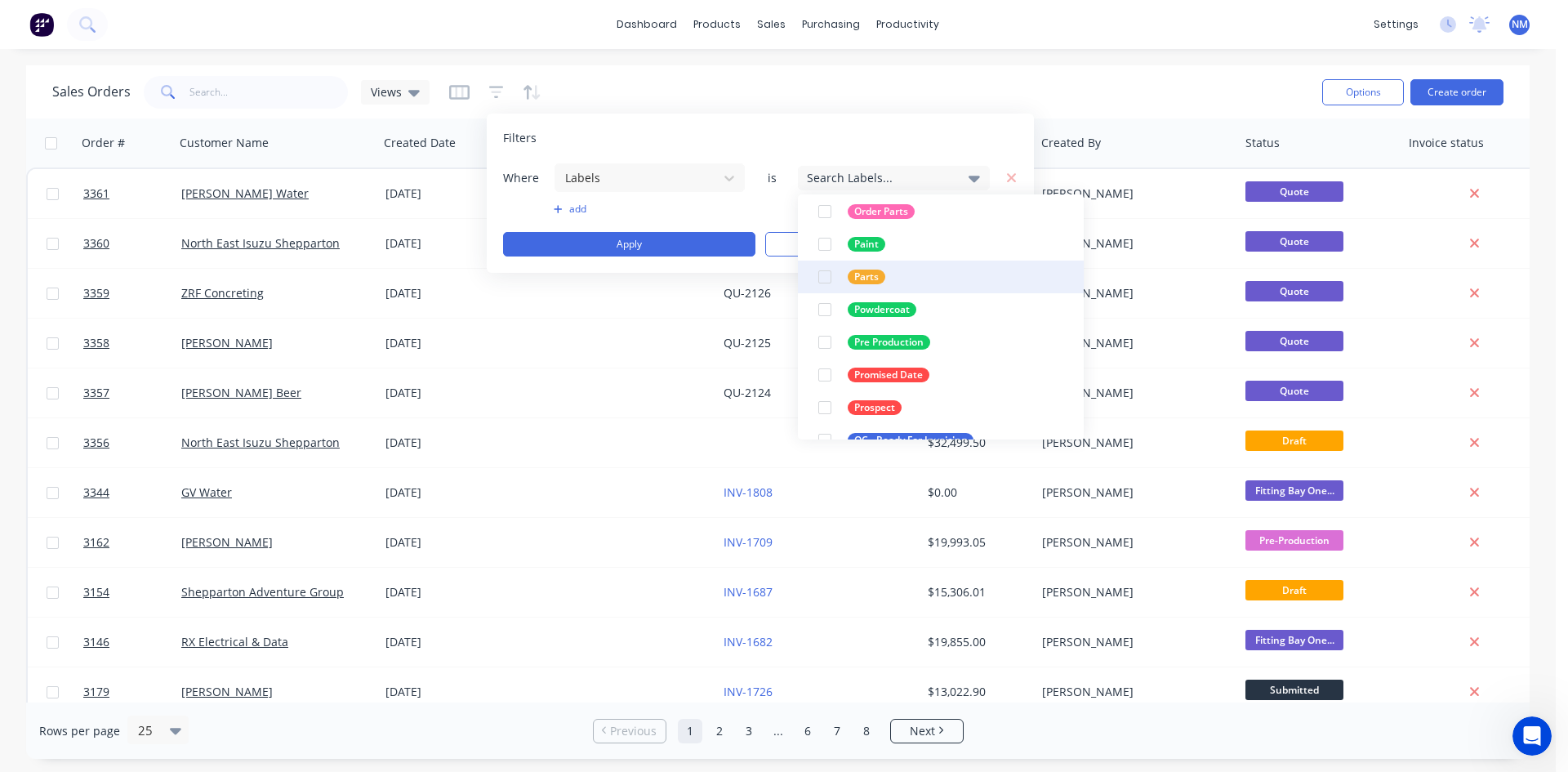
scroll to position [327, 0]
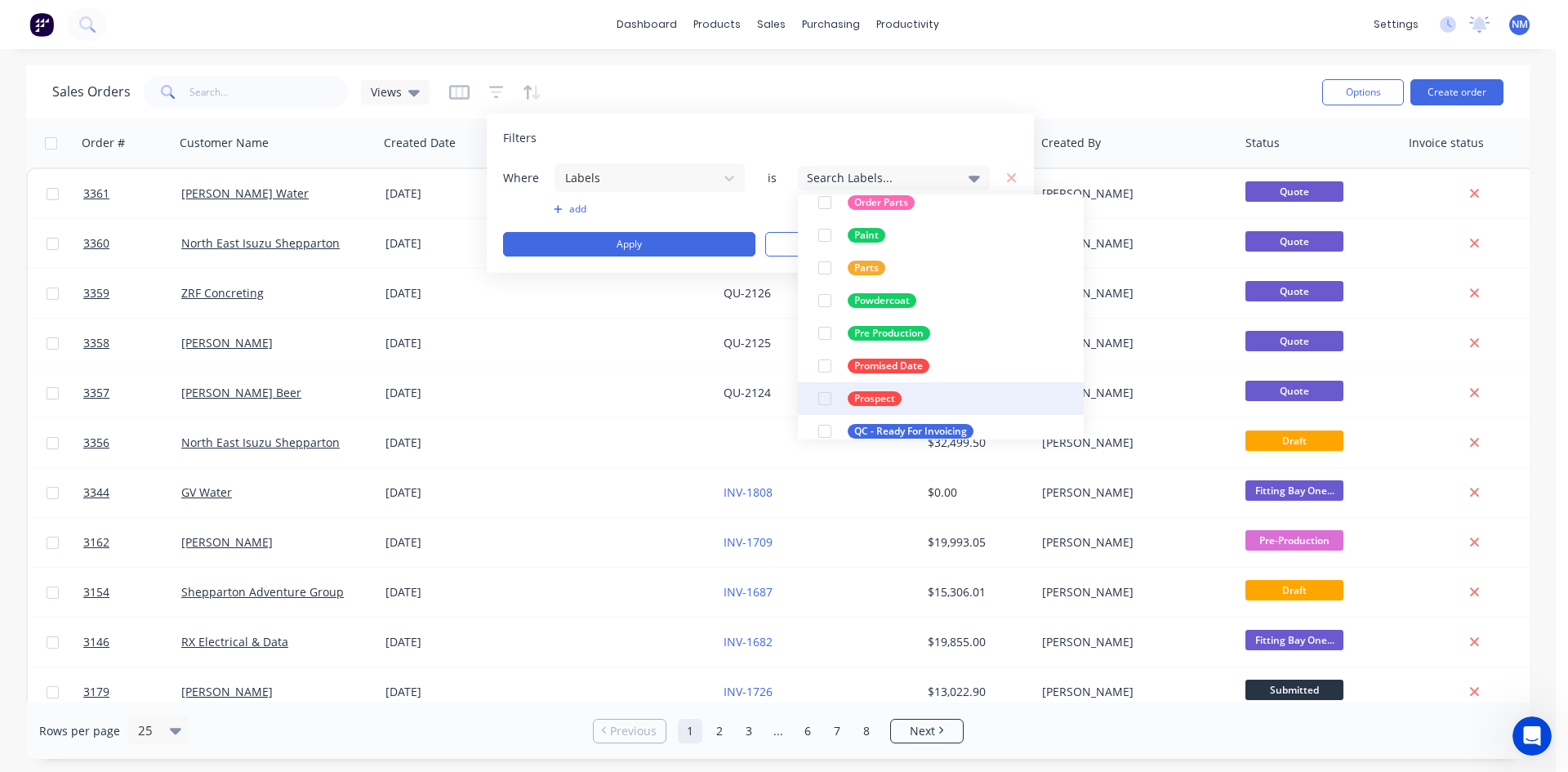
click at [832, 397] on div at bounding box center [825, 398] width 32 height 32
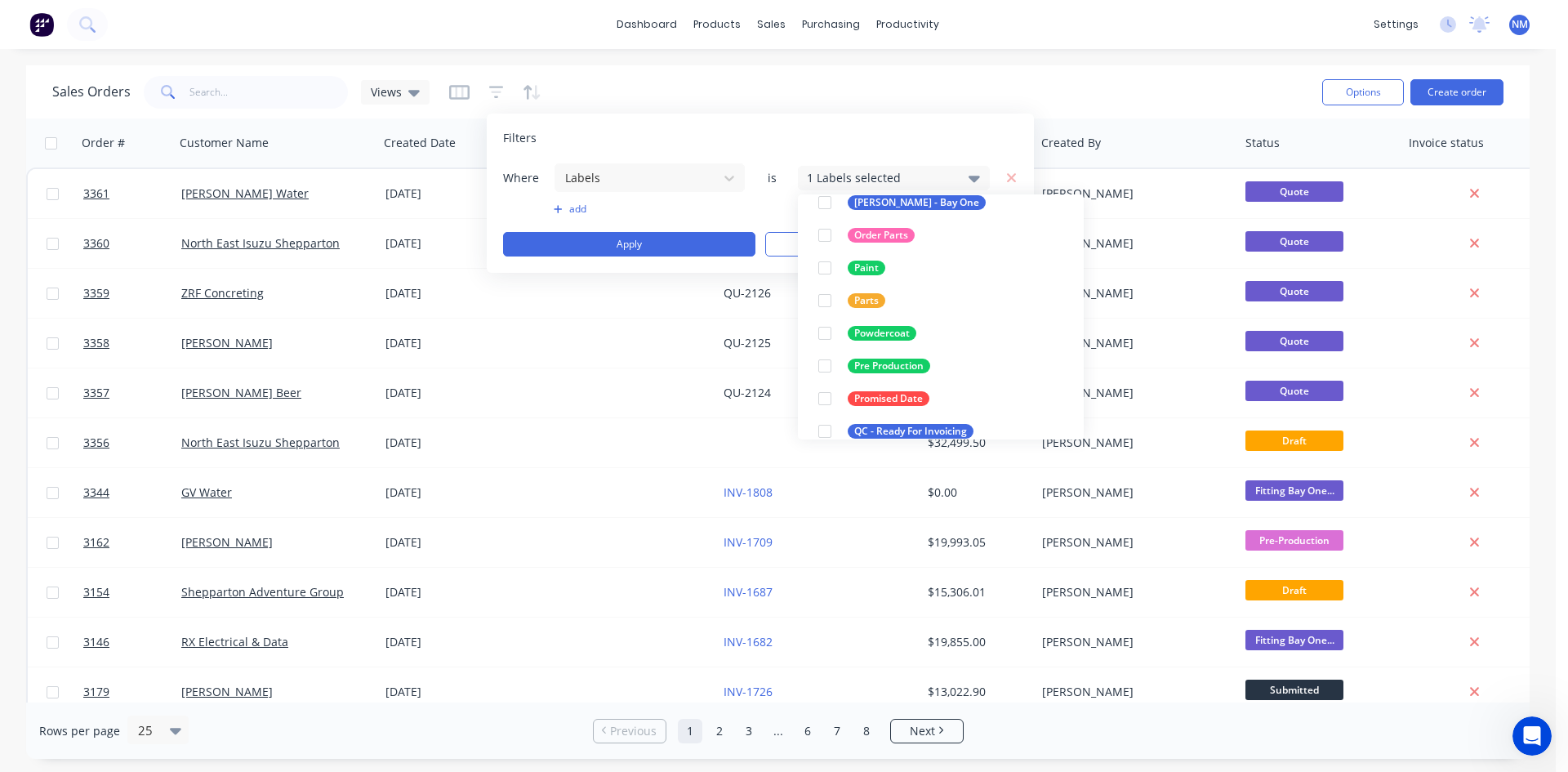
scroll to position [0, 0]
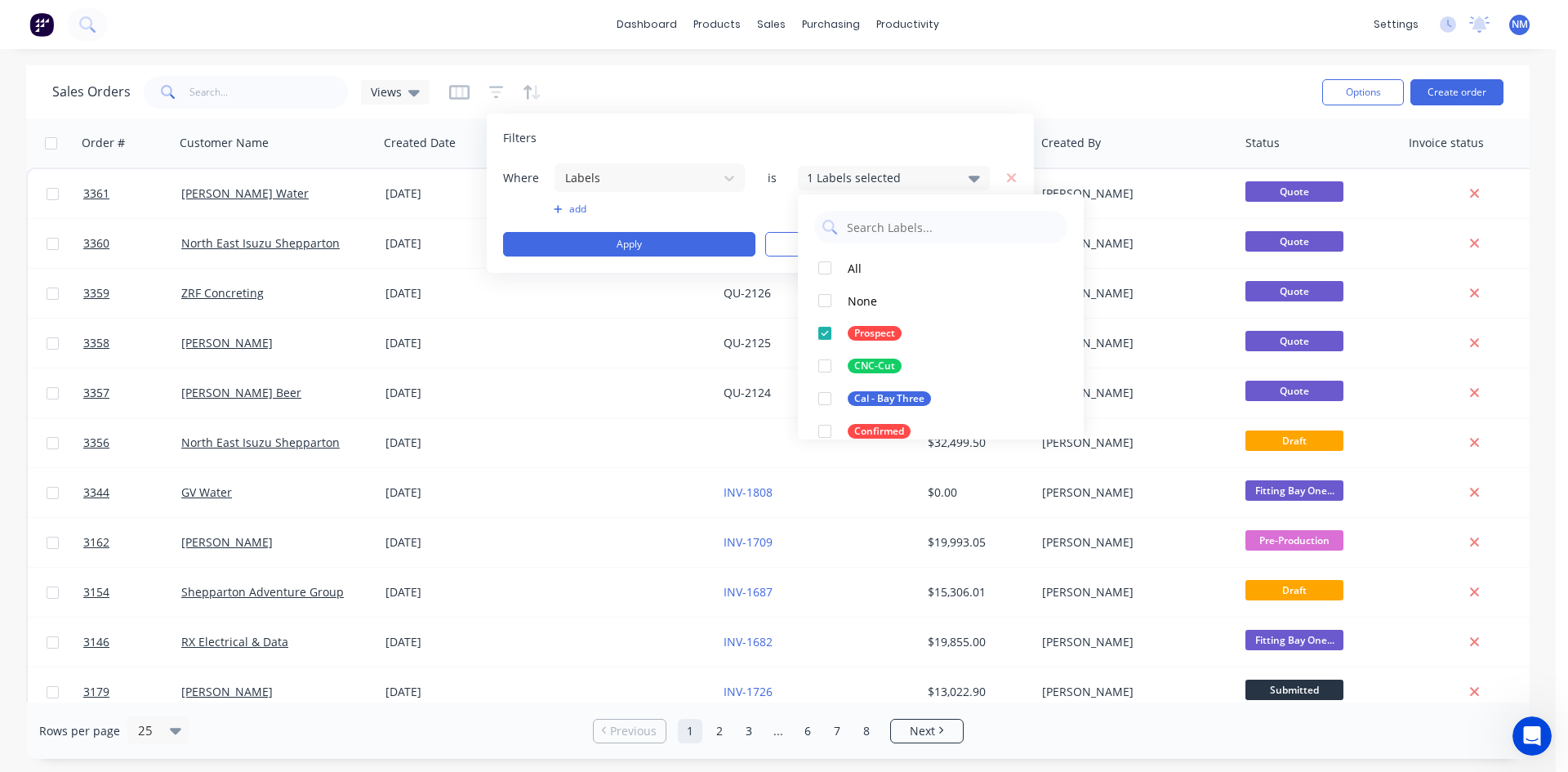
click at [566, 212] on button "add" at bounding box center [650, 210] width 192 height 13
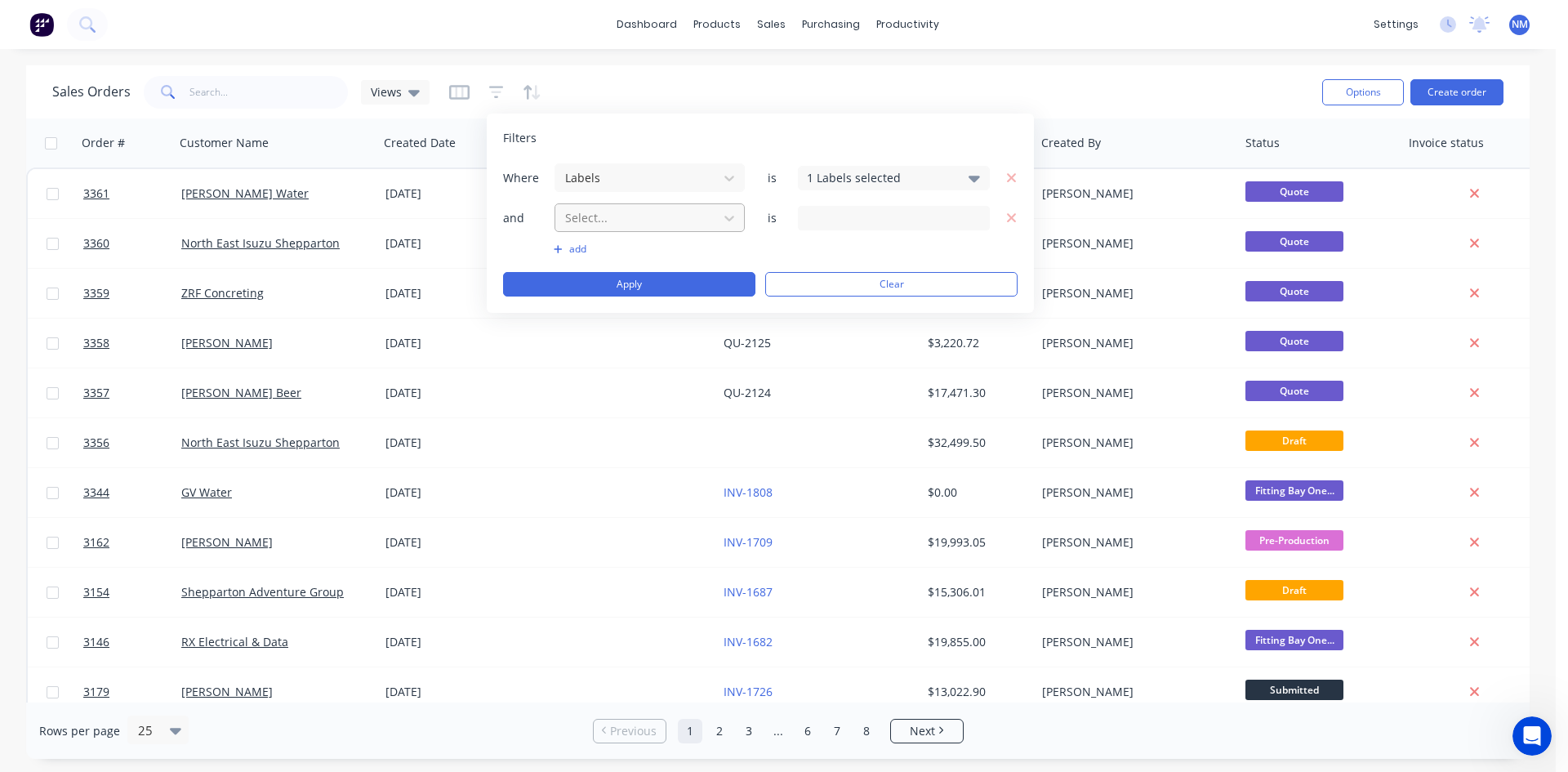
click at [596, 225] on div at bounding box center [637, 218] width 147 height 21
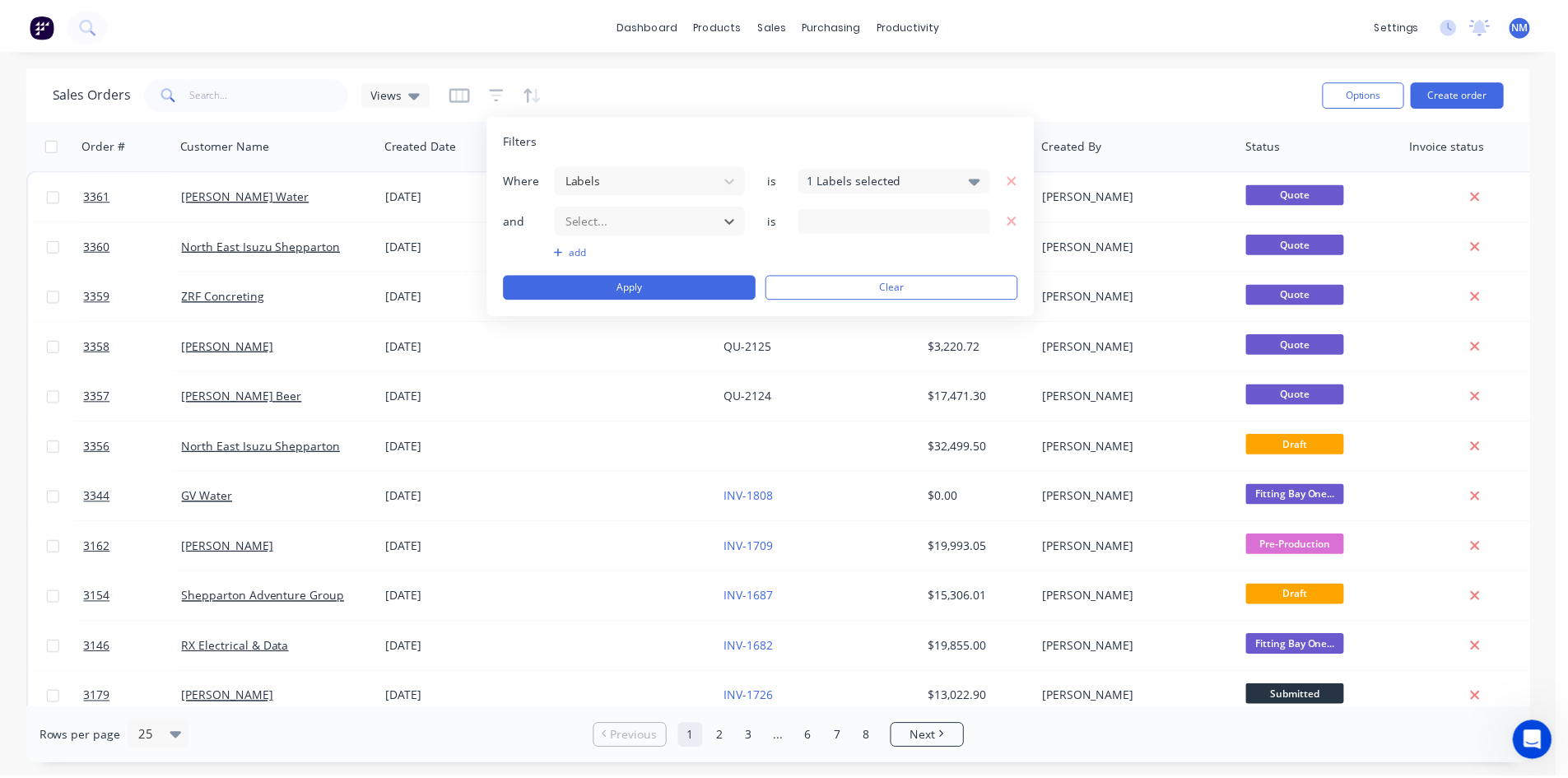
scroll to position [231, 0]
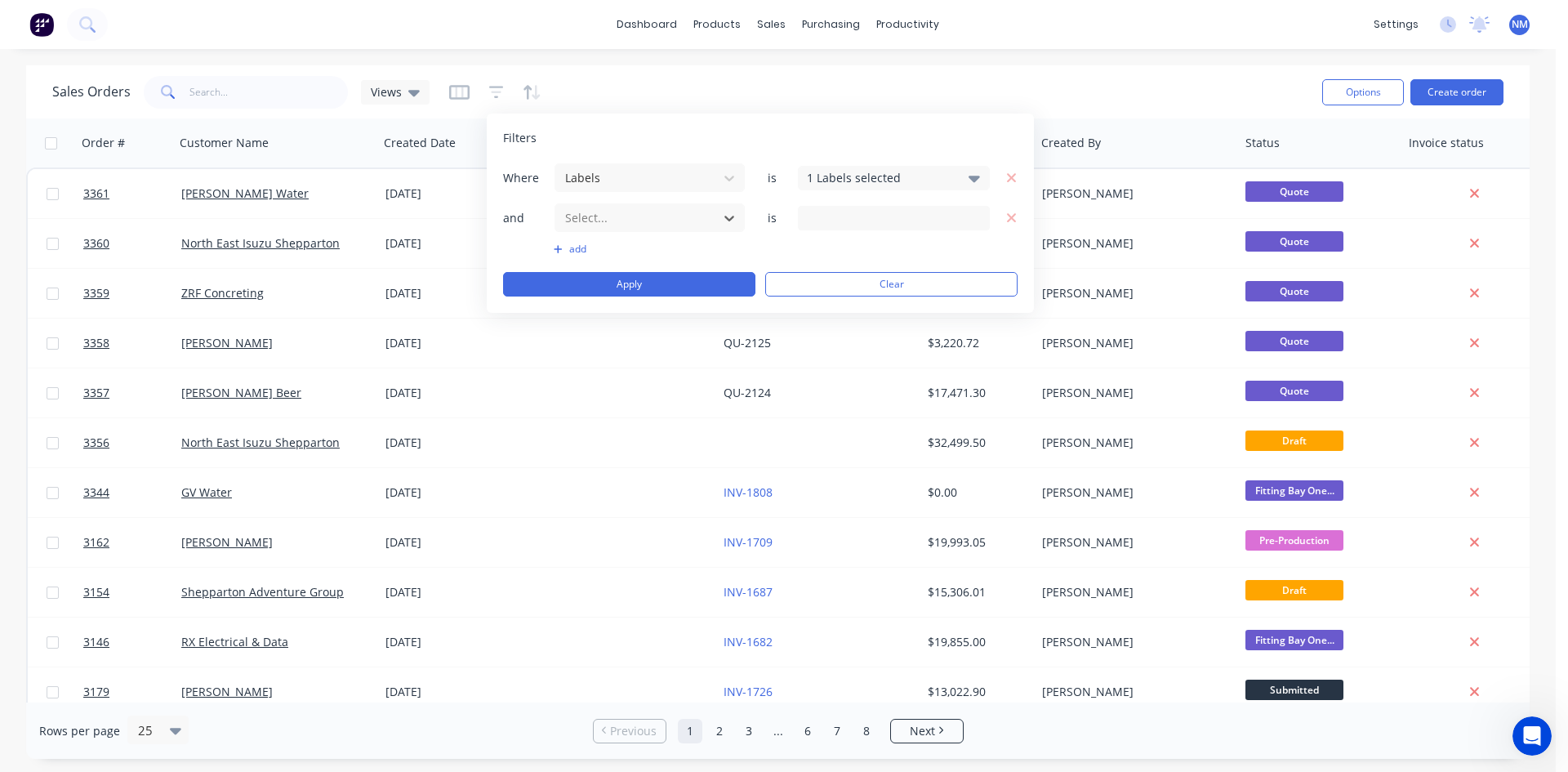
click at [877, 216] on input at bounding box center [894, 219] width 190 height 25
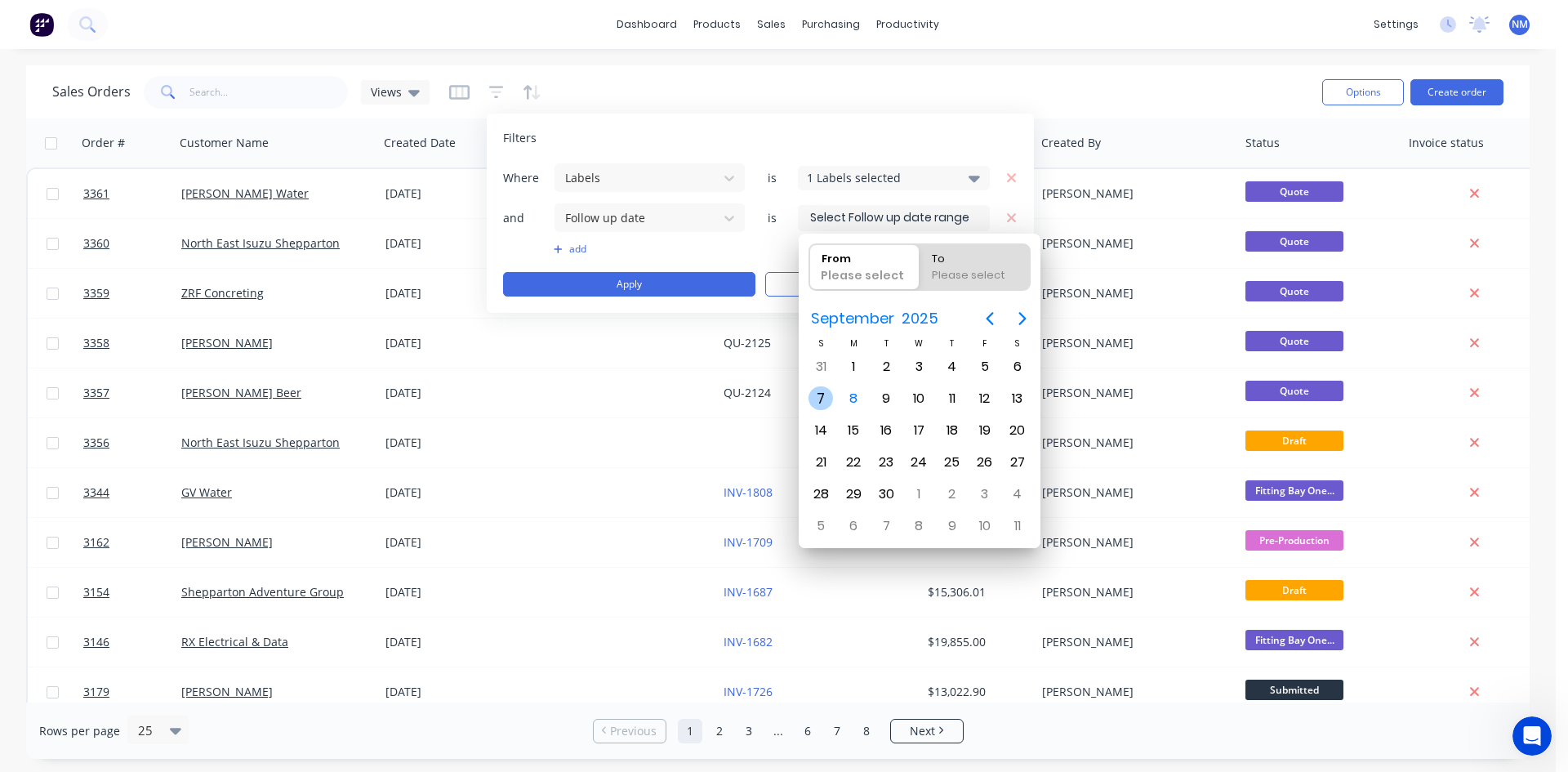
drag, startPoint x: 825, startPoint y: 397, endPoint x: 847, endPoint y: 388, distance: 23.8
click at [825, 397] on div "7" at bounding box center [821, 399] width 25 height 25
type input "[DATE]"
radio input "false"
radio input "true"
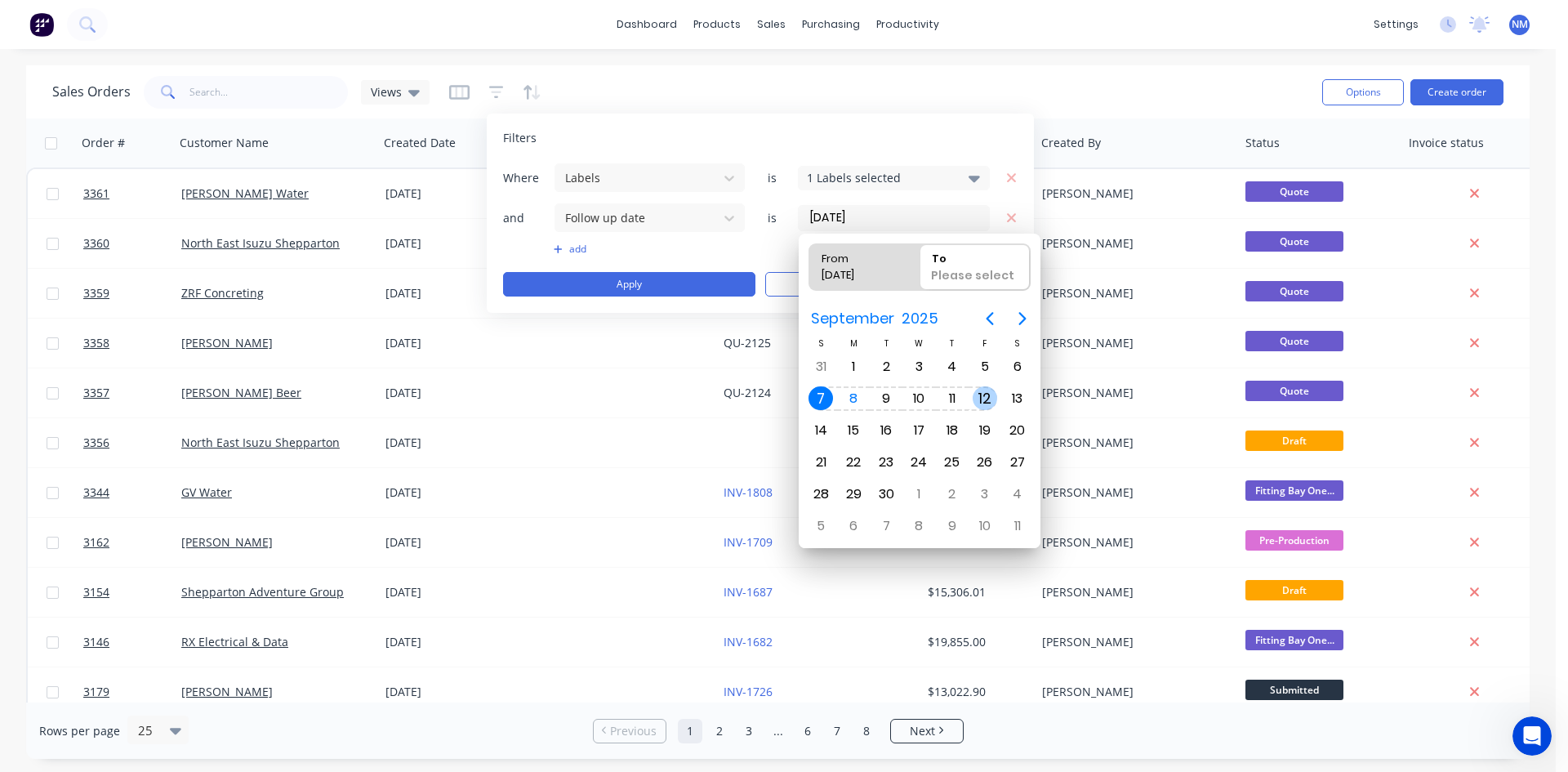
click at [980, 397] on div "12" at bounding box center [985, 399] width 25 height 25
type input "[DATE] - [DATE]"
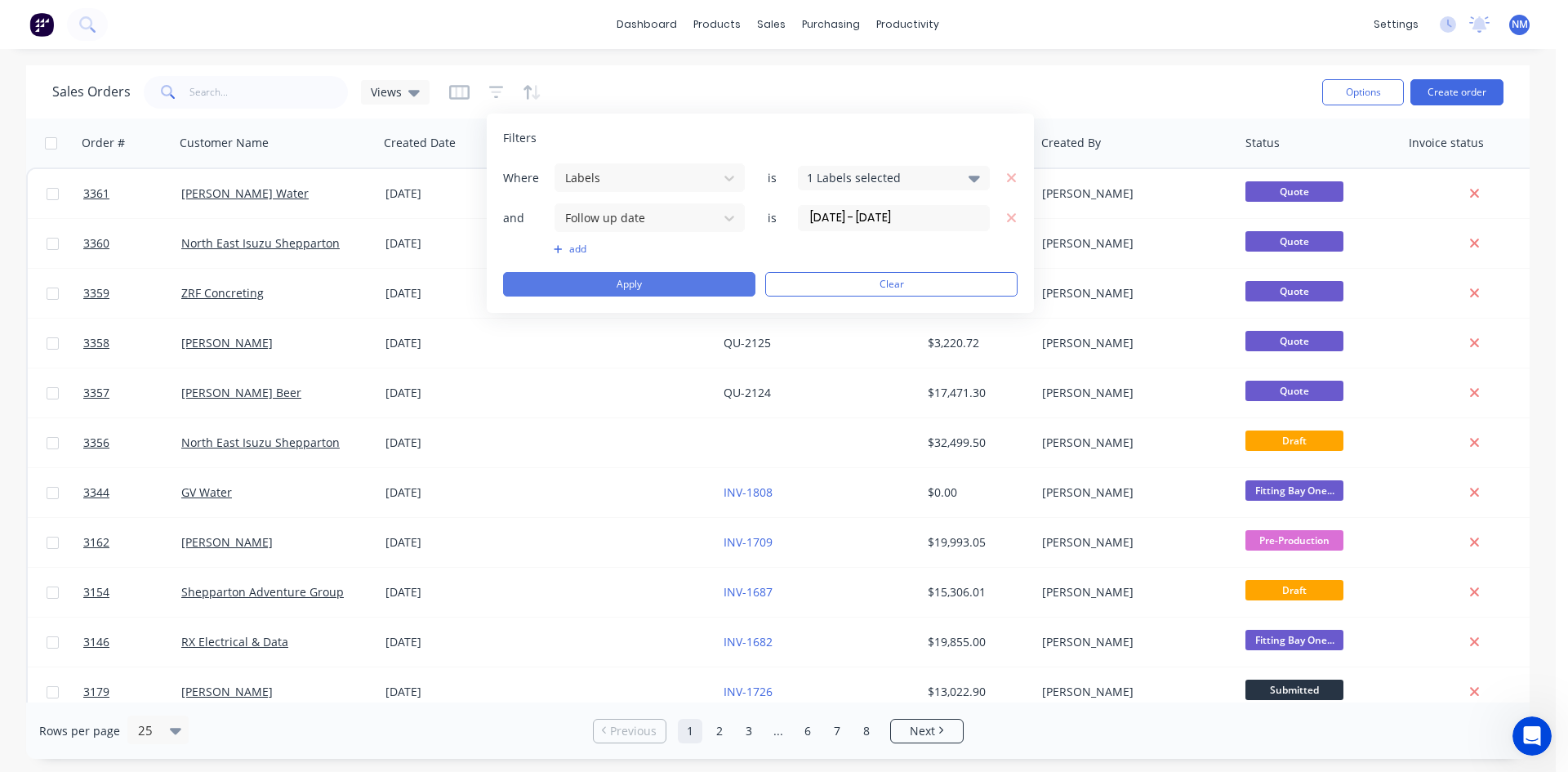
click at [597, 291] on button "Apply" at bounding box center [629, 285] width 253 height 25
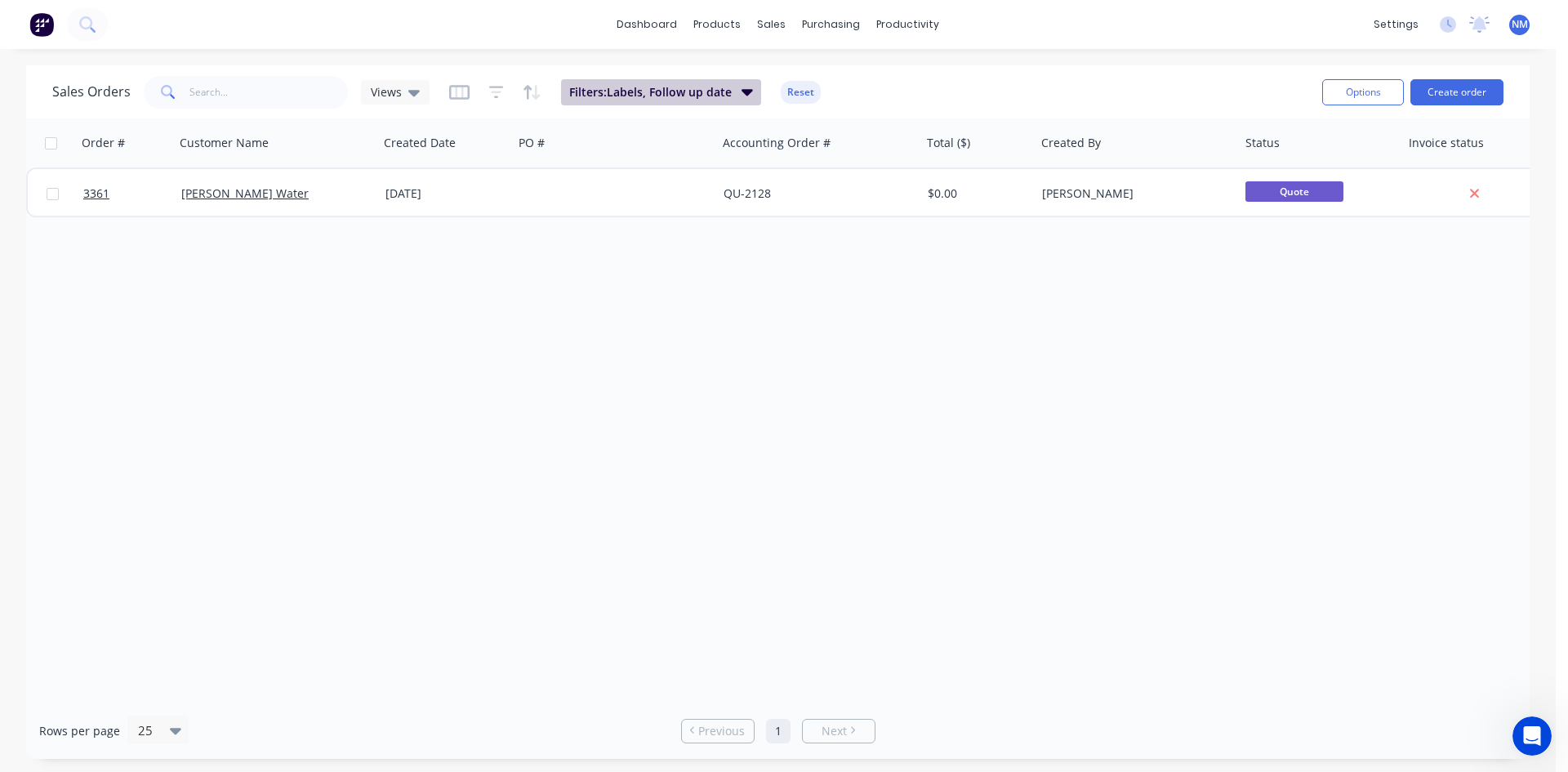
click at [706, 99] on span "Filters: Labels, Follow up date" at bounding box center [651, 93] width 162 height 17
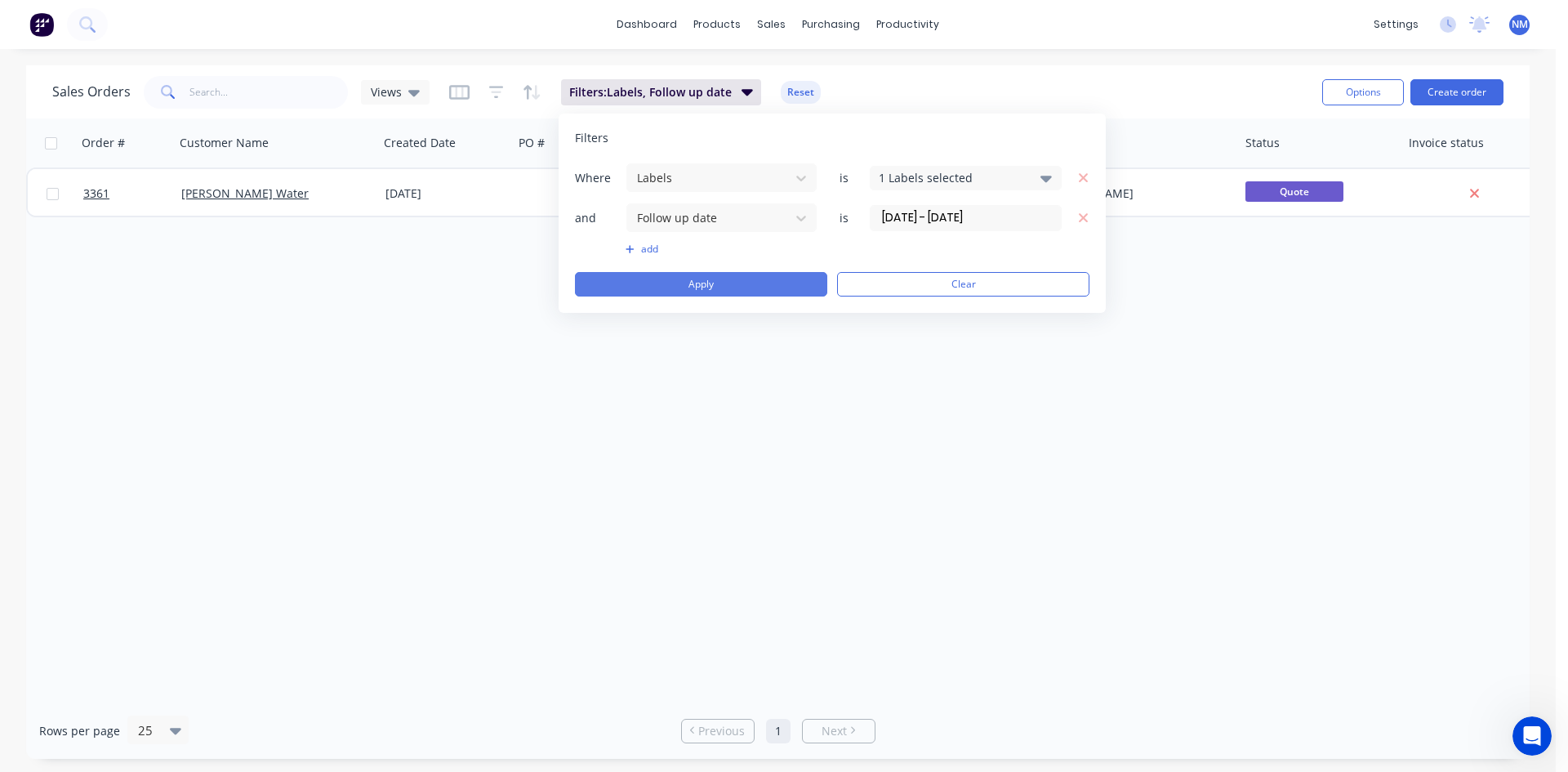
click at [716, 279] on button "Apply" at bounding box center [701, 285] width 253 height 25
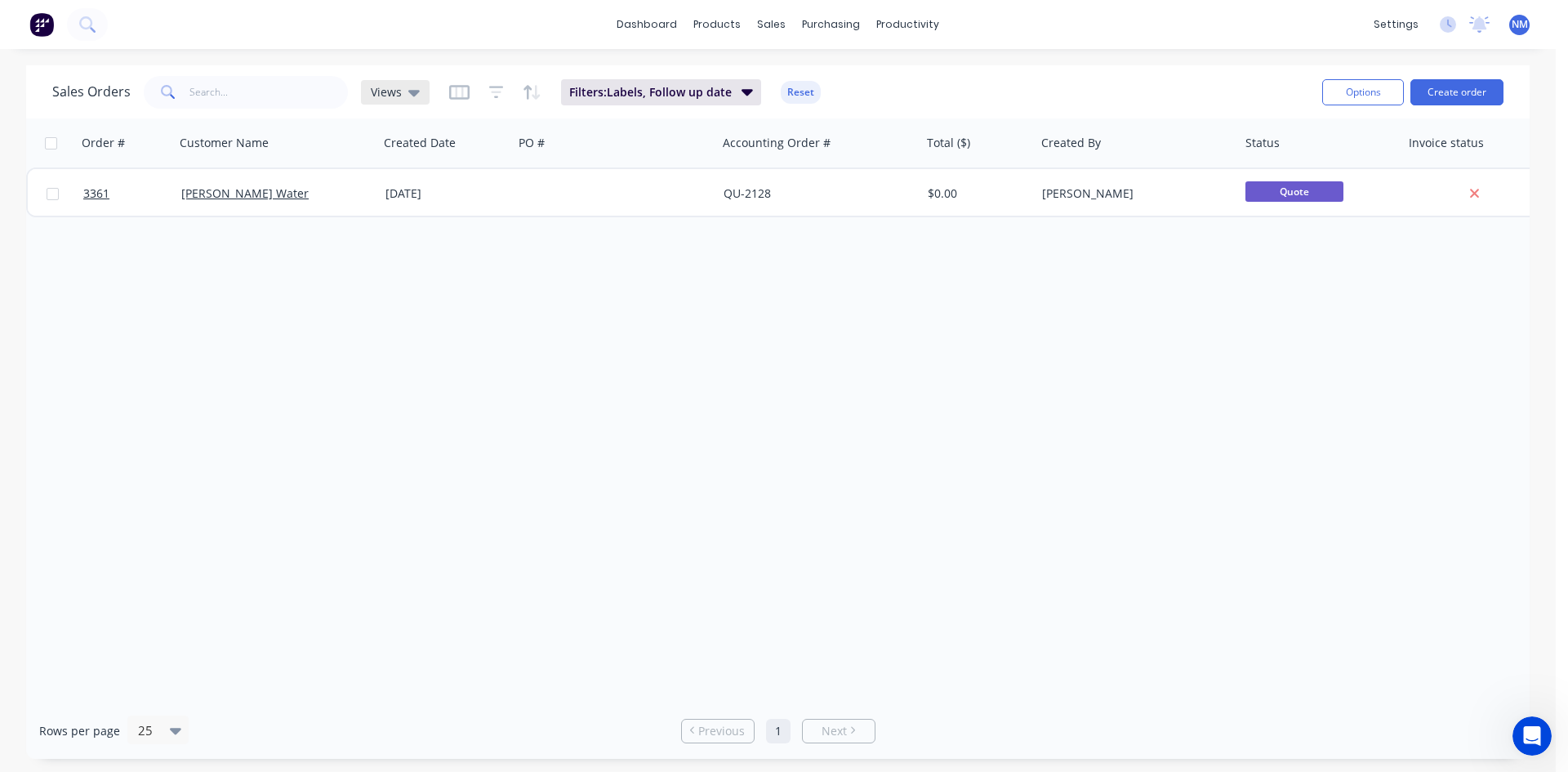
click at [414, 92] on icon at bounding box center [414, 94] width 12 height 7
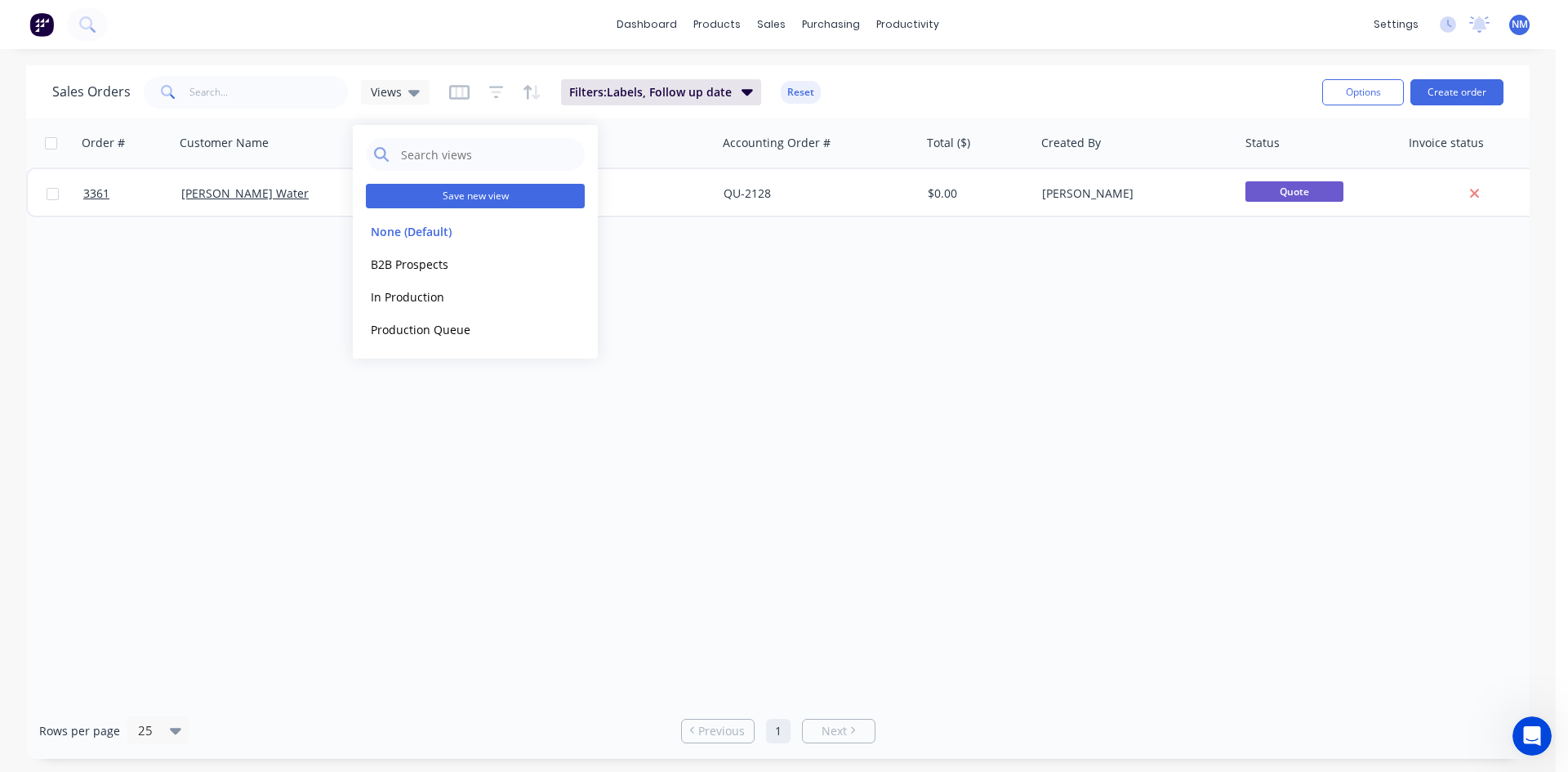
click at [484, 202] on button "Save new view" at bounding box center [475, 196] width 219 height 25
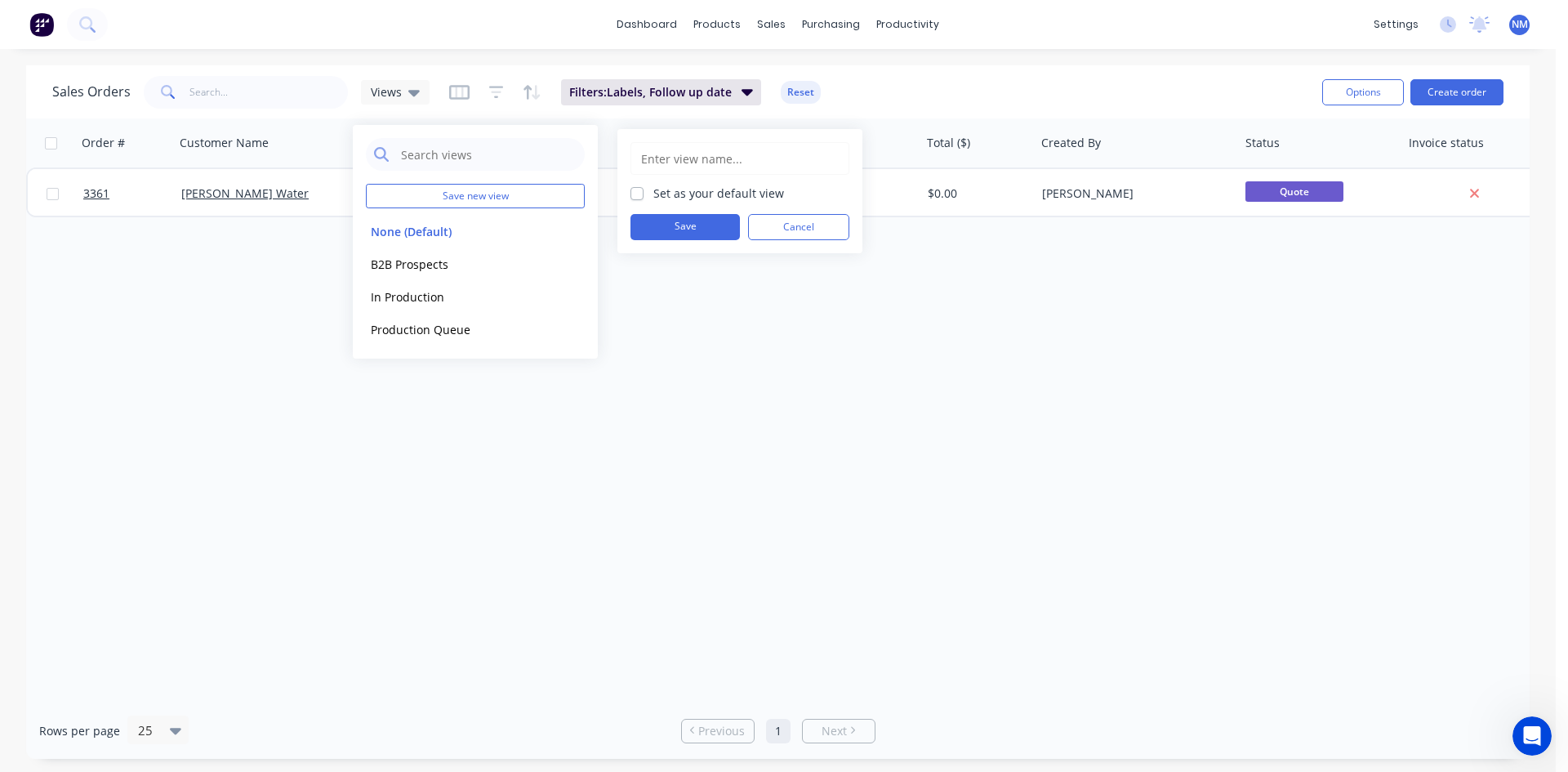
click at [701, 163] on input "text" at bounding box center [740, 158] width 201 height 31
type input "Prospect Follow Ups"
click at [700, 226] on button "Save" at bounding box center [685, 227] width 109 height 27
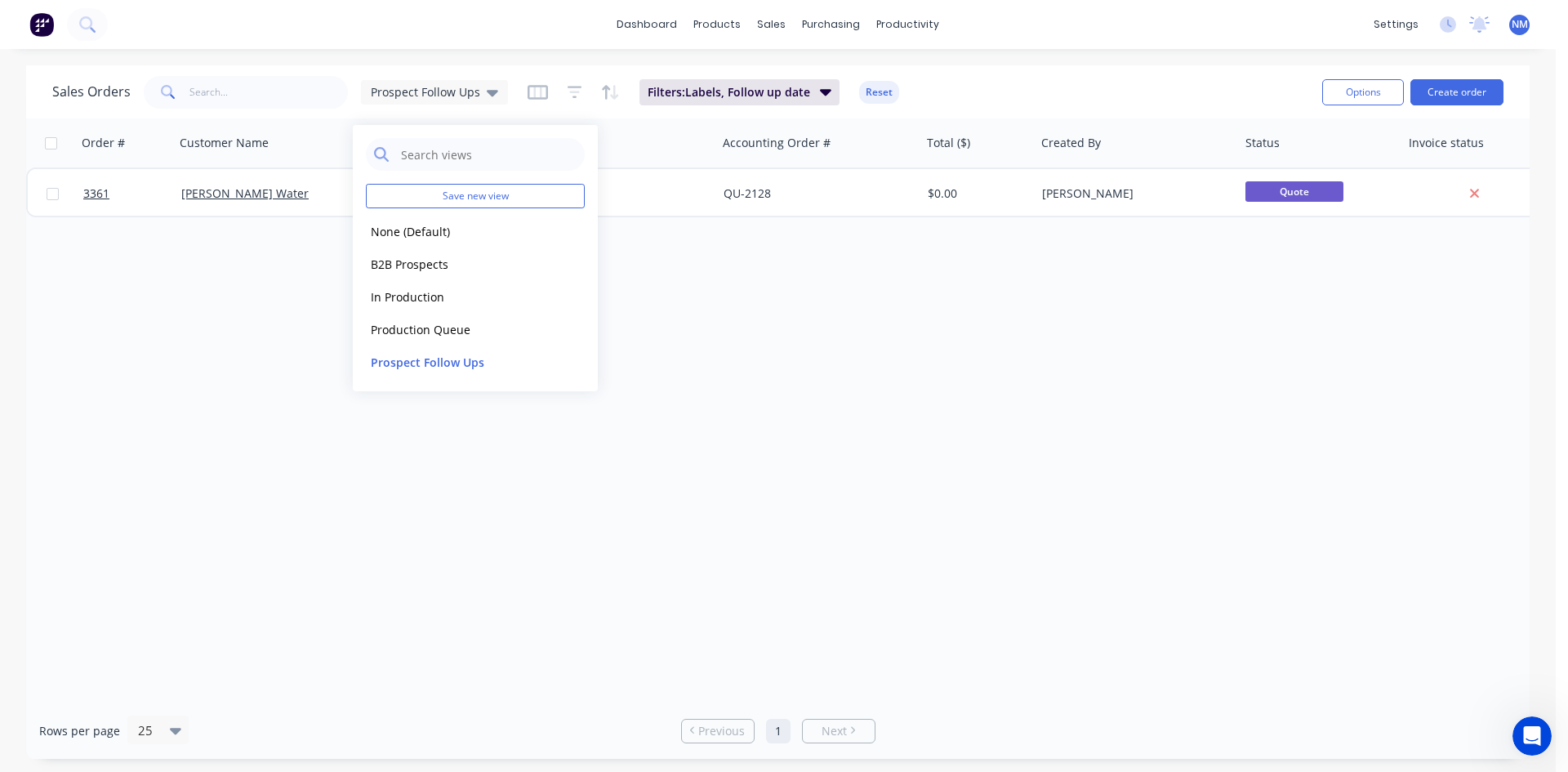
click at [918, 375] on div "Order # Customer Name Created Date PO # Accounting Order # Total ($) Created By…" at bounding box center [778, 410] width 1503 height 584
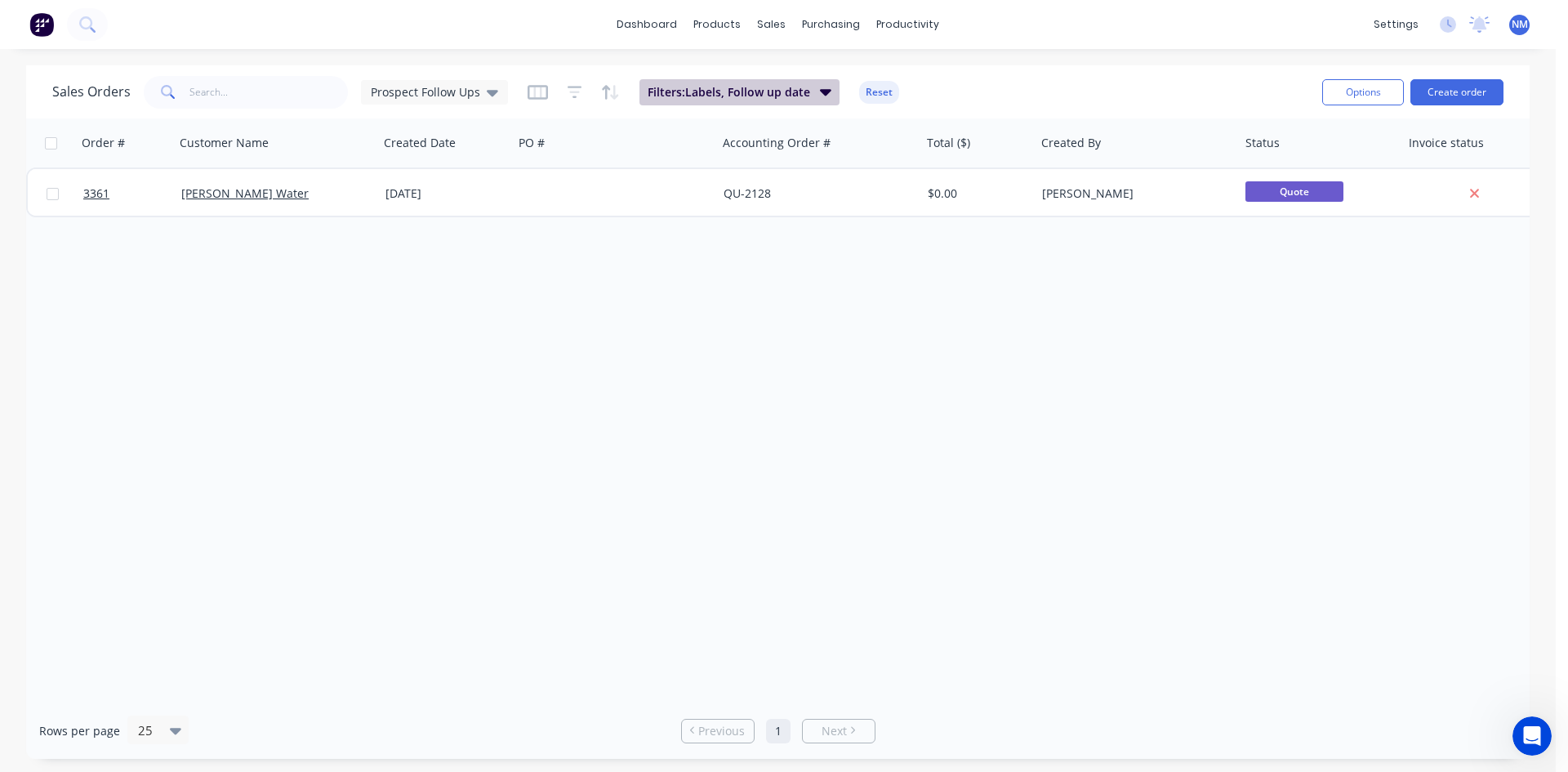
click at [705, 99] on span "Filters: Labels, Follow up date" at bounding box center [729, 93] width 162 height 17
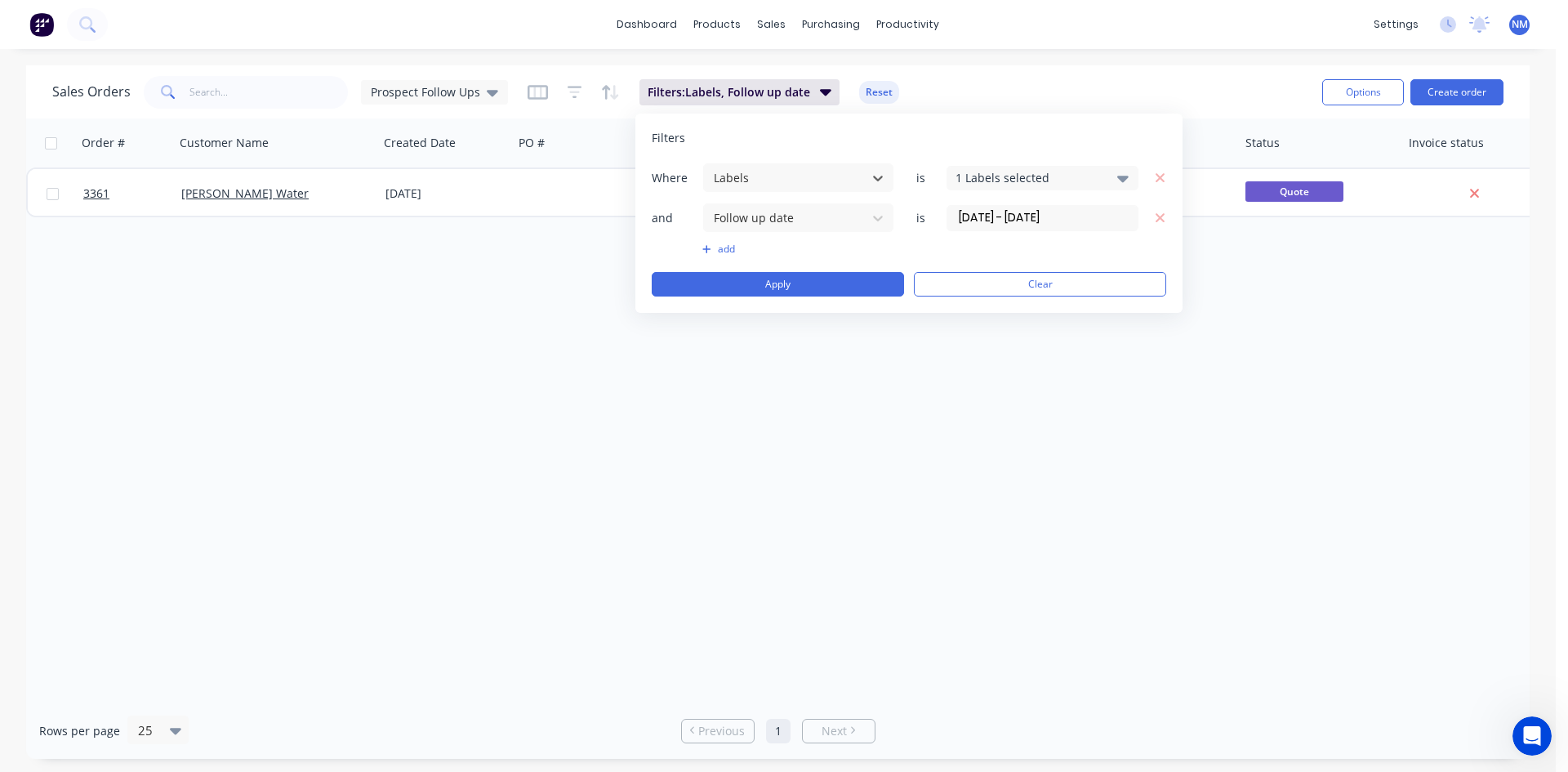
click at [1017, 224] on input "[DATE] - [DATE]" at bounding box center [1042, 219] width 190 height 25
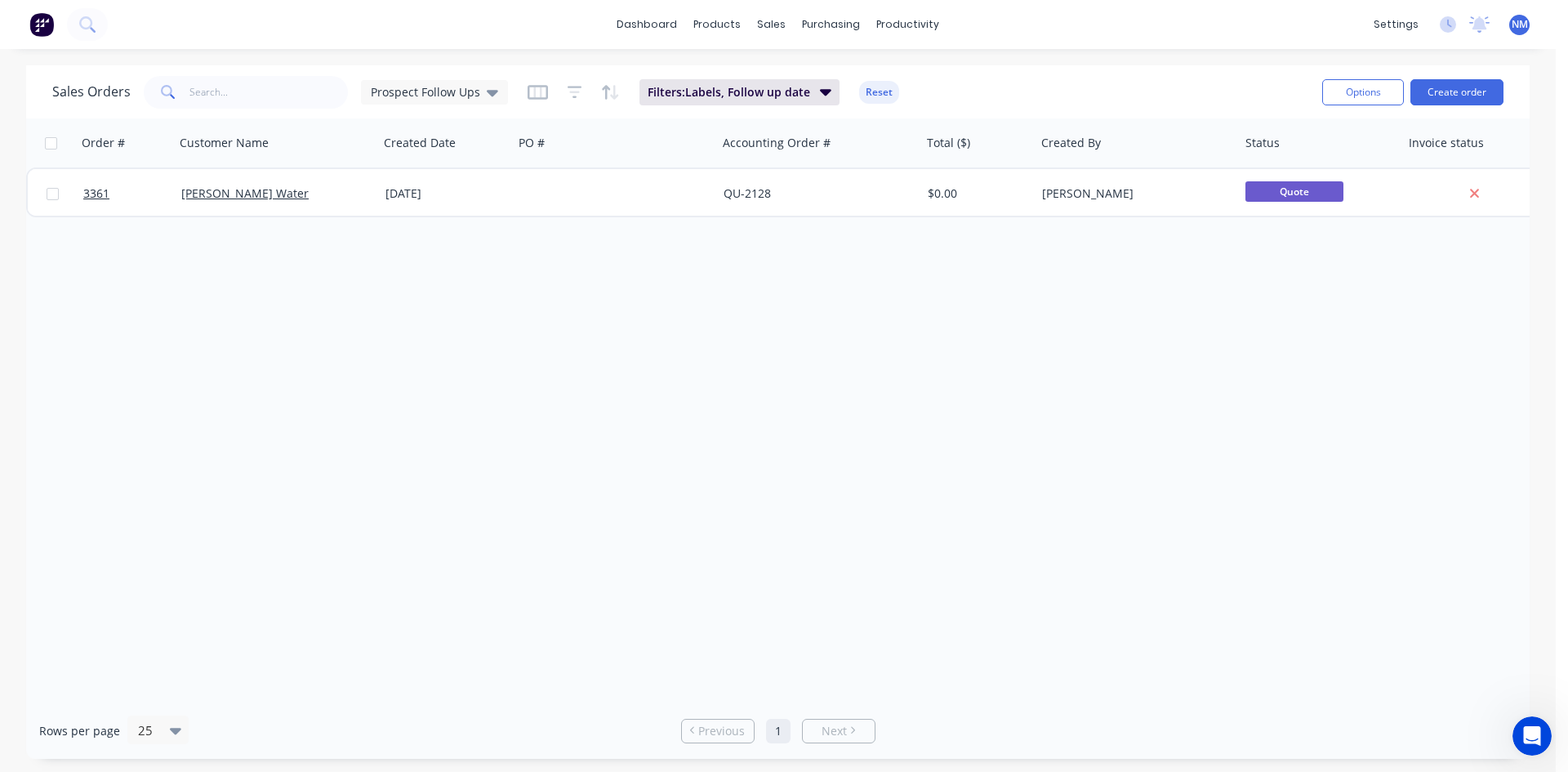
click at [1086, 75] on div "Sales Orders Prospect Follow Ups Filters: Labels, Follow up date Reset" at bounding box center [681, 92] width 1257 height 40
drag, startPoint x: 711, startPoint y: 98, endPoint x: 742, endPoint y: 82, distance: 34.9
click at [719, 93] on span "Filters: Labels, Follow up date" at bounding box center [729, 93] width 162 height 17
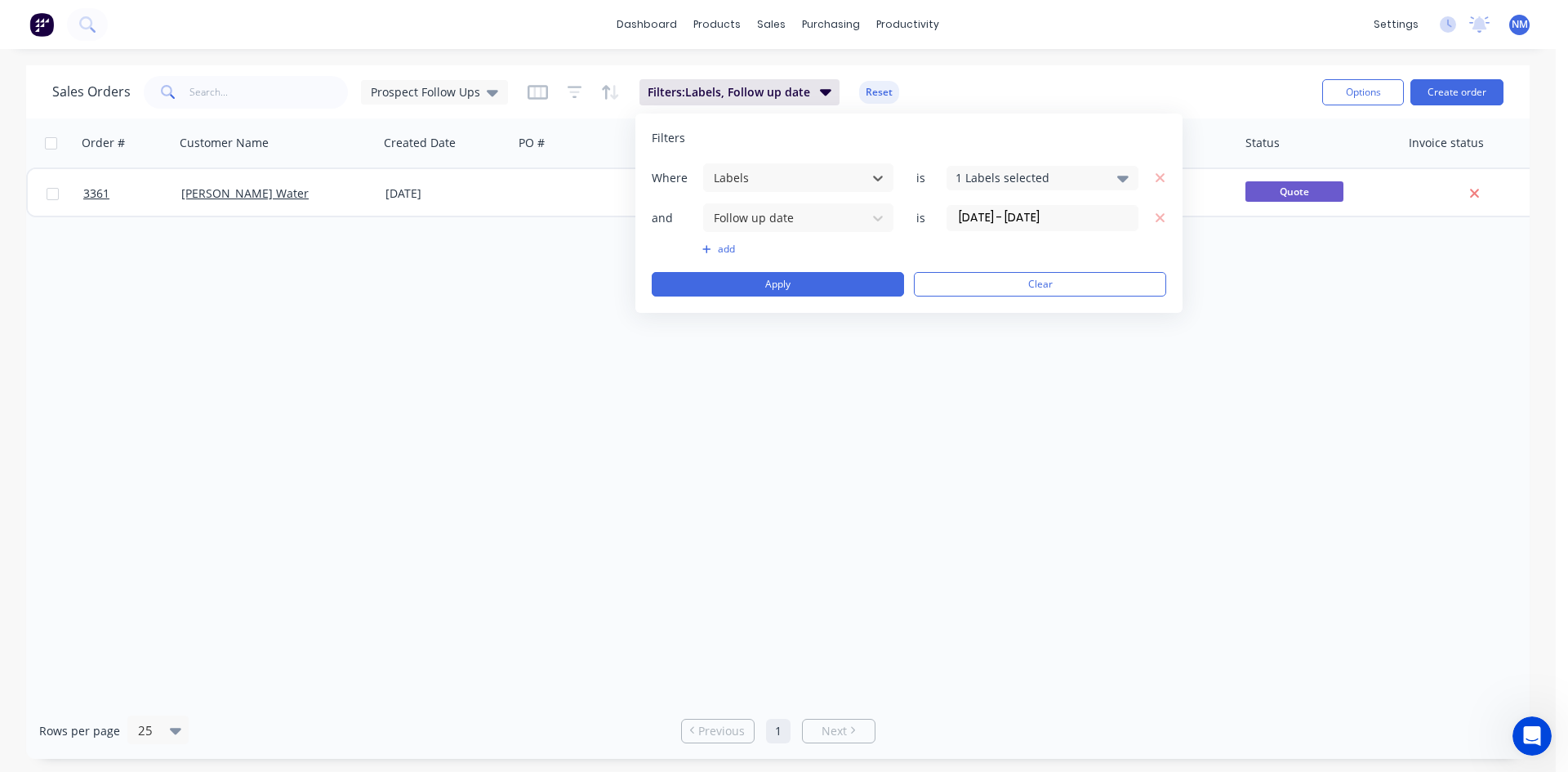
click at [1001, 220] on input "[DATE] - [DATE]" at bounding box center [1042, 219] width 190 height 25
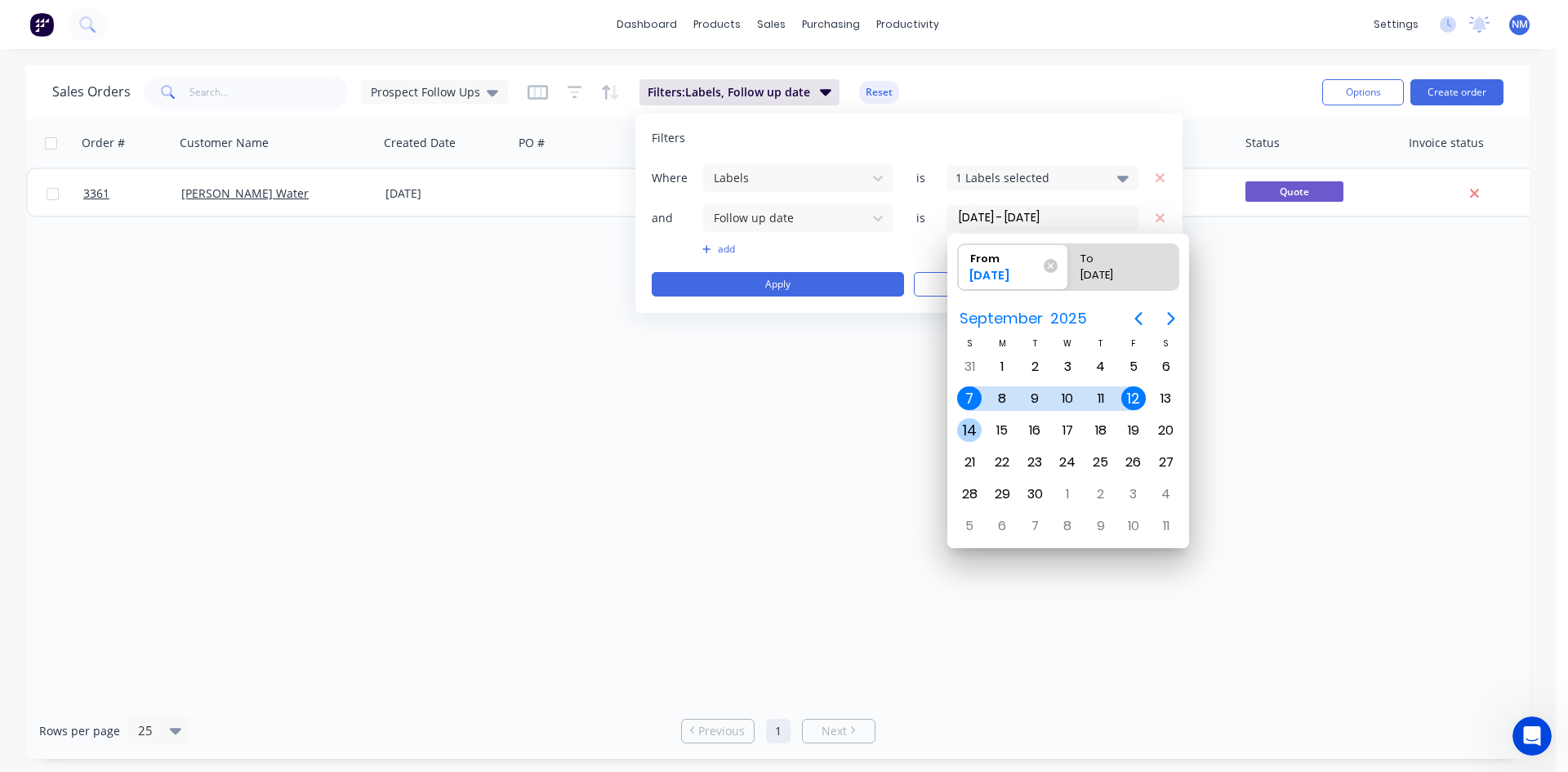
click at [968, 426] on div "14" at bounding box center [969, 431] width 25 height 25
type input "[DATE]"
radio input "false"
radio input "true"
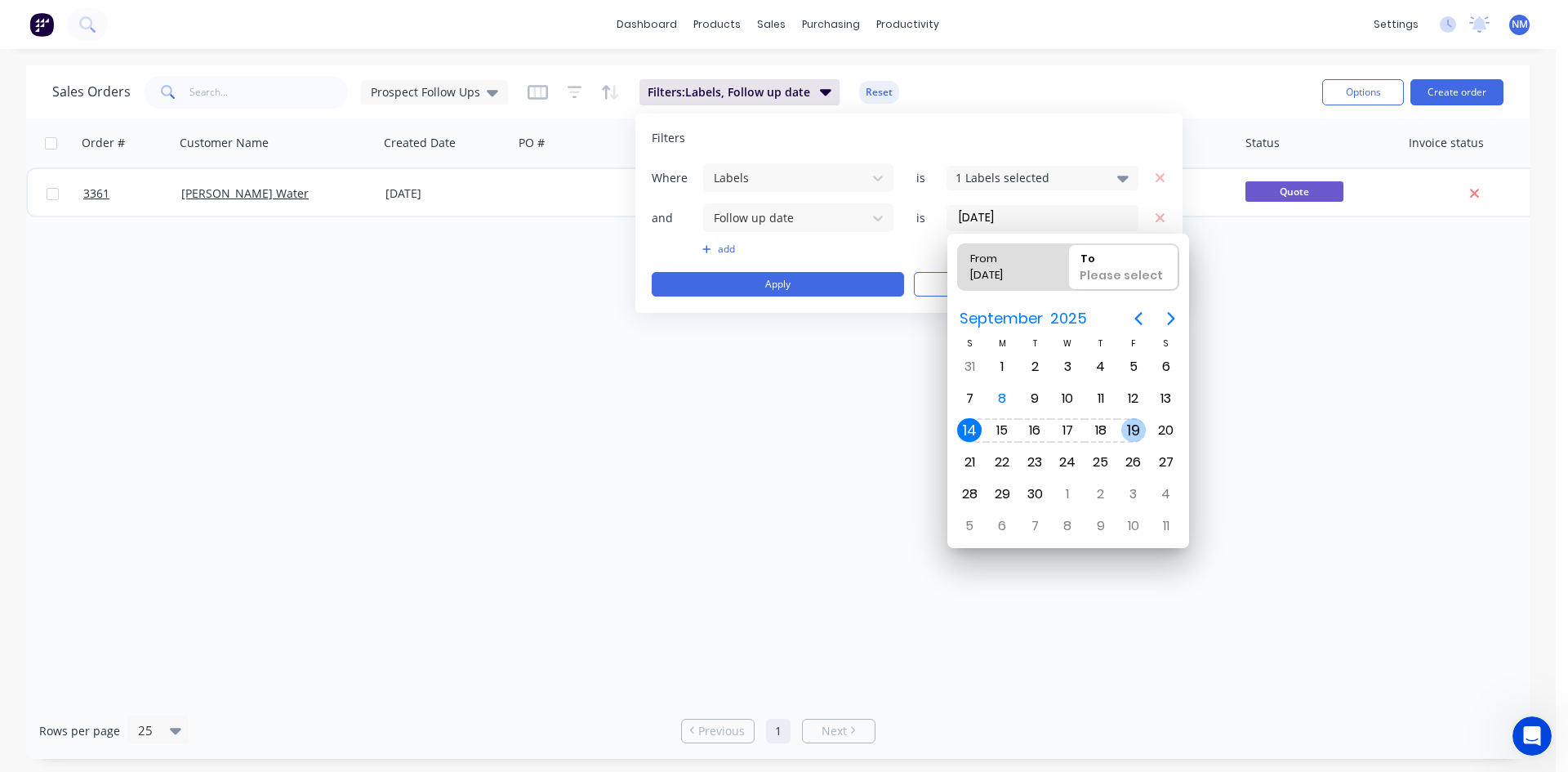
click at [1124, 429] on div "19" at bounding box center [1134, 431] width 25 height 25
type input "[DATE] - [DATE]"
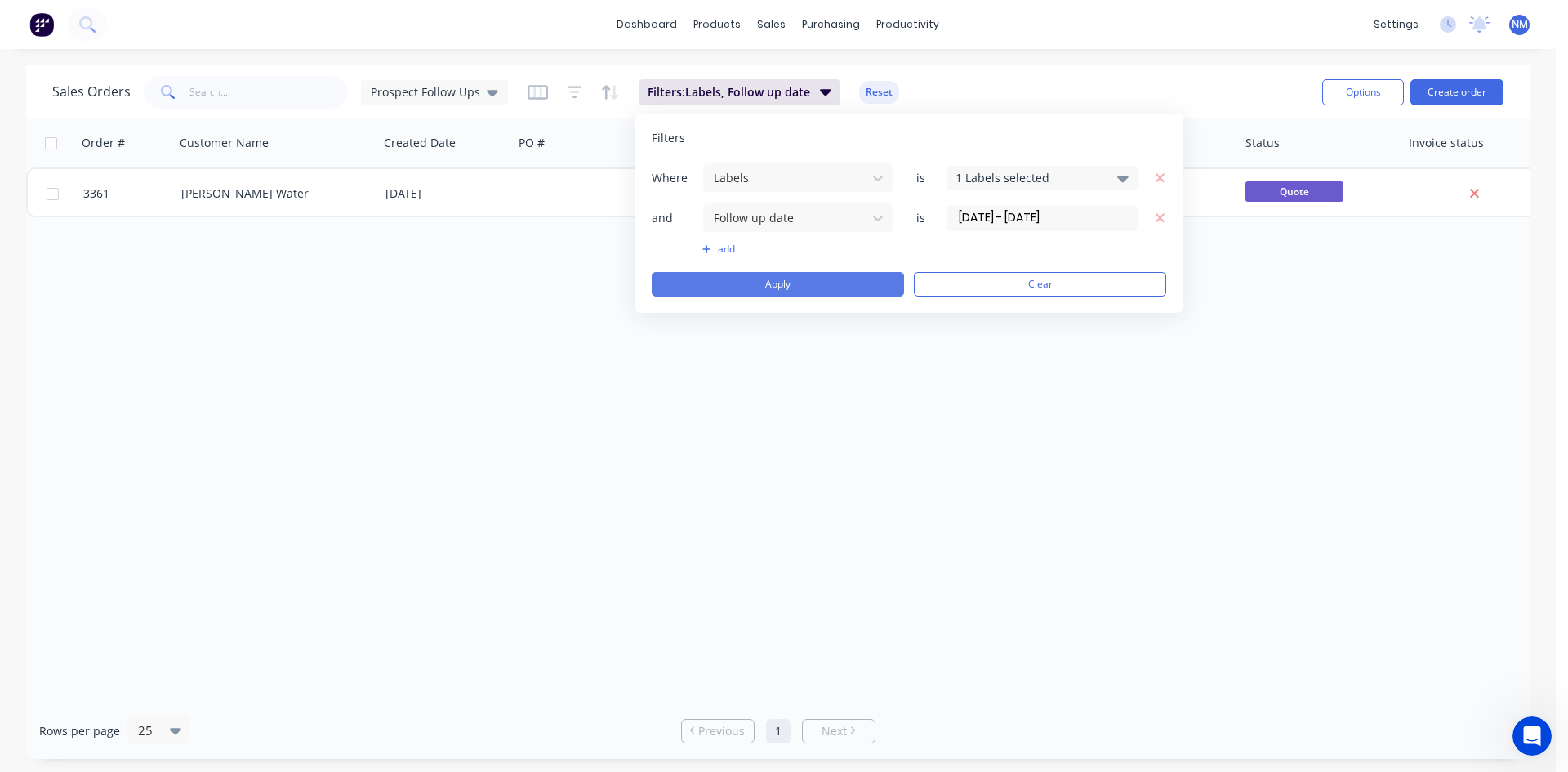
click at [767, 283] on button "Apply" at bounding box center [777, 285] width 253 height 25
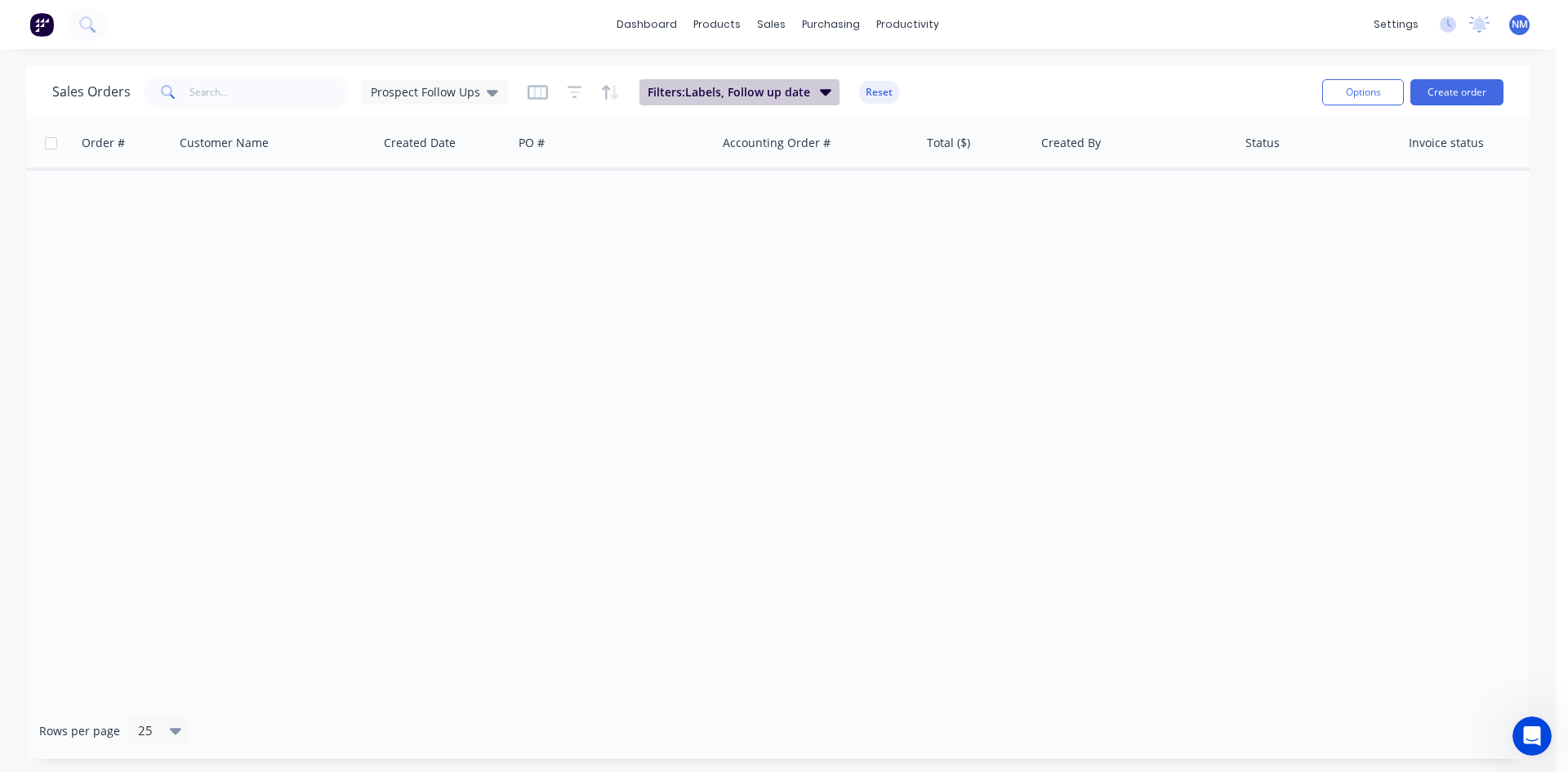
click at [760, 101] on button "Filters: Labels, Follow up date" at bounding box center [740, 93] width 200 height 27
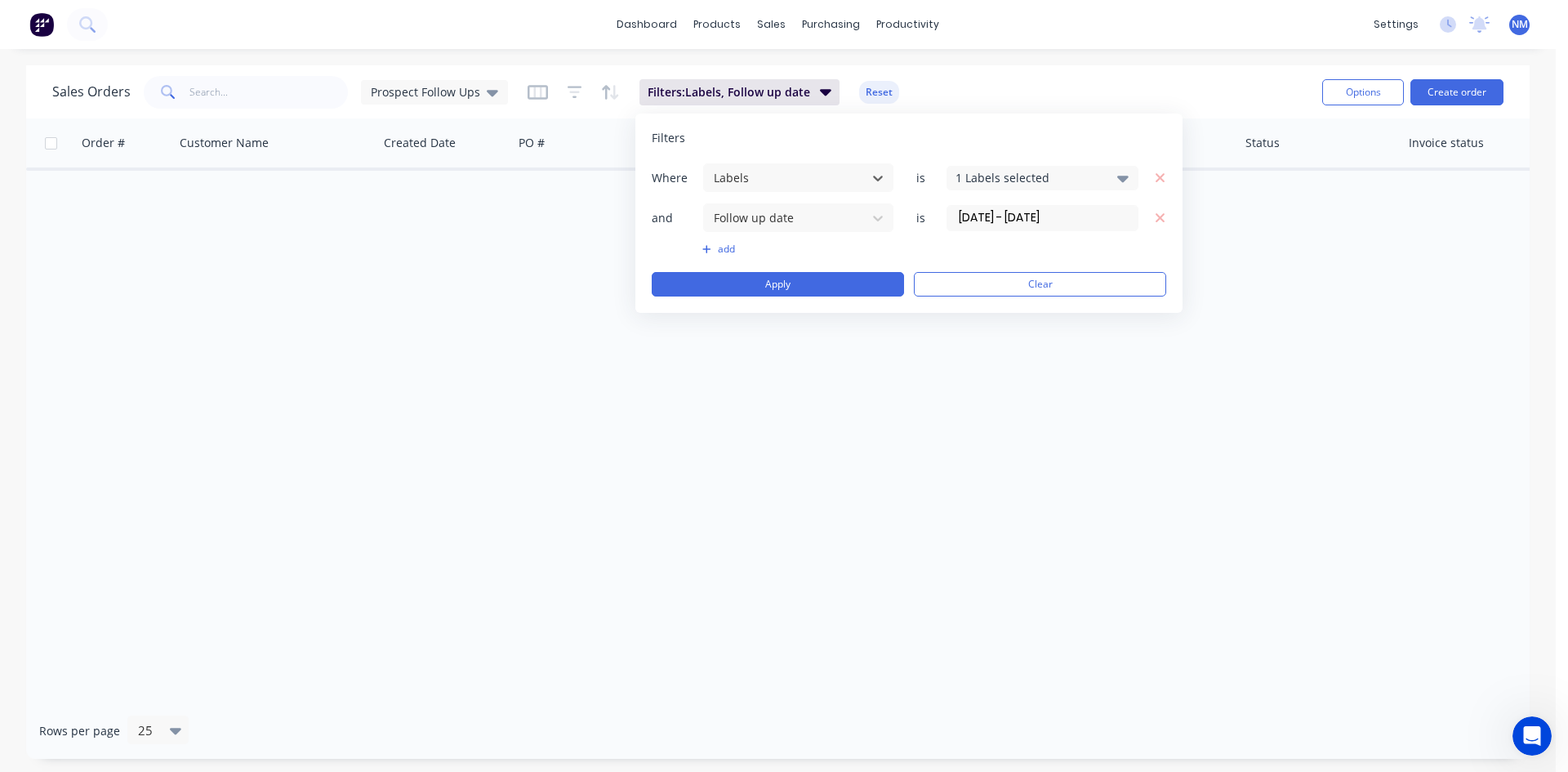
click at [1063, 208] on div "and Follow up date is [DATE] - [DATE]" at bounding box center [909, 218] width 515 height 31
click at [1057, 219] on input "[DATE] - [DATE]" at bounding box center [1042, 219] width 190 height 25
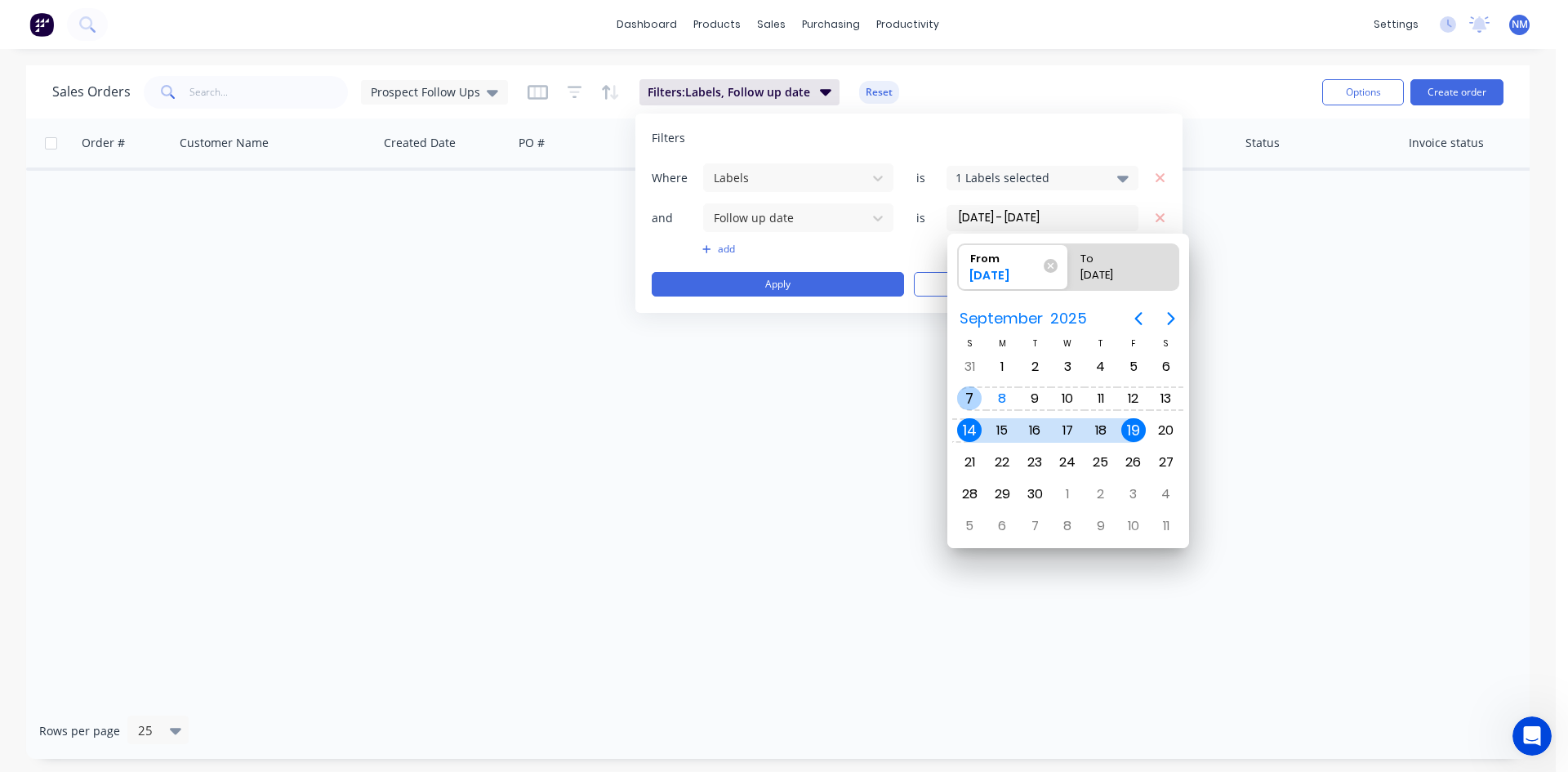
click at [975, 394] on div "7" at bounding box center [969, 399] width 25 height 25
type input "[DATE] - [DATE]"
radio input "false"
radio input "true"
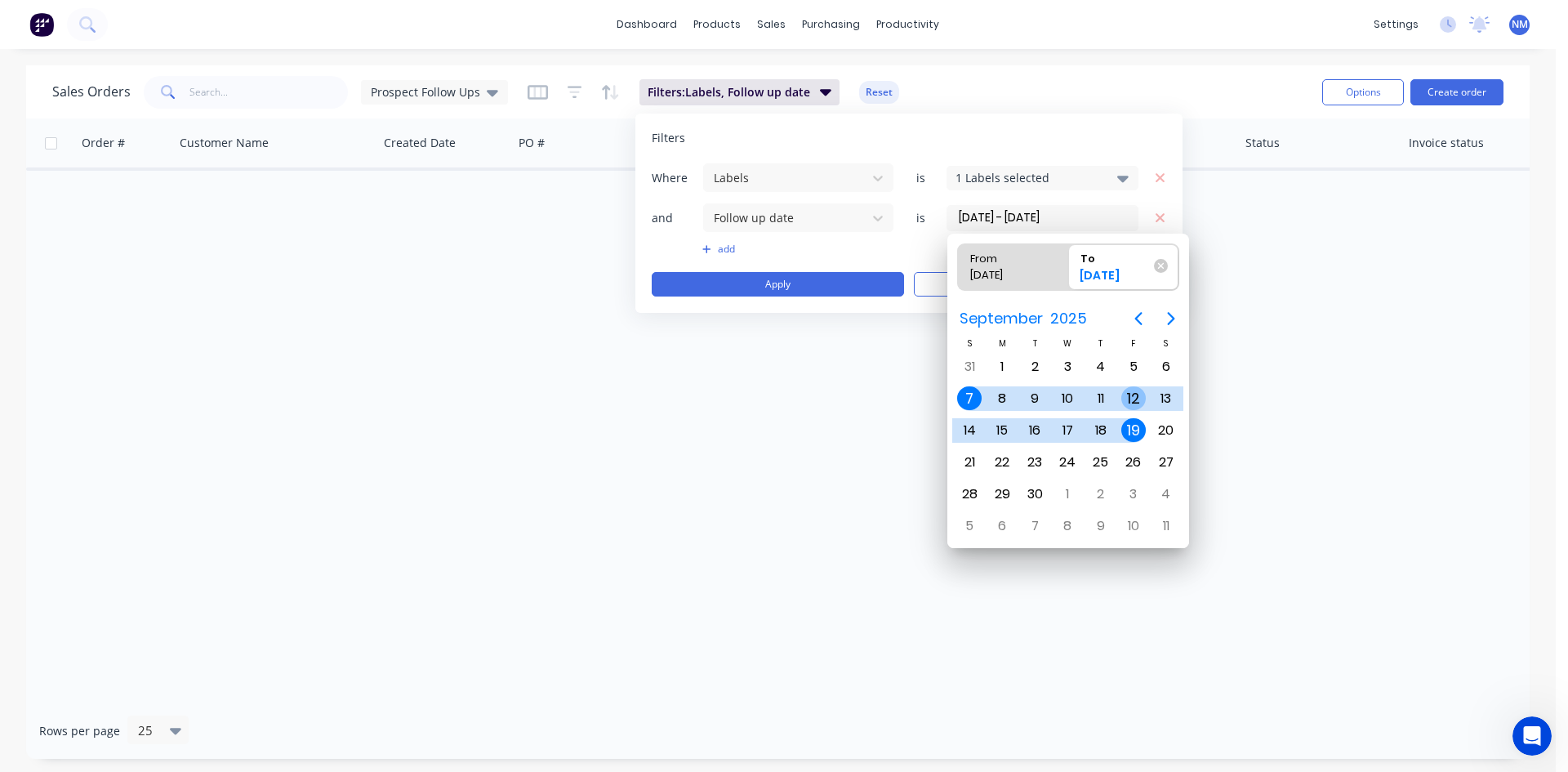
click at [1130, 390] on div "12" at bounding box center [1134, 399] width 25 height 25
type input "[DATE] - [DATE]"
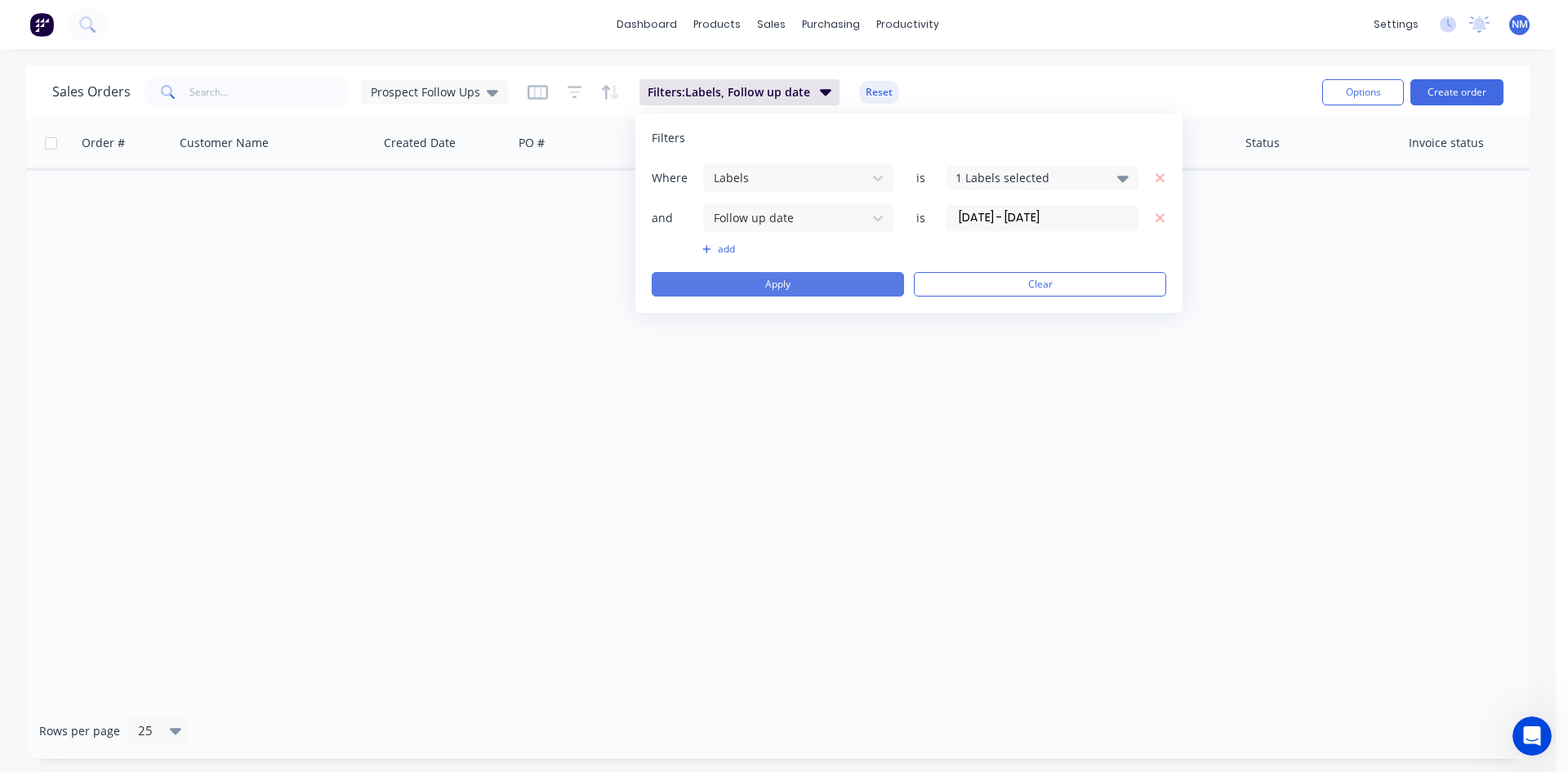
click at [793, 278] on button "Apply" at bounding box center [777, 285] width 253 height 25
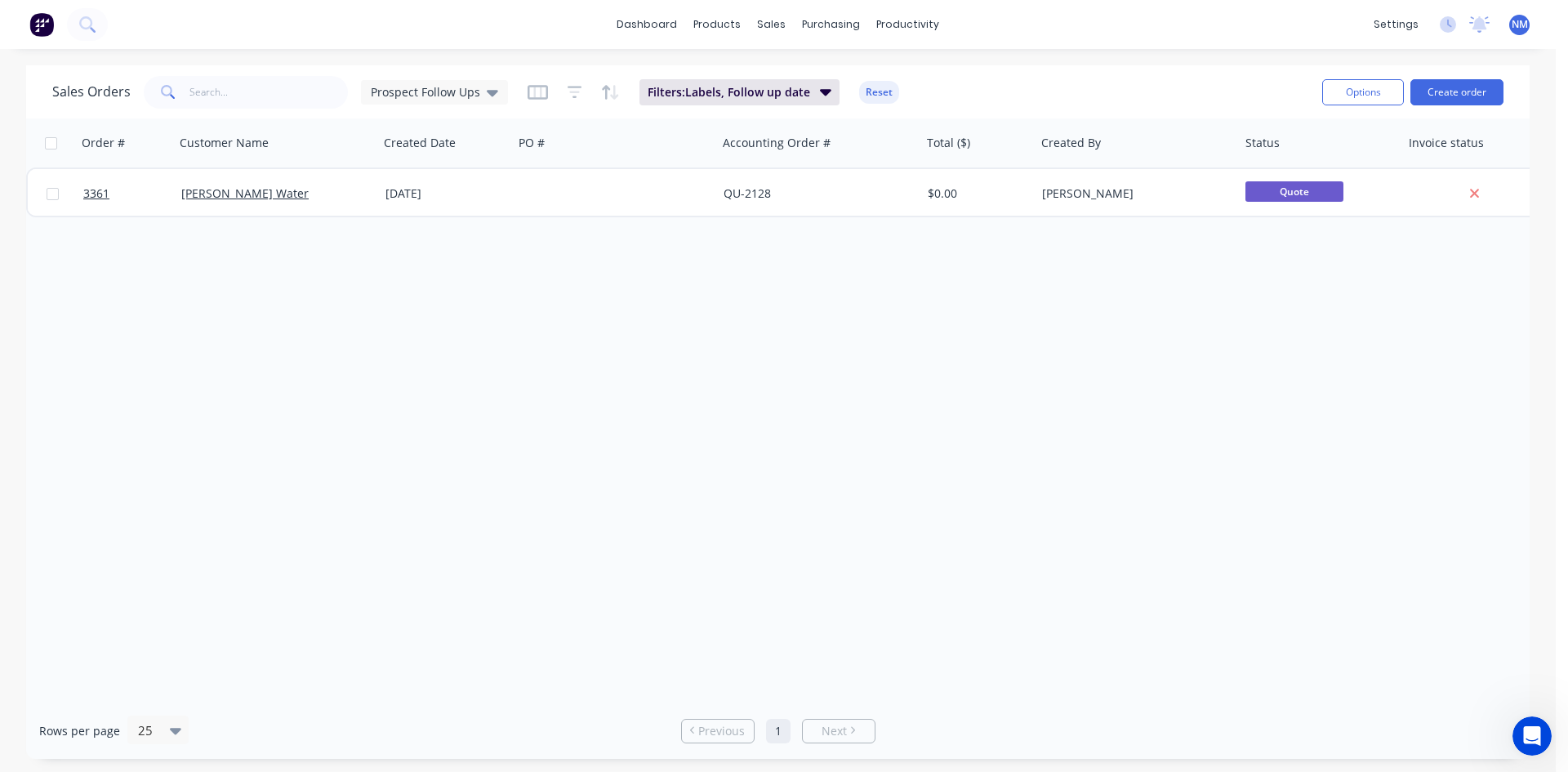
click at [697, 106] on div "Sales Orders Prospect Follow Ups Filters: Labels, Follow up date Reset" at bounding box center [681, 92] width 1257 height 40
click at [700, 94] on span "Filters: Labels, Follow up date" at bounding box center [729, 93] width 162 height 17
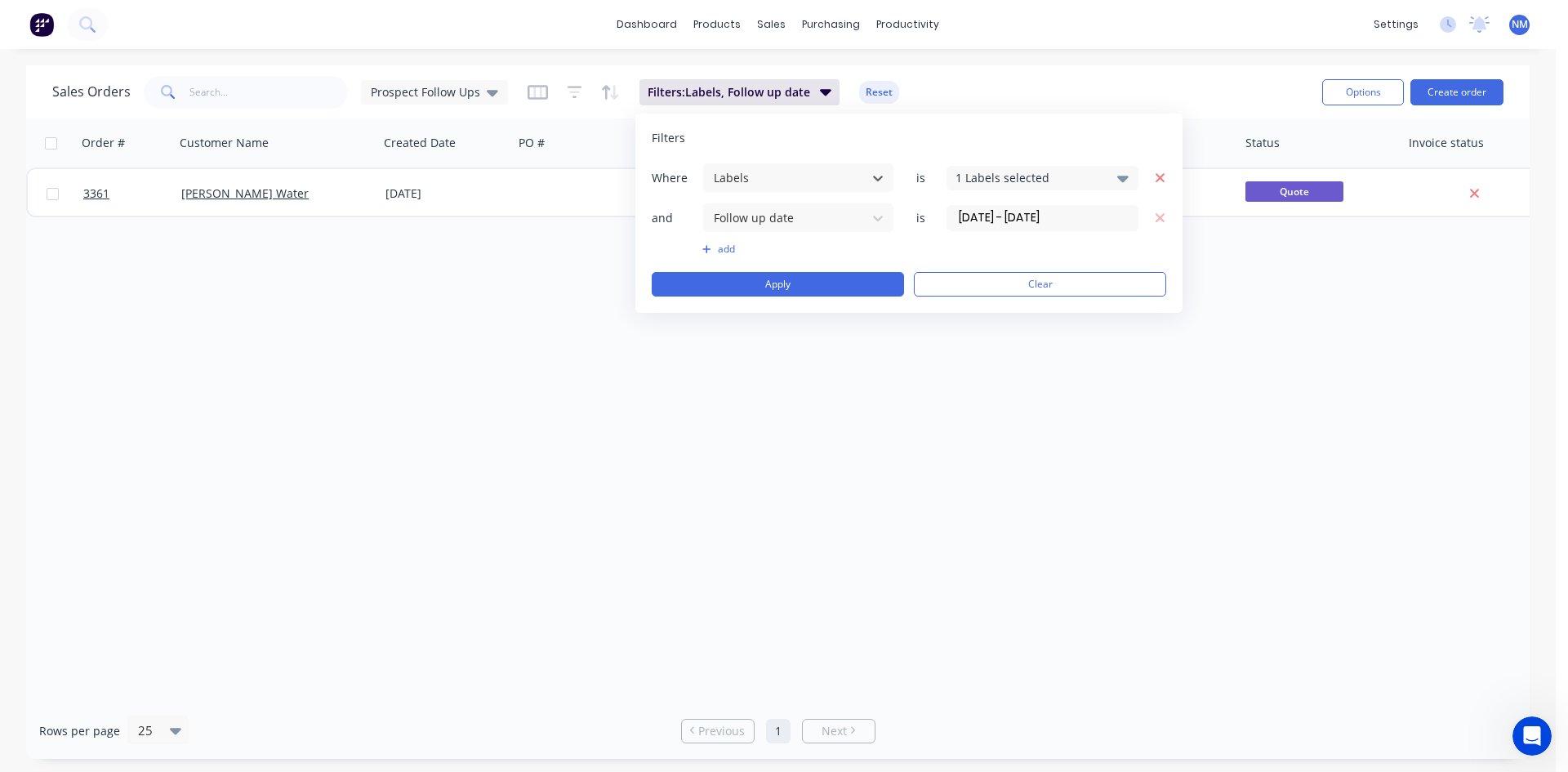
click at [1160, 178] on icon "button" at bounding box center [1160, 177] width 9 height 9
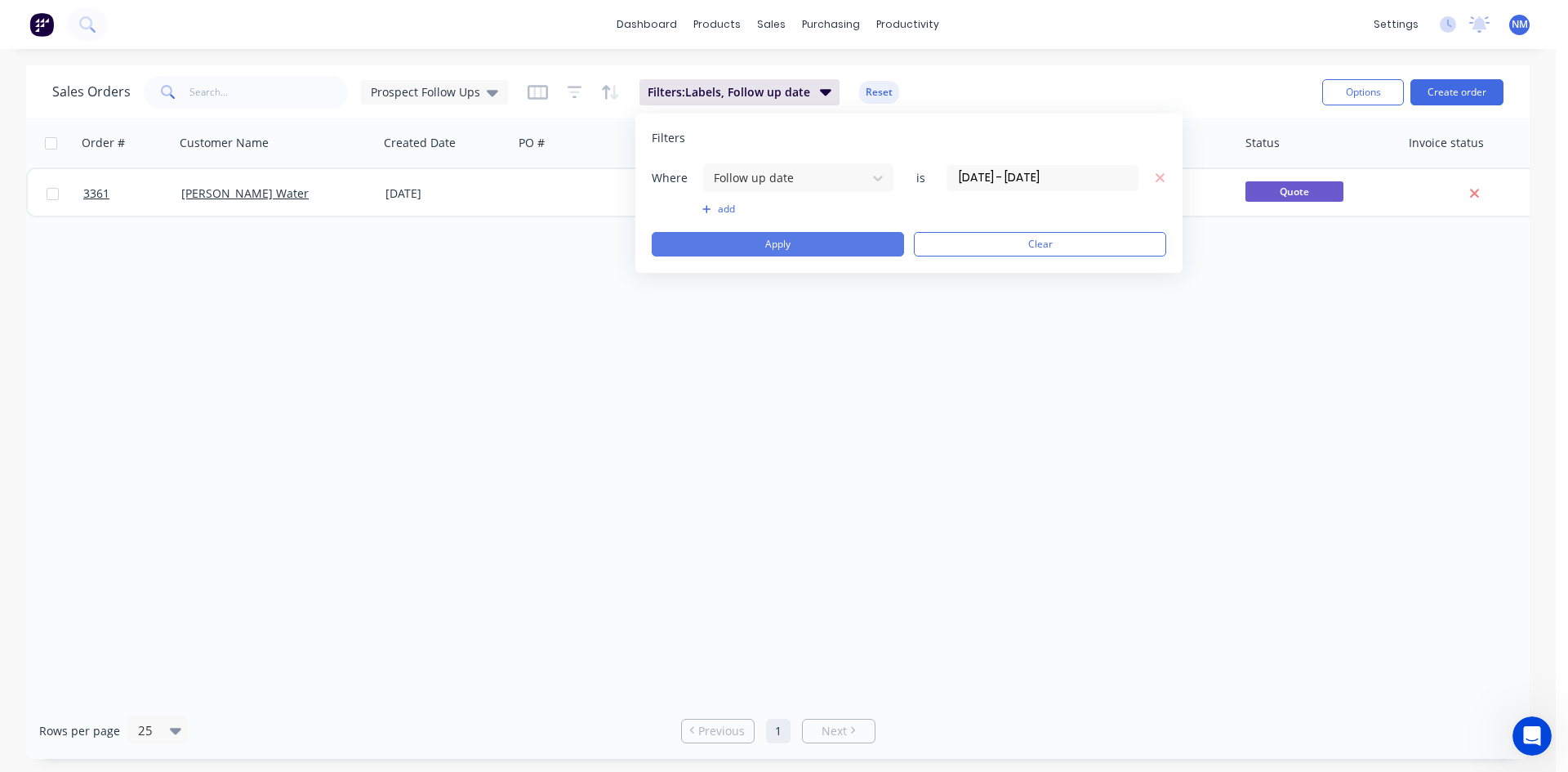
click at [804, 234] on button "Apply" at bounding box center [777, 244] width 253 height 25
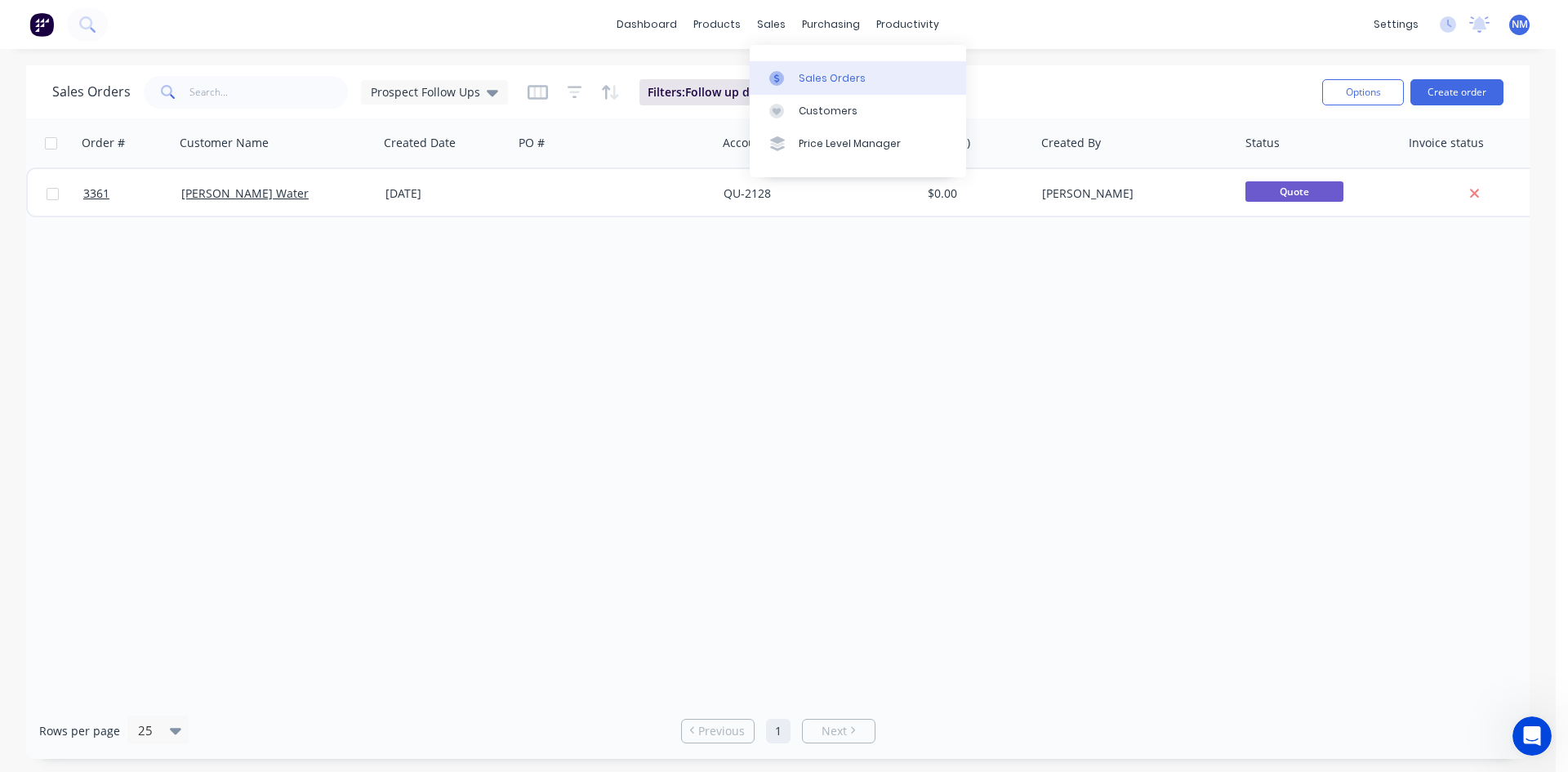
drag, startPoint x: 794, startPoint y: 66, endPoint x: 807, endPoint y: 66, distance: 13.0
click at [794, 66] on link "Sales Orders" at bounding box center [858, 77] width 216 height 32
click at [840, 109] on div "Customers" at bounding box center [828, 111] width 59 height 15
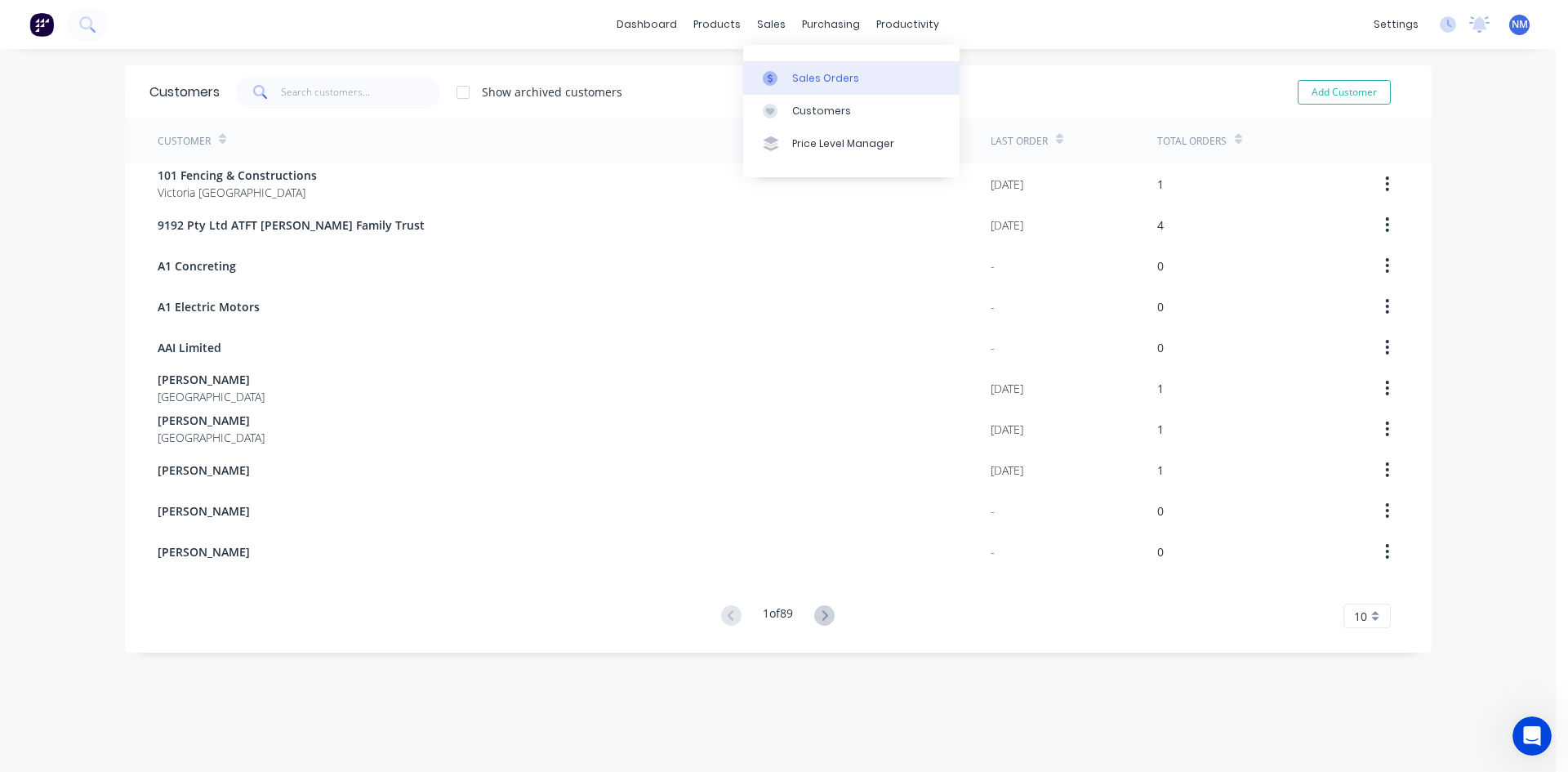
click at [819, 75] on div "Sales Orders" at bounding box center [825, 79] width 67 height 15
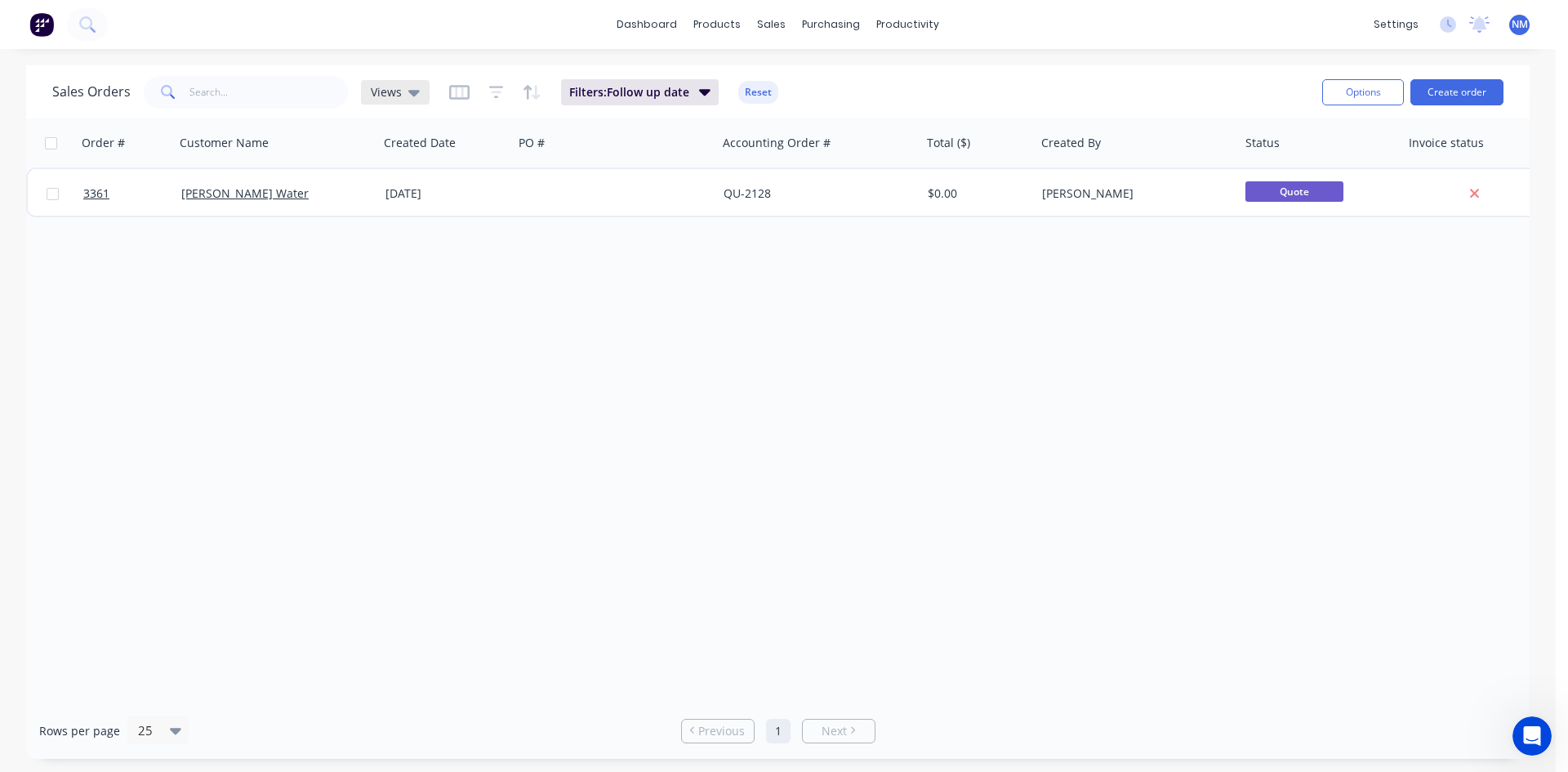
click at [416, 89] on icon at bounding box center [414, 93] width 12 height 18
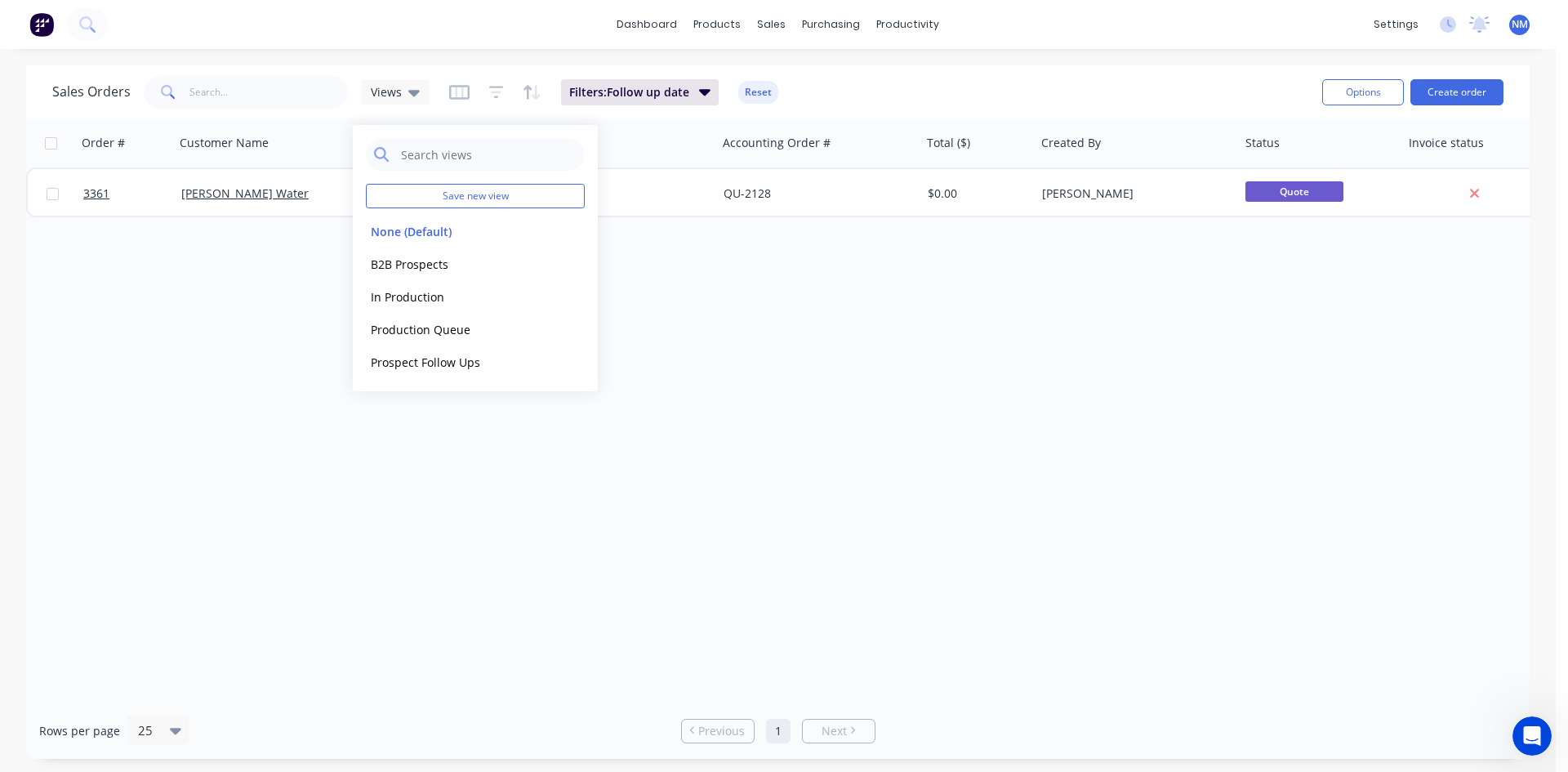
click at [727, 263] on div "Order # Customer Name Created Date PO # Accounting Order # Total ($) Created By…" at bounding box center [778, 410] width 1503 height 584
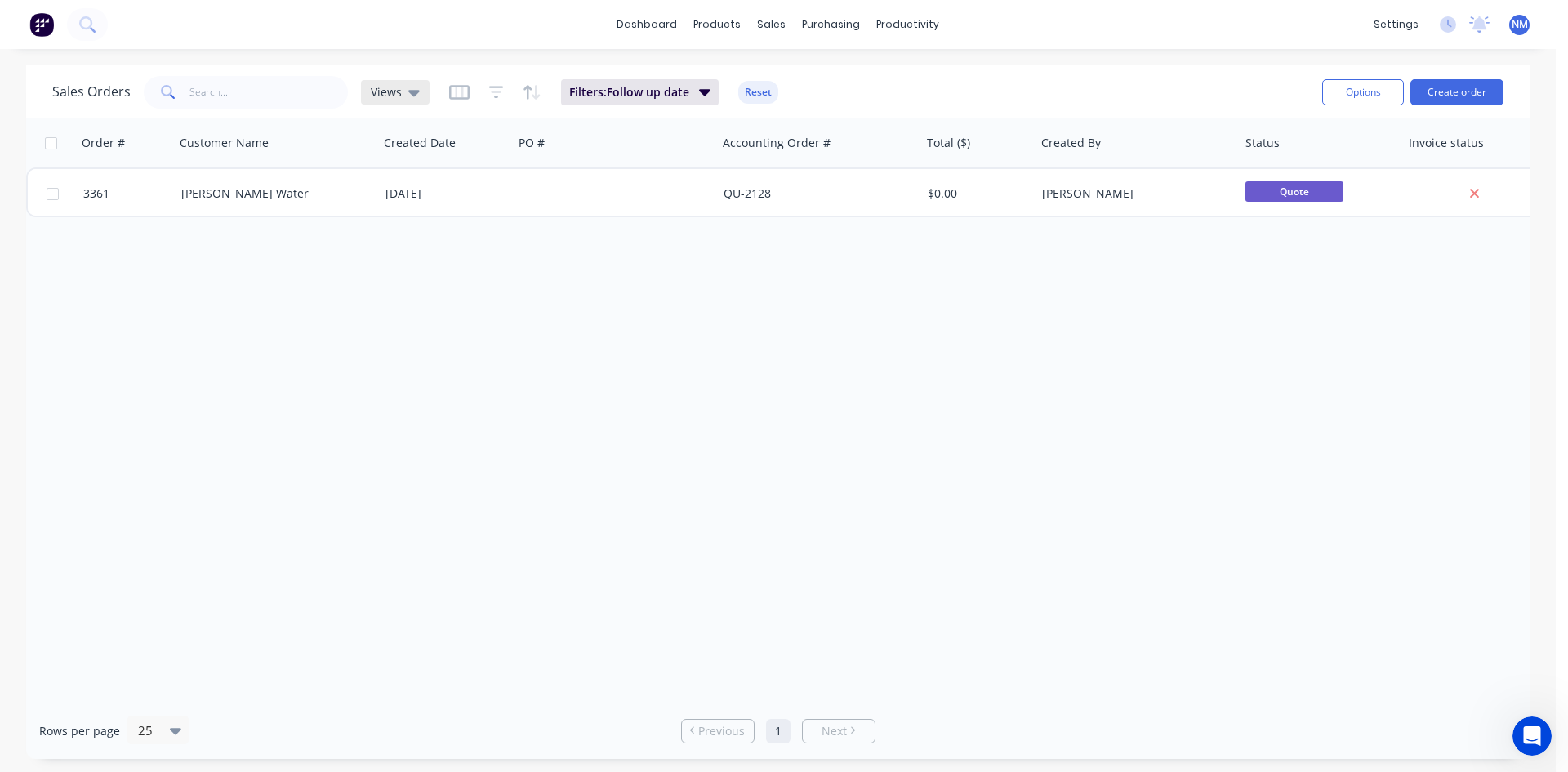
click at [394, 98] on span "Views" at bounding box center [386, 92] width 31 height 17
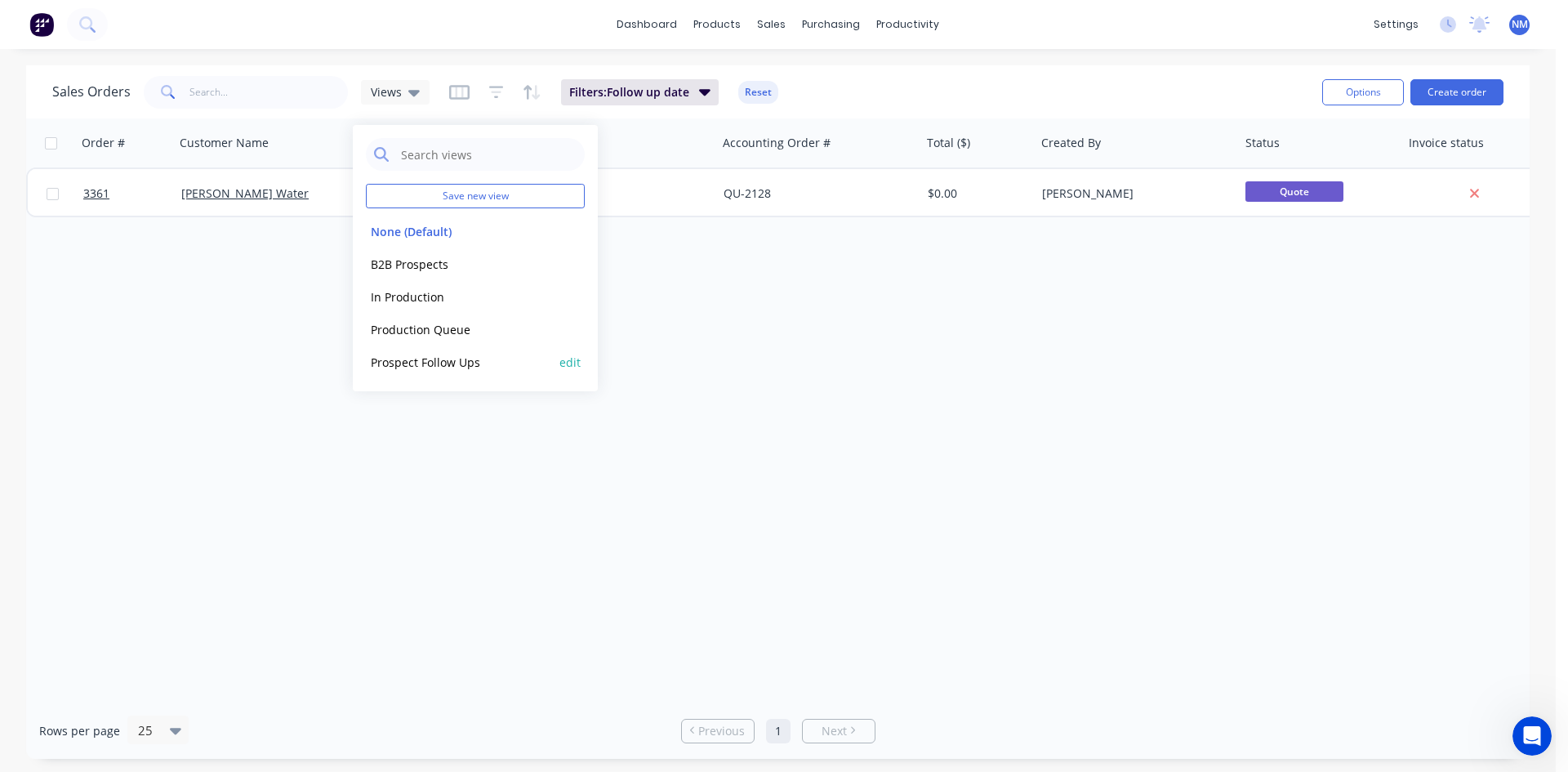
click at [475, 365] on button "Prospect Follow Ups" at bounding box center [459, 362] width 186 height 19
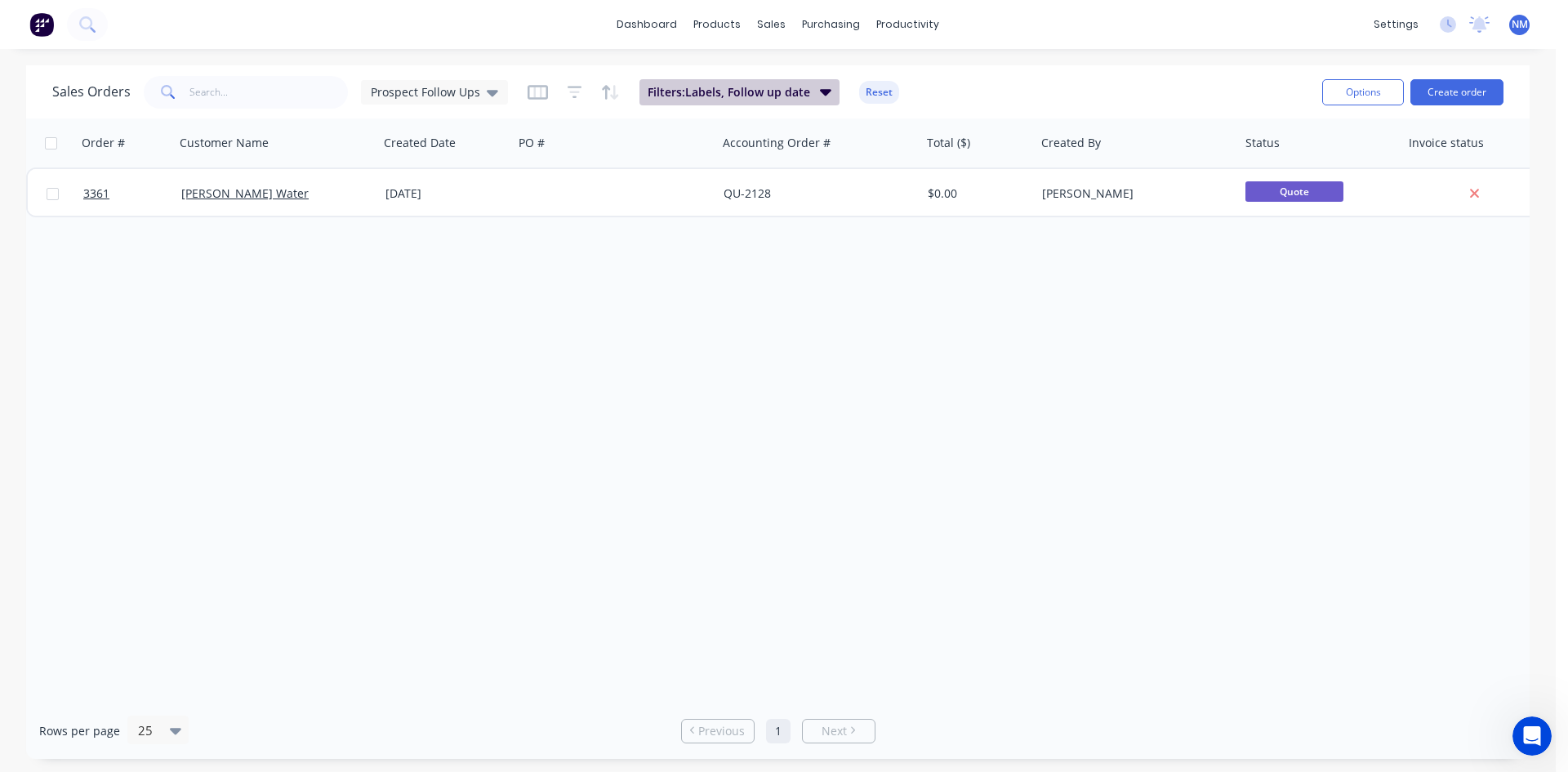
click at [762, 89] on span "Filters: Labels, Follow up date" at bounding box center [729, 93] width 162 height 17
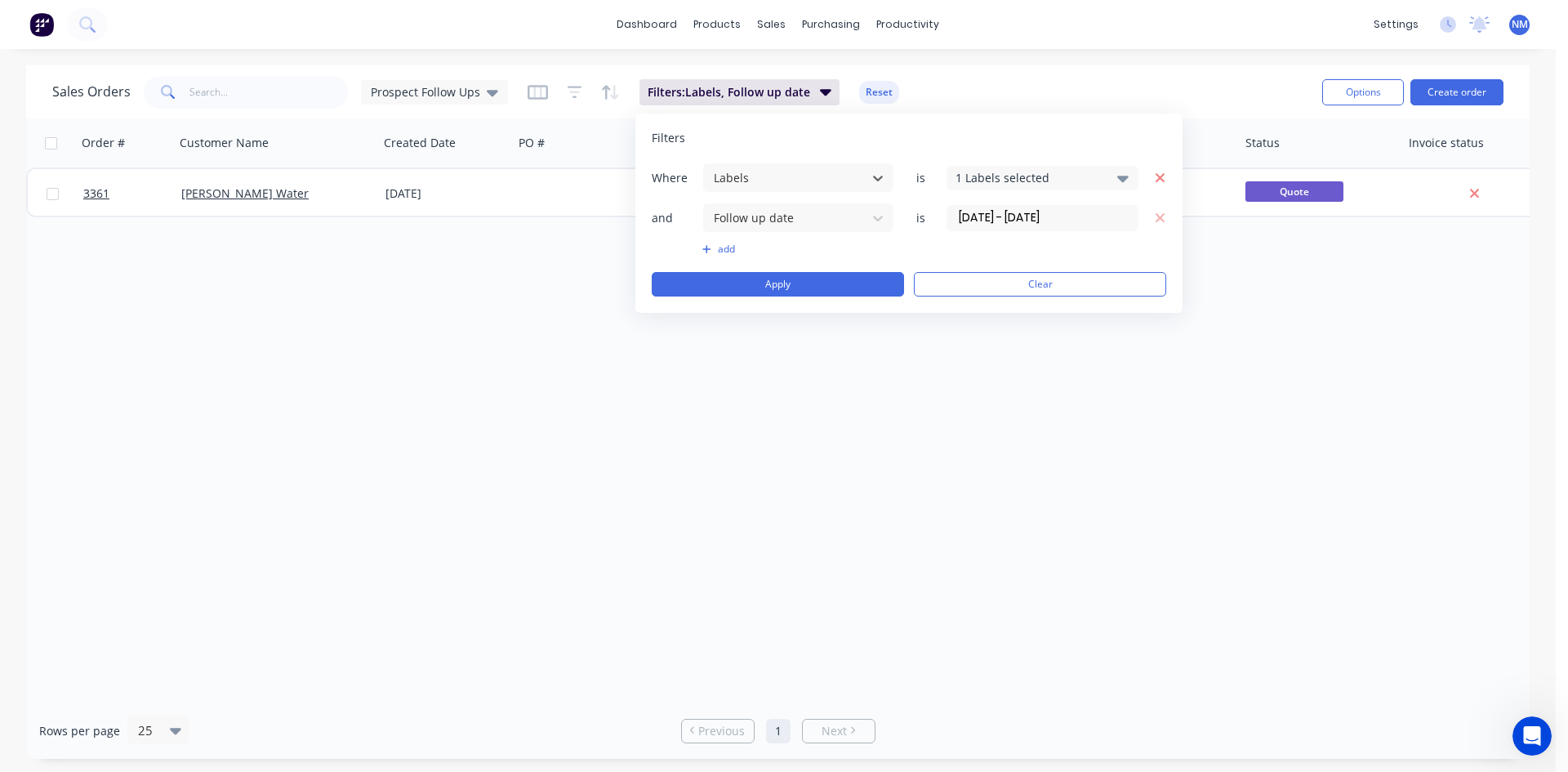
click at [1164, 176] on icon "button" at bounding box center [1161, 178] width 12 height 15
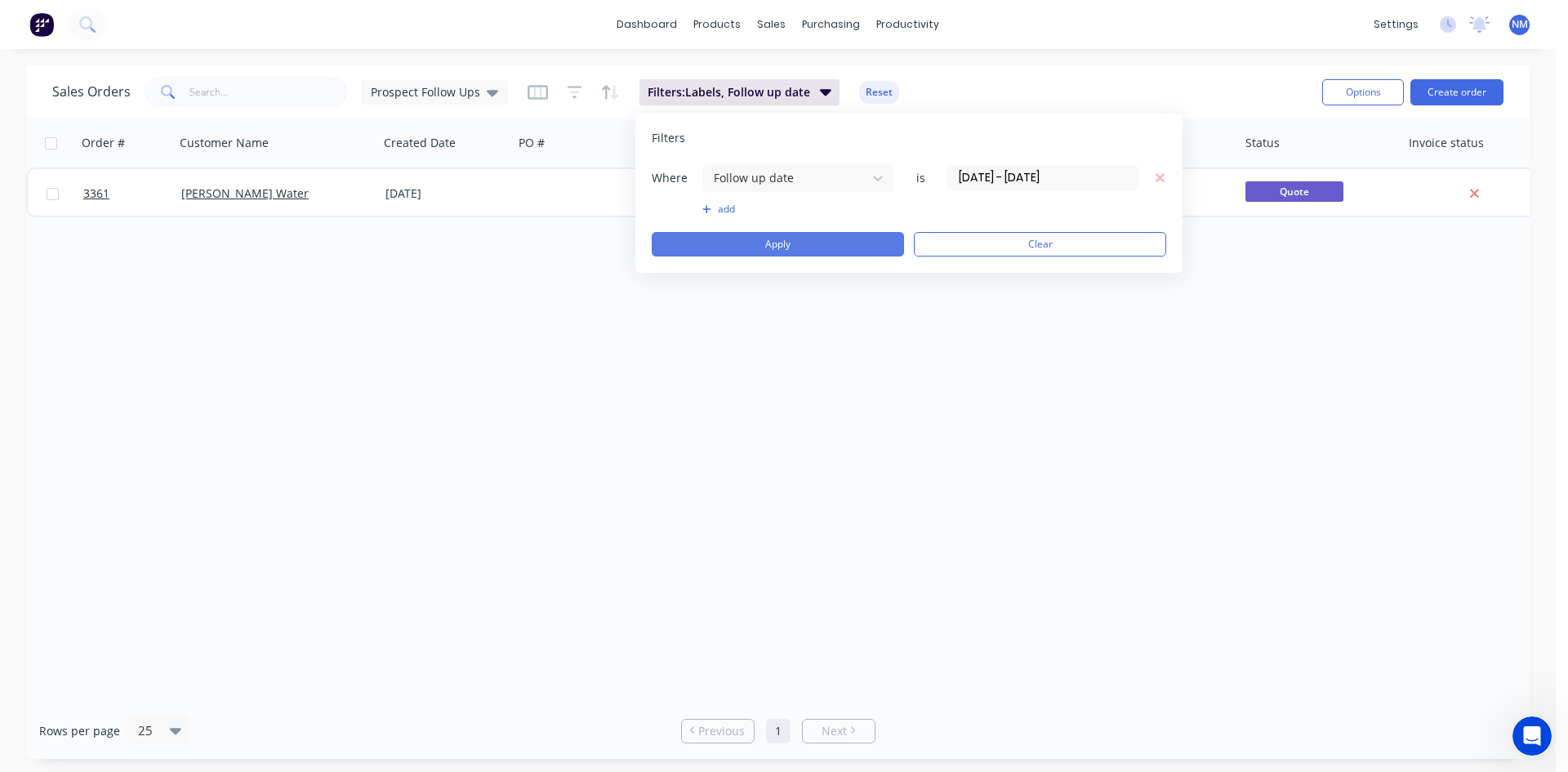
click at [813, 244] on button "Apply" at bounding box center [777, 244] width 253 height 25
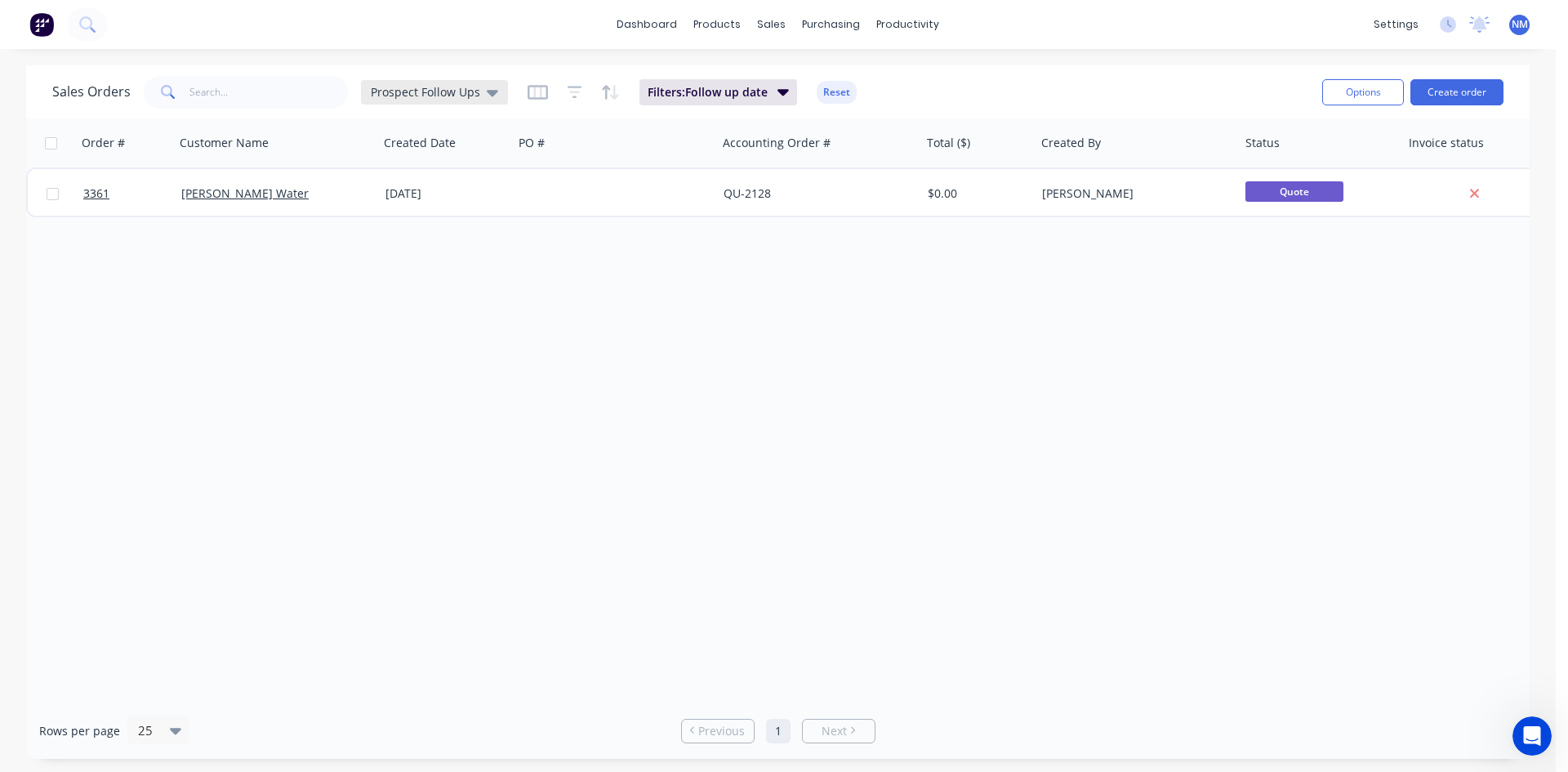
click at [444, 82] on div "Prospect Follow Ups" at bounding box center [435, 93] width 147 height 25
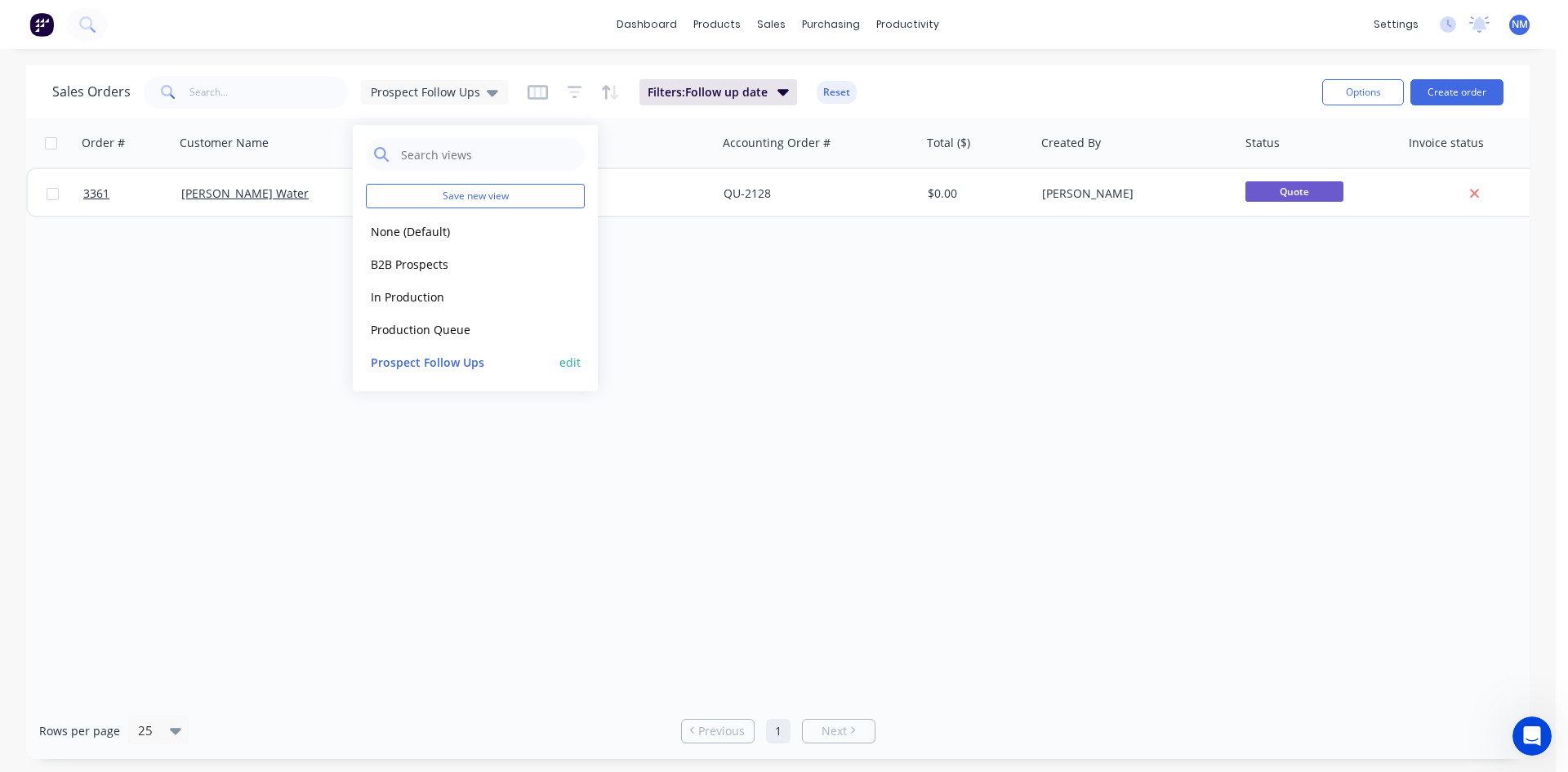
click at [565, 369] on button "edit" at bounding box center [570, 362] width 22 height 17
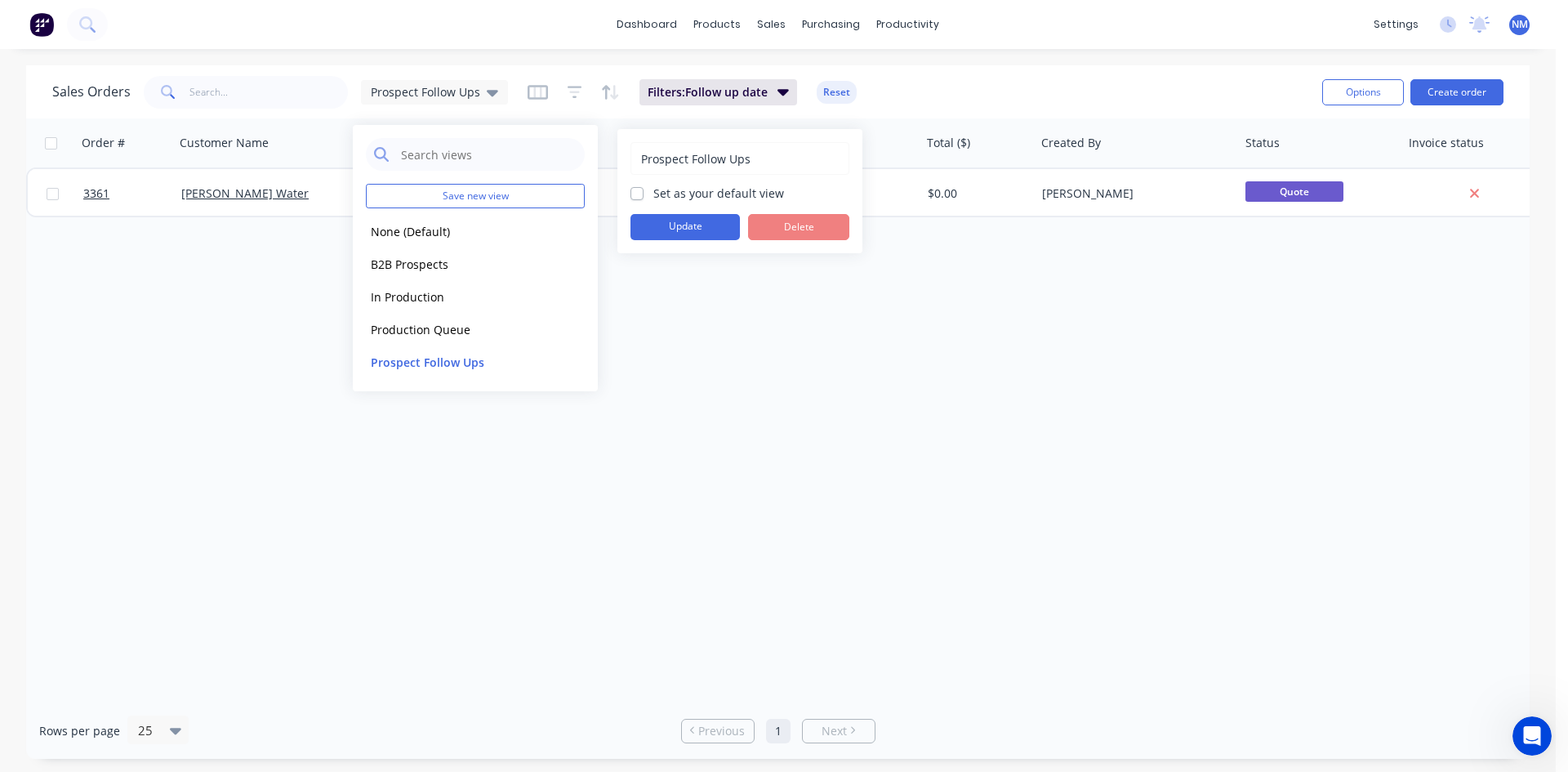
drag, startPoint x: 719, startPoint y: 229, endPoint x: 852, endPoint y: 397, distance: 214.3
click at [719, 228] on button "Update" at bounding box center [685, 227] width 109 height 27
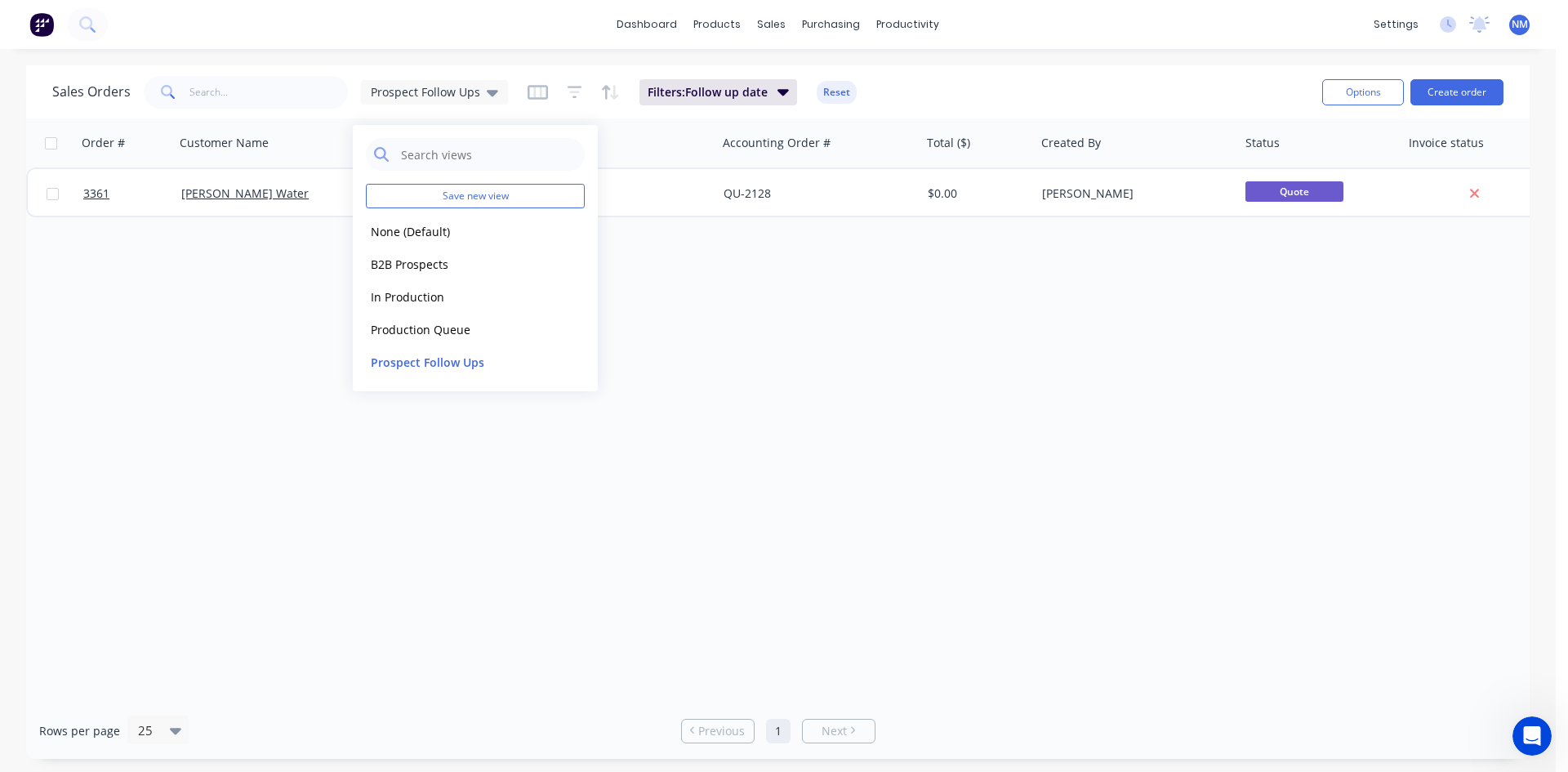
click at [852, 397] on div "Order # Customer Name Created Date PO # Accounting Order # Total ($) Created By…" at bounding box center [778, 410] width 1503 height 584
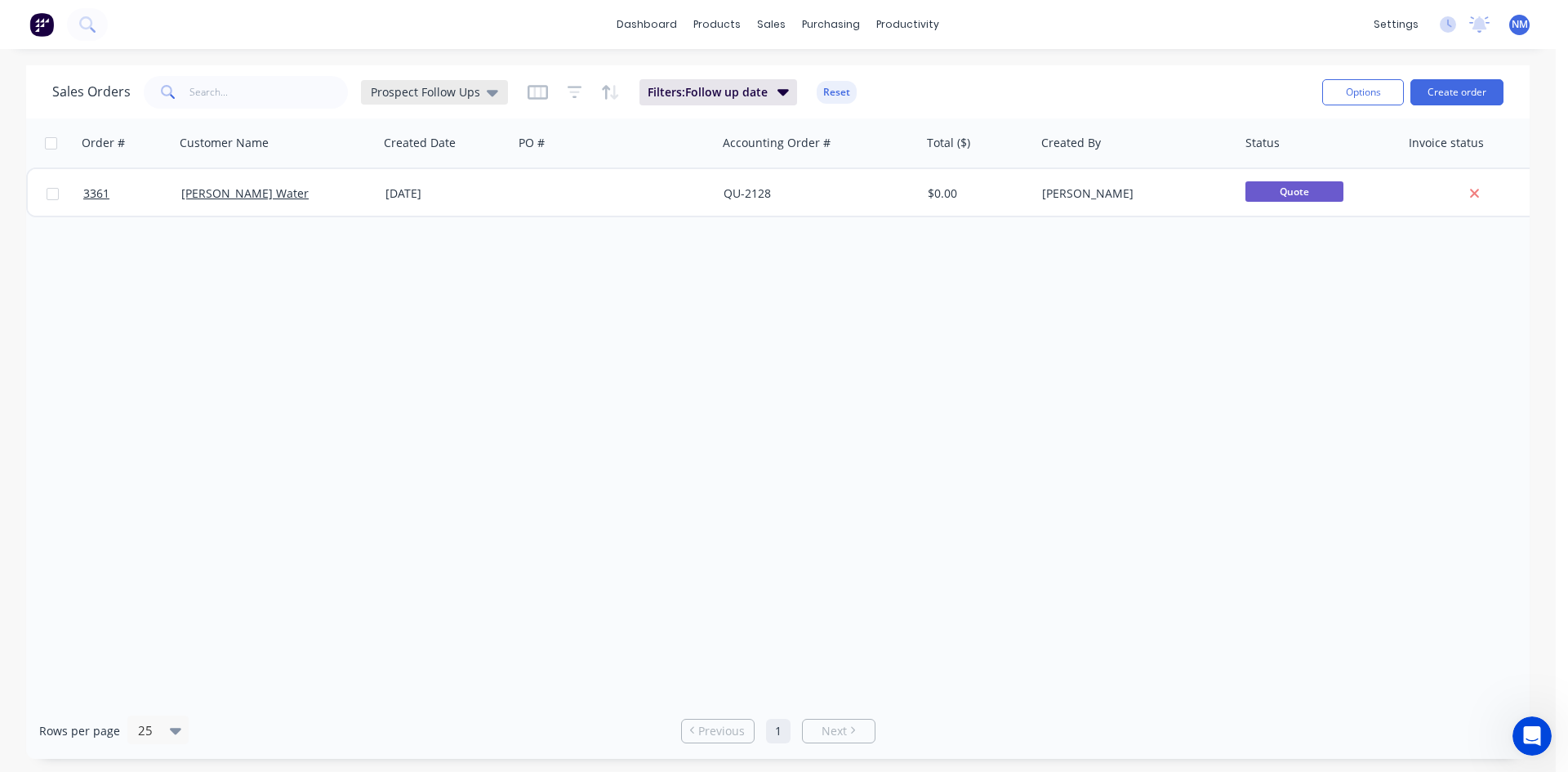
click at [489, 97] on icon at bounding box center [493, 93] width 12 height 18
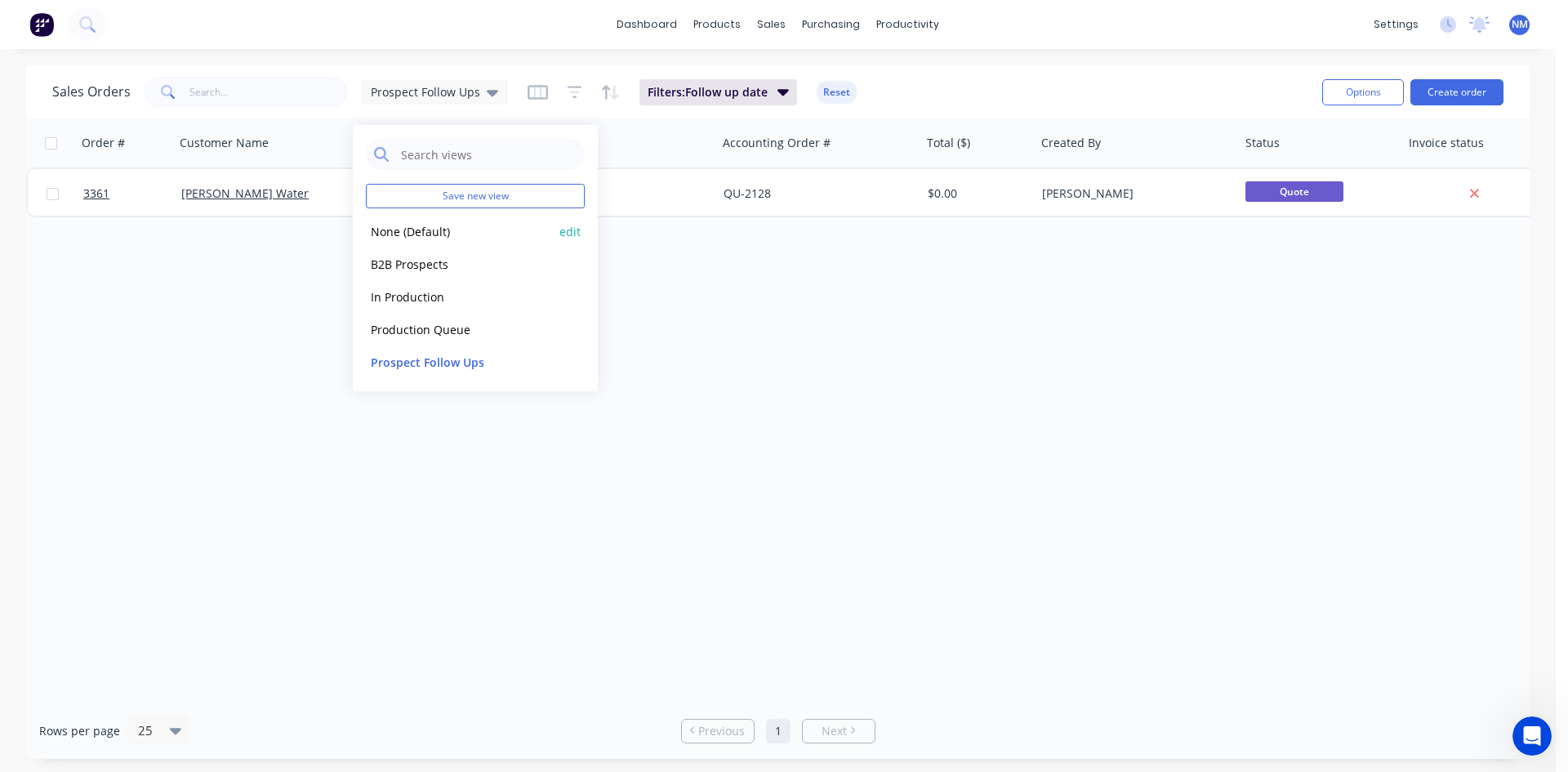
click at [456, 233] on button "None (Default)" at bounding box center [459, 231] width 186 height 19
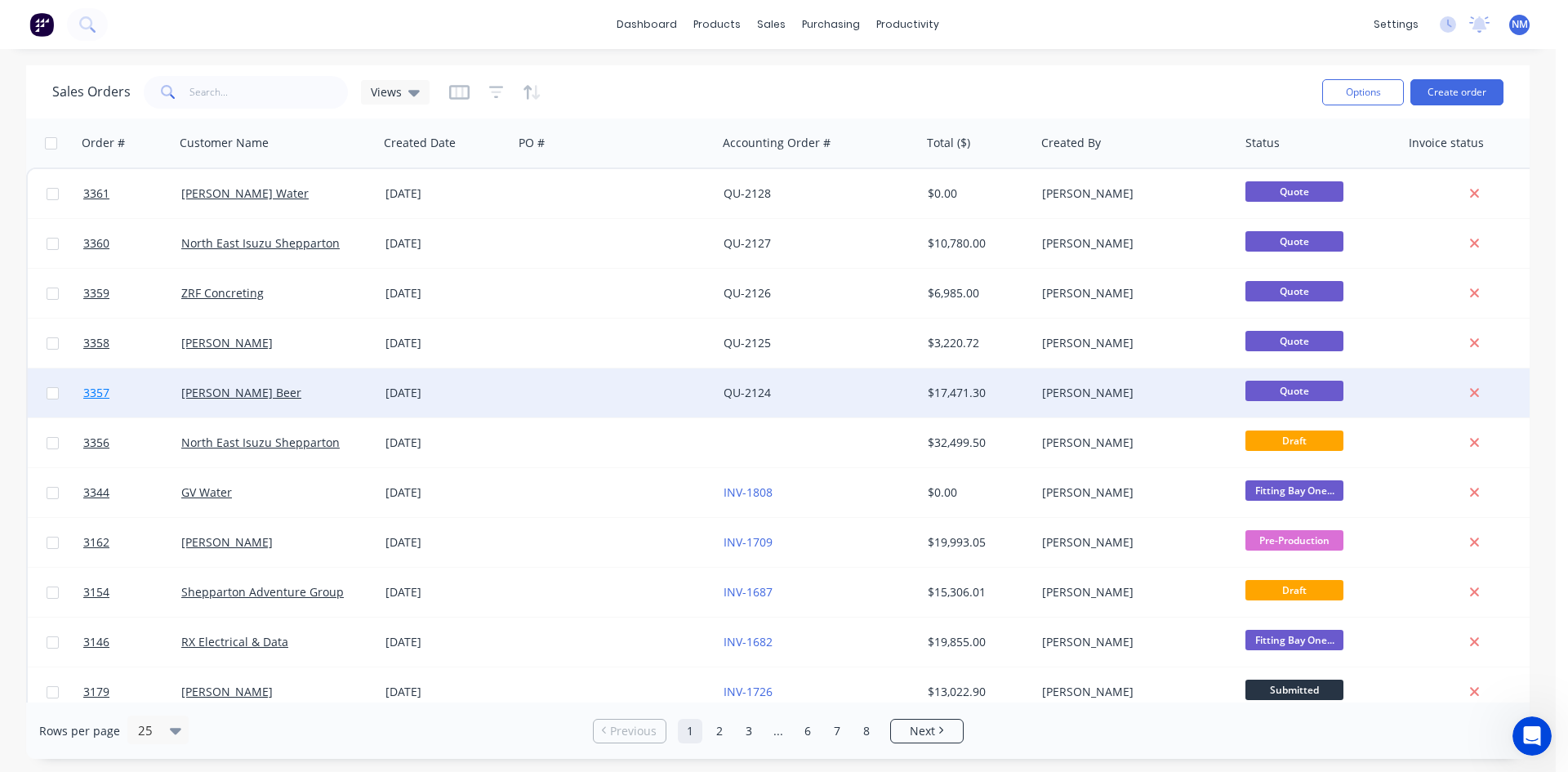
click at [91, 403] on link "3357" at bounding box center [132, 393] width 98 height 49
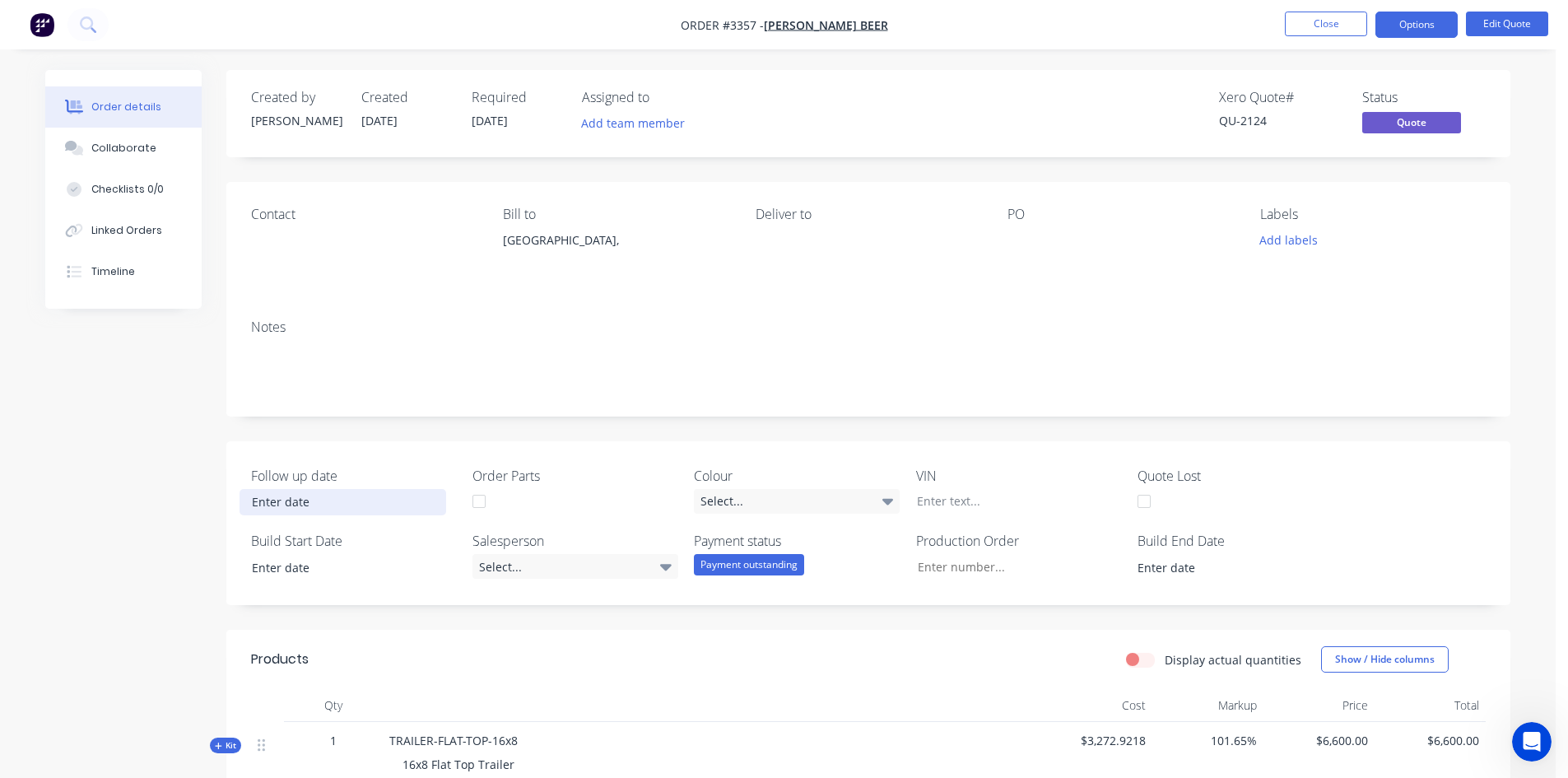
drag, startPoint x: 316, startPoint y: 496, endPoint x: 360, endPoint y: 513, distance: 47.2
click at [319, 496] on input at bounding box center [343, 503] width 205 height 25
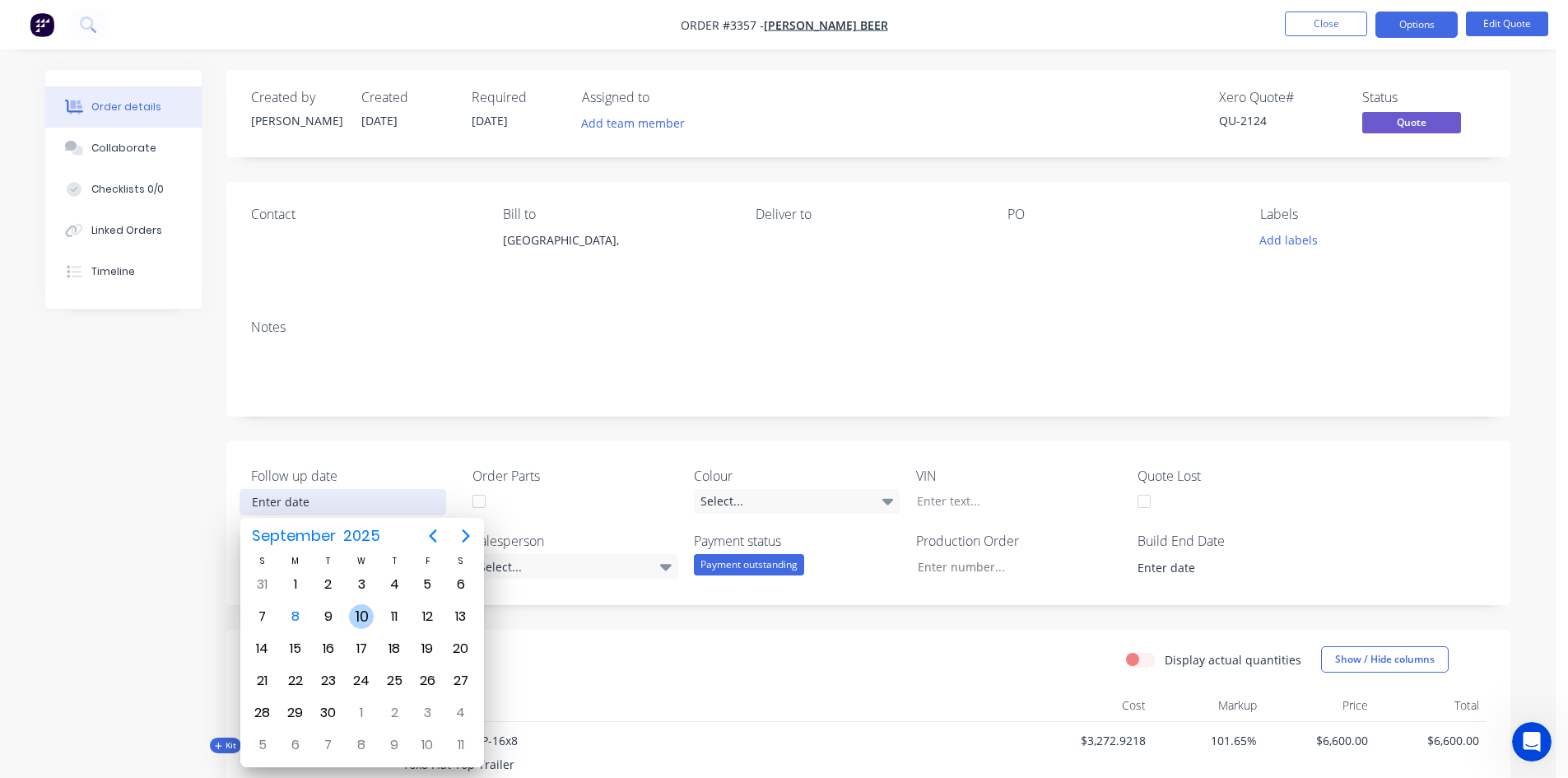
click at [363, 617] on div "10" at bounding box center [361, 617] width 25 height 25
type input "[DATE]"
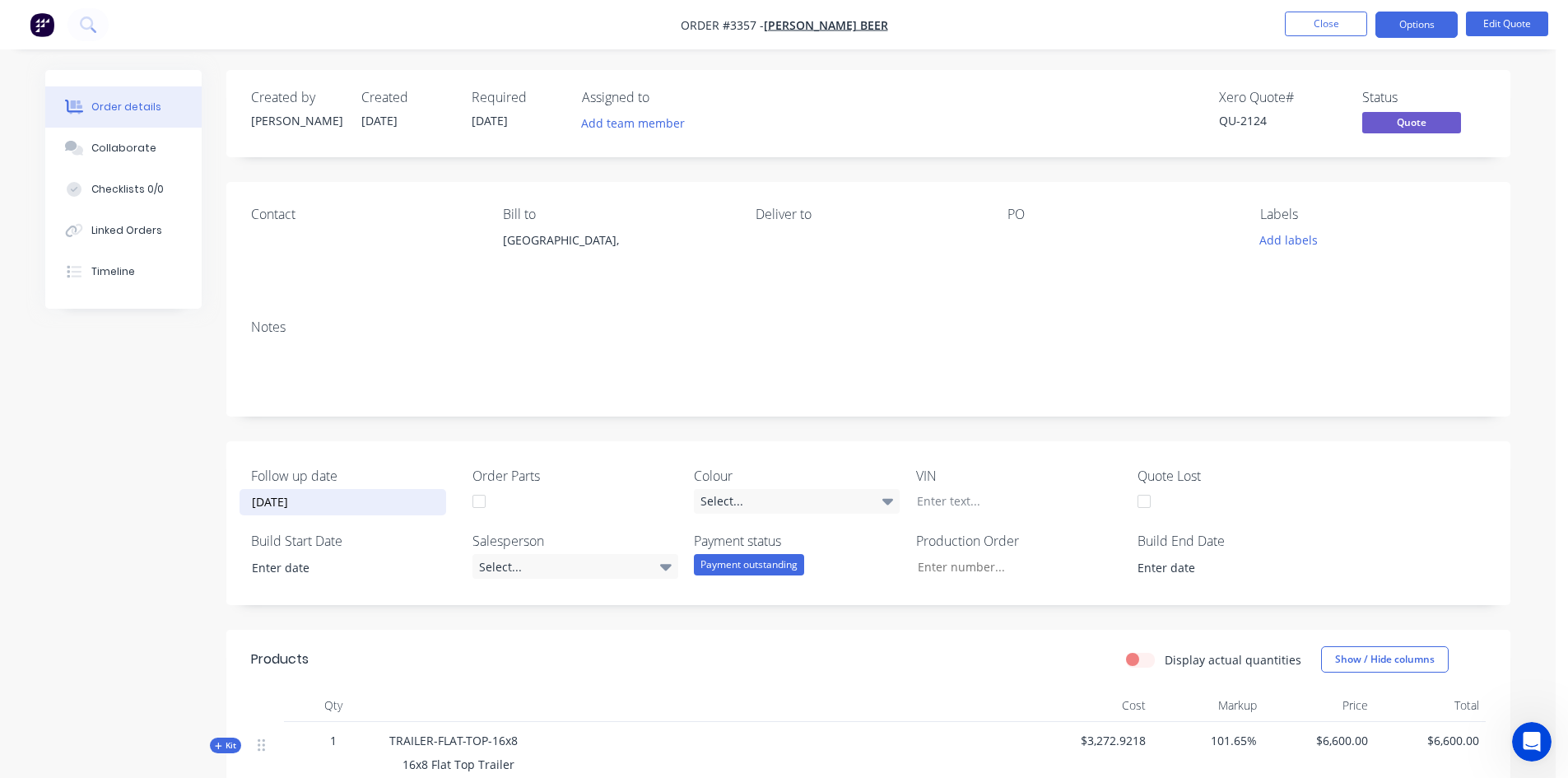
click at [424, 457] on div "Follow up date [DATE] Order Parts Colour Select... VIN Quote Lost Build Start D…" at bounding box center [868, 523] width 1284 height 164
click at [1346, 19] on button "Close" at bounding box center [1326, 24] width 83 height 25
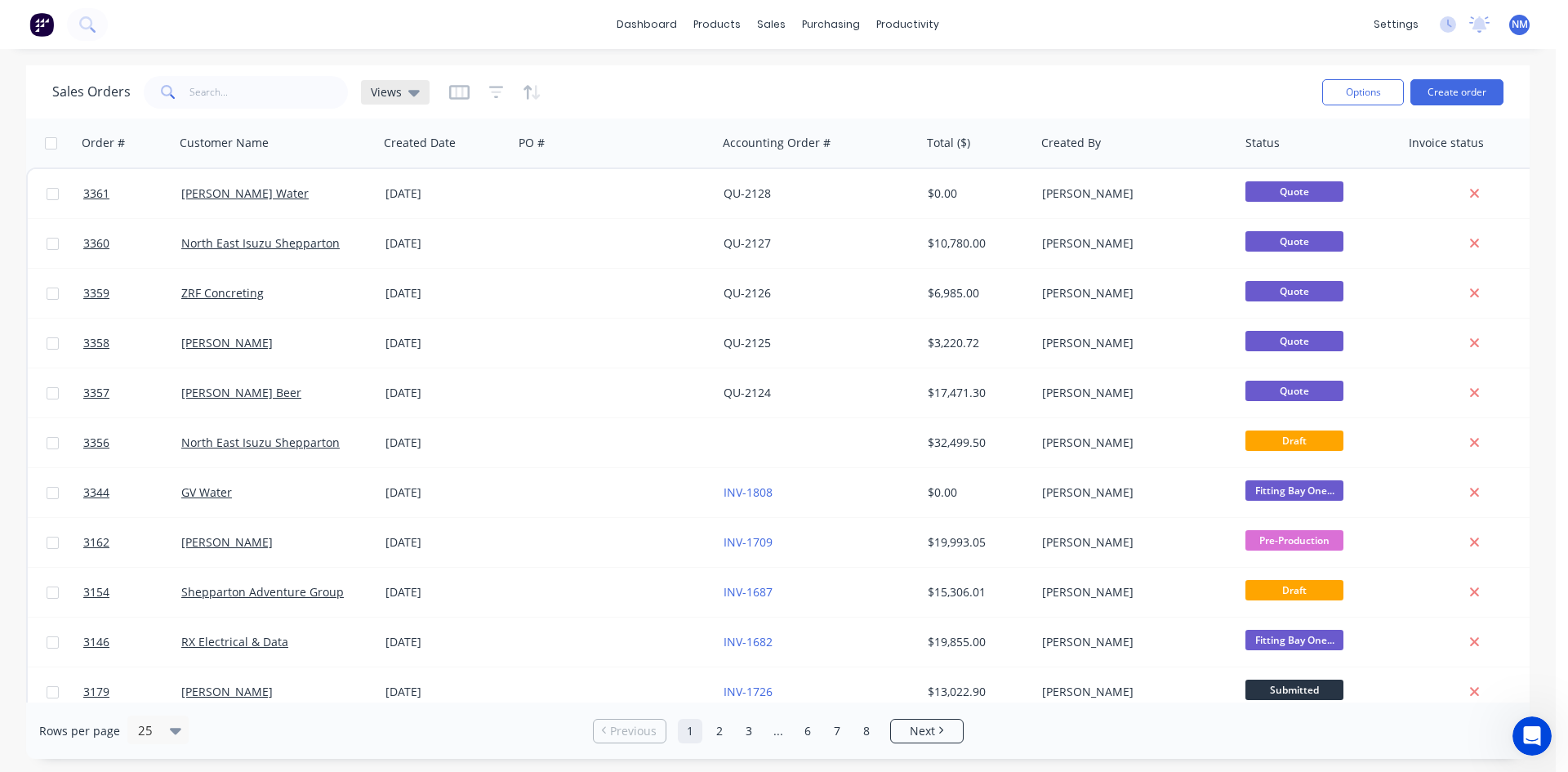
click at [397, 88] on span "Views" at bounding box center [386, 92] width 31 height 17
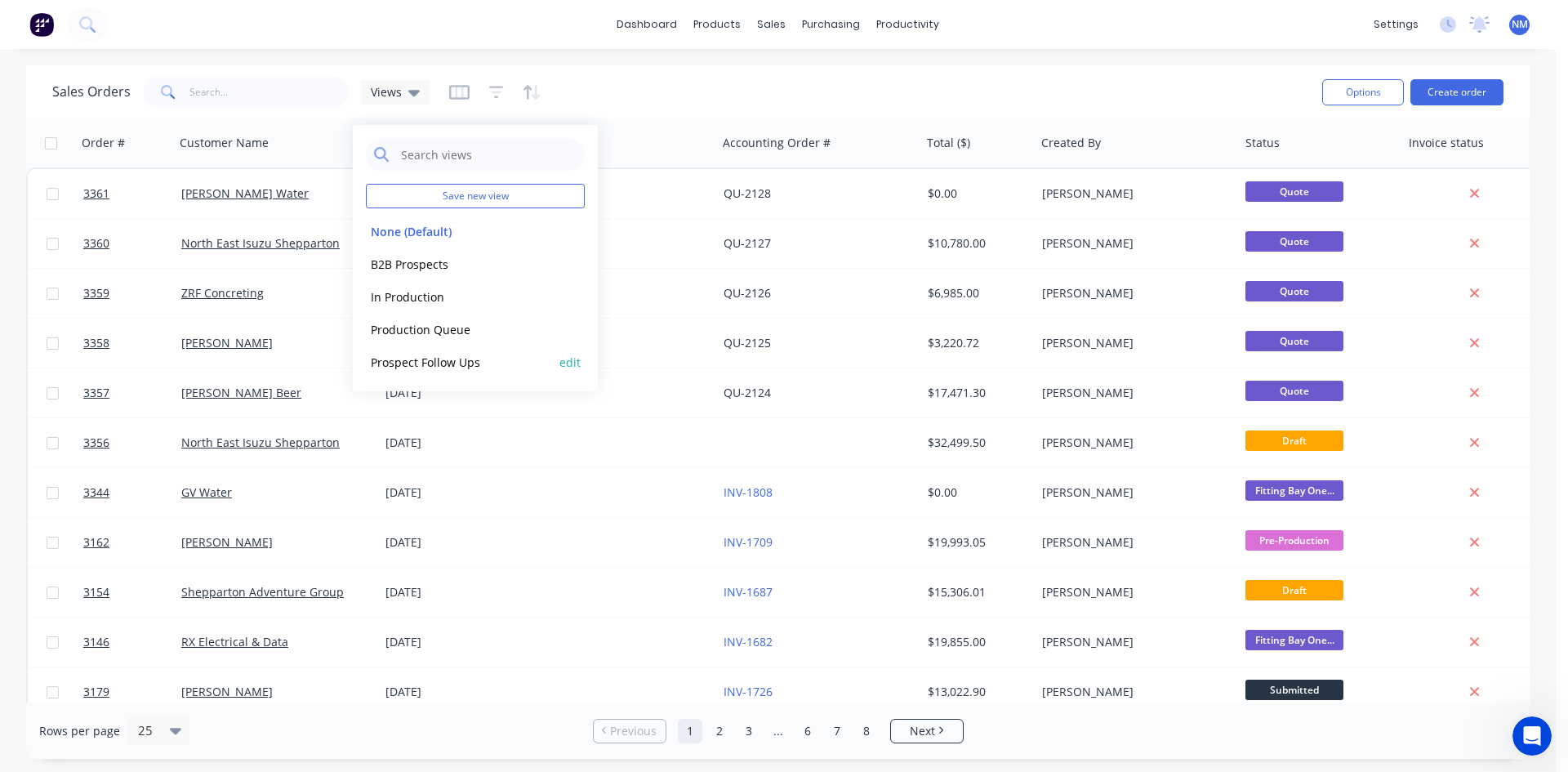
click at [468, 364] on button "Prospect Follow Ups" at bounding box center [459, 362] width 186 height 19
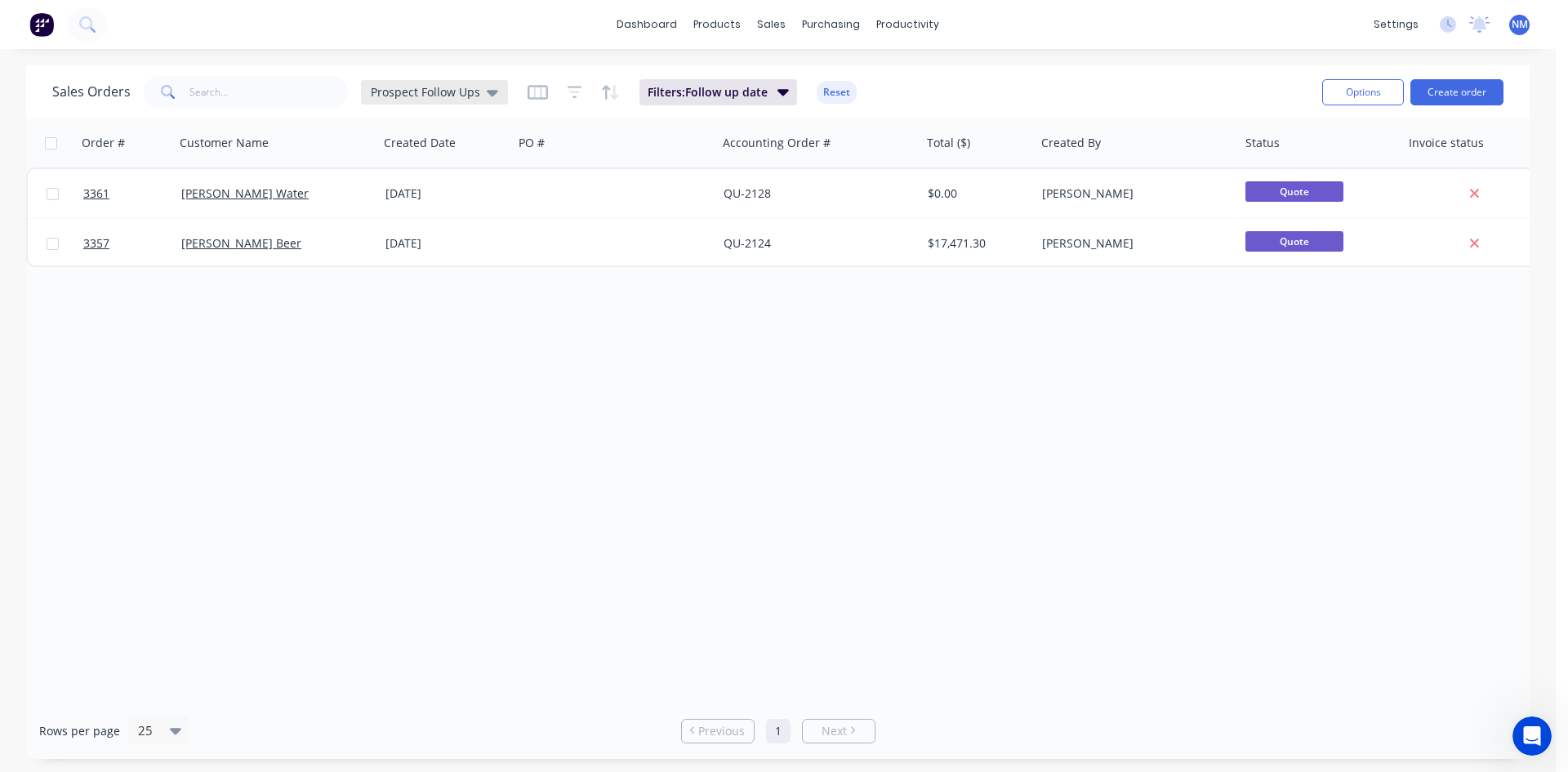
click at [489, 91] on icon at bounding box center [493, 94] width 12 height 7
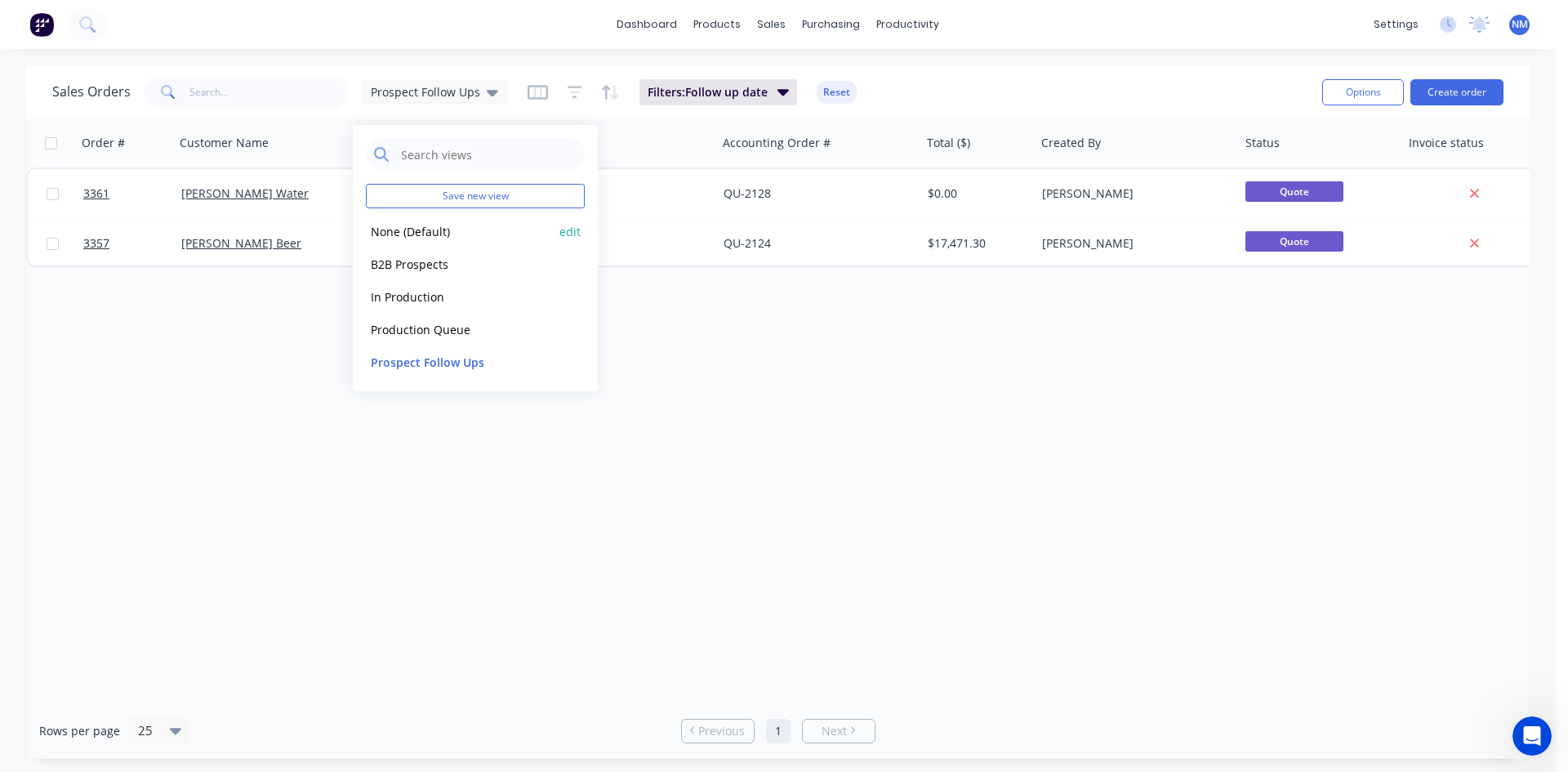
click at [437, 232] on button "None (Default)" at bounding box center [459, 231] width 186 height 19
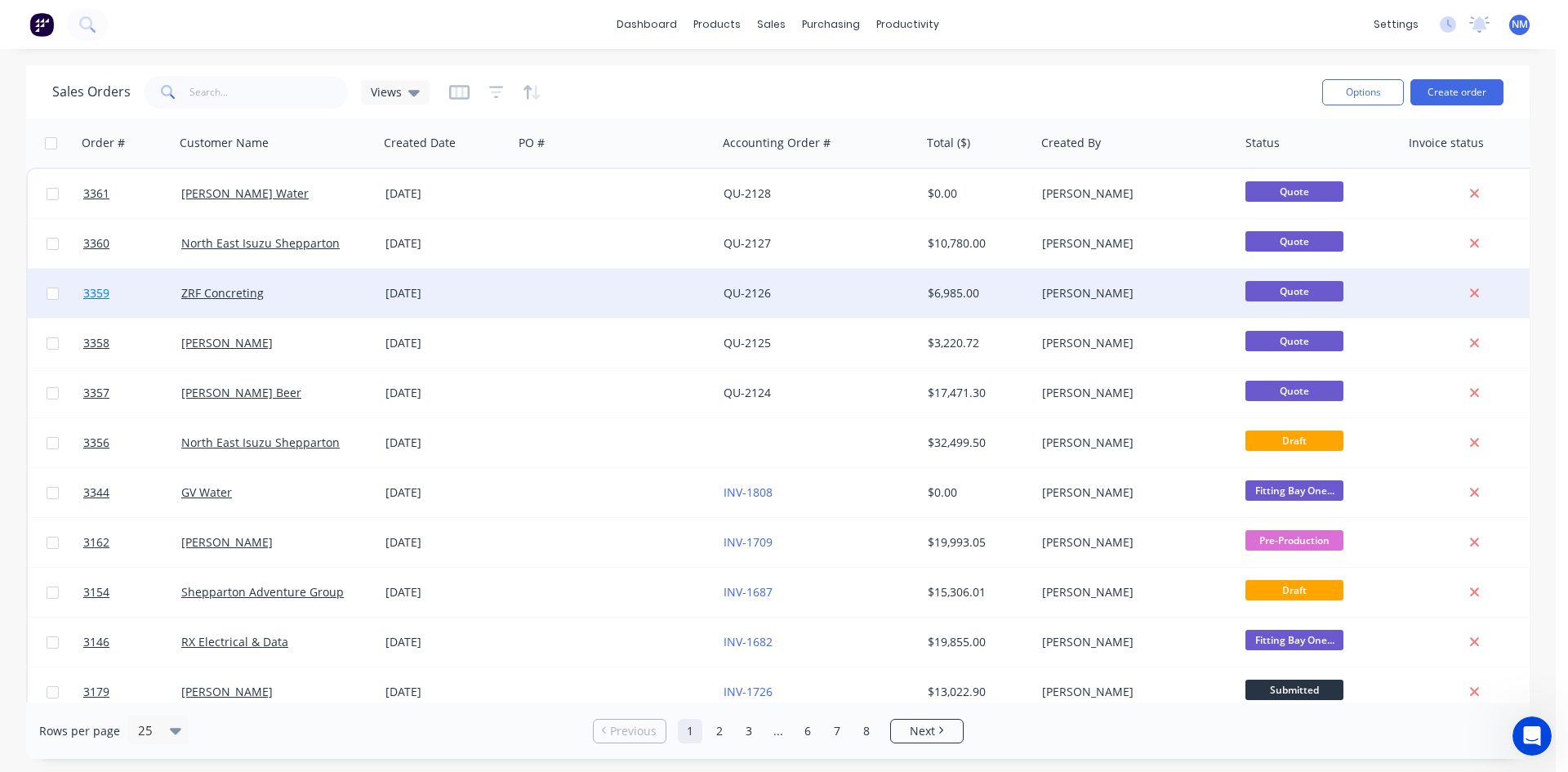
click at [93, 292] on span "3359" at bounding box center [97, 293] width 26 height 17
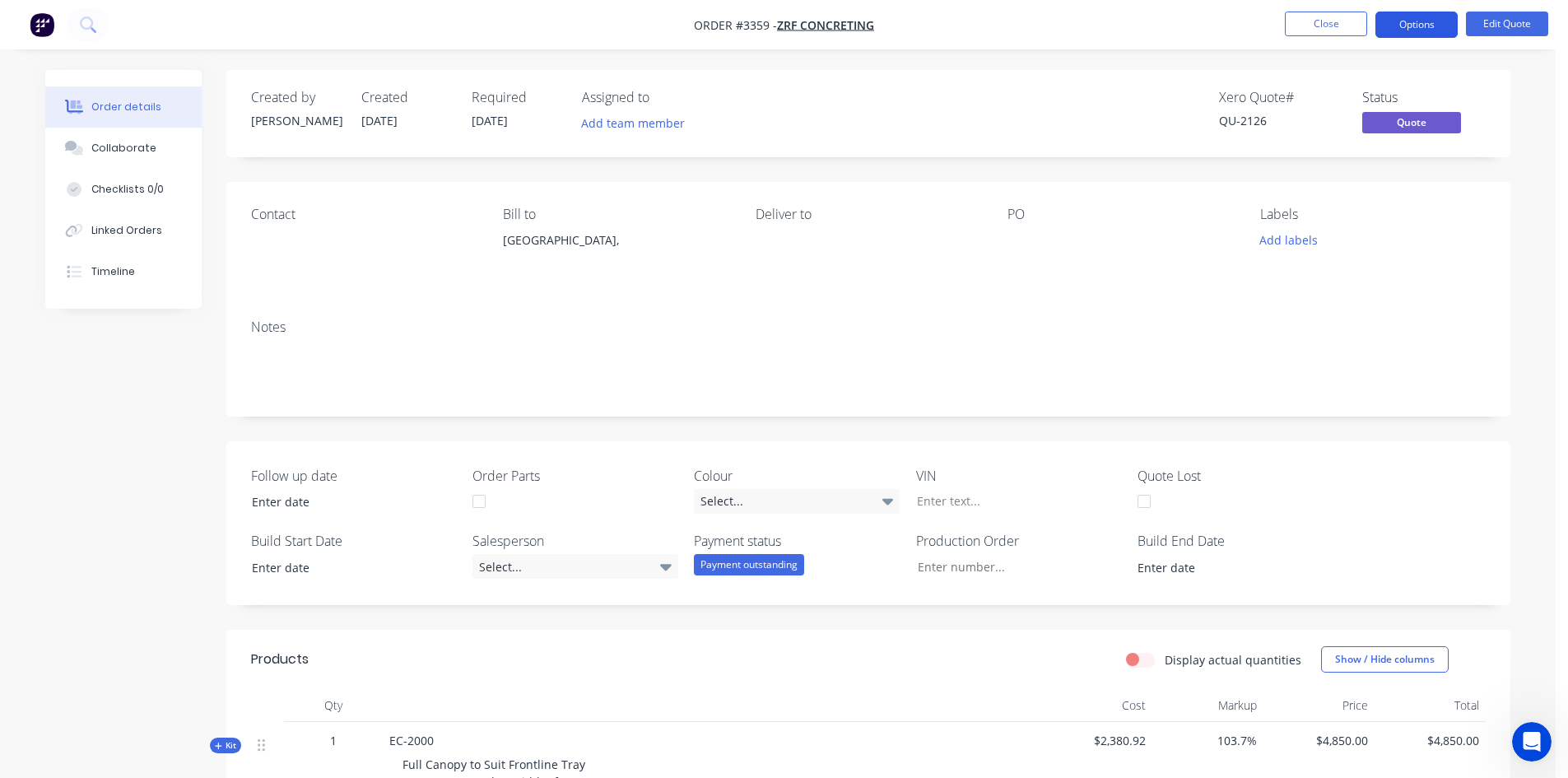
click at [1414, 25] on button "Options" at bounding box center [1417, 25] width 83 height 27
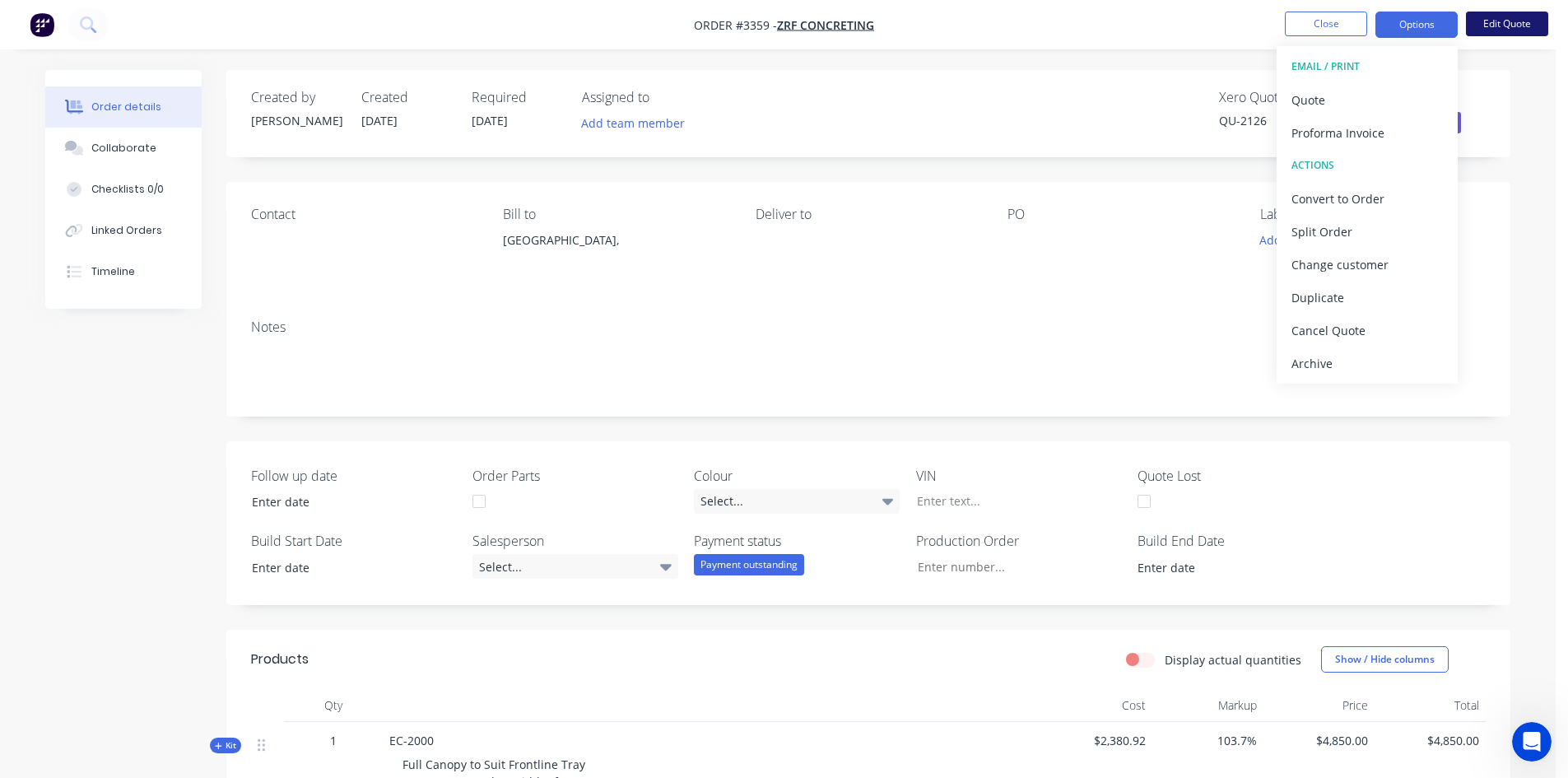
drag, startPoint x: 1520, startPoint y: 51, endPoint x: 1525, endPoint y: 23, distance: 28.4
click at [1519, 48] on div "Order #3359 - ZRF Concreting Close Options EMAIL / PRINT Quote Proforma Invoice…" at bounding box center [778, 696] width 1556 height 1393
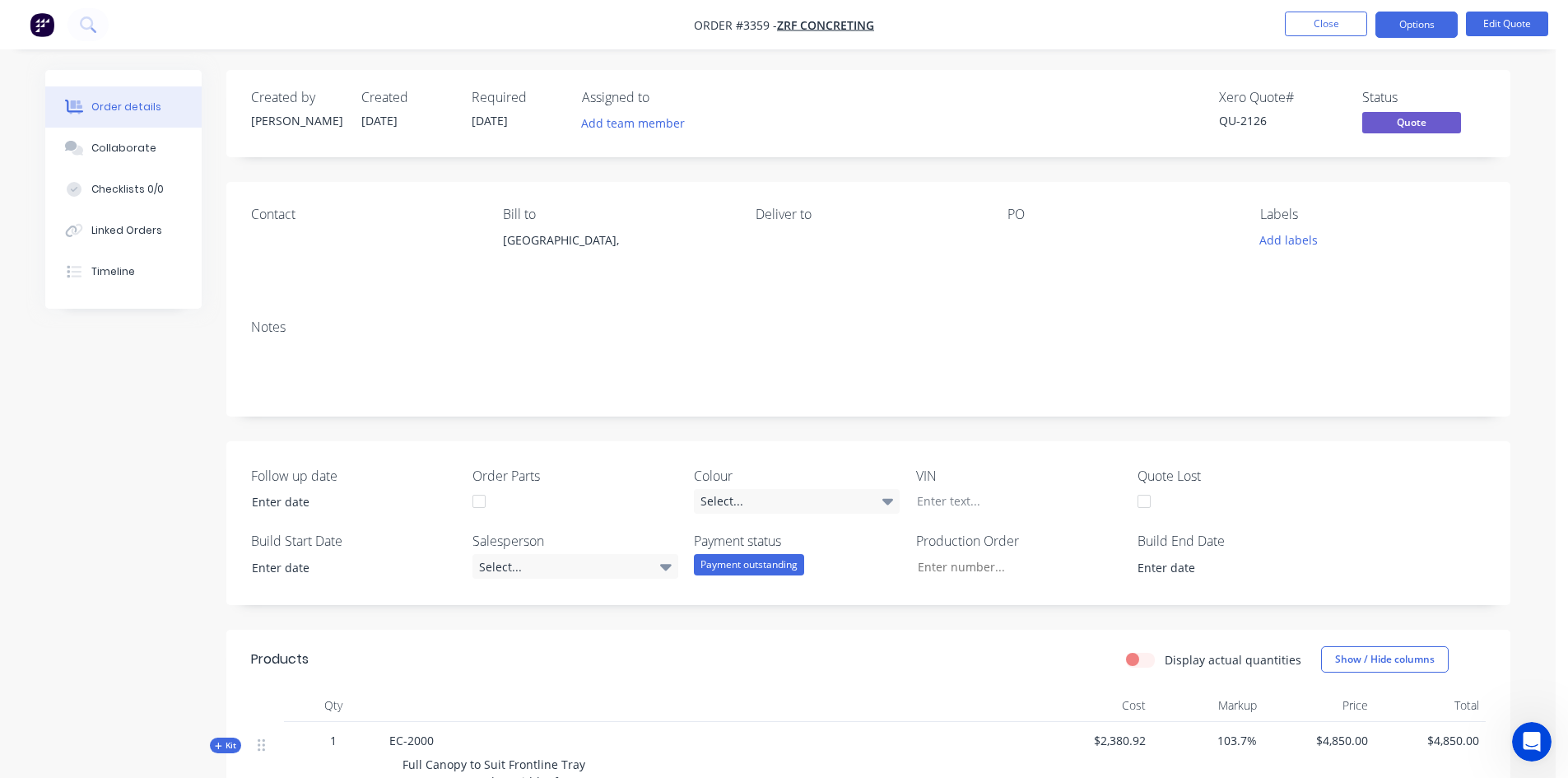
drag, startPoint x: 1507, startPoint y: 148, endPoint x: 1535, endPoint y: 105, distance: 51.3
click at [1521, 120] on div "Order details Collaborate Checklists 0/0 Linked Orders Timeline Order details C…" at bounding box center [779, 731] width 1499 height 1323
click at [1505, 13] on button "Edit Quote" at bounding box center [1507, 24] width 83 height 25
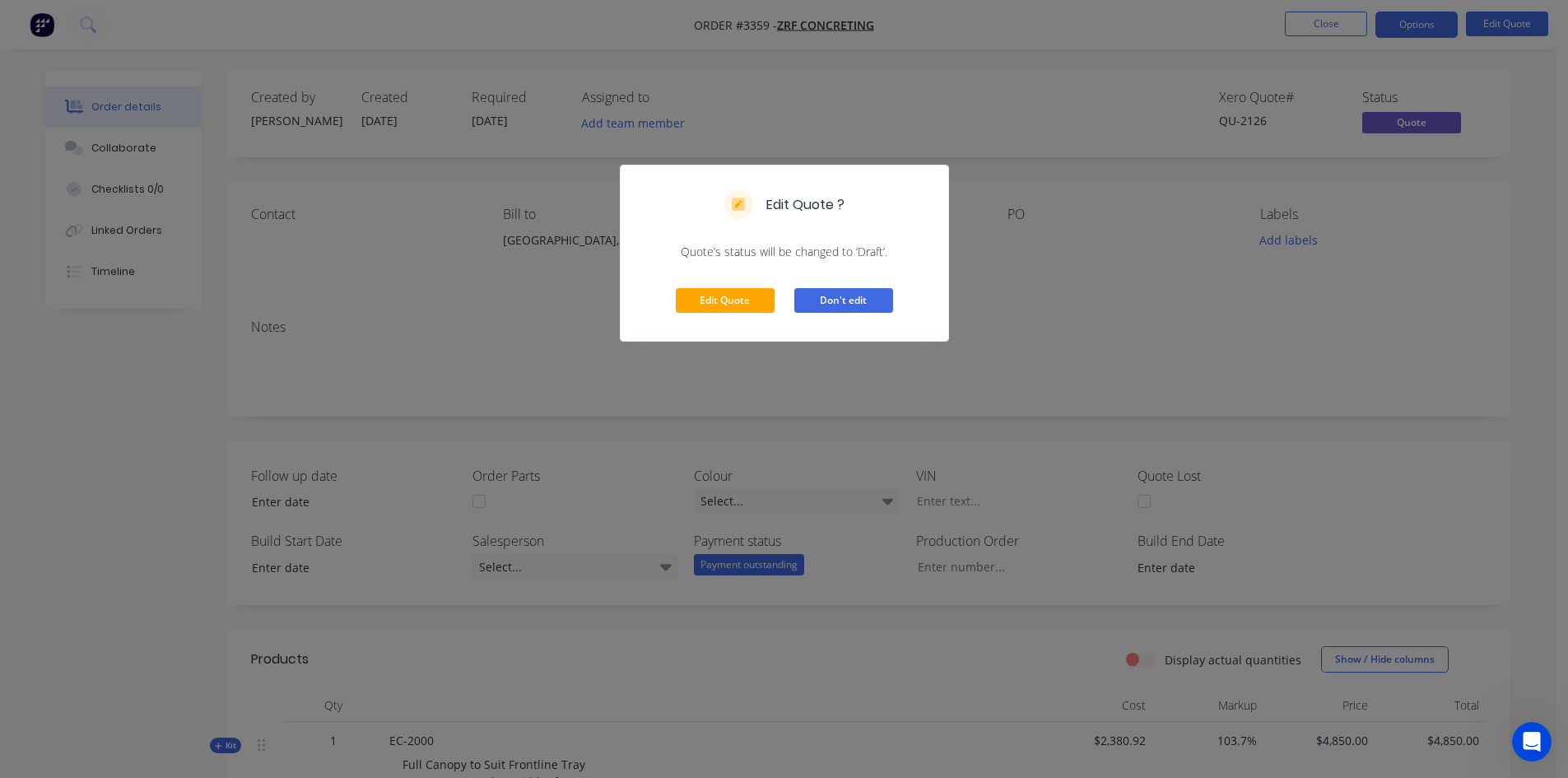
click at [857, 306] on button "Don't edit" at bounding box center [844, 301] width 98 height 25
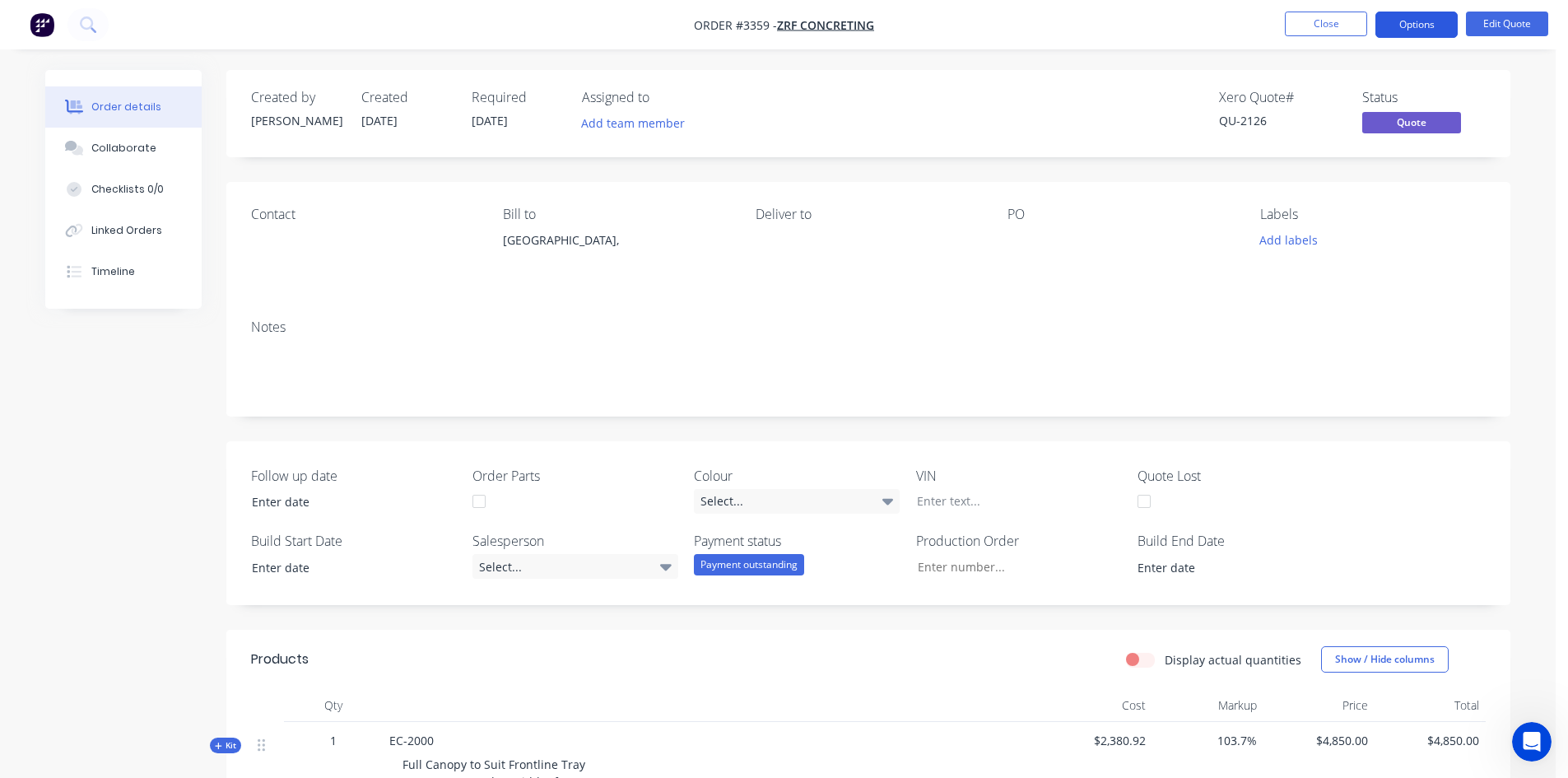
click at [1431, 29] on button "Options" at bounding box center [1417, 25] width 83 height 27
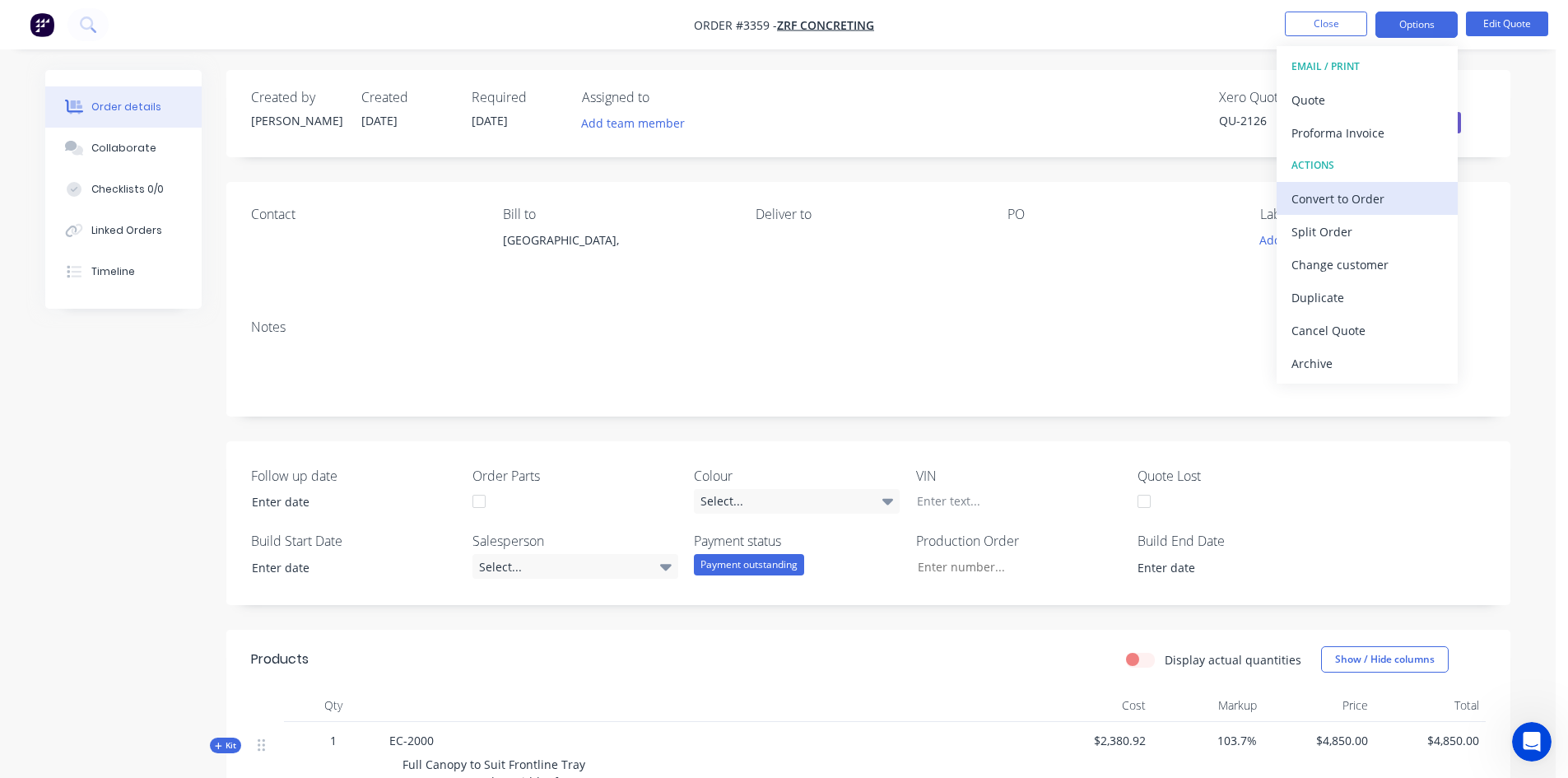
click at [1367, 198] on div "Convert to Order" at bounding box center [1368, 199] width 152 height 24
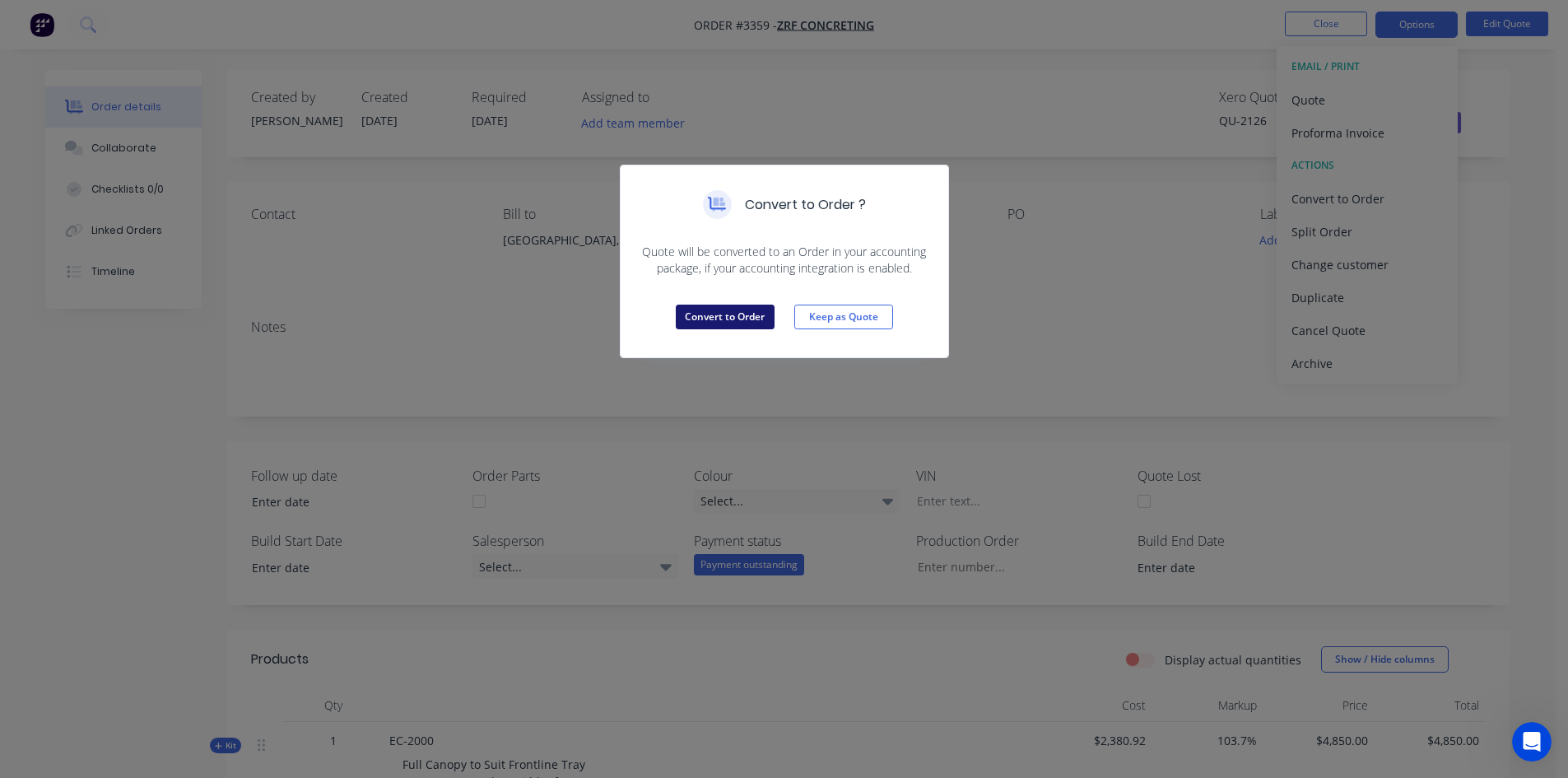
click at [757, 316] on button "Convert to Order" at bounding box center [725, 317] width 98 height 25
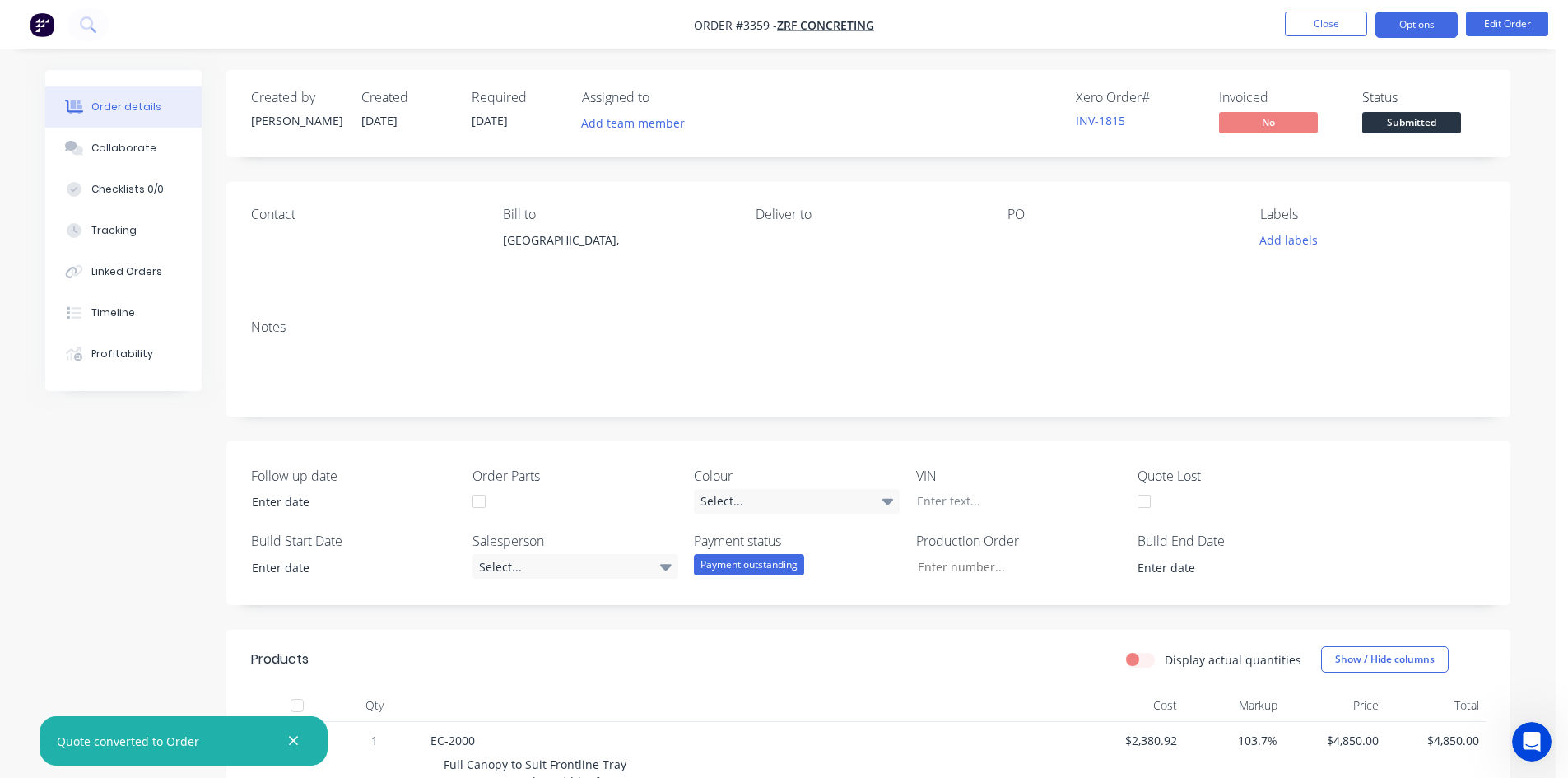
click at [1430, 31] on button "Options" at bounding box center [1417, 25] width 83 height 27
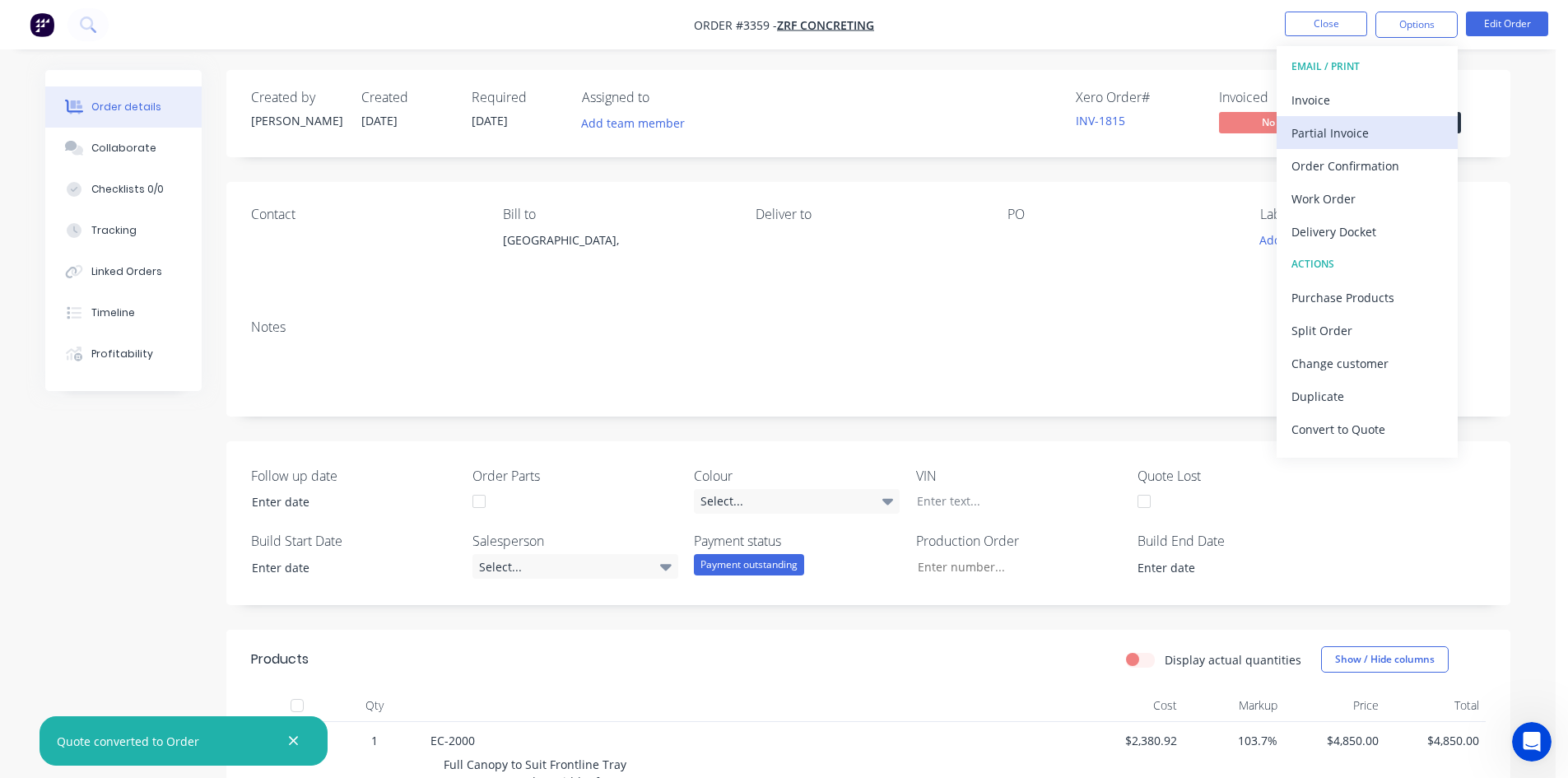
click at [1395, 122] on div "Partial Invoice" at bounding box center [1368, 133] width 152 height 24
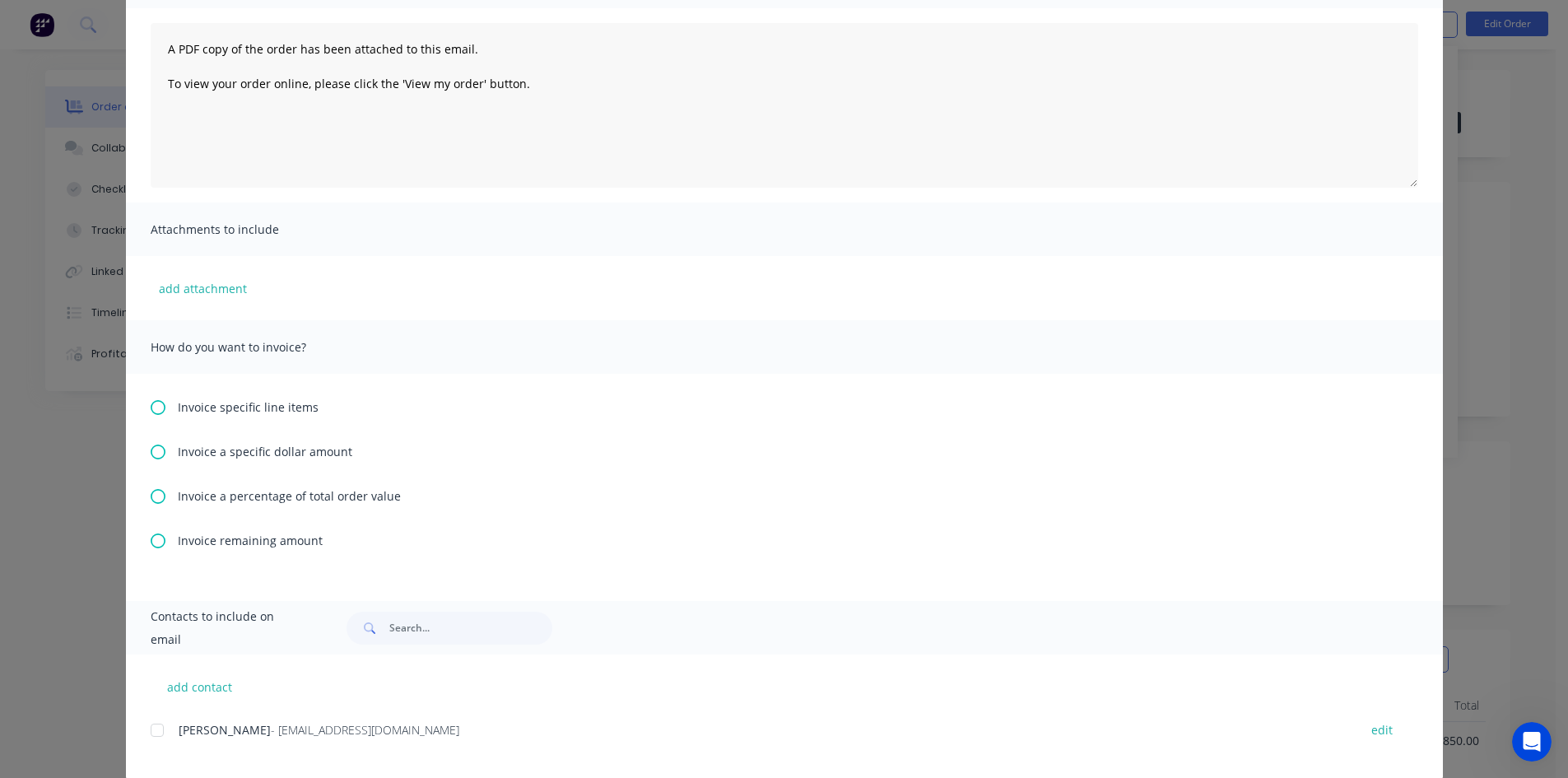
scroll to position [190, 0]
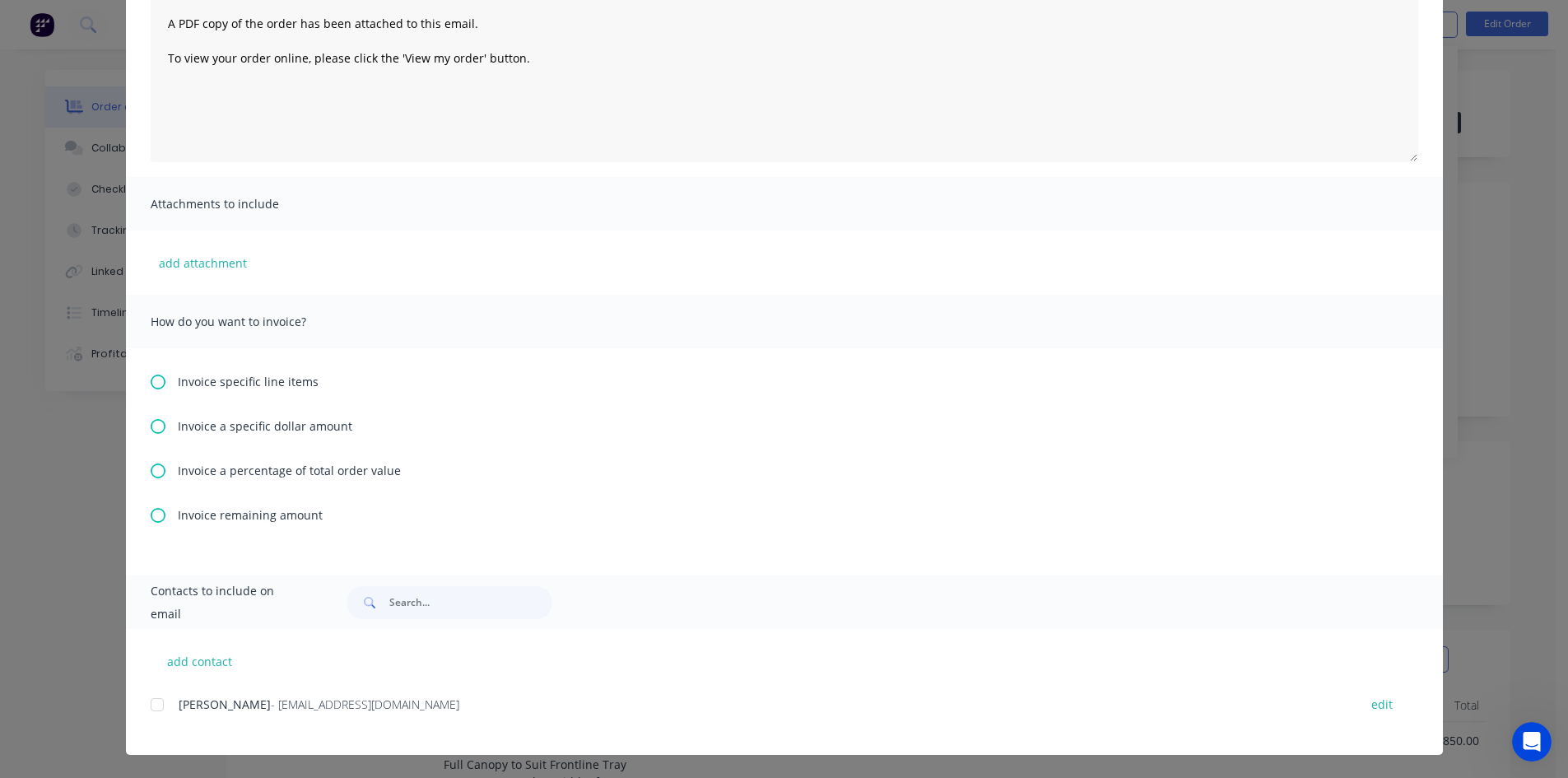
click at [153, 470] on icon at bounding box center [159, 471] width 15 height 15
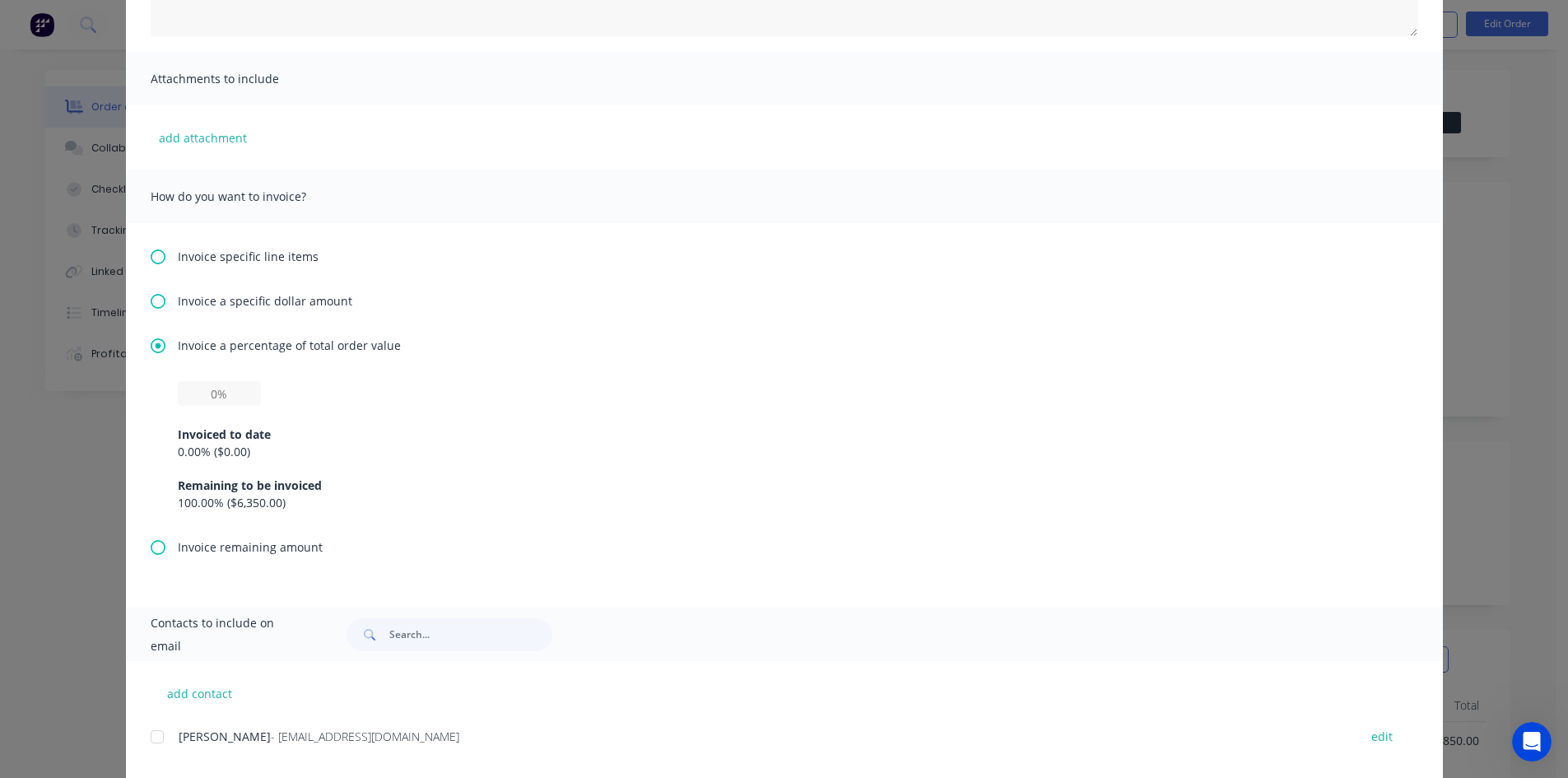
scroll to position [347, 0]
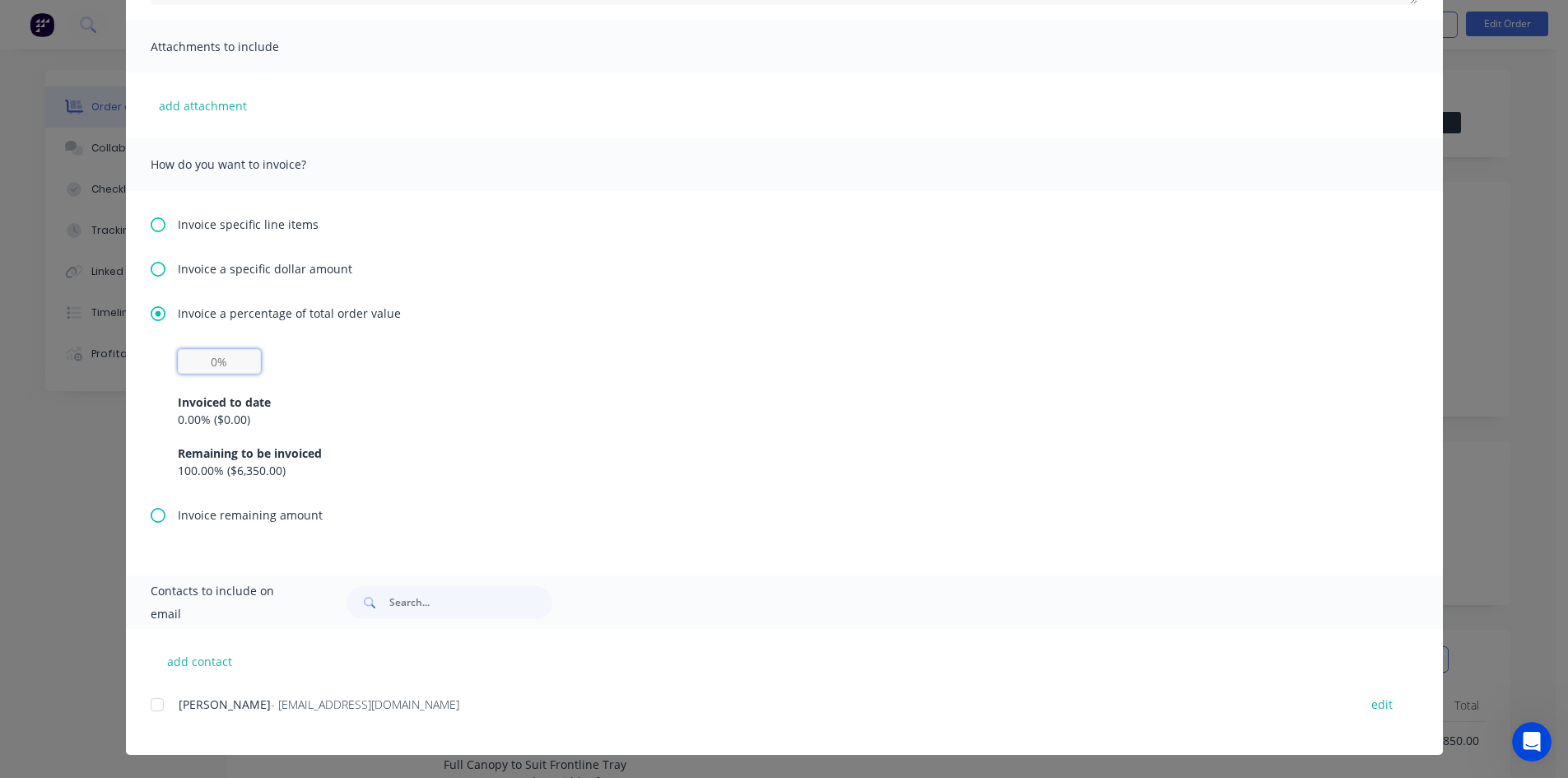
click at [225, 363] on input "text" at bounding box center [219, 361] width 83 height 25
type input "50%"
click at [752, 282] on div "Invoice specific line items Invoice a specific dollar amount Invoice a percenta…" at bounding box center [784, 383] width 1318 height 385
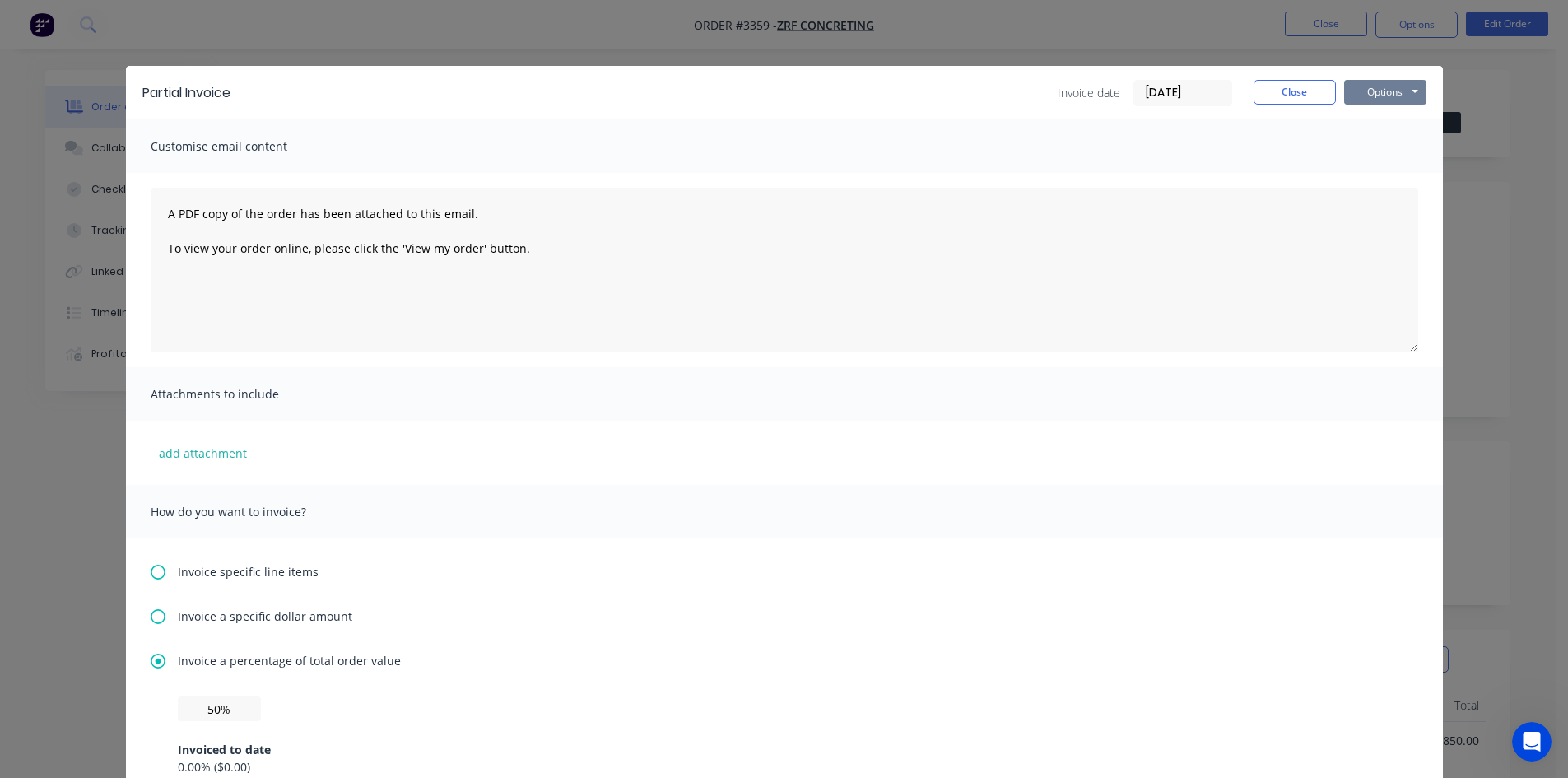
click at [1395, 99] on button "Options" at bounding box center [1385, 93] width 83 height 25
click at [1421, 119] on button "Preview" at bounding box center [1397, 121] width 105 height 28
click at [1364, 95] on button "Options" at bounding box center [1385, 93] width 83 height 25
click at [1387, 132] on button "Preview" at bounding box center [1397, 121] width 105 height 28
click at [1287, 86] on button "Close" at bounding box center [1295, 93] width 83 height 25
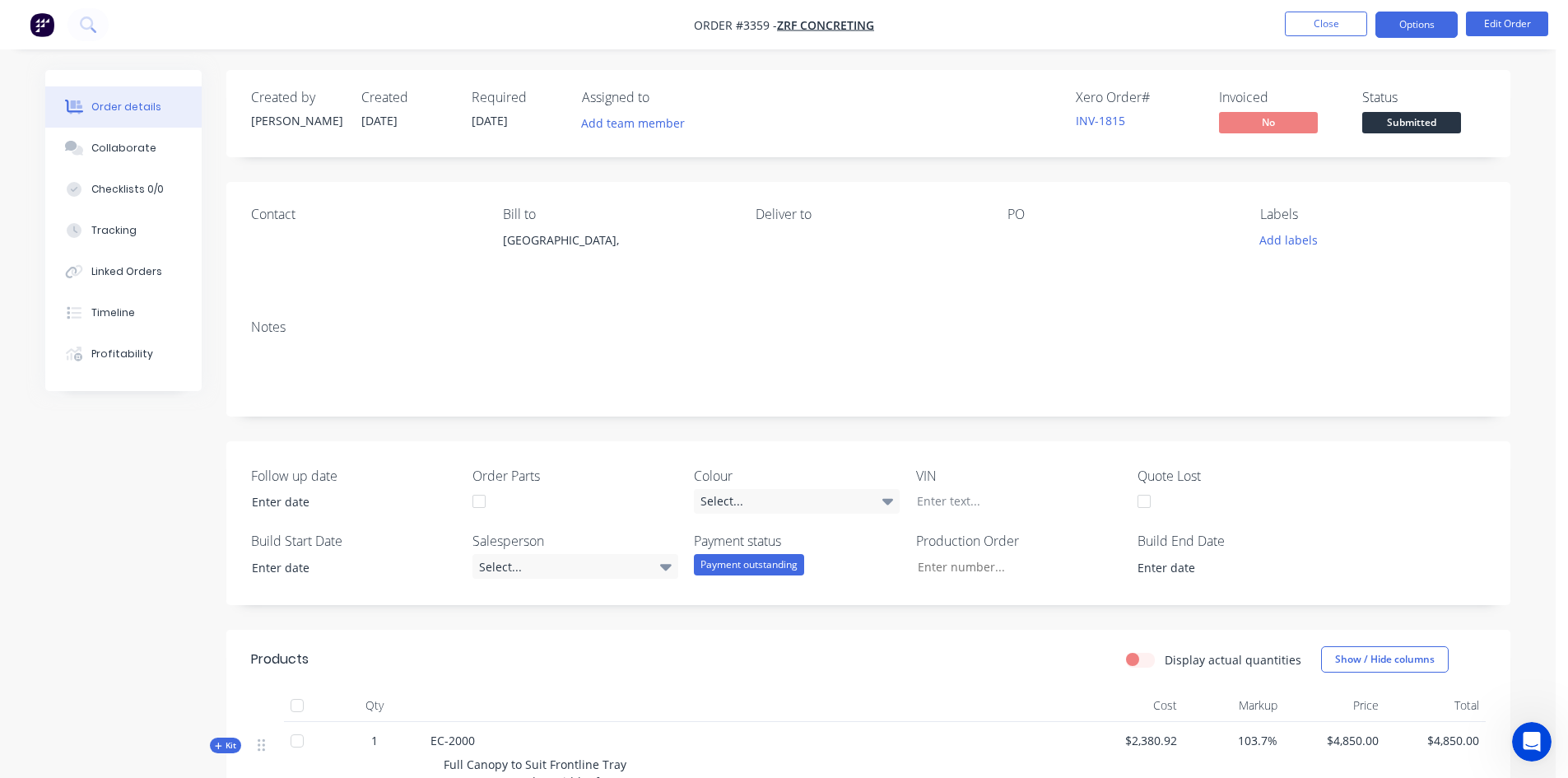
click at [1395, 30] on button "Options" at bounding box center [1417, 25] width 83 height 27
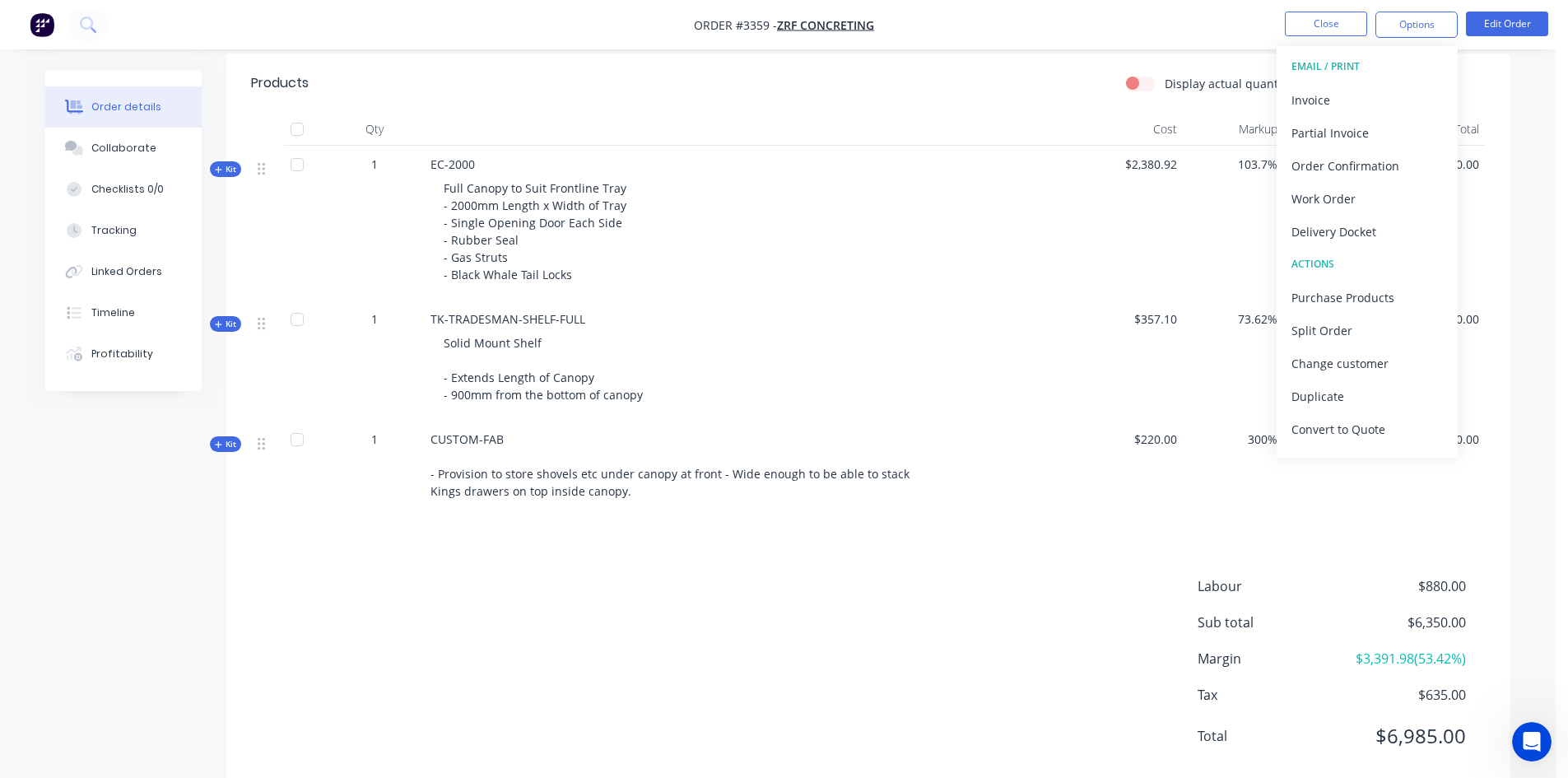
scroll to position [615, 0]
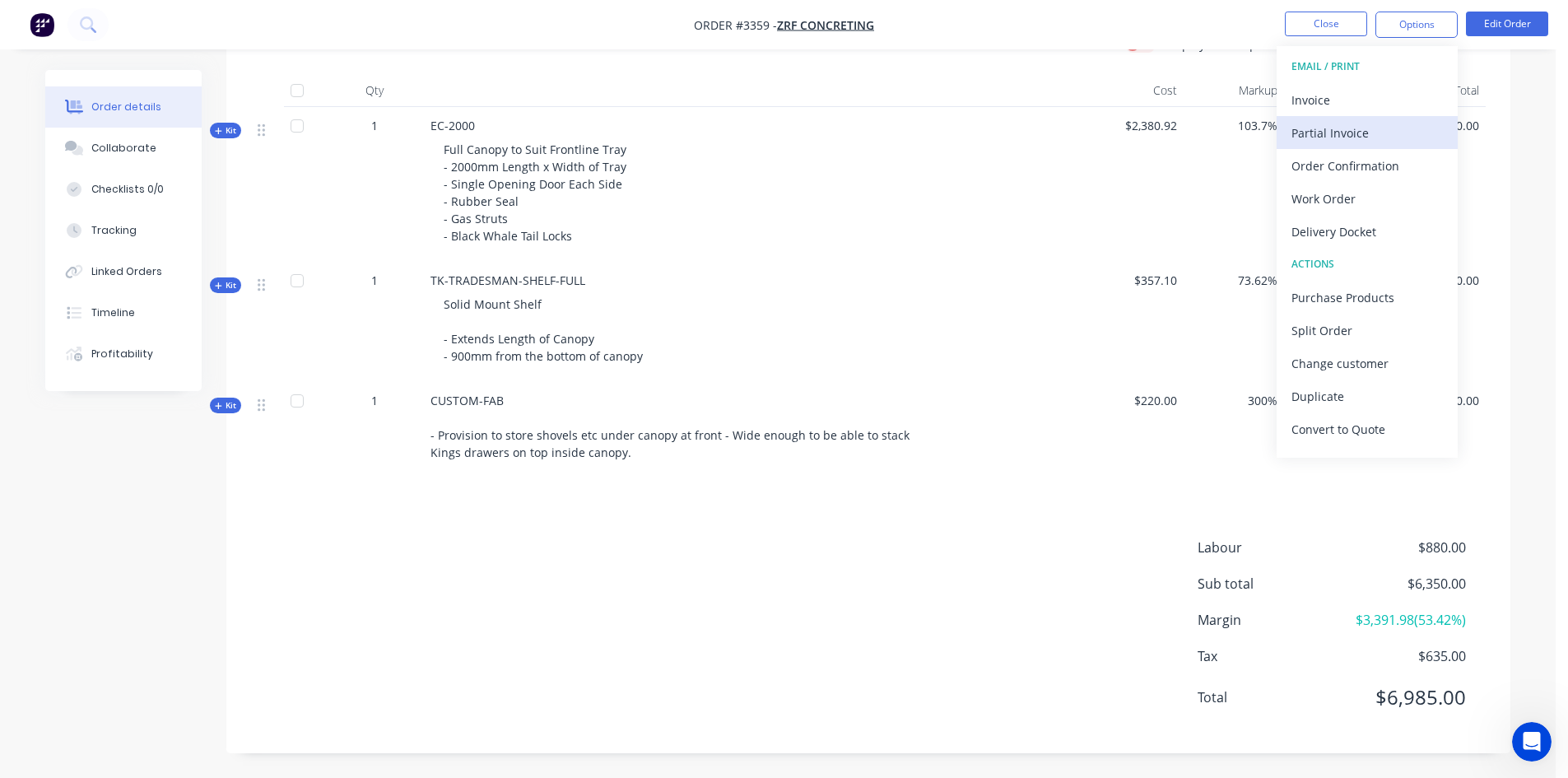
click at [1326, 135] on div "Partial Invoice" at bounding box center [1368, 133] width 152 height 24
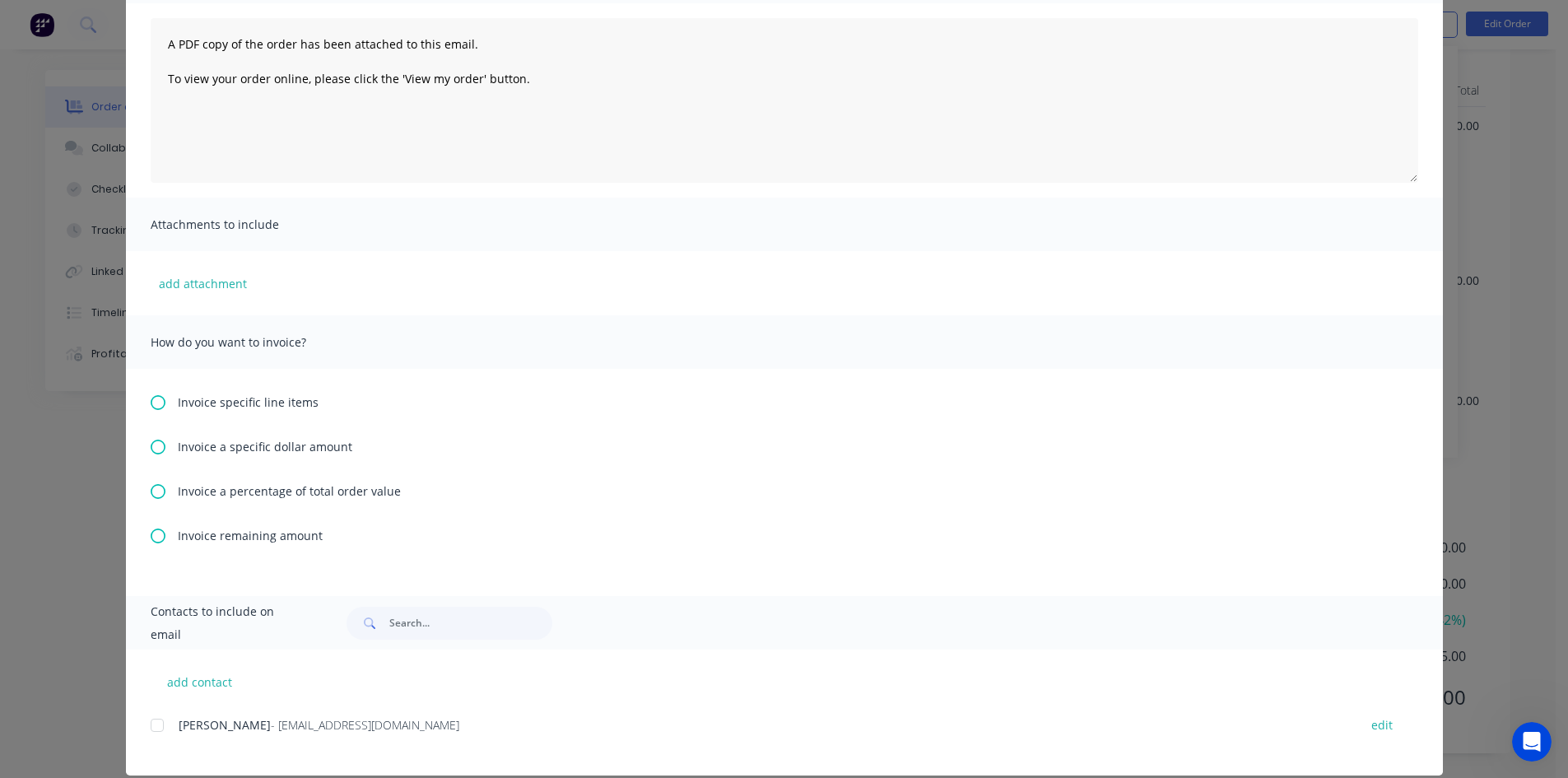
scroll to position [190, 0]
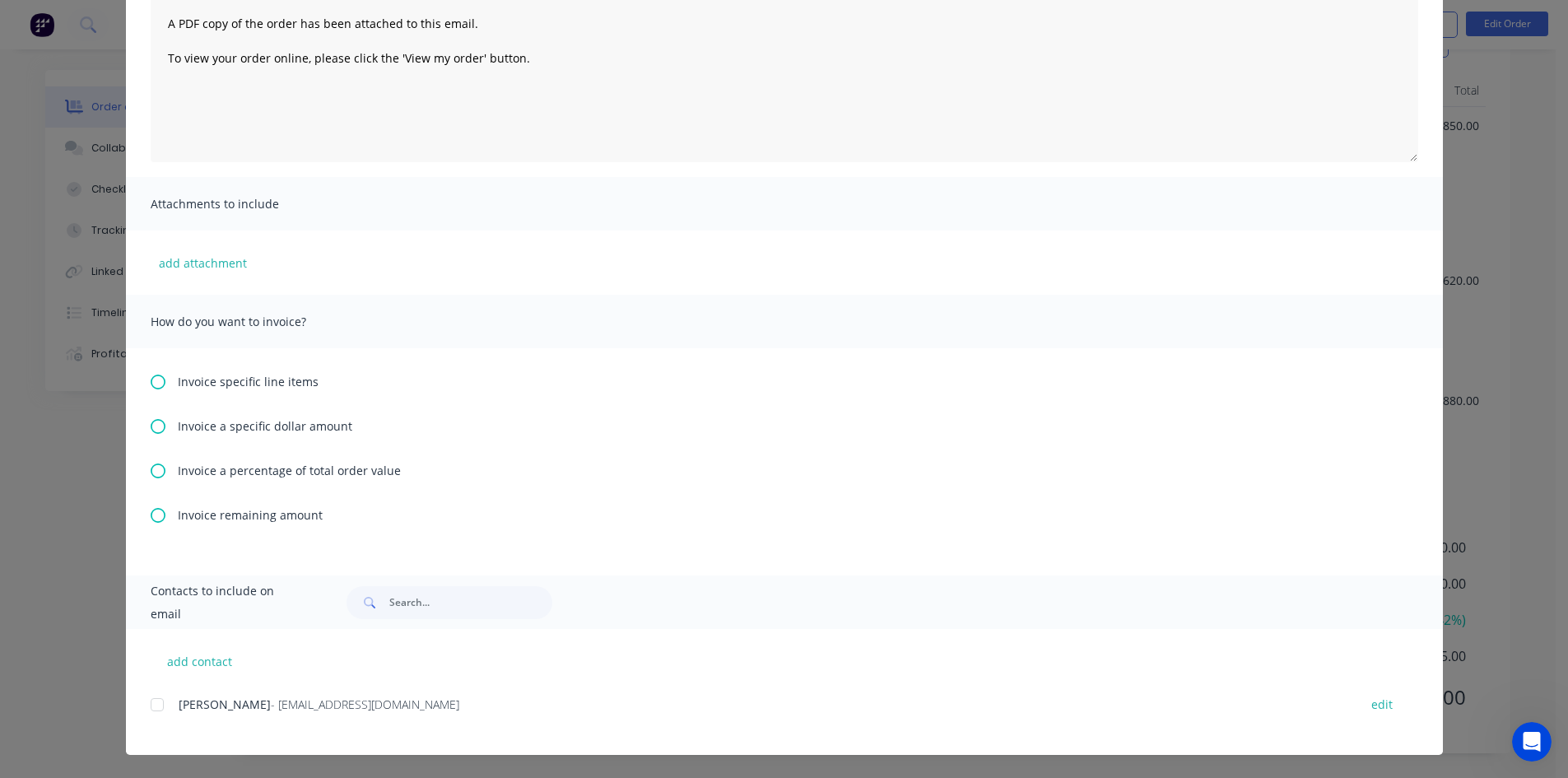
click at [155, 469] on icon at bounding box center [159, 471] width 15 height 15
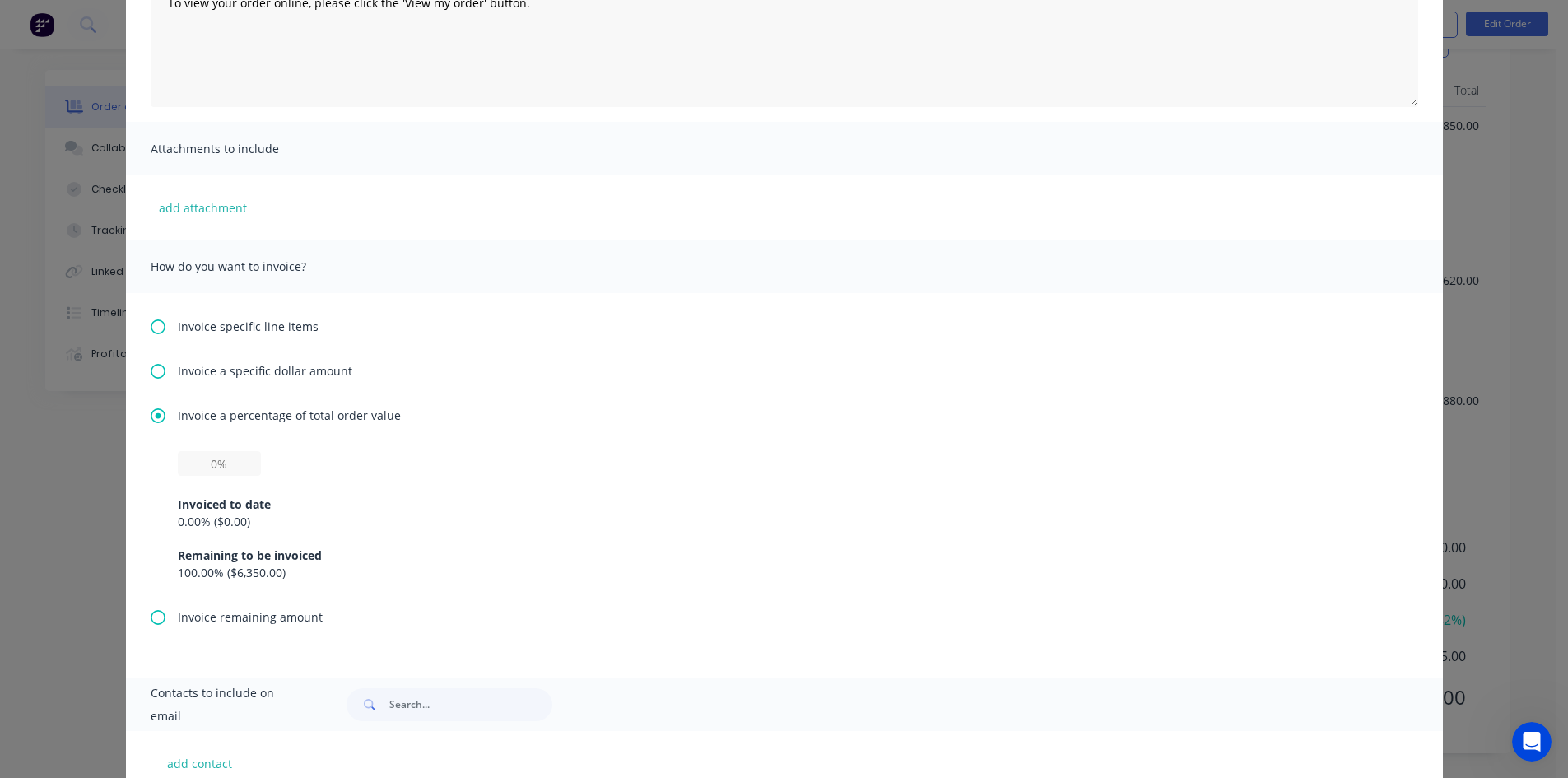
scroll to position [247, 0]
drag, startPoint x: 209, startPoint y: 458, endPoint x: 468, endPoint y: 406, distance: 264.2
click at [209, 458] on input "text" at bounding box center [219, 462] width 83 height 25
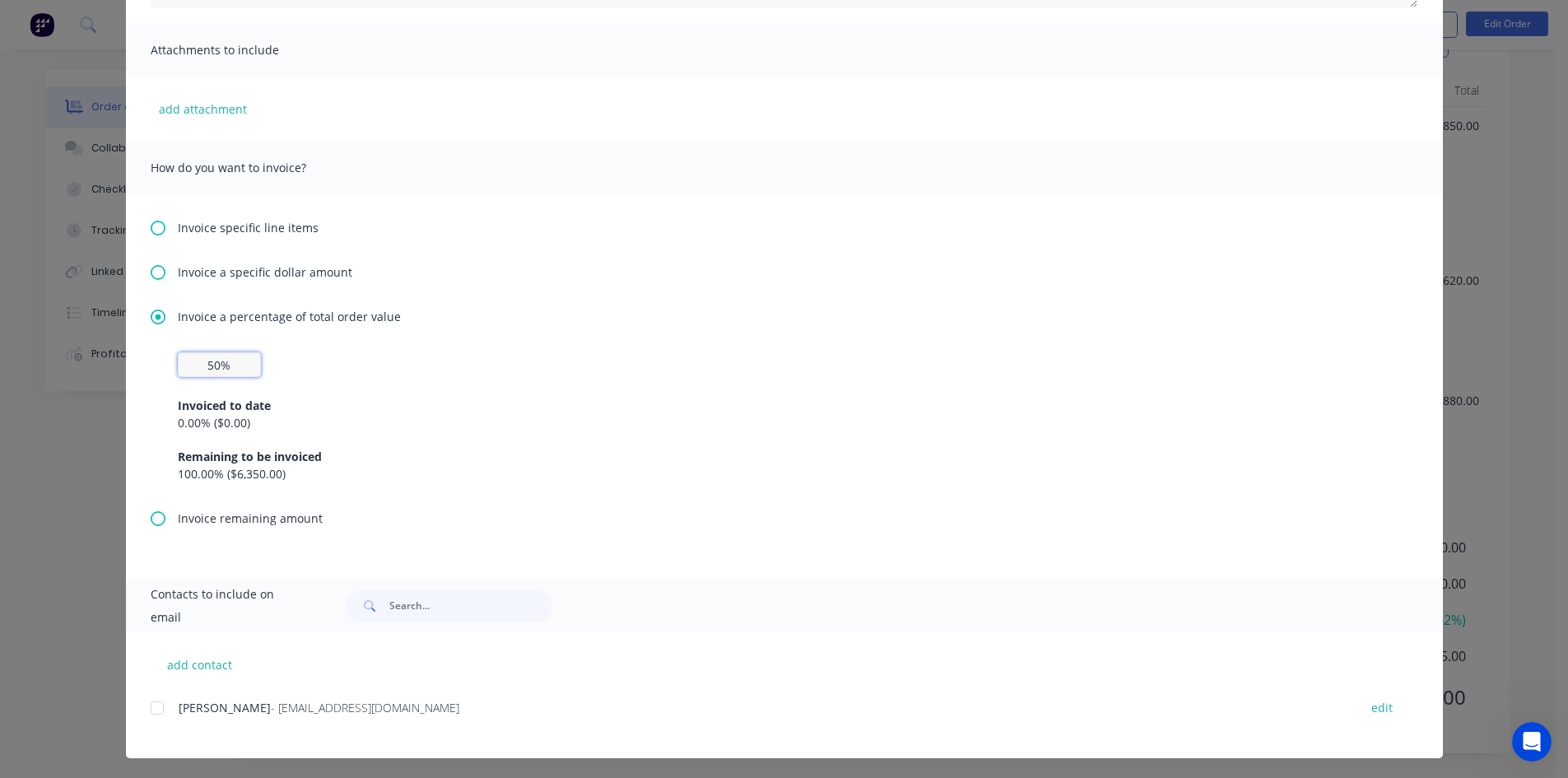
scroll to position [347, 0]
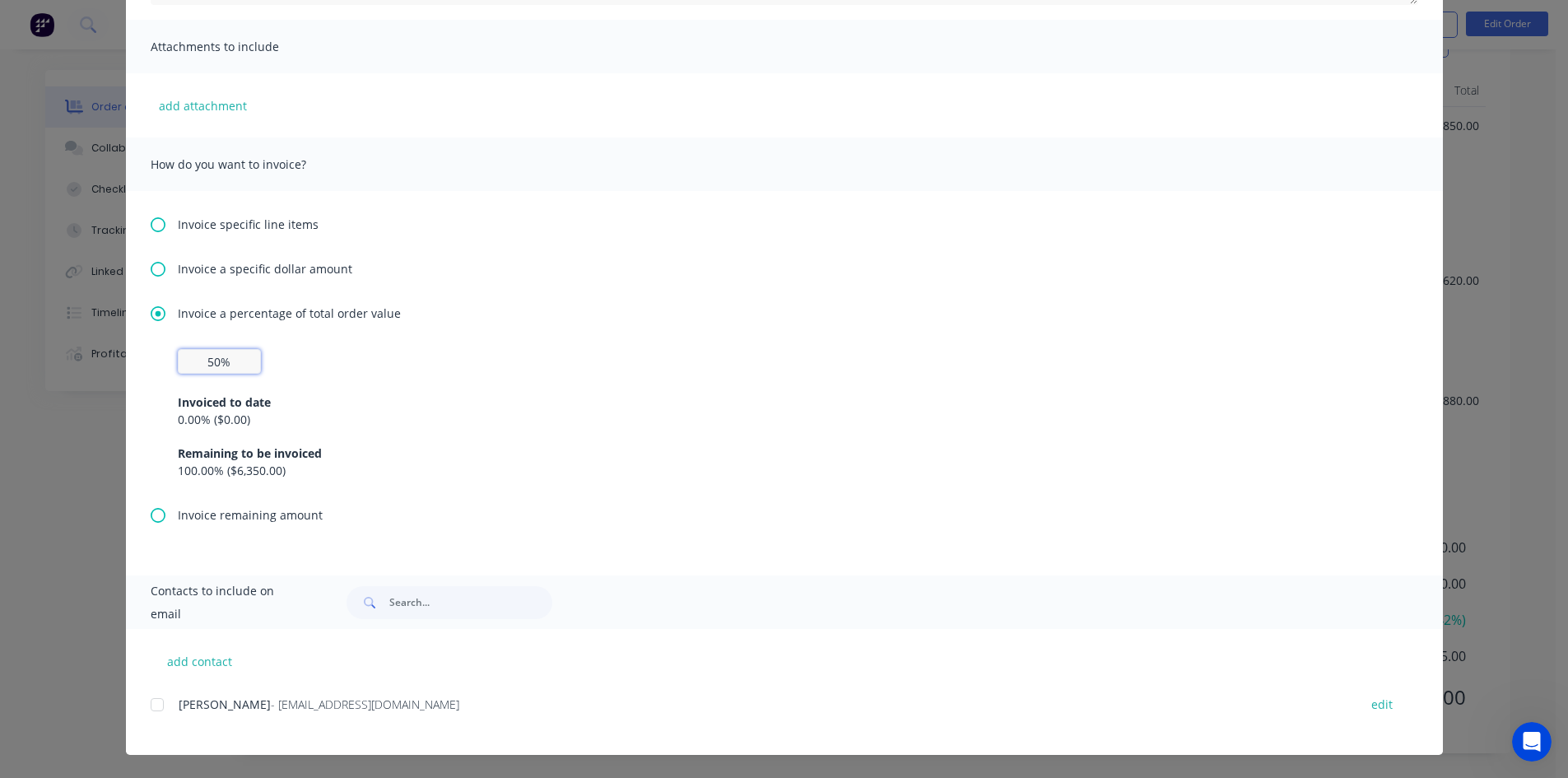
click at [151, 707] on div at bounding box center [157, 705] width 33 height 33
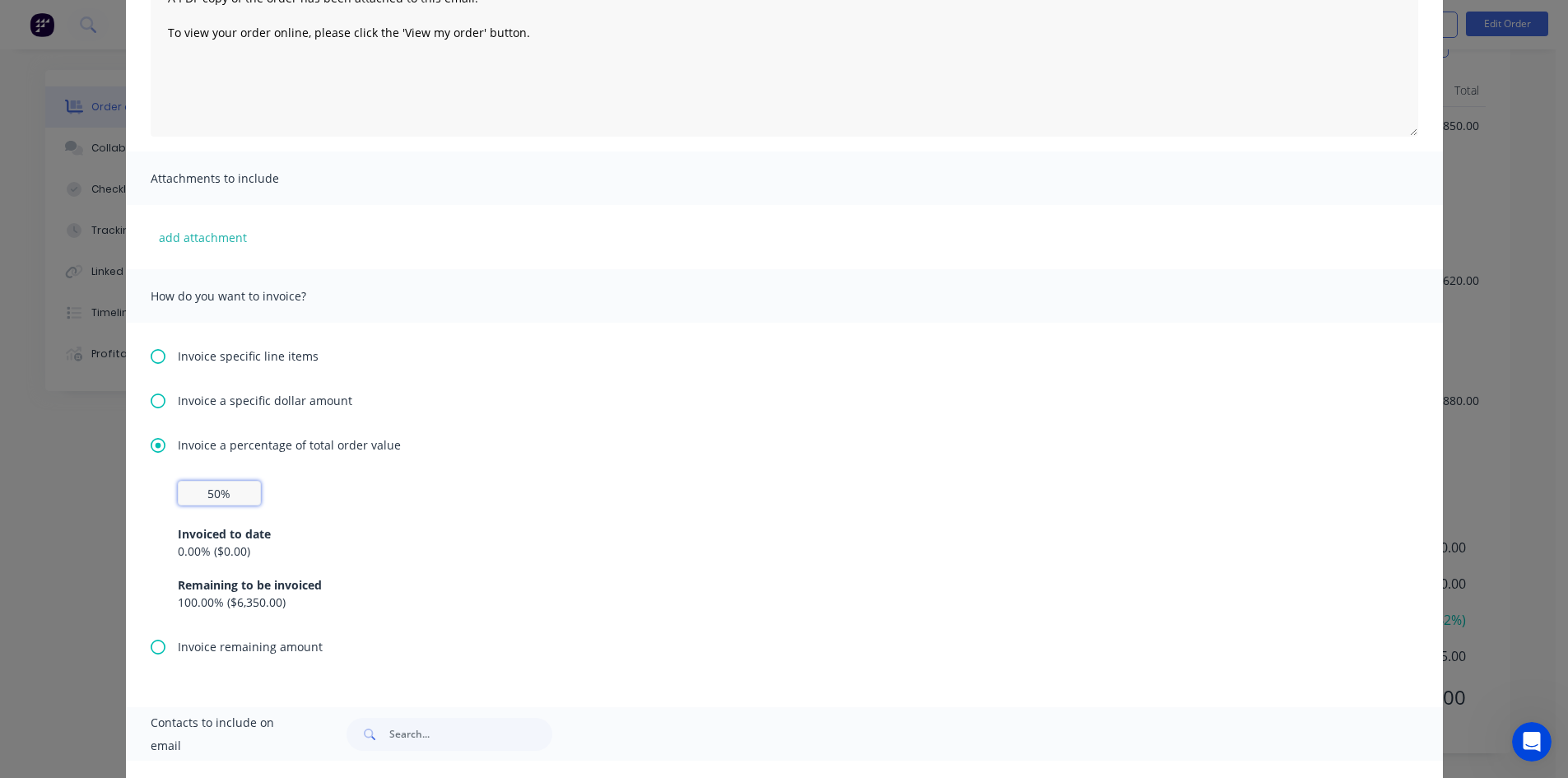
scroll to position [0, 0]
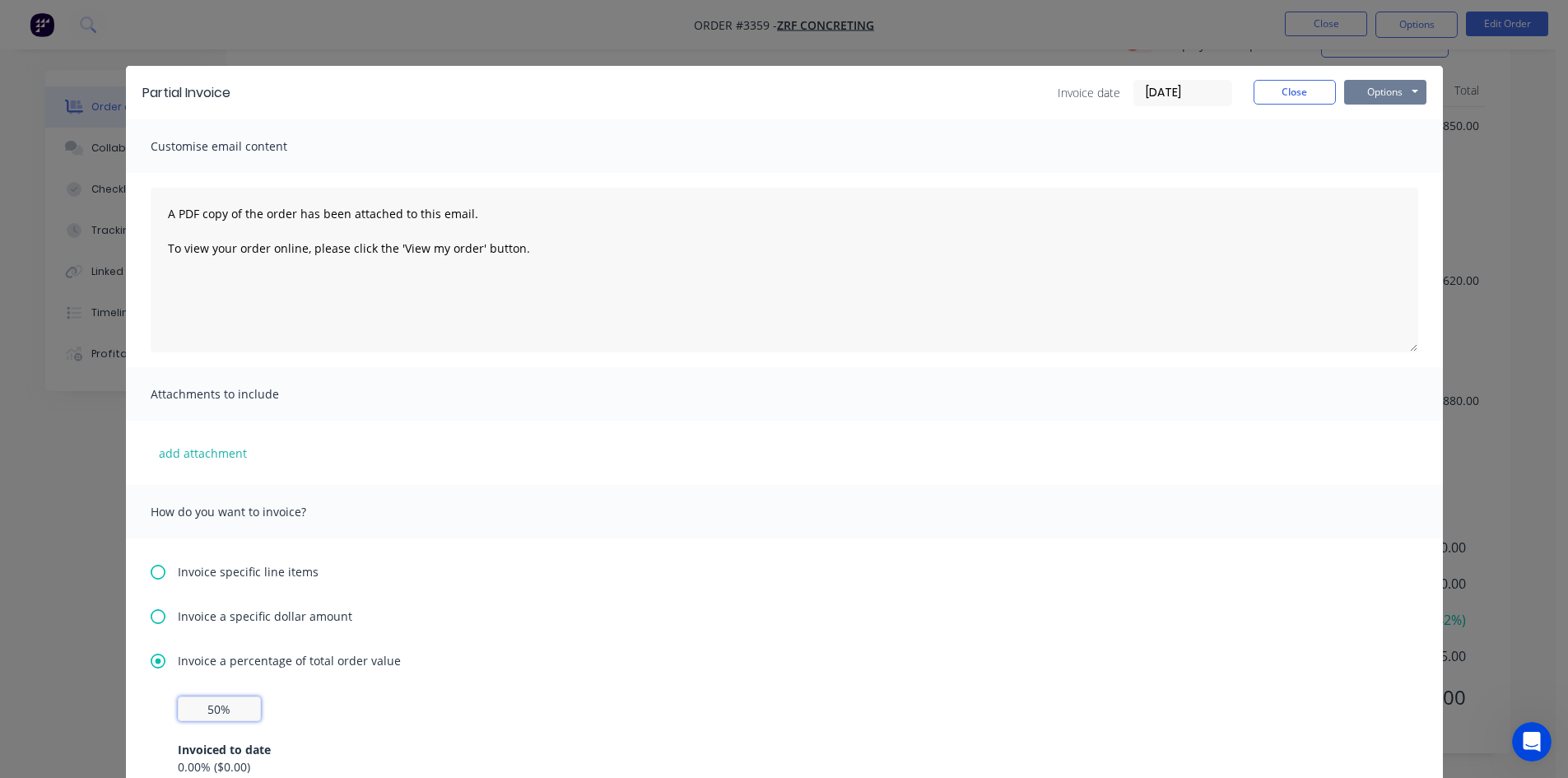
type input "50%"
click at [1390, 93] on button "Options" at bounding box center [1385, 93] width 83 height 25
click at [1399, 172] on button "Email" at bounding box center [1397, 175] width 105 height 28
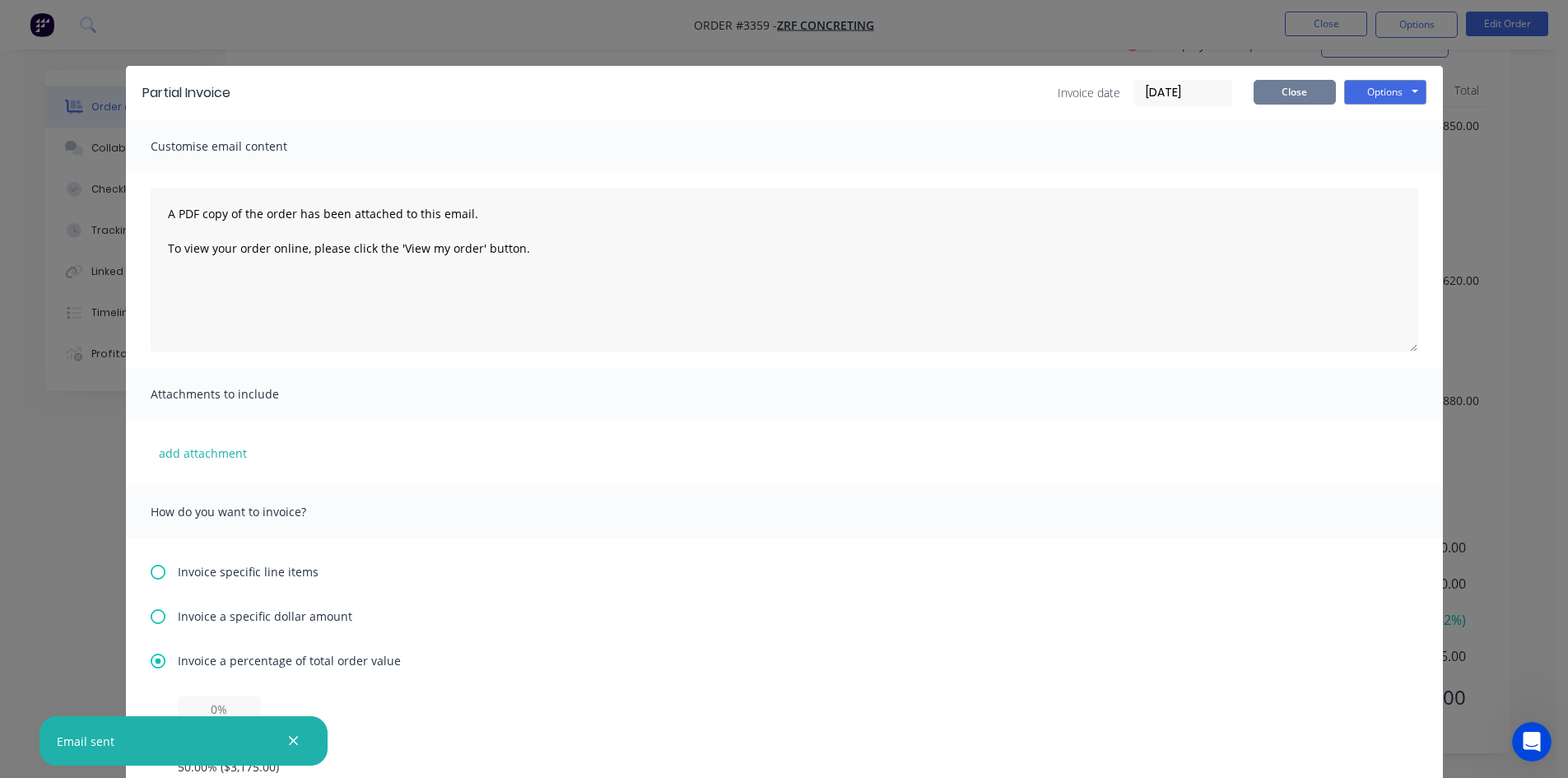
click at [1283, 92] on button "Close" at bounding box center [1295, 93] width 83 height 25
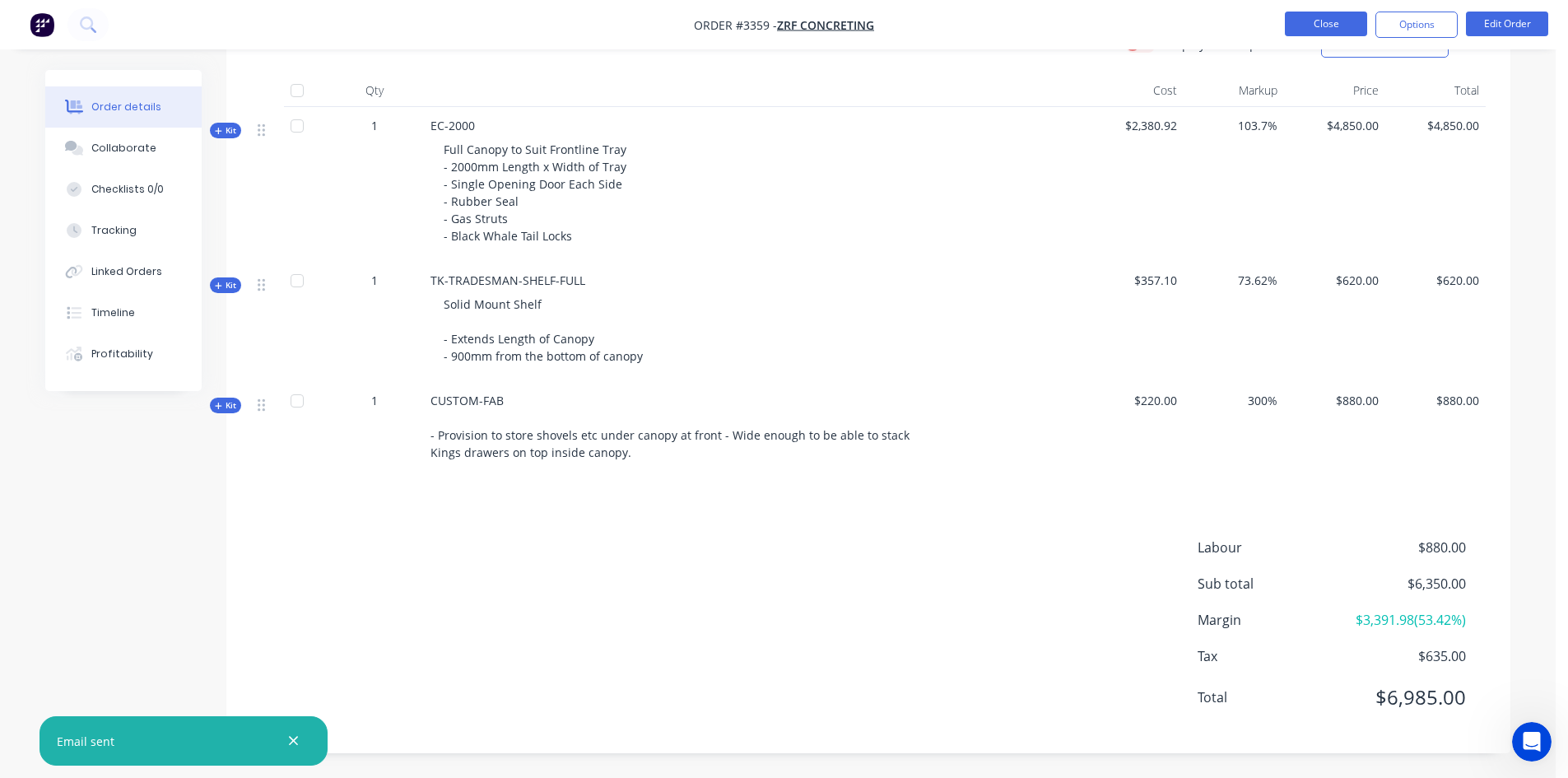
click at [1339, 22] on button "Close" at bounding box center [1326, 24] width 83 height 25
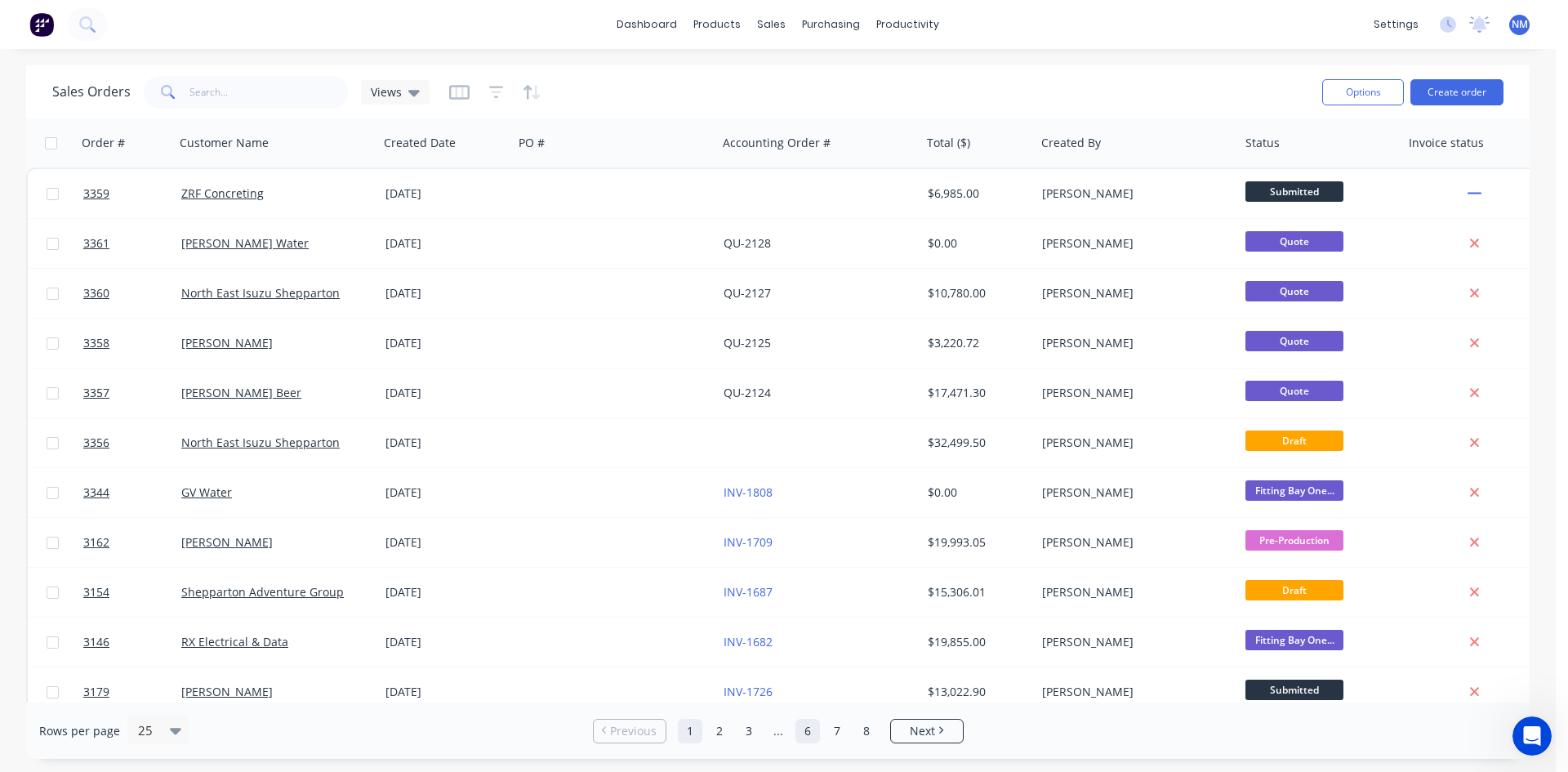
click at [807, 740] on link "6" at bounding box center [808, 731] width 25 height 25
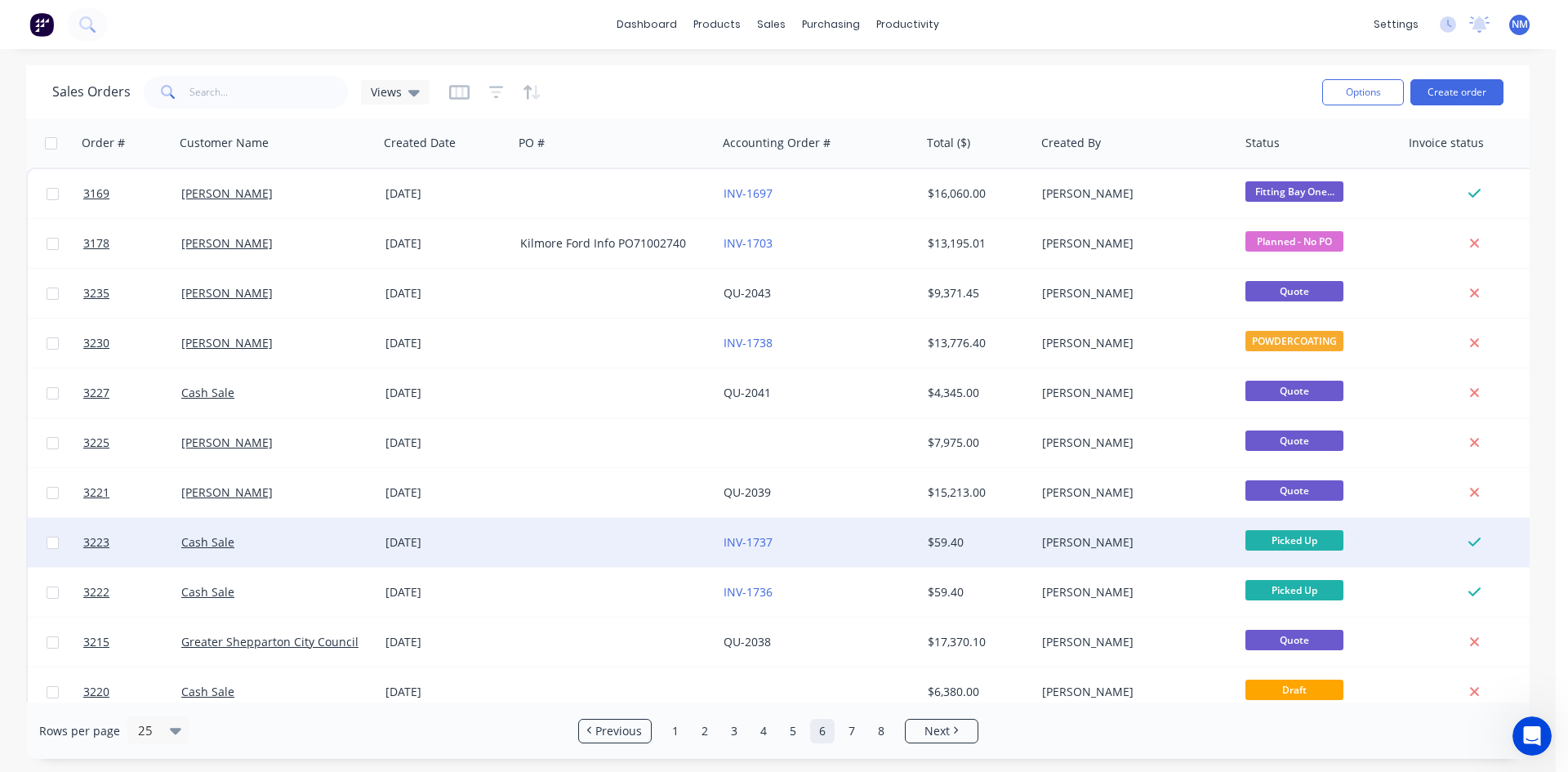
click at [960, 536] on div "$59.40" at bounding box center [976, 543] width 96 height 17
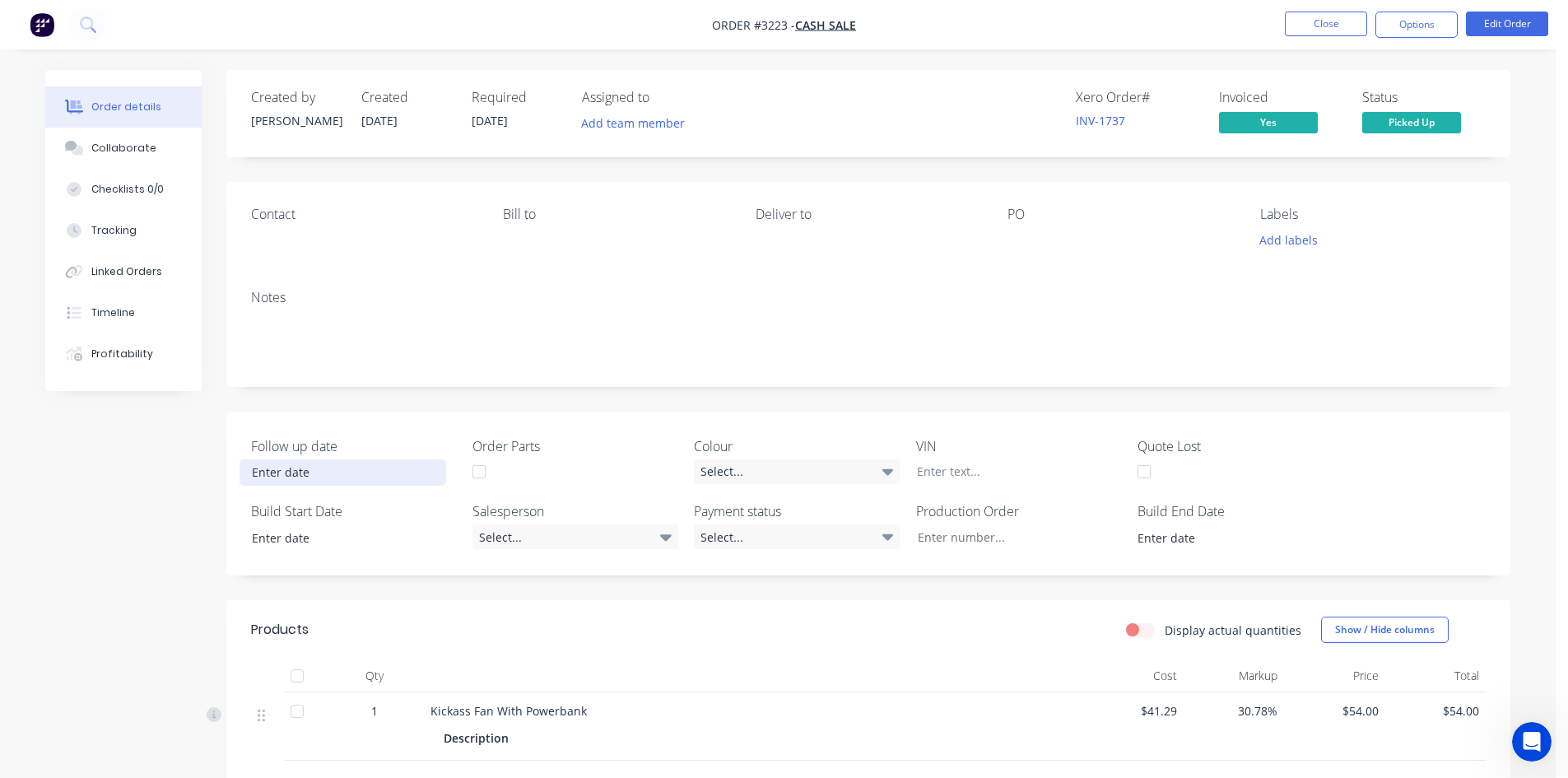
click at [323, 472] on input at bounding box center [343, 473] width 205 height 25
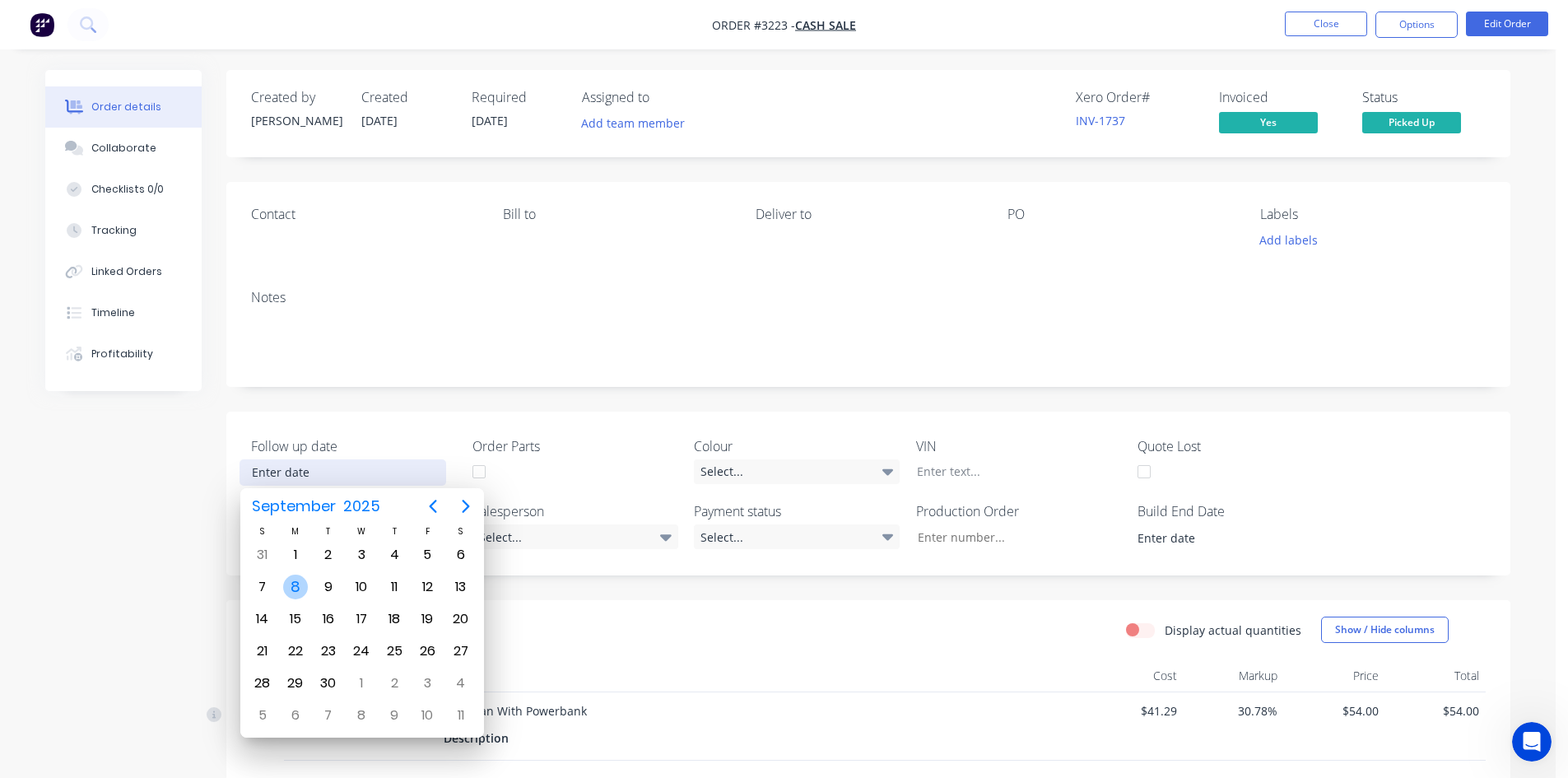
click at [300, 588] on div "8" at bounding box center [295, 588] width 25 height 25
type input "[DATE]"
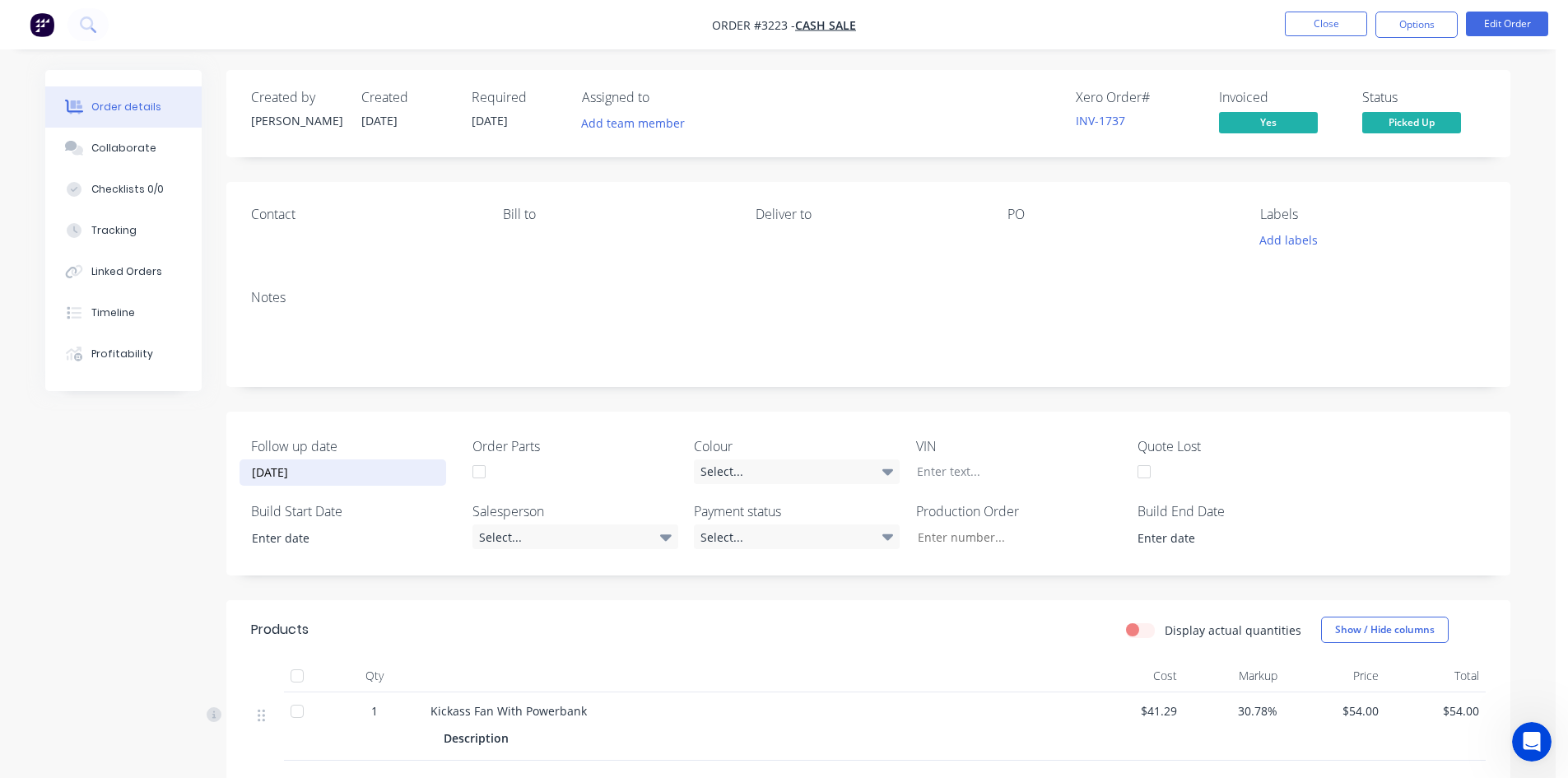
click at [622, 444] on label "Order Parts" at bounding box center [575, 447] width 206 height 20
click at [1343, 30] on button "Close" at bounding box center [1326, 24] width 83 height 25
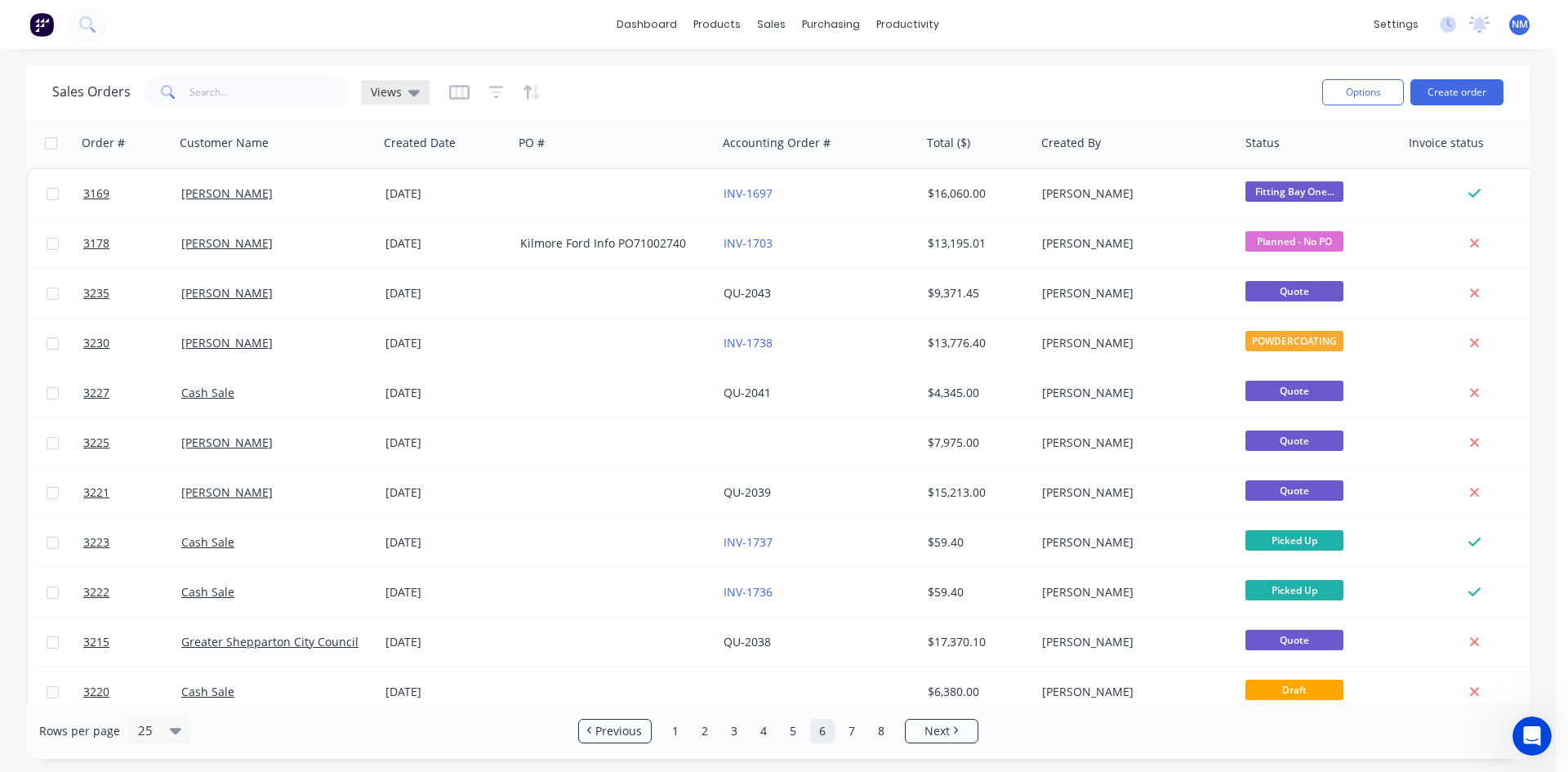
click at [397, 96] on span "Views" at bounding box center [386, 92] width 31 height 17
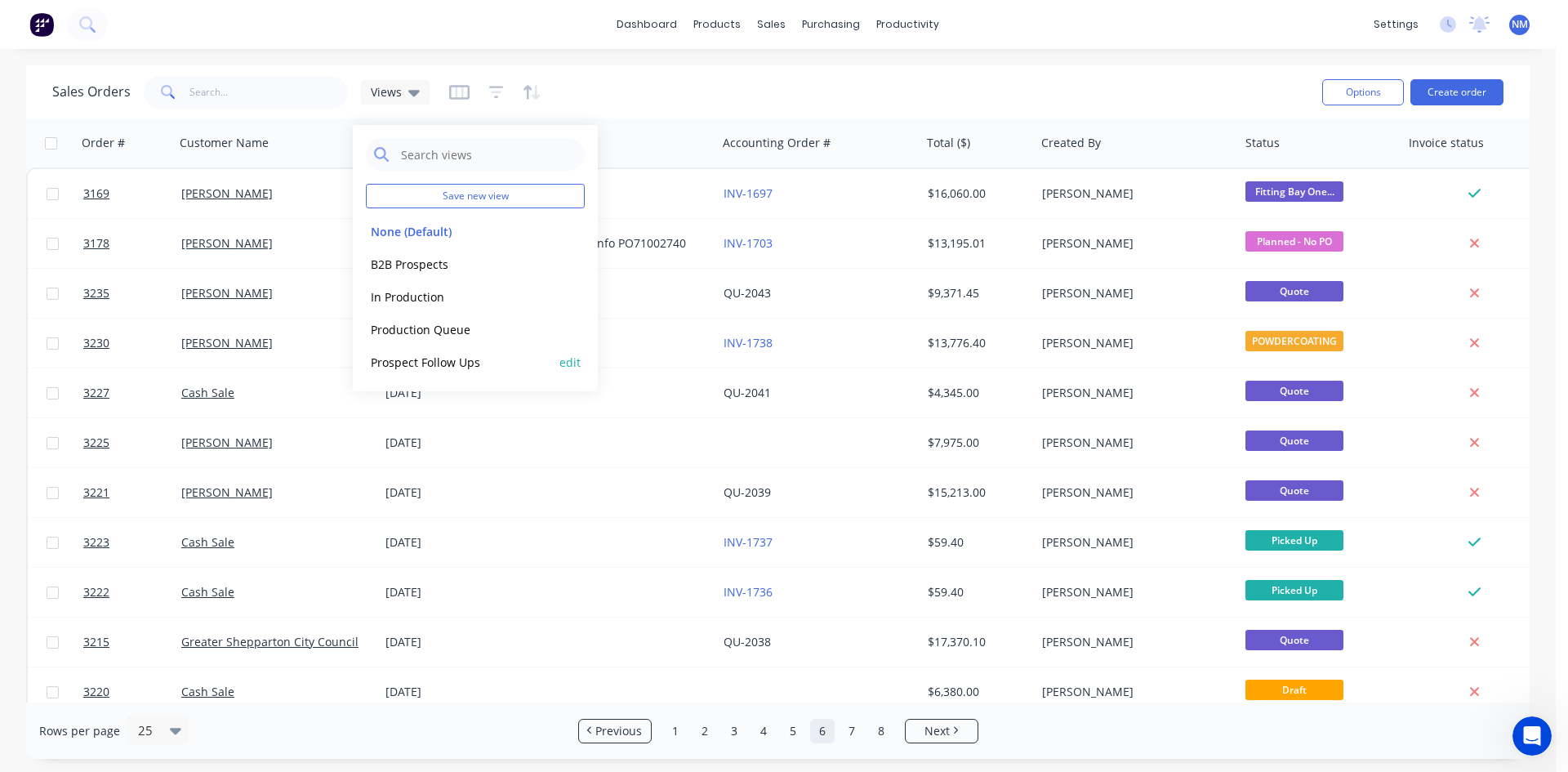
click at [454, 369] on button "Prospect Follow Ups" at bounding box center [459, 362] width 186 height 19
